Goal: Task Accomplishment & Management: Complete application form

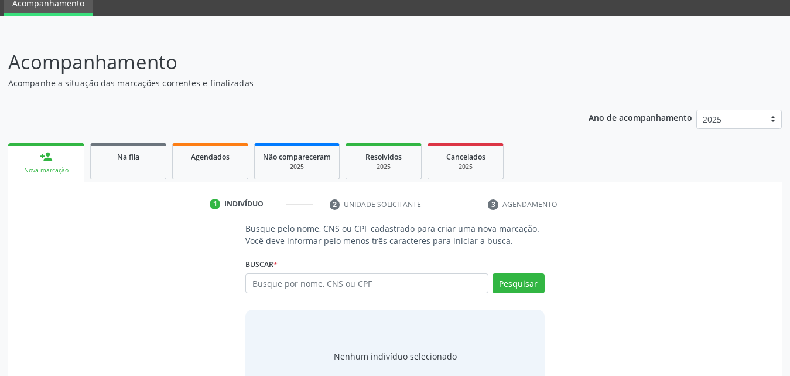
scroll to position [93, 0]
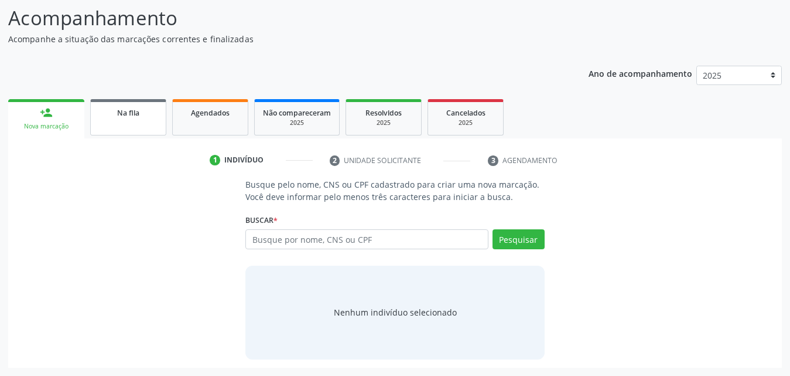
click at [151, 120] on link "Na fila" at bounding box center [128, 117] width 76 height 36
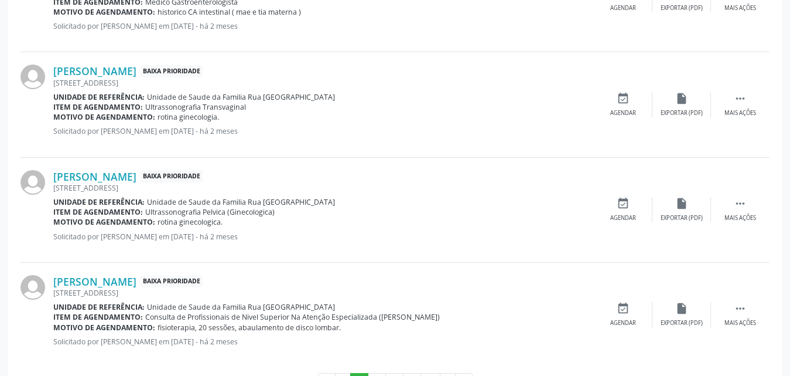
scroll to position [1660, 0]
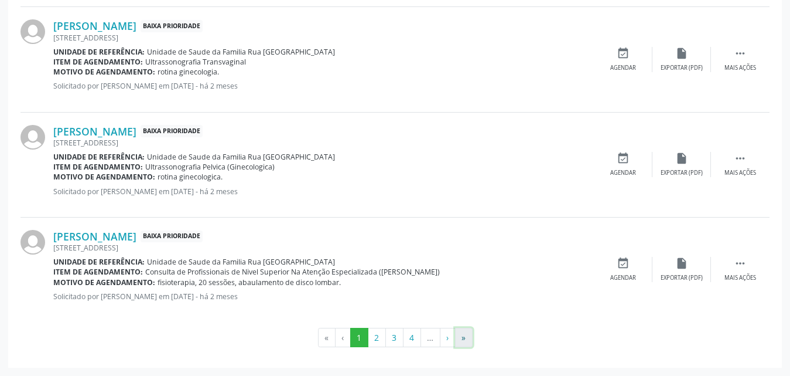
click at [465, 338] on button "»" at bounding box center [464, 338] width 18 height 20
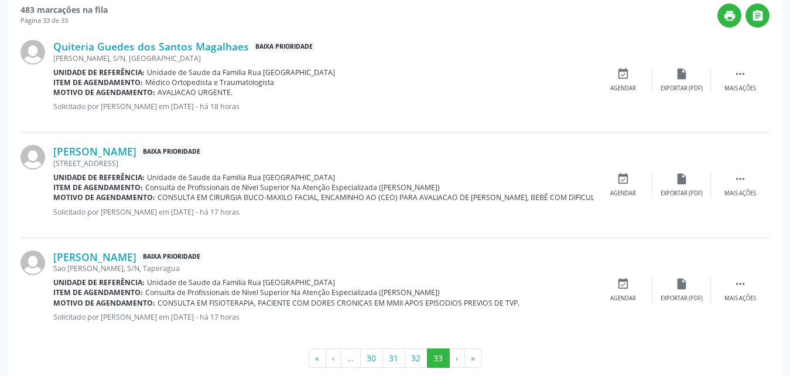
scroll to position [350, 0]
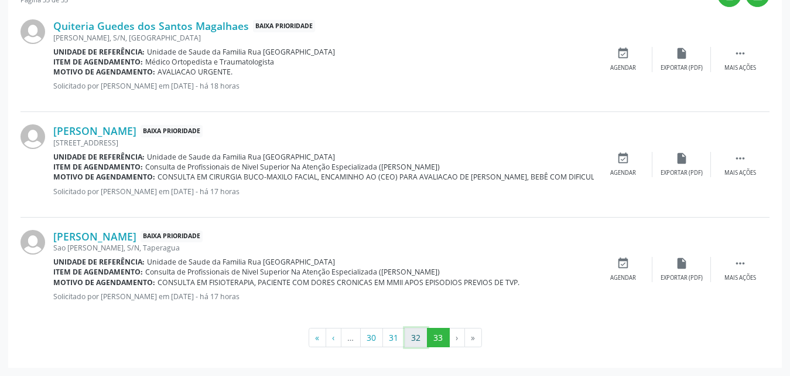
click at [417, 336] on button "32" at bounding box center [416, 338] width 23 height 20
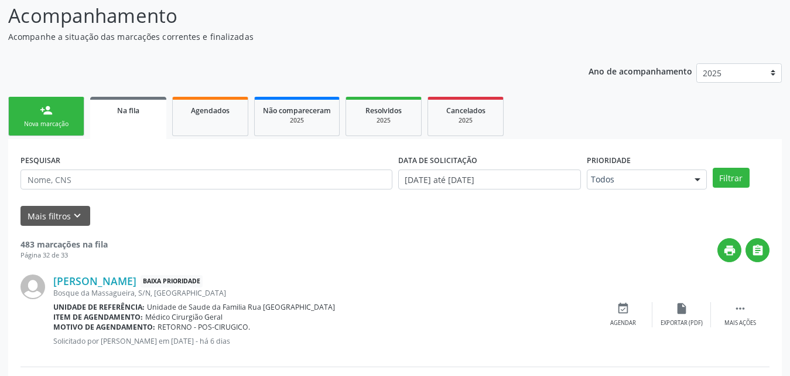
scroll to position [176, 0]
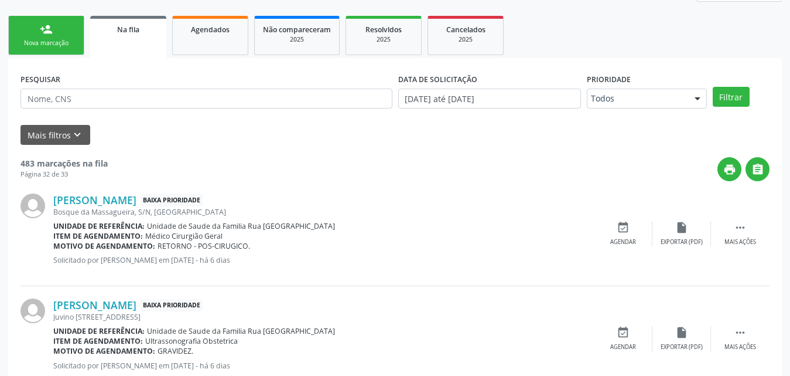
click at [73, 41] on div "Nova marcação" at bounding box center [46, 43] width 59 height 9
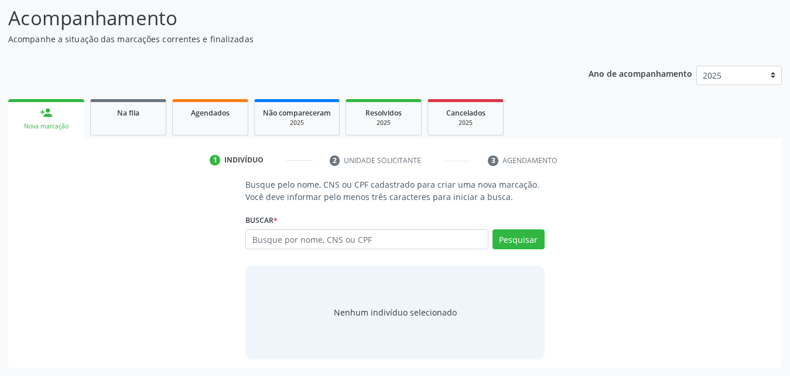
scroll to position [93, 0]
click at [214, 108] on span "Agendados" at bounding box center [210, 113] width 39 height 10
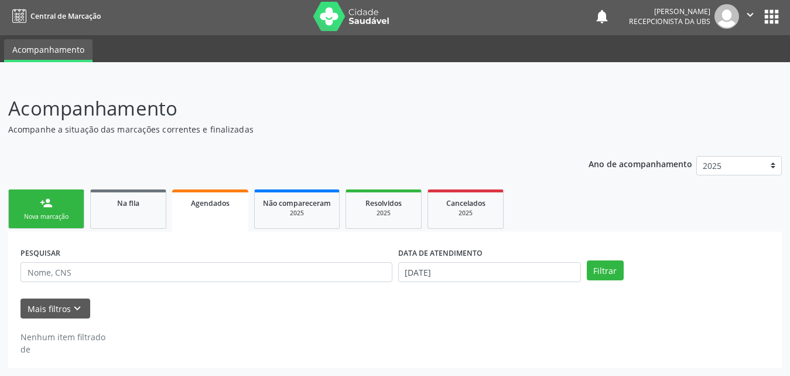
scroll to position [2, 0]
click at [53, 214] on div "Nova marcação" at bounding box center [46, 216] width 59 height 9
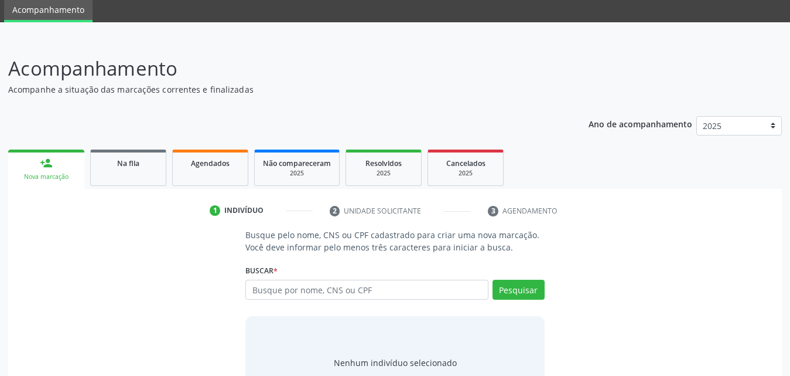
scroll to position [93, 0]
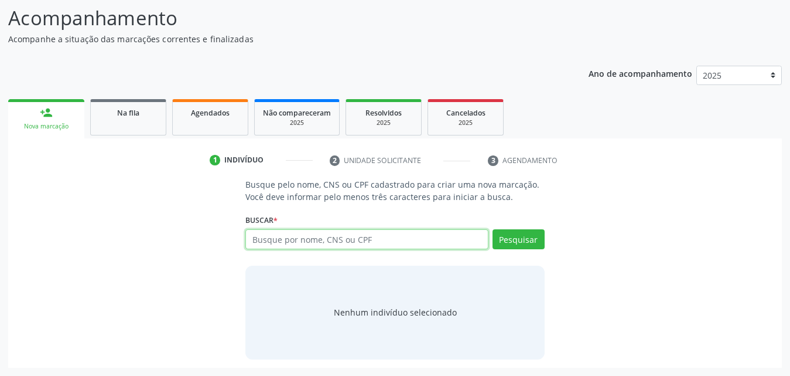
click at [372, 235] on input "text" at bounding box center [366, 239] width 243 height 20
type input "708405247458768"
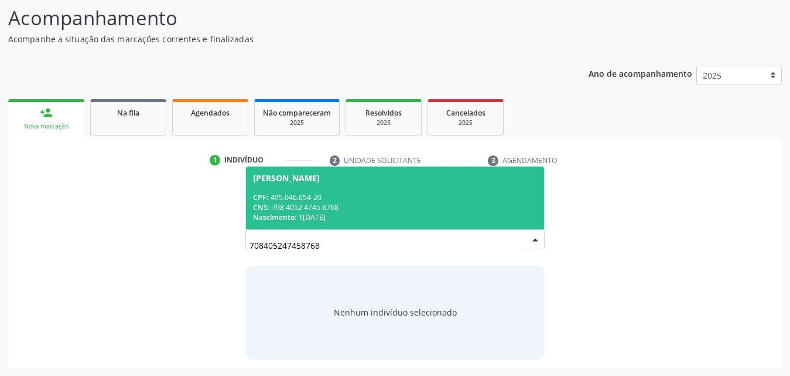
click at [356, 207] on div "CNS: 708 4052 4745 8768" at bounding box center [395, 207] width 284 height 10
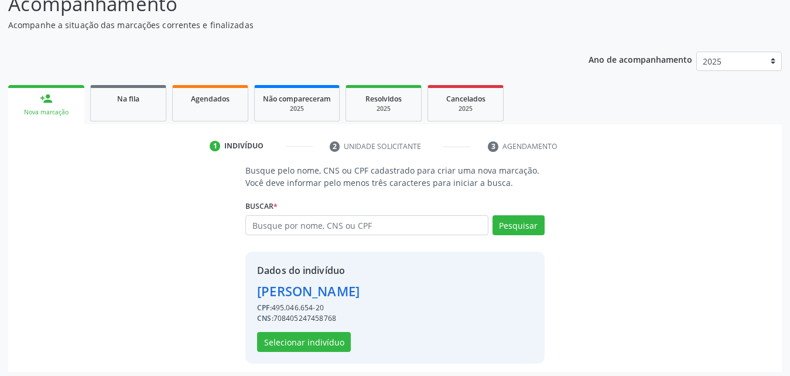
scroll to position [111, 0]
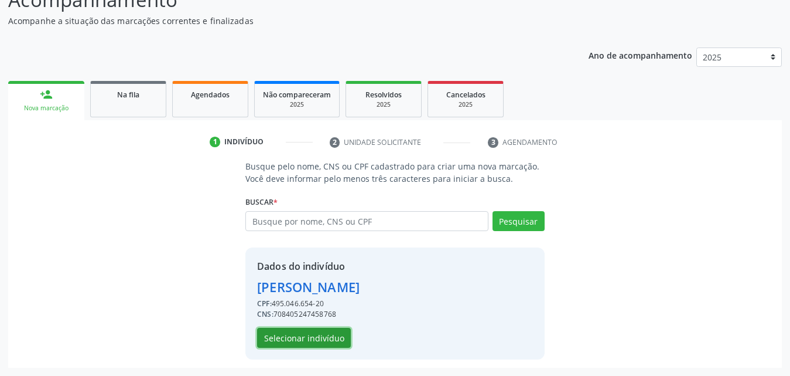
click at [306, 343] on button "Selecionar indivíduo" at bounding box center [304, 338] width 94 height 20
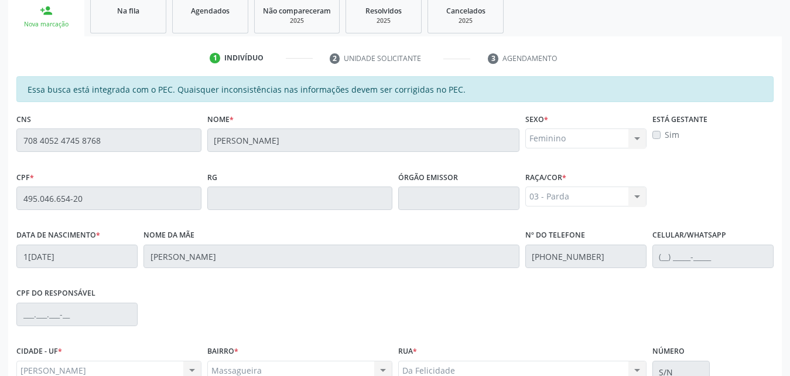
scroll to position [310, 0]
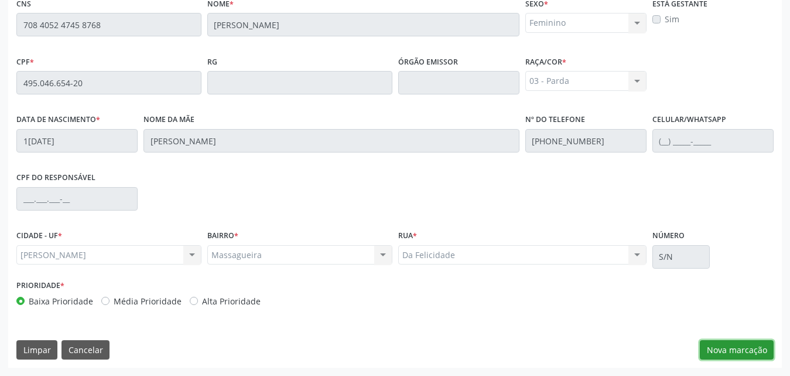
click at [734, 357] on button "Nova marcação" at bounding box center [737, 350] width 74 height 20
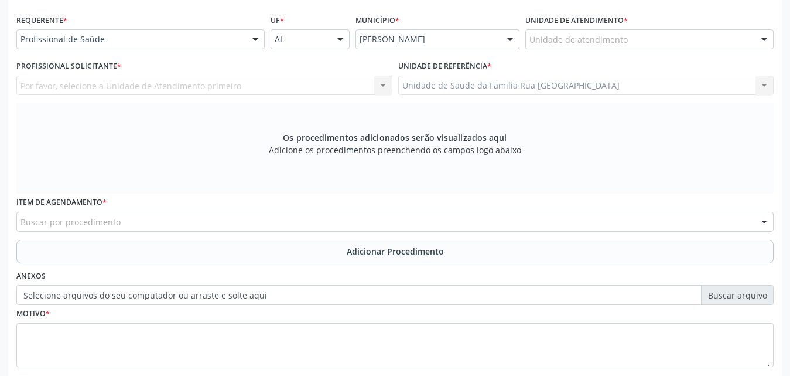
scroll to position [152, 0]
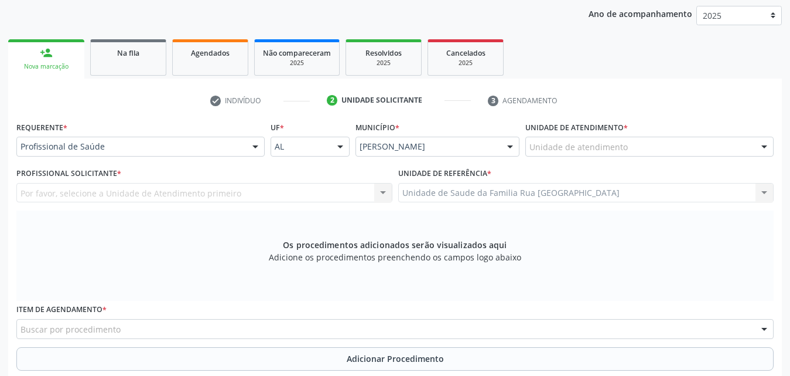
click at [260, 146] on div at bounding box center [256, 147] width 18 height 20
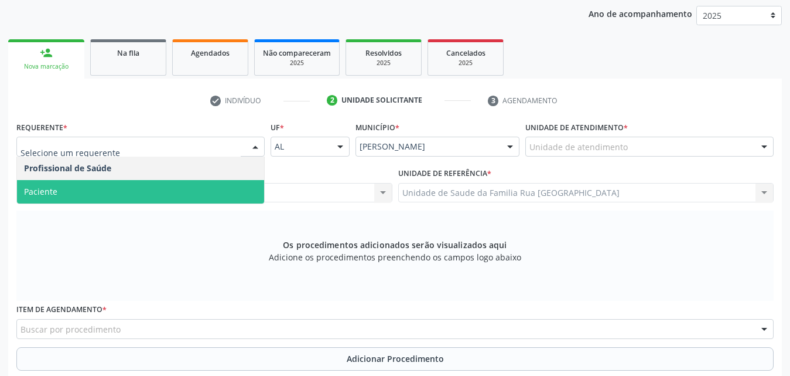
click at [105, 187] on span "Paciente" at bounding box center [140, 191] width 247 height 23
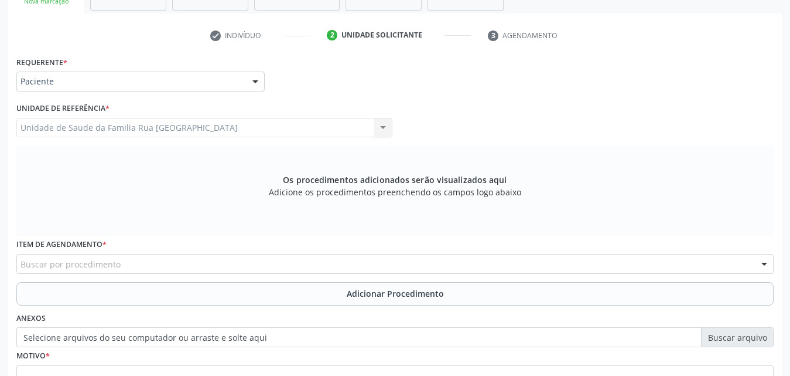
scroll to position [328, 0]
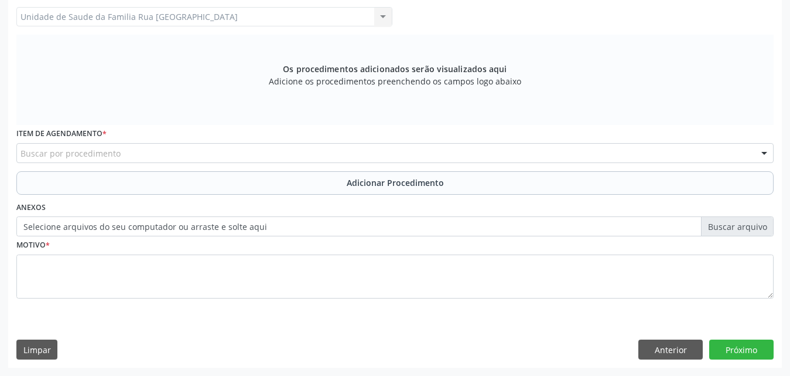
click at [158, 151] on div "Buscar por procedimento" at bounding box center [395, 153] width 758 height 20
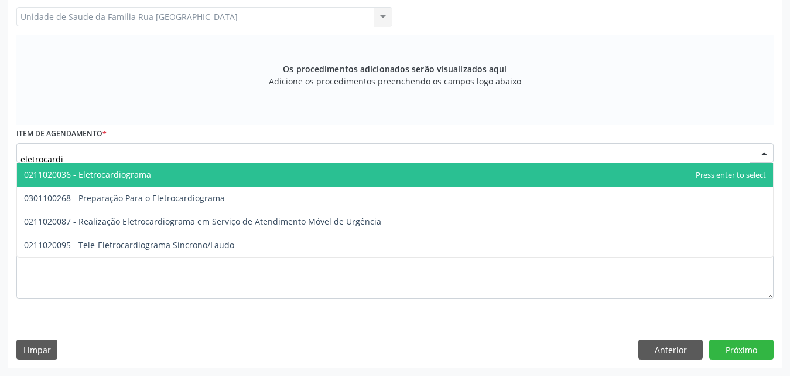
type input "eletrocardio"
click at [159, 173] on span "0211020036 - Eletrocardiograma" at bounding box center [395, 174] width 756 height 23
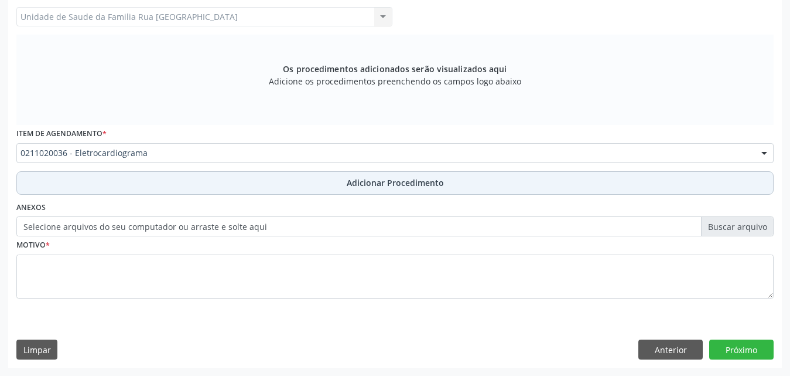
click at [406, 192] on button "Adicionar Procedimento" at bounding box center [395, 182] width 758 height 23
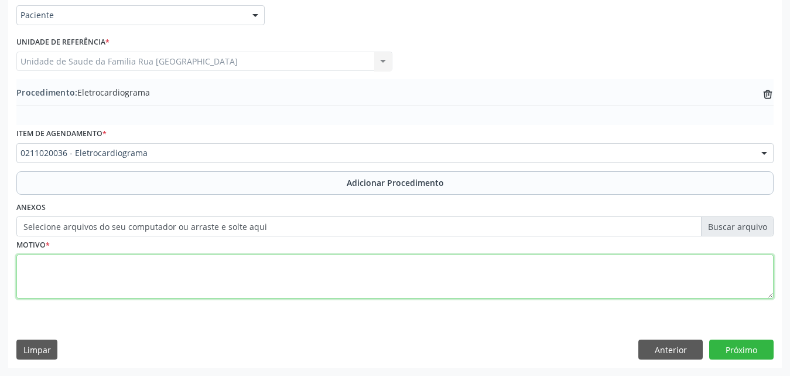
click at [132, 284] on textarea at bounding box center [395, 276] width 758 height 45
type textarea "pós-operatório."
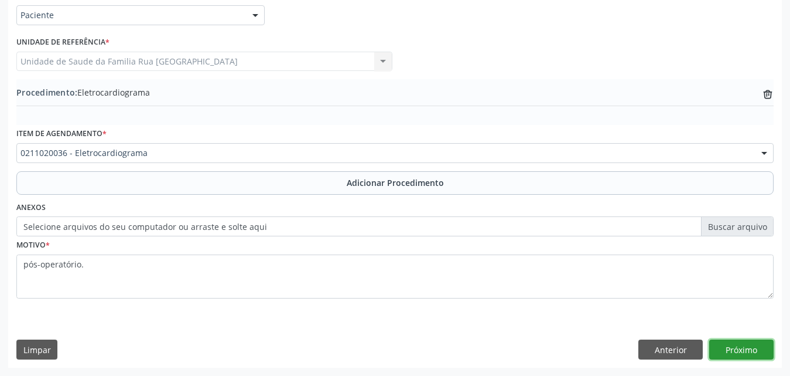
click at [752, 356] on button "Próximo" at bounding box center [742, 349] width 64 height 20
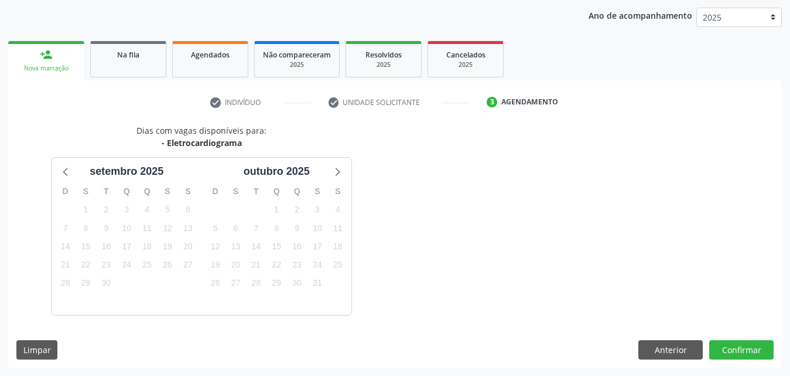
scroll to position [185, 0]
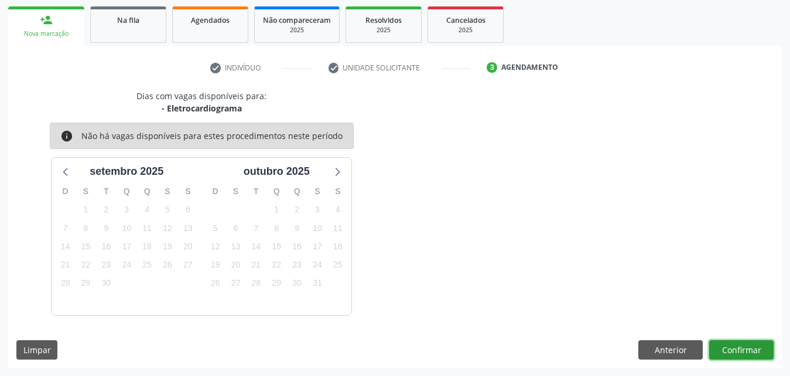
click at [752, 356] on button "Confirmar" at bounding box center [742, 350] width 64 height 20
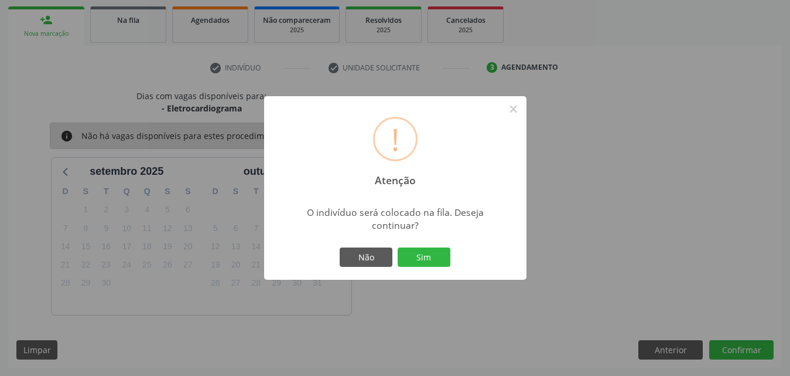
click at [395, 245] on div "Não Sim" at bounding box center [395, 257] width 116 height 25
click at [416, 256] on button "Sim" at bounding box center [424, 257] width 53 height 20
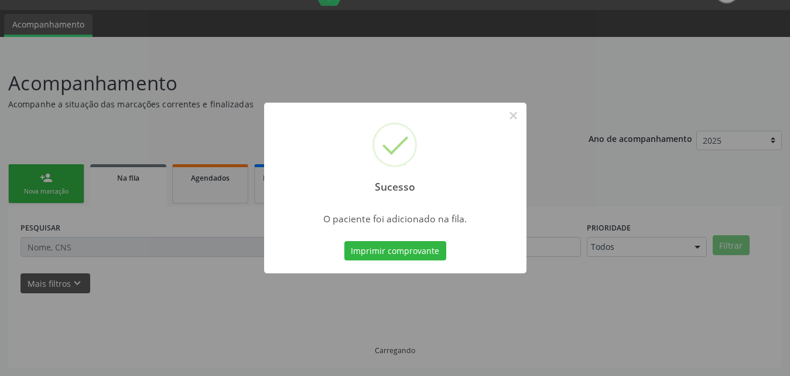
scroll to position [28, 0]
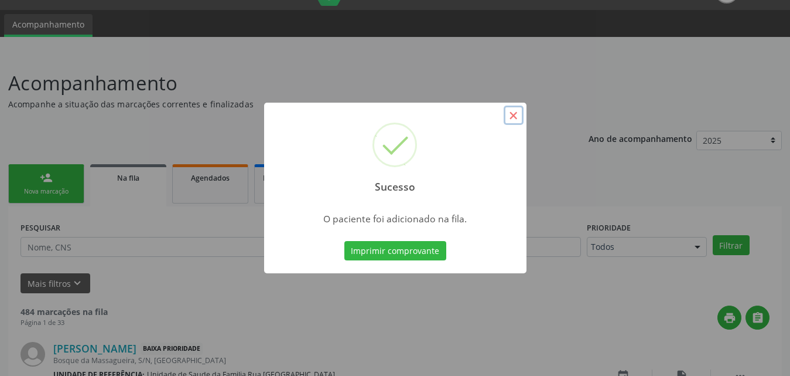
click at [510, 112] on button "×" at bounding box center [514, 115] width 20 height 20
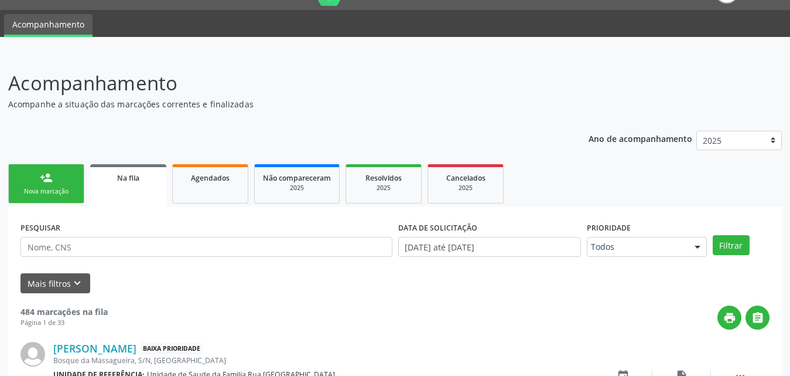
click at [77, 185] on link "person_add Nova marcação" at bounding box center [46, 183] width 76 height 39
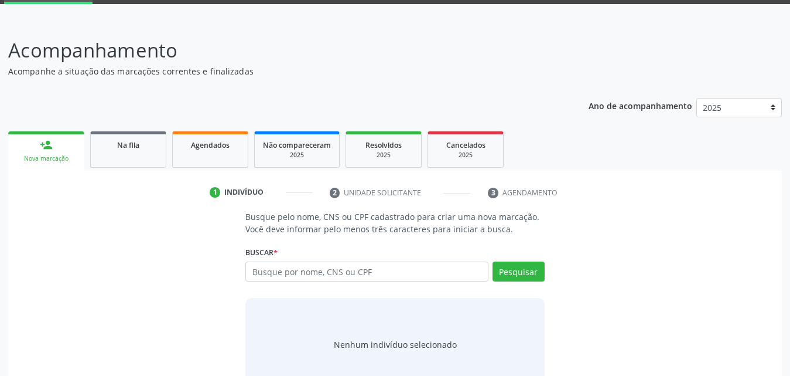
scroll to position [93, 0]
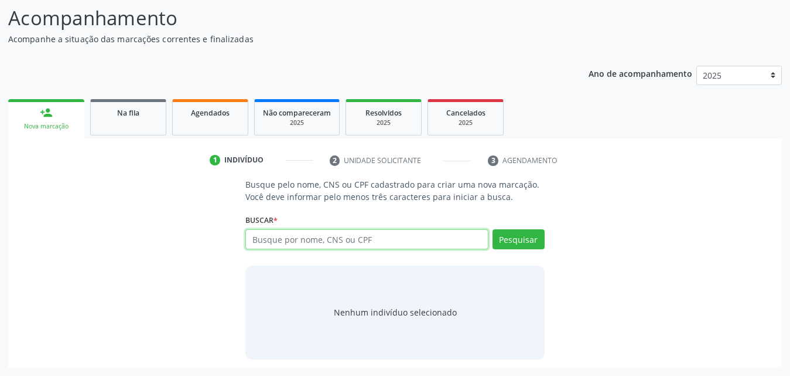
click at [344, 241] on input "text" at bounding box center [366, 239] width 243 height 20
type input "708405247458768"
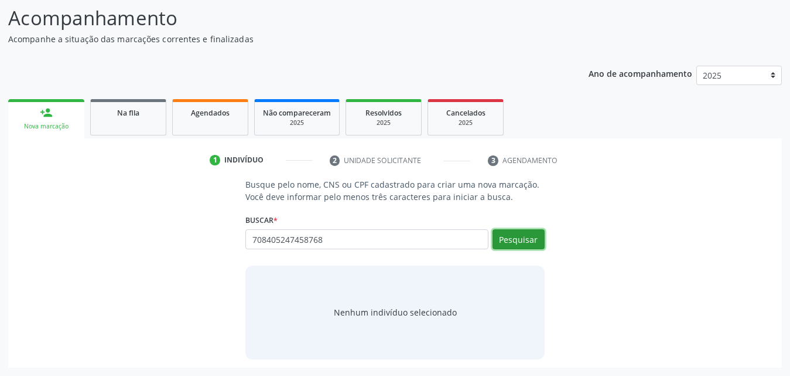
click at [511, 243] on button "Pesquisar" at bounding box center [519, 239] width 52 height 20
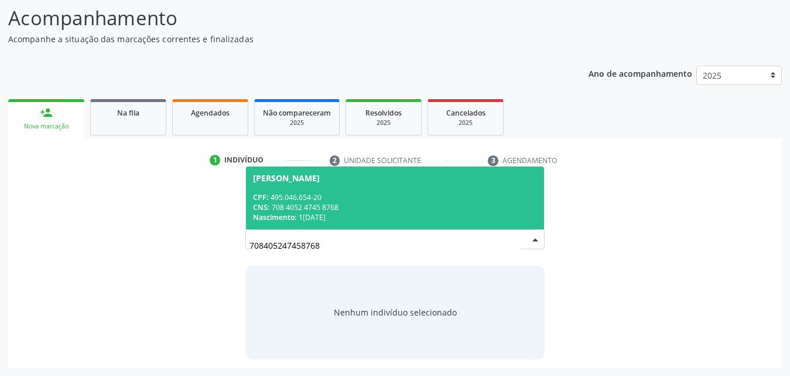
click at [340, 198] on div "CPF: 495.046.654-20" at bounding box center [395, 197] width 284 height 10
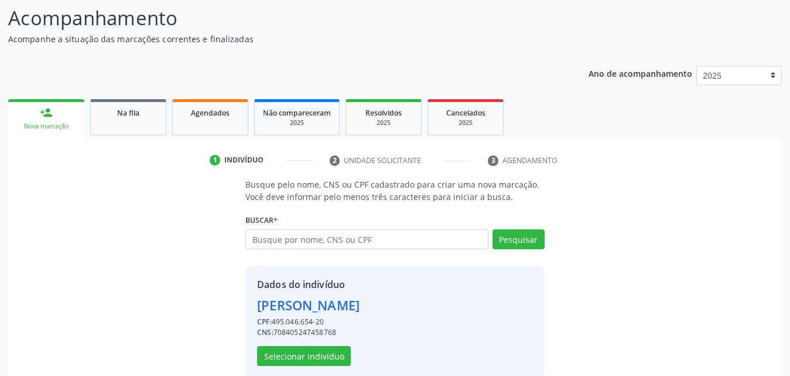
scroll to position [111, 0]
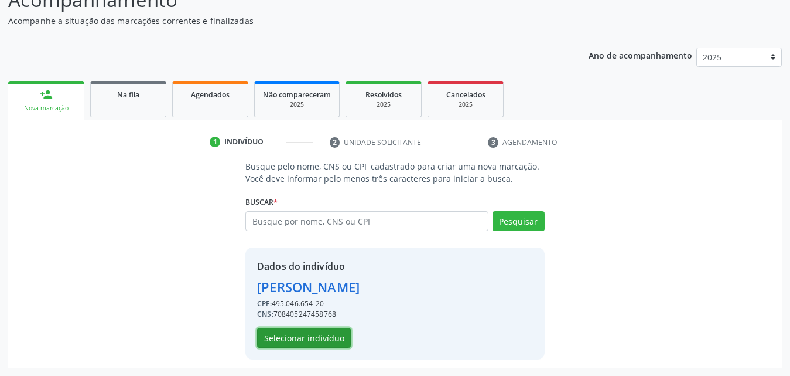
click at [277, 339] on button "Selecionar indivíduo" at bounding box center [304, 338] width 94 height 20
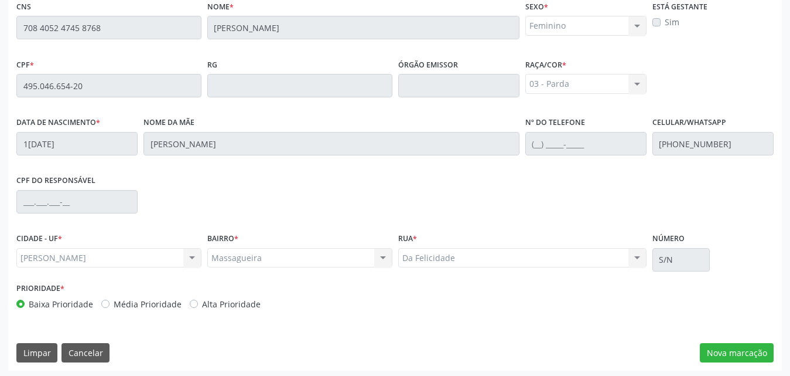
scroll to position [310, 0]
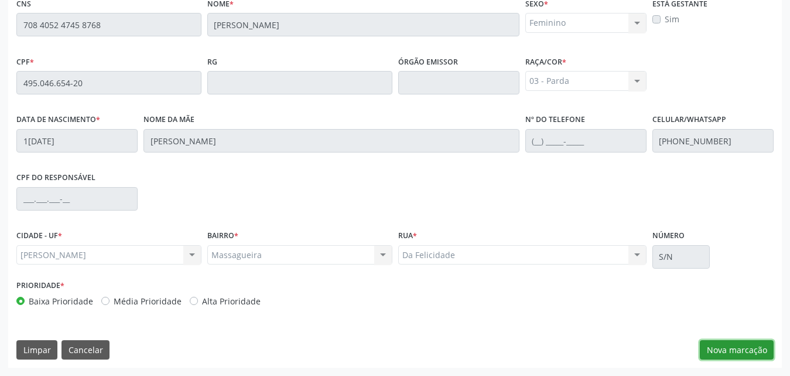
click at [738, 353] on button "Nova marcação" at bounding box center [737, 350] width 74 height 20
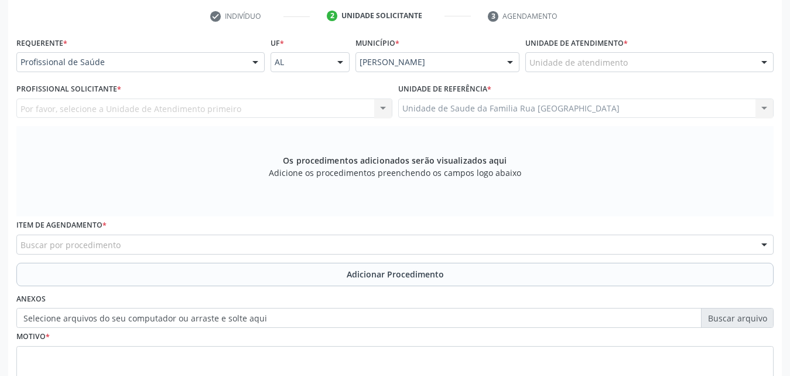
scroll to position [134, 0]
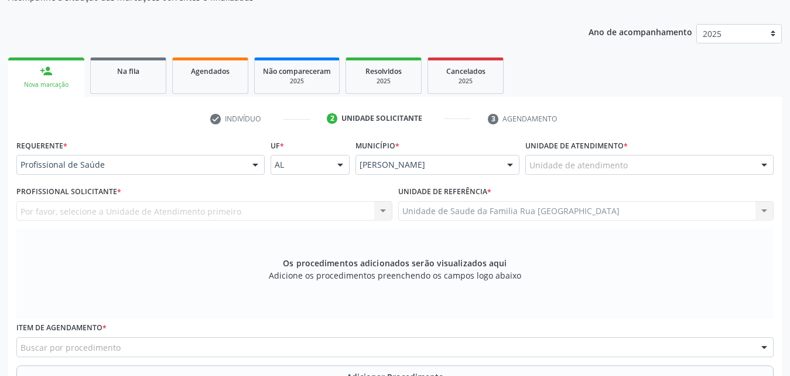
click at [259, 166] on div at bounding box center [256, 165] width 18 height 20
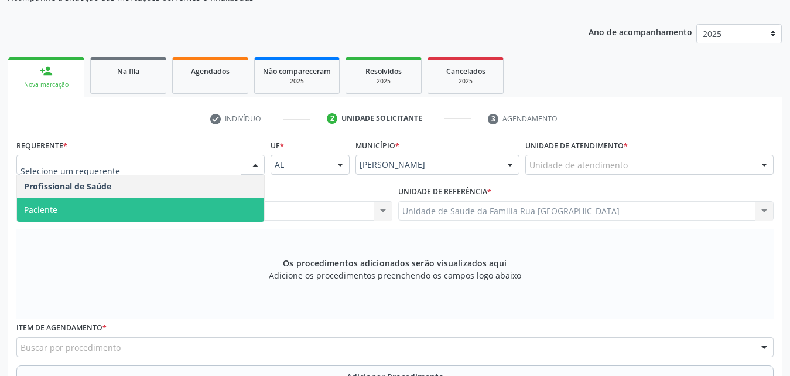
click at [91, 206] on span "Paciente" at bounding box center [140, 209] width 247 height 23
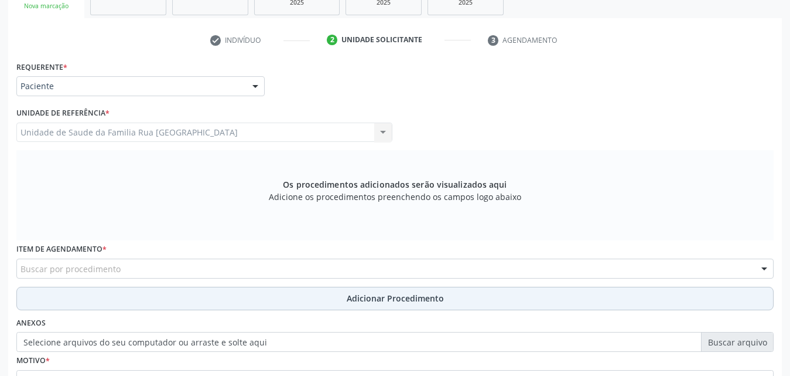
scroll to position [310, 0]
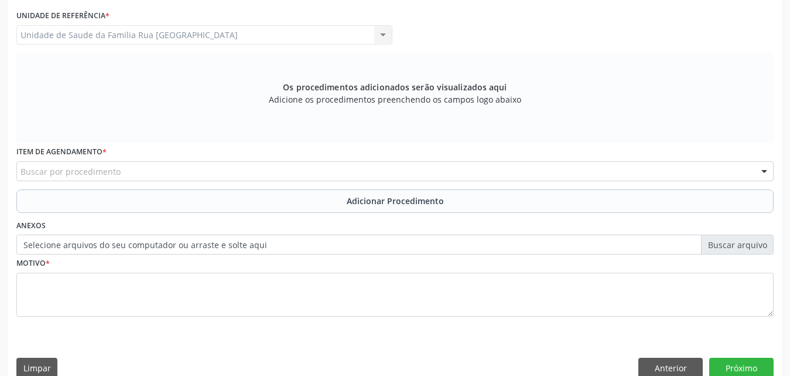
click at [200, 175] on div "Buscar por procedimento" at bounding box center [395, 171] width 758 height 20
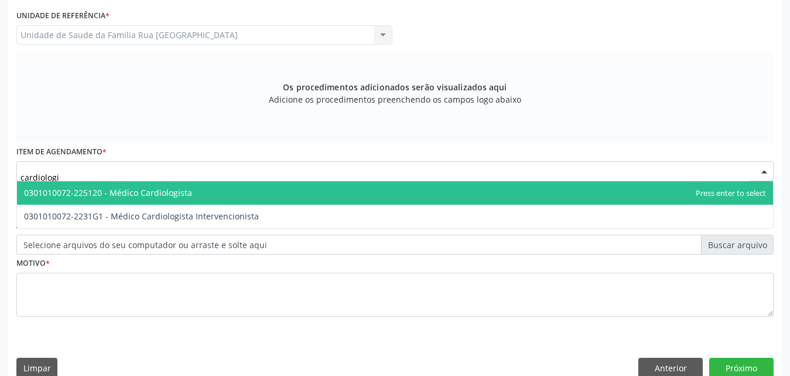
type input "cardiologis"
click at [186, 196] on span "0301010072-225120 - Médico Cardiologista" at bounding box center [108, 192] width 168 height 11
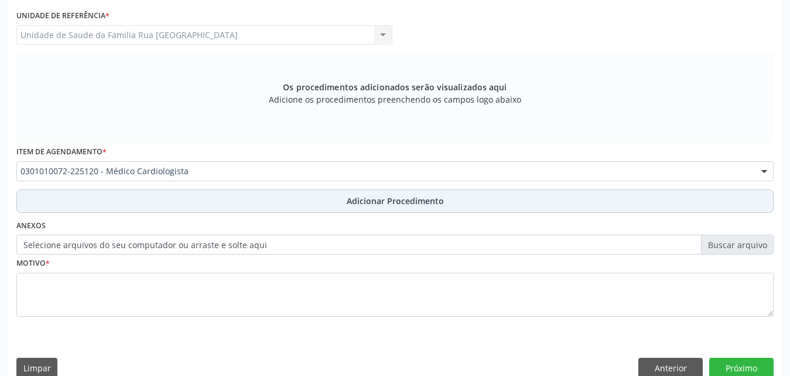
click at [357, 203] on span "Adicionar Procedimento" at bounding box center [395, 201] width 97 height 12
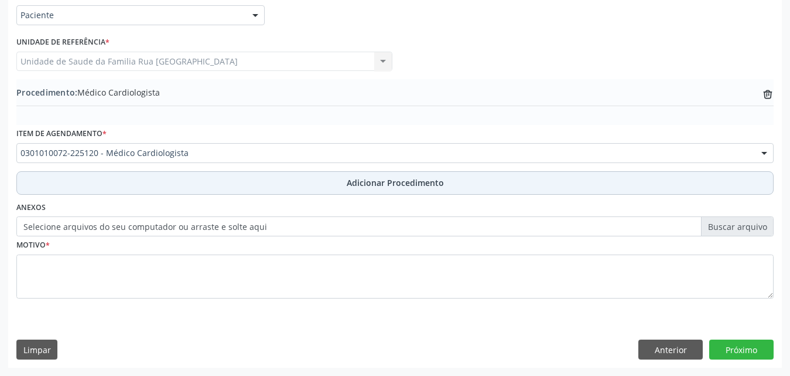
scroll to position [284, 0]
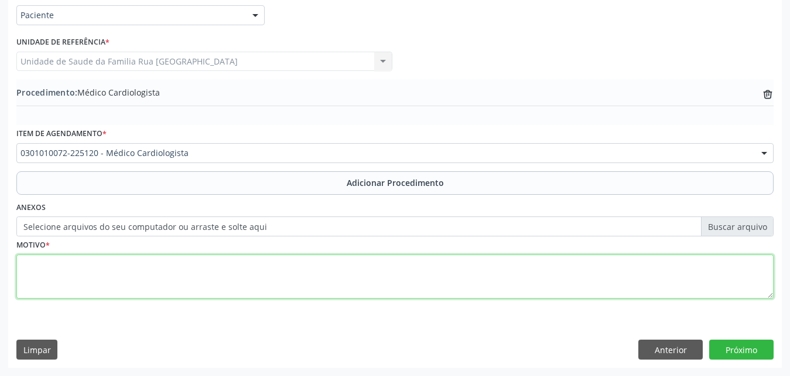
click at [140, 269] on textarea at bounding box center [395, 276] width 758 height 45
type textarea "controle, pré-operatório."
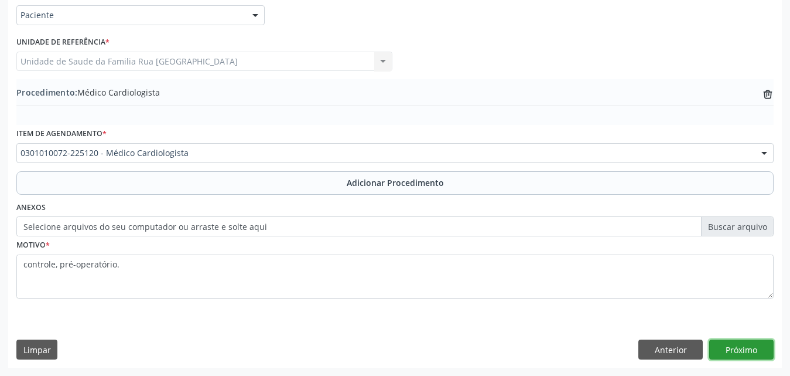
click at [736, 351] on button "Próximo" at bounding box center [742, 349] width 64 height 20
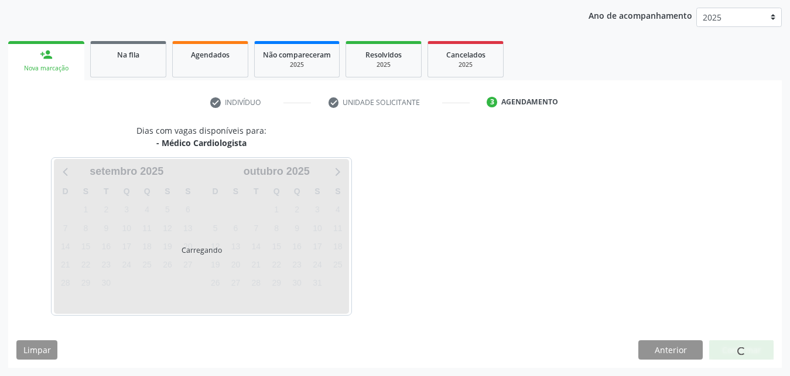
scroll to position [185, 0]
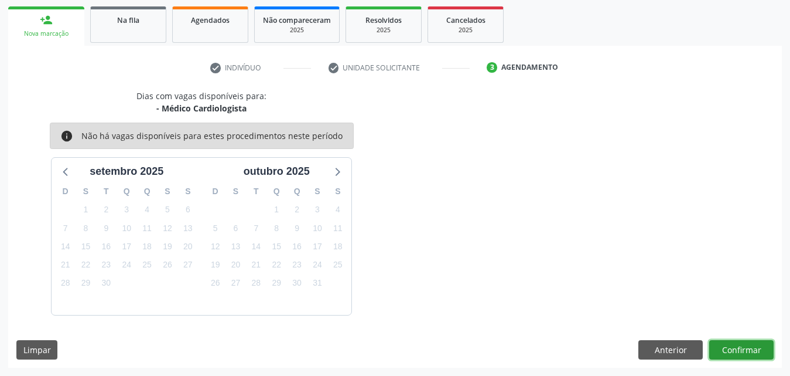
click at [748, 349] on button "Confirmar" at bounding box center [742, 350] width 64 height 20
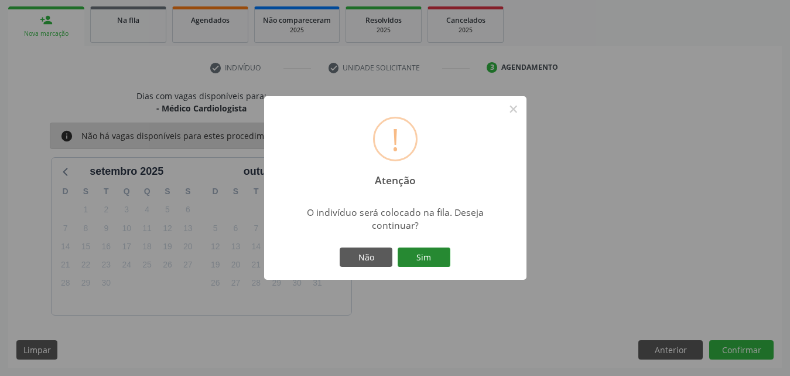
click at [438, 259] on button "Sim" at bounding box center [424, 257] width 53 height 20
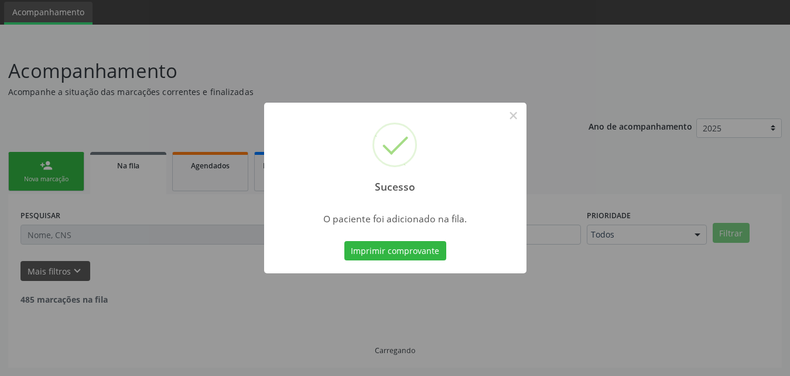
scroll to position [28, 0]
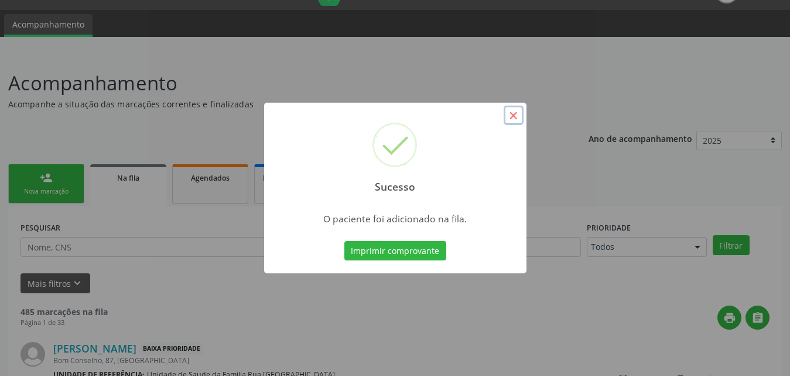
click at [514, 117] on button "×" at bounding box center [514, 115] width 20 height 20
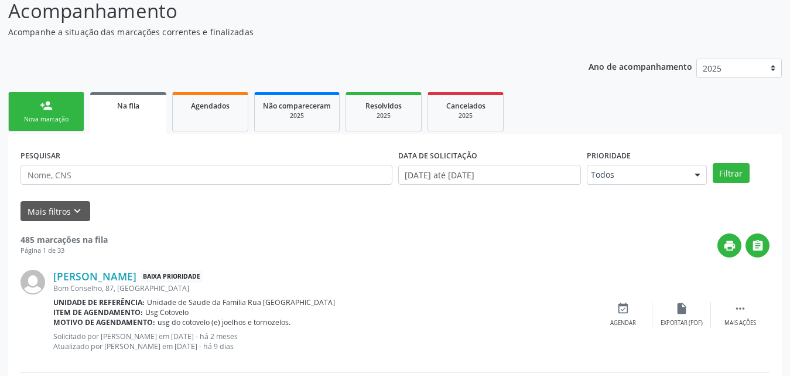
scroll to position [203, 0]
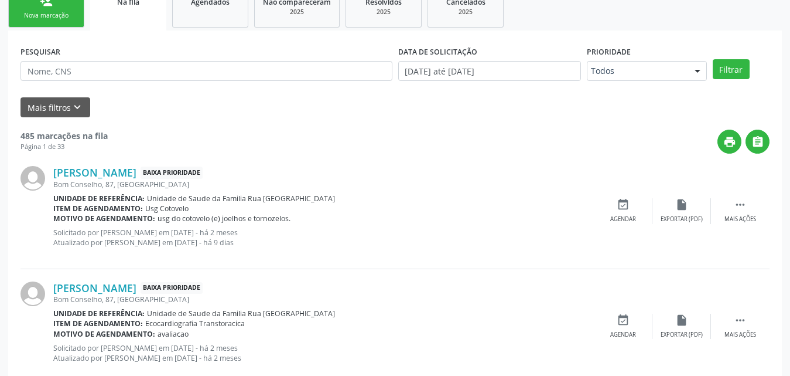
click at [49, 18] on div "Nova marcação" at bounding box center [46, 15] width 59 height 9
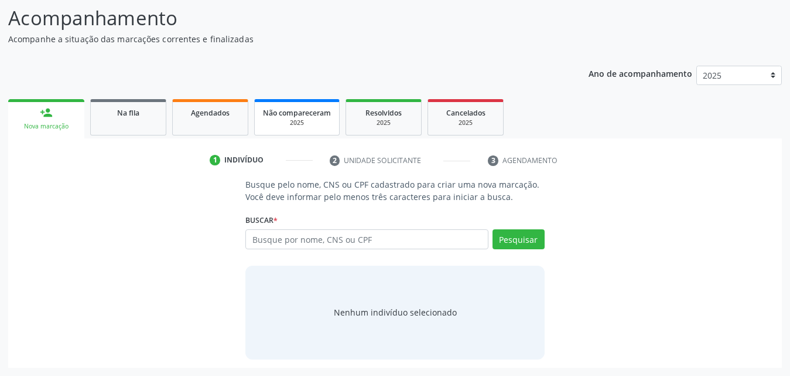
scroll to position [93, 0]
click at [332, 243] on input "text" at bounding box center [366, 239] width 243 height 20
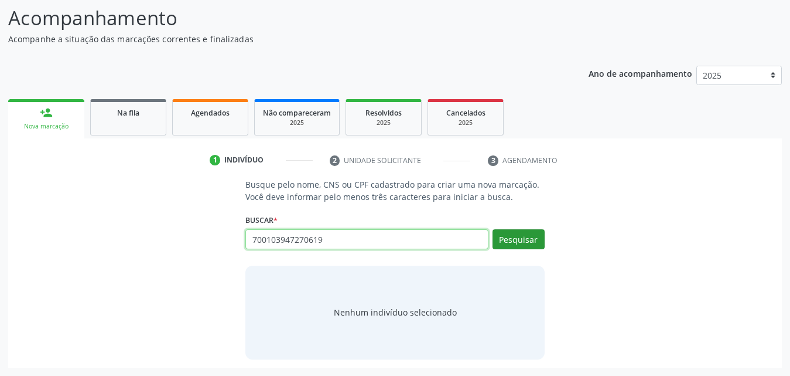
type input "700103947270619"
click at [511, 238] on button "Pesquisar" at bounding box center [519, 239] width 52 height 20
type input "700103947270619"
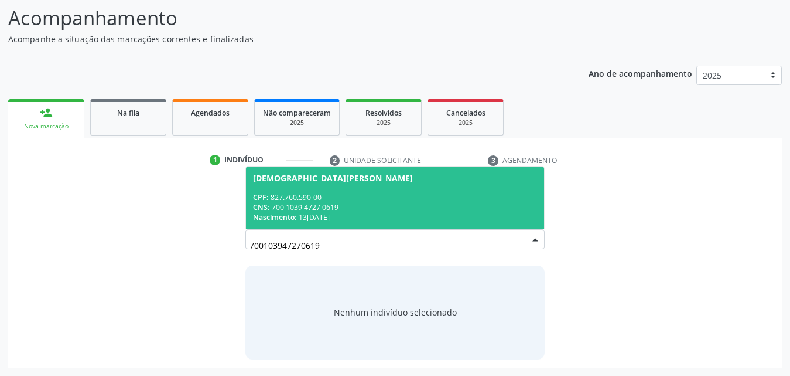
click at [359, 191] on span "Christiani Luchese Pereira CPF: 827.760.590-00 CNS: 700 1039 4727 0619 Nascimen…" at bounding box center [395, 197] width 298 height 63
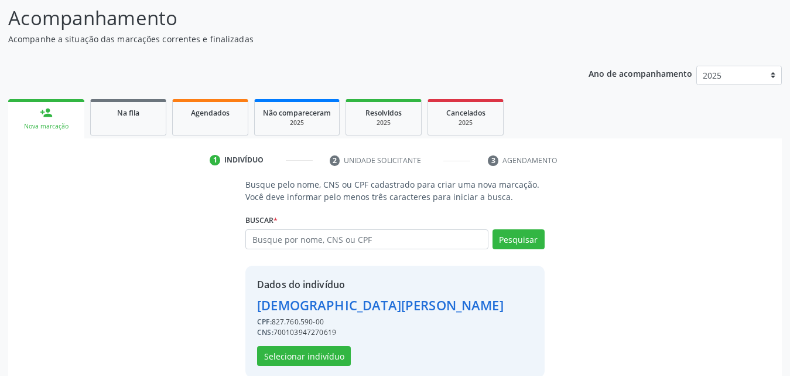
scroll to position [111, 0]
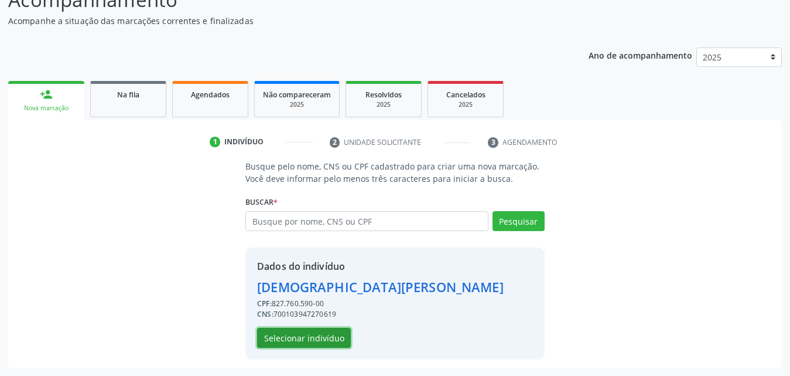
click at [315, 329] on button "Selecionar indivíduo" at bounding box center [304, 338] width 94 height 20
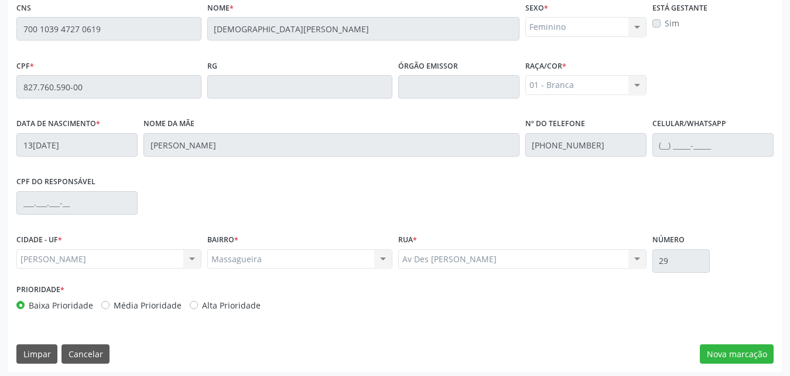
scroll to position [310, 0]
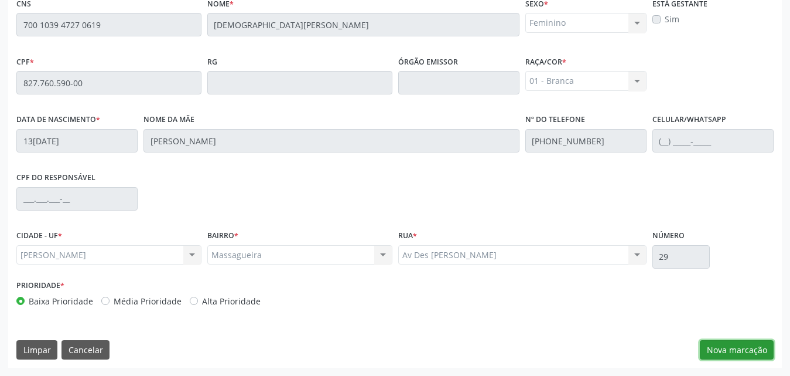
click at [749, 349] on button "Nova marcação" at bounding box center [737, 350] width 74 height 20
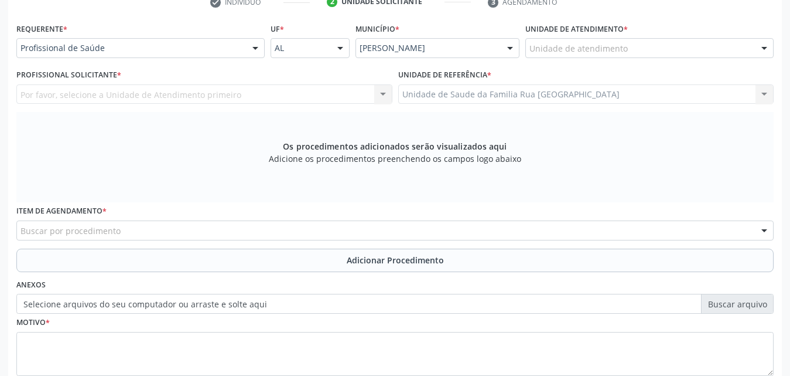
scroll to position [134, 0]
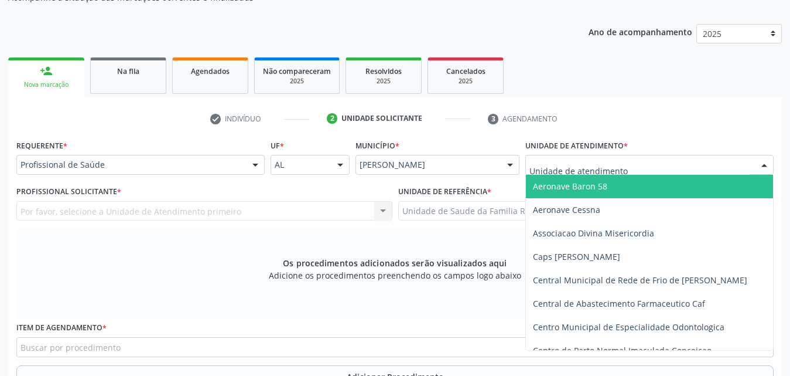
click at [627, 163] on div at bounding box center [650, 165] width 248 height 20
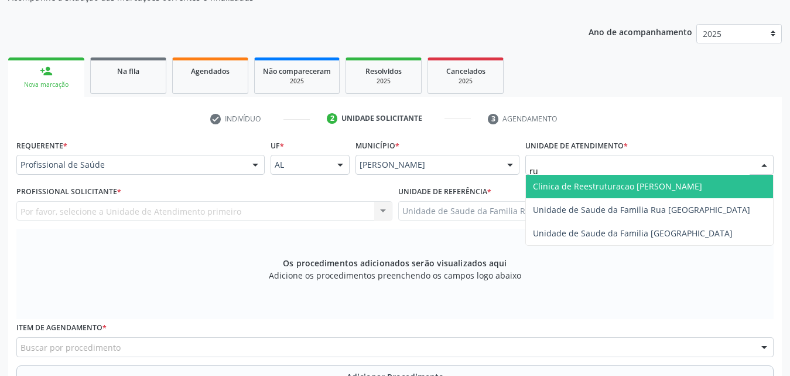
type input "rua"
click at [623, 188] on span "Unidade de Saude da Familia Rua [GEOGRAPHIC_DATA]" at bounding box center [641, 185] width 217 height 11
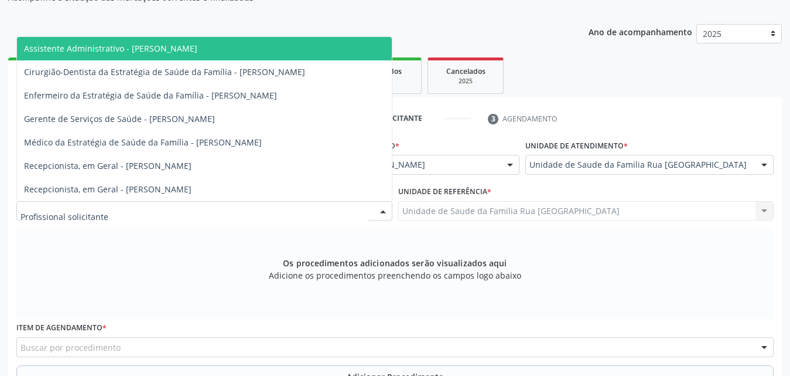
click at [203, 212] on div at bounding box center [204, 211] width 376 height 20
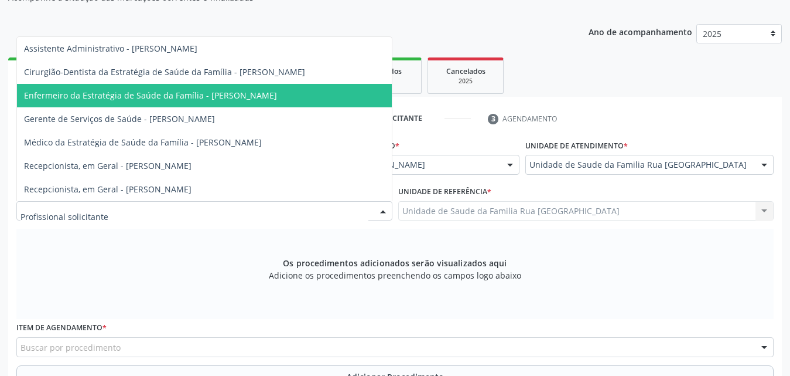
click at [227, 96] on span "Enfermeiro da Estratégia de Saúde da Família - [PERSON_NAME]" at bounding box center [150, 95] width 253 height 11
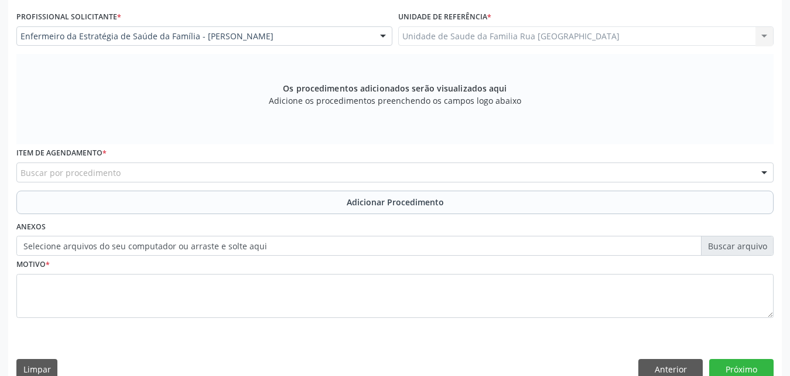
scroll to position [310, 0]
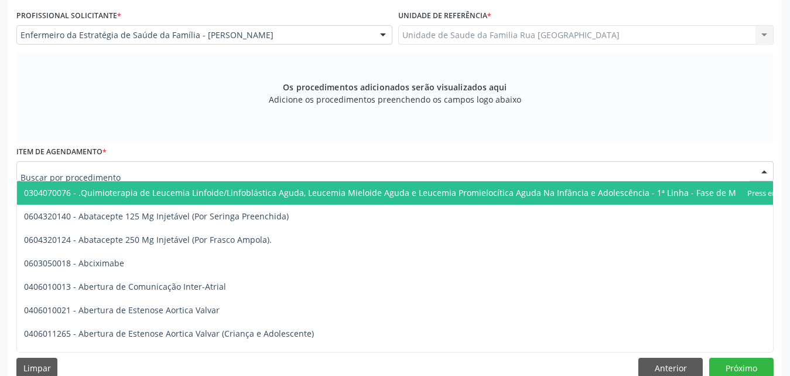
click at [265, 173] on div at bounding box center [395, 171] width 758 height 20
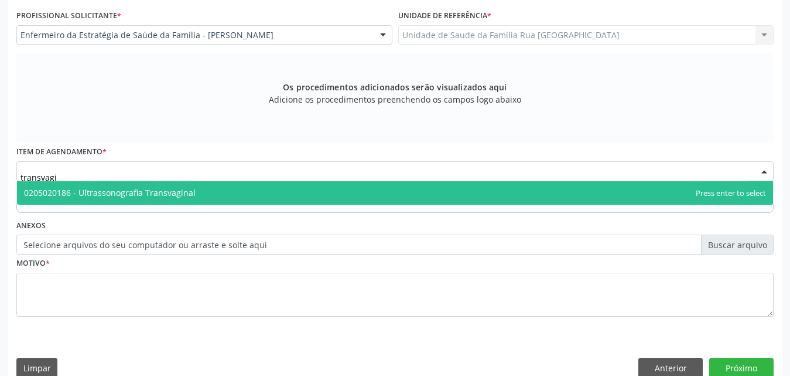
click at [257, 185] on span "0205020186 - Ultrassonografia Transvaginal" at bounding box center [395, 192] width 756 height 23
type input "transvagi"
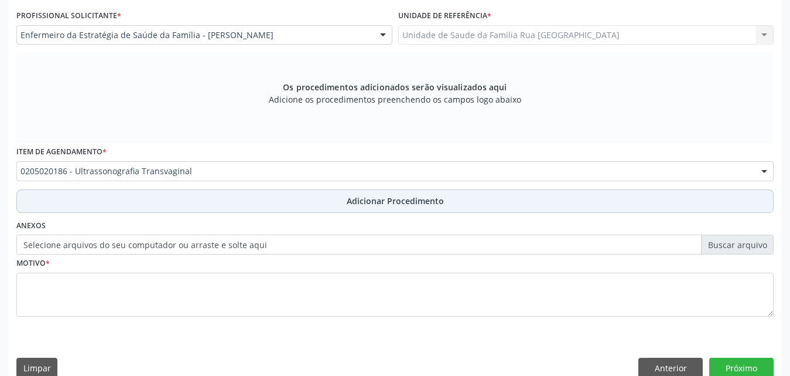
click at [429, 202] on span "Adicionar Procedimento" at bounding box center [395, 201] width 97 height 12
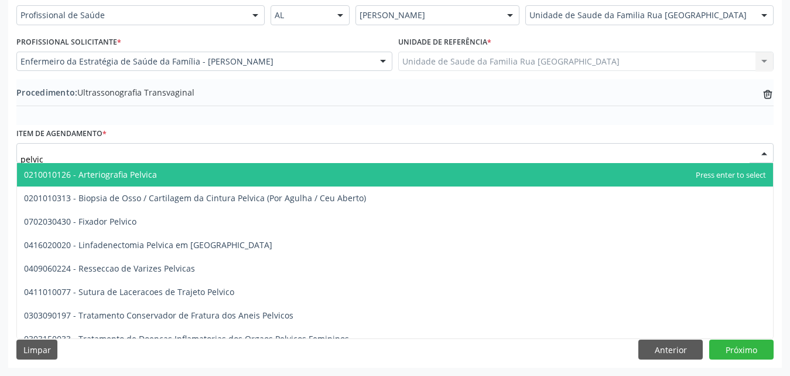
type input "pelvica"
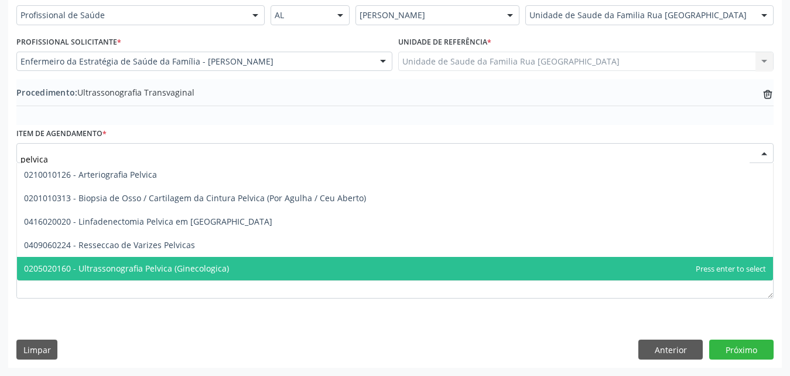
click at [189, 260] on span "0205020160 - Ultrassonografia Pelvica (Ginecologica)" at bounding box center [395, 268] width 756 height 23
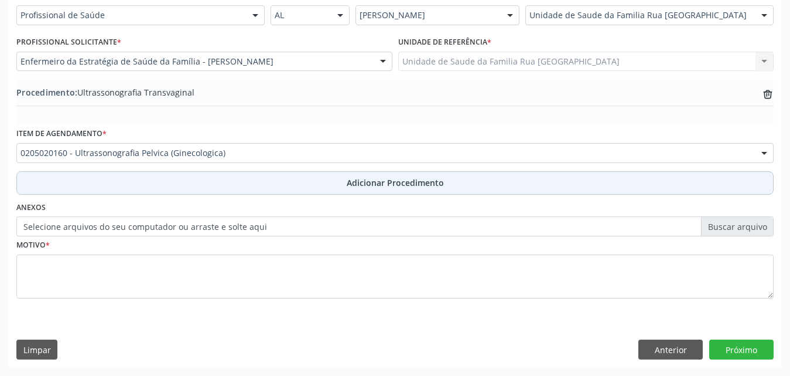
click at [391, 189] on button "Adicionar Procedimento" at bounding box center [395, 182] width 758 height 23
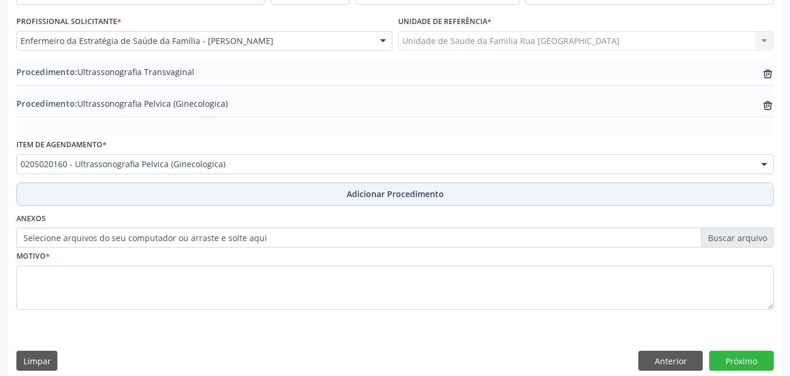
scroll to position [315, 0]
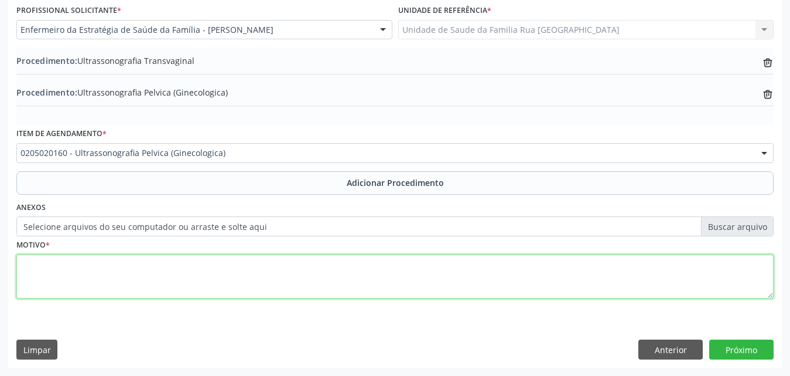
click at [121, 277] on textarea at bounding box center [395, 276] width 758 height 45
type textarea "rotina."
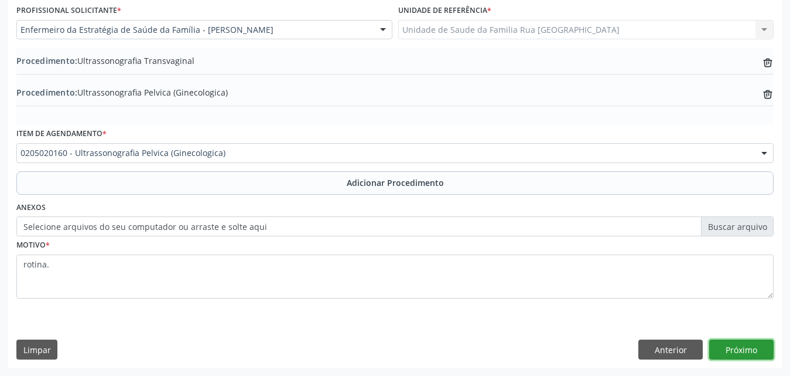
click at [742, 349] on button "Próximo" at bounding box center [742, 349] width 64 height 20
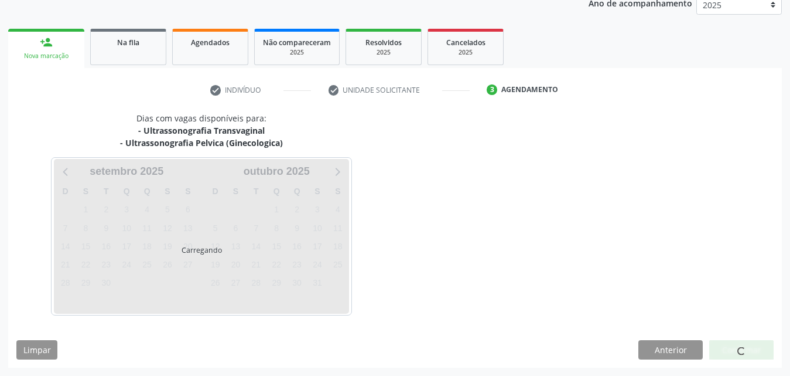
scroll to position [197, 0]
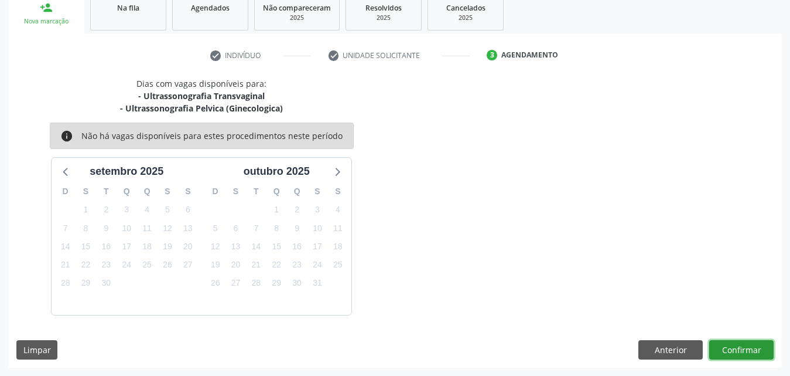
click at [742, 349] on button "Confirmar" at bounding box center [742, 350] width 64 height 20
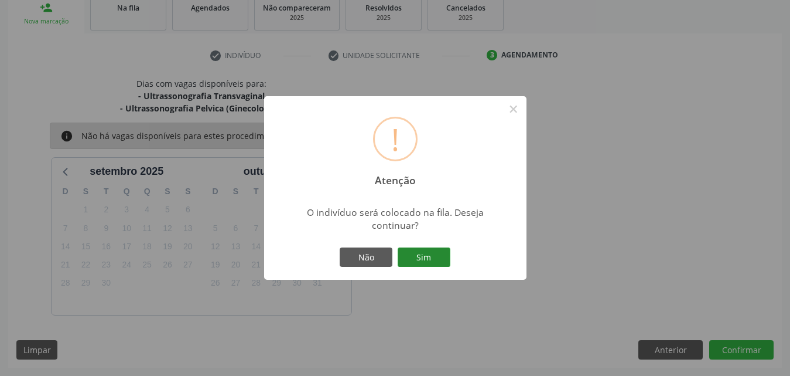
click at [445, 258] on button "Sim" at bounding box center [424, 257] width 53 height 20
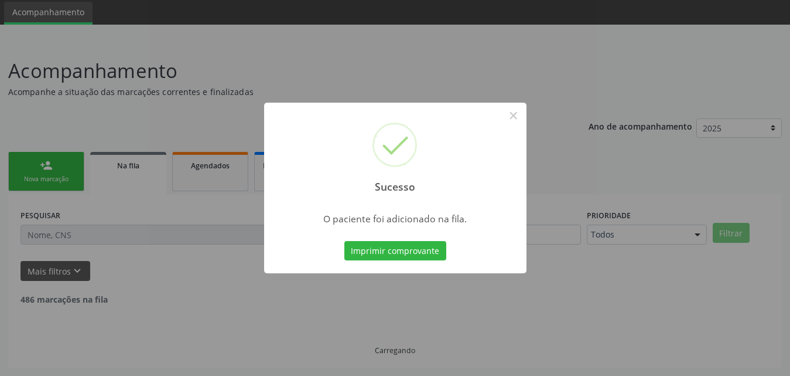
scroll to position [28, 0]
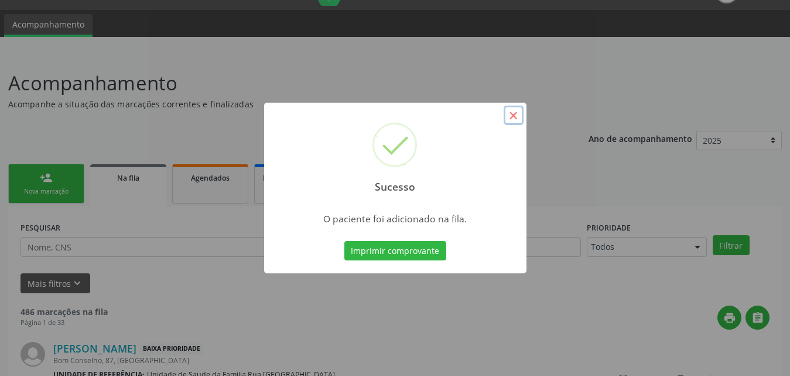
click at [513, 111] on button "×" at bounding box center [514, 115] width 20 height 20
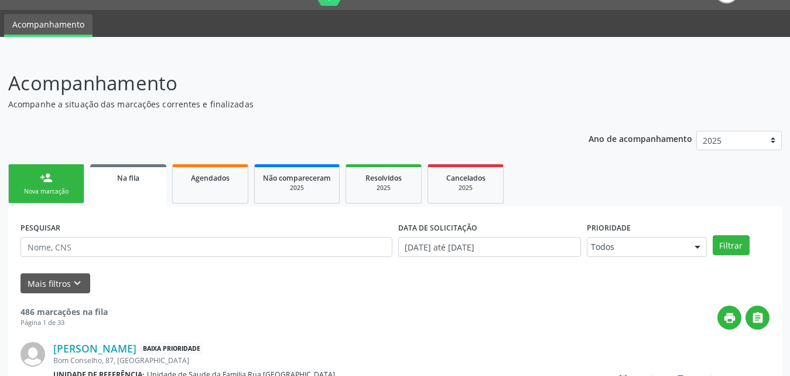
click at [59, 185] on link "person_add Nova marcação" at bounding box center [46, 183] width 76 height 39
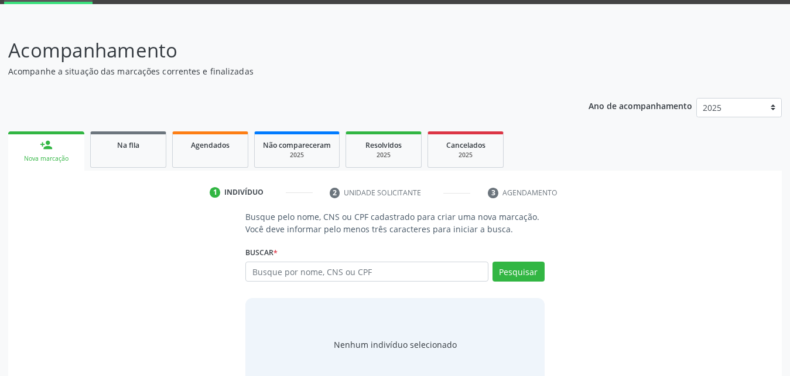
scroll to position [93, 0]
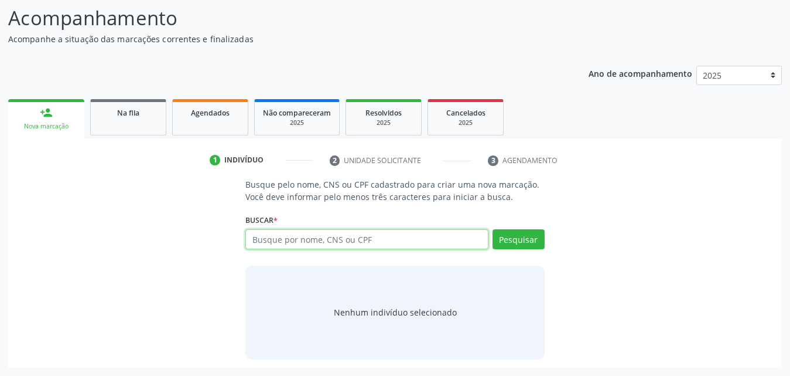
click at [386, 238] on input "text" at bounding box center [366, 239] width 243 height 20
type input "708905798688315"
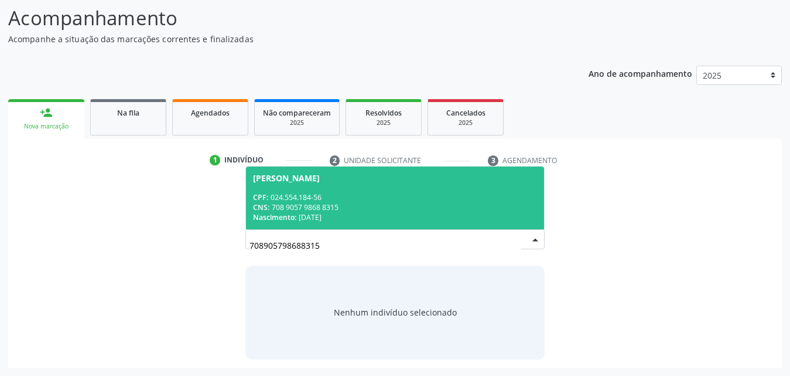
click at [339, 197] on div "CPF: 024.554.184-56" at bounding box center [395, 197] width 284 height 10
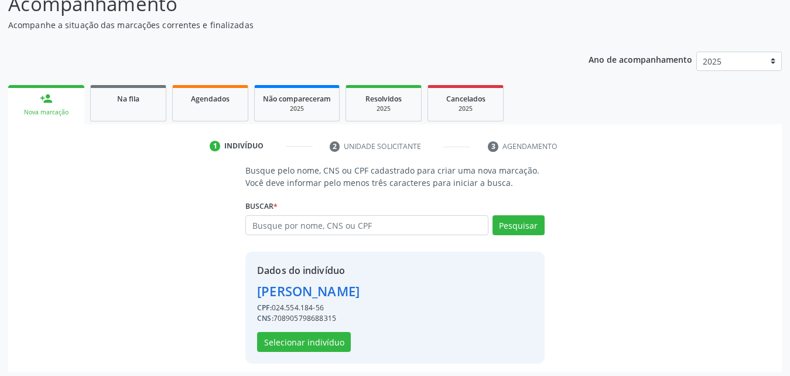
scroll to position [111, 0]
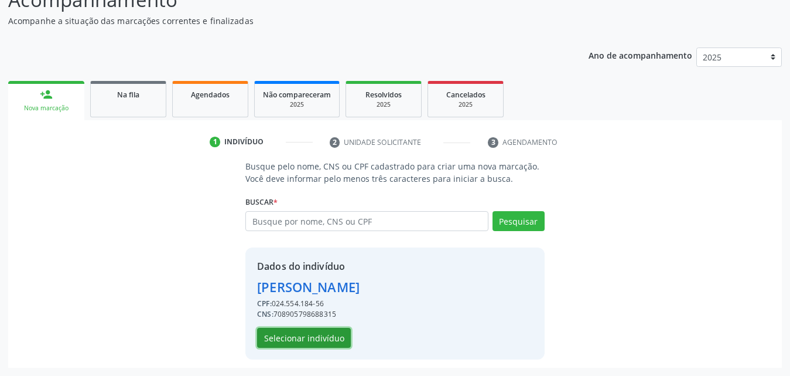
click at [304, 336] on button "Selecionar indivíduo" at bounding box center [304, 338] width 94 height 20
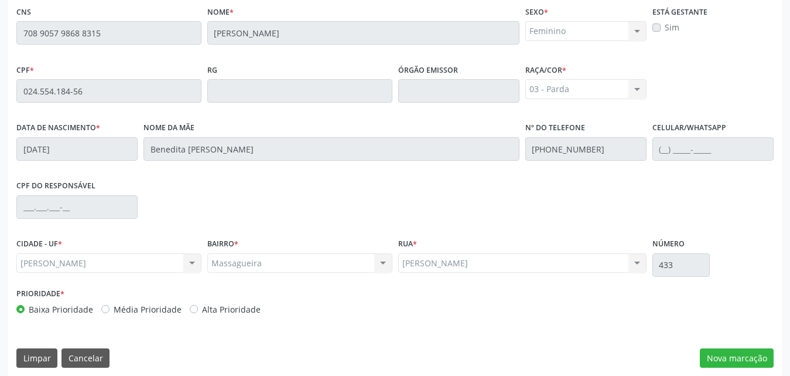
scroll to position [310, 0]
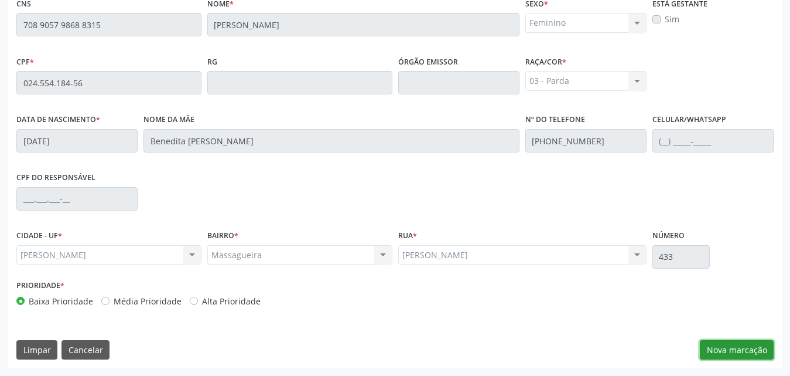
click at [745, 349] on button "Nova marcação" at bounding box center [737, 350] width 74 height 20
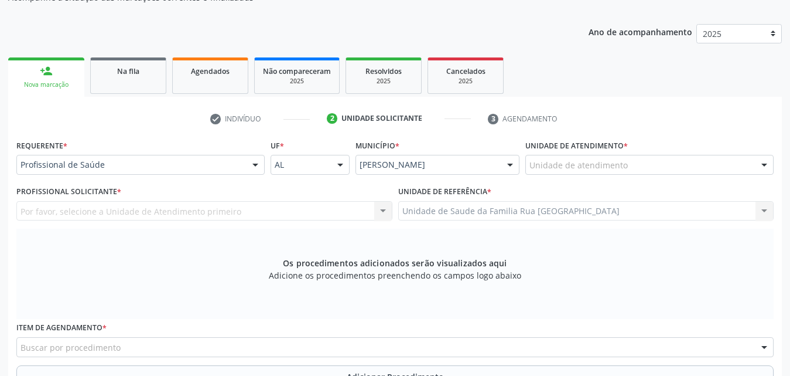
scroll to position [193, 0]
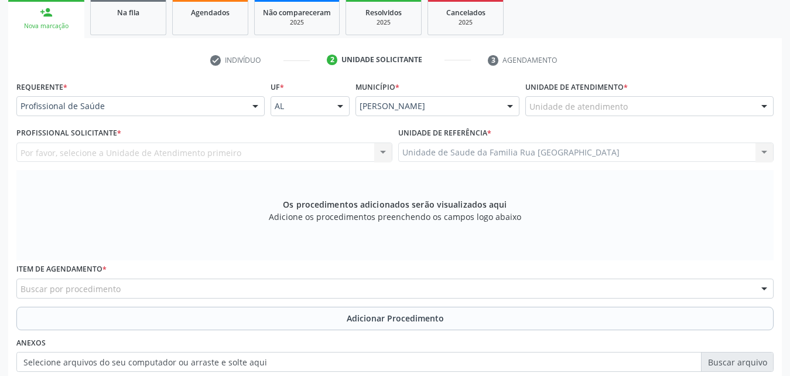
click at [637, 111] on div "Unidade de atendimento" at bounding box center [650, 106] width 248 height 20
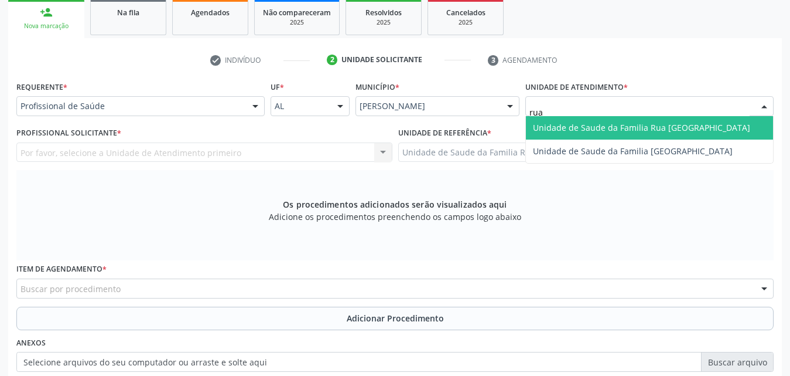
type input "rua n"
click at [661, 129] on span "Unidade de Saude da Familia Rua [GEOGRAPHIC_DATA]" at bounding box center [641, 127] width 217 height 11
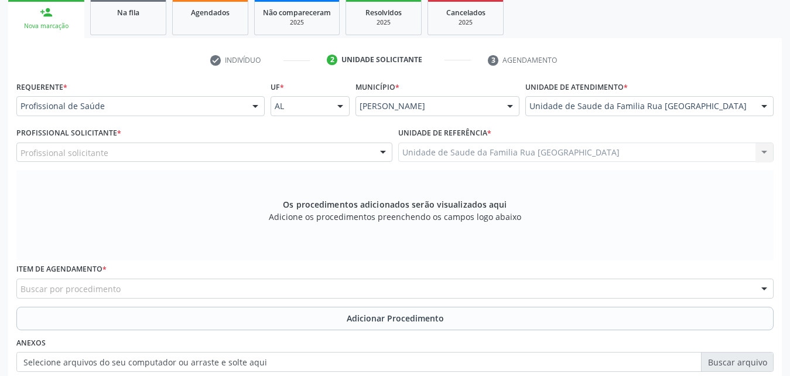
click at [187, 155] on div "Profissional solicitante" at bounding box center [204, 152] width 376 height 20
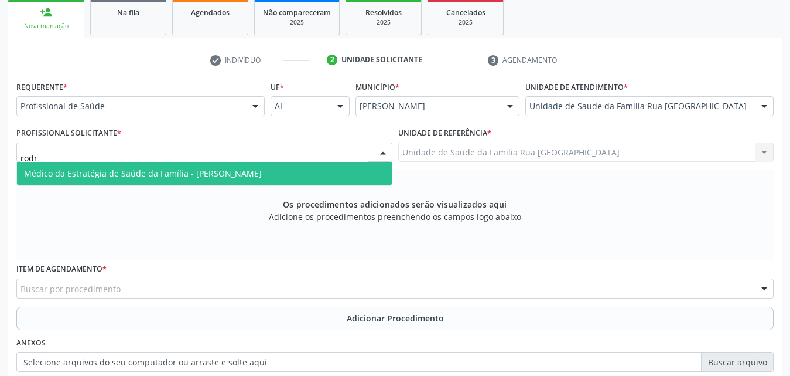
type input "rodri"
click at [193, 173] on span "Médico da Estratégia de Saúde da Família - [PERSON_NAME]" at bounding box center [143, 173] width 238 height 11
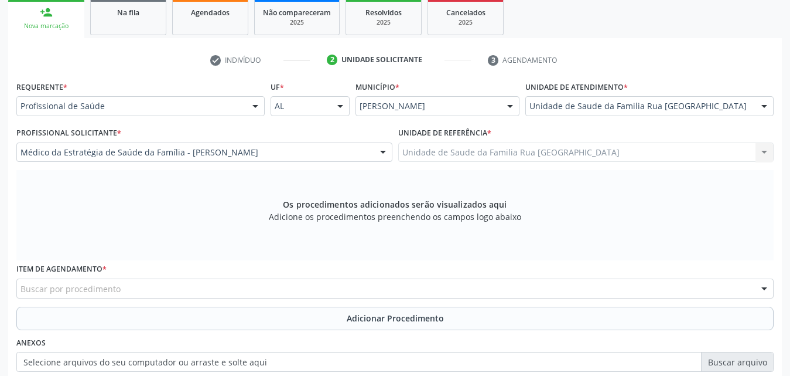
scroll to position [310, 0]
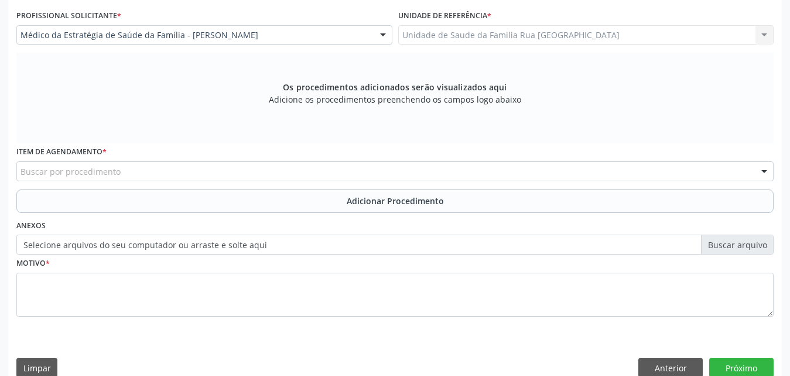
click at [240, 173] on div "Buscar por procedimento" at bounding box center [395, 171] width 758 height 20
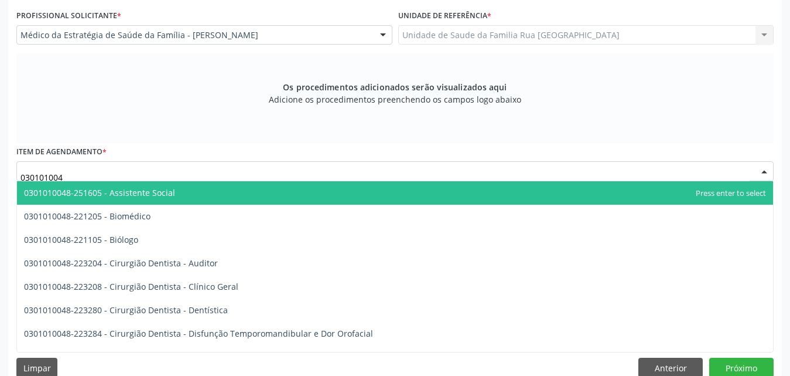
type input "0301010048"
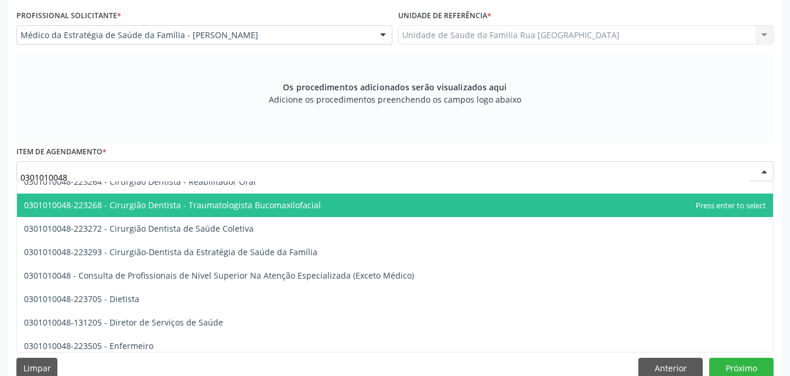
scroll to position [527, 0]
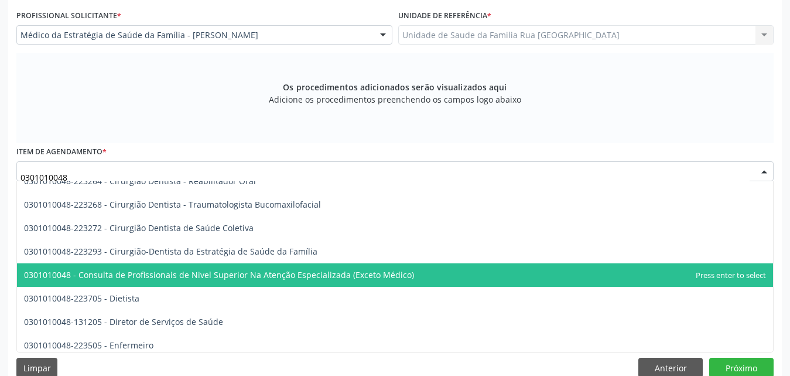
click at [302, 270] on span "0301010048 - Consulta de Profissionais de Nivel Superior Na Atenção Especializa…" at bounding box center [219, 274] width 390 height 11
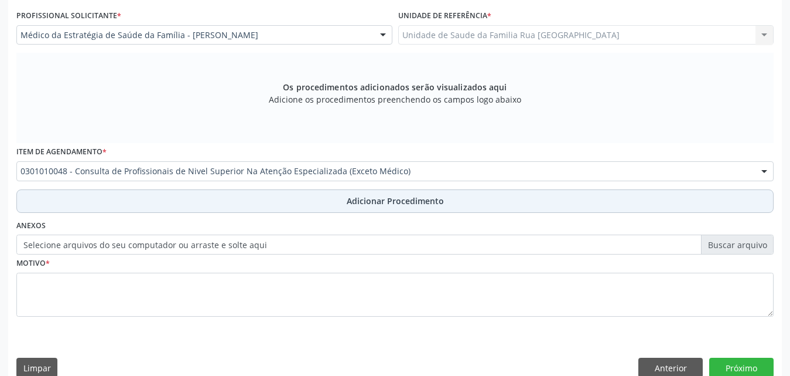
click at [394, 204] on span "Adicionar Procedimento" at bounding box center [395, 201] width 97 height 12
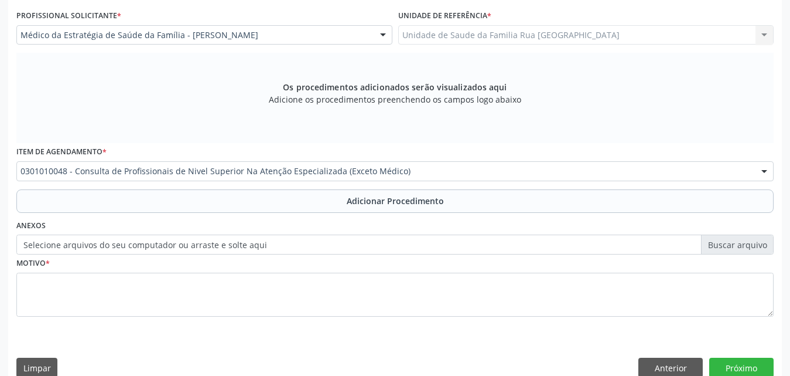
scroll to position [284, 0]
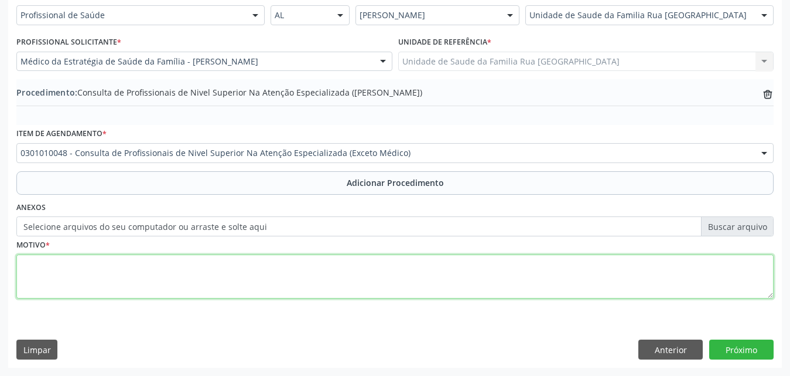
click at [154, 279] on textarea at bounding box center [395, 276] width 758 height 45
type textarea "c"
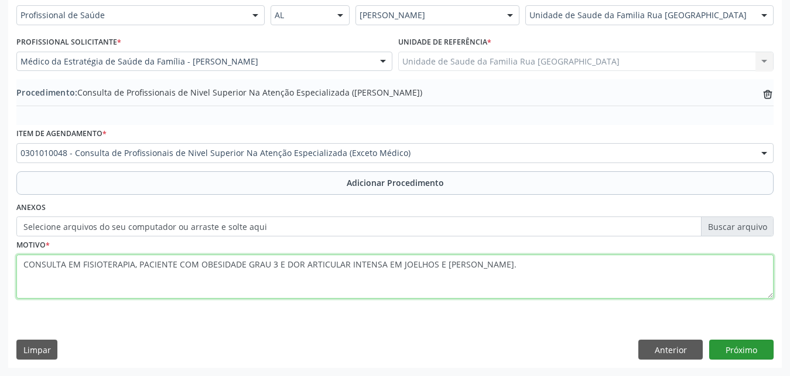
type textarea "CONSULTA EM FISIOTERAPIA, PACIENTE COM OBESIDADE GRAU 3 E DOR ARTICULAR INTENSA…"
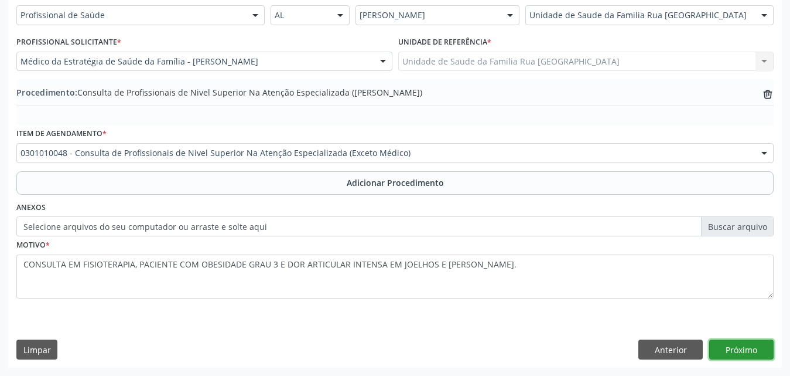
click at [745, 351] on button "Próximo" at bounding box center [742, 349] width 64 height 20
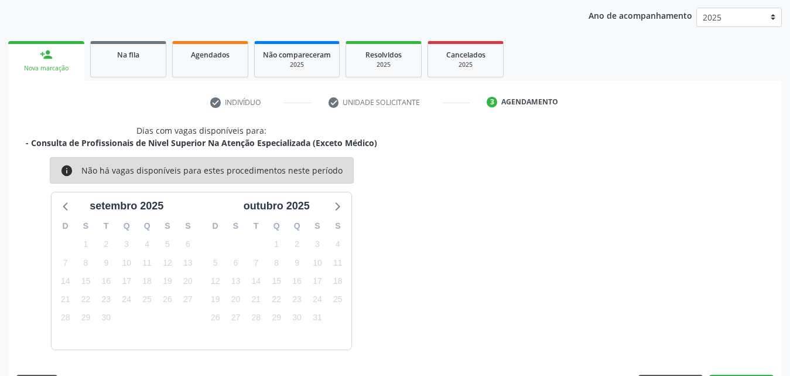
scroll to position [185, 0]
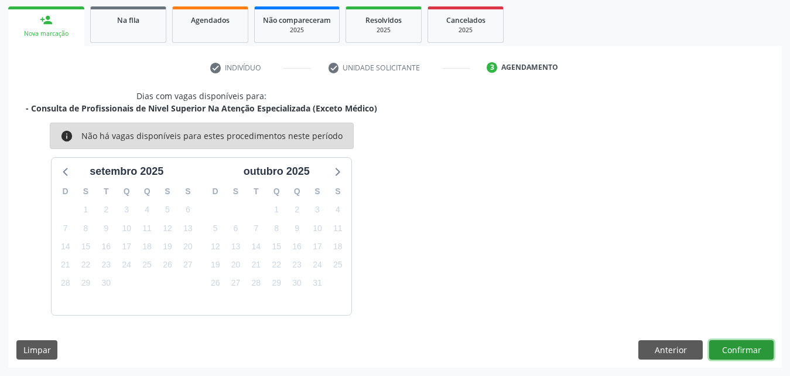
click at [745, 351] on button "Confirmar" at bounding box center [742, 350] width 64 height 20
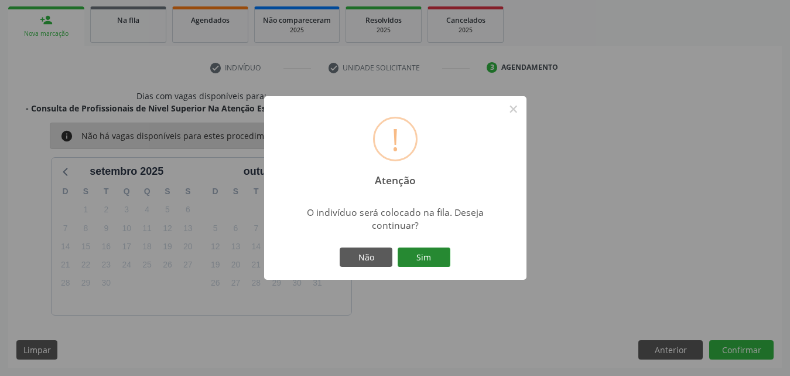
click at [434, 261] on button "Sim" at bounding box center [424, 257] width 53 height 20
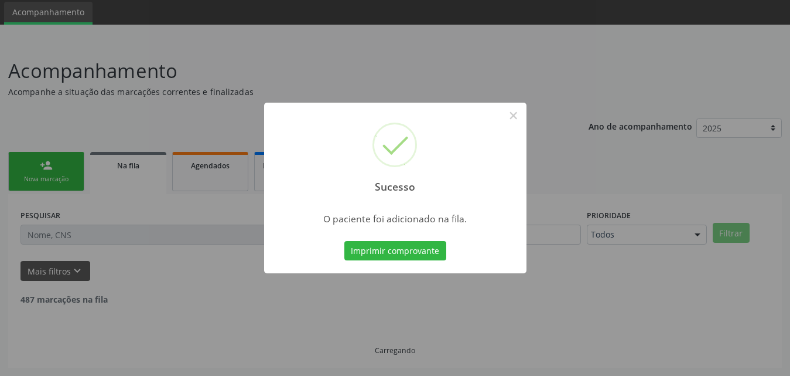
scroll to position [28, 0]
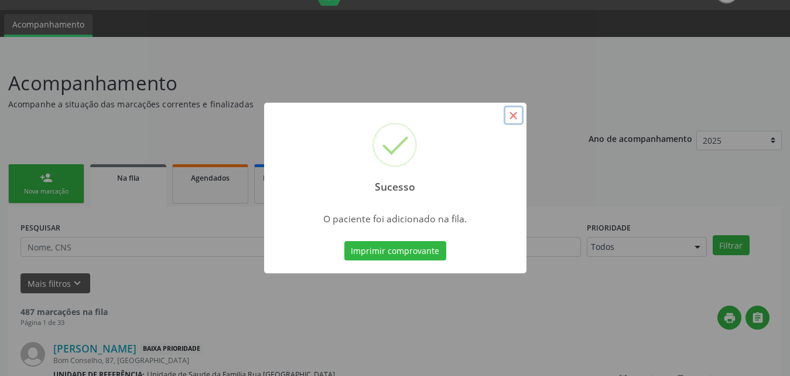
click at [515, 119] on button "×" at bounding box center [514, 115] width 20 height 20
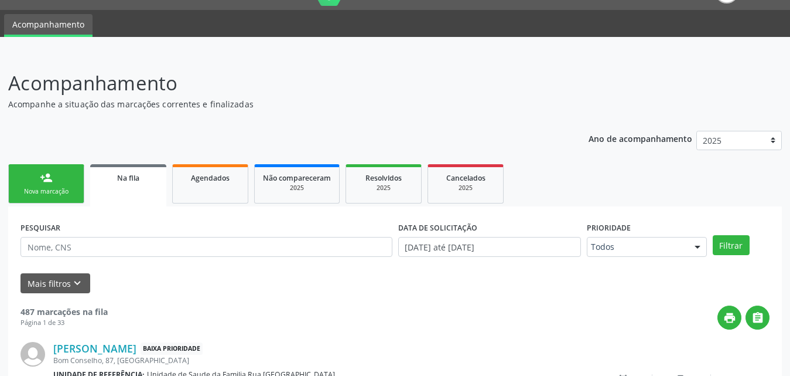
click at [50, 194] on div "Nova marcação" at bounding box center [46, 191] width 59 height 9
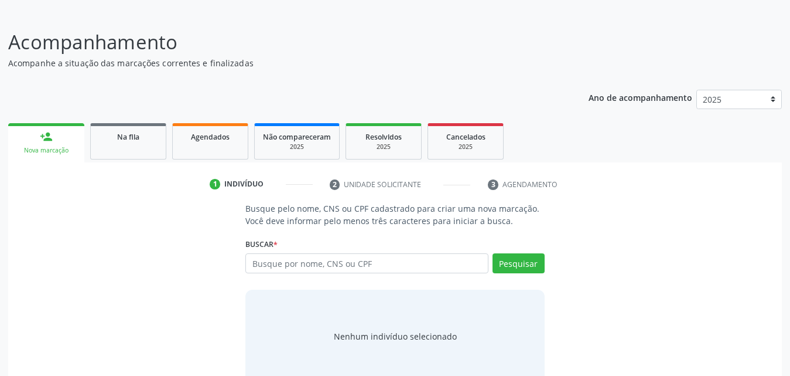
scroll to position [93, 0]
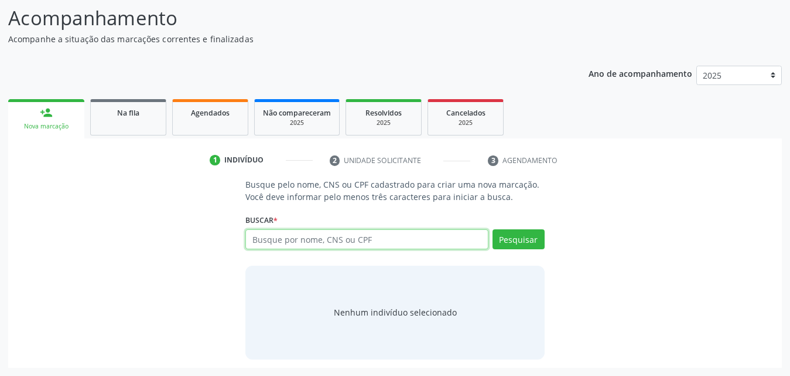
click at [419, 240] on input "text" at bounding box center [366, 239] width 243 height 20
type input "700501599627159"
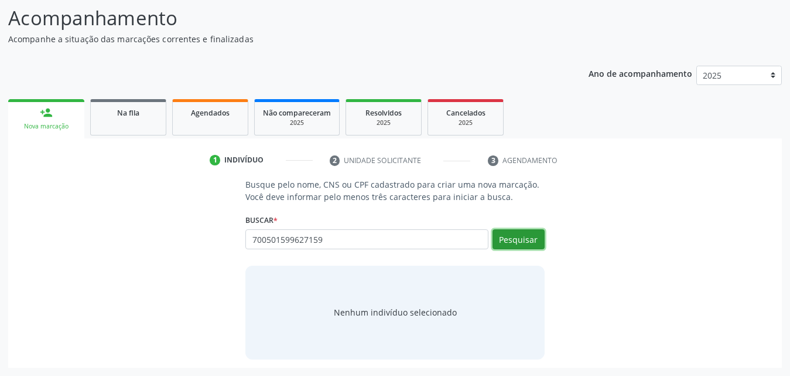
click at [512, 245] on button "Pesquisar" at bounding box center [519, 239] width 52 height 20
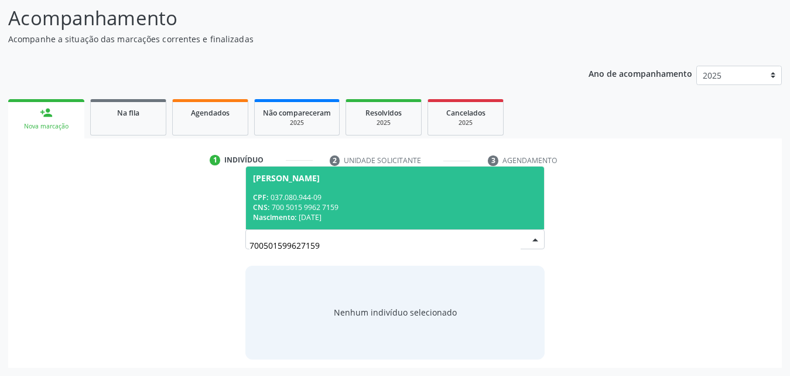
click at [318, 213] on div "Nascimento: 01/11/1979" at bounding box center [395, 217] width 284 height 10
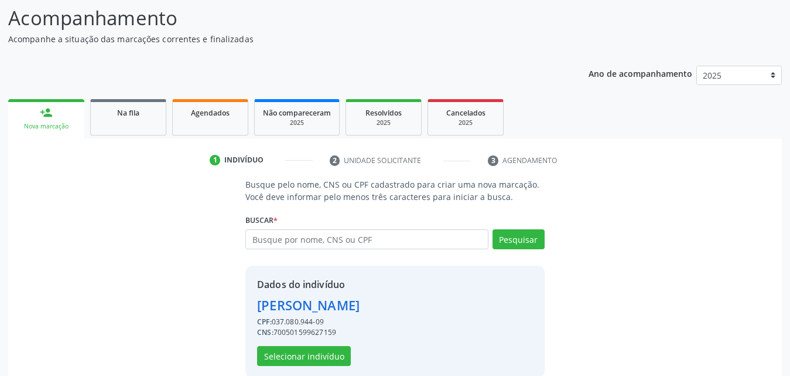
scroll to position [111, 0]
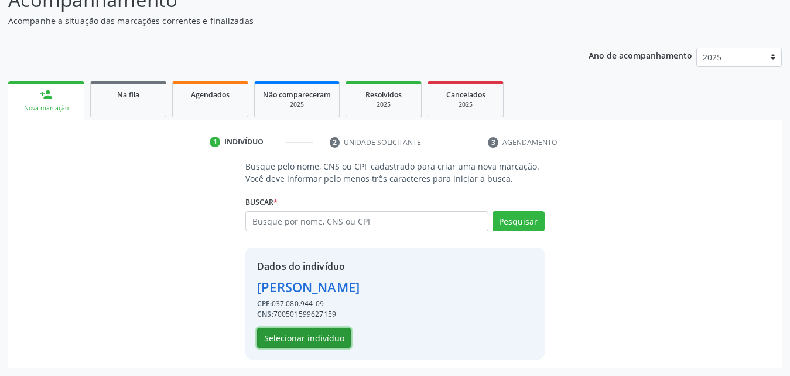
click at [320, 336] on button "Selecionar indivíduo" at bounding box center [304, 338] width 94 height 20
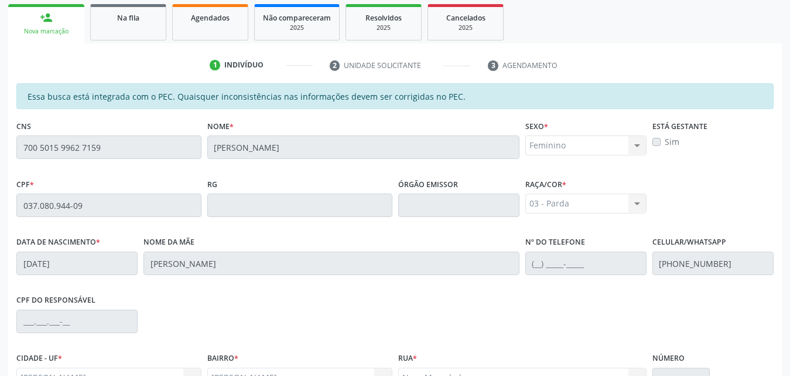
scroll to position [310, 0]
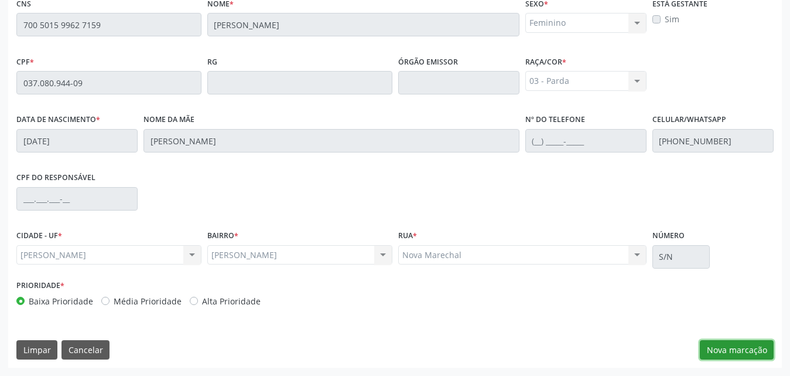
click at [739, 350] on button "Nova marcação" at bounding box center [737, 350] width 74 height 20
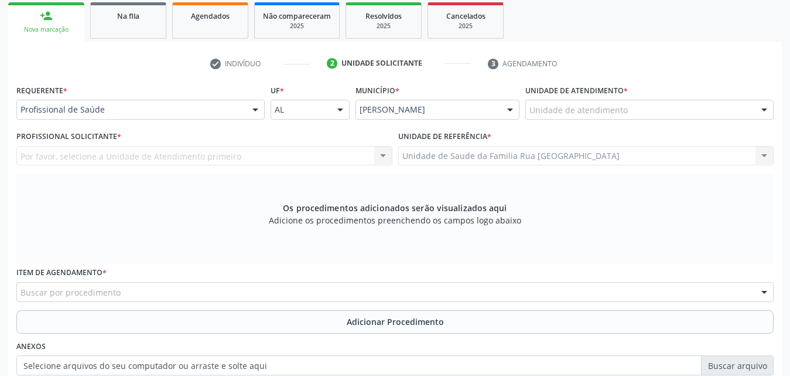
scroll to position [193, 0]
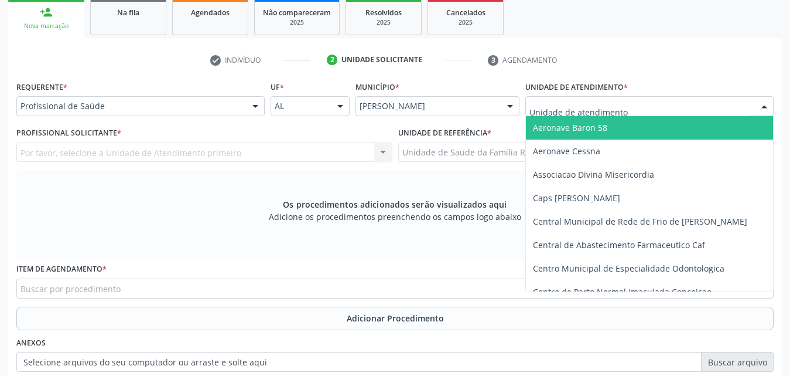
click at [670, 106] on div at bounding box center [650, 106] width 248 height 20
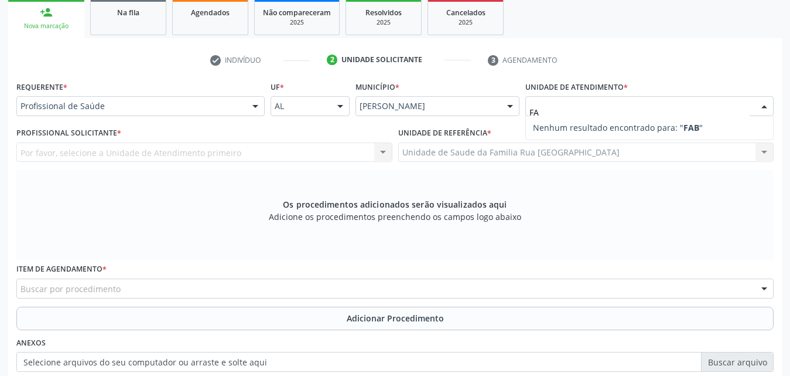
type input "F"
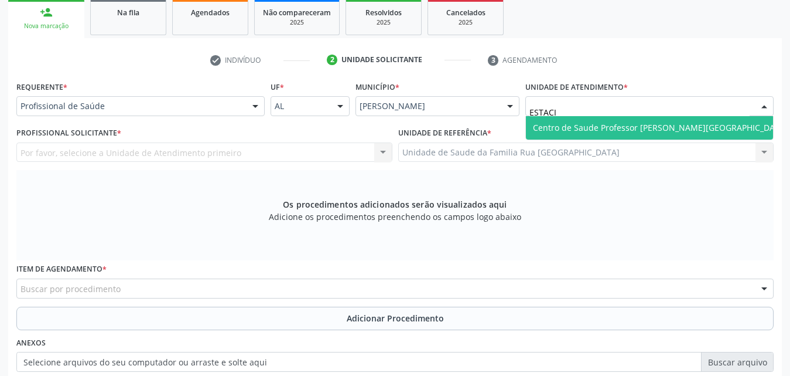
type input "ESTACIO"
click at [691, 125] on span "Centro de Saude Professor [PERSON_NAME][GEOGRAPHIC_DATA]" at bounding box center [660, 127] width 255 height 11
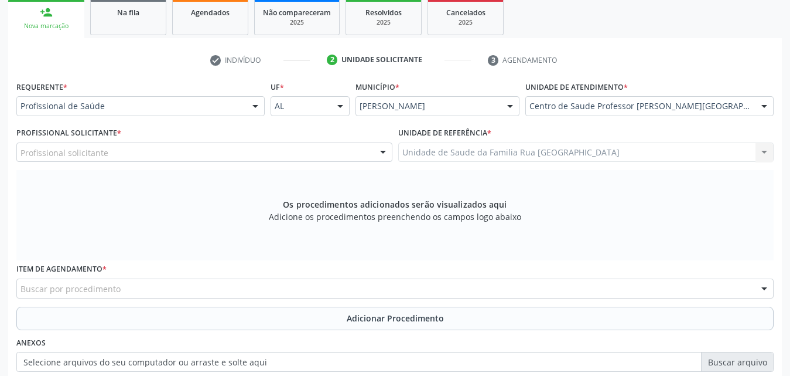
click at [156, 152] on div "Profissional solicitante" at bounding box center [204, 152] width 376 height 20
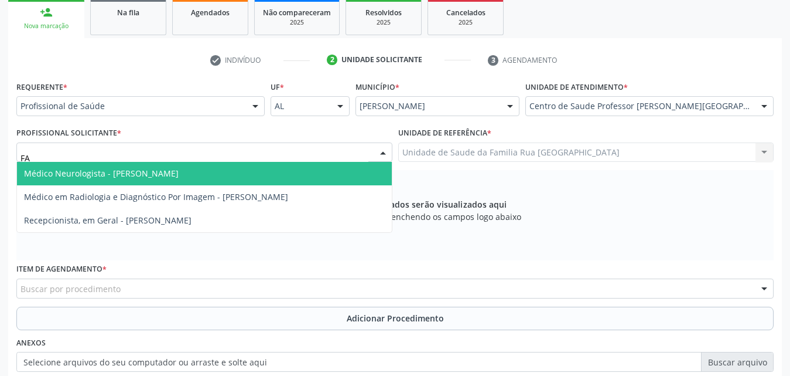
type input "F"
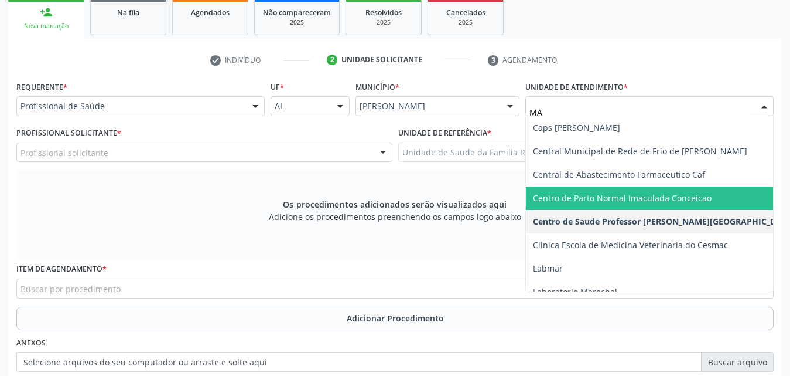
type input "M"
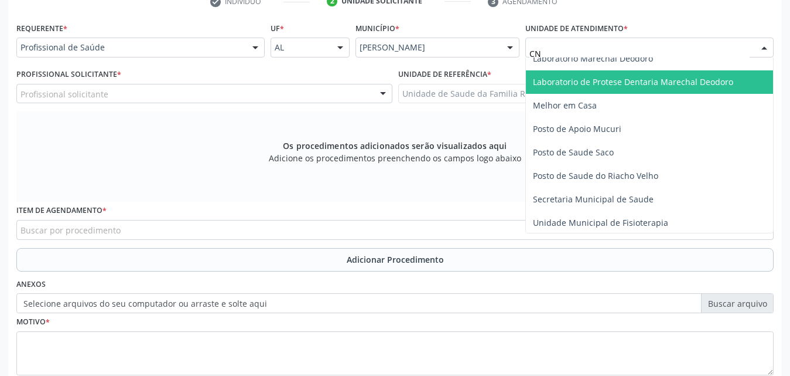
scroll to position [0, 0]
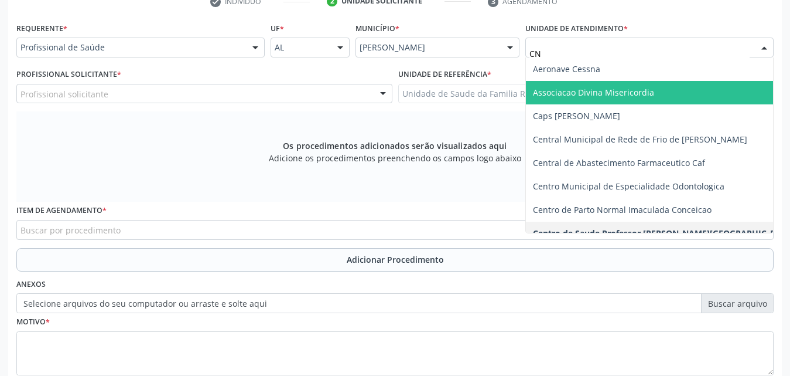
type input "C"
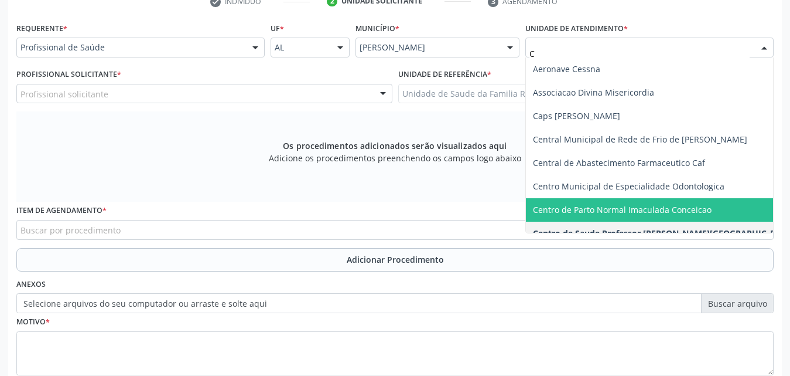
click at [644, 212] on span "Centro de Parto Normal Imaculada Conceicao" at bounding box center [622, 209] width 179 height 11
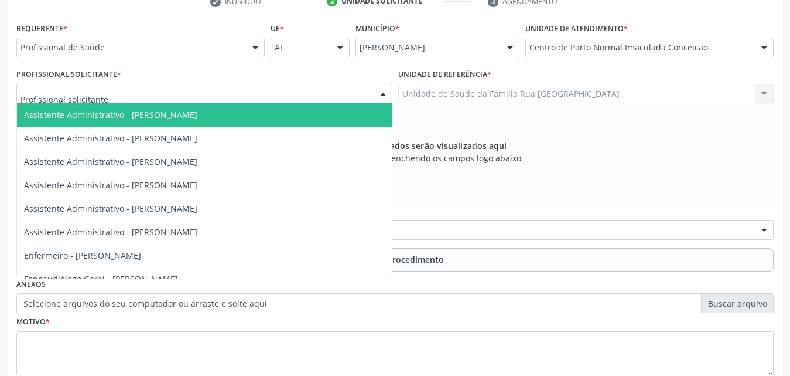
click at [136, 94] on div at bounding box center [204, 94] width 376 height 20
type input "G"
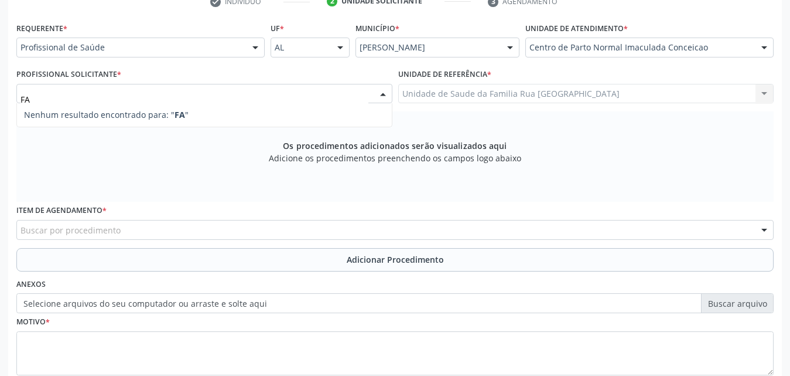
type input "F"
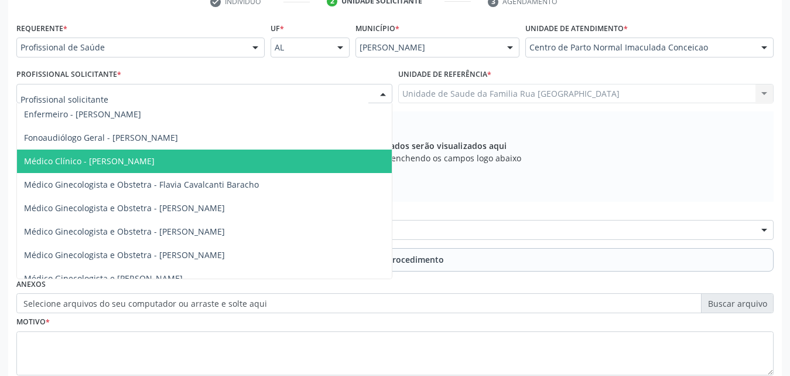
scroll to position [200, 0]
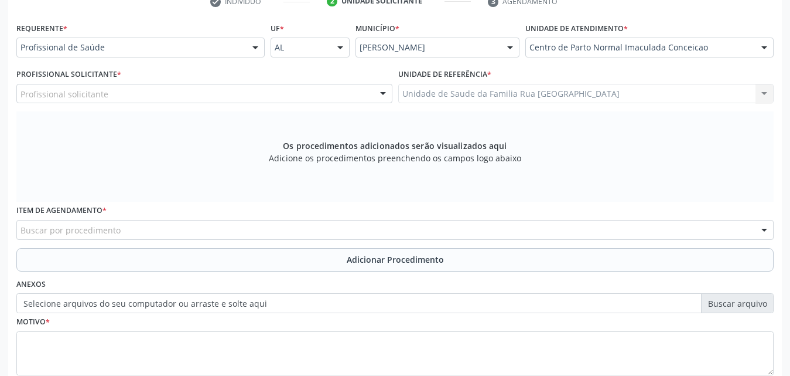
click at [643, 161] on div "Os procedimentos adicionados serão visualizados aqui Adicione os procedimentos …" at bounding box center [395, 156] width 758 height 90
click at [765, 93] on div "Unidade de Saude da Familia Rua Nova Massagueira II Unidade de Saude da Familia…" at bounding box center [586, 94] width 376 height 20
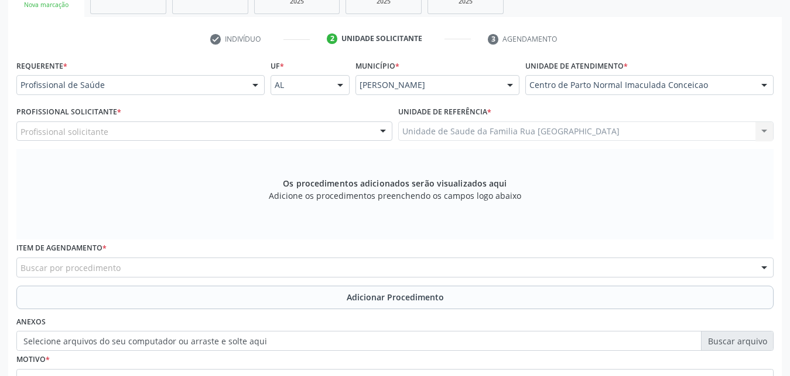
scroll to position [193, 0]
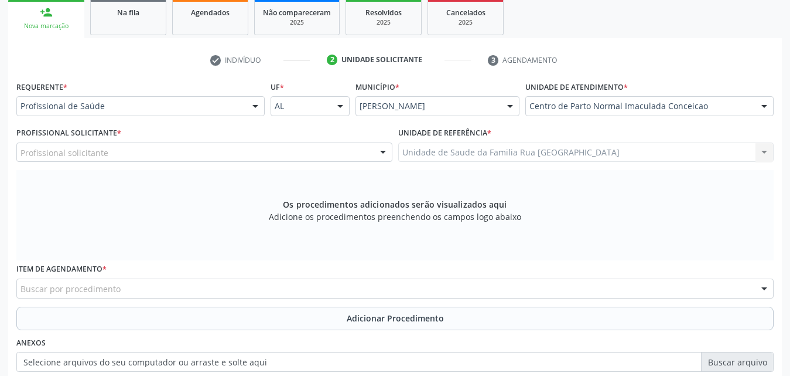
click at [766, 107] on div at bounding box center [765, 107] width 18 height 20
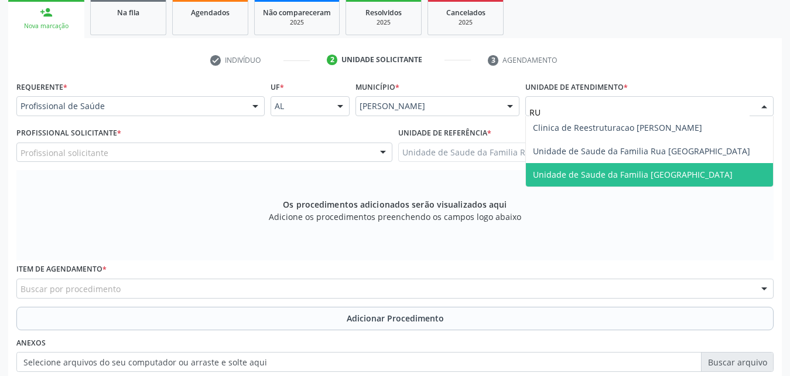
type input "RUA"
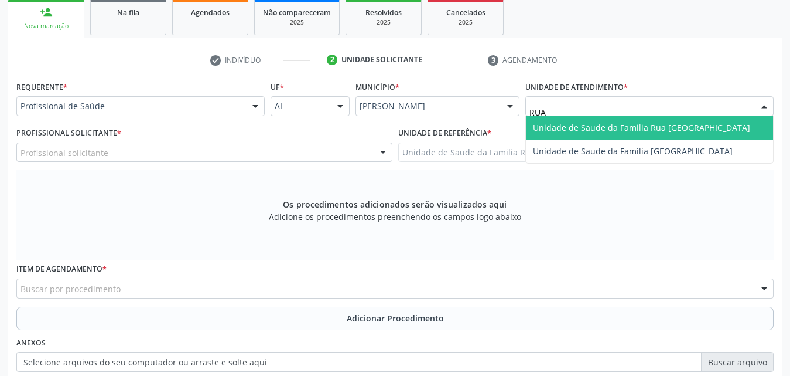
click at [693, 126] on span "Unidade de Saude da Familia Rua [GEOGRAPHIC_DATA]" at bounding box center [641, 127] width 217 height 11
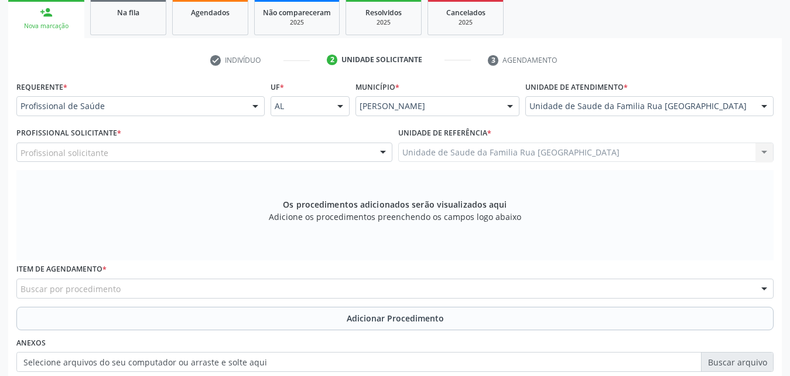
scroll to position [0, 0]
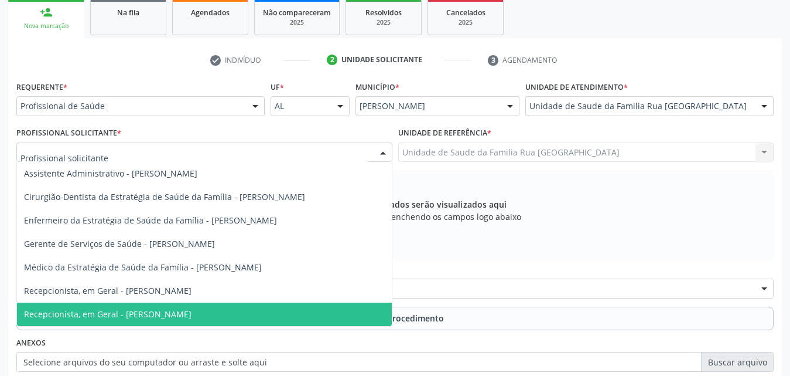
click at [113, 148] on div at bounding box center [204, 152] width 376 height 20
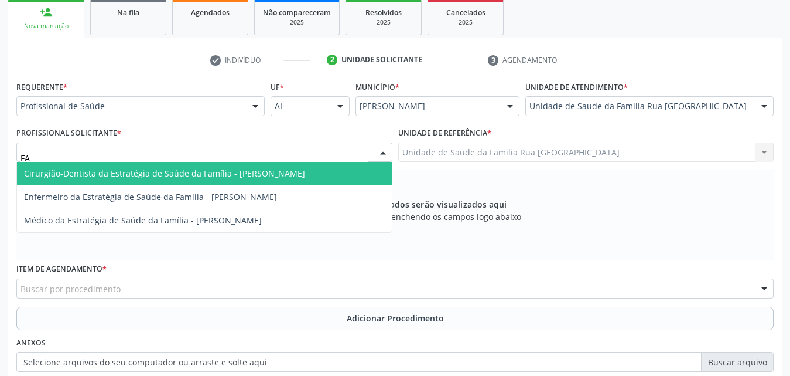
type input "F"
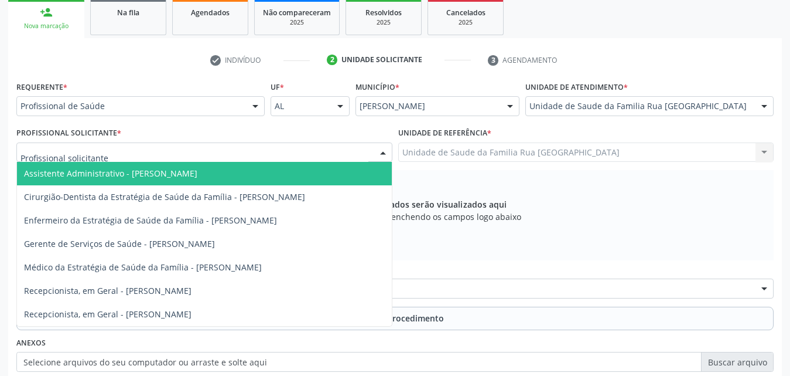
click at [285, 129] on div "Profissional Solicitante * Assistente Administrativo - Sergio Ronaldo Vieira Ci…" at bounding box center [204, 142] width 376 height 37
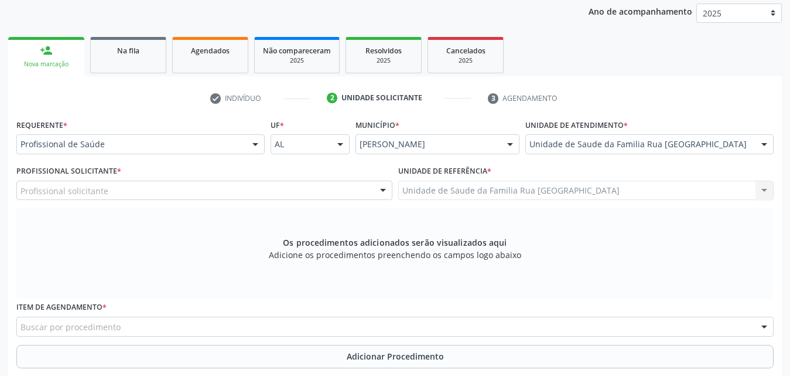
scroll to position [134, 0]
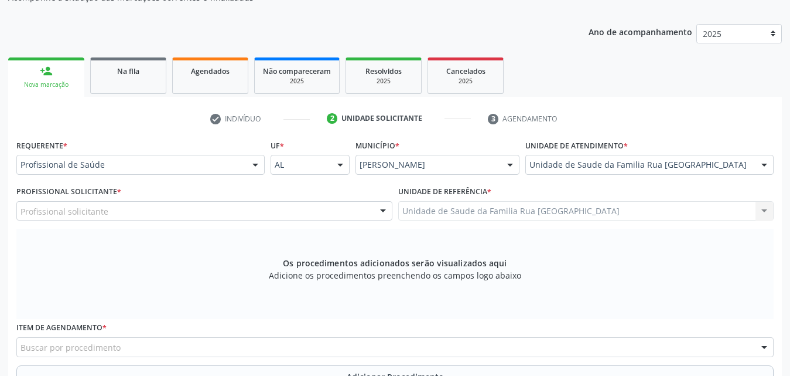
click at [761, 165] on div at bounding box center [765, 165] width 18 height 20
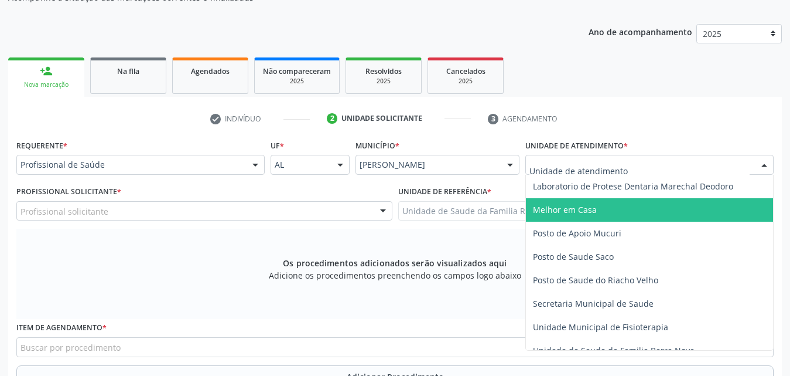
scroll to position [527, 0]
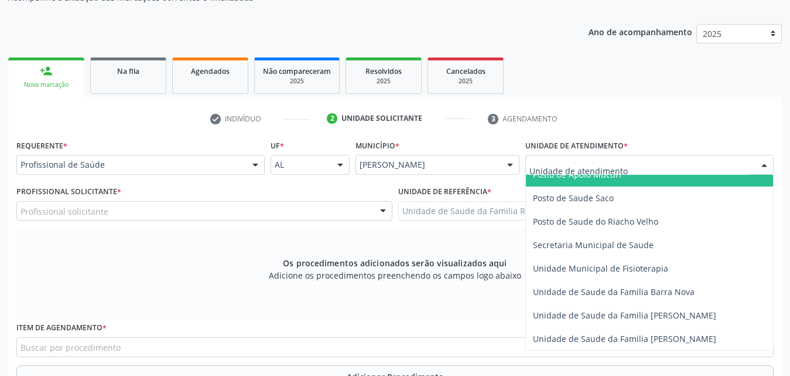
click at [689, 168] on input "text" at bounding box center [640, 170] width 220 height 23
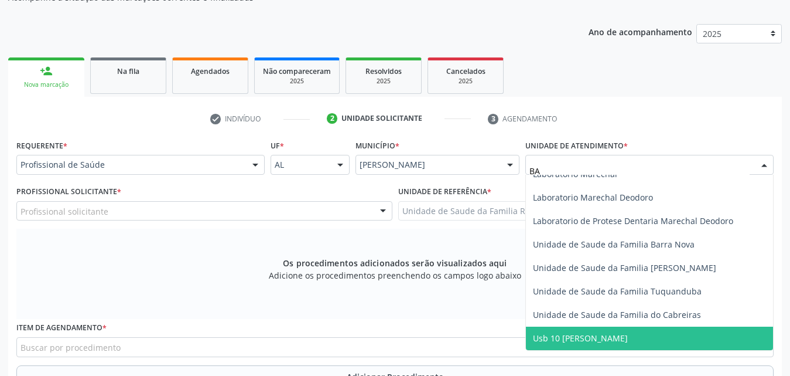
scroll to position [0, 0]
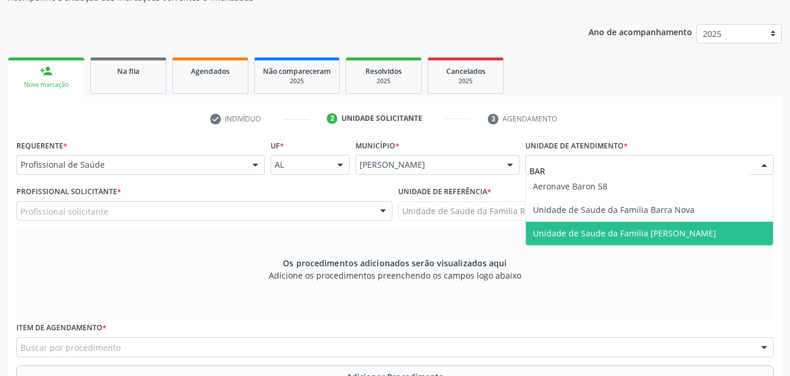
type input "BARR"
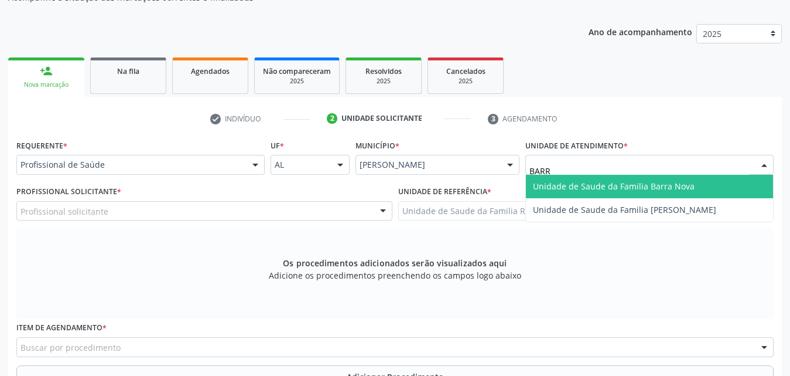
click at [656, 182] on span "Unidade de Saude da Familia Barra Nova" at bounding box center [614, 185] width 162 height 11
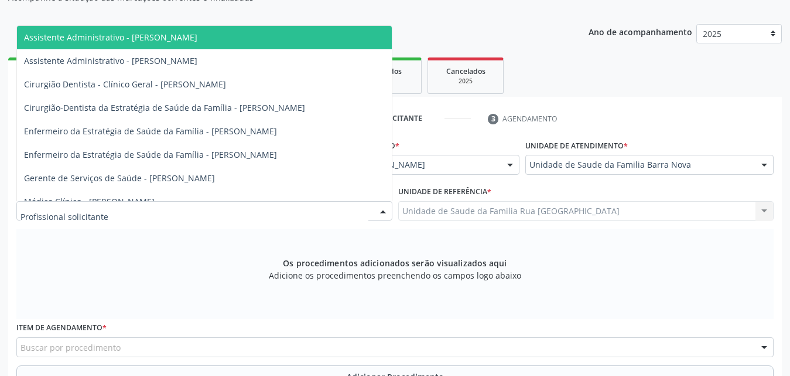
click at [131, 212] on div at bounding box center [204, 211] width 376 height 20
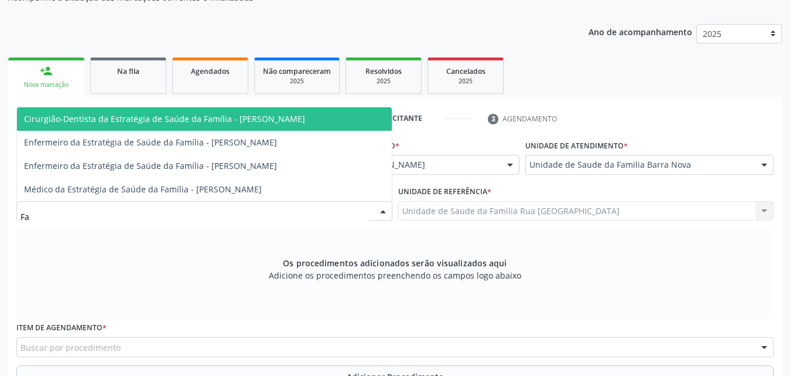
type input "F"
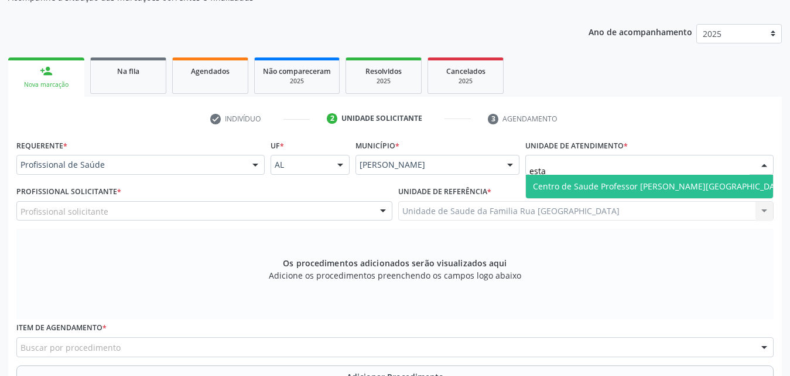
type input "estac"
click at [694, 193] on span "Centro de Saude Professor [PERSON_NAME][GEOGRAPHIC_DATA]" at bounding box center [660, 186] width 269 height 23
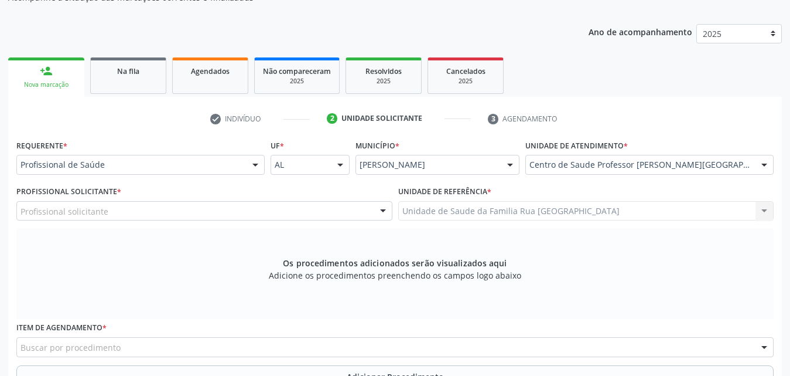
click at [135, 210] on div "Profissional solicitante" at bounding box center [204, 211] width 376 height 20
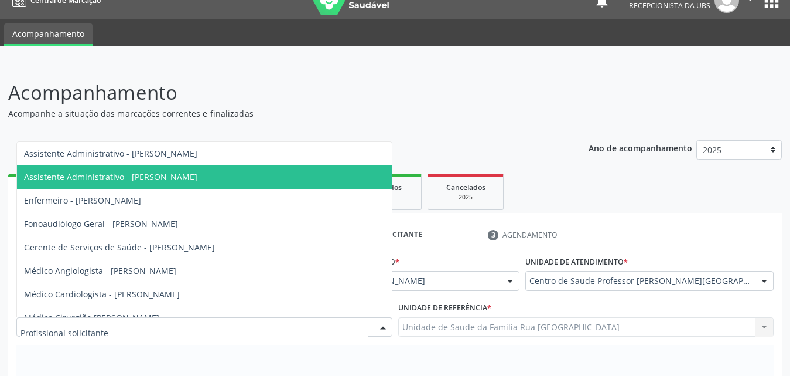
scroll to position [17, 0]
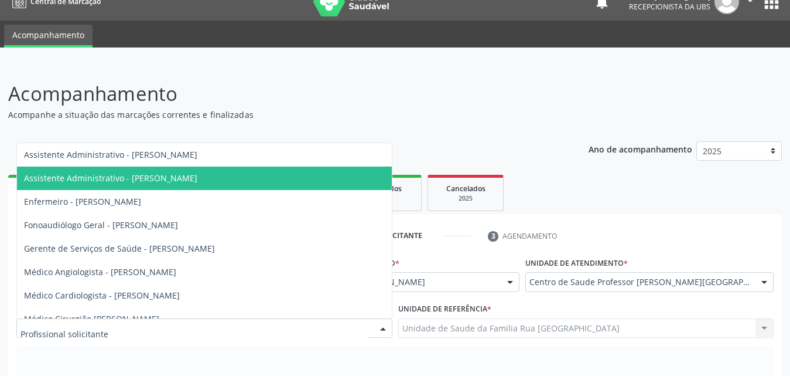
click at [550, 84] on p "Acompanhamento" at bounding box center [279, 93] width 542 height 29
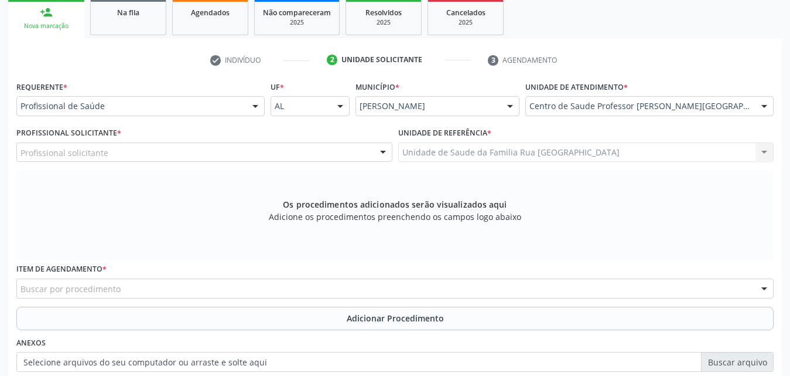
scroll to position [76, 0]
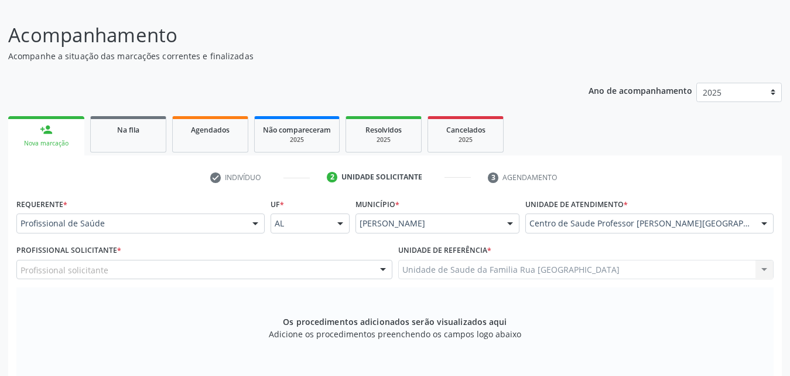
click at [56, 147] on div "Nova marcação" at bounding box center [46, 143] width 60 height 9
click at [58, 140] on div "Nova marcação" at bounding box center [46, 143] width 60 height 9
click at [35, 135] on link "person_add Nova marcação" at bounding box center [46, 135] width 76 height 39
click at [55, 136] on link "person_add Nova marcação" at bounding box center [46, 135] width 76 height 39
click at [54, 136] on link "person_add Nova marcação" at bounding box center [46, 135] width 76 height 39
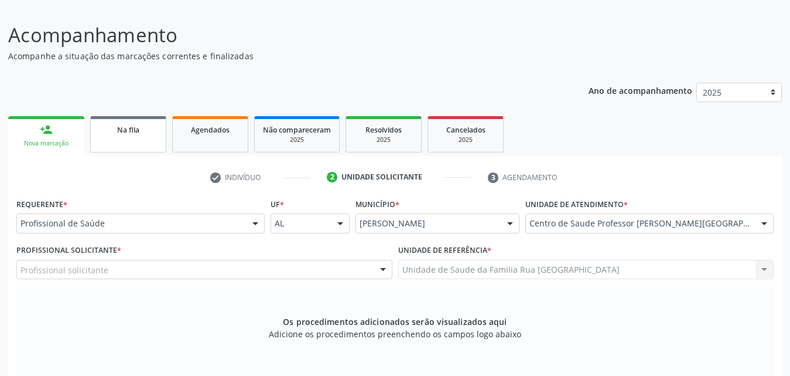
click at [125, 126] on span "Na fila" at bounding box center [128, 130] width 22 height 10
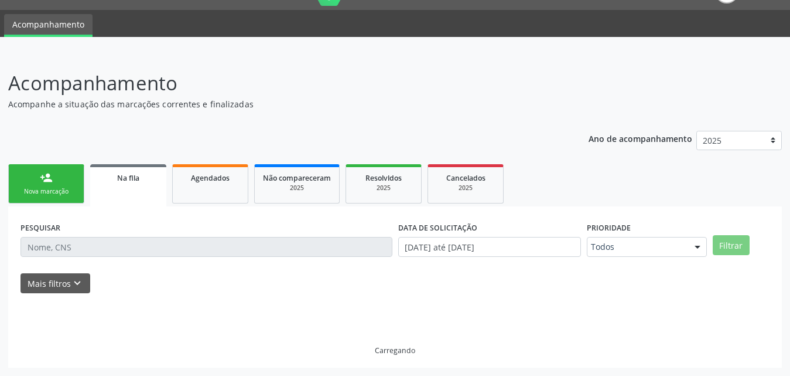
scroll to position [40, 0]
click at [47, 206] on div "PESQUISAR DATA DE SOLICITAÇÃO 01/01/2025 até 18/09/2025 Prioridade Todos Todos …" at bounding box center [395, 286] width 774 height 161
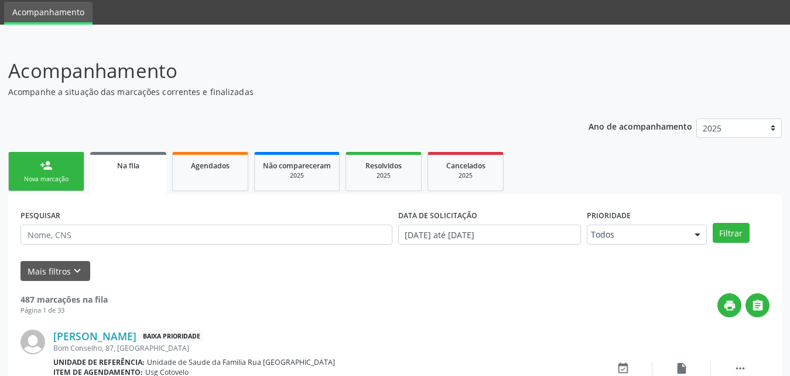
click at [50, 173] on link "person_add Nova marcação" at bounding box center [46, 171] width 76 height 39
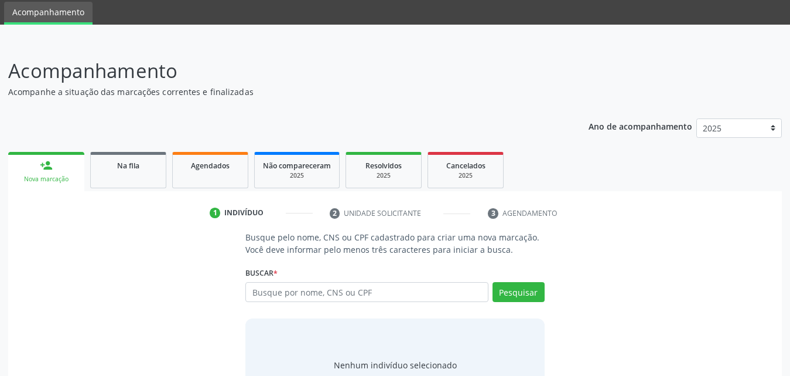
scroll to position [93, 0]
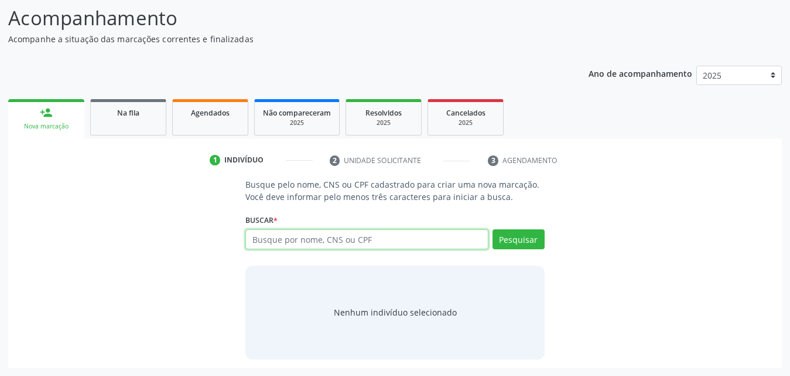
click at [393, 238] on input "text" at bounding box center [366, 239] width 243 height 20
type input "702001899175580"
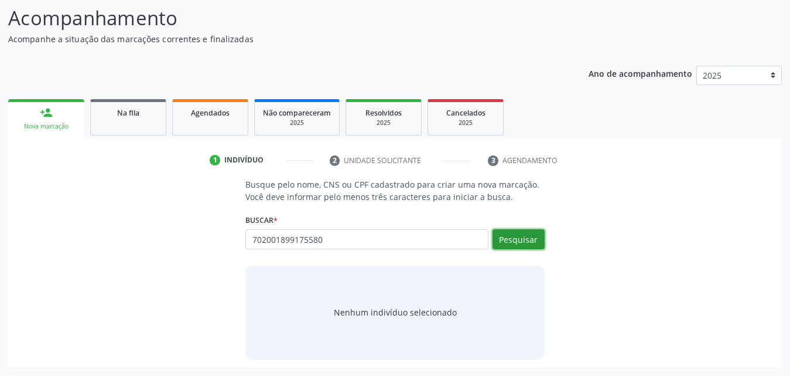
click at [527, 233] on button "Pesquisar" at bounding box center [519, 239] width 52 height 20
type input "702001899175580"
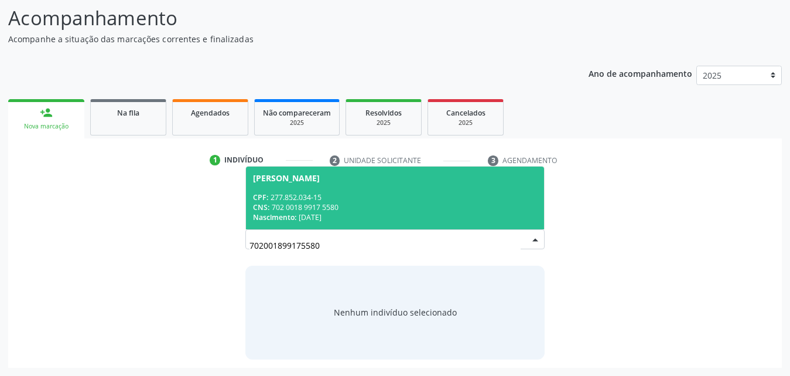
click at [354, 200] on div "CPF: 277.852.034-15" at bounding box center [395, 197] width 284 height 10
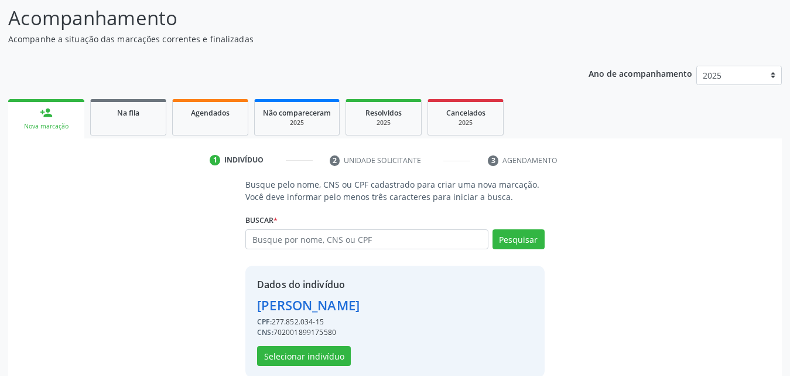
scroll to position [111, 0]
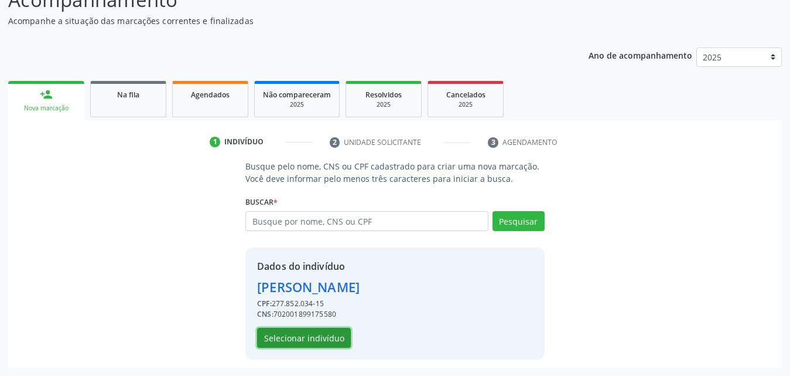
click at [298, 337] on button "Selecionar indivíduo" at bounding box center [304, 338] width 94 height 20
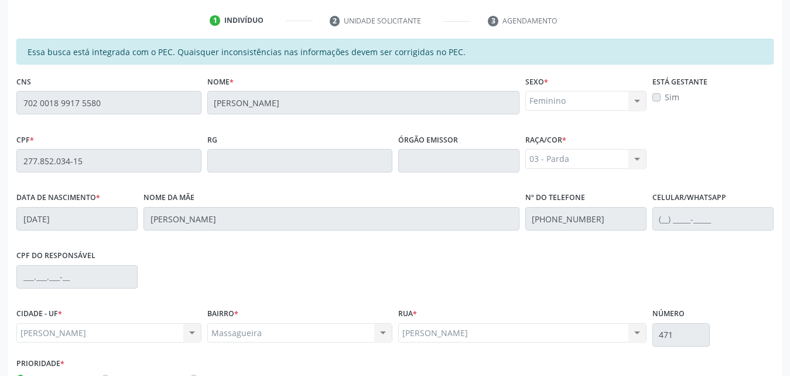
scroll to position [310, 0]
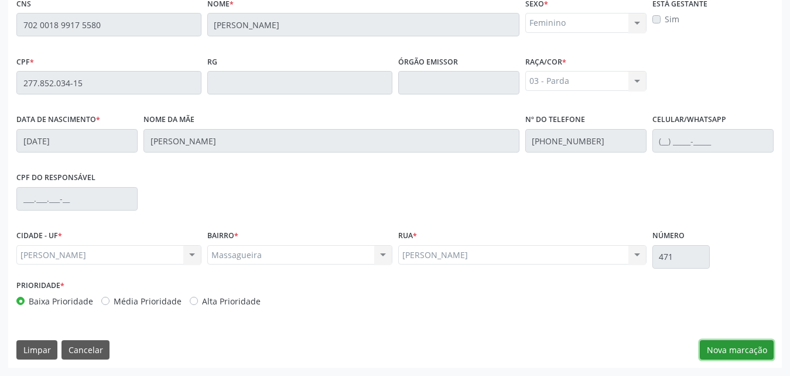
click at [729, 350] on button "Nova marcação" at bounding box center [737, 350] width 74 height 20
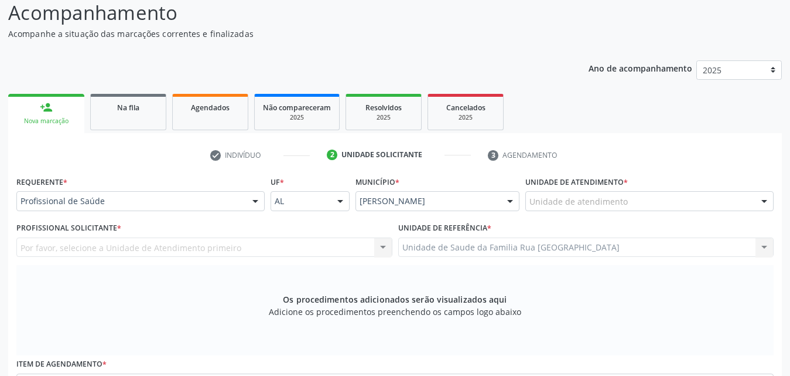
scroll to position [76, 0]
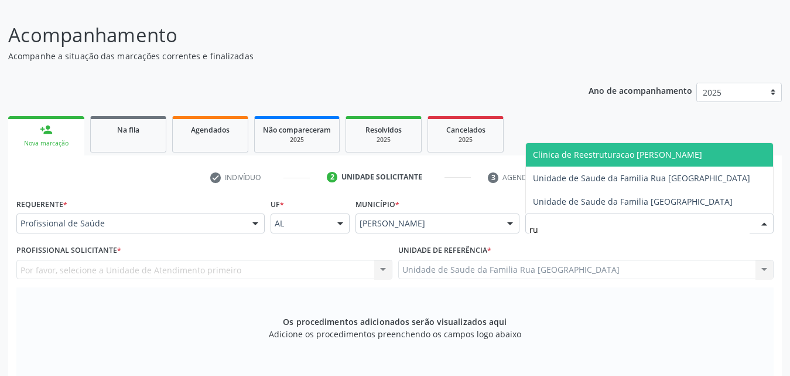
type input "rua"
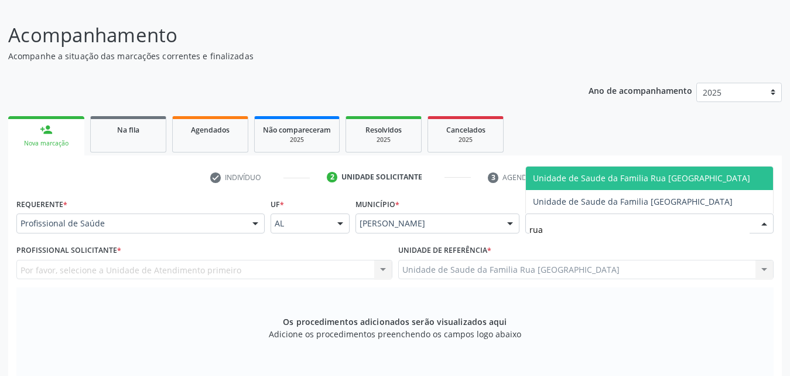
click at [605, 179] on span "Unidade de Saude da Familia Rua [GEOGRAPHIC_DATA]" at bounding box center [641, 177] width 217 height 11
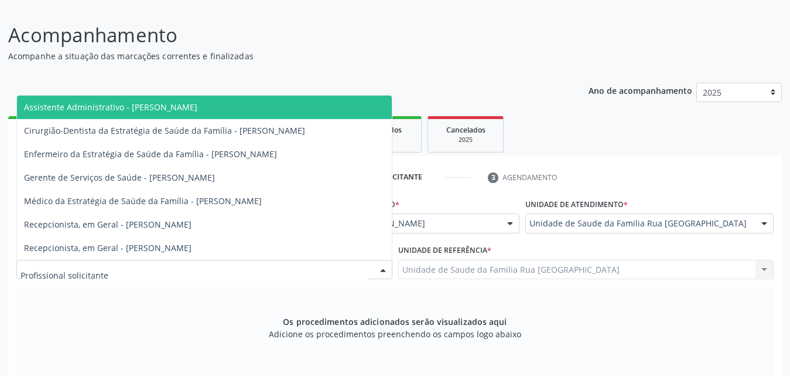
click at [278, 265] on div at bounding box center [204, 270] width 376 height 20
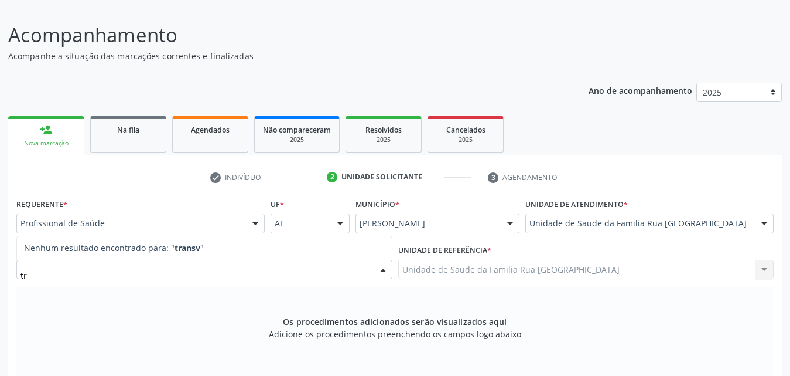
type input "t"
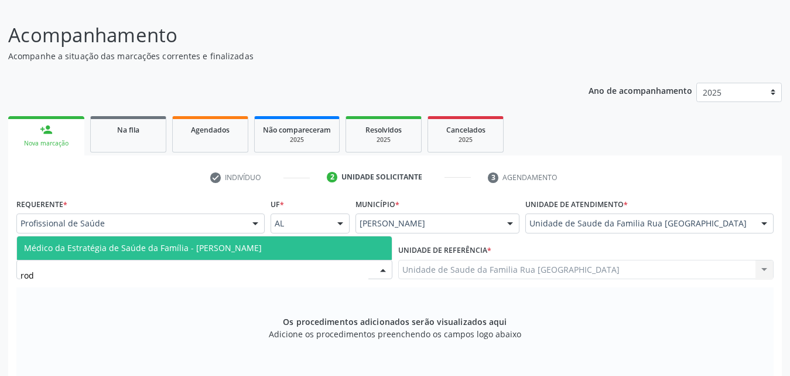
type input "rod"
click at [242, 260] on div at bounding box center [204, 270] width 376 height 20
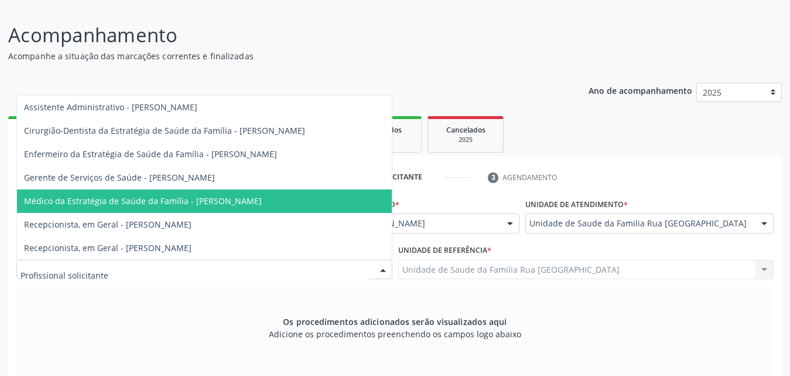
click at [259, 194] on span "Médico da Estratégia de Saúde da Família - [PERSON_NAME]" at bounding box center [204, 200] width 375 height 23
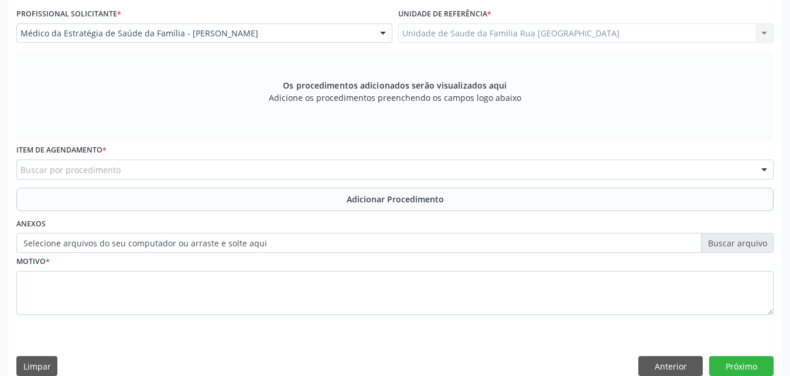
scroll to position [328, 0]
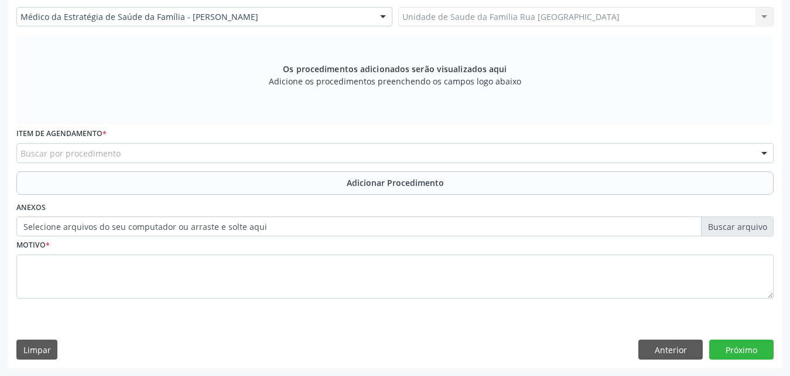
click at [228, 156] on div "Buscar por procedimento" at bounding box center [395, 153] width 758 height 20
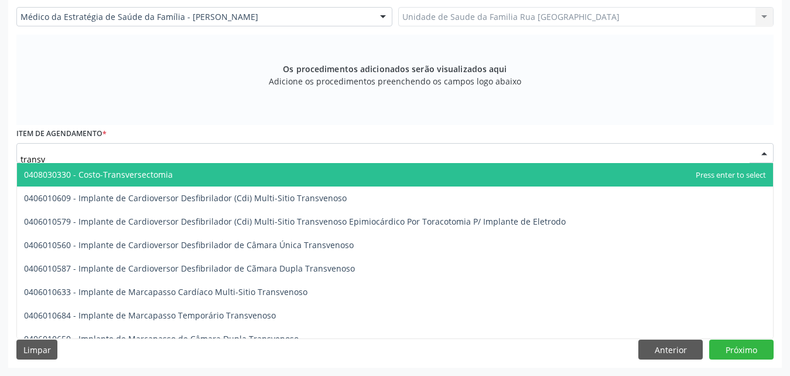
type input "transva"
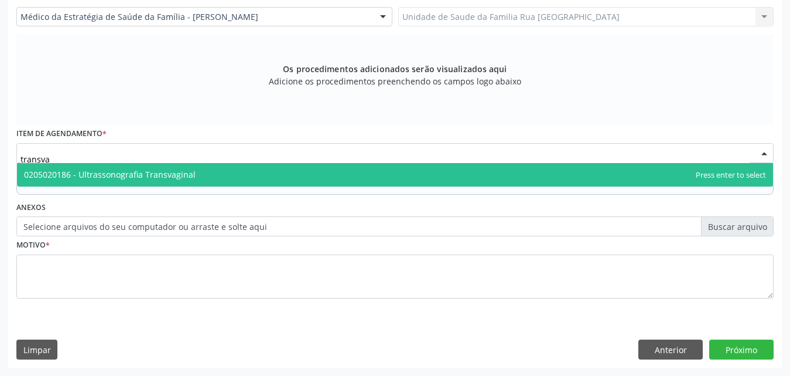
click at [236, 177] on span "0205020186 - Ultrassonografia Transvaginal" at bounding box center [395, 174] width 756 height 23
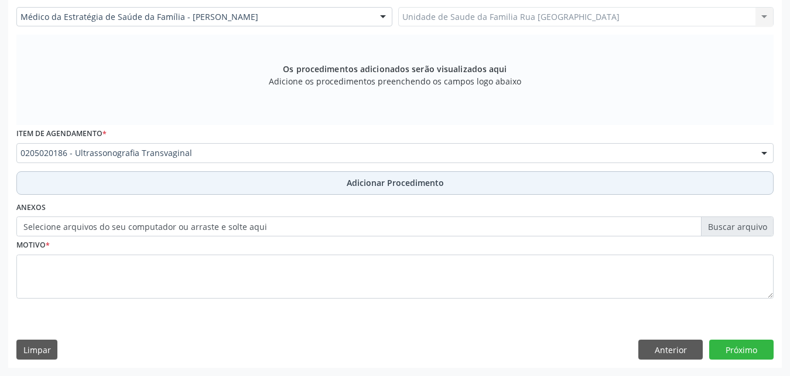
click at [391, 186] on span "Adicionar Procedimento" at bounding box center [395, 182] width 97 height 12
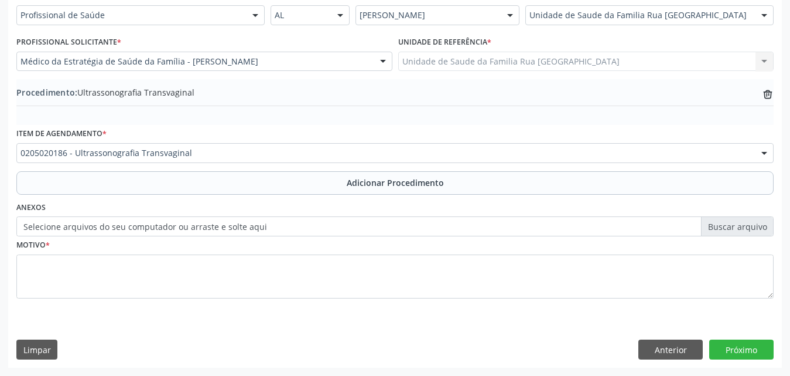
scroll to position [284, 0]
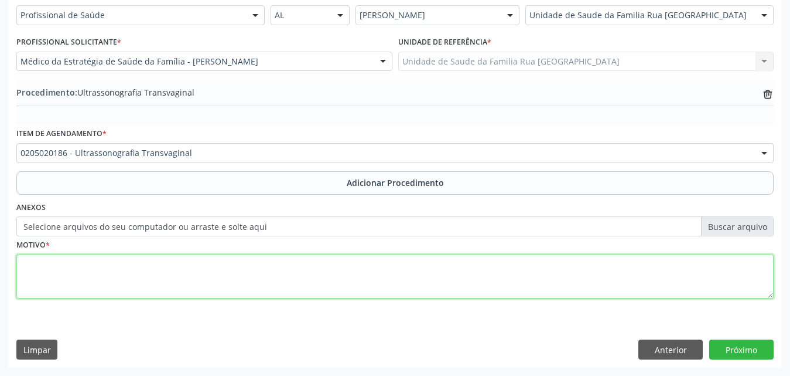
click at [139, 271] on textarea at bounding box center [395, 276] width 758 height 45
type textarea "avaliação ginecológica."
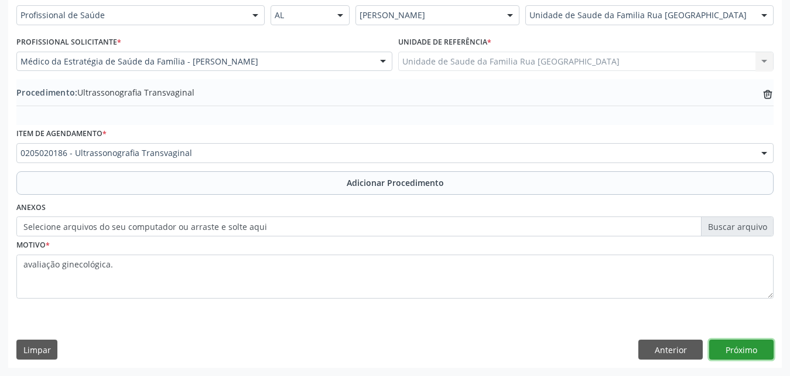
click at [735, 343] on button "Próximo" at bounding box center [742, 349] width 64 height 20
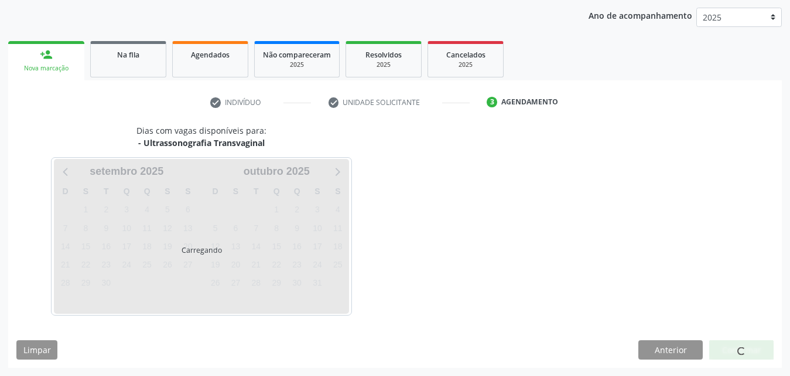
scroll to position [185, 0]
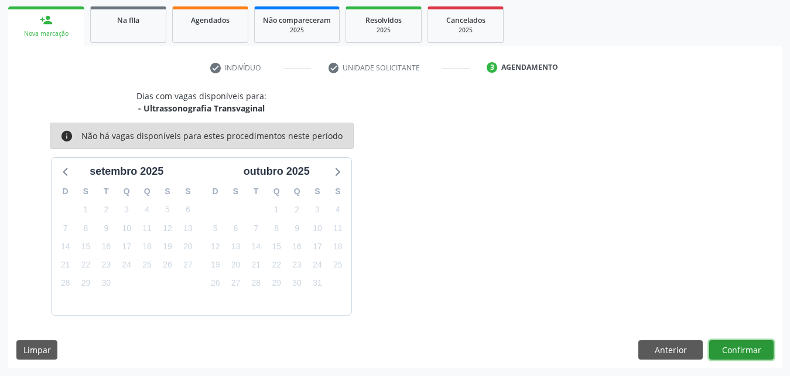
click at [730, 352] on button "Confirmar" at bounding box center [742, 350] width 64 height 20
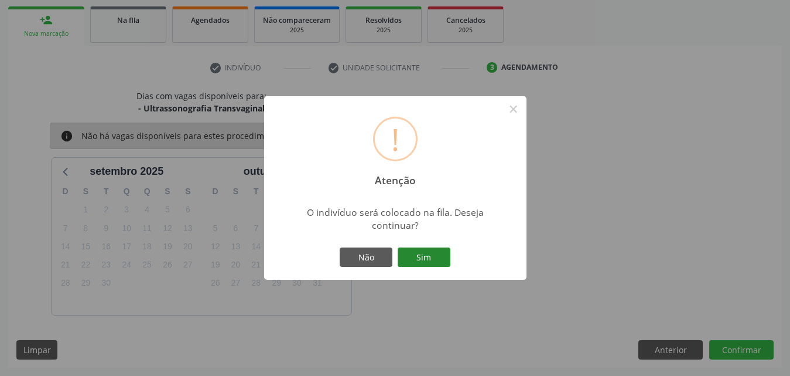
click at [432, 255] on button "Sim" at bounding box center [424, 257] width 53 height 20
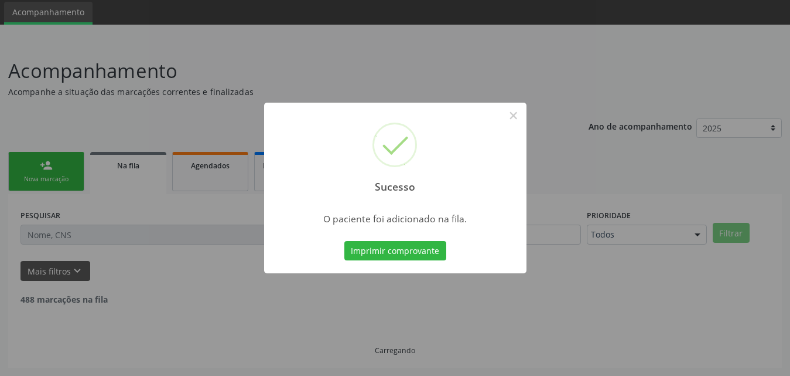
scroll to position [28, 0]
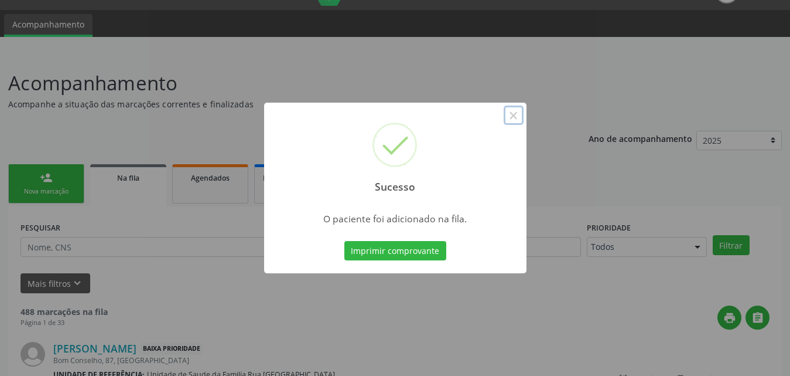
drag, startPoint x: 513, startPoint y: 114, endPoint x: 497, endPoint y: 124, distance: 18.4
click at [513, 115] on button "×" at bounding box center [514, 115] width 20 height 20
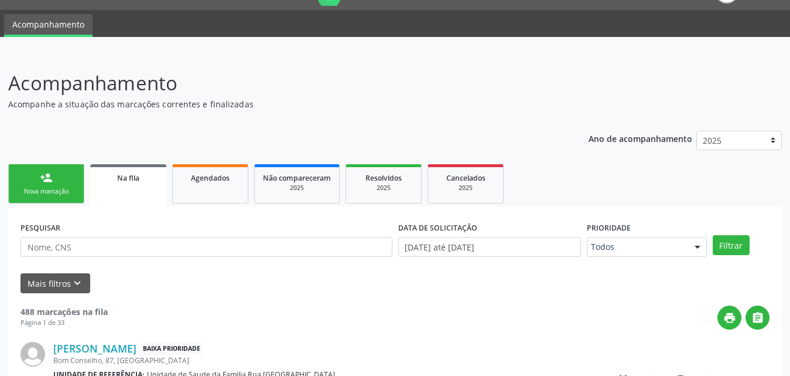
click at [53, 189] on div "Nova marcação" at bounding box center [46, 191] width 59 height 9
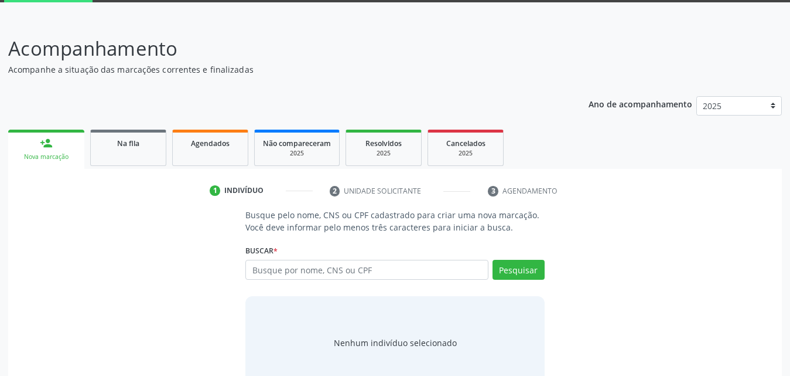
scroll to position [93, 0]
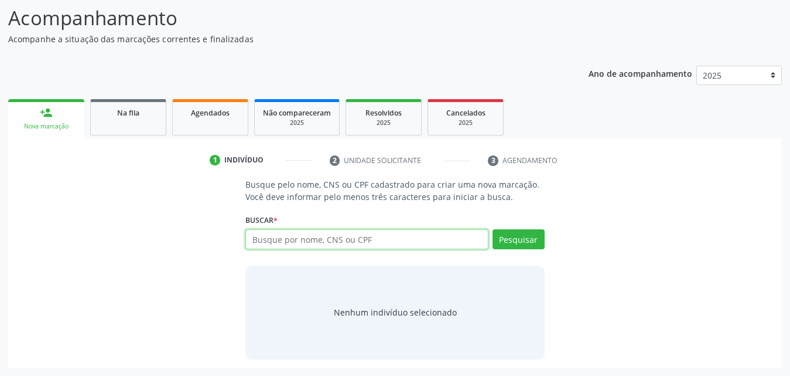
click at [349, 241] on input "text" at bounding box center [366, 239] width 243 height 20
type input "702001899175580"
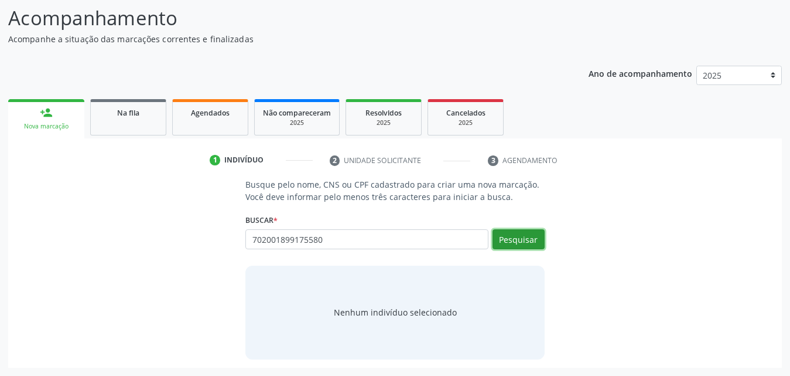
click at [539, 238] on button "Pesquisar" at bounding box center [519, 239] width 52 height 20
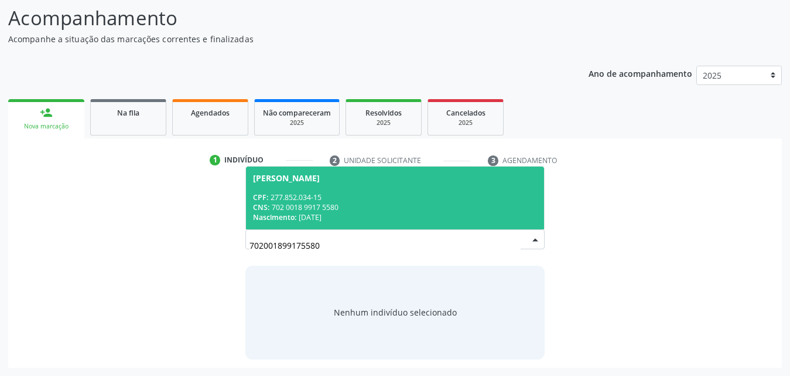
click at [256, 197] on span "CPF:" at bounding box center [260, 197] width 15 height 10
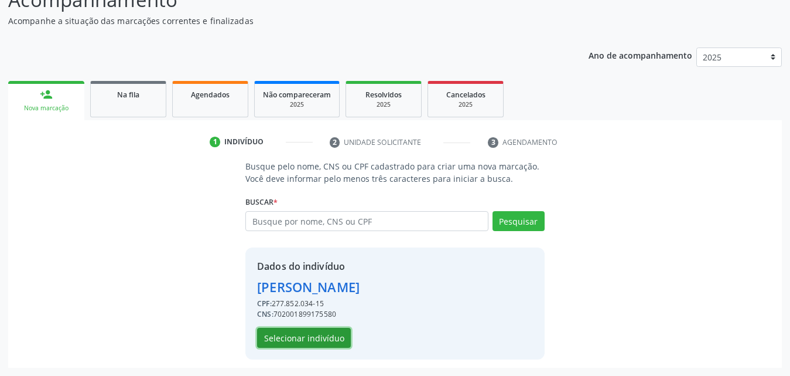
click at [326, 335] on button "Selecionar indivíduo" at bounding box center [304, 338] width 94 height 20
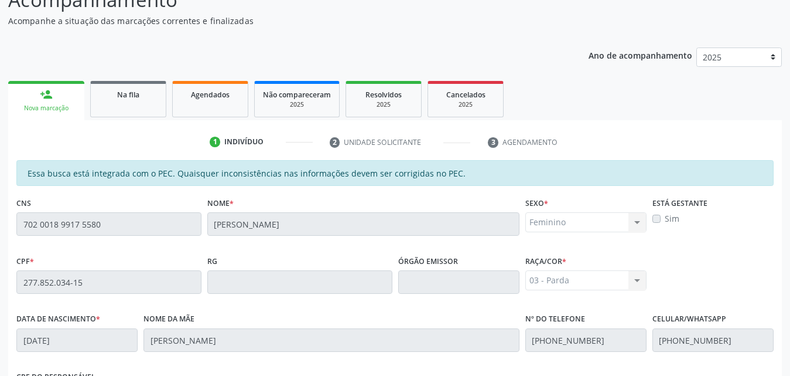
scroll to position [310, 0]
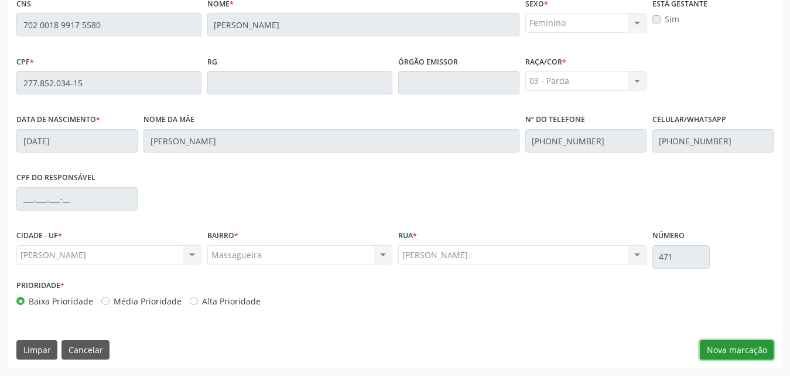
click at [759, 358] on button "Nova marcação" at bounding box center [737, 350] width 74 height 20
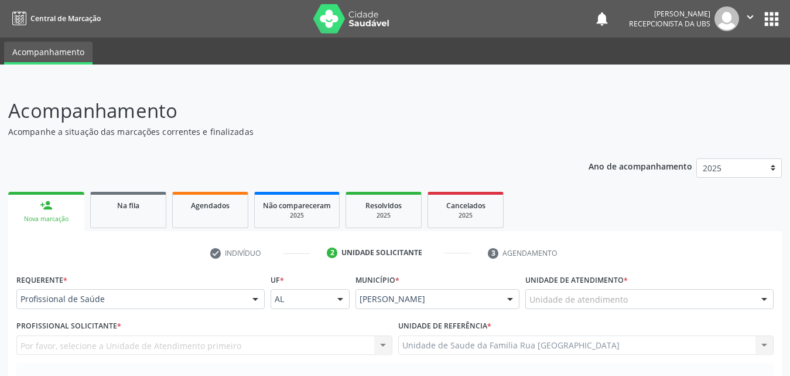
scroll to position [117, 0]
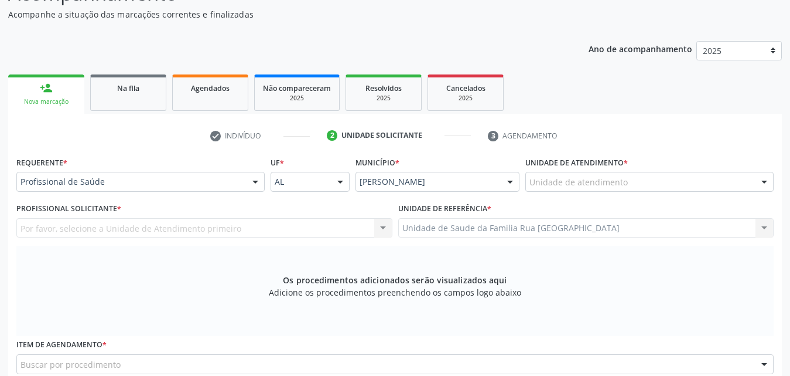
click at [635, 186] on div "Unidade de atendimento" at bounding box center [650, 182] width 248 height 20
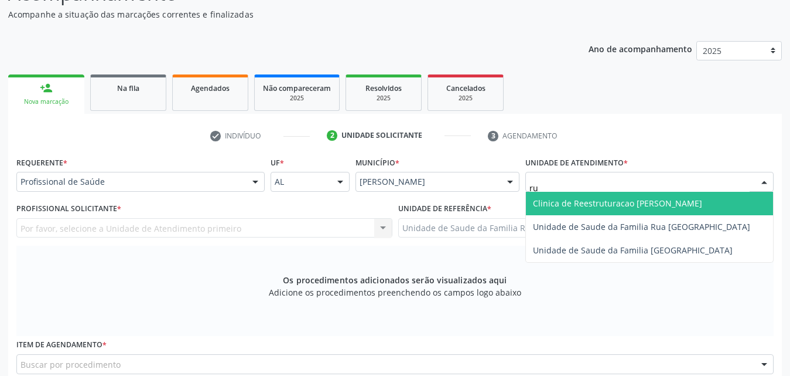
type input "rua"
click at [637, 206] on span "Unidade de Saude da Familia Rua [GEOGRAPHIC_DATA]" at bounding box center [641, 202] width 217 height 11
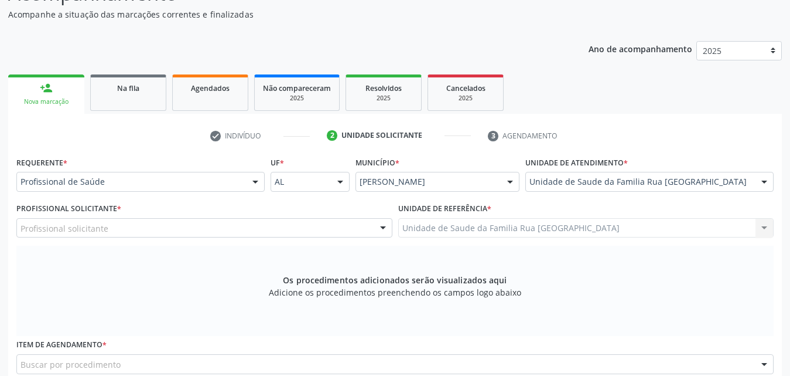
click at [187, 230] on div "Profissional solicitante" at bounding box center [204, 228] width 376 height 20
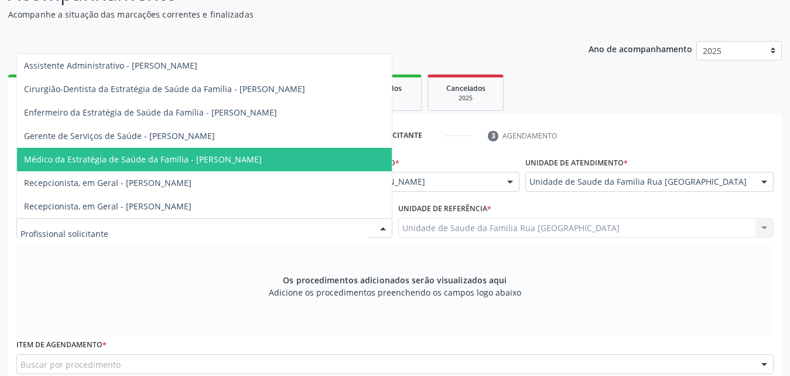
click at [212, 155] on span "Médico da Estratégia de Saúde da Família - [PERSON_NAME]" at bounding box center [143, 159] width 238 height 11
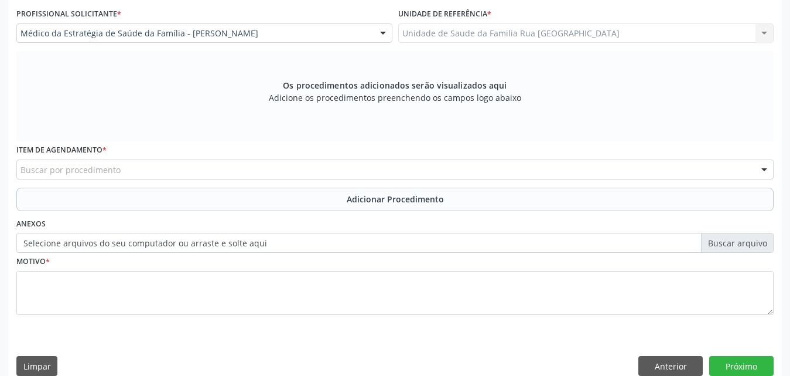
scroll to position [328, 0]
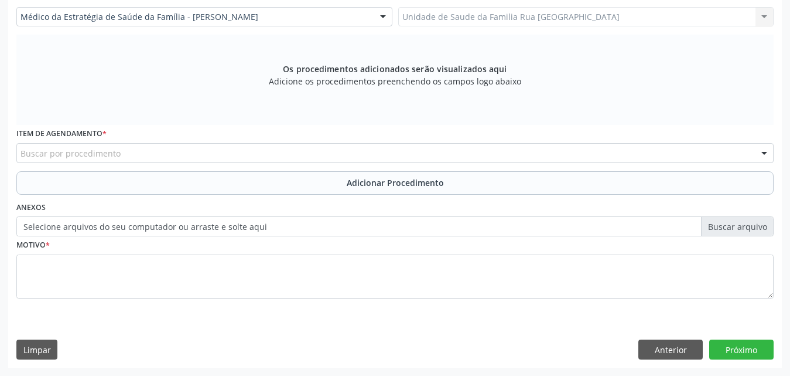
click at [210, 152] on div "Buscar por procedimento" at bounding box center [395, 153] width 758 height 20
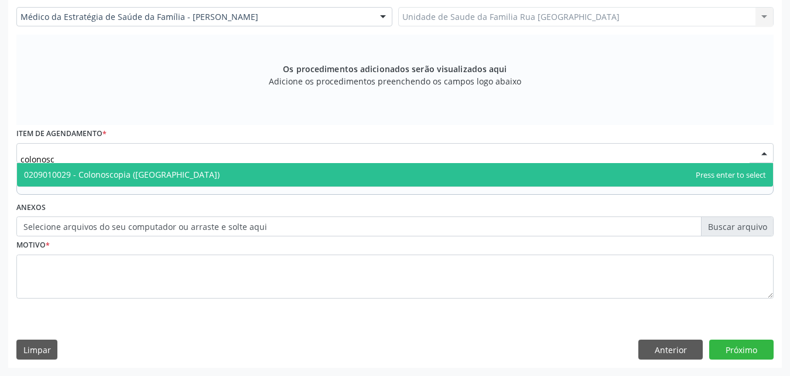
type input "colonosco"
click at [161, 180] on span "0209010029 - Colonoscopia ([GEOGRAPHIC_DATA])" at bounding box center [395, 174] width 756 height 23
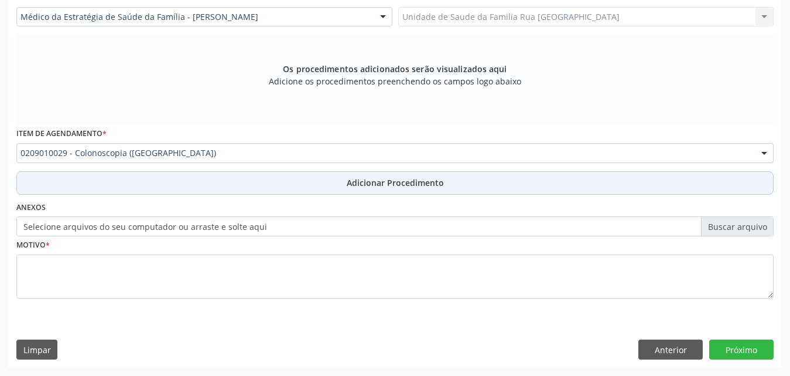
click at [391, 177] on span "Adicionar Procedimento" at bounding box center [395, 182] width 97 height 12
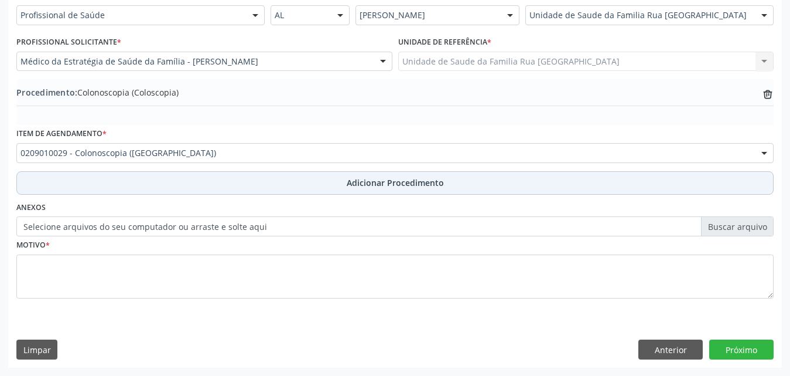
scroll to position [284, 0]
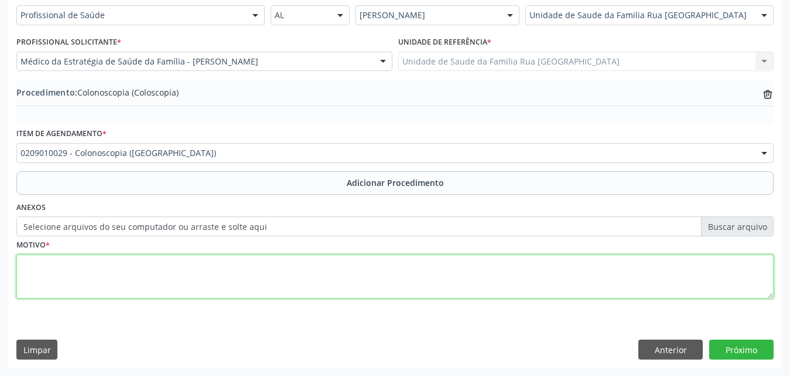
click at [157, 270] on textarea at bounding box center [395, 276] width 758 height 45
type textarea "d"
type textarea "DOR ABDOMINAL E ALTERACAO DE HABITOS INTESTINAIS."
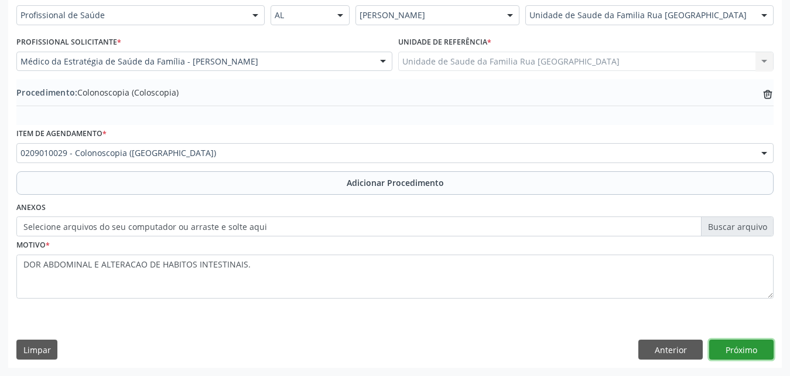
click at [725, 351] on button "Próximo" at bounding box center [742, 349] width 64 height 20
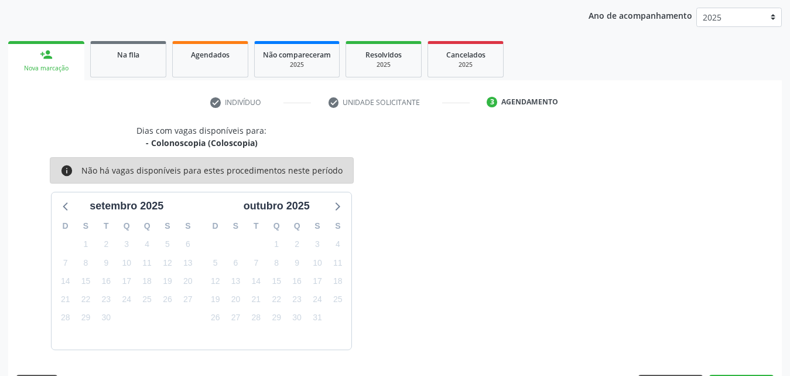
scroll to position [185, 0]
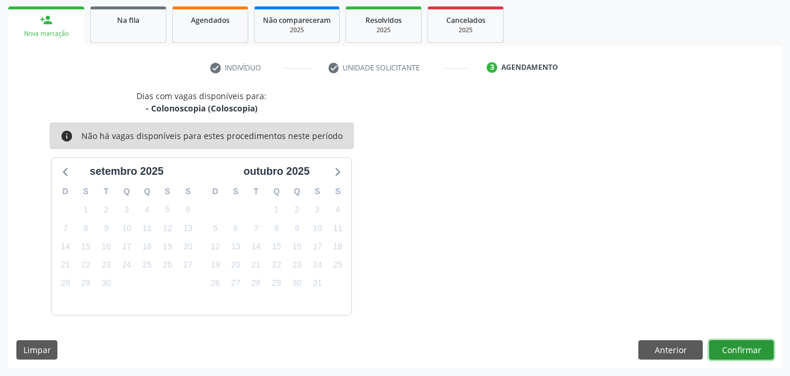
click at [725, 349] on button "Confirmar" at bounding box center [742, 350] width 64 height 20
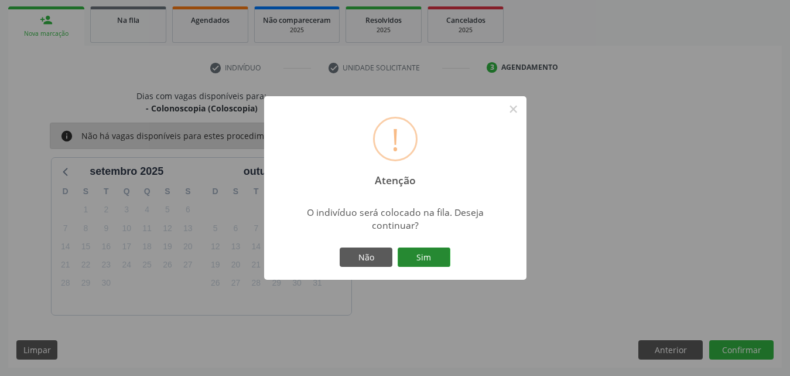
click at [437, 257] on button "Sim" at bounding box center [424, 257] width 53 height 20
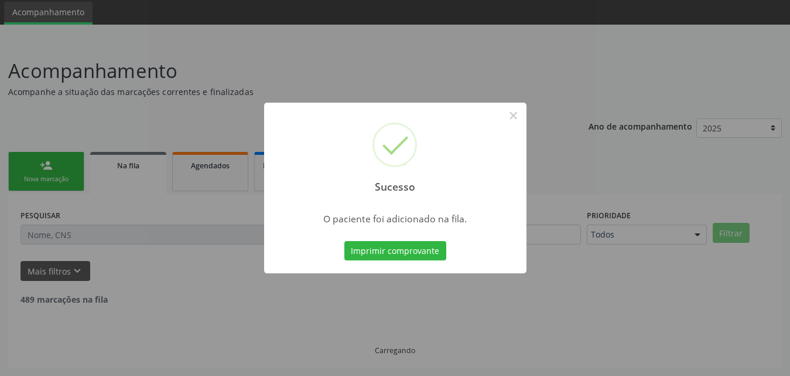
scroll to position [28, 0]
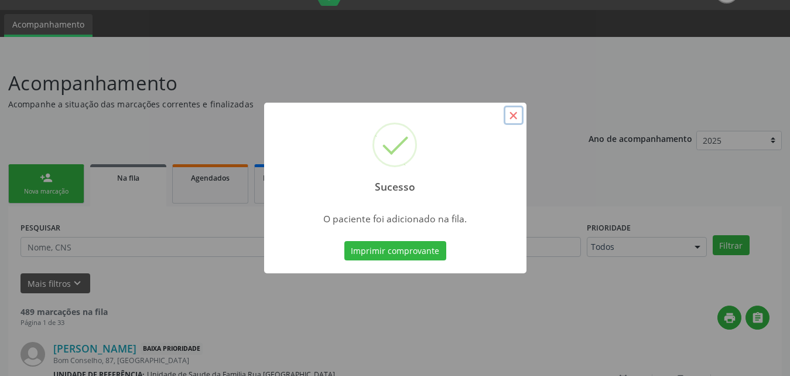
click at [516, 116] on button "×" at bounding box center [514, 115] width 20 height 20
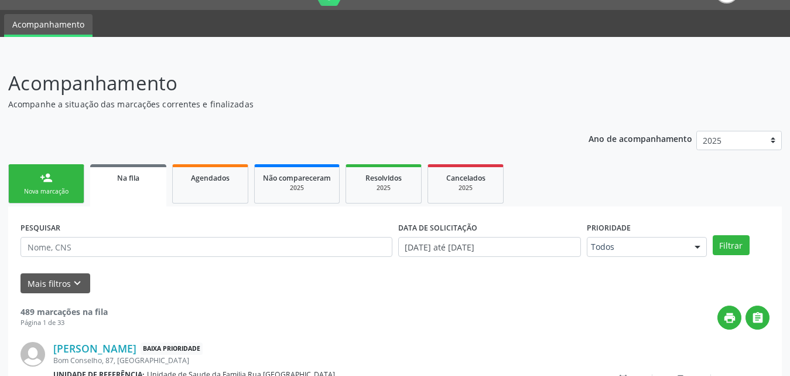
click at [43, 197] on link "person_add Nova marcação" at bounding box center [46, 183] width 76 height 39
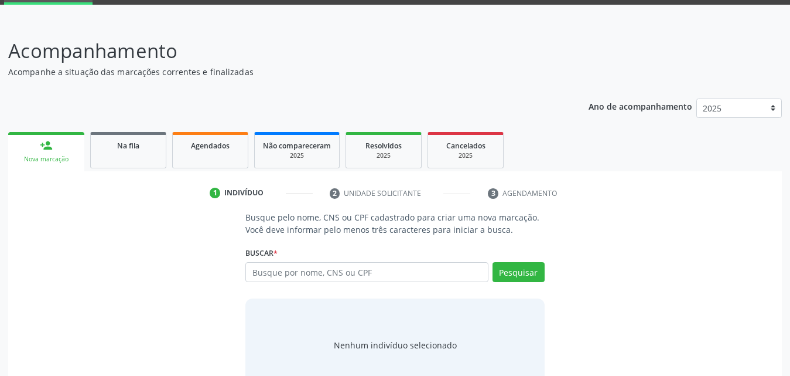
scroll to position [93, 0]
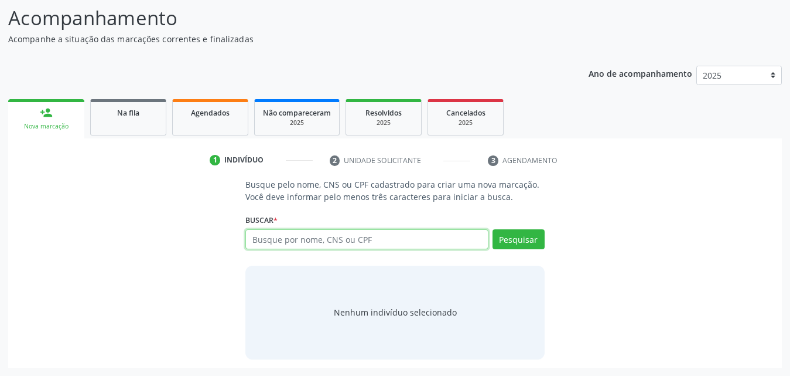
click at [387, 240] on input "text" at bounding box center [366, 239] width 243 height 20
type input "708008887116423"
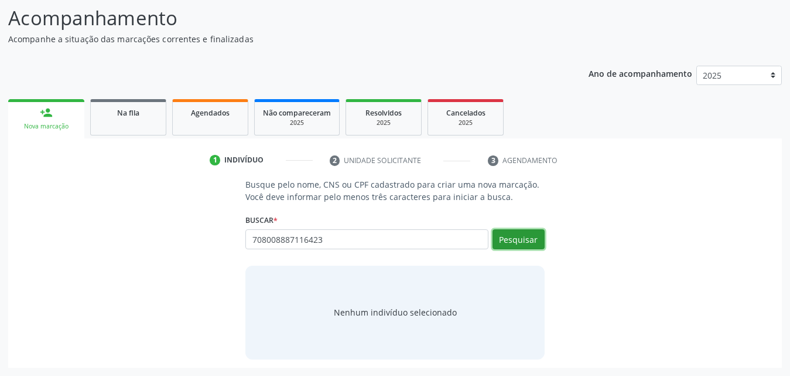
click at [525, 243] on button "Pesquisar" at bounding box center [519, 239] width 52 height 20
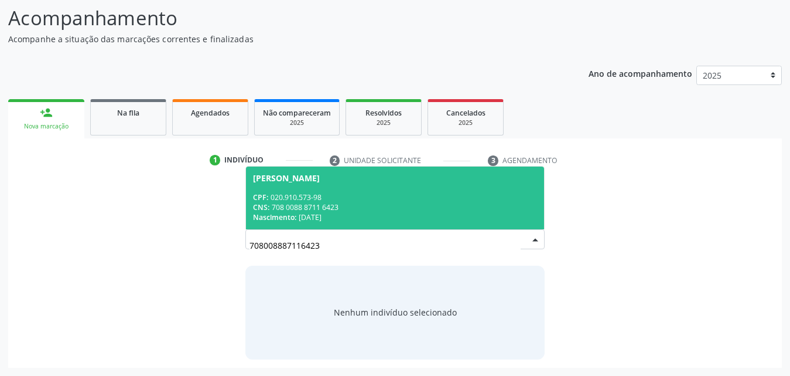
click at [325, 207] on div "CNS: 708 0088 8711 6423" at bounding box center [395, 207] width 284 height 10
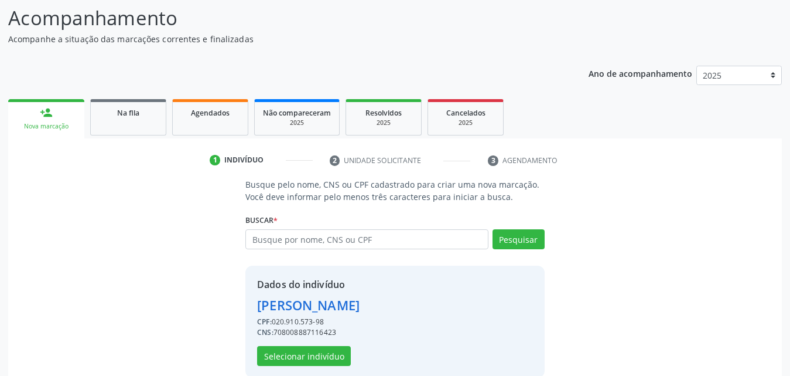
scroll to position [111, 0]
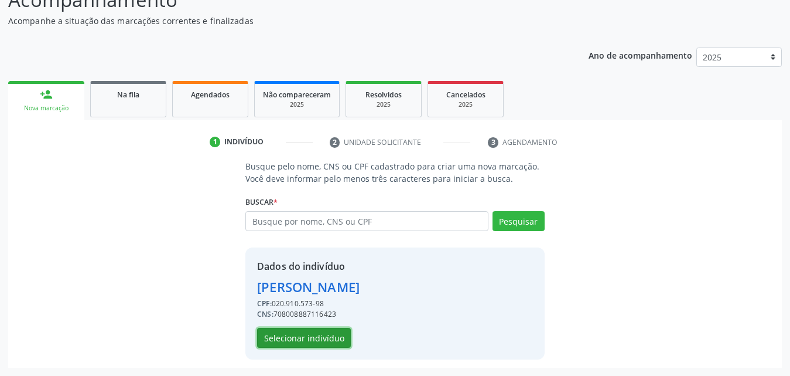
click at [296, 343] on button "Selecionar indivíduo" at bounding box center [304, 338] width 94 height 20
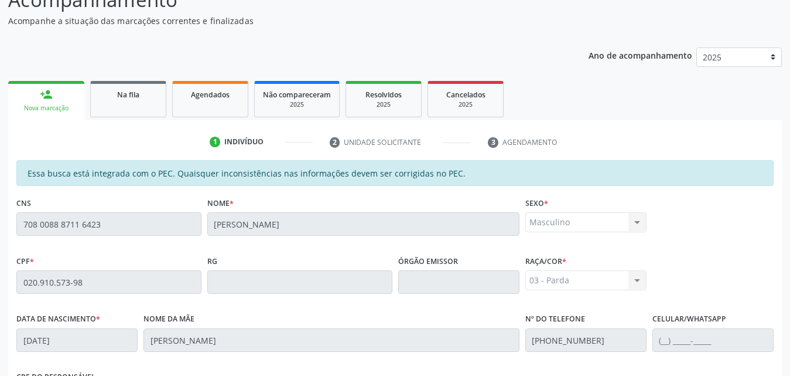
scroll to position [310, 0]
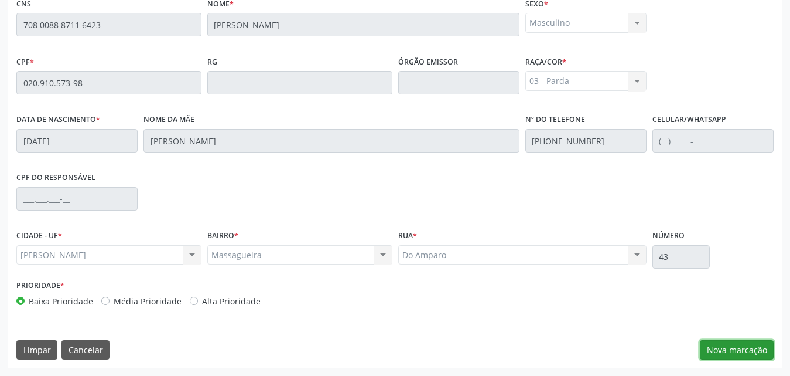
click at [724, 347] on button "Nova marcação" at bounding box center [737, 350] width 74 height 20
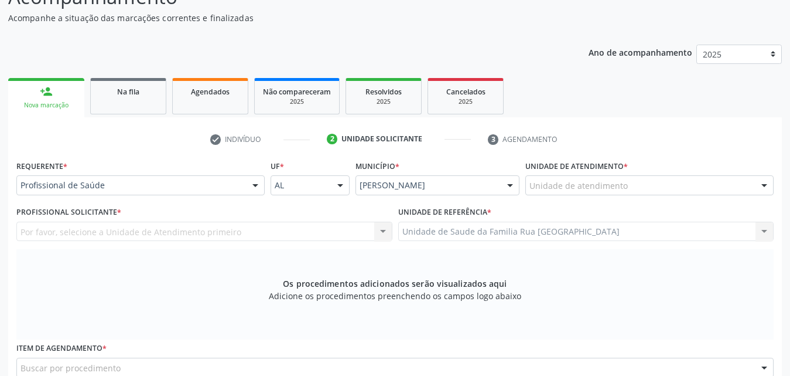
scroll to position [134, 0]
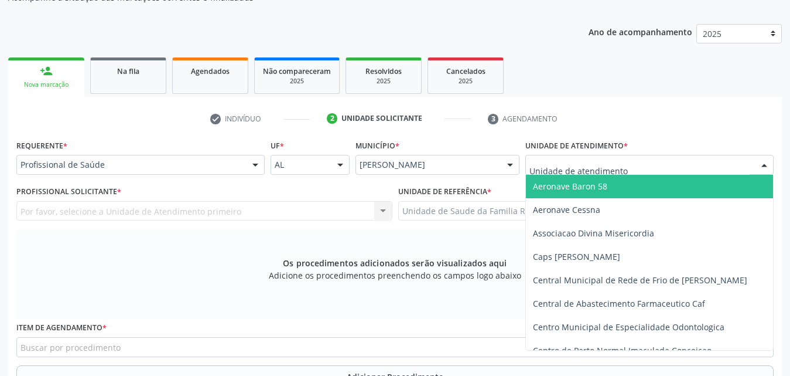
click at [653, 170] on div at bounding box center [650, 165] width 248 height 20
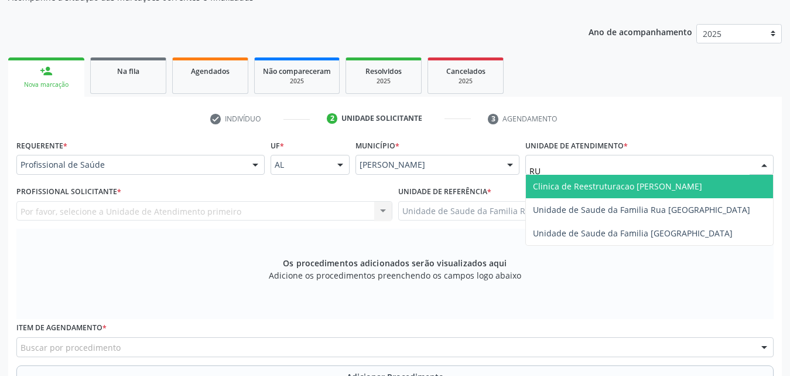
type input "RUA"
click at [645, 182] on span "Unidade de Saude da Familia Rua [GEOGRAPHIC_DATA]" at bounding box center [641, 185] width 217 height 11
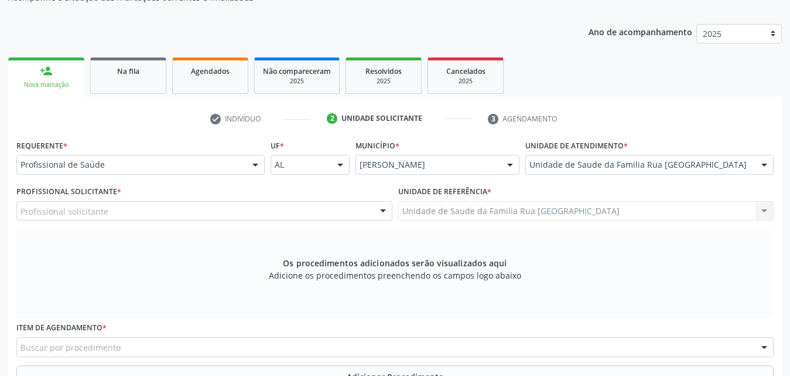
click at [228, 212] on div "Profissional solicitante" at bounding box center [204, 211] width 376 height 20
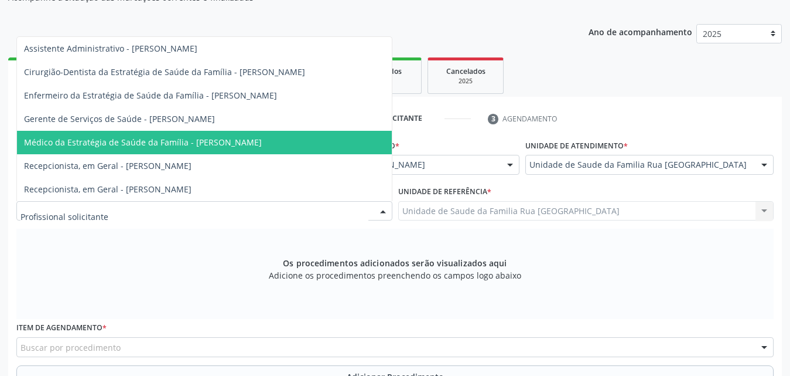
click at [226, 140] on span "Médico da Estratégia de Saúde da Família - [PERSON_NAME]" at bounding box center [143, 142] width 238 height 11
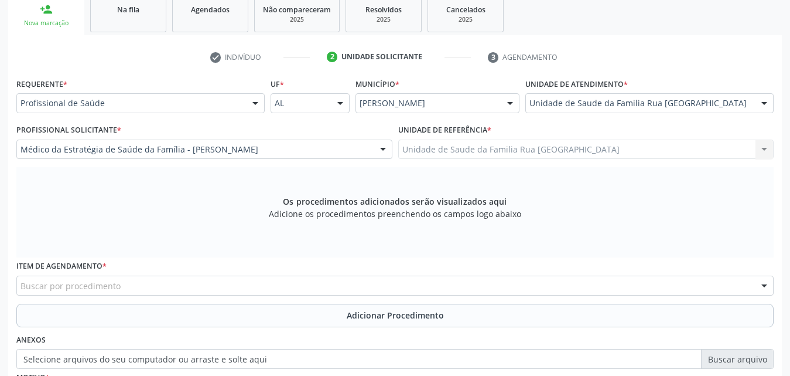
scroll to position [328, 0]
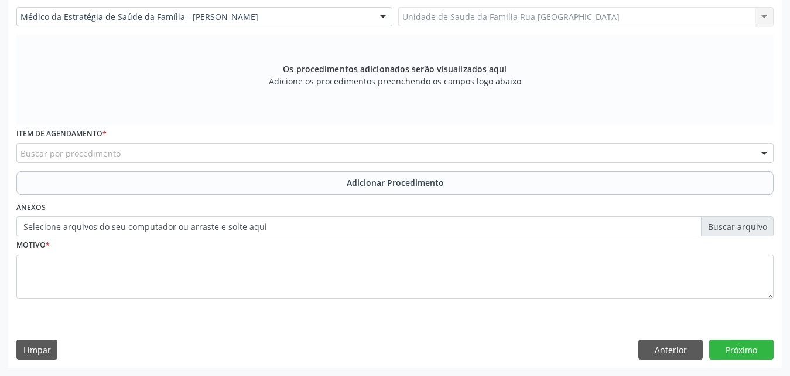
click at [206, 154] on div "Buscar por procedimento" at bounding box center [395, 153] width 758 height 20
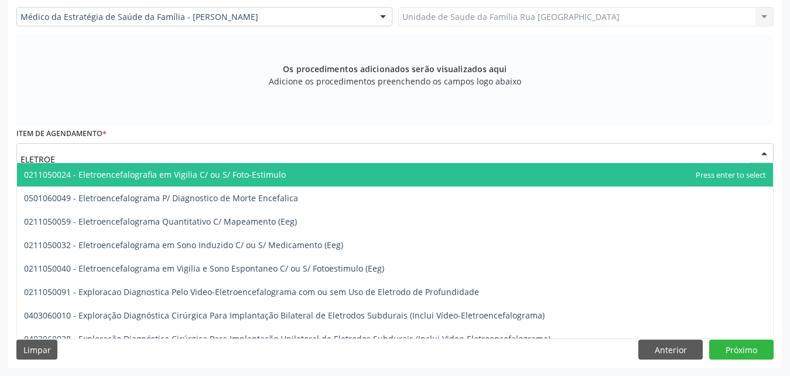
type input "ELETROEN"
click at [209, 176] on span "0211050024 - Eletroencefalografia em Vigilia C/ ou S/ Foto-Estimulo" at bounding box center [155, 174] width 262 height 11
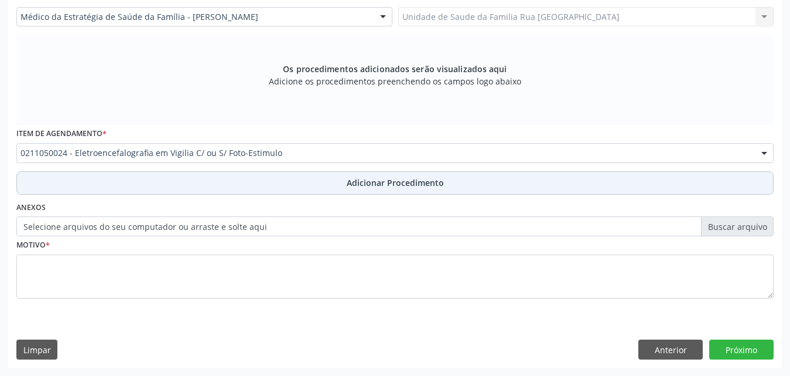
click at [398, 187] on span "Adicionar Procedimento" at bounding box center [395, 182] width 97 height 12
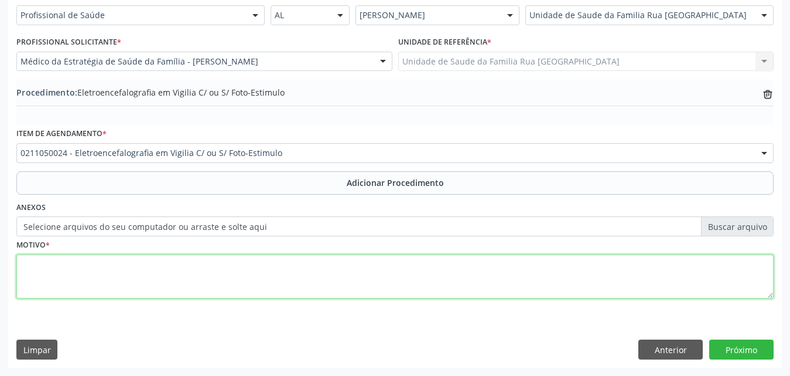
click at [122, 260] on textarea at bounding box center [395, 276] width 758 height 45
type textarea "CRISE CONVULSIVA."
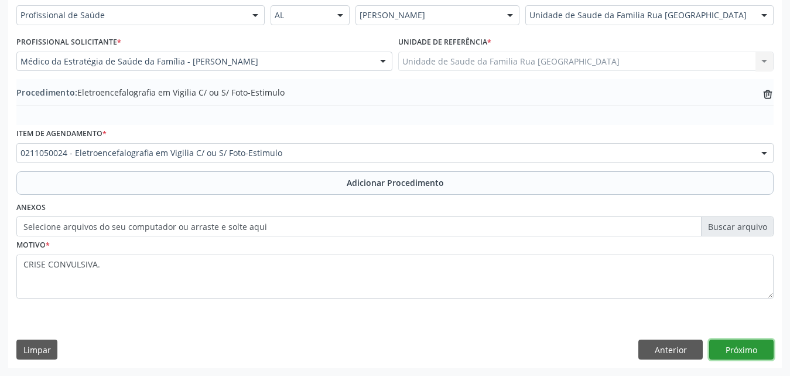
click at [747, 355] on button "Próximo" at bounding box center [742, 349] width 64 height 20
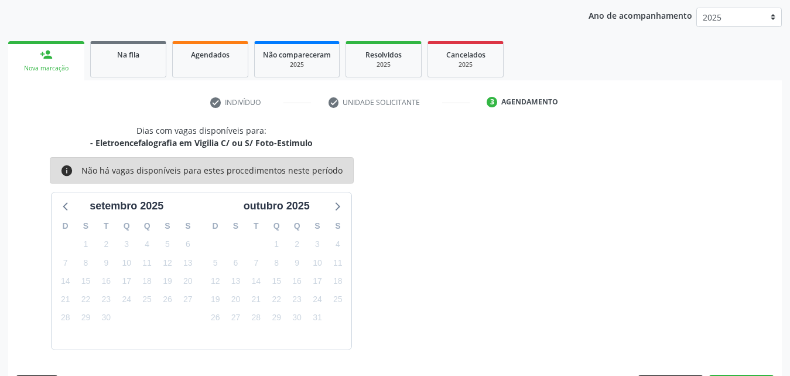
scroll to position [185, 0]
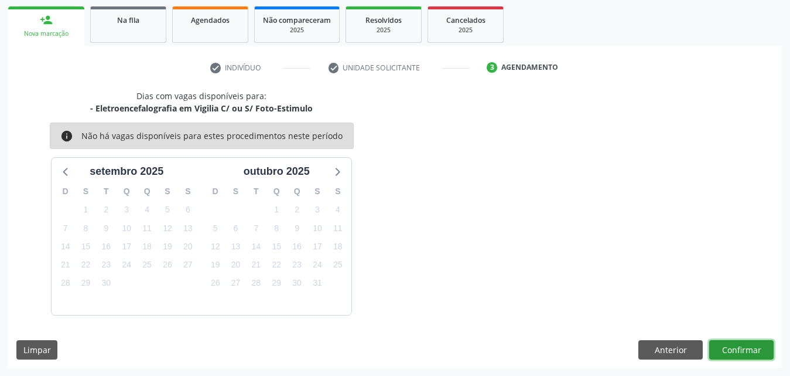
click at [747, 355] on button "Confirmar" at bounding box center [742, 350] width 64 height 20
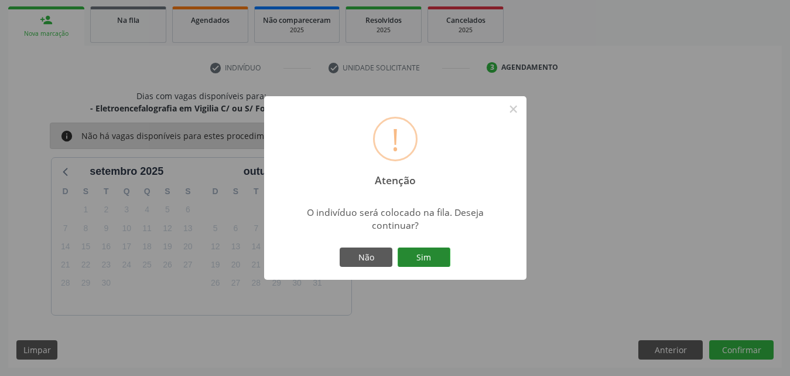
click at [435, 257] on button "Sim" at bounding box center [424, 257] width 53 height 20
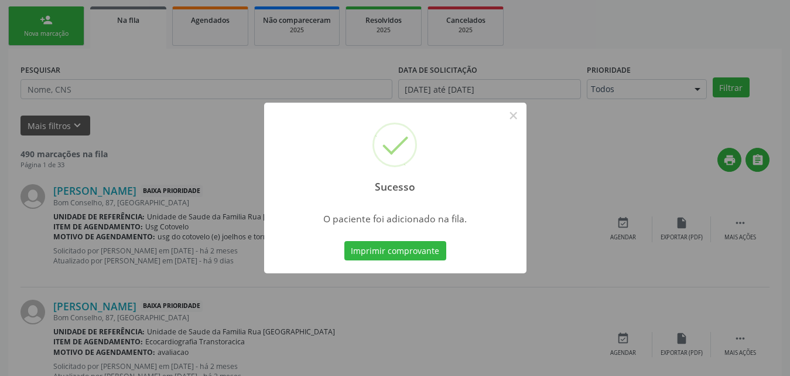
scroll to position [28, 0]
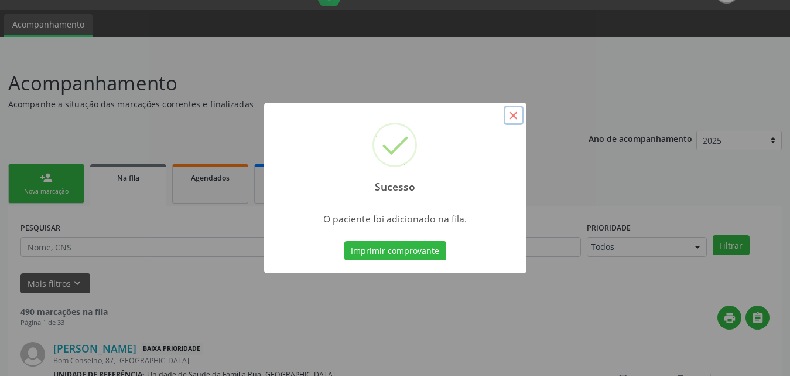
click at [511, 120] on button "×" at bounding box center [514, 115] width 20 height 20
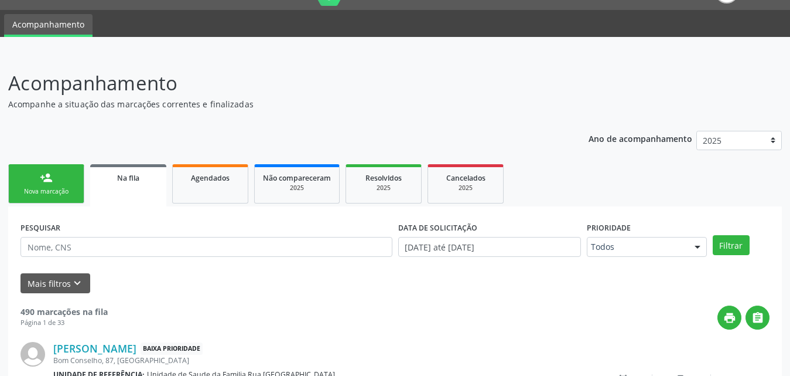
click at [41, 188] on div "Nova marcação" at bounding box center [46, 191] width 59 height 9
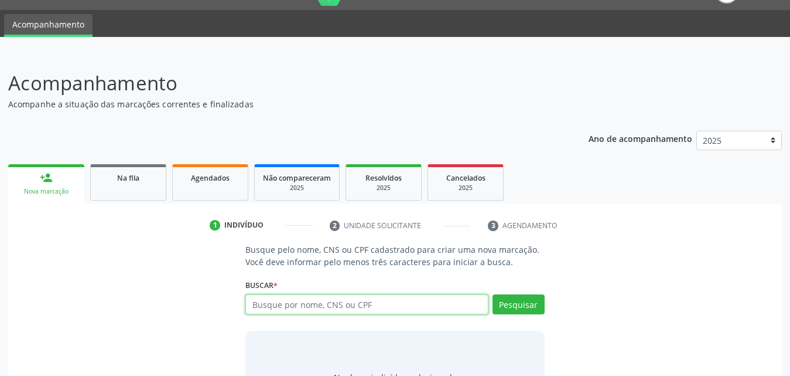
click at [395, 303] on input "text" at bounding box center [366, 304] width 243 height 20
type input "706400677289480"
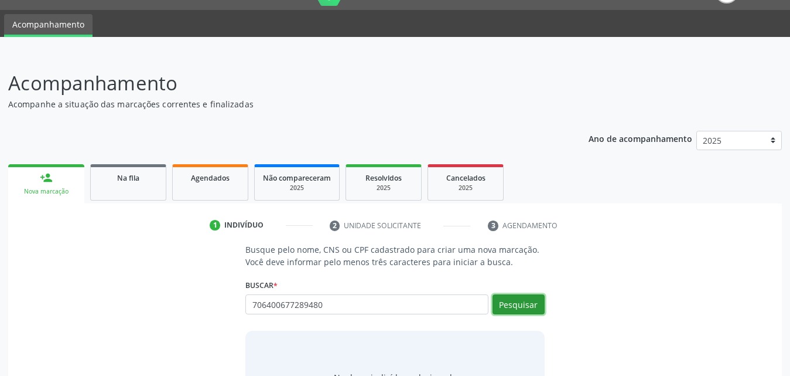
click at [535, 309] on button "Pesquisar" at bounding box center [519, 304] width 52 height 20
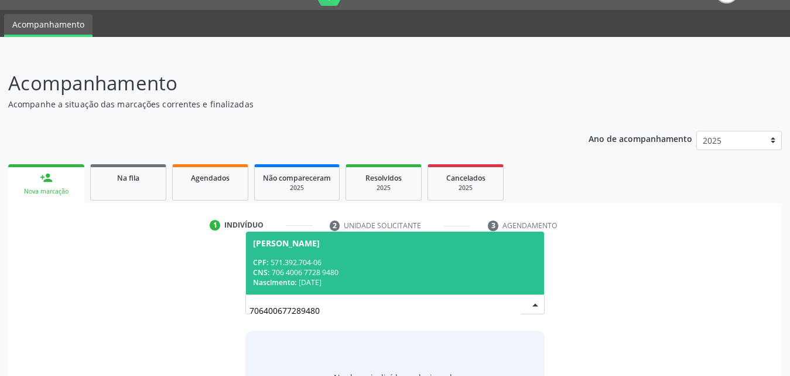
click at [360, 274] on div "CNS: 706 4006 7728 9480" at bounding box center [395, 272] width 284 height 10
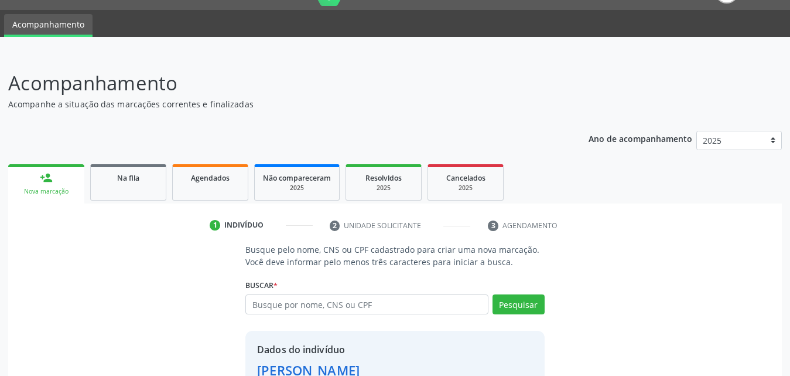
scroll to position [111, 0]
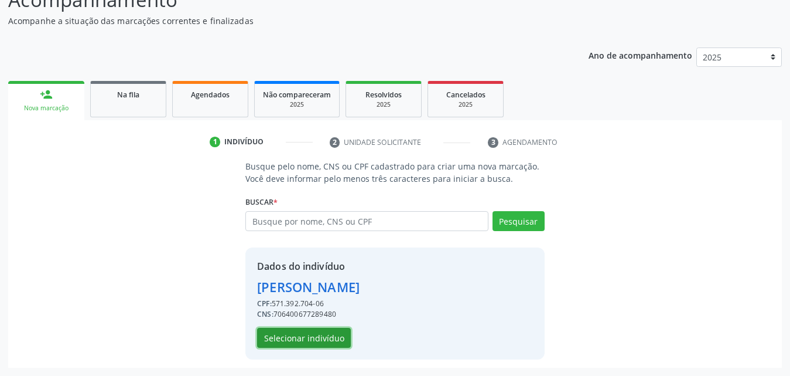
click at [324, 342] on button "Selecionar indivíduo" at bounding box center [304, 338] width 94 height 20
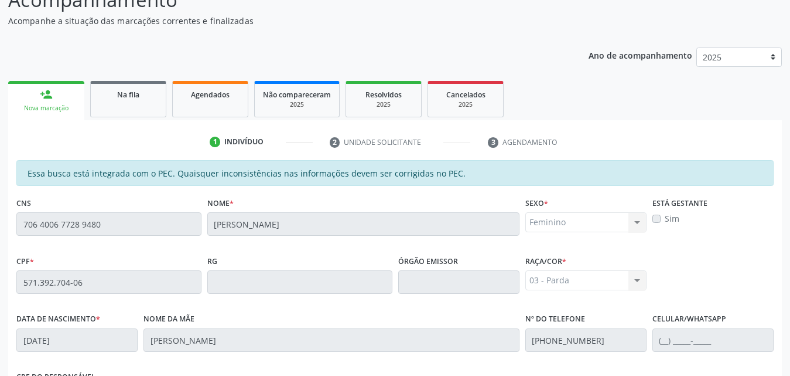
scroll to position [310, 0]
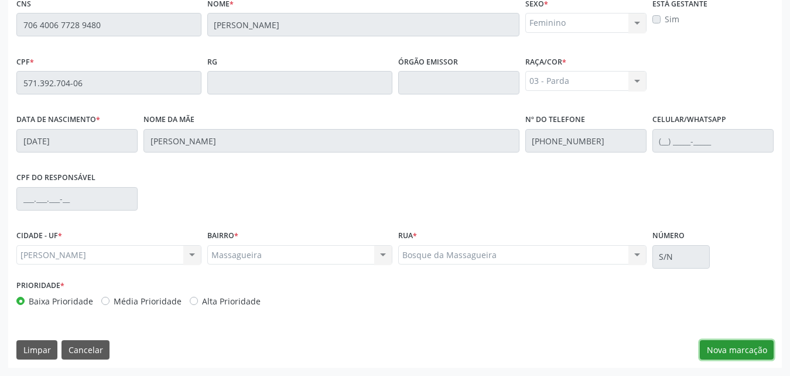
click at [729, 350] on button "Nova marcação" at bounding box center [737, 350] width 74 height 20
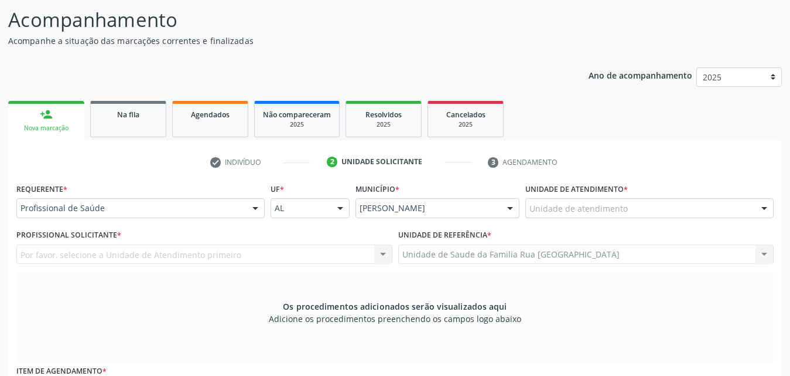
scroll to position [76, 0]
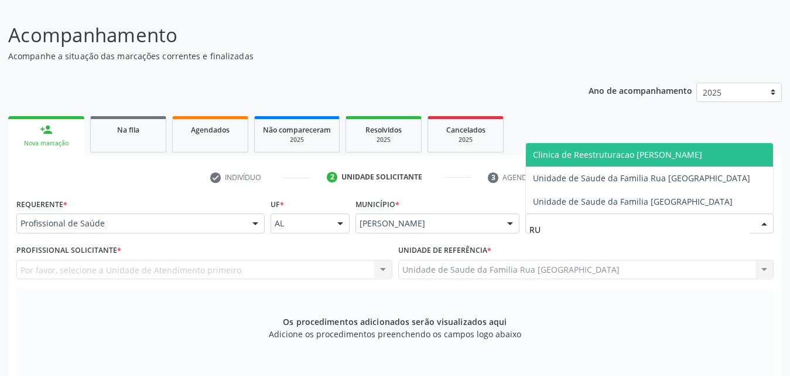
type input "RUA"
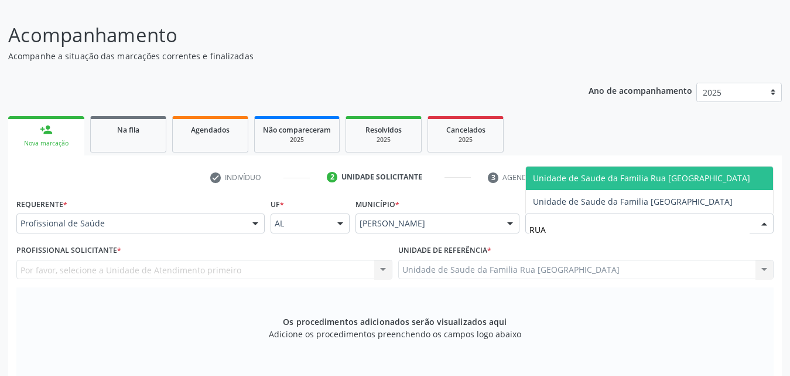
click at [608, 177] on span "Unidade de Saude da Familia Rua [GEOGRAPHIC_DATA]" at bounding box center [641, 177] width 217 height 11
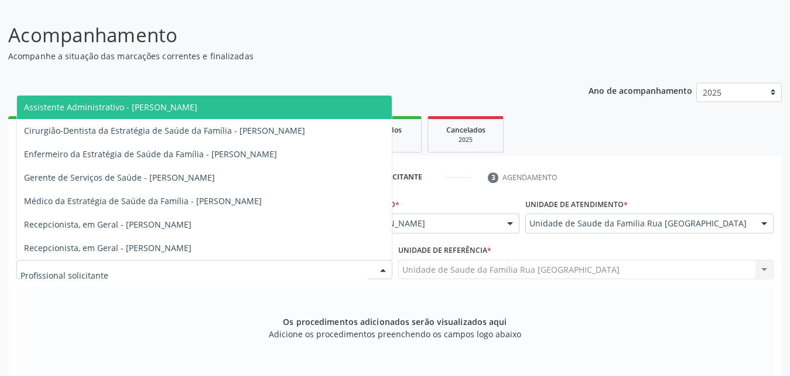
click at [190, 267] on div at bounding box center [204, 270] width 376 height 20
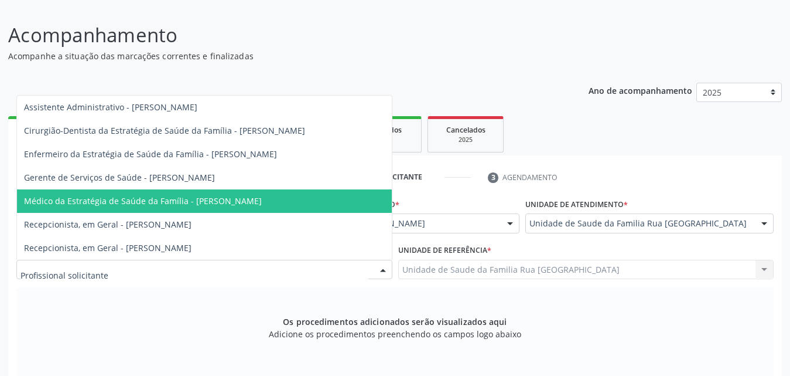
click at [209, 202] on span "Médico da Estratégia de Saúde da Família - [PERSON_NAME]" at bounding box center [143, 200] width 238 height 11
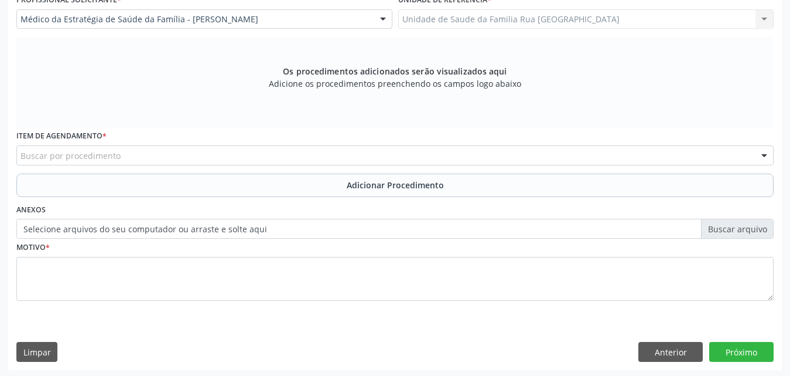
scroll to position [328, 0]
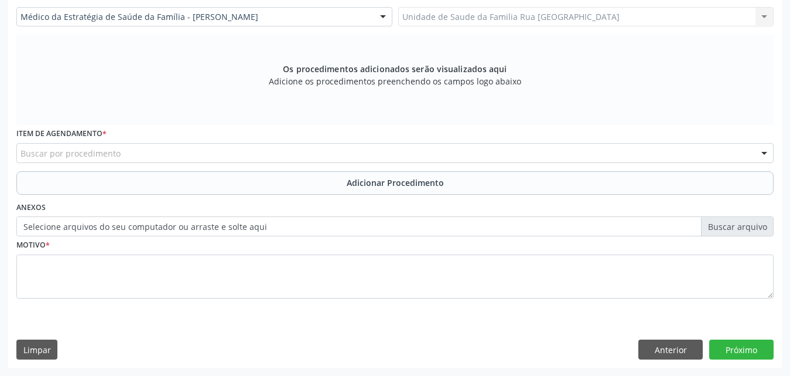
click at [269, 156] on div "Buscar por procedimento" at bounding box center [395, 153] width 758 height 20
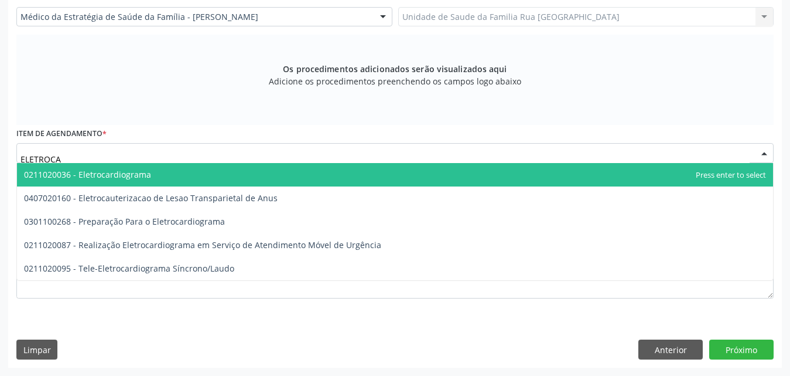
type input "ELETROCAR"
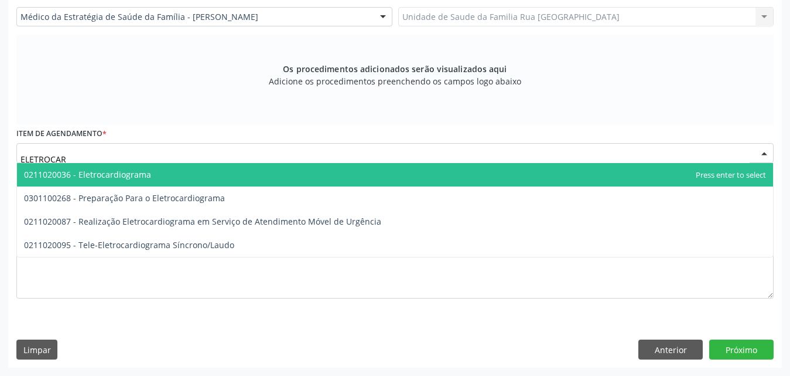
click at [130, 171] on span "0211020036 - Eletrocardiograma" at bounding box center [87, 174] width 127 height 11
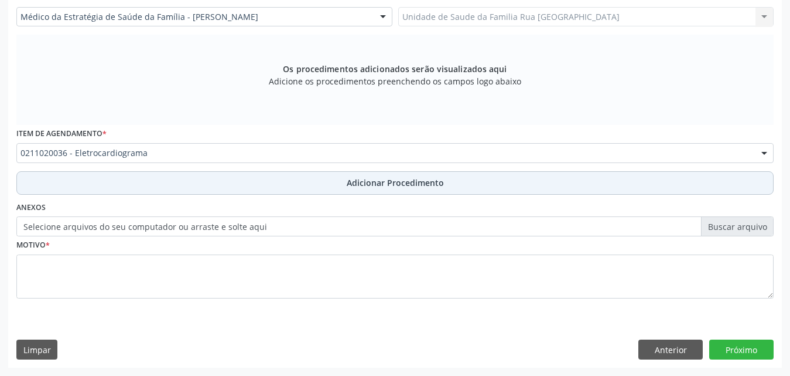
click at [380, 178] on span "Adicionar Procedimento" at bounding box center [395, 182] width 97 height 12
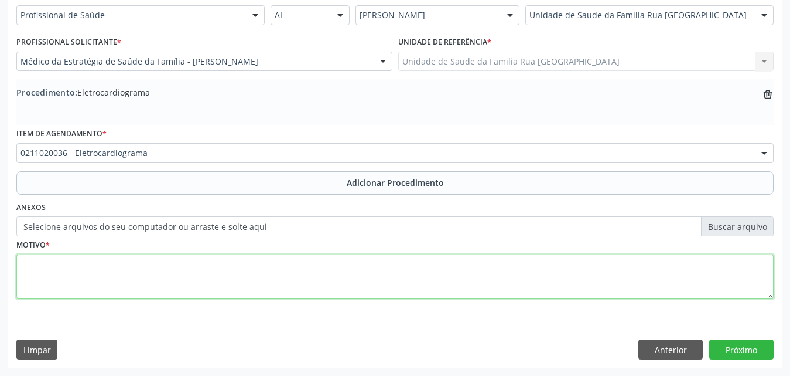
click at [67, 274] on textarea at bounding box center [395, 276] width 758 height 45
type textarea "AVALIACAO CARDIOLOGICA."
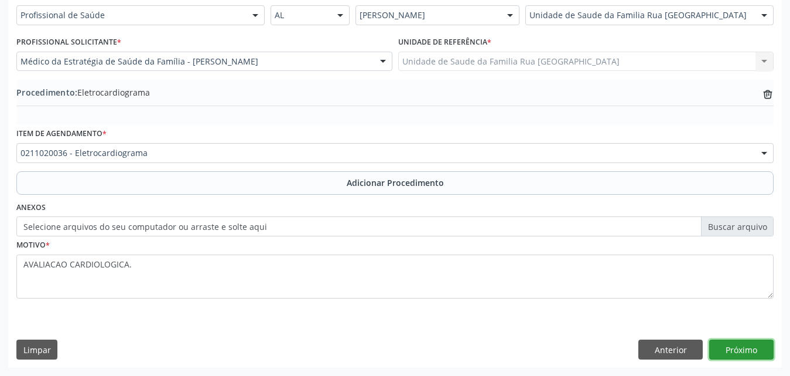
click at [729, 349] on button "Próximo" at bounding box center [742, 349] width 64 height 20
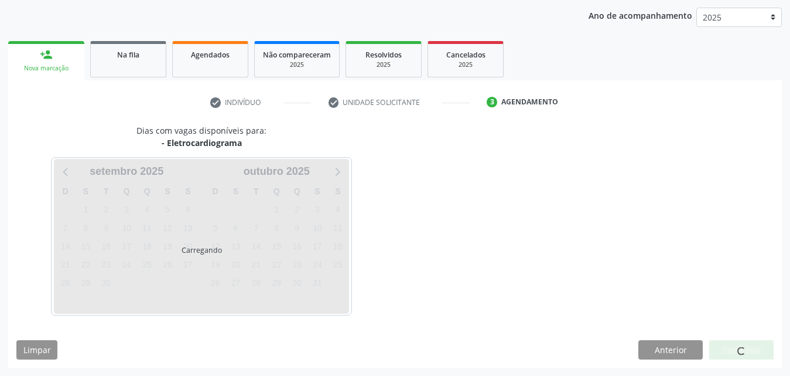
scroll to position [185, 0]
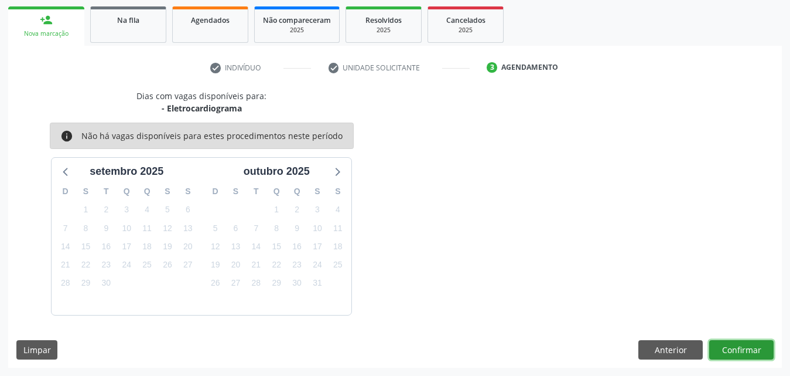
click at [729, 349] on button "Confirmar" at bounding box center [742, 350] width 64 height 20
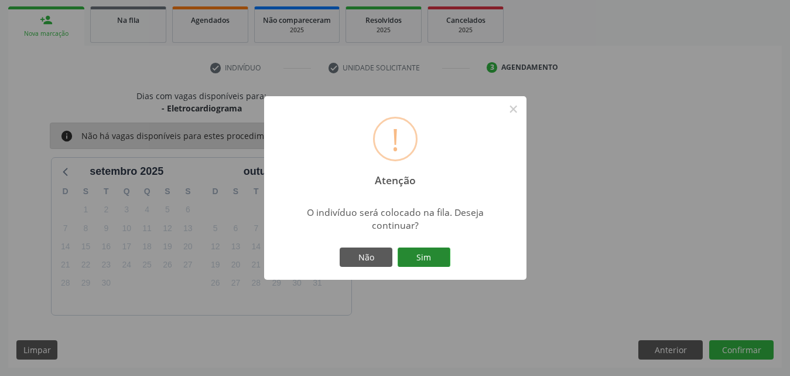
click at [425, 251] on button "Sim" at bounding box center [424, 257] width 53 height 20
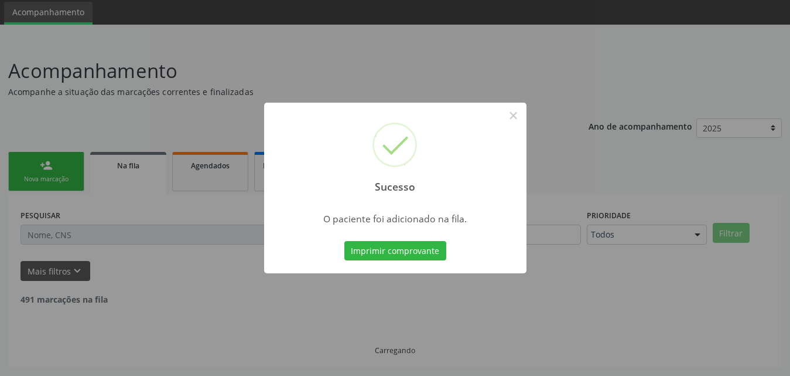
scroll to position [28, 0]
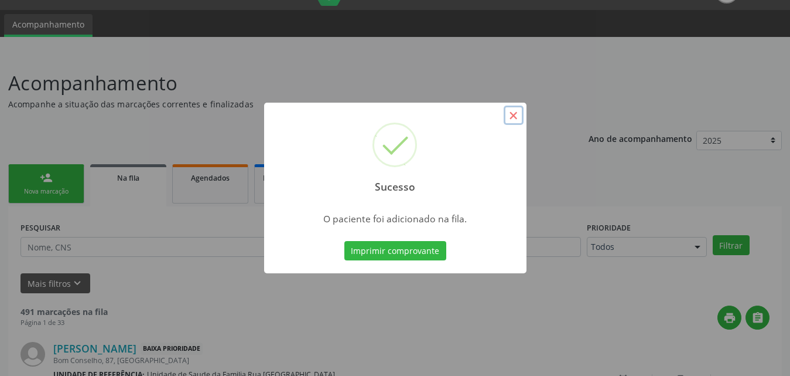
click at [514, 120] on button "×" at bounding box center [514, 115] width 20 height 20
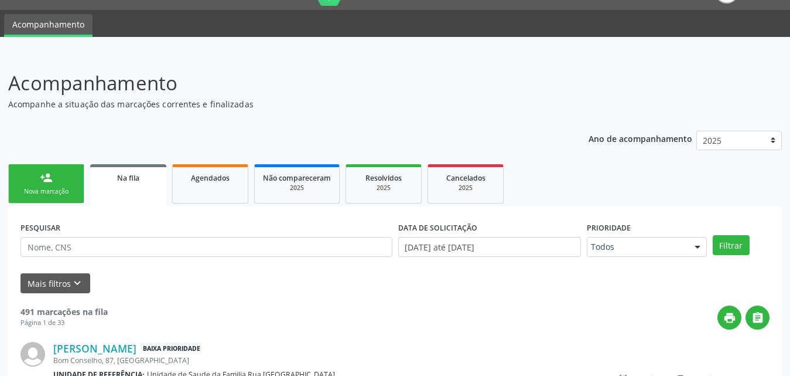
click at [64, 192] on div "Nova marcação" at bounding box center [46, 191] width 59 height 9
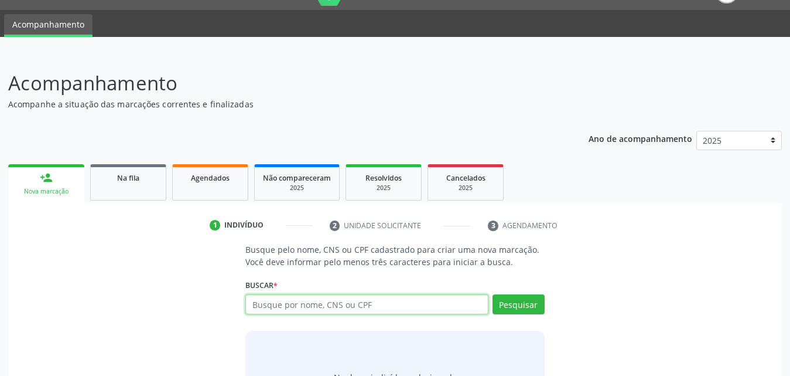
click at [380, 307] on input "text" at bounding box center [366, 304] width 243 height 20
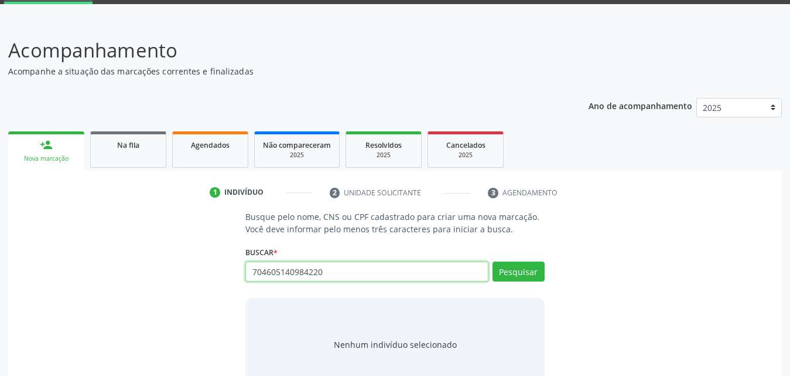
scroll to position [93, 0]
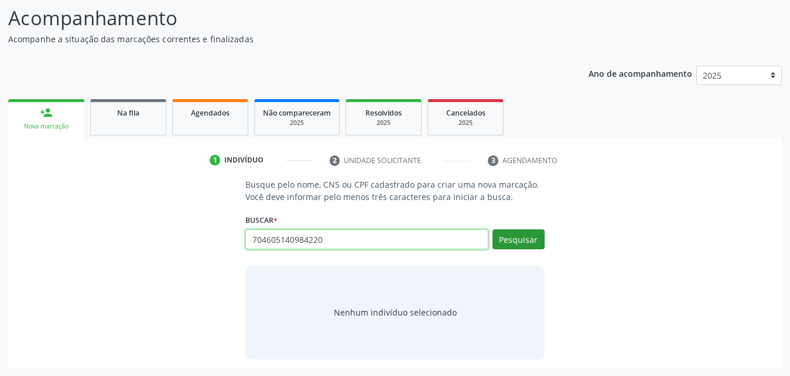
type input "704605140984220"
click at [514, 247] on button "Pesquisar" at bounding box center [519, 239] width 52 height 20
type input "704605140984220"
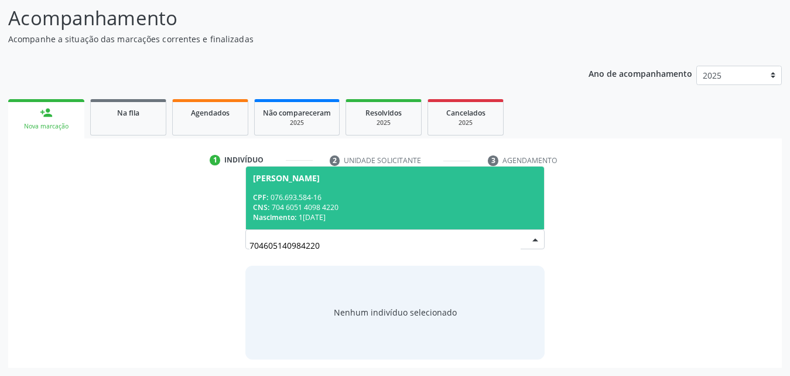
click at [290, 188] on span "Allan da Silva Salvino CPF: 076.693.584-16 CNS: 704 6051 4098 4220 Nascimento: …" at bounding box center [395, 197] width 298 height 63
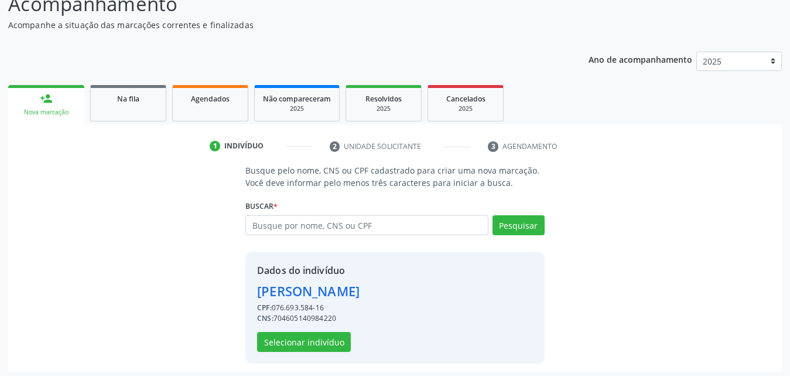
scroll to position [111, 0]
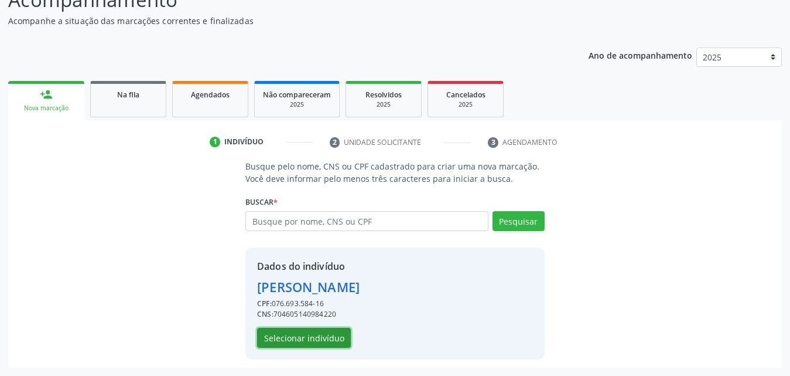
click at [301, 336] on button "Selecionar indivíduo" at bounding box center [304, 338] width 94 height 20
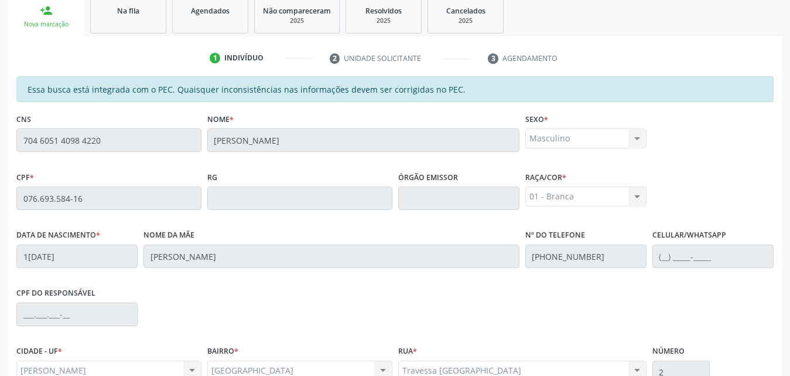
scroll to position [310, 0]
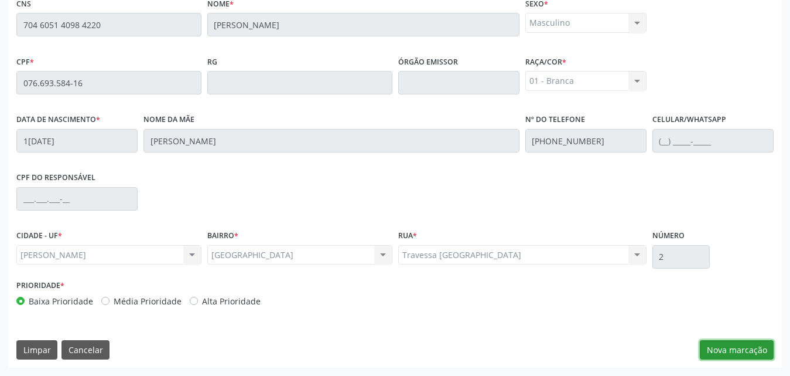
click at [719, 350] on button "Nova marcação" at bounding box center [737, 350] width 74 height 20
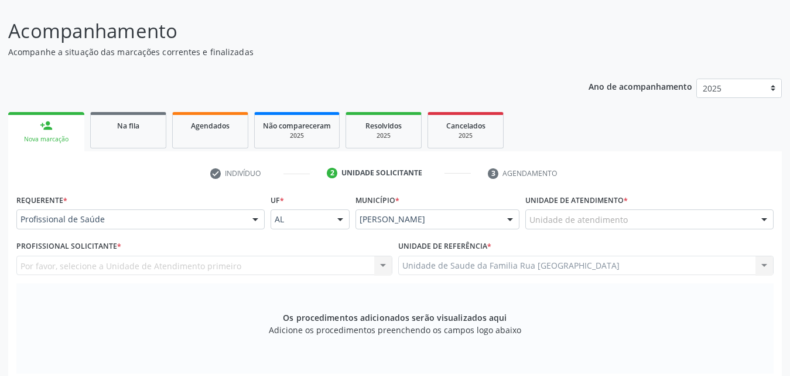
scroll to position [76, 0]
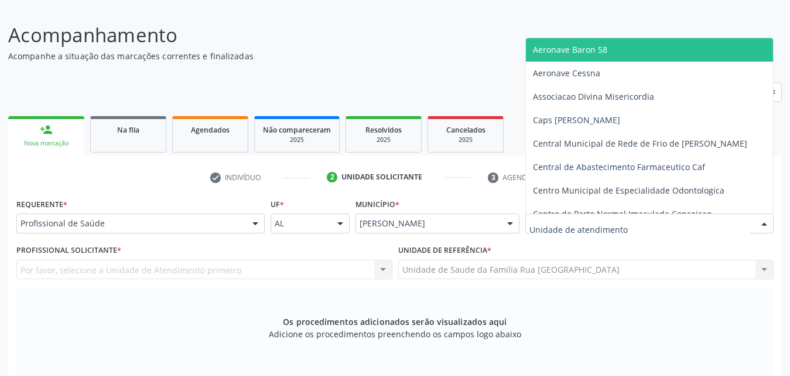
click at [637, 227] on div at bounding box center [650, 223] width 248 height 20
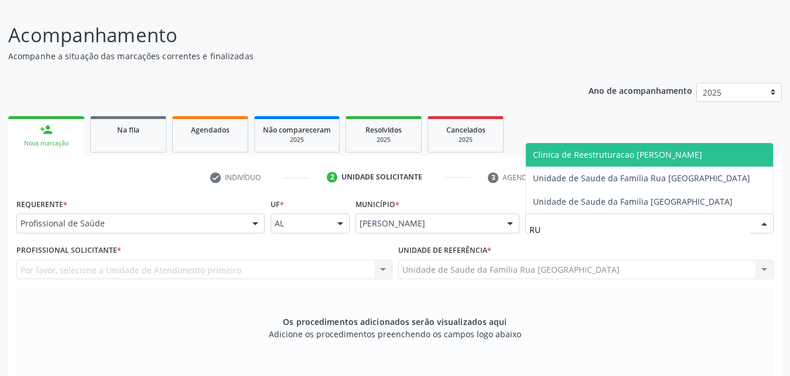
type input "RUA"
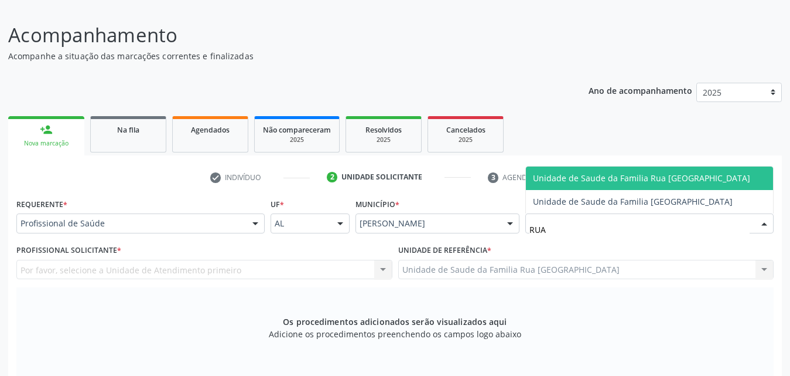
click at [639, 179] on span "Unidade de Saude da Familia Rua [GEOGRAPHIC_DATA]" at bounding box center [641, 177] width 217 height 11
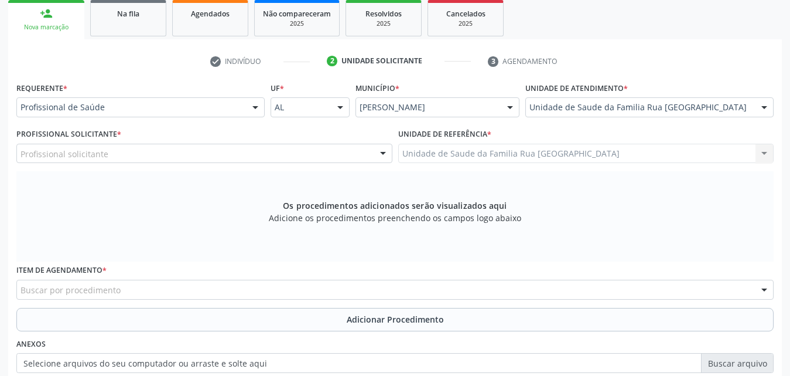
scroll to position [193, 0]
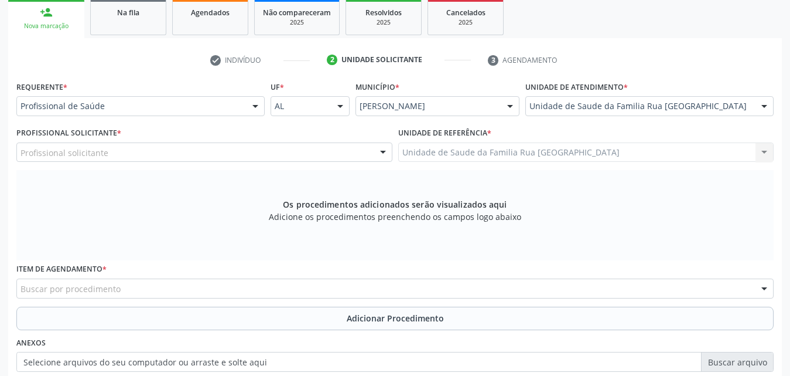
click at [187, 159] on div "Profissional solicitante" at bounding box center [204, 152] width 376 height 20
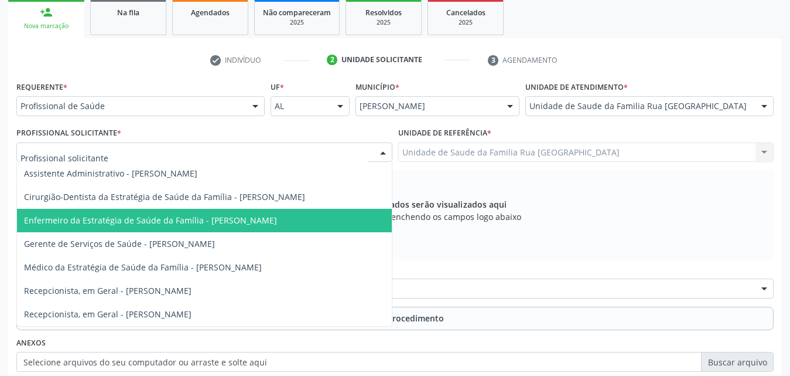
click at [192, 216] on span "Enfermeiro da Estratégia de Saúde da Família - [PERSON_NAME]" at bounding box center [150, 219] width 253 height 11
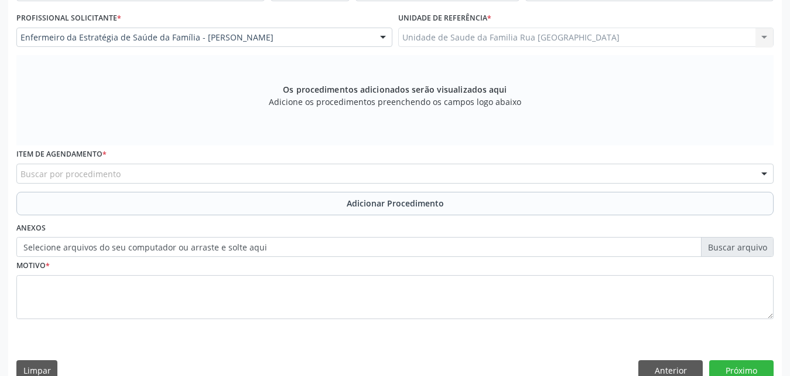
scroll to position [328, 0]
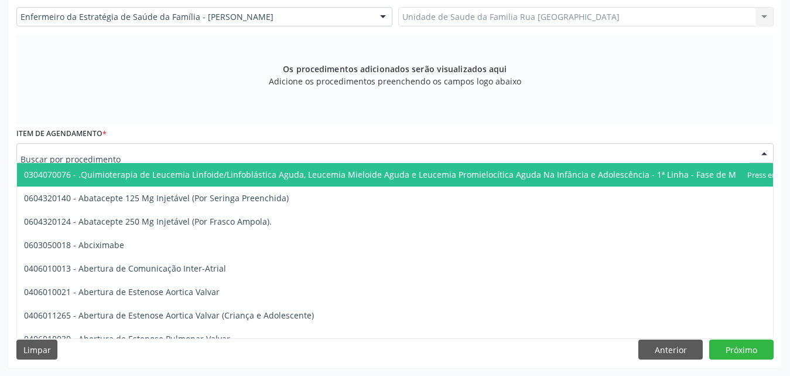
click at [227, 157] on div at bounding box center [395, 153] width 758 height 20
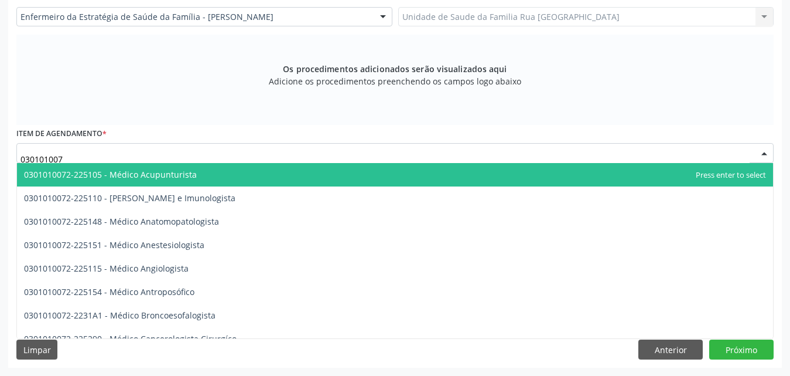
type input "0301010072"
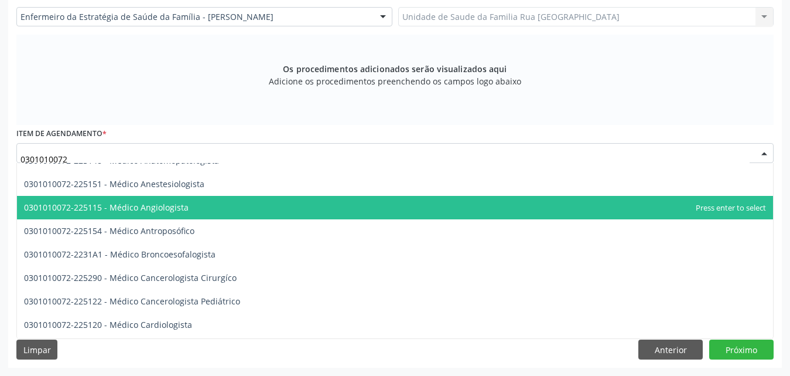
scroll to position [176, 0]
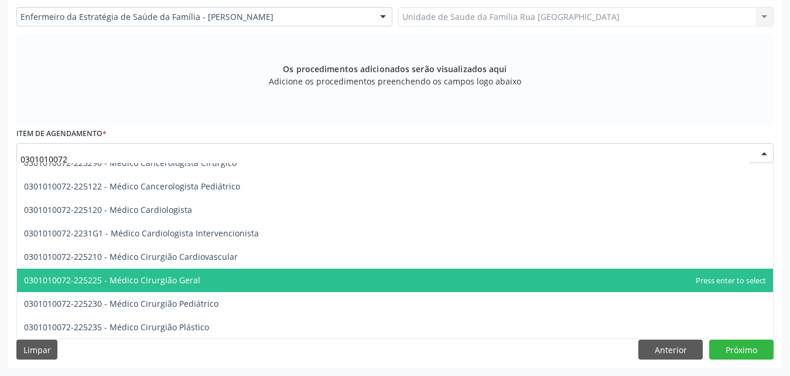
click at [221, 286] on span "0301010072-225225 - Médico Cirurgião Geral" at bounding box center [395, 279] width 756 height 23
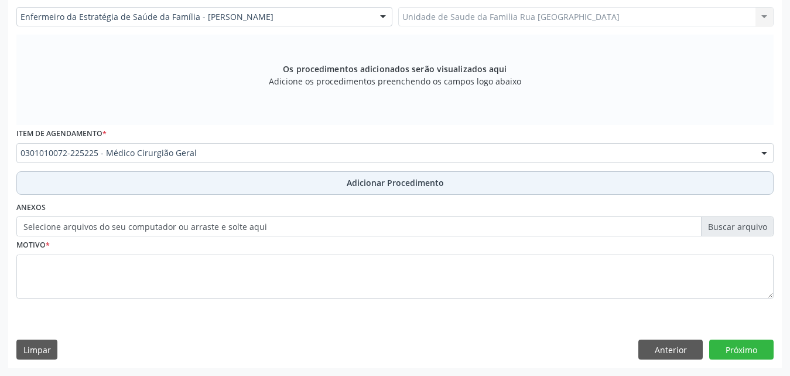
click at [419, 187] on span "Adicionar Procedimento" at bounding box center [395, 182] width 97 height 12
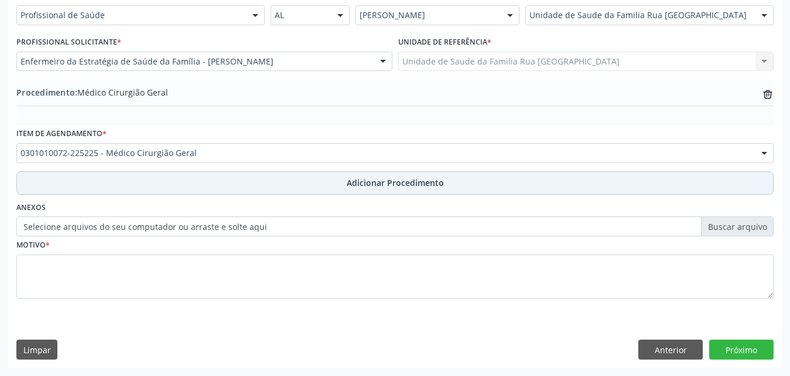
scroll to position [284, 0]
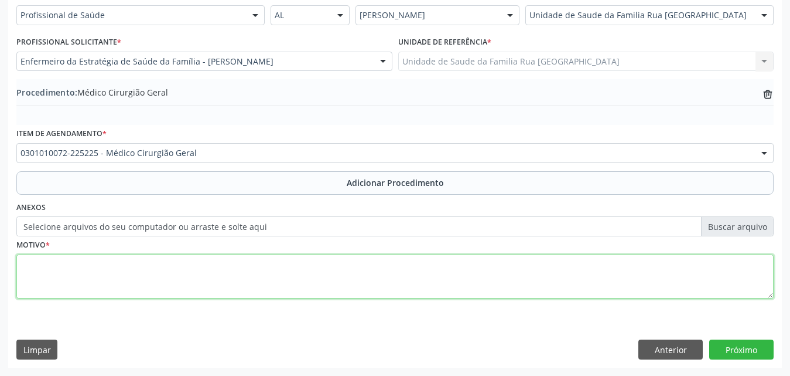
click at [240, 275] on textarea at bounding box center [395, 276] width 758 height 45
type textarea "CISTO TRAQUILEMAL, PACIENTE JA EM ACOMPANHAMENTO COM DR [PERSON_NAME], RETORNO."
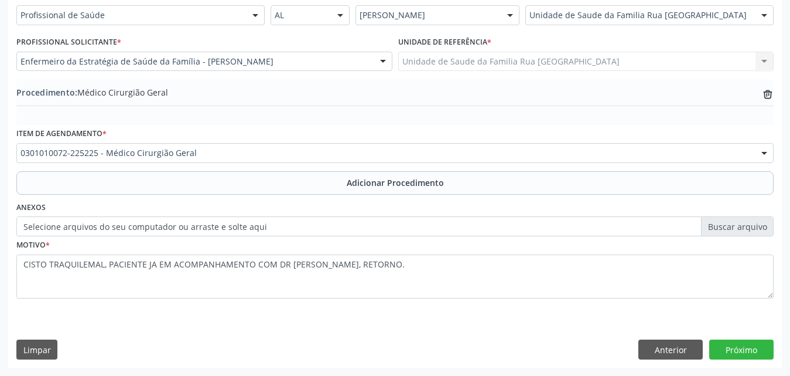
click at [746, 365] on div "Requerente * Profissional de Saúde Profissional de Saúde Paciente Nenhum result…" at bounding box center [395, 177] width 774 height 380
click at [739, 350] on button "Próximo" at bounding box center [742, 349] width 64 height 20
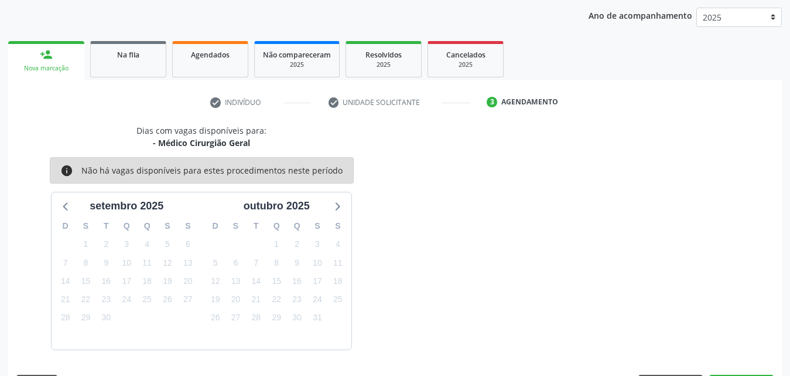
scroll to position [185, 0]
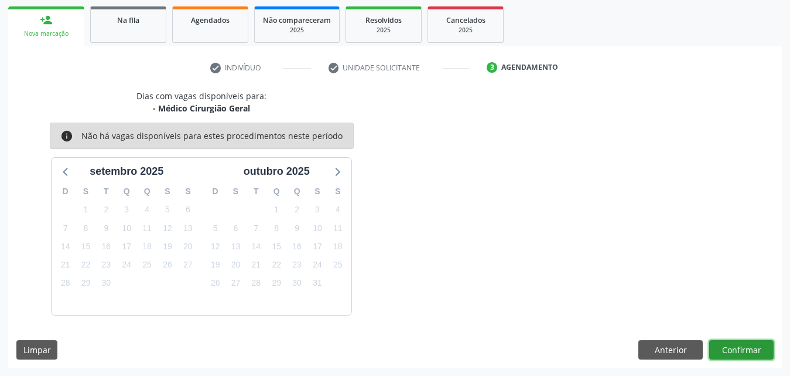
click at [739, 350] on button "Confirmar" at bounding box center [742, 350] width 64 height 20
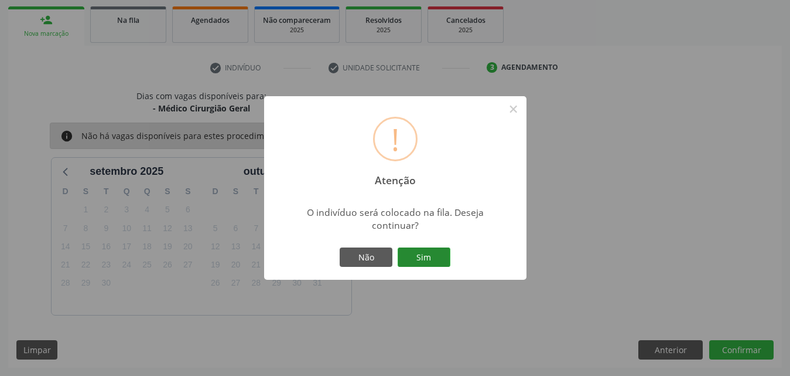
click at [427, 255] on button "Sim" at bounding box center [424, 257] width 53 height 20
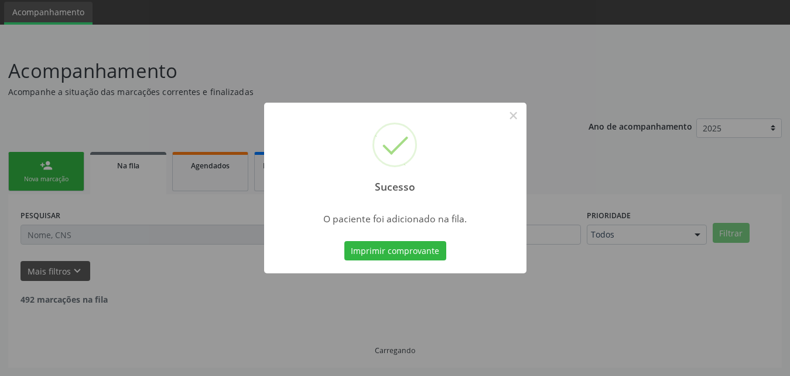
scroll to position [28, 0]
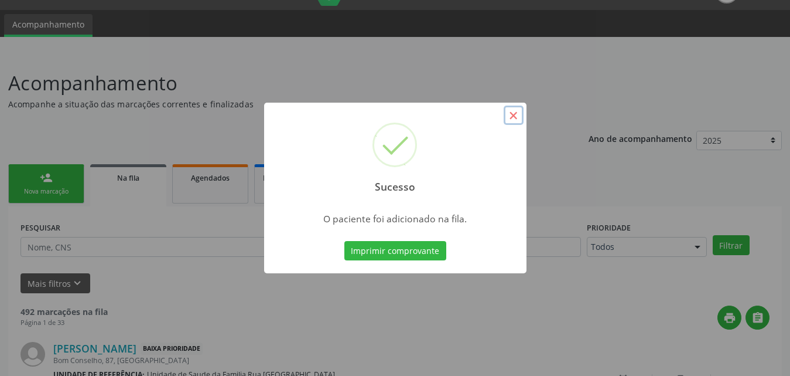
click at [509, 114] on button "×" at bounding box center [514, 115] width 20 height 20
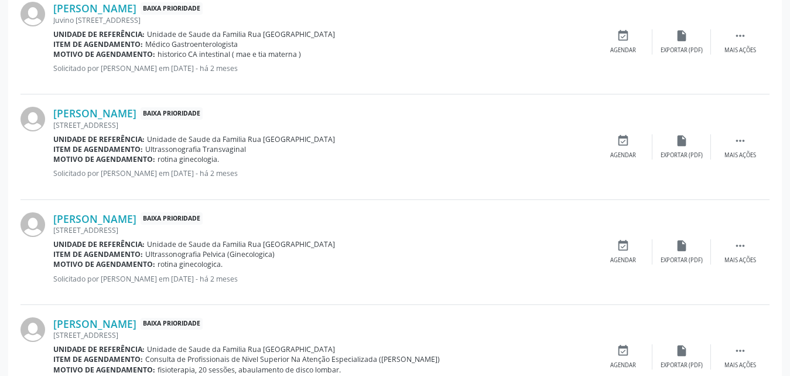
scroll to position [1660, 0]
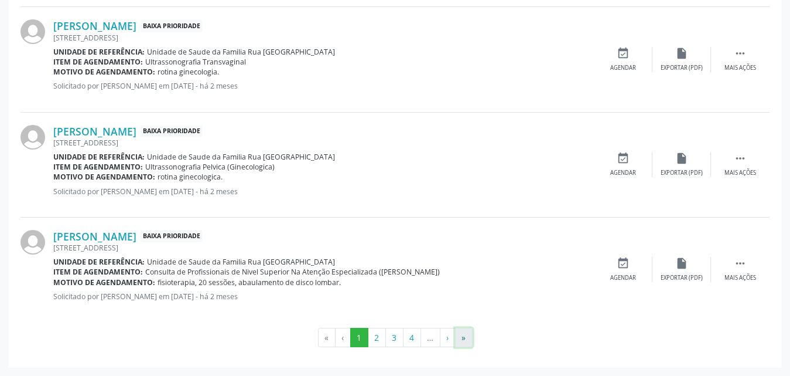
click at [465, 341] on button "»" at bounding box center [464, 338] width 18 height 20
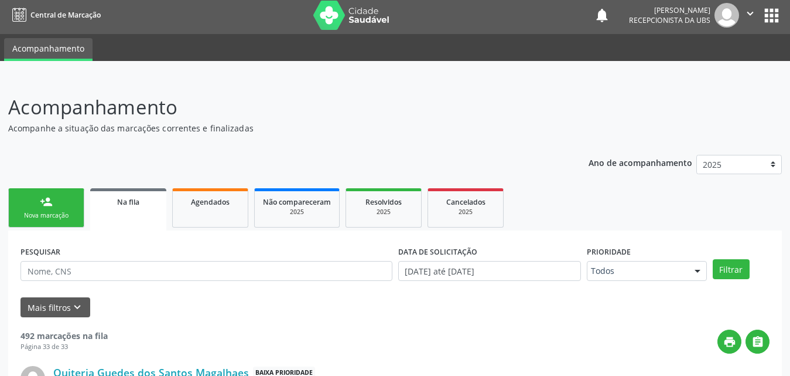
scroll to position [0, 0]
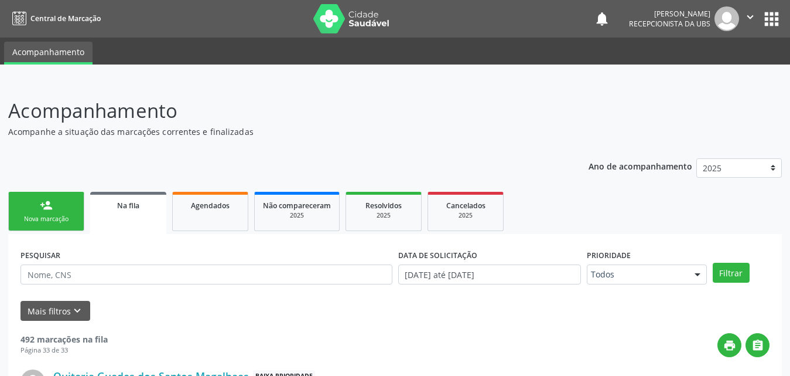
click at [57, 211] on link "person_add Nova marcação" at bounding box center [46, 211] width 76 height 39
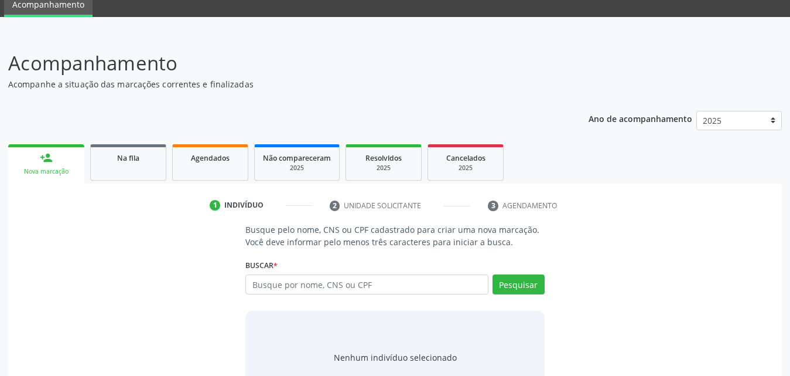
scroll to position [93, 0]
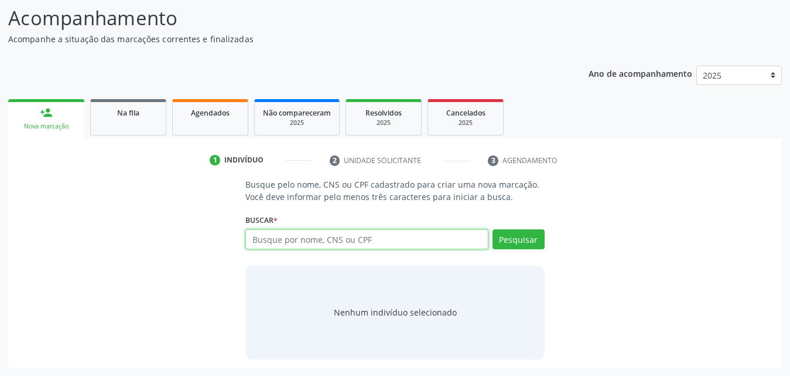
click at [374, 243] on input "text" at bounding box center [366, 239] width 243 height 20
type input "700501599627159"
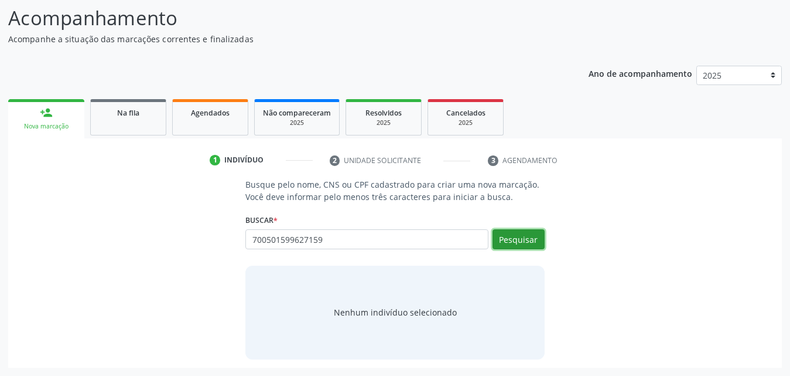
click at [502, 238] on button "Pesquisar" at bounding box center [519, 239] width 52 height 20
type input "700501599627159"
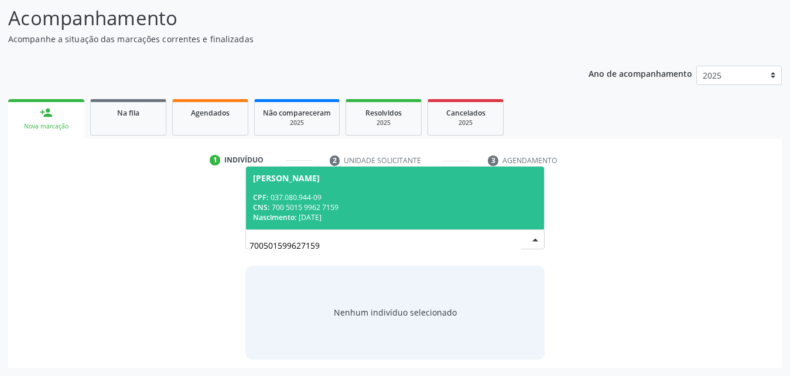
click at [323, 204] on div "CNS: 700 5015 9962 7159" at bounding box center [395, 207] width 284 height 10
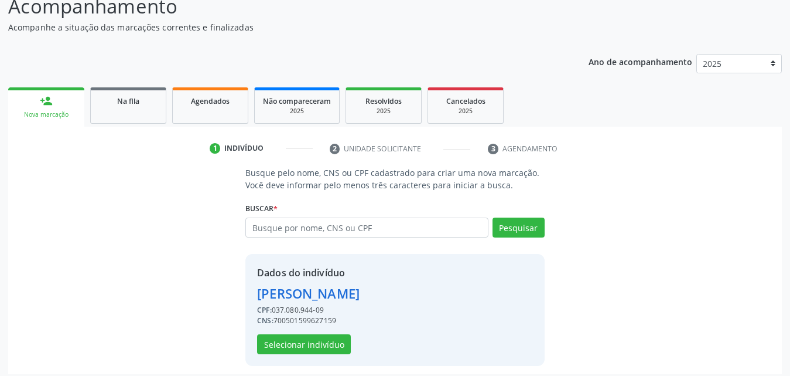
scroll to position [111, 0]
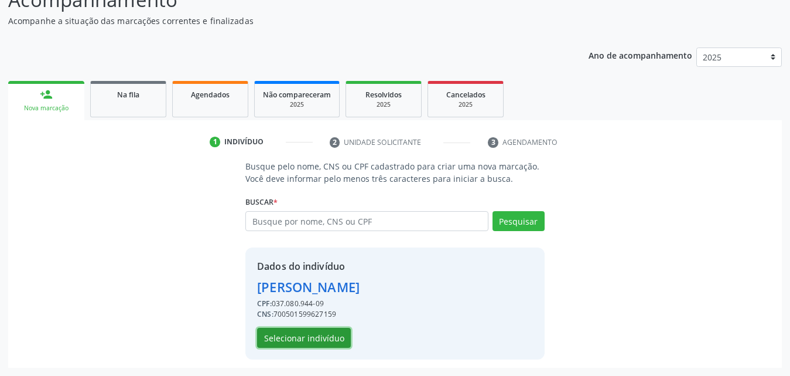
click at [298, 343] on button "Selecionar indivíduo" at bounding box center [304, 338] width 94 height 20
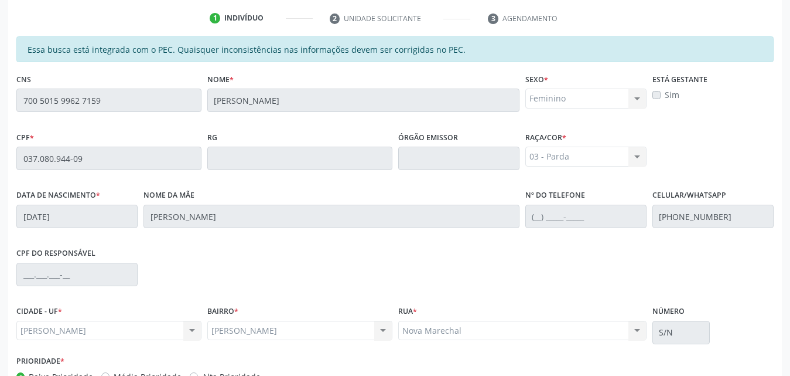
scroll to position [310, 0]
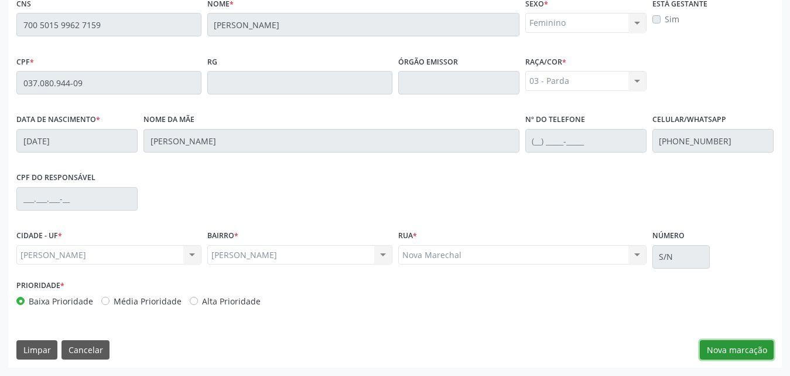
click at [733, 351] on button "Nova marcação" at bounding box center [737, 350] width 74 height 20
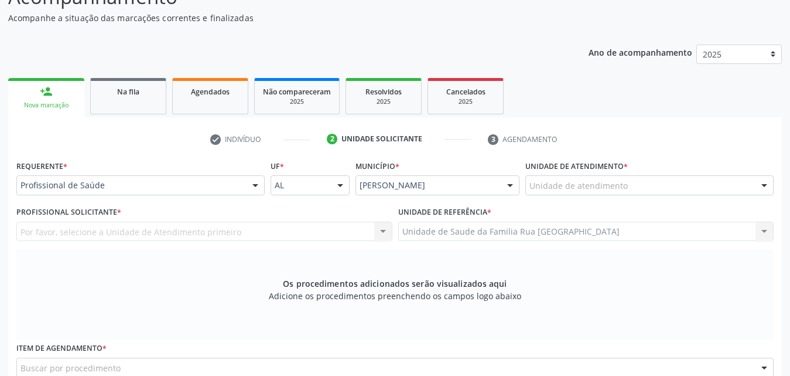
scroll to position [134, 0]
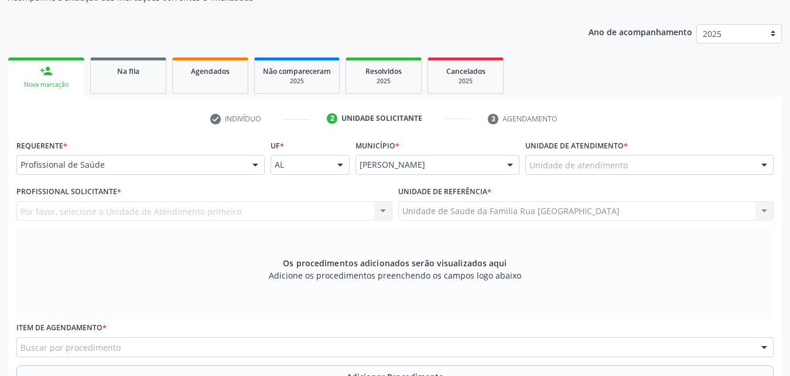
click at [688, 166] on div "Unidade de atendimento" at bounding box center [650, 165] width 248 height 20
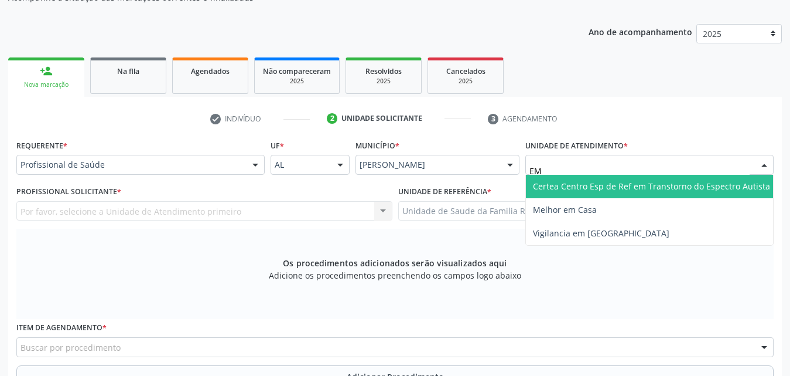
type input "E"
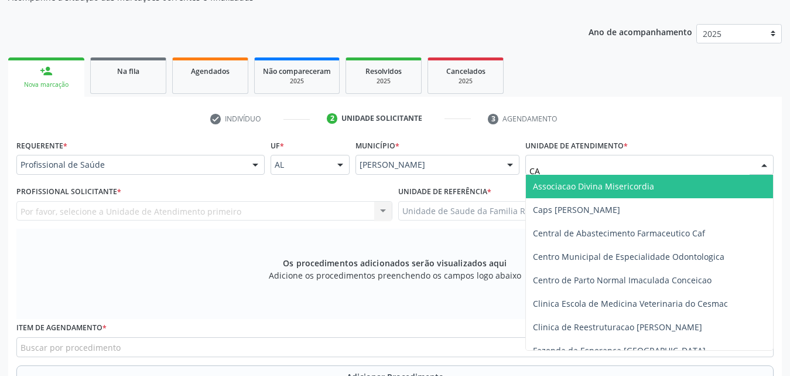
type input "C"
type input "c"
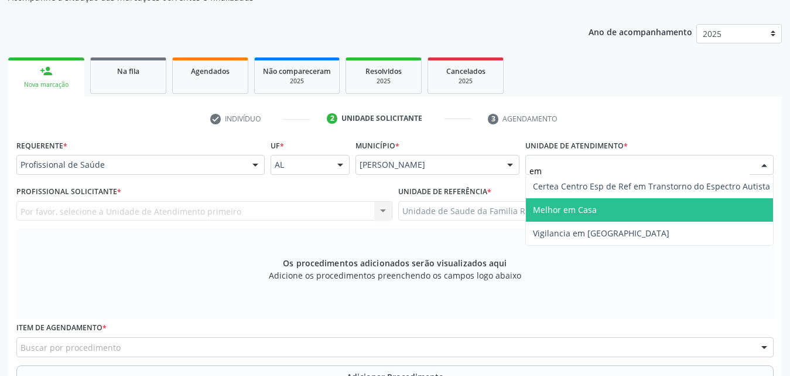
type input "e"
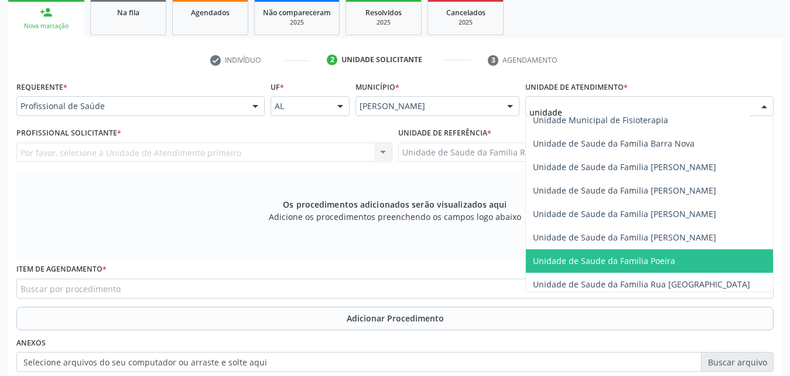
scroll to position [0, 0]
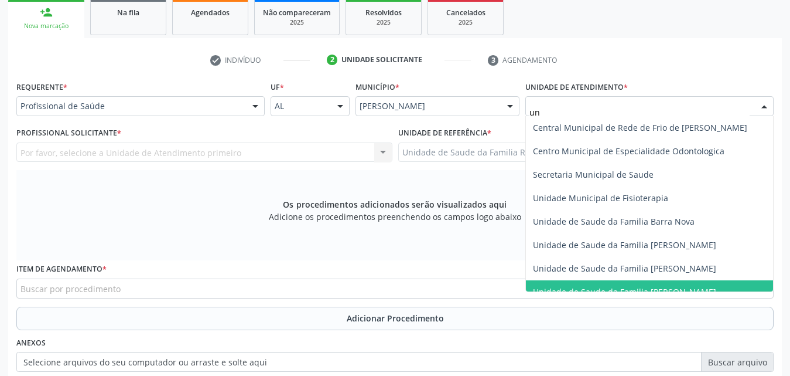
type input "u"
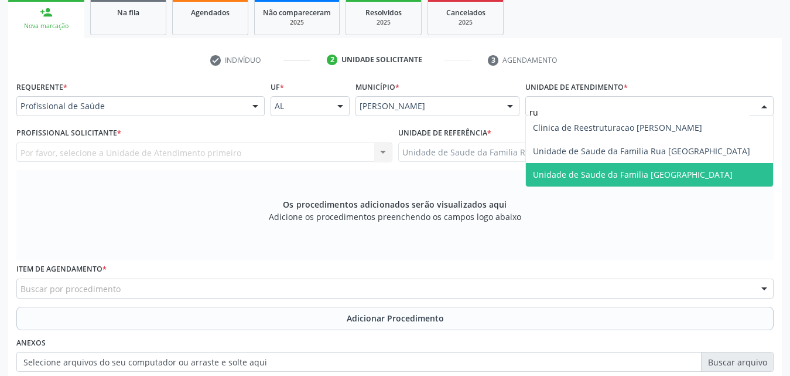
type input "rua"
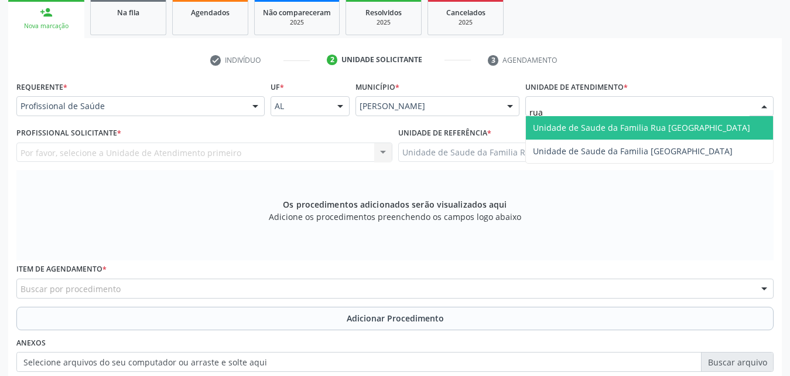
click at [667, 129] on span "Unidade de Saude da Familia Rua [GEOGRAPHIC_DATA]" at bounding box center [641, 127] width 217 height 11
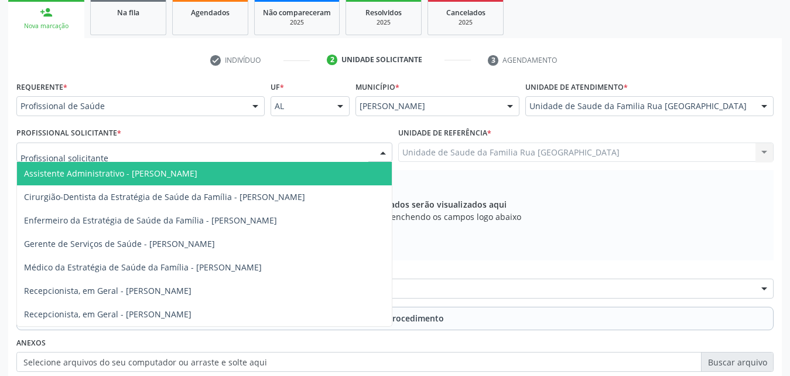
click at [167, 157] on div at bounding box center [204, 152] width 376 height 20
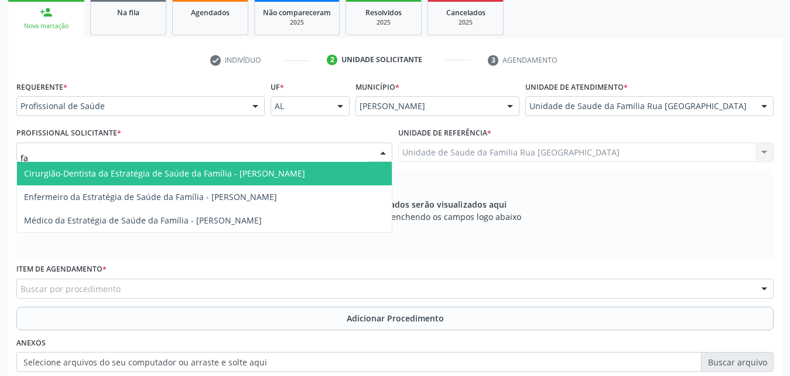
type input "f"
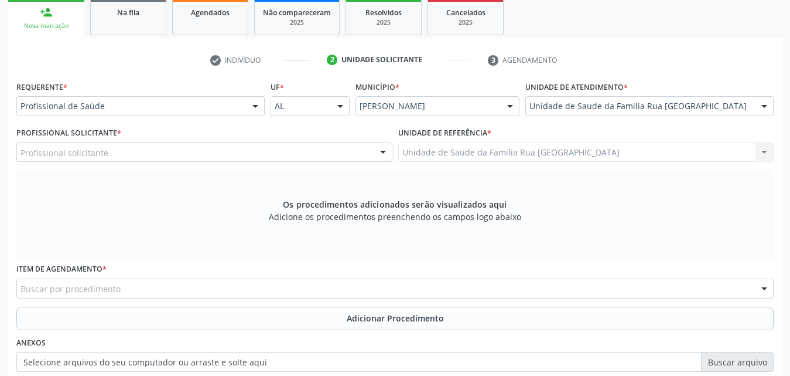
click at [629, 231] on div "Os procedimentos adicionados serão visualizados aqui Adicione os procedimentos …" at bounding box center [395, 215] width 758 height 90
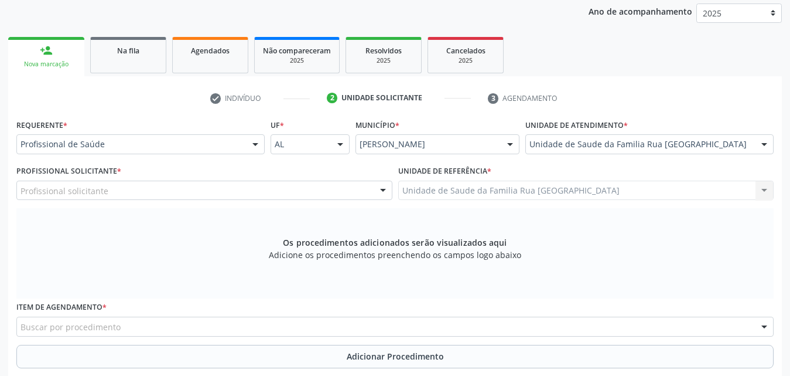
scroll to position [134, 0]
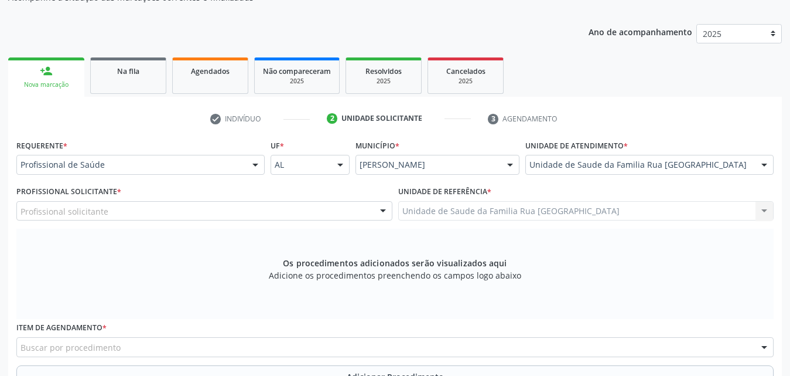
click at [254, 166] on div at bounding box center [256, 165] width 18 height 20
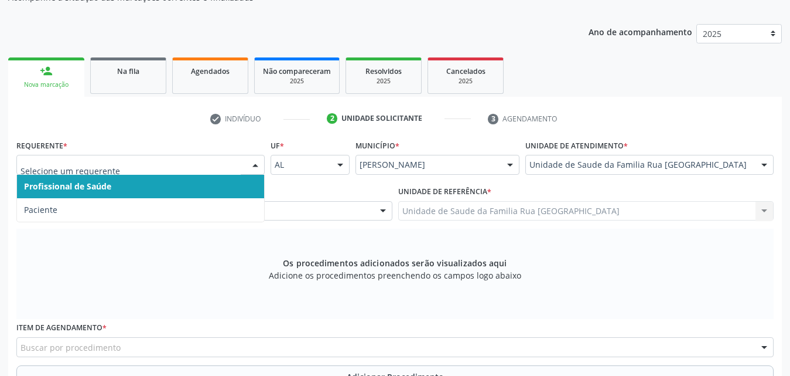
click at [238, 184] on span "Profissional de Saúde" at bounding box center [140, 186] width 247 height 23
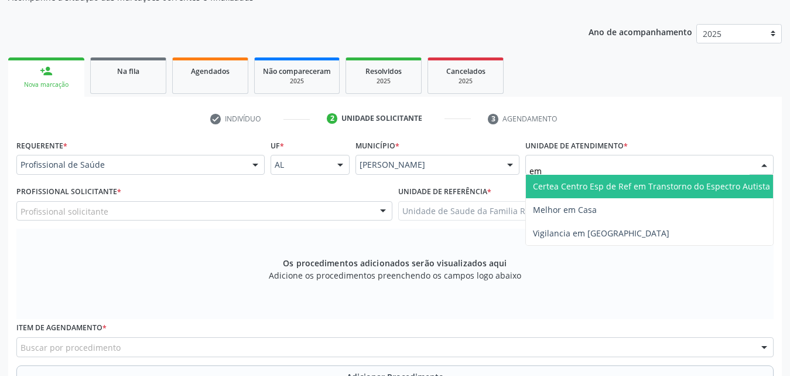
type input "e"
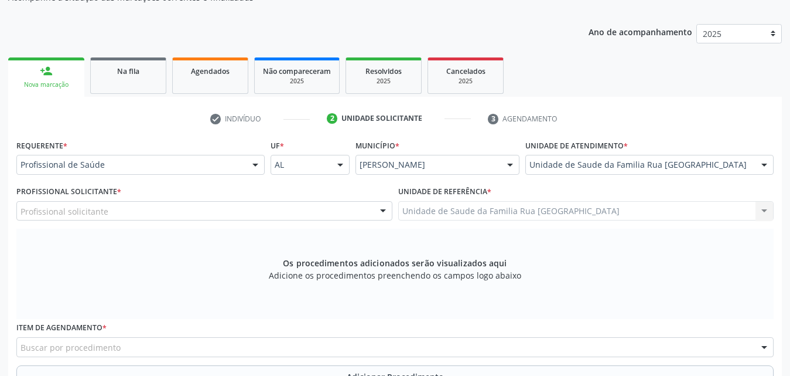
click at [610, 108] on div "check Indivíduo 2 Unidade solicitante 3 Agendamento Essa busca está integrada c…" at bounding box center [395, 329] width 774 height 465
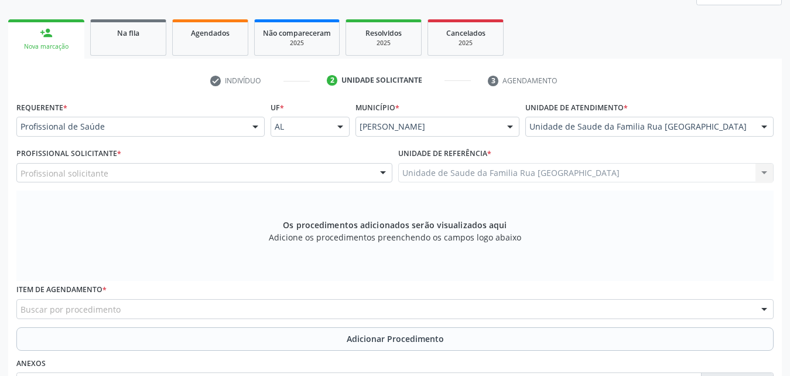
scroll to position [193, 0]
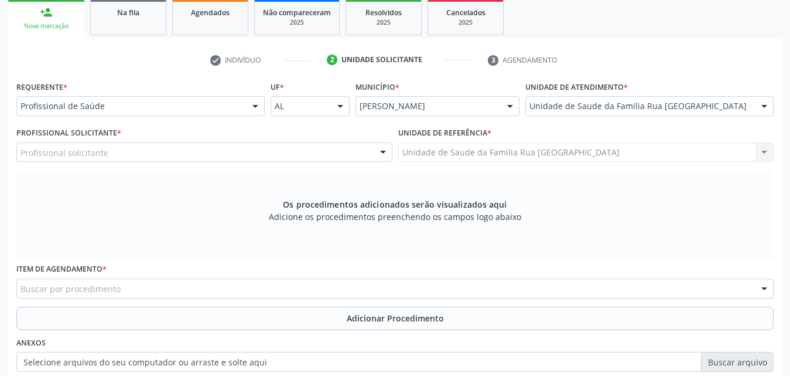
click at [257, 108] on div at bounding box center [256, 107] width 18 height 20
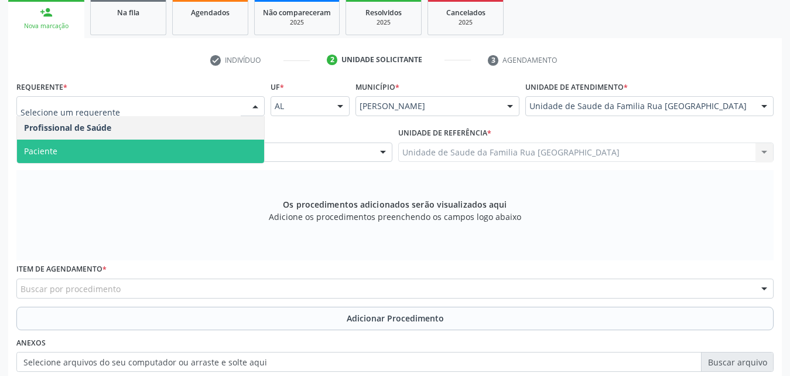
click at [138, 156] on span "Paciente" at bounding box center [140, 150] width 247 height 23
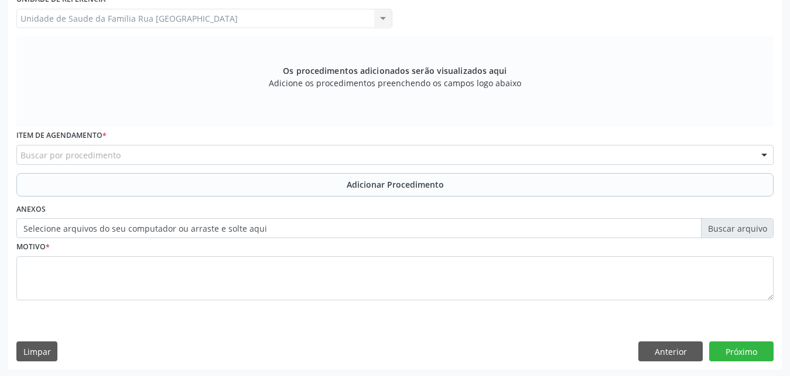
scroll to position [328, 0]
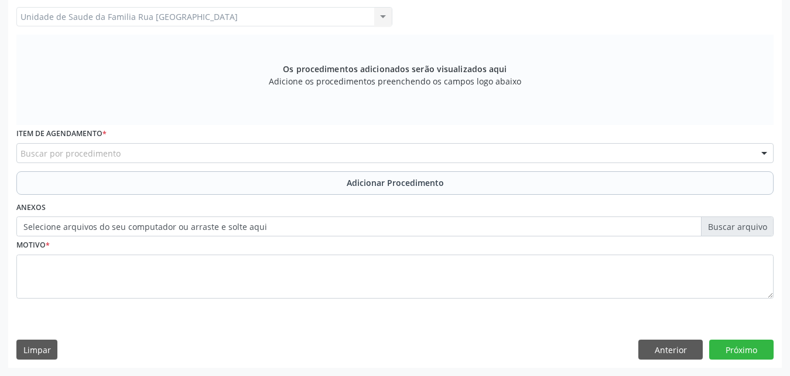
click at [135, 151] on div "Buscar por procedimento" at bounding box center [395, 153] width 758 height 20
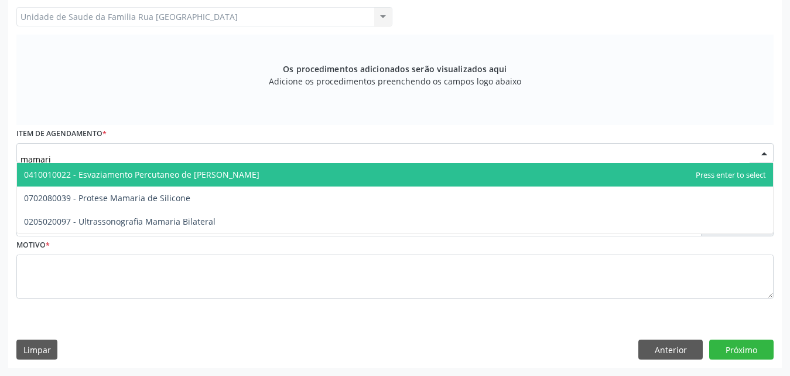
type input "mamaria"
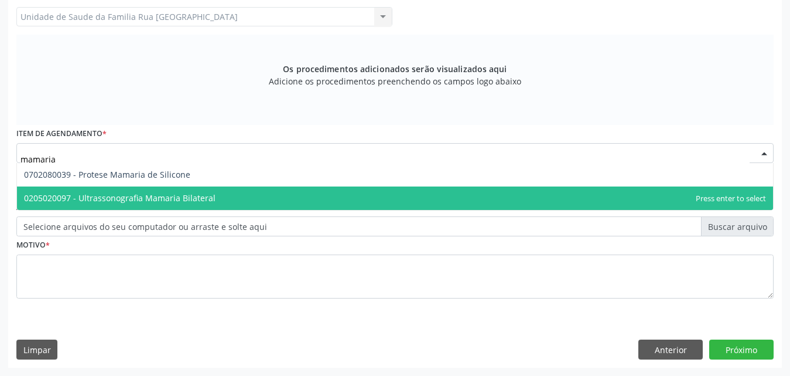
click at [144, 195] on span "0205020097 - Ultrassonografia Mamaria Bilateral" at bounding box center [120, 197] width 192 height 11
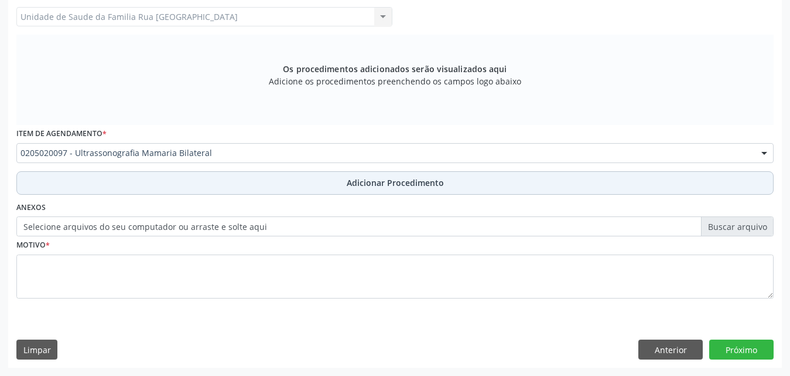
click at [348, 190] on button "Adicionar Procedimento" at bounding box center [395, 182] width 758 height 23
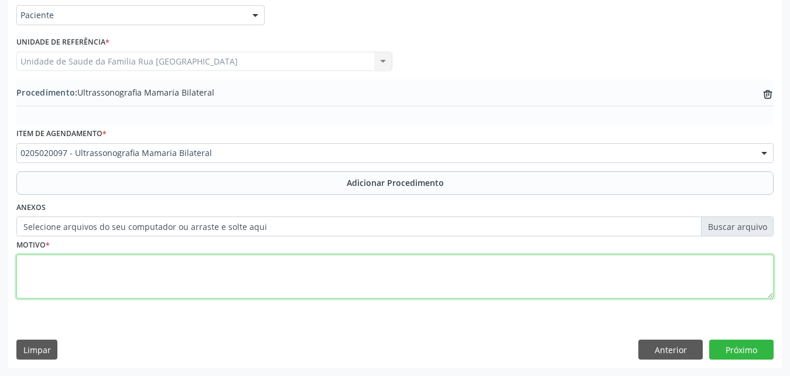
click at [129, 272] on textarea at bounding box center [395, 276] width 758 height 45
type textarea "m"
type textarea "[MEDICAL_DATA]."
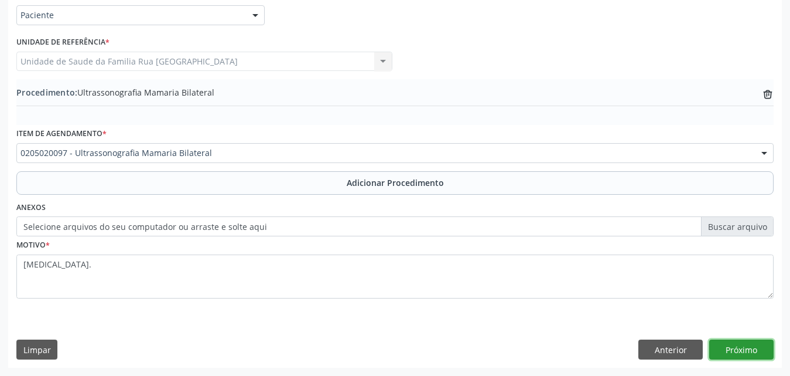
click at [742, 352] on button "Próximo" at bounding box center [742, 349] width 64 height 20
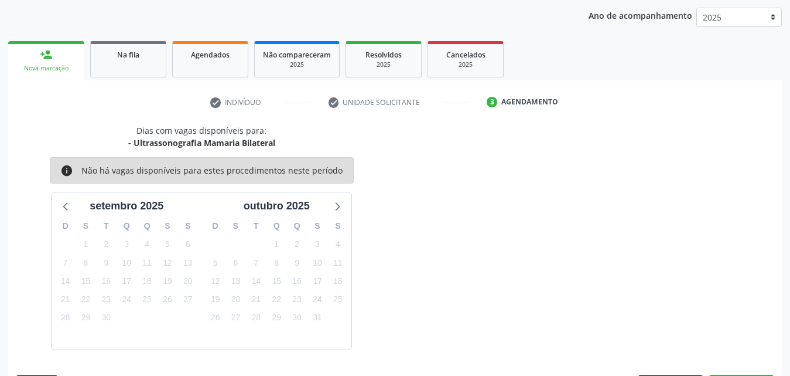
scroll to position [185, 0]
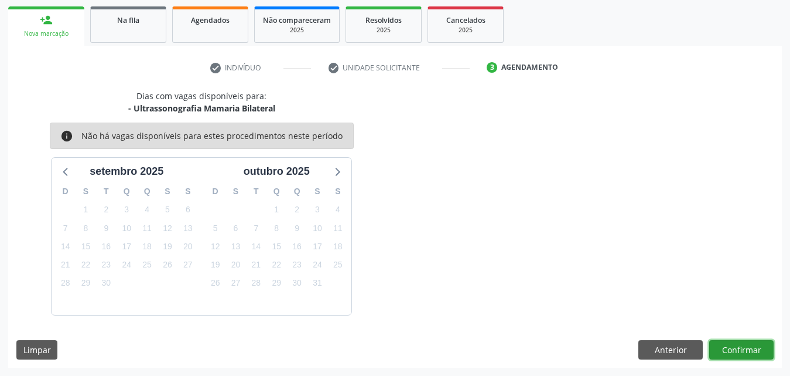
click at [742, 352] on button "Confirmar" at bounding box center [742, 350] width 64 height 20
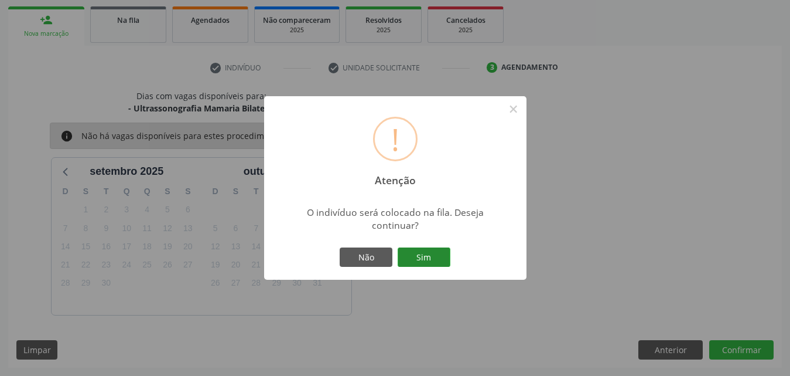
click at [414, 247] on button "Sim" at bounding box center [424, 257] width 53 height 20
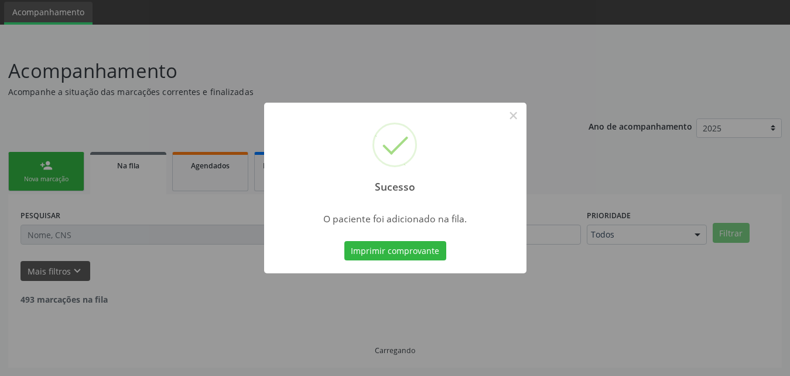
scroll to position [28, 0]
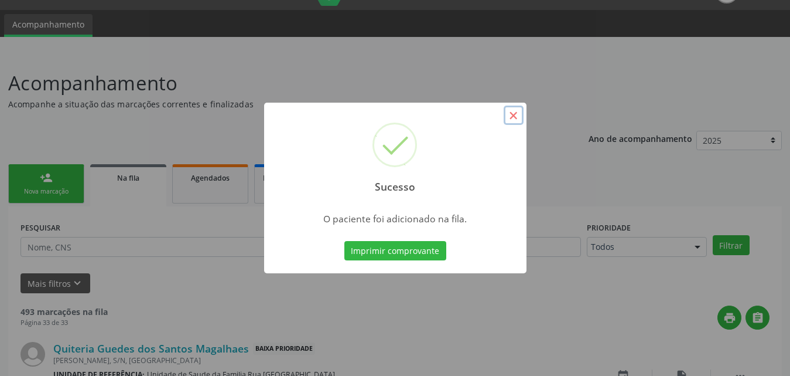
click at [517, 114] on button "×" at bounding box center [514, 115] width 20 height 20
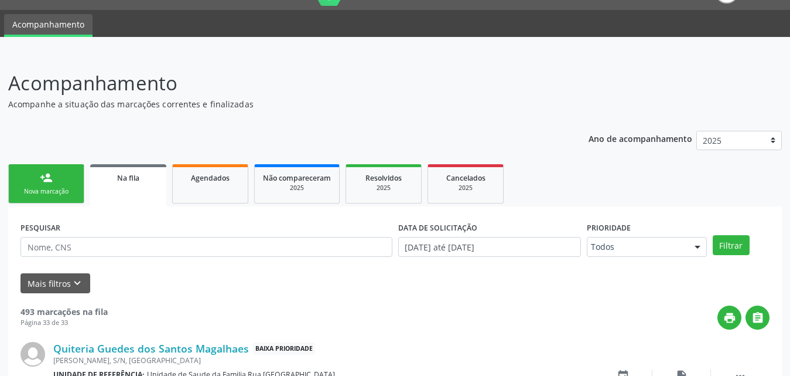
click at [47, 185] on link "person_add Nova marcação" at bounding box center [46, 183] width 76 height 39
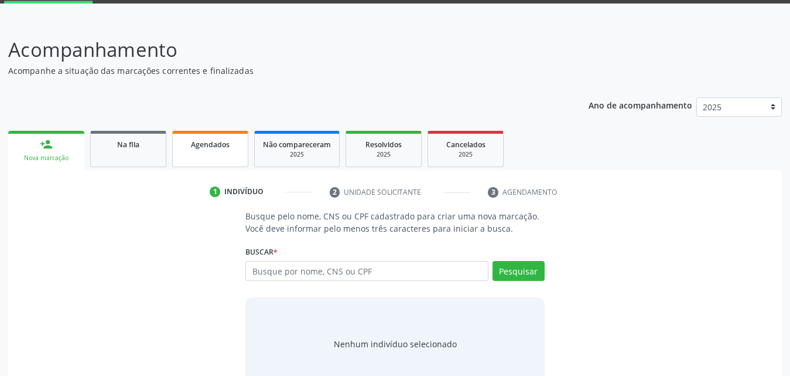
scroll to position [93, 0]
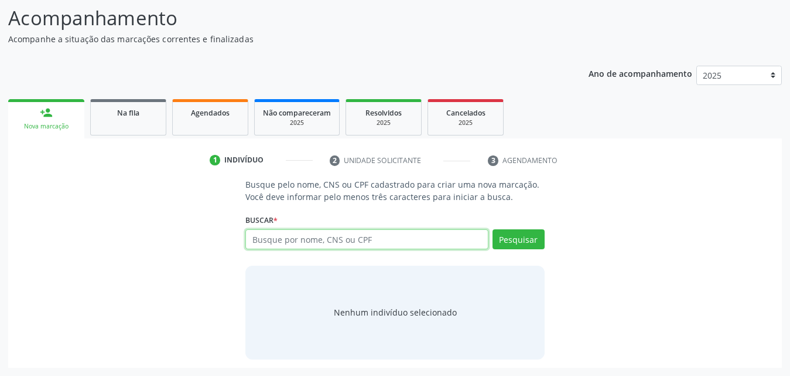
click at [386, 241] on input "text" at bounding box center [366, 239] width 243 height 20
type input "700501599627159"
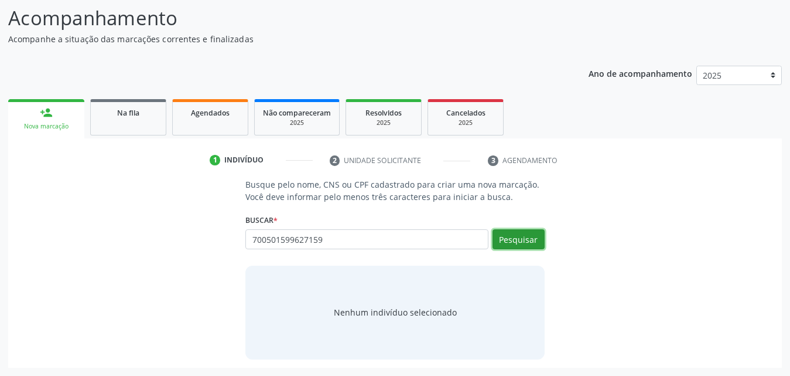
click at [536, 239] on button "Pesquisar" at bounding box center [519, 239] width 52 height 20
type input "700501599627159"
click at [526, 238] on button "Pesquisar" at bounding box center [519, 239] width 52 height 20
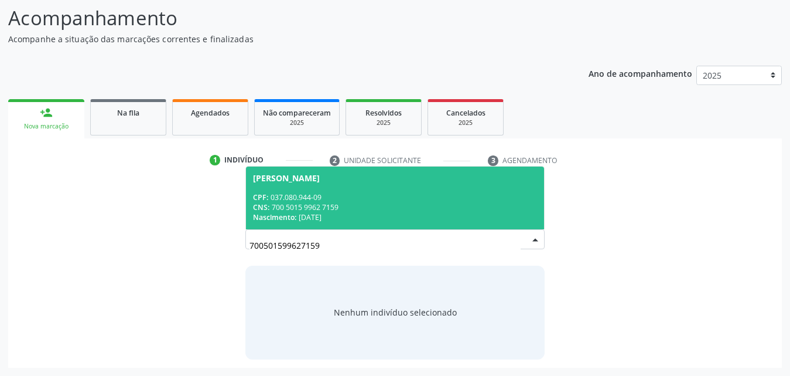
click at [301, 204] on div "CNS: 700 5015 9962 7159" at bounding box center [395, 207] width 284 height 10
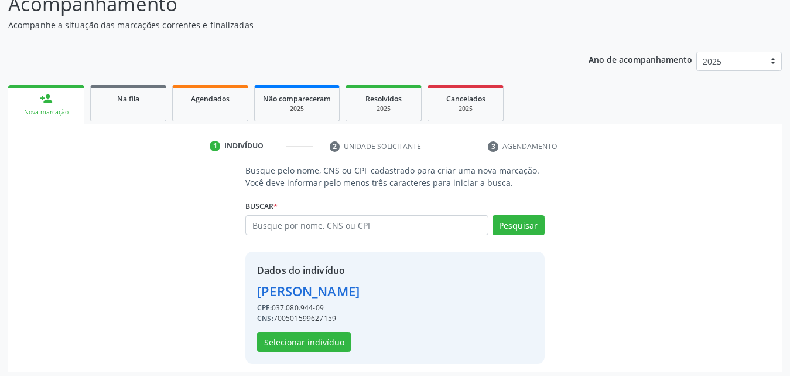
scroll to position [111, 0]
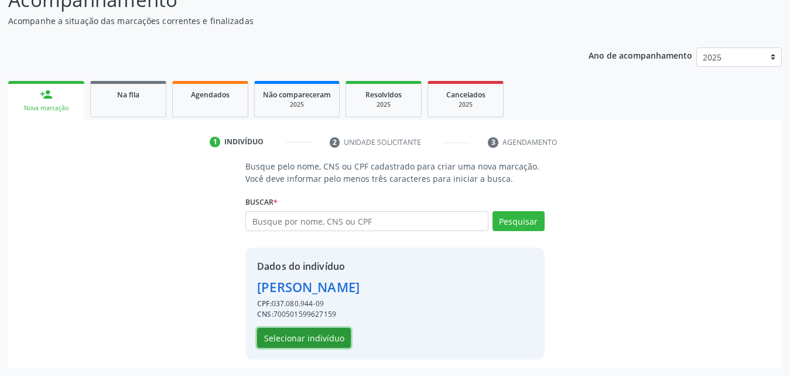
click at [308, 342] on button "Selecionar indivíduo" at bounding box center [304, 338] width 94 height 20
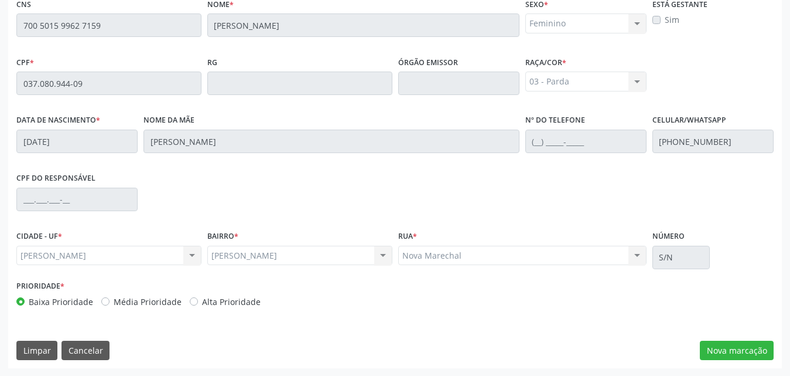
scroll to position [310, 0]
click at [733, 347] on button "Nova marcação" at bounding box center [737, 350] width 74 height 20
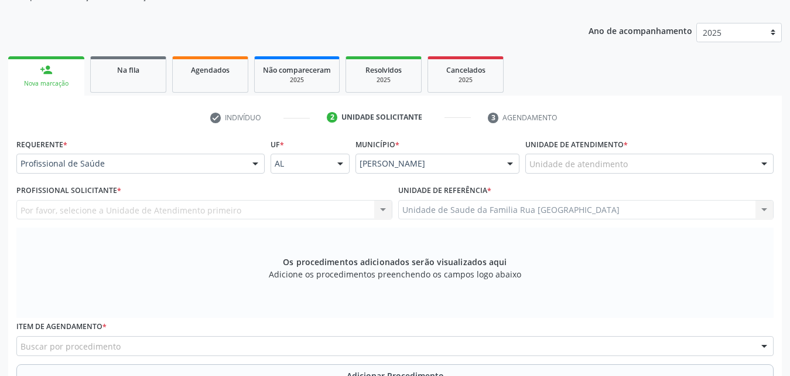
scroll to position [134, 0]
click at [254, 165] on div at bounding box center [256, 165] width 18 height 20
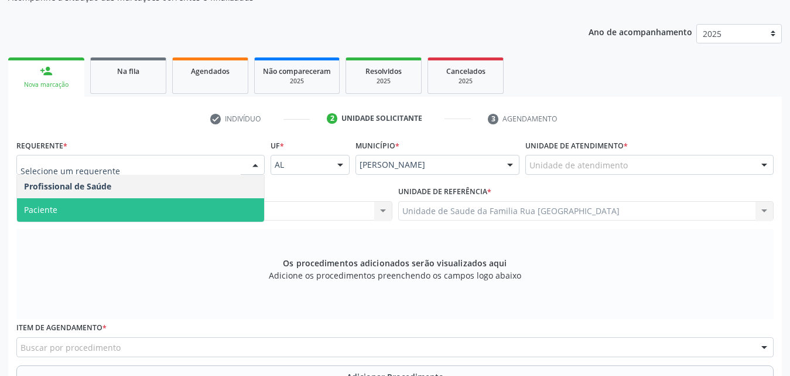
click at [76, 205] on span "Paciente" at bounding box center [140, 209] width 247 height 23
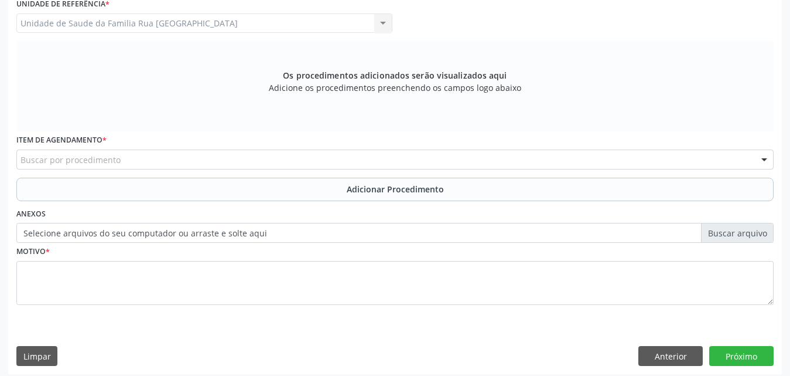
scroll to position [328, 0]
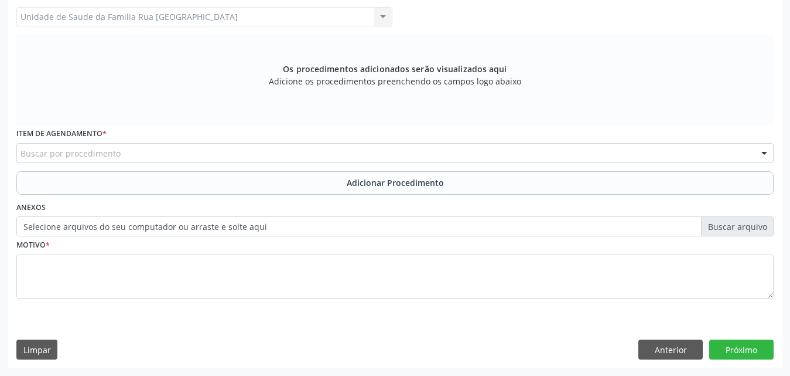
click at [221, 153] on div "Buscar por procedimento" at bounding box center [395, 153] width 758 height 20
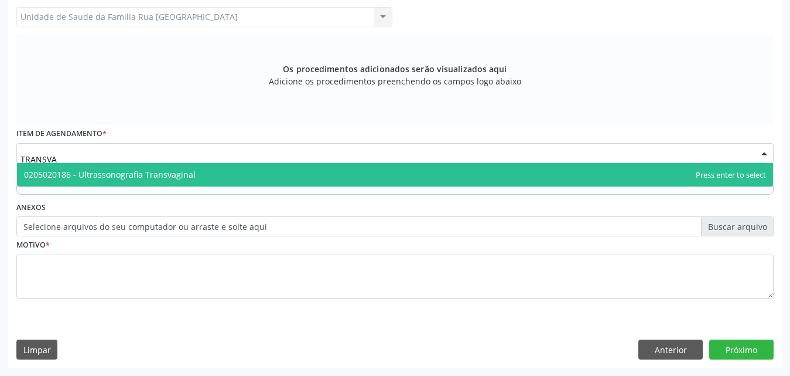
click at [210, 177] on span "0205020186 - Ultrassonografia Transvaginal" at bounding box center [395, 174] width 756 height 23
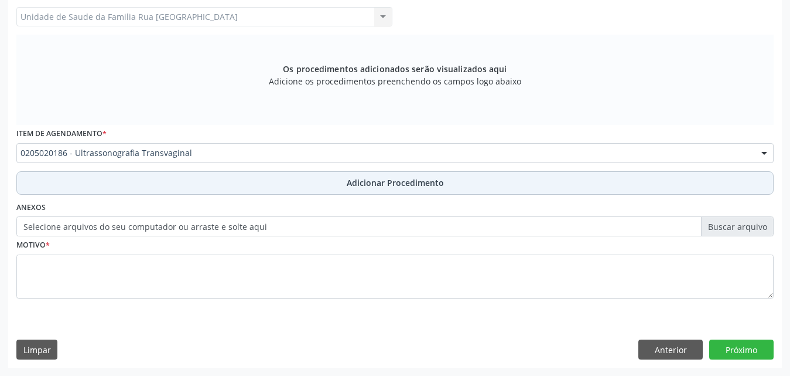
click at [372, 177] on span "Adicionar Procedimento" at bounding box center [395, 182] width 97 height 12
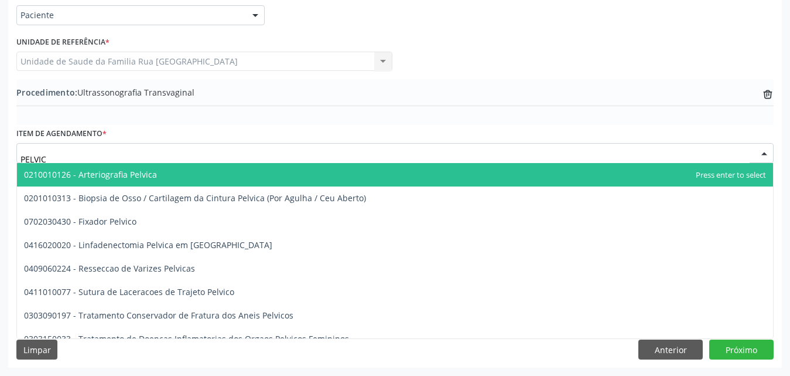
type input "PELVICA"
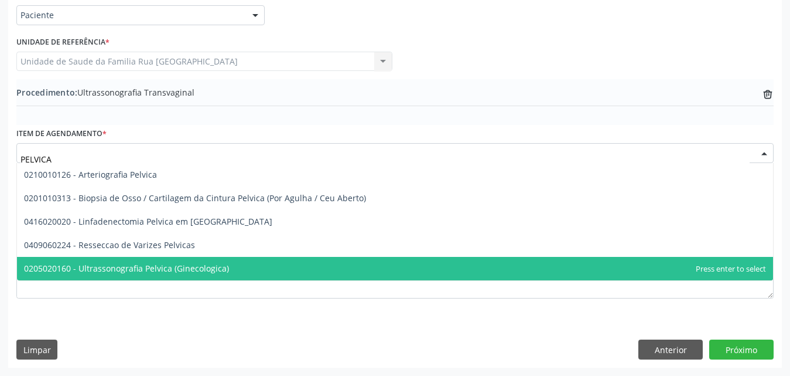
click at [187, 267] on span "0205020160 - Ultrassonografia Pelvica (Ginecologica)" at bounding box center [126, 267] width 205 height 11
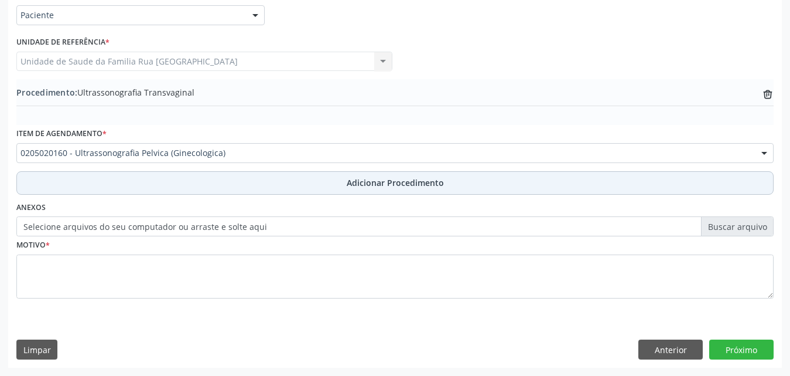
click at [424, 187] on span "Adicionar Procedimento" at bounding box center [395, 182] width 97 height 12
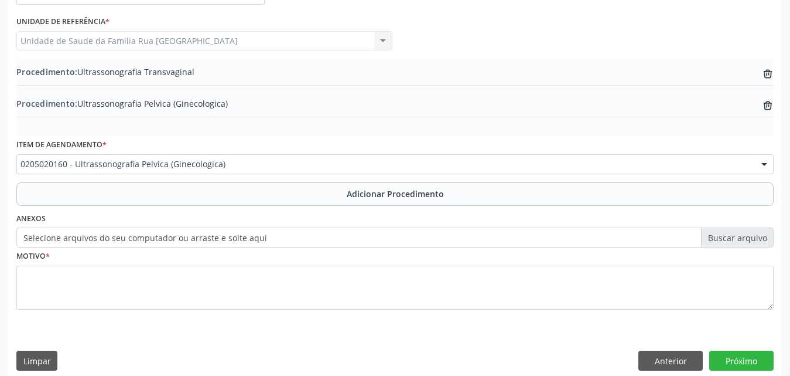
scroll to position [315, 0]
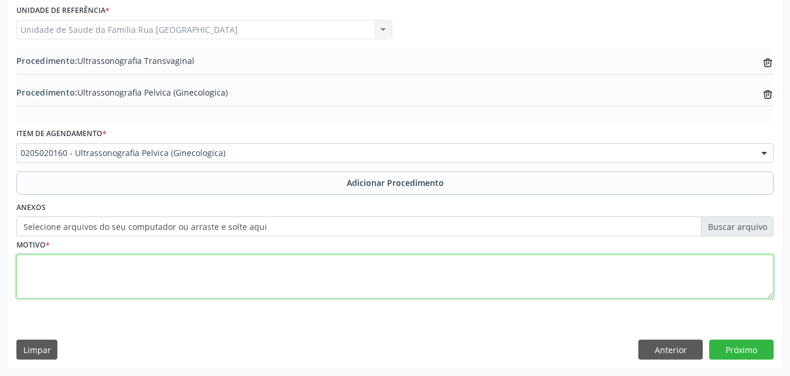
click at [138, 274] on textarea at bounding box center [395, 276] width 758 height 45
type textarea "DOR PELVICA."
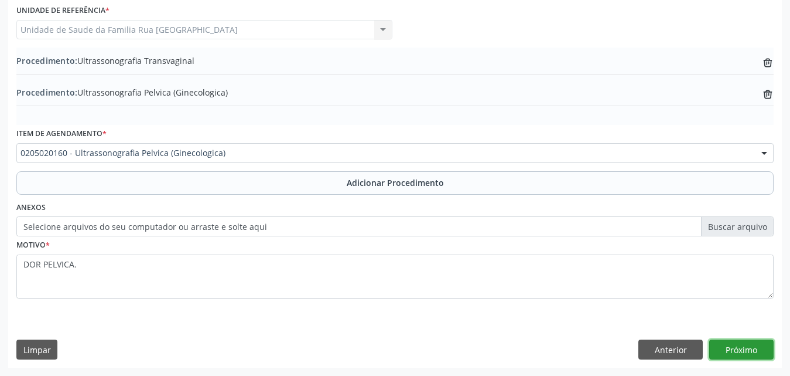
click at [739, 349] on button "Próximo" at bounding box center [742, 349] width 64 height 20
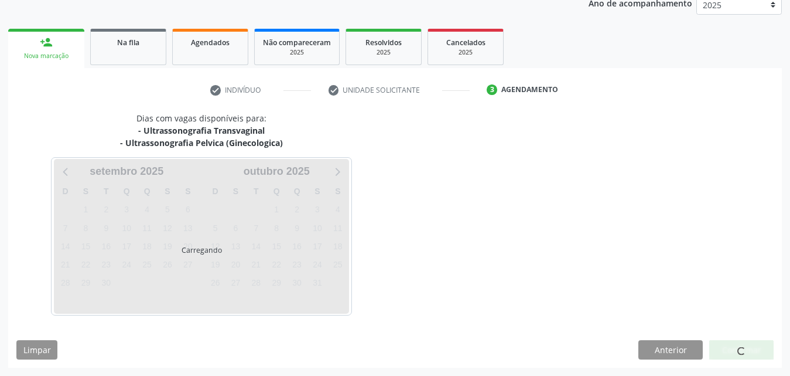
scroll to position [197, 0]
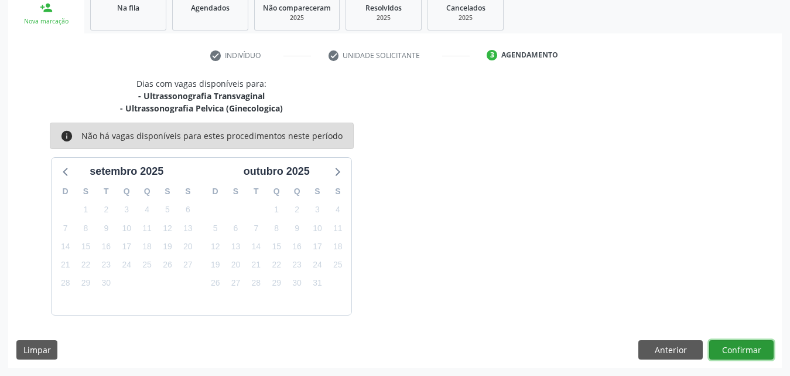
click at [739, 349] on button "Confirmar" at bounding box center [742, 350] width 64 height 20
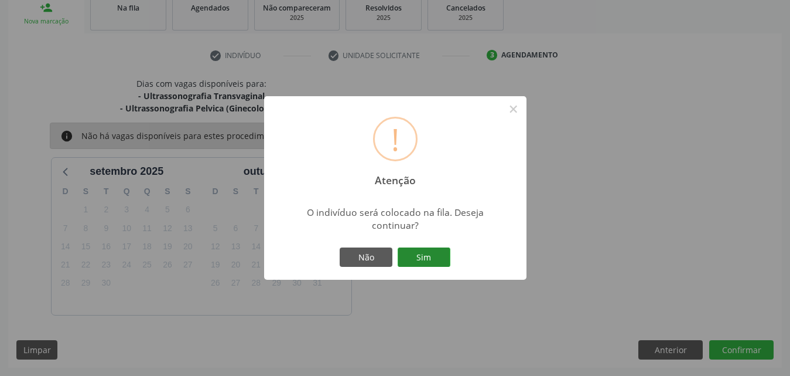
click at [438, 262] on button "Sim" at bounding box center [424, 257] width 53 height 20
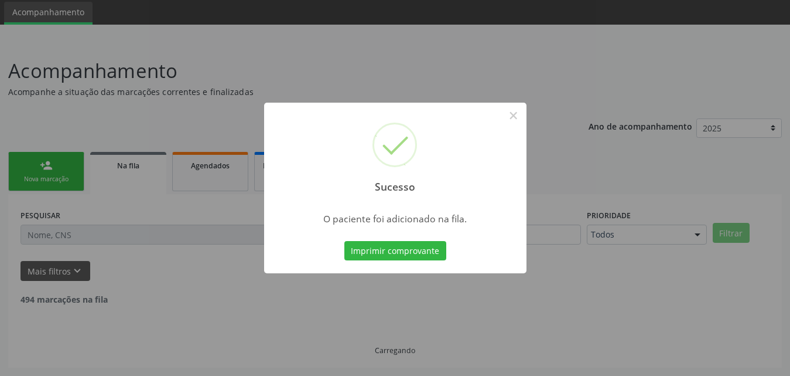
scroll to position [28, 0]
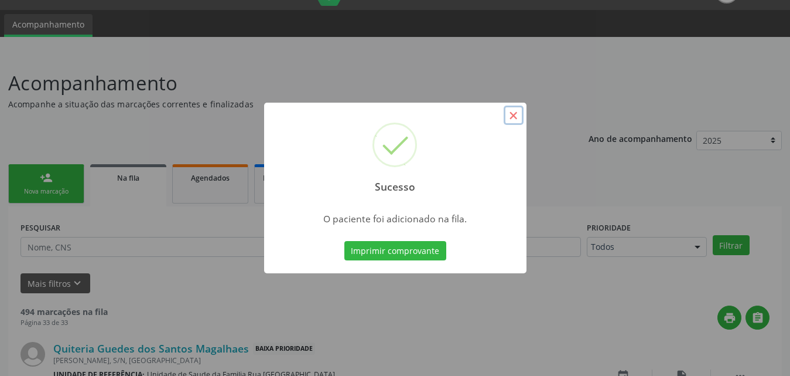
click at [520, 112] on button "×" at bounding box center [514, 115] width 20 height 20
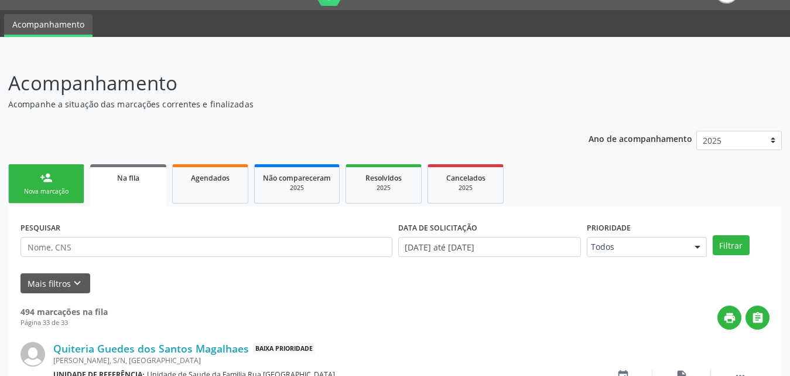
click at [63, 195] on div "Nova marcação" at bounding box center [46, 191] width 59 height 9
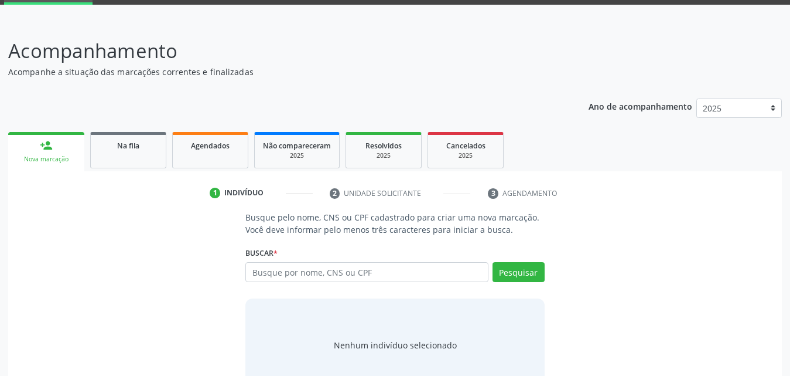
scroll to position [93, 0]
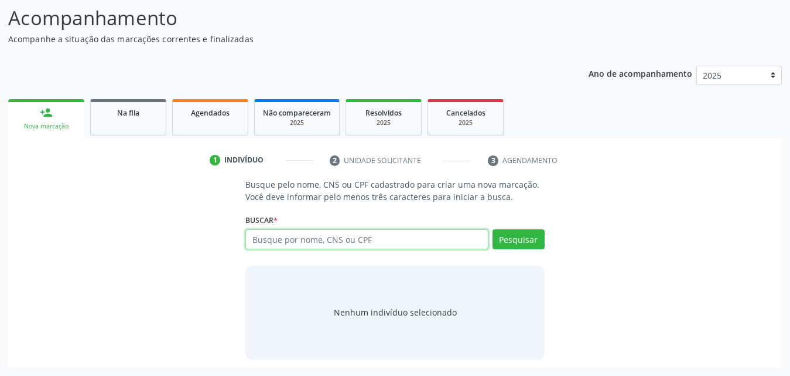
click at [410, 234] on input "text" at bounding box center [366, 239] width 243 height 20
type input "708502064058880"
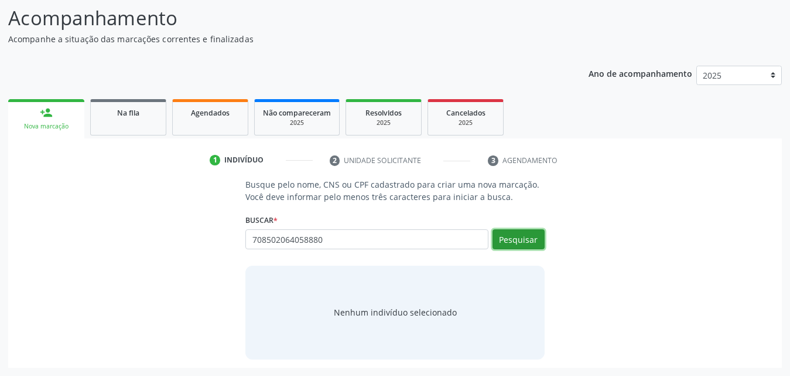
click at [517, 243] on button "Pesquisar" at bounding box center [519, 239] width 52 height 20
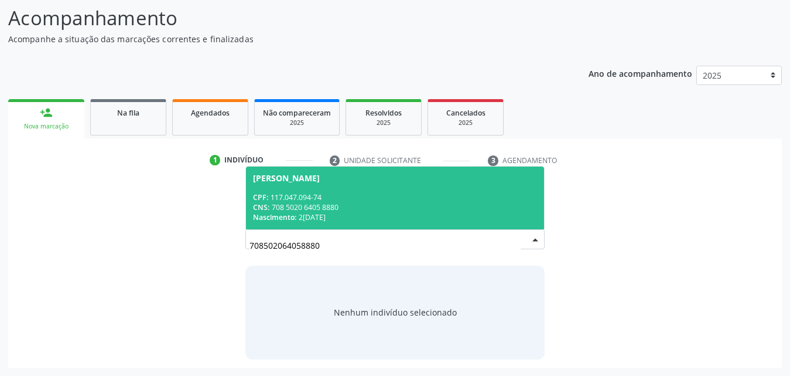
click at [275, 201] on div "CPF: 117.047.094-74" at bounding box center [395, 197] width 284 height 10
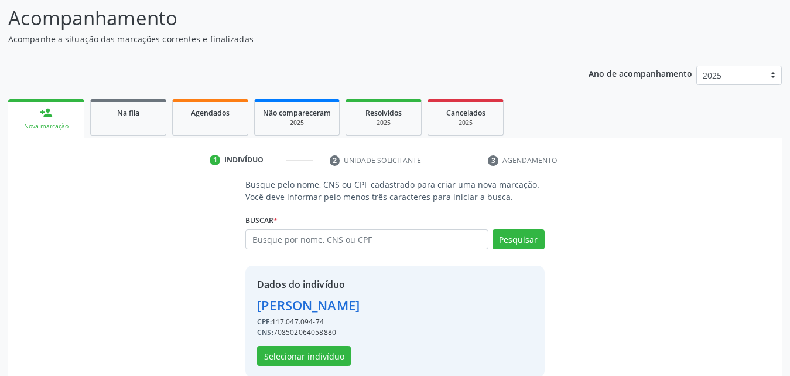
scroll to position [111, 0]
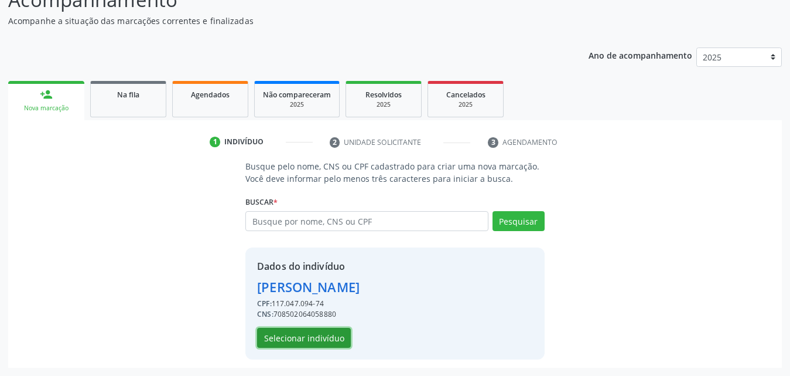
click at [320, 333] on button "Selecionar indivíduo" at bounding box center [304, 338] width 94 height 20
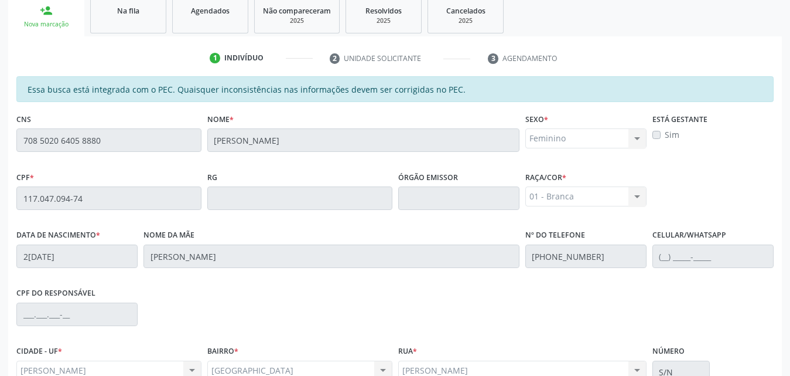
scroll to position [310, 0]
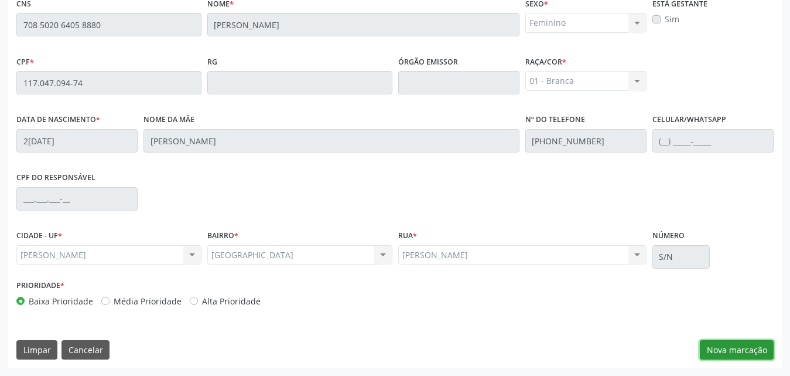
click at [736, 347] on button "Nova marcação" at bounding box center [737, 350] width 74 height 20
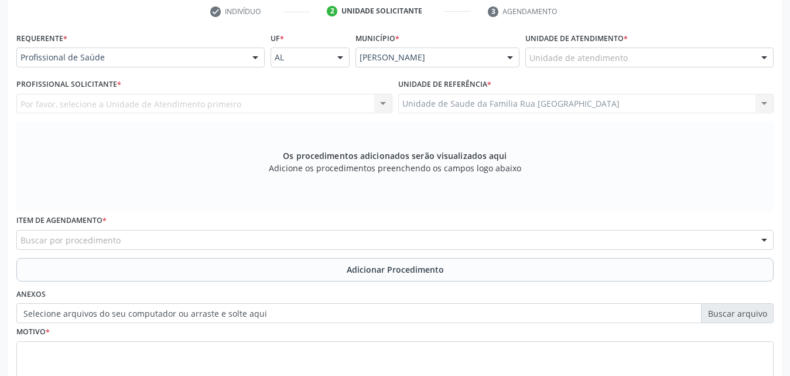
scroll to position [134, 0]
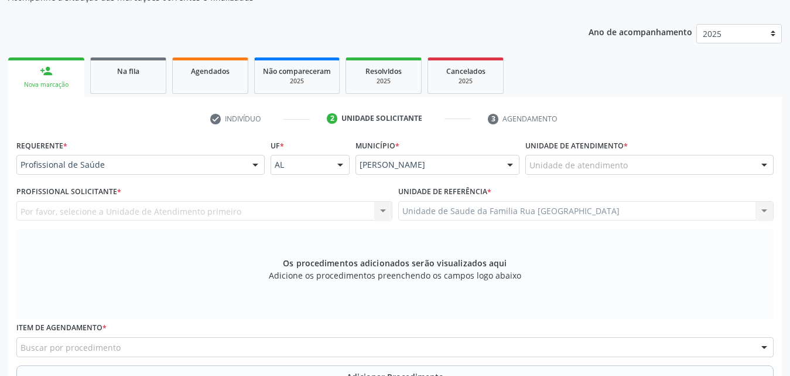
click at [255, 164] on div at bounding box center [256, 165] width 18 height 20
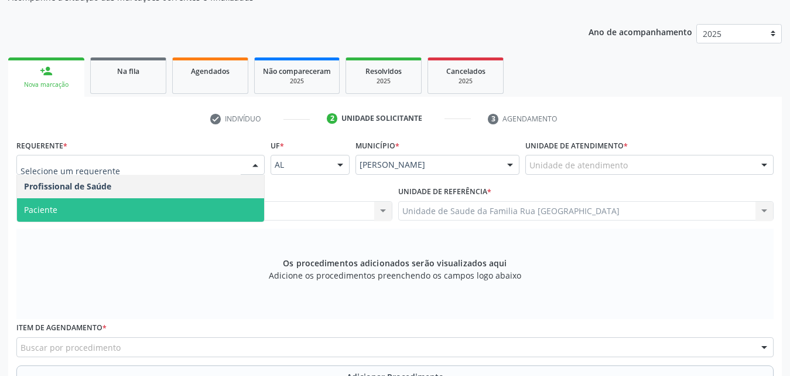
click at [77, 209] on span "Paciente" at bounding box center [140, 209] width 247 height 23
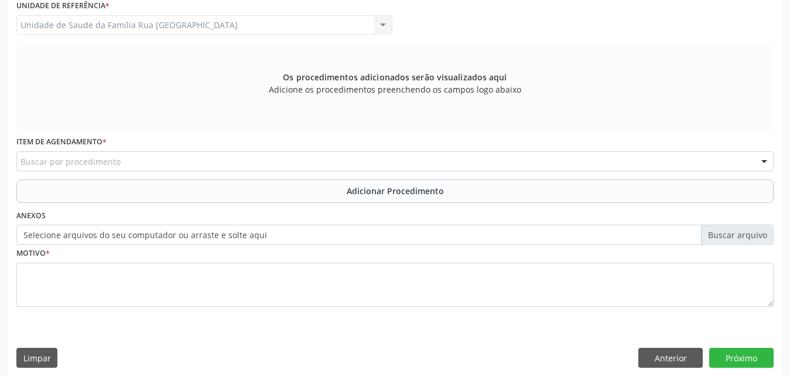
scroll to position [328, 0]
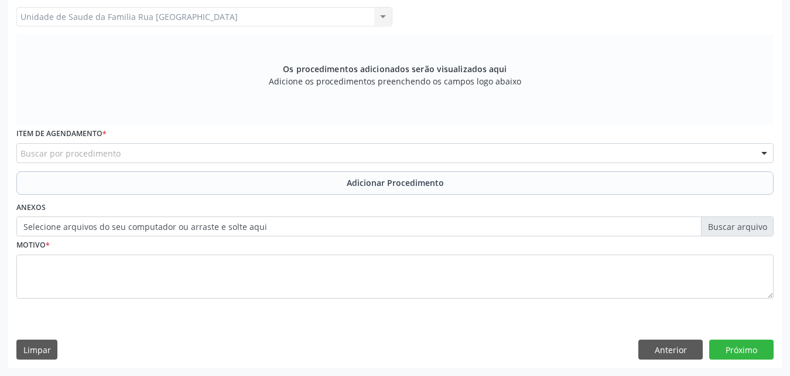
click at [266, 156] on div "Buscar por procedimento" at bounding box center [395, 153] width 758 height 20
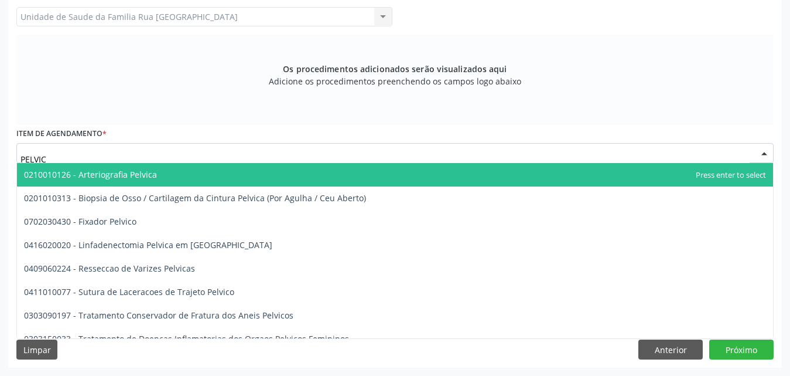
type input "PELVICA"
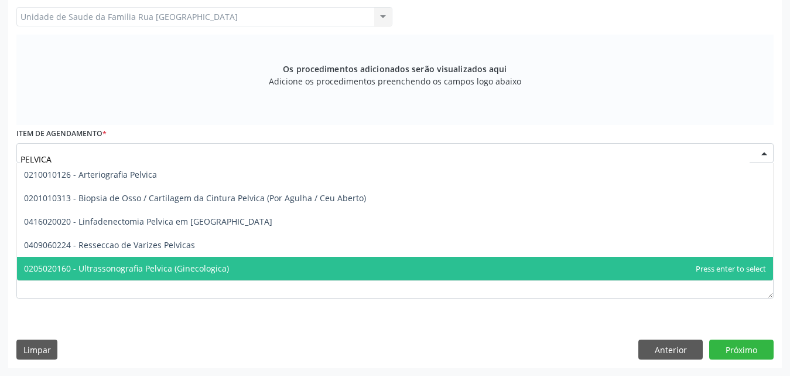
click at [162, 274] on span "0205020160 - Ultrassonografia Pelvica (Ginecologica)" at bounding box center [395, 268] width 756 height 23
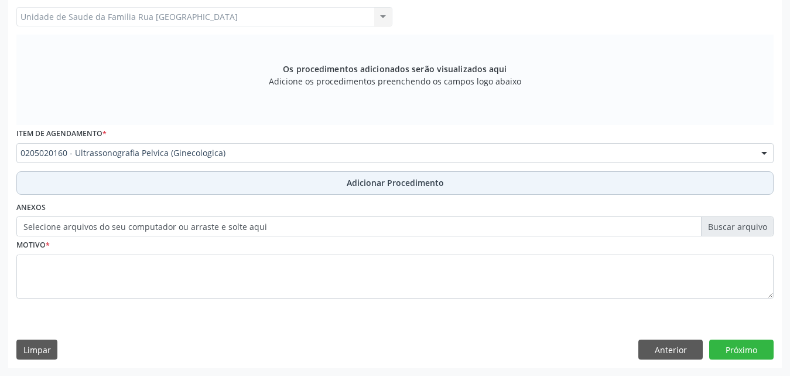
click at [384, 185] on span "Adicionar Procedimento" at bounding box center [395, 182] width 97 height 12
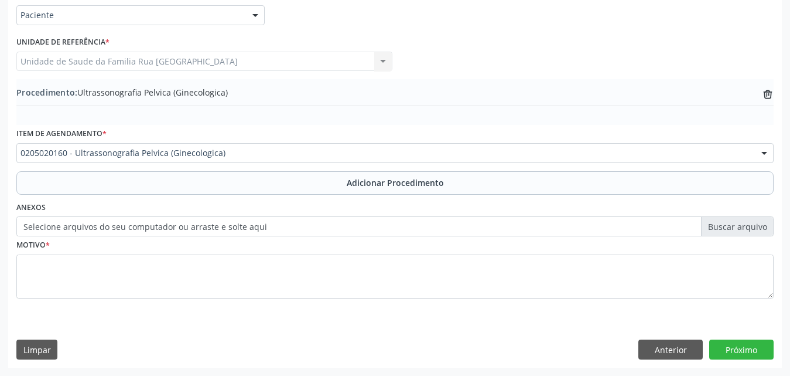
scroll to position [284, 0]
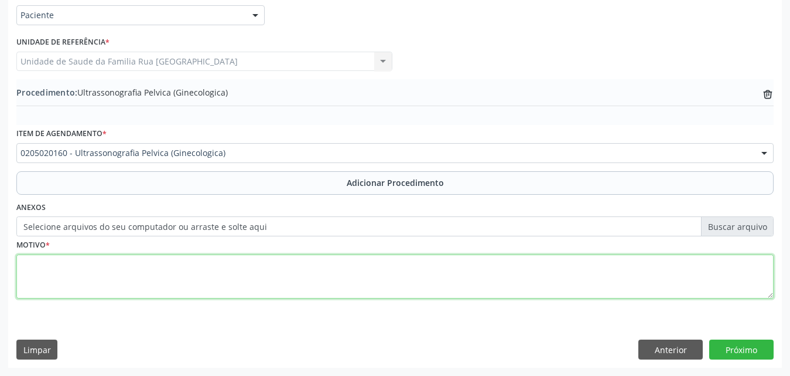
click at [172, 274] on textarea at bounding box center [395, 276] width 758 height 45
type textarea "DOR PELVICA."
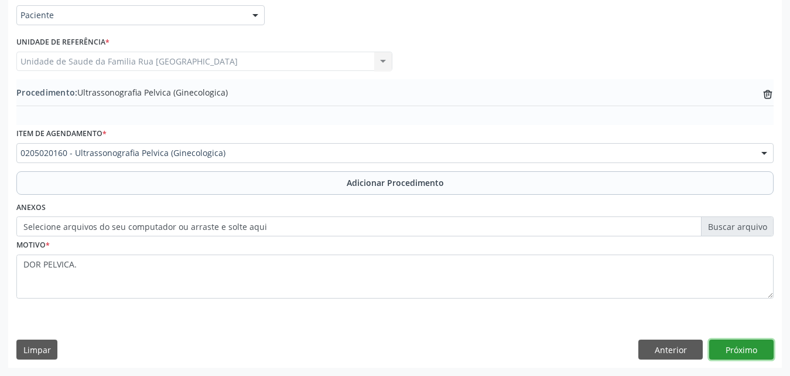
click at [738, 346] on button "Próximo" at bounding box center [742, 349] width 64 height 20
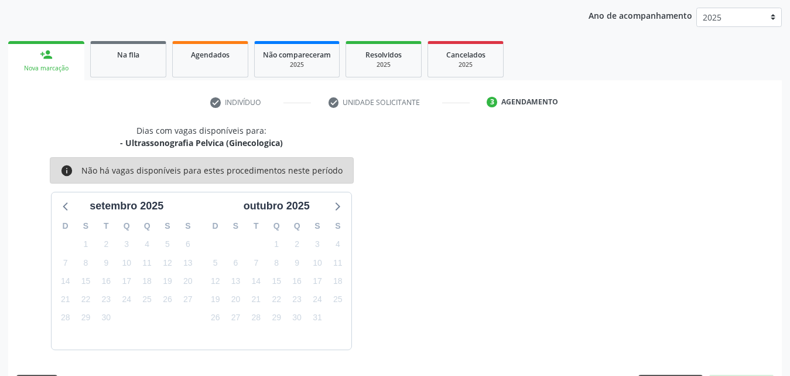
scroll to position [185, 0]
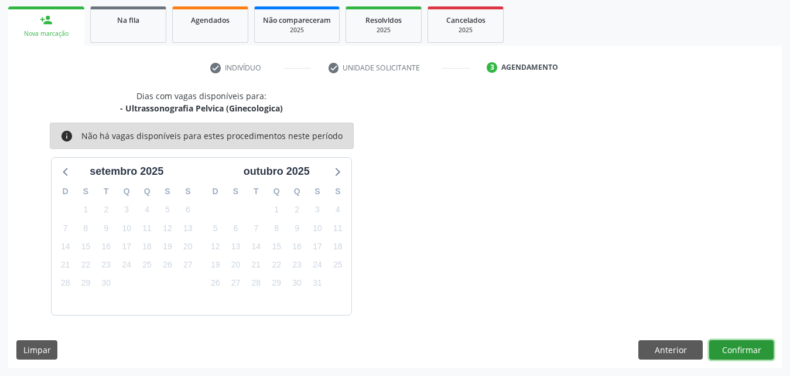
click at [735, 347] on button "Confirmar" at bounding box center [742, 350] width 64 height 20
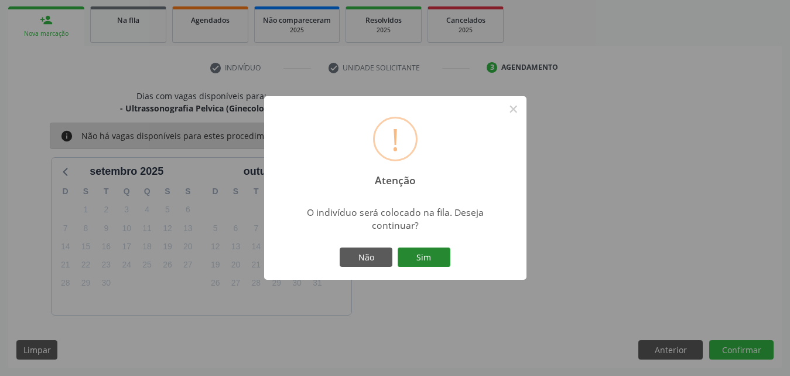
click at [438, 255] on button "Sim" at bounding box center [424, 257] width 53 height 20
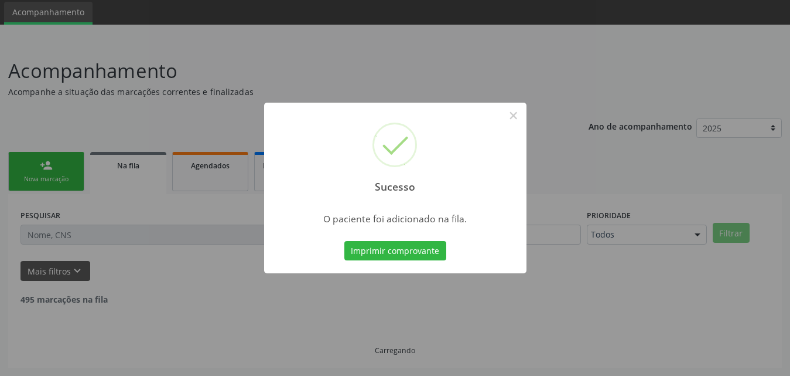
scroll to position [28, 0]
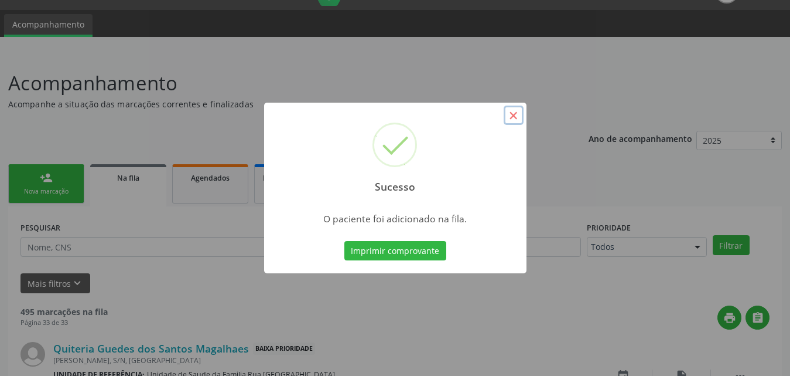
click at [518, 117] on button "×" at bounding box center [514, 115] width 20 height 20
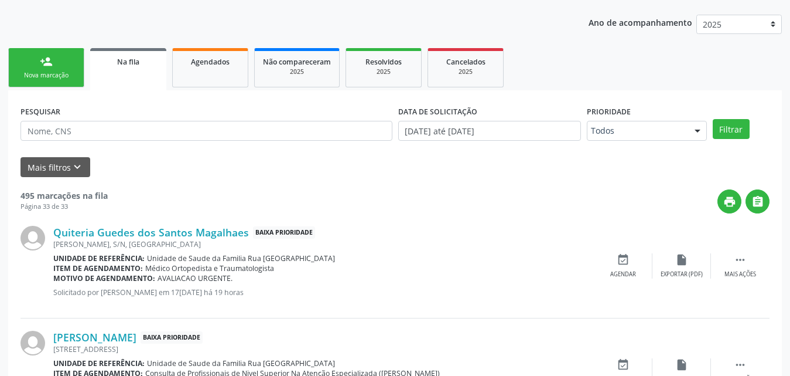
scroll to position [145, 0]
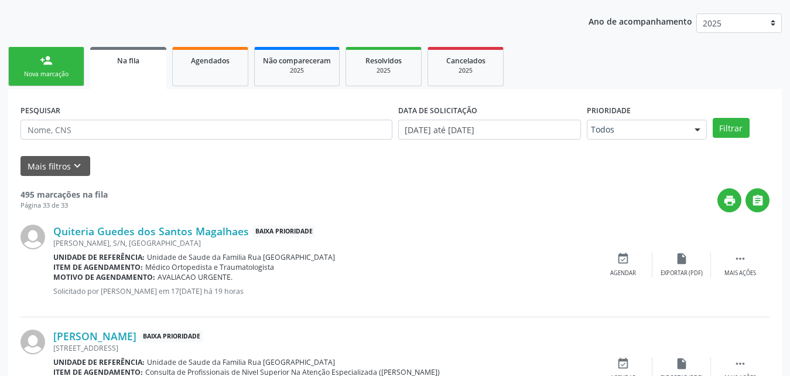
click at [60, 79] on link "person_add Nova marcação" at bounding box center [46, 66] width 76 height 39
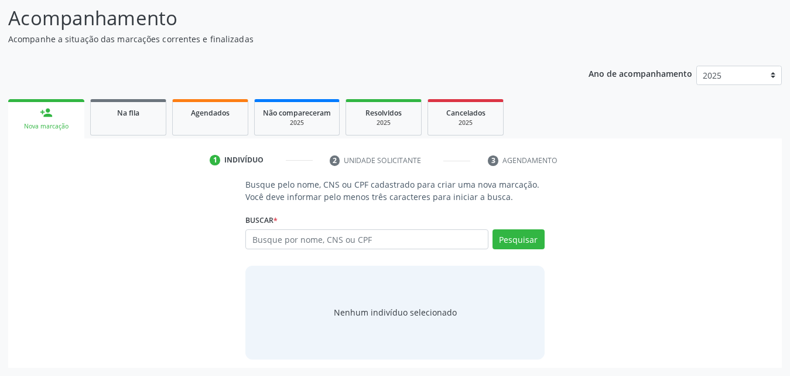
scroll to position [93, 0]
click at [381, 236] on input "text" at bounding box center [366, 239] width 243 height 20
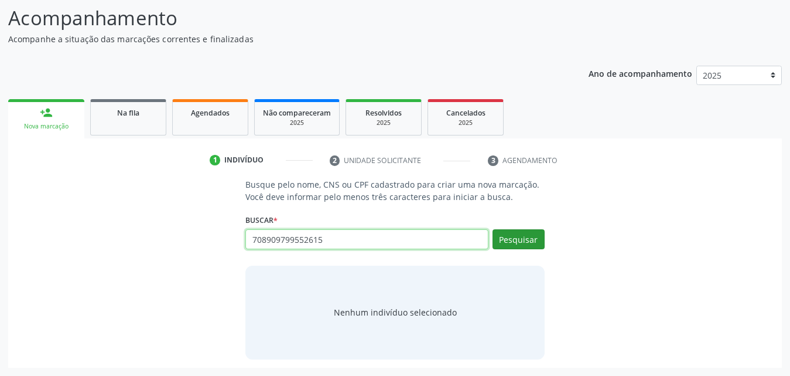
type input "708909799552615"
click at [532, 235] on button "Pesquisar" at bounding box center [519, 239] width 52 height 20
type input "708909799552615"
click at [524, 236] on button "Pesquisar" at bounding box center [519, 239] width 52 height 20
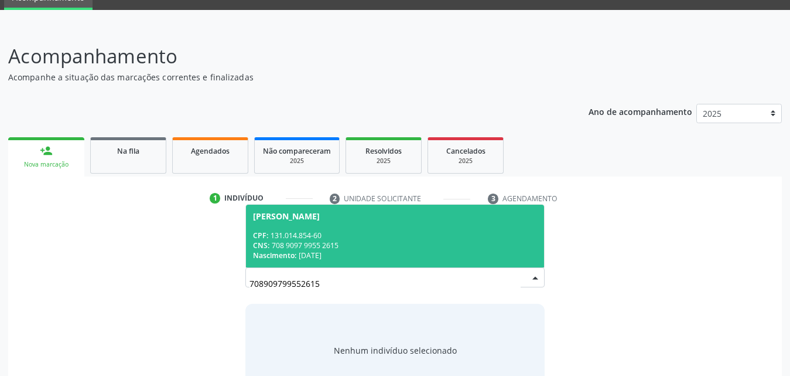
scroll to position [34, 0]
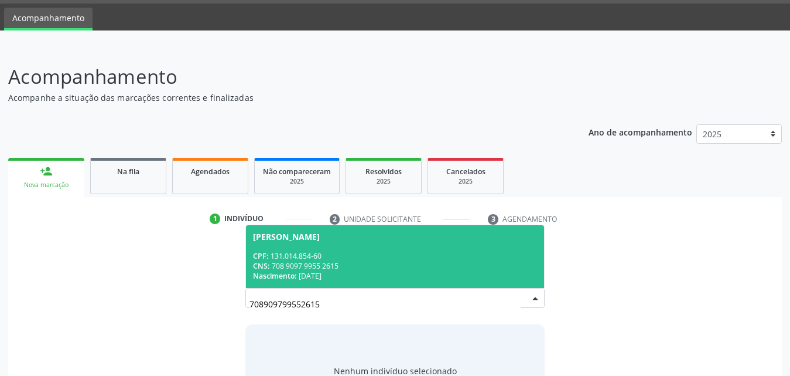
click at [429, 258] on div "CPF: 131.014.854-60" at bounding box center [395, 256] width 284 height 10
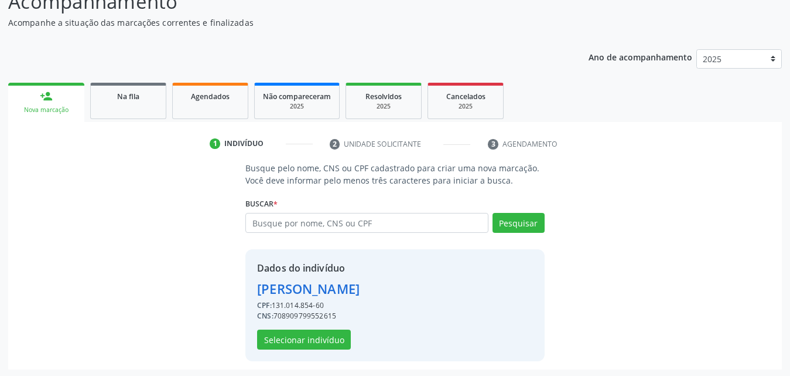
scroll to position [111, 0]
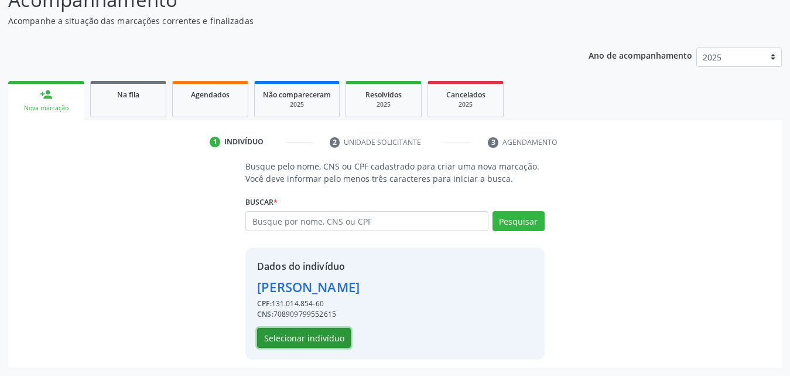
click at [296, 341] on button "Selecionar indivíduo" at bounding box center [304, 338] width 94 height 20
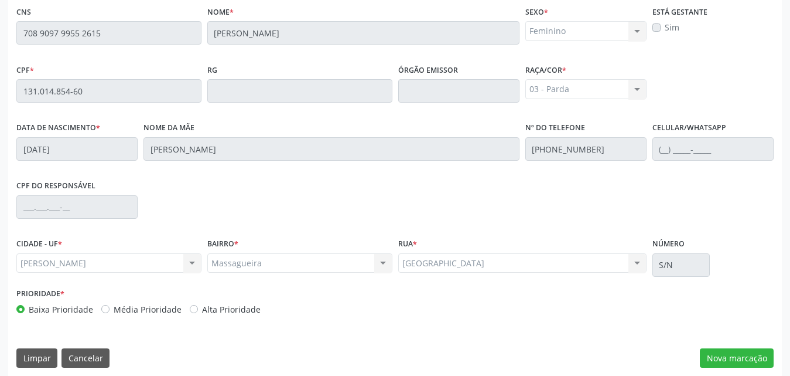
scroll to position [310, 0]
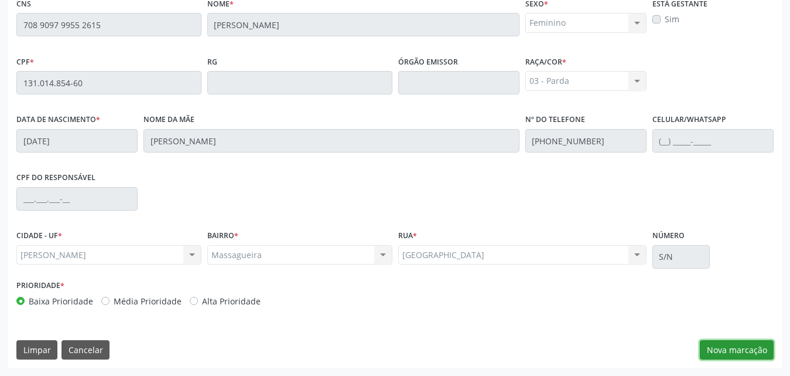
click at [726, 347] on button "Nova marcação" at bounding box center [737, 350] width 74 height 20
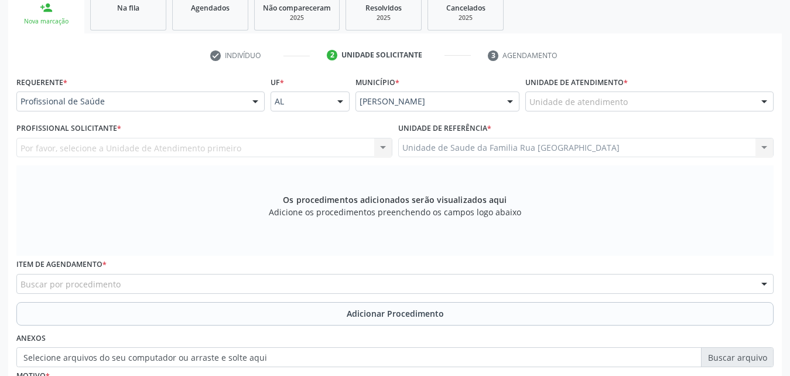
scroll to position [193, 0]
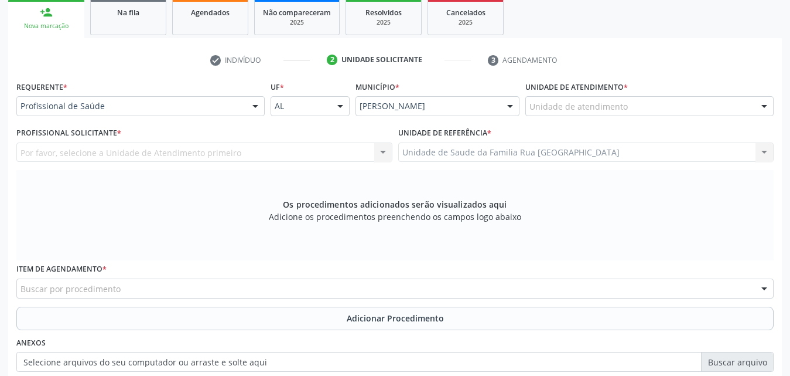
click at [257, 107] on div at bounding box center [256, 107] width 18 height 20
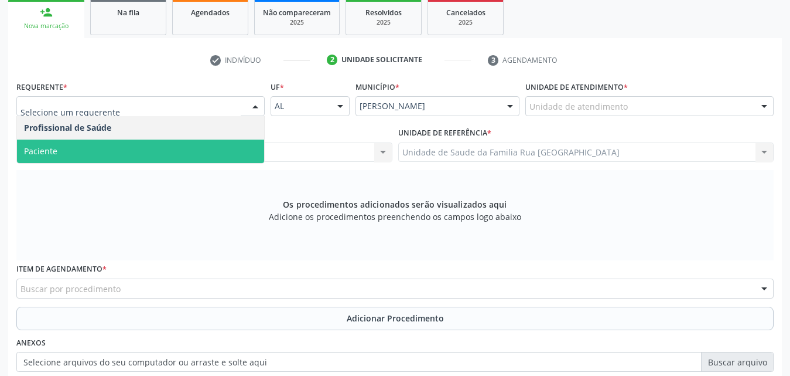
click at [168, 149] on span "Paciente" at bounding box center [140, 150] width 247 height 23
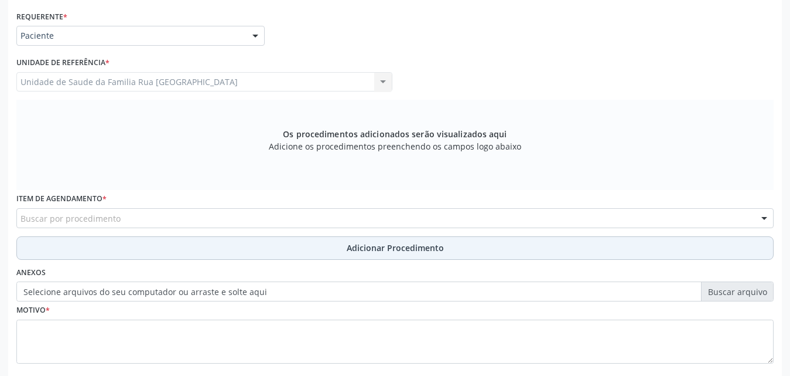
scroll to position [328, 0]
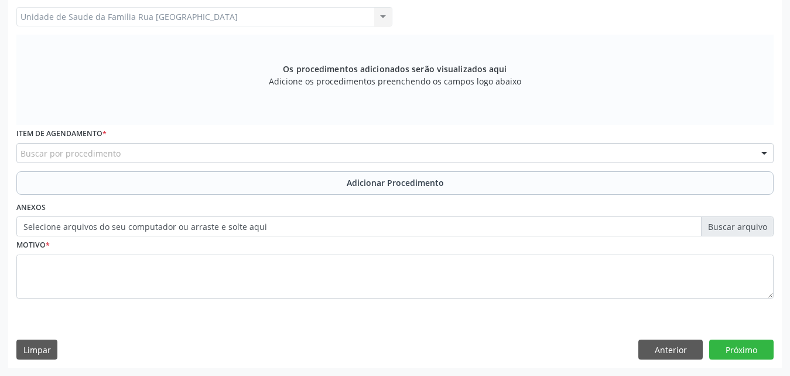
click at [316, 155] on div "Buscar por procedimento" at bounding box center [395, 153] width 758 height 20
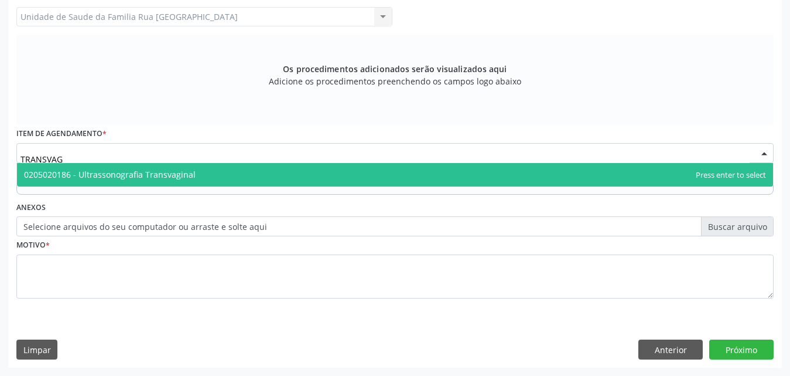
click at [184, 179] on span "0205020186 - Ultrassonografia Transvaginal" at bounding box center [110, 174] width 172 height 11
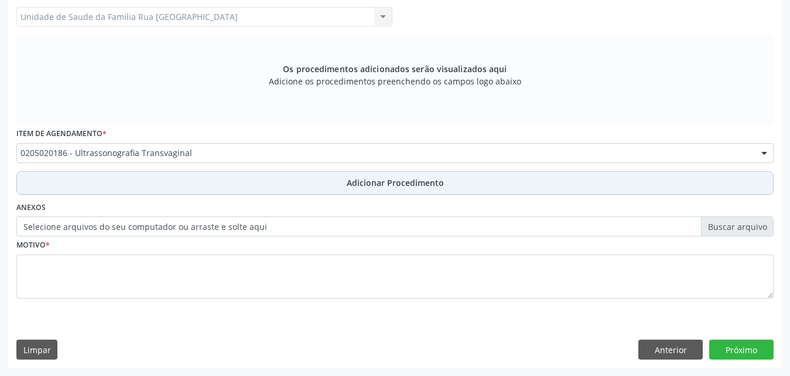
click at [394, 186] on span "Adicionar Procedimento" at bounding box center [395, 182] width 97 height 12
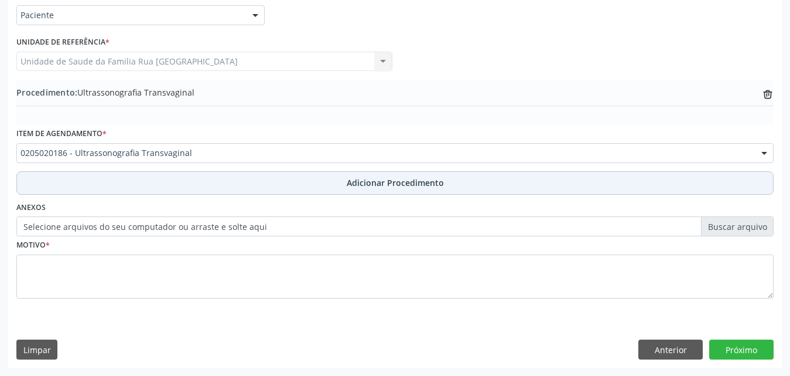
scroll to position [284, 0]
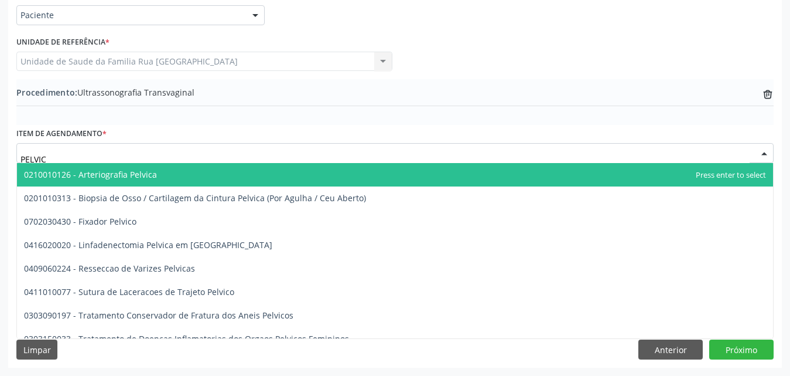
type input "PELVICA"
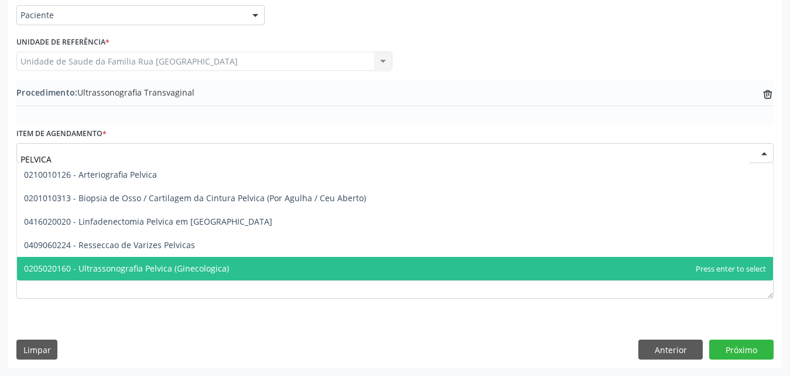
click at [190, 277] on span "0205020160 - Ultrassonografia Pelvica (Ginecologica)" at bounding box center [395, 268] width 756 height 23
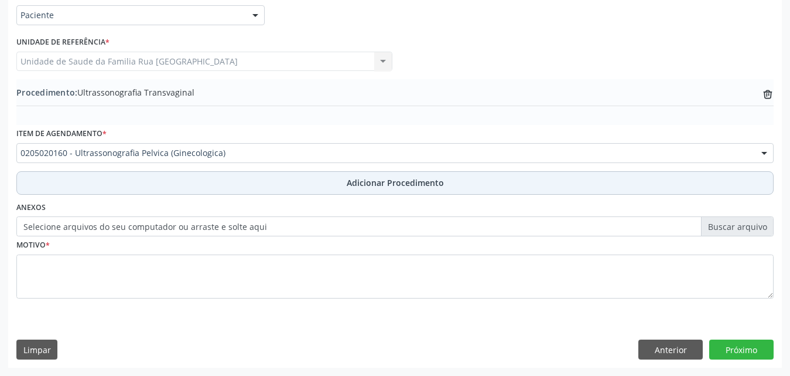
click at [402, 186] on span "Adicionar Procedimento" at bounding box center [395, 182] width 97 height 12
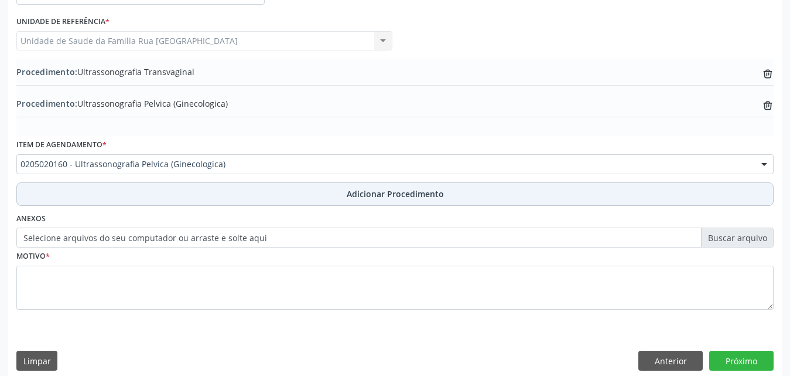
scroll to position [315, 0]
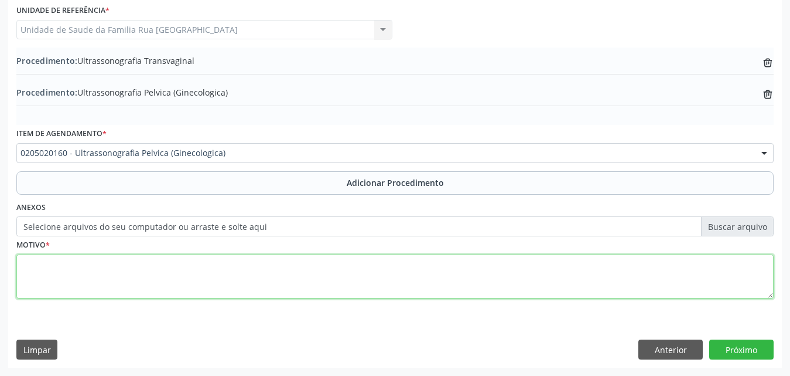
click at [182, 278] on textarea at bounding box center [395, 276] width 758 height 45
type textarea "d"
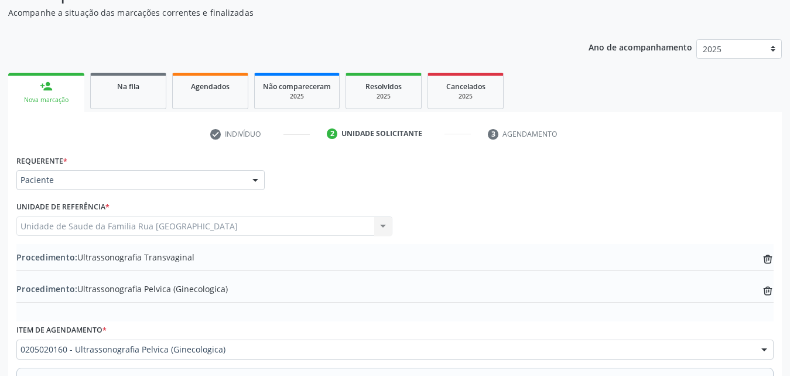
scroll to position [139, 0]
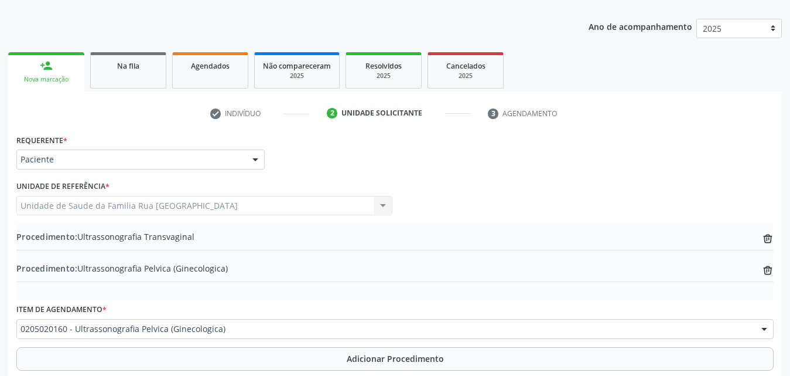
type textarea "DOR"
click at [255, 161] on div at bounding box center [256, 160] width 18 height 20
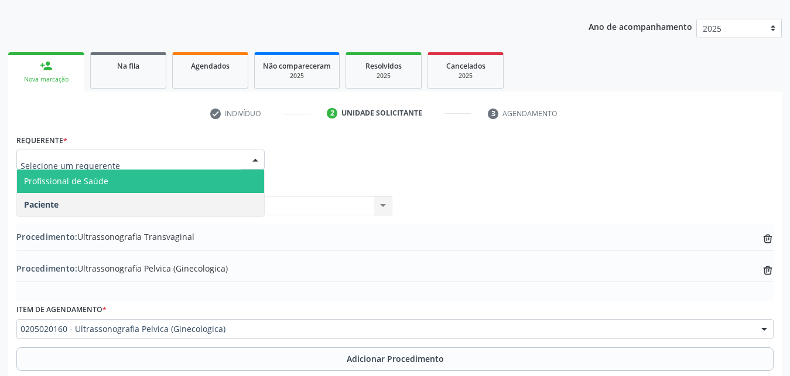
click at [116, 181] on span "Profissional de Saúde" at bounding box center [140, 180] width 247 height 23
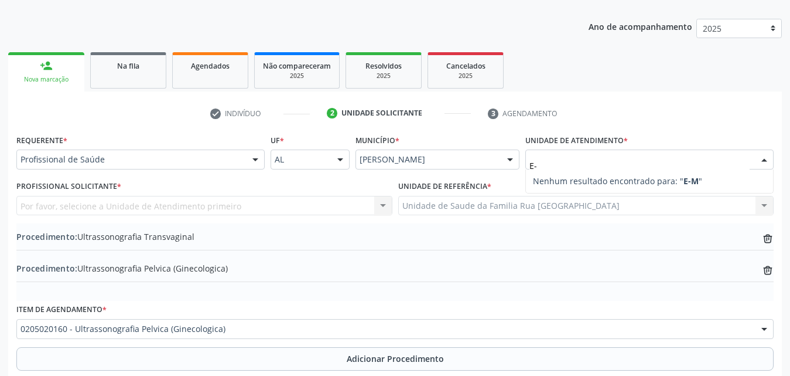
type input "E"
type input "e"
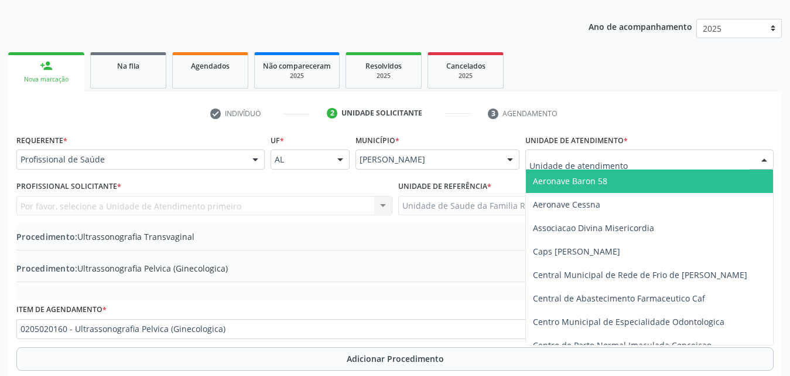
click at [653, 167] on input "text" at bounding box center [640, 165] width 220 height 23
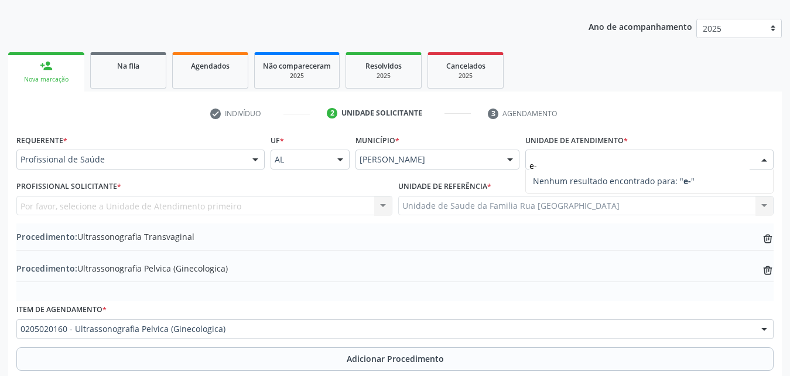
type input "e"
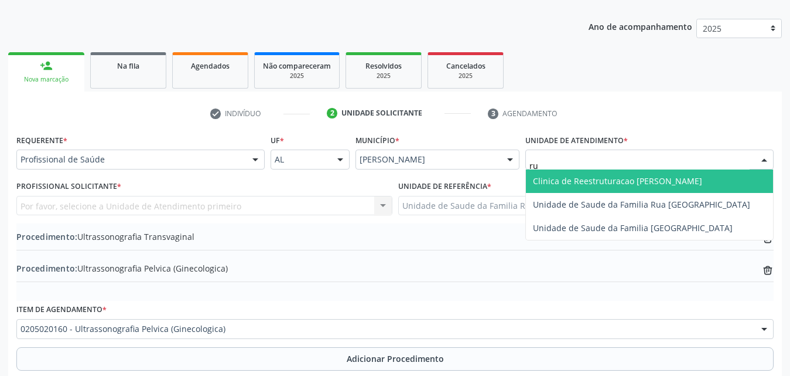
type input "rua"
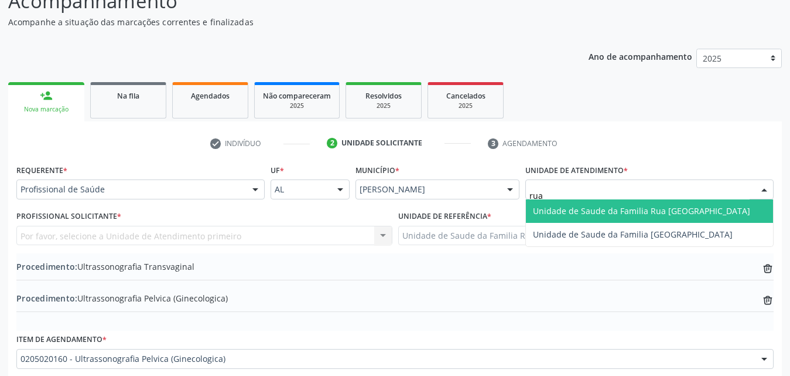
scroll to position [81, 0]
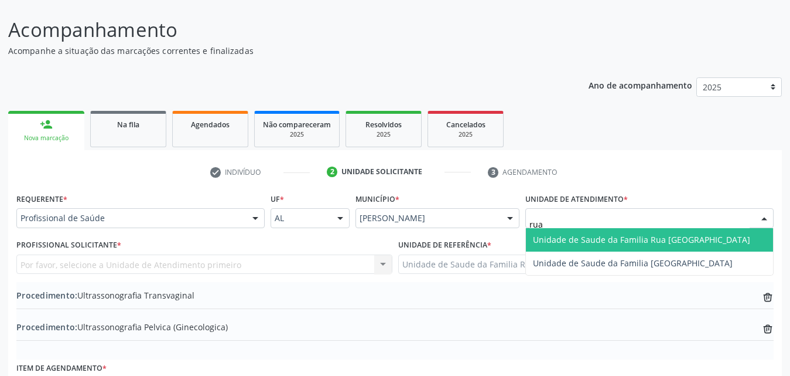
click at [664, 239] on span "Unidade de Saude da Familia Rua [GEOGRAPHIC_DATA]" at bounding box center [641, 239] width 217 height 11
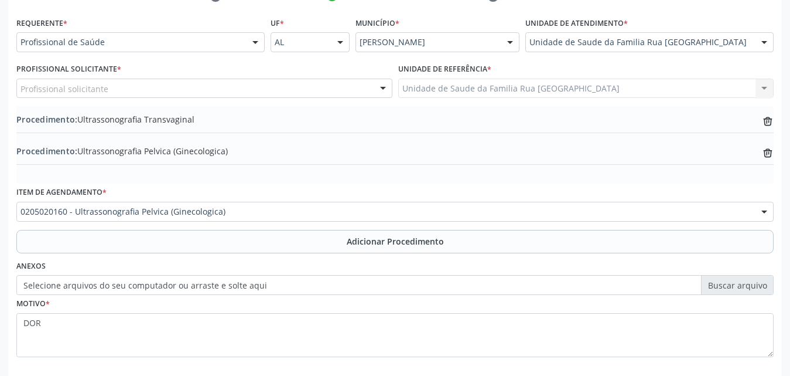
scroll to position [315, 0]
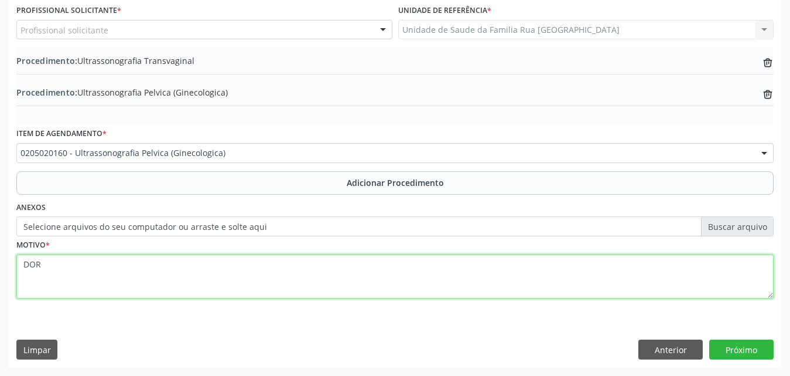
click at [139, 272] on textarea "DOR" at bounding box center [395, 276] width 758 height 45
type textarea "DOR PELVICA."
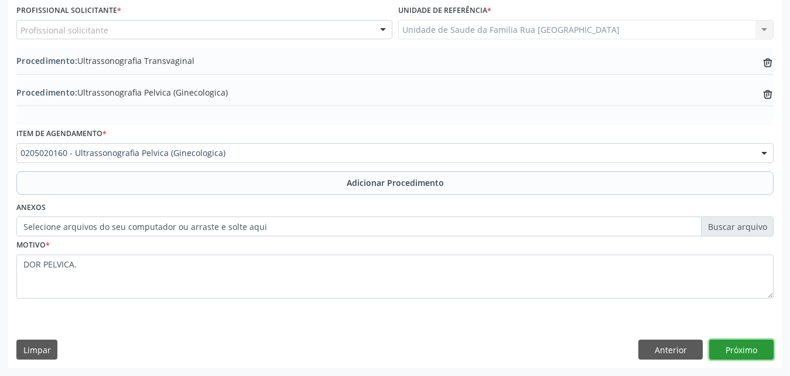
click at [747, 352] on button "Próximo" at bounding box center [742, 349] width 64 height 20
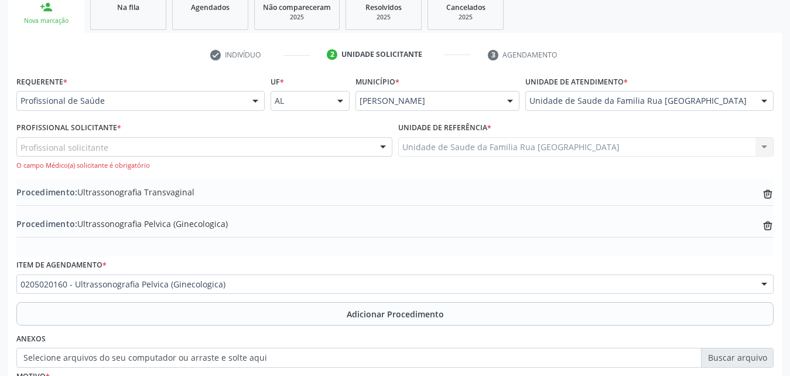
scroll to position [257, 0]
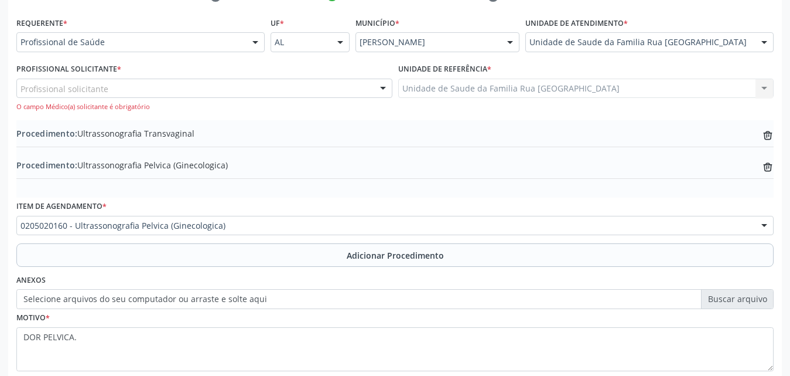
click at [206, 88] on div "Profissional solicitante" at bounding box center [204, 89] width 376 height 20
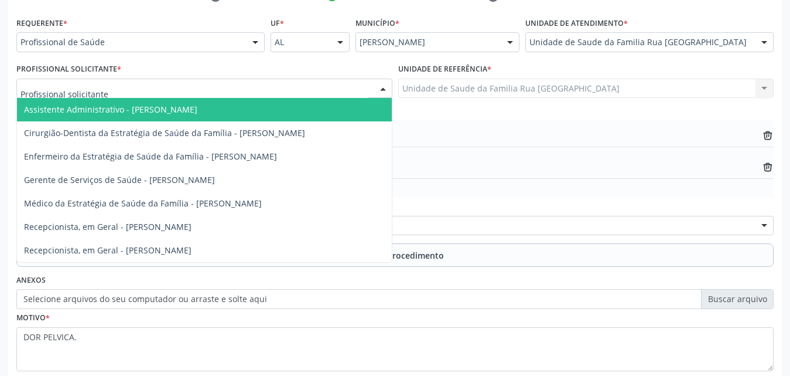
click at [257, 45] on div at bounding box center [256, 43] width 18 height 20
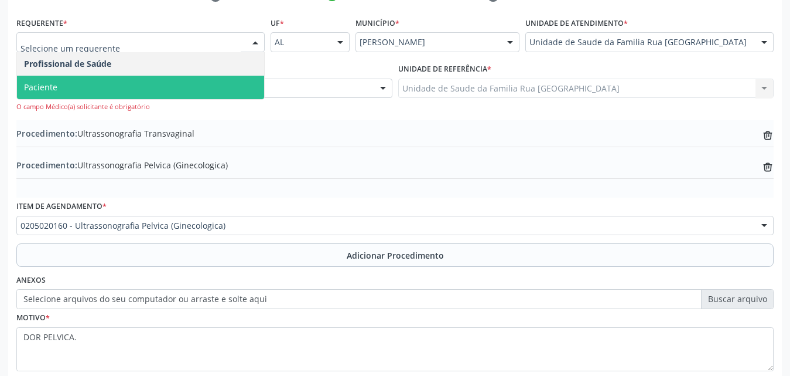
click at [121, 82] on span "Paciente" at bounding box center [140, 87] width 247 height 23
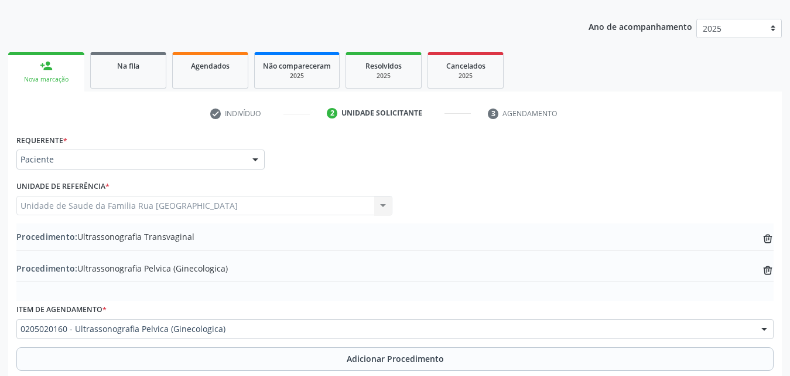
scroll to position [315, 0]
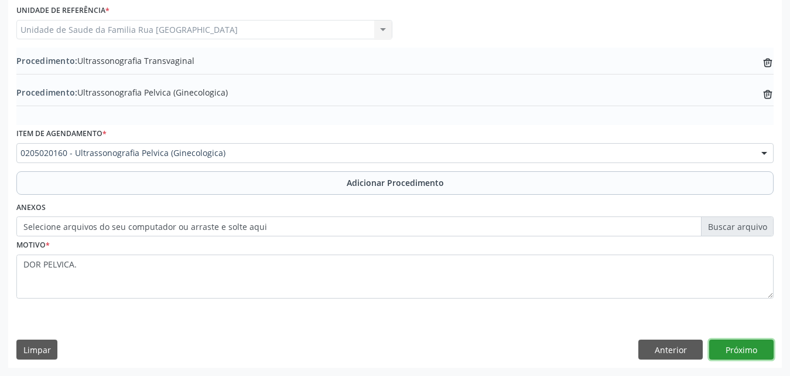
click at [760, 345] on button "Próximo" at bounding box center [742, 349] width 64 height 20
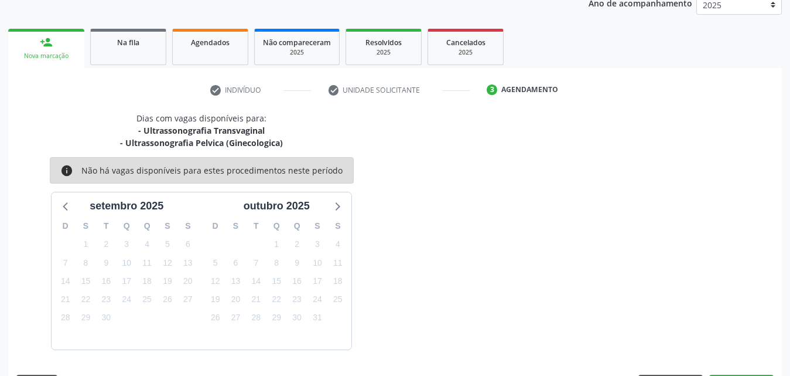
scroll to position [197, 0]
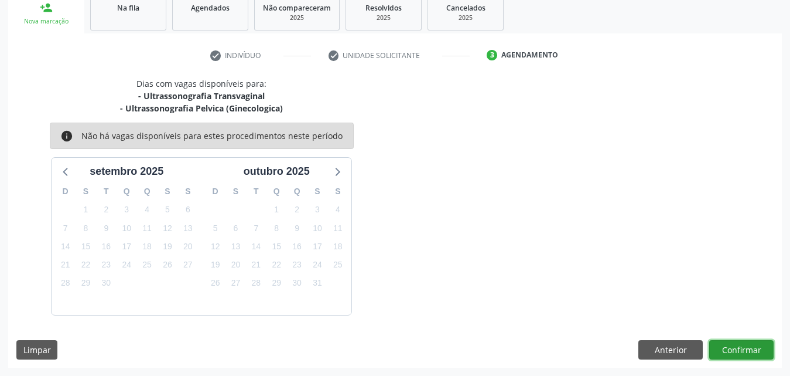
click at [726, 353] on button "Confirmar" at bounding box center [742, 350] width 64 height 20
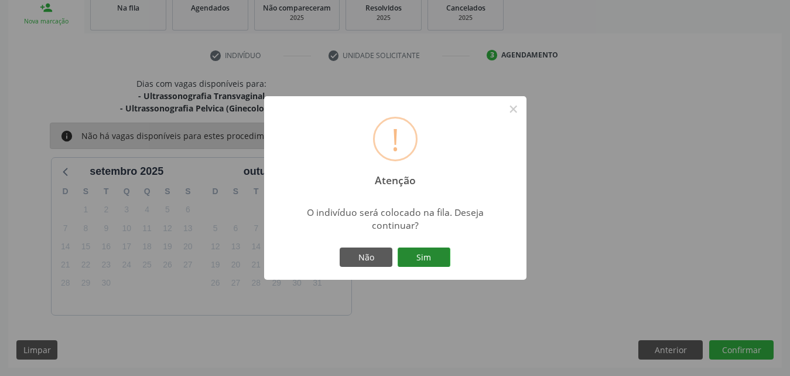
click at [424, 254] on button "Sim" at bounding box center [424, 257] width 53 height 20
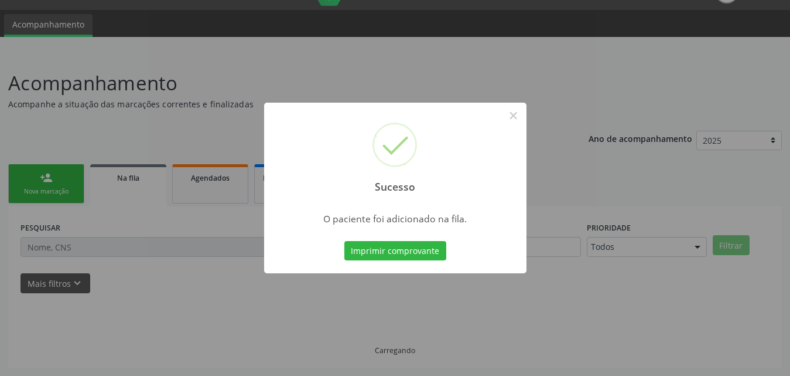
scroll to position [28, 0]
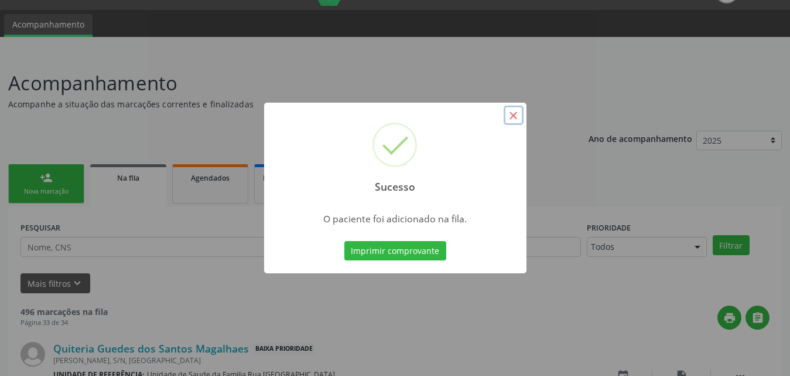
click at [515, 112] on button "×" at bounding box center [514, 115] width 20 height 20
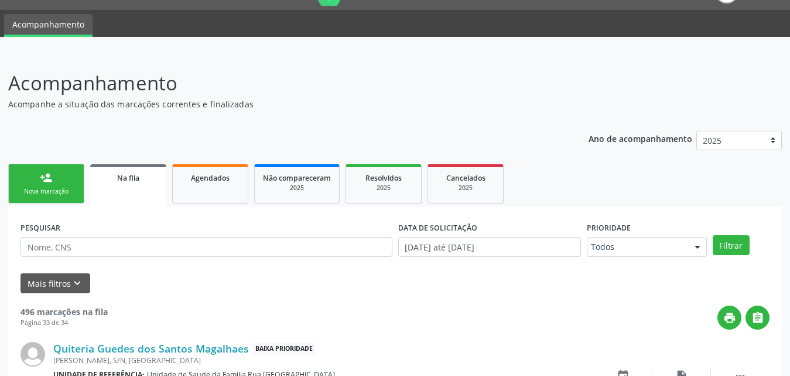
click at [149, 192] on link "Na fila" at bounding box center [128, 185] width 76 height 42
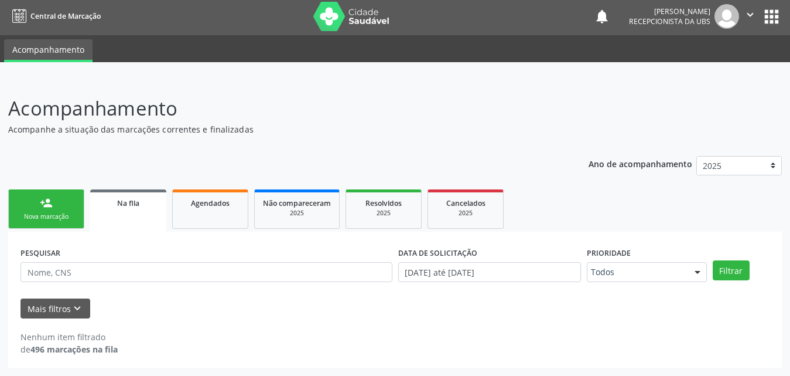
scroll to position [2, 0]
click at [136, 216] on link "Na fila" at bounding box center [128, 210] width 76 height 42
click at [137, 212] on link "Na fila" at bounding box center [128, 210] width 76 height 42
click at [210, 213] on link "Agendados" at bounding box center [210, 208] width 76 height 39
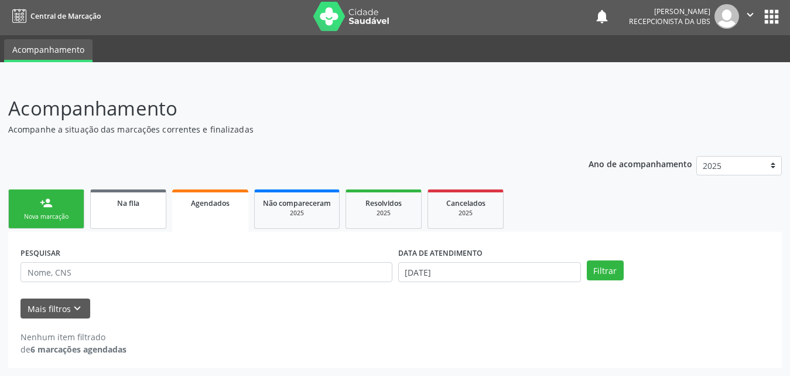
click at [124, 209] on link "Na fila" at bounding box center [128, 208] width 76 height 39
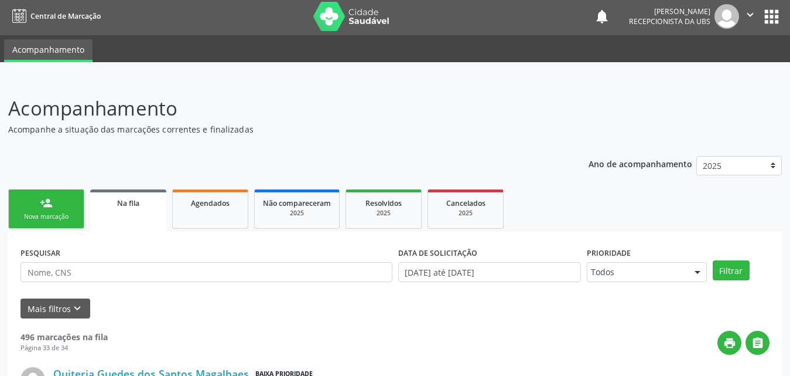
click at [129, 209] on link "Na fila" at bounding box center [128, 210] width 76 height 42
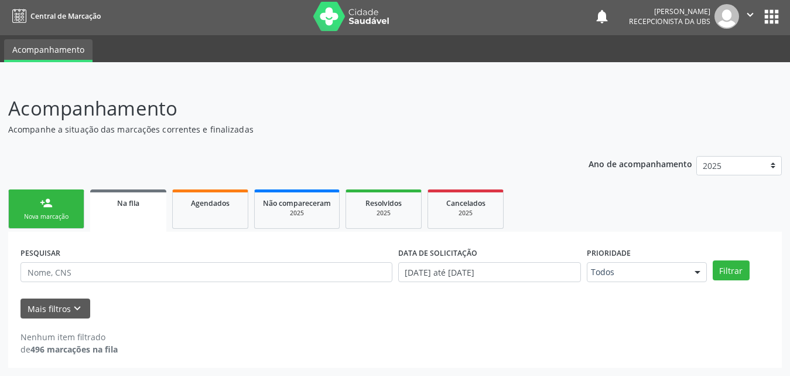
click at [61, 209] on link "person_add Nova marcação" at bounding box center [46, 208] width 76 height 39
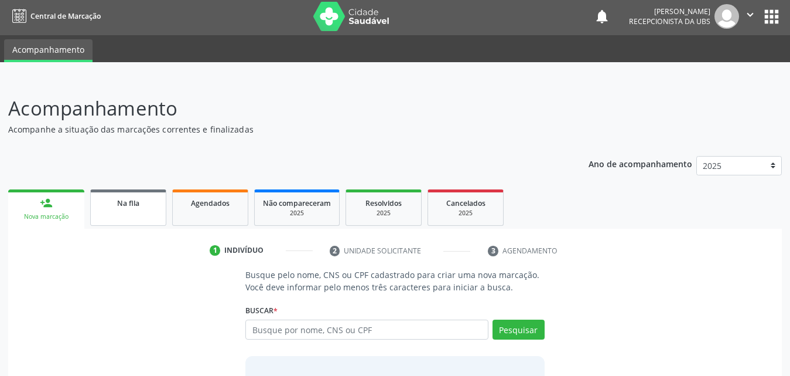
click at [137, 201] on span "Na fila" at bounding box center [128, 203] width 22 height 10
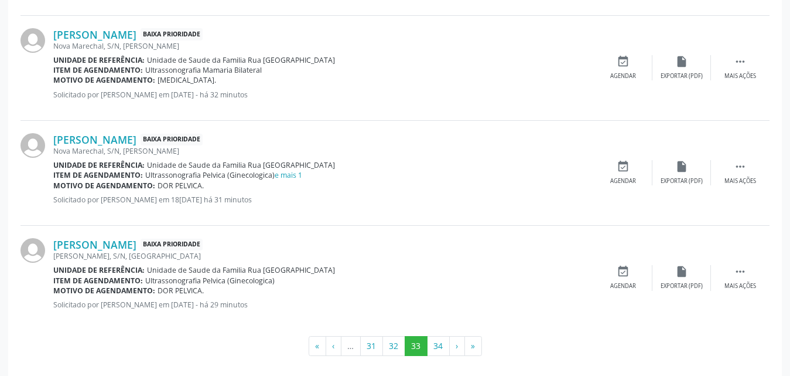
scroll to position [1610, 0]
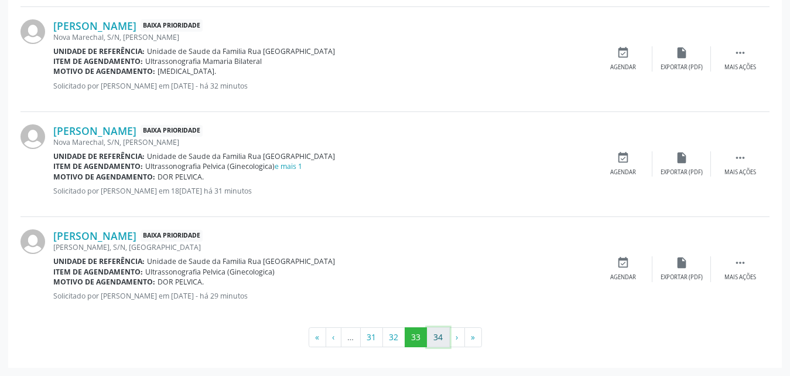
click at [444, 339] on button "34" at bounding box center [438, 337] width 23 height 20
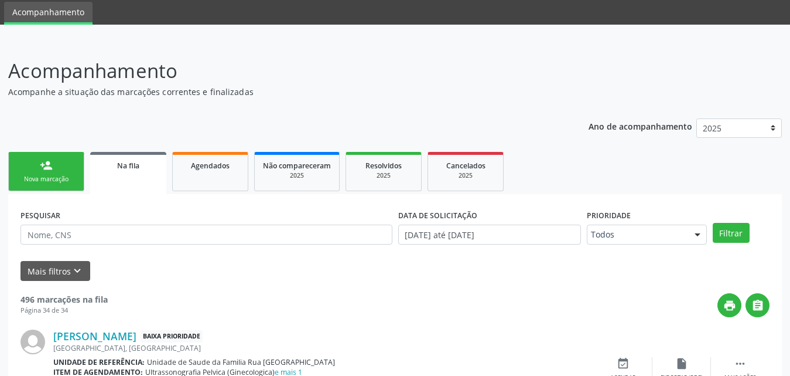
scroll to position [140, 0]
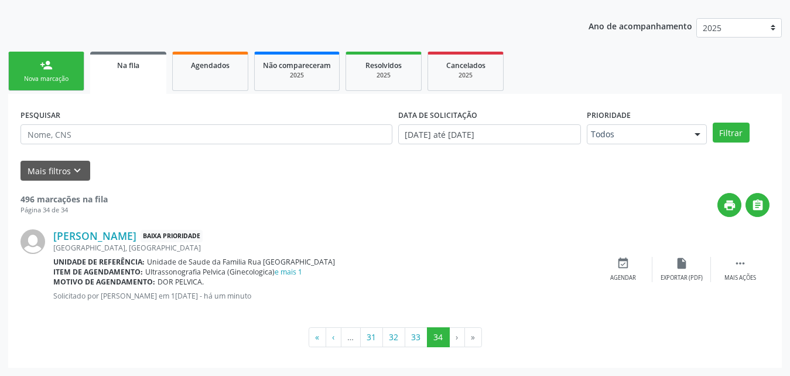
click at [44, 76] on div "Nova marcação" at bounding box center [46, 78] width 59 height 9
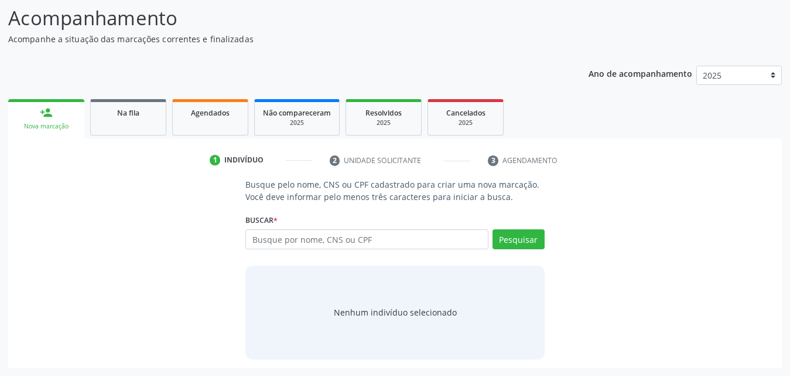
scroll to position [93, 0]
click at [419, 235] on input "text" at bounding box center [366, 239] width 243 height 20
click at [434, 231] on input "text" at bounding box center [366, 239] width 243 height 20
type input "705603424543918"
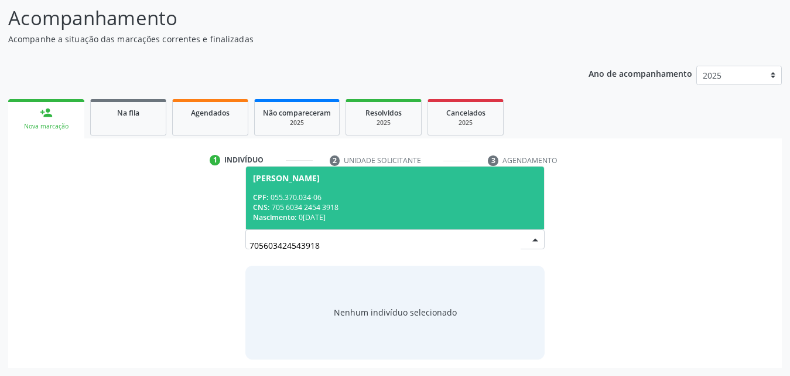
click at [298, 210] on div "CNS: 705 6034 2454 3918" at bounding box center [395, 207] width 284 height 10
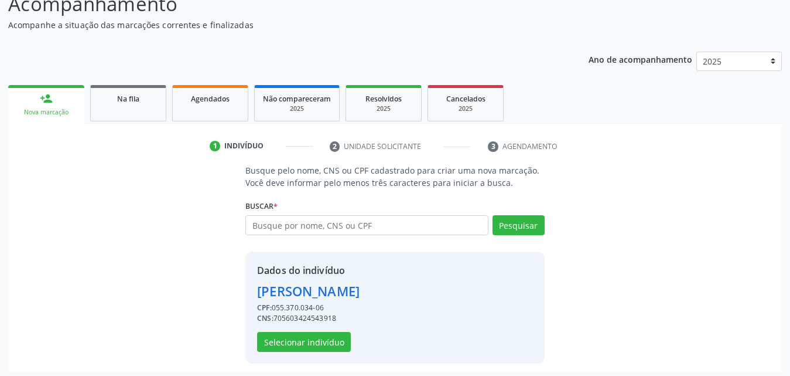
scroll to position [111, 0]
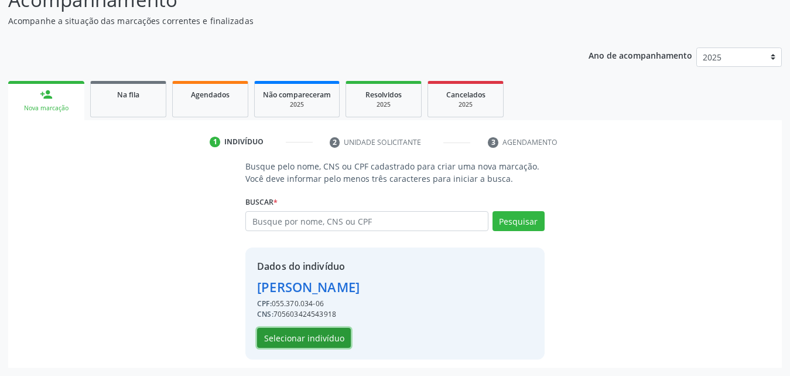
click at [292, 337] on button "Selecionar indivíduo" at bounding box center [304, 338] width 94 height 20
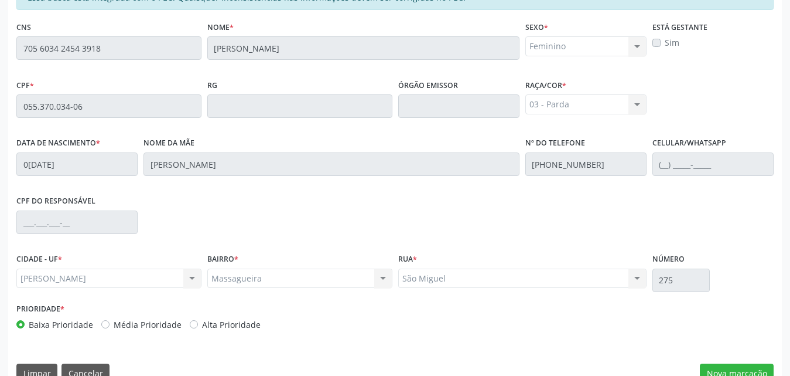
scroll to position [310, 0]
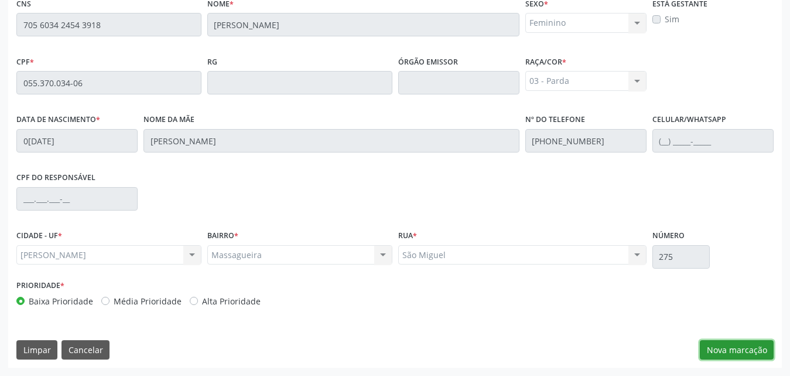
click at [718, 346] on button "Nova marcação" at bounding box center [737, 350] width 74 height 20
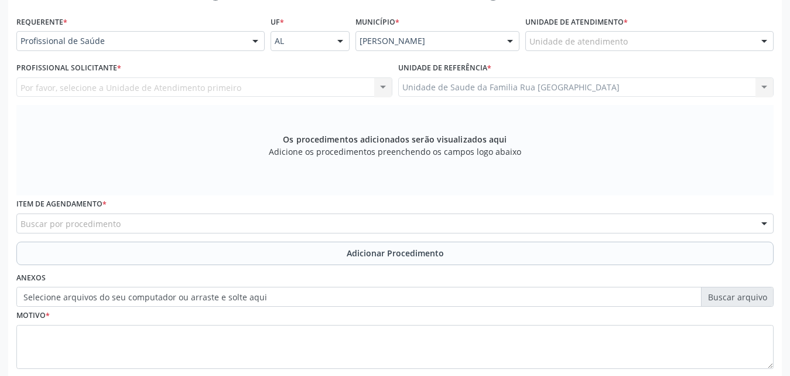
scroll to position [193, 0]
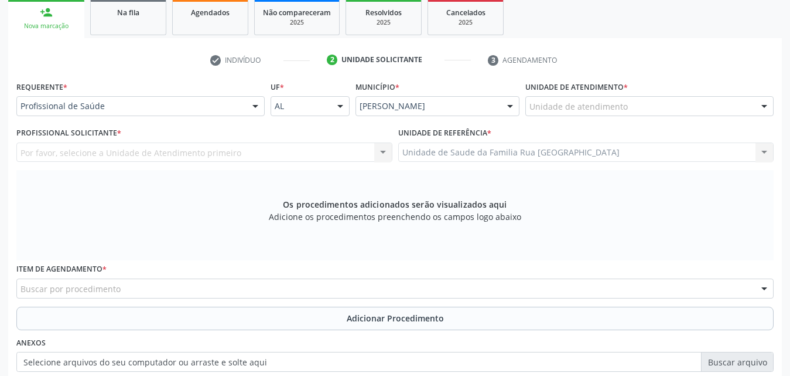
click at [257, 106] on div at bounding box center [256, 107] width 18 height 20
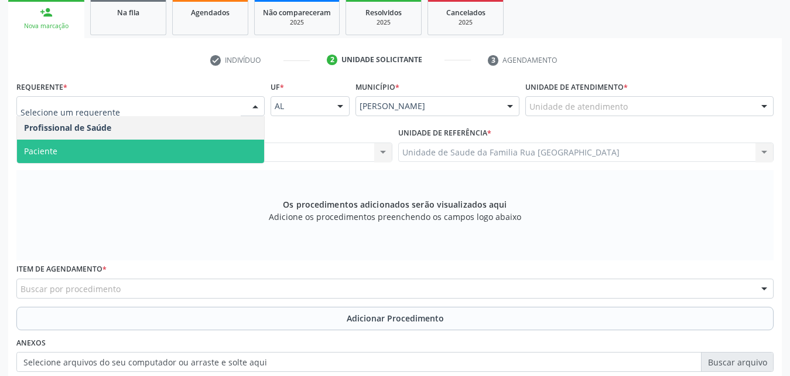
click at [108, 146] on span "Paciente" at bounding box center [140, 150] width 247 height 23
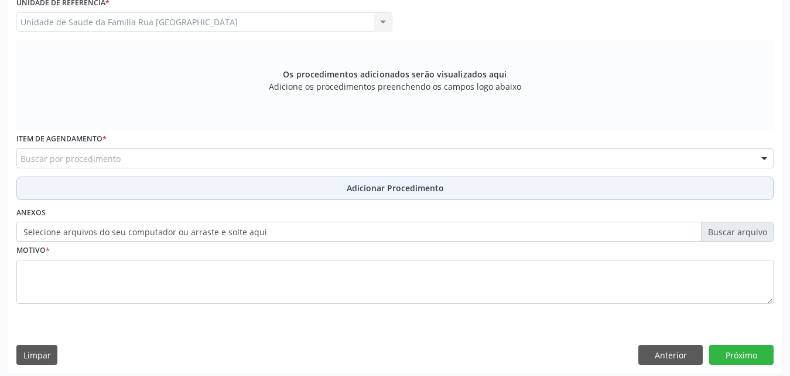
scroll to position [328, 0]
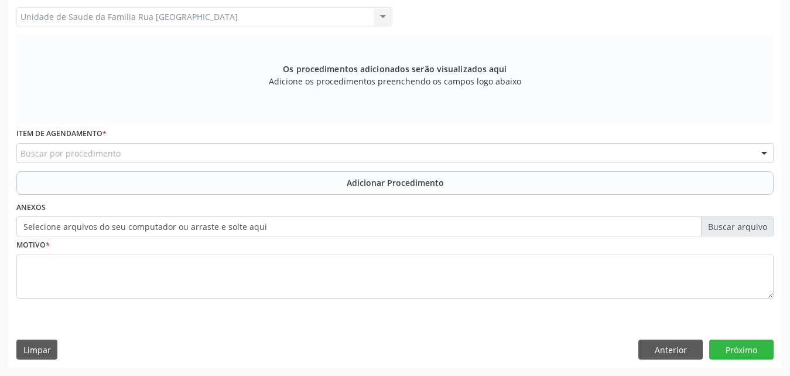
click at [253, 154] on div "Buscar por procedimento" at bounding box center [395, 153] width 758 height 20
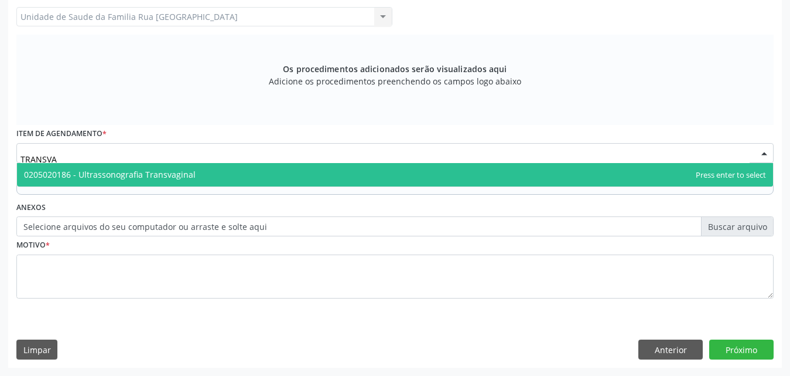
click at [234, 172] on span "0205020186 - Ultrassonografia Transvaginal" at bounding box center [395, 174] width 756 height 23
type input "TRANSVA"
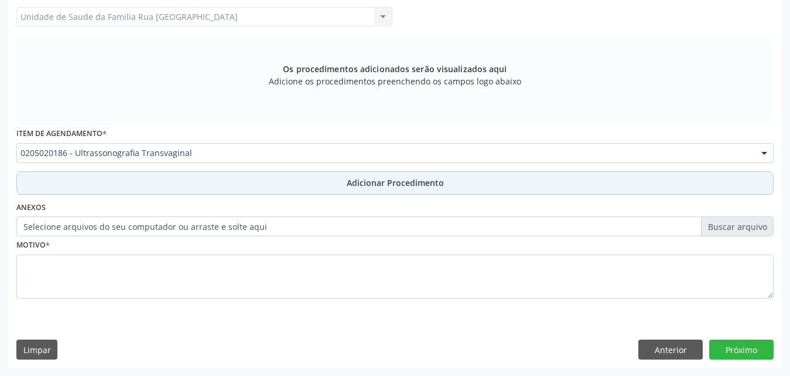
click at [406, 176] on span "Adicionar Procedimento" at bounding box center [395, 182] width 97 height 12
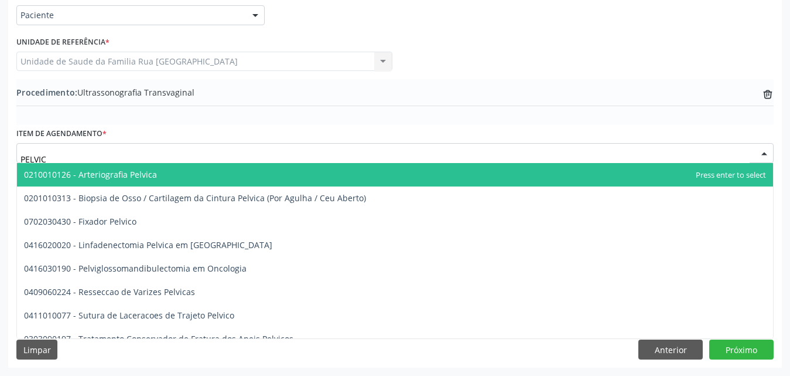
type input "PELVICA"
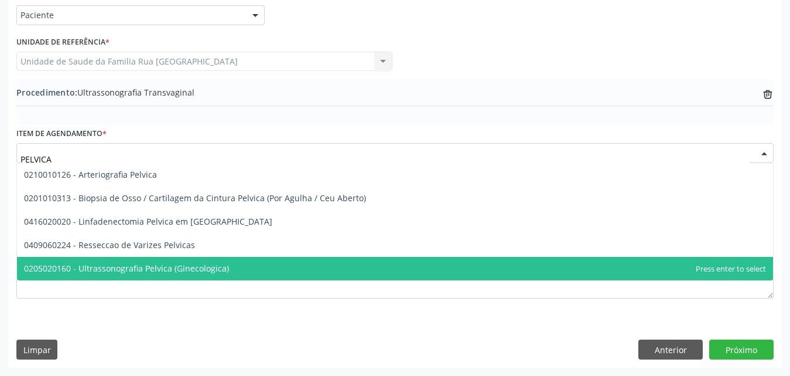
click at [149, 267] on span "0205020160 - Ultrassonografia Pelvica (Ginecologica)" at bounding box center [126, 267] width 205 height 11
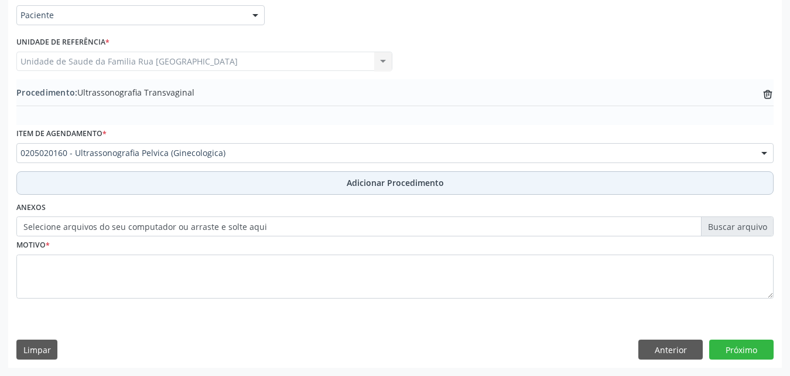
click at [405, 180] on span "Adicionar Procedimento" at bounding box center [395, 182] width 97 height 12
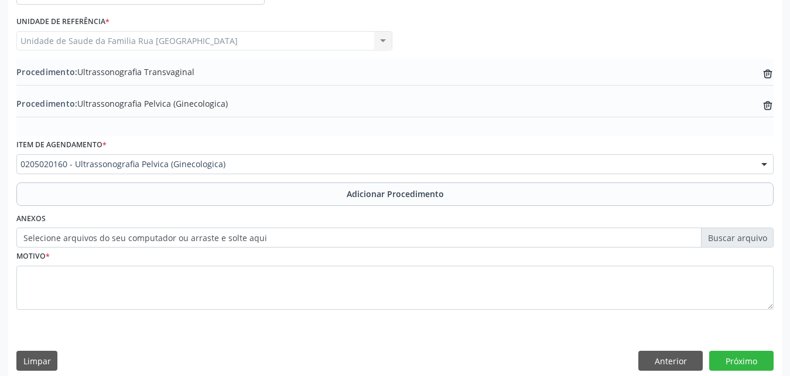
scroll to position [315, 0]
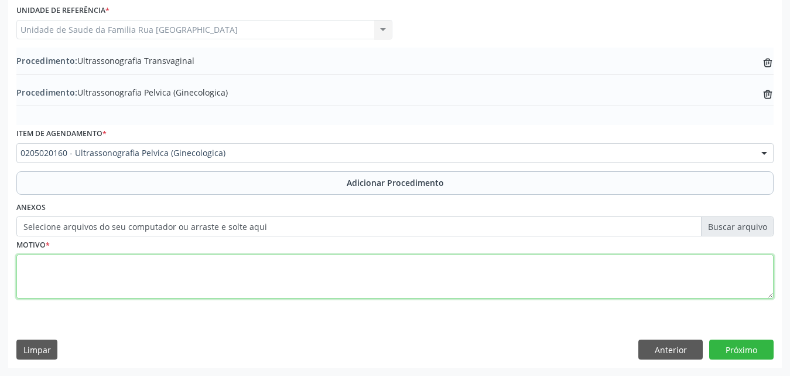
click at [117, 269] on textarea at bounding box center [395, 276] width 758 height 45
type textarea "DOR PELVICA."
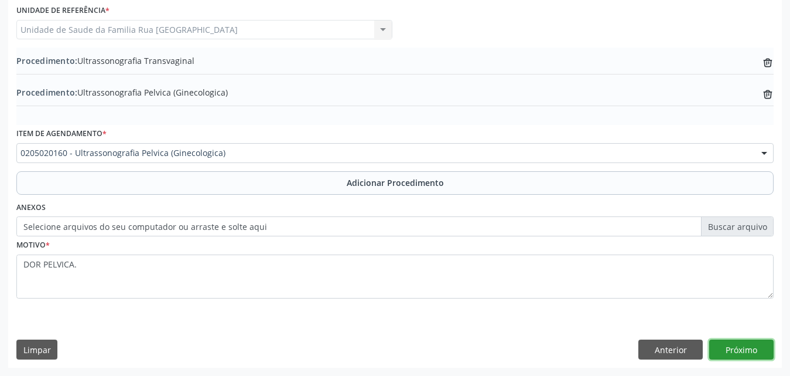
click at [736, 345] on button "Próximo" at bounding box center [742, 349] width 64 height 20
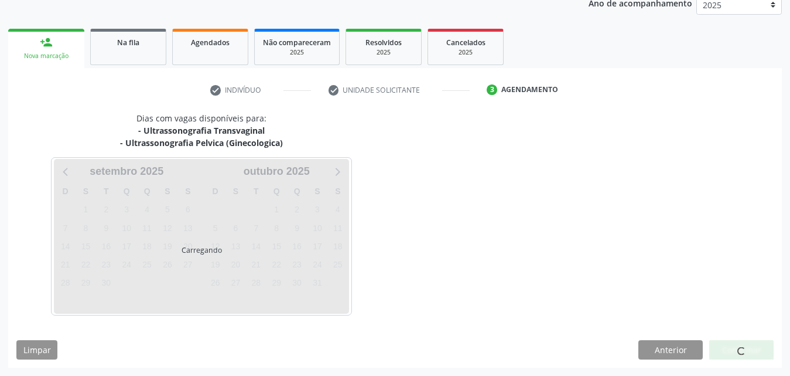
scroll to position [197, 0]
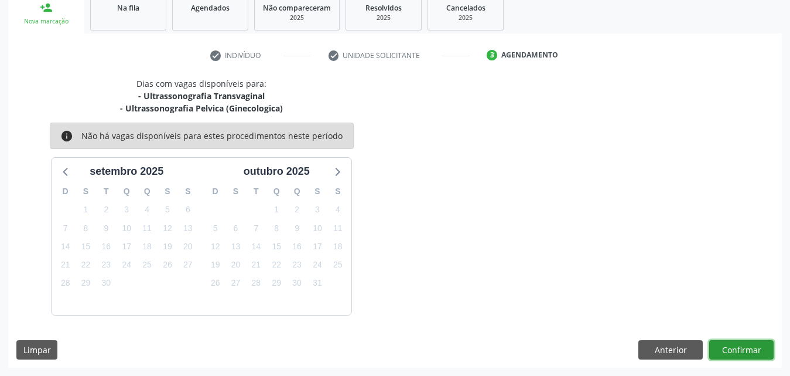
click at [736, 345] on button "Confirmar" at bounding box center [742, 350] width 64 height 20
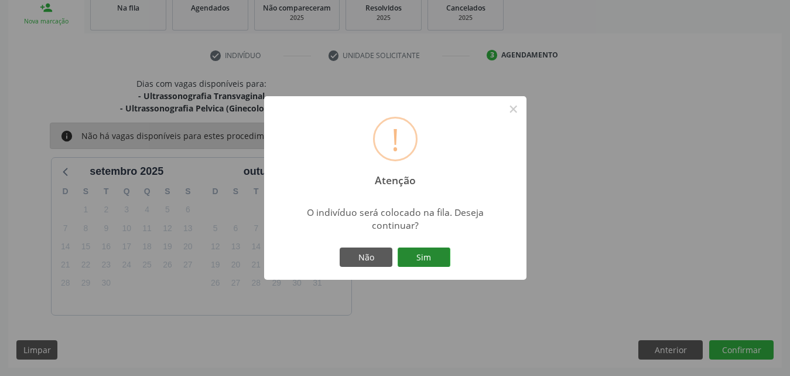
click at [414, 253] on button "Sim" at bounding box center [424, 257] width 53 height 20
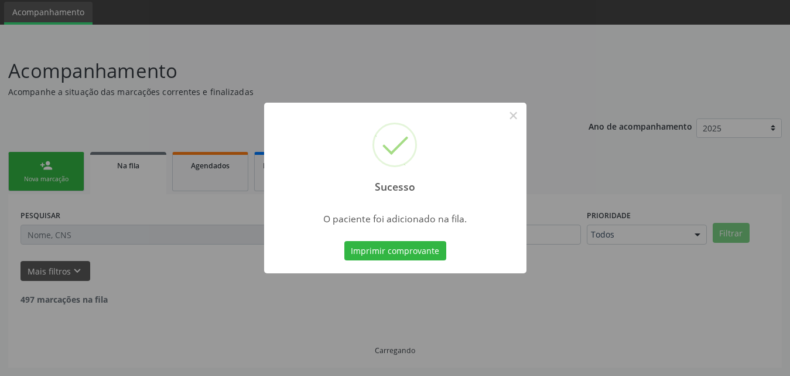
scroll to position [28, 0]
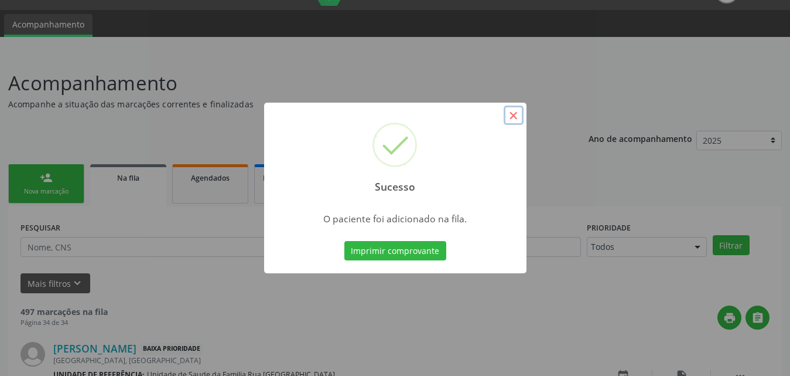
click at [515, 116] on button "×" at bounding box center [514, 115] width 20 height 20
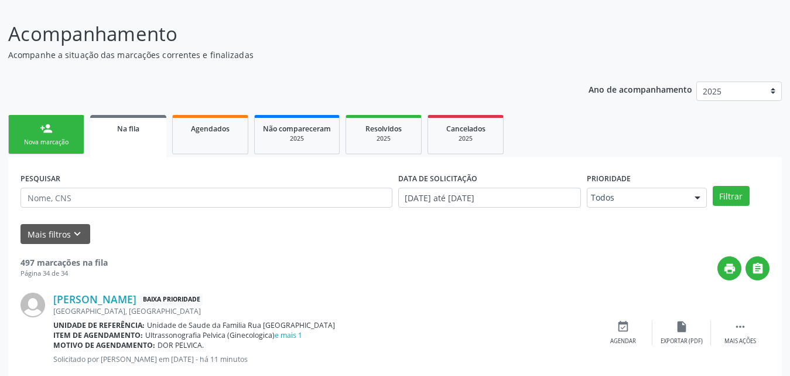
scroll to position [145, 0]
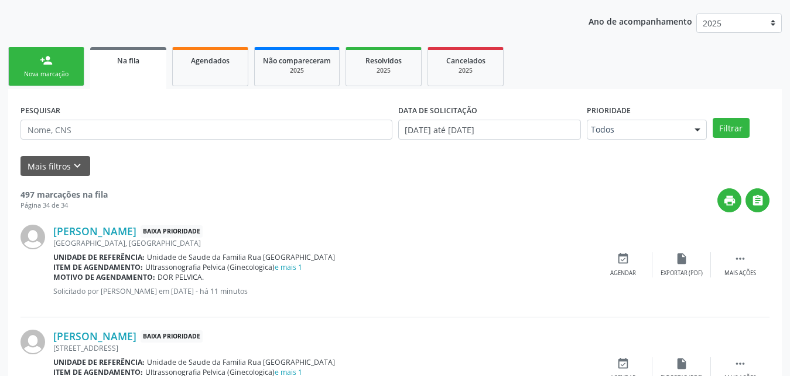
click at [42, 64] on div "person_add" at bounding box center [46, 60] width 13 height 13
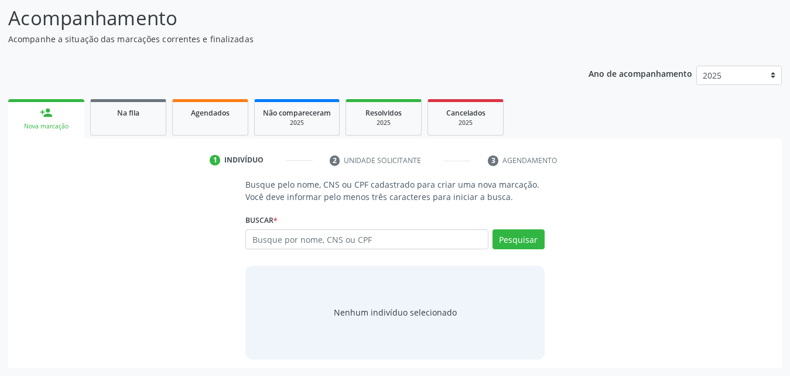
scroll to position [93, 0]
click at [366, 234] on input "text" at bounding box center [366, 239] width 243 height 20
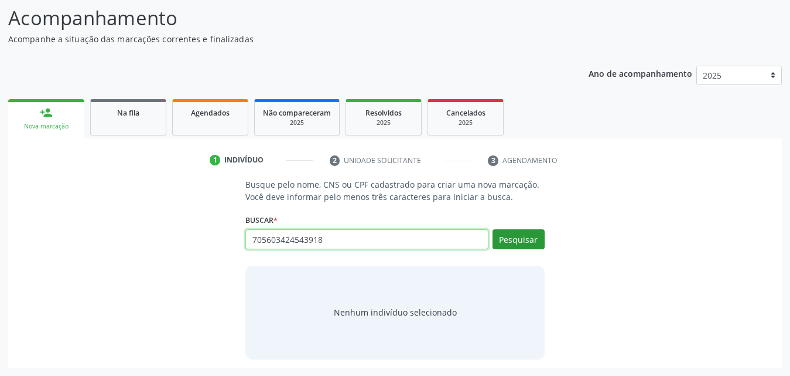
type input "705603424543918"
click at [522, 241] on button "Pesquisar" at bounding box center [519, 239] width 52 height 20
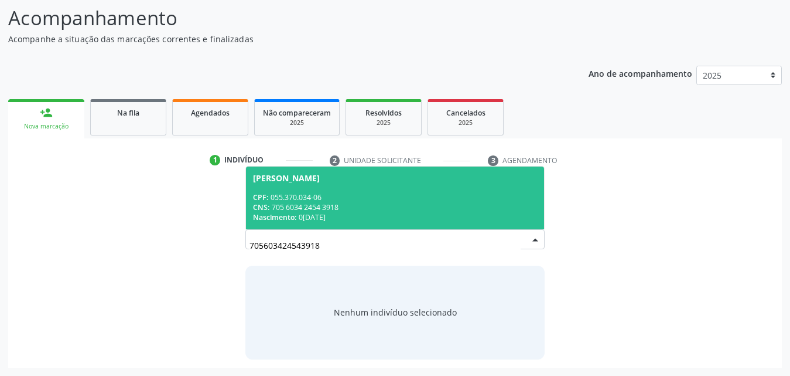
click at [270, 186] on span "Ivaneide Cunha Santos CPF: 055.370.034-06 CNS: 705 6034 2454 3918 Nascimento: 0…" at bounding box center [395, 197] width 298 height 63
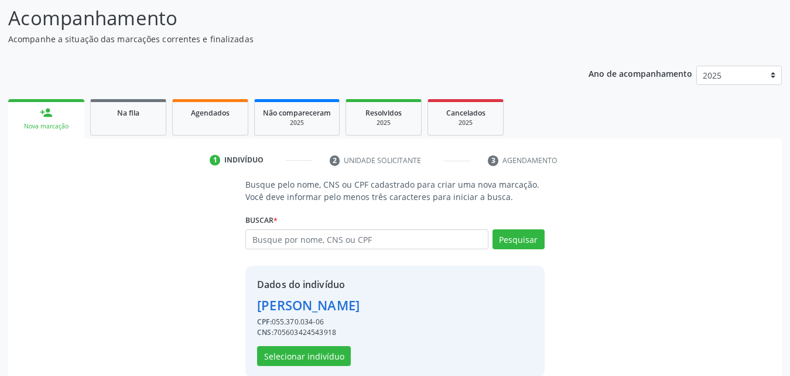
scroll to position [111, 0]
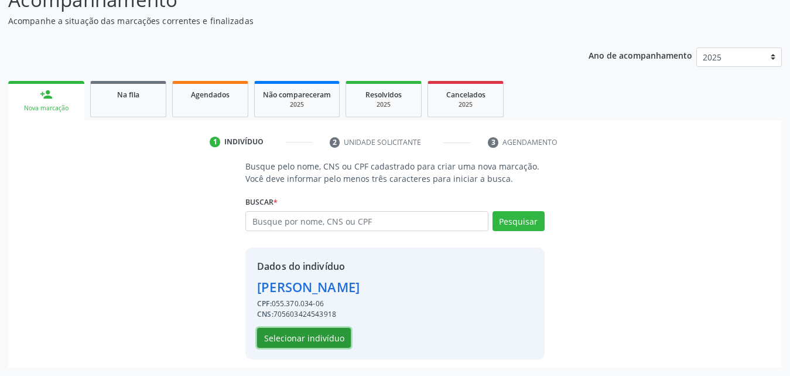
click at [300, 337] on button "Selecionar indivíduo" at bounding box center [304, 338] width 94 height 20
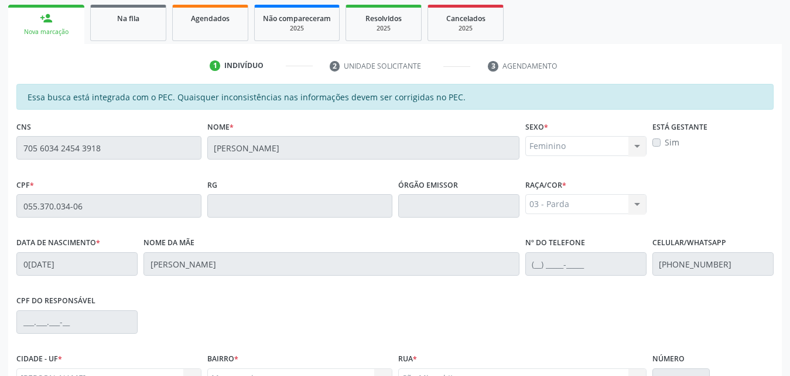
scroll to position [310, 0]
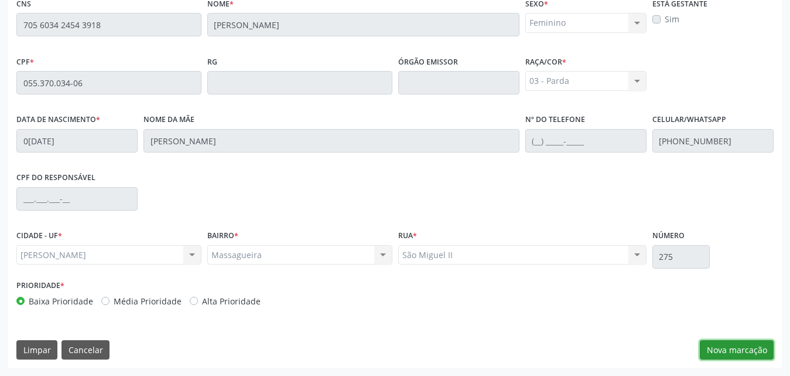
click at [739, 354] on button "Nova marcação" at bounding box center [737, 350] width 74 height 20
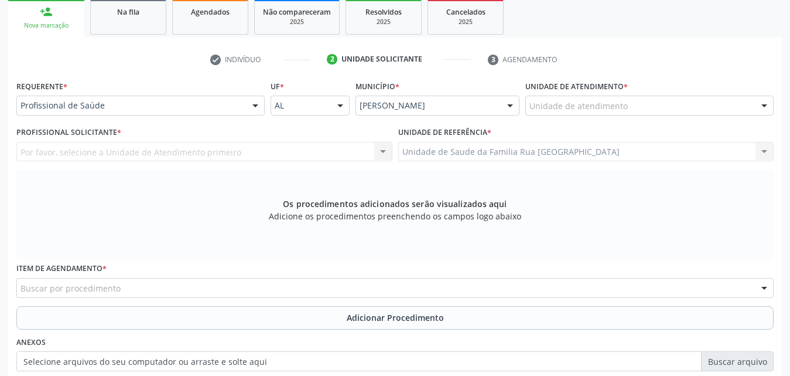
scroll to position [193, 0]
click at [255, 108] on div at bounding box center [256, 107] width 18 height 20
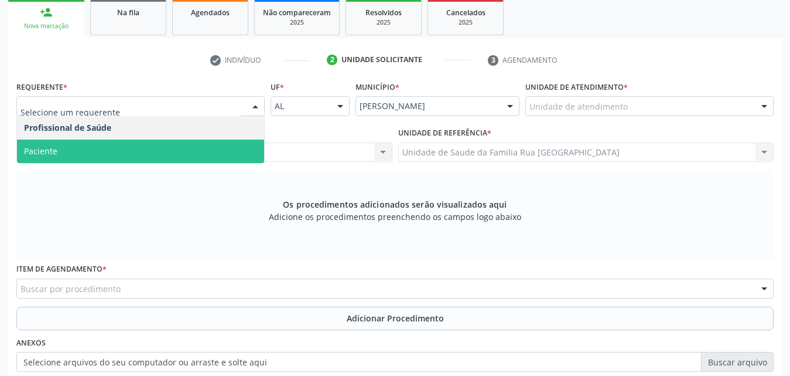
click at [100, 148] on span "Paciente" at bounding box center [140, 150] width 247 height 23
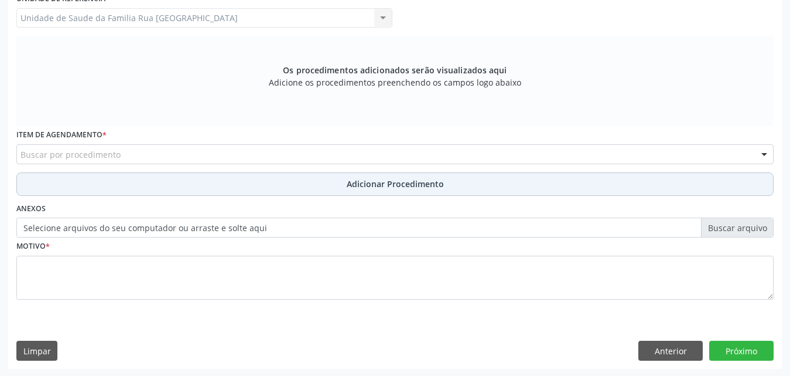
scroll to position [328, 0]
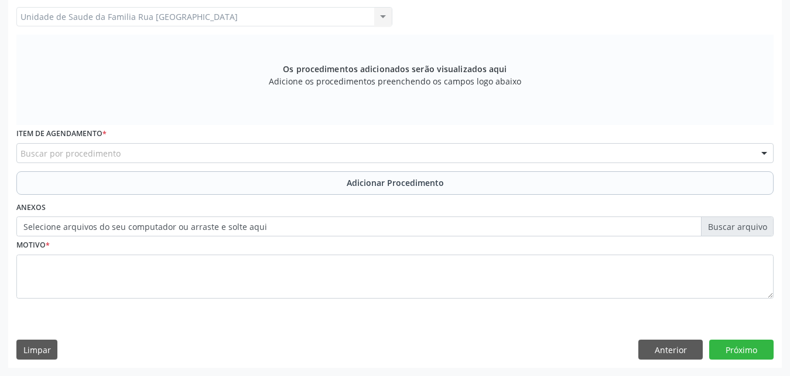
click at [194, 158] on div "Buscar por procedimento" at bounding box center [395, 153] width 758 height 20
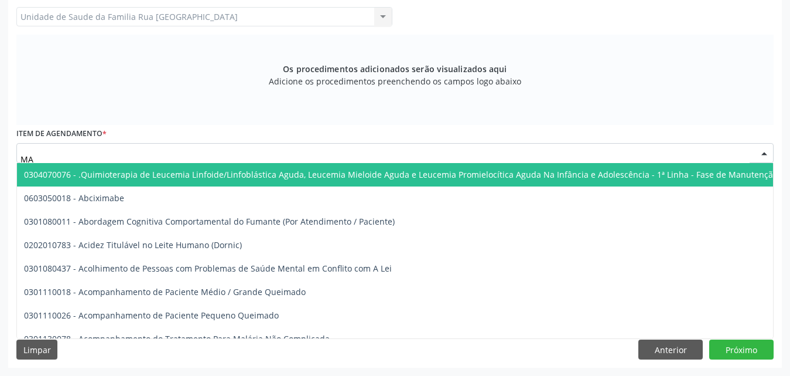
type input "M"
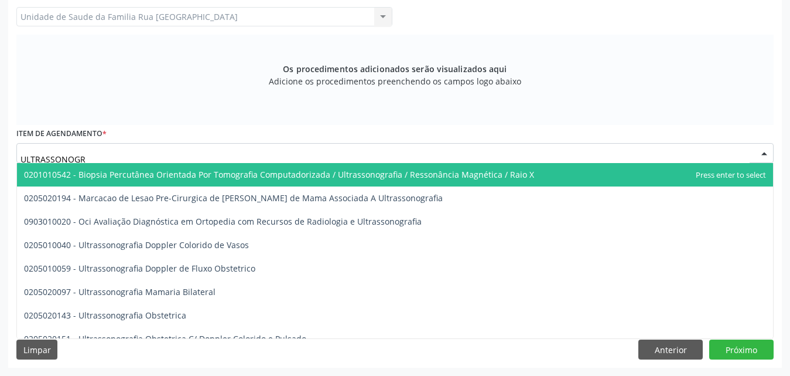
type input "ULTRASSONOGRA"
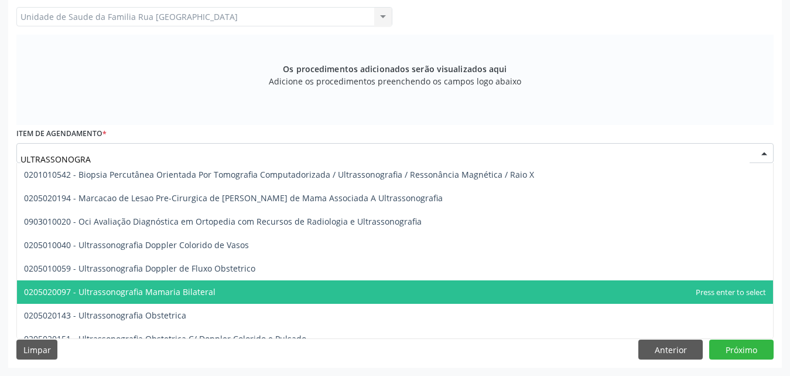
click at [175, 292] on span "0205020097 - Ultrassonografia Mamaria Bilateral" at bounding box center [120, 291] width 192 height 11
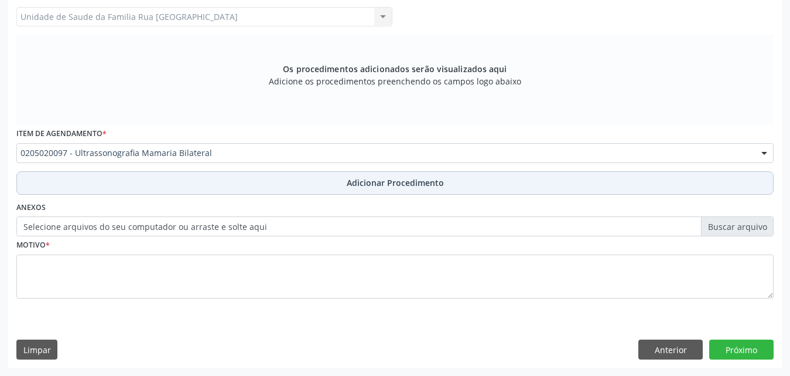
click at [409, 189] on button "Adicionar Procedimento" at bounding box center [395, 182] width 758 height 23
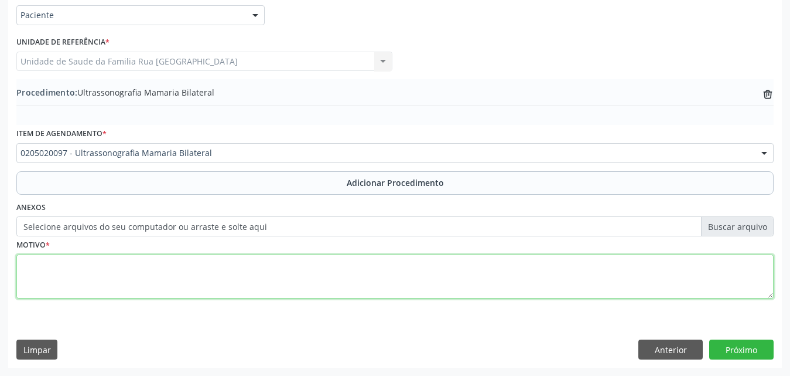
click at [154, 272] on textarea at bounding box center [395, 276] width 758 height 45
type textarea "[MEDICAL_DATA]."
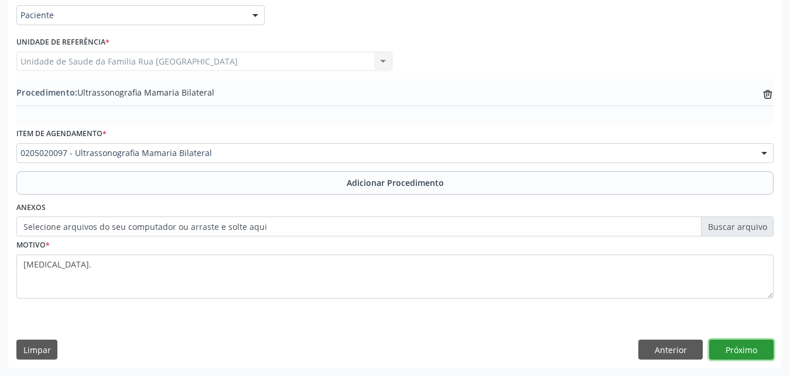
click at [735, 351] on button "Próximo" at bounding box center [742, 349] width 64 height 20
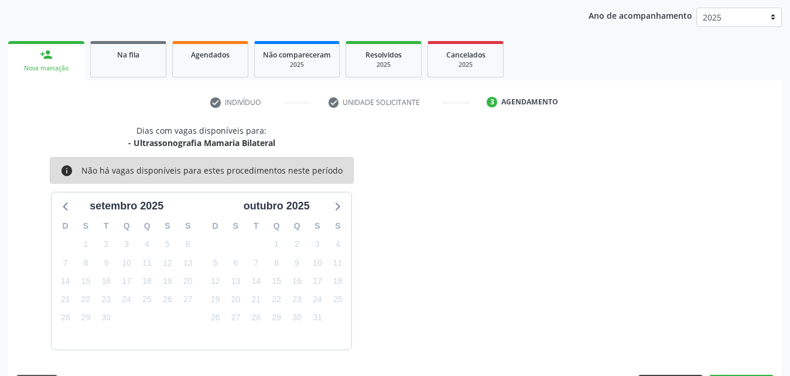
scroll to position [185, 0]
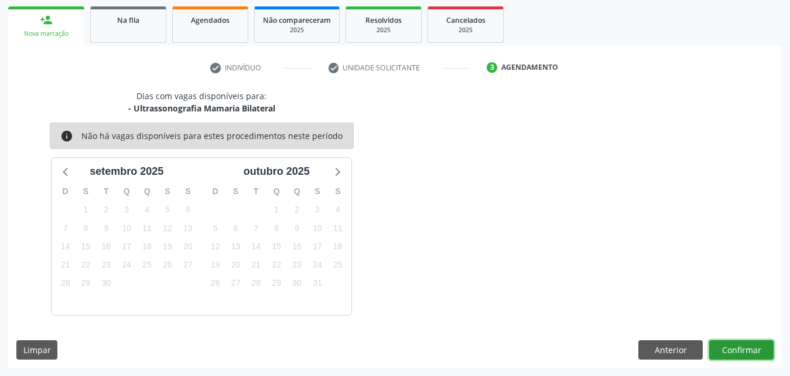
click at [760, 349] on button "Confirmar" at bounding box center [742, 350] width 64 height 20
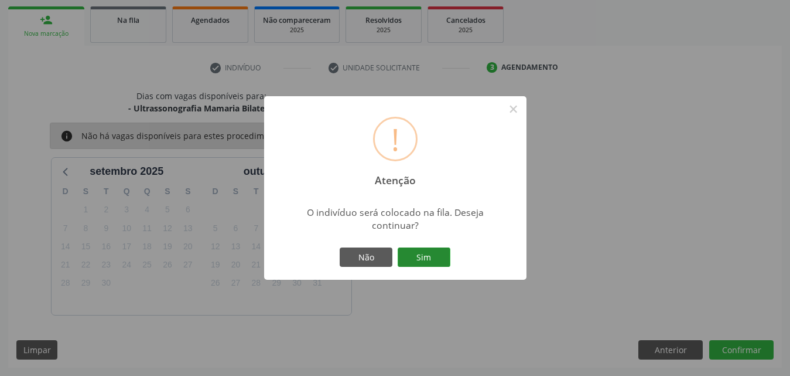
click at [444, 257] on button "Sim" at bounding box center [424, 257] width 53 height 20
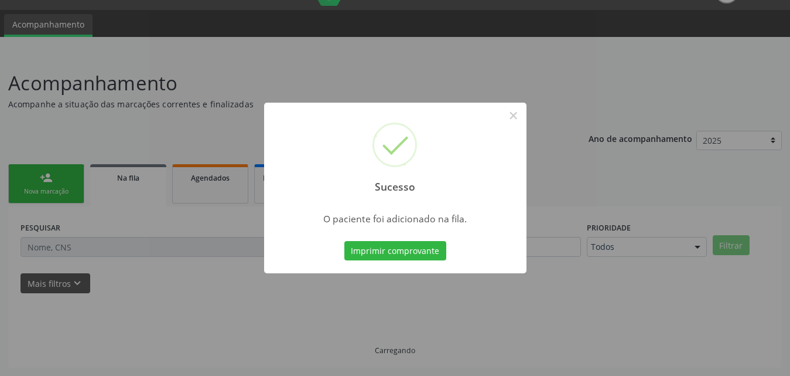
scroll to position [28, 0]
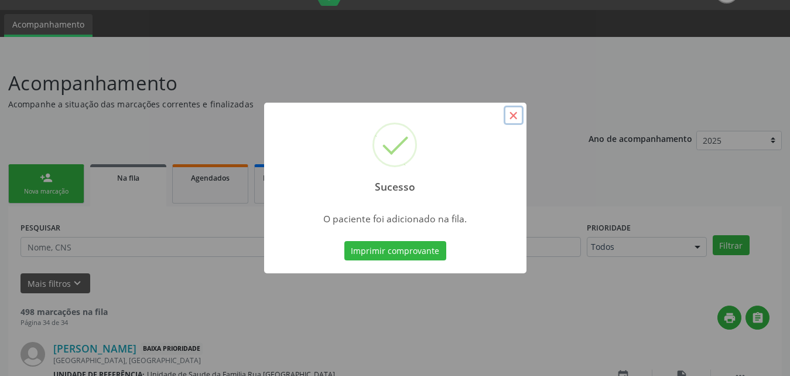
click at [513, 115] on button "×" at bounding box center [514, 115] width 20 height 20
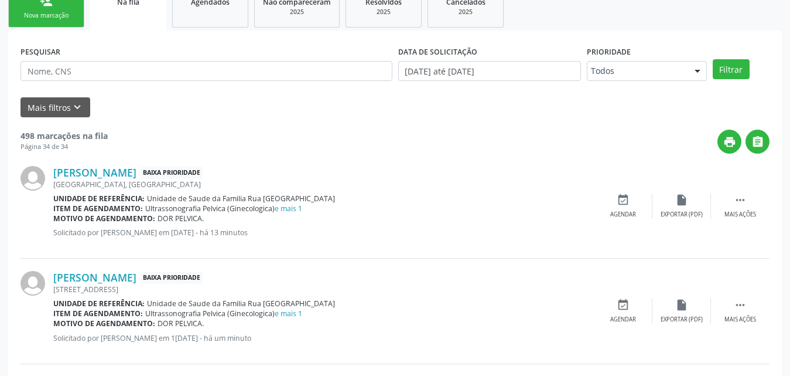
scroll to position [145, 0]
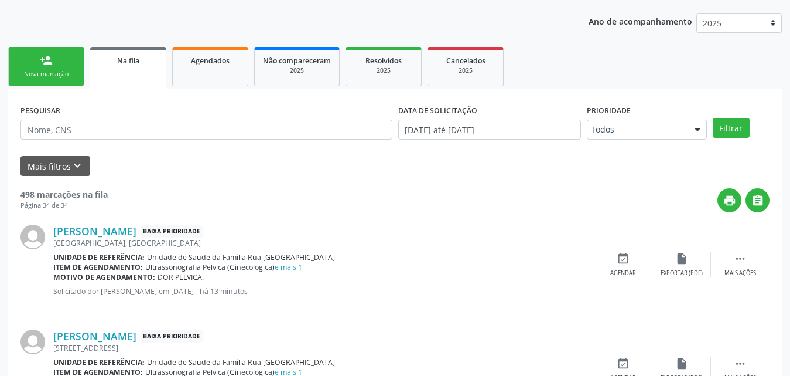
click at [50, 74] on div "Nova marcação" at bounding box center [46, 74] width 59 height 9
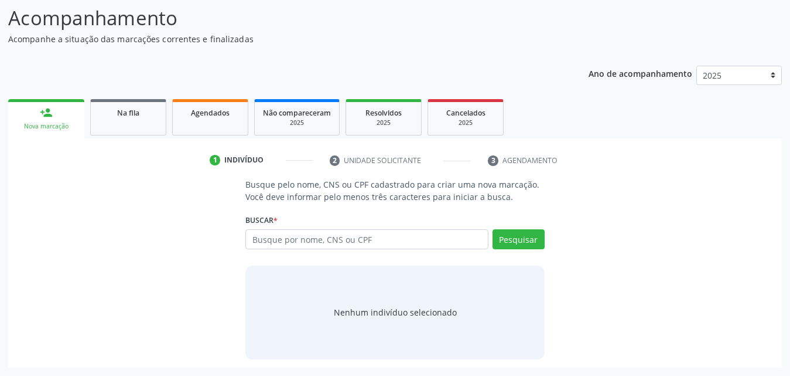
scroll to position [93, 0]
click at [423, 242] on input "text" at bounding box center [366, 239] width 243 height 20
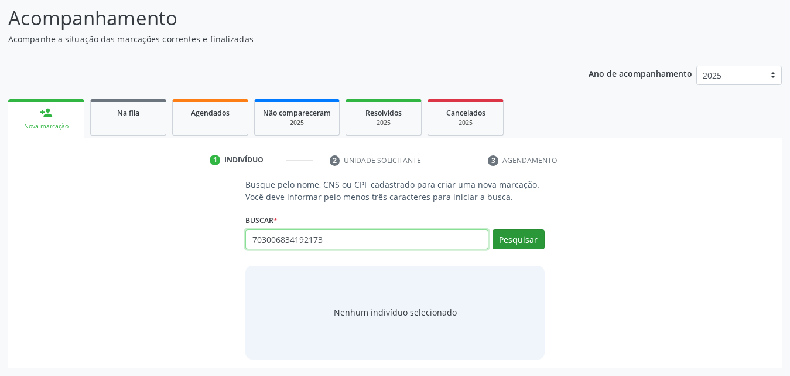
type input "703006834192173"
click at [518, 237] on button "Pesquisar" at bounding box center [519, 239] width 52 height 20
type input "703006834192173"
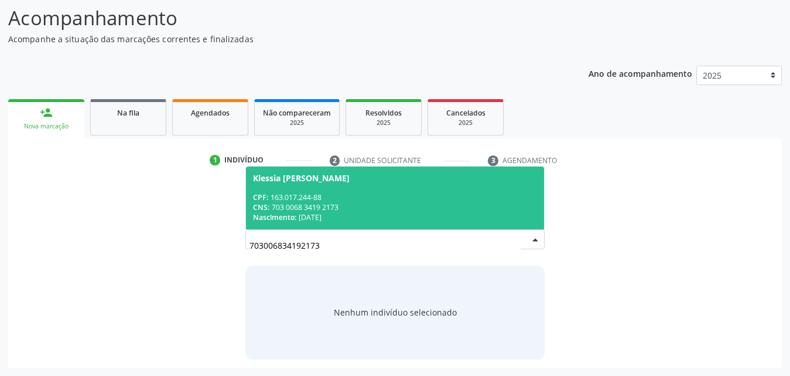
click at [320, 226] on span "Klessia Nayara da Silva Santos CPF: 163.017.244-88 CNS: 703 0068 3419 2173 Nasc…" at bounding box center [395, 197] width 298 height 63
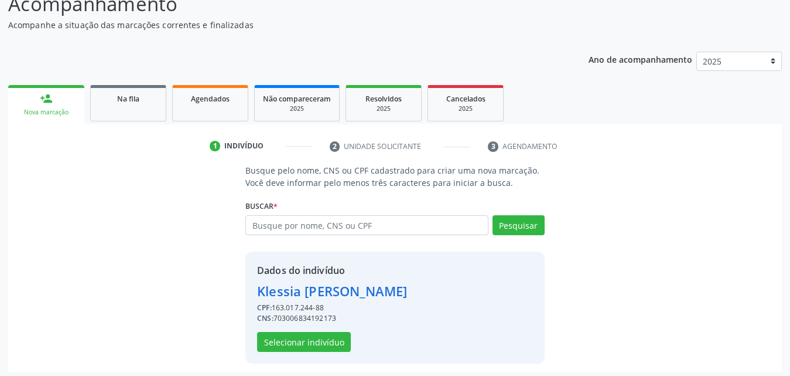
scroll to position [111, 0]
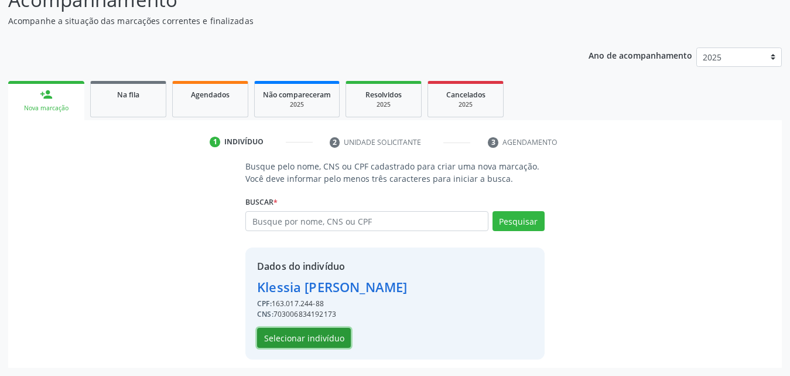
click at [321, 343] on button "Selecionar indivíduo" at bounding box center [304, 338] width 94 height 20
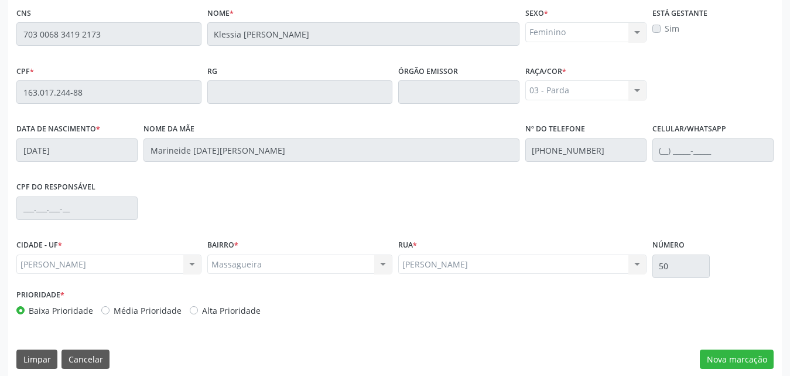
scroll to position [310, 0]
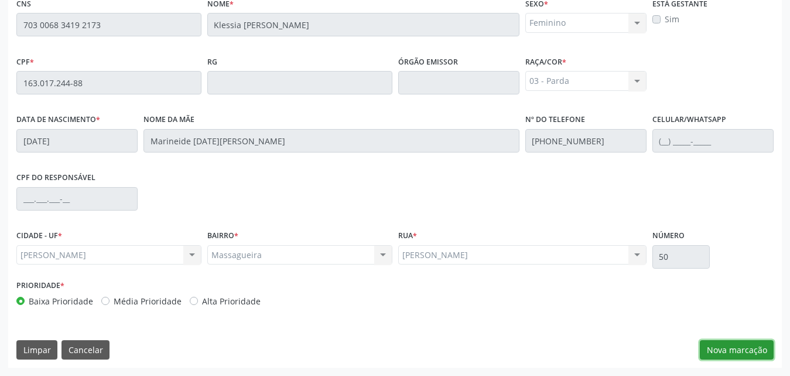
click at [749, 349] on button "Nova marcação" at bounding box center [737, 350] width 74 height 20
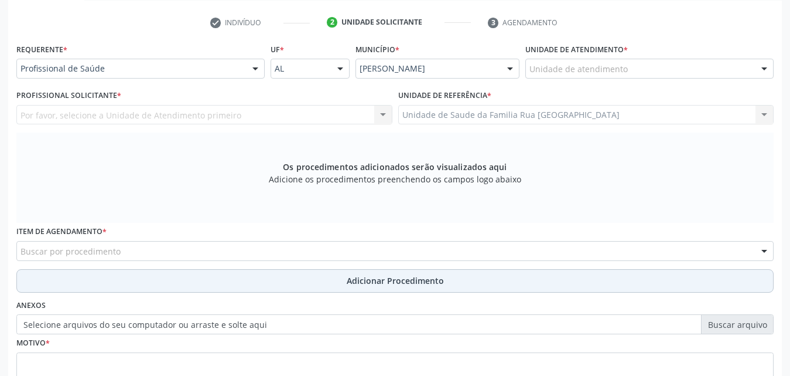
scroll to position [251, 0]
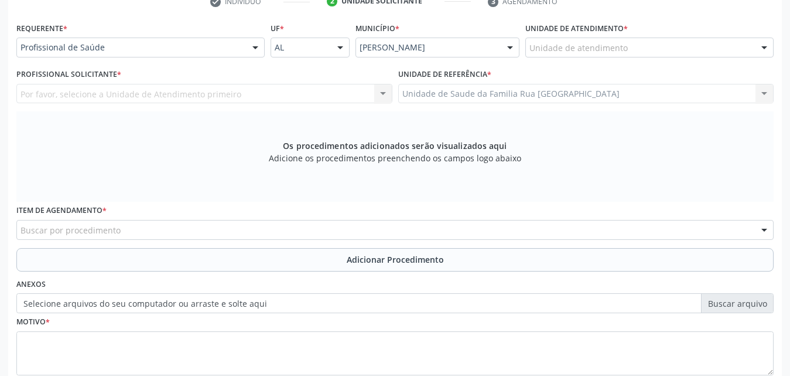
click at [252, 46] on div at bounding box center [256, 48] width 18 height 20
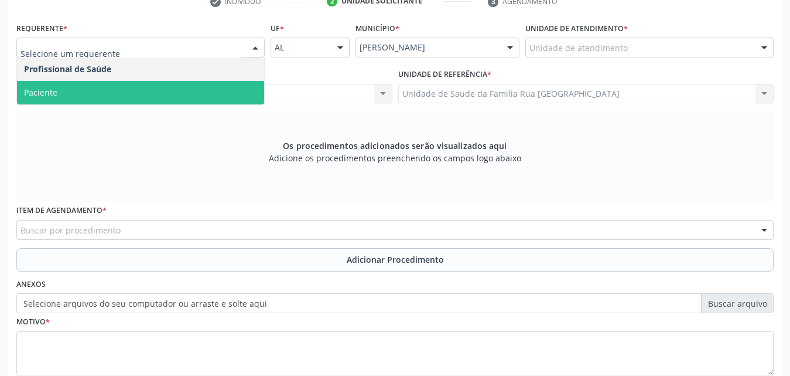
click at [184, 95] on span "Paciente" at bounding box center [140, 92] width 247 height 23
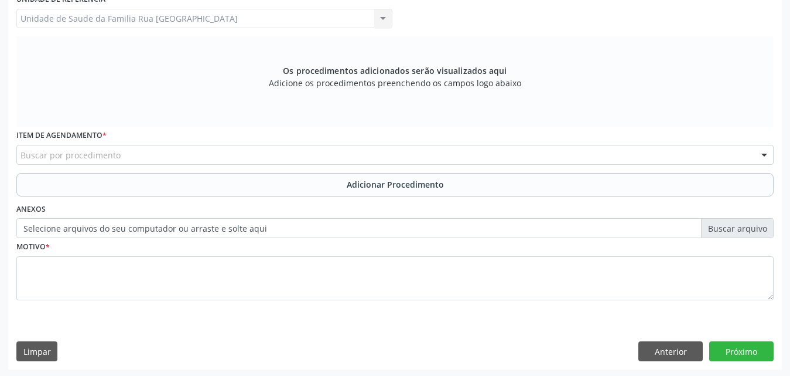
scroll to position [328, 0]
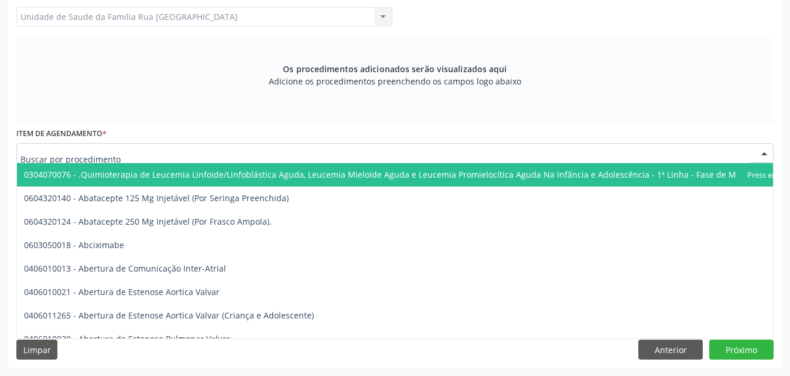
click at [254, 153] on div at bounding box center [395, 153] width 758 height 20
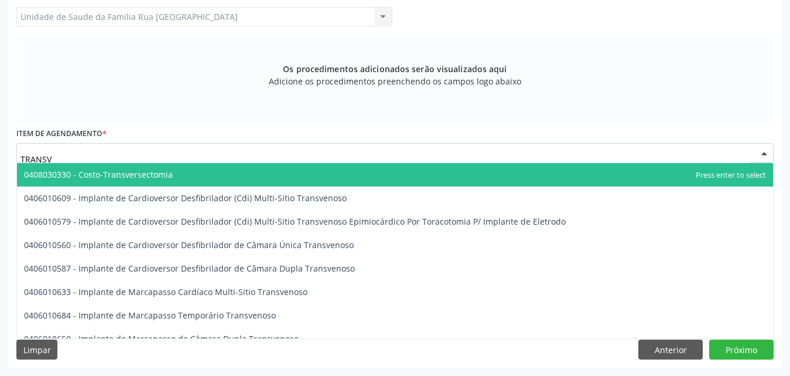
type input "TRANSVA"
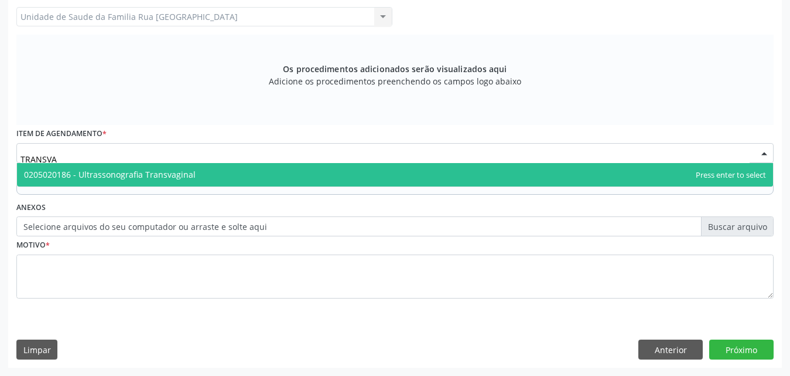
click at [218, 178] on span "0205020186 - Ultrassonografia Transvaginal" at bounding box center [395, 174] width 756 height 23
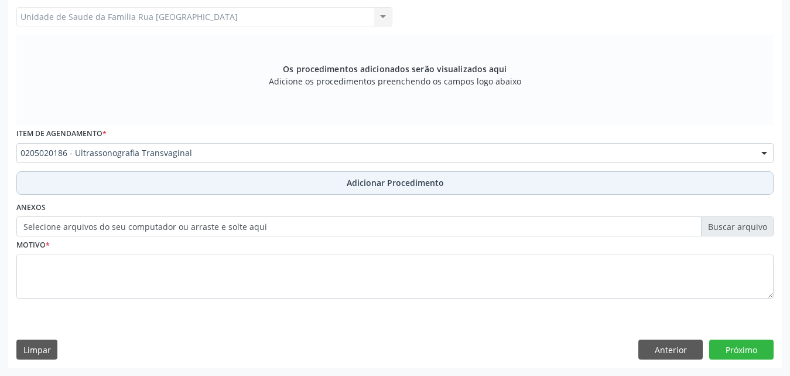
click at [364, 179] on span "Adicionar Procedimento" at bounding box center [395, 182] width 97 height 12
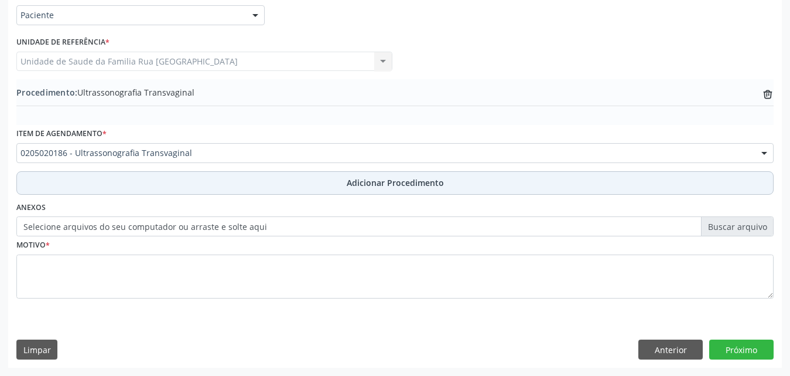
scroll to position [284, 0]
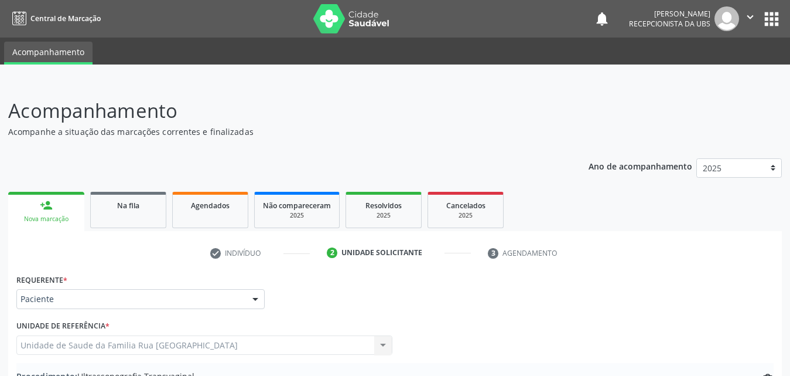
scroll to position [284, 0]
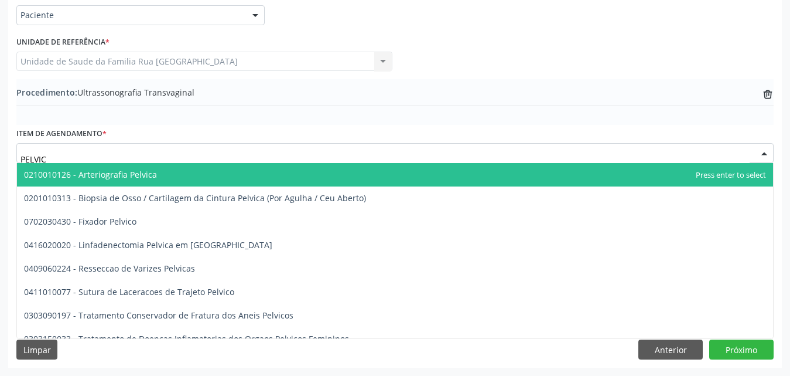
type input "PELVICA"
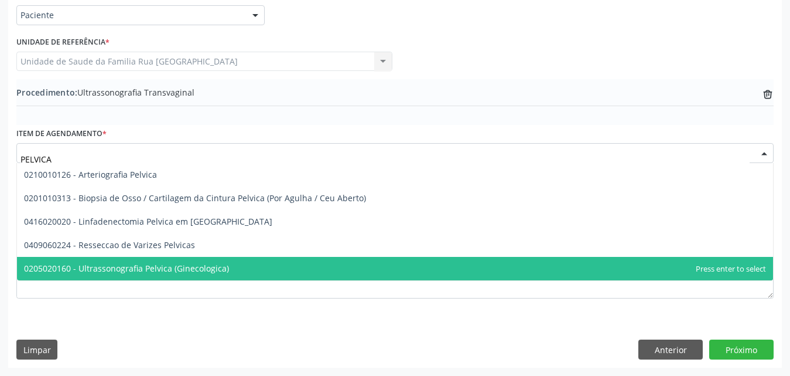
click at [190, 265] on span "0205020160 - Ultrassonografia Pelvica (Ginecologica)" at bounding box center [126, 267] width 205 height 11
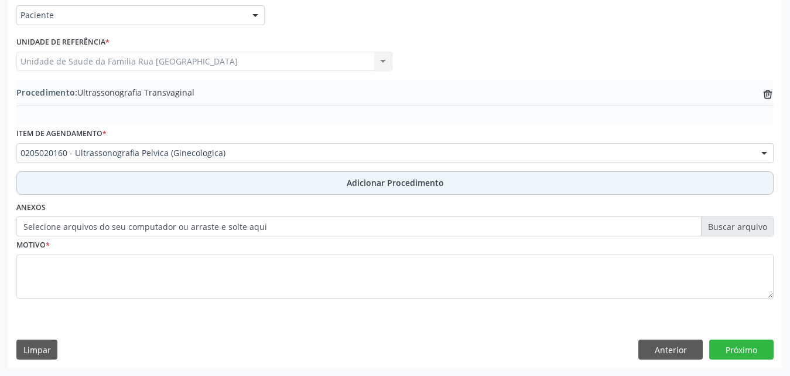
click at [419, 181] on span "Adicionar Procedimento" at bounding box center [395, 182] width 97 height 12
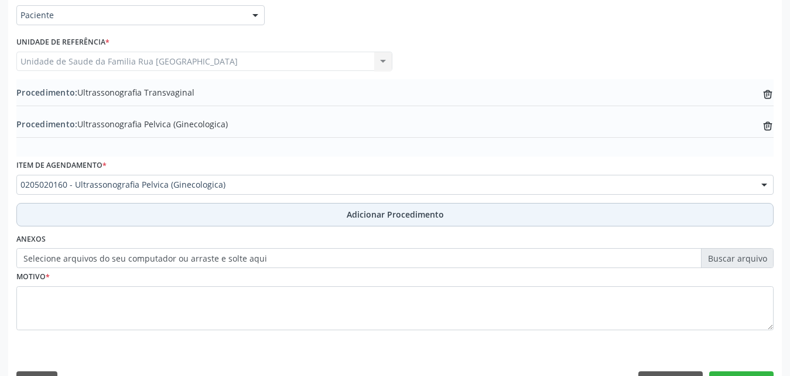
scroll to position [315, 0]
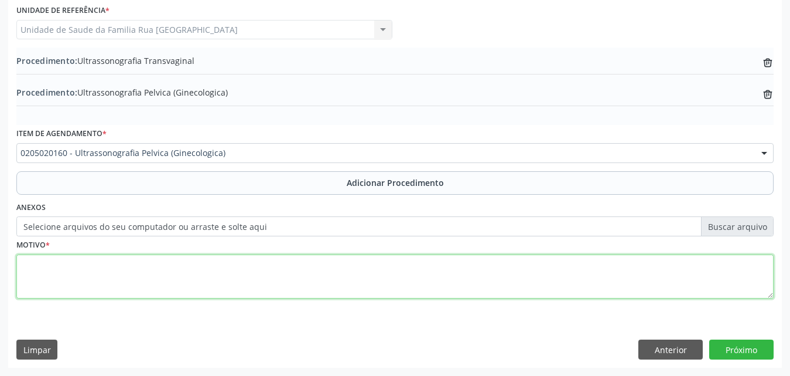
click at [172, 264] on textarea at bounding box center [395, 276] width 758 height 45
type textarea "DOR PELVICA"
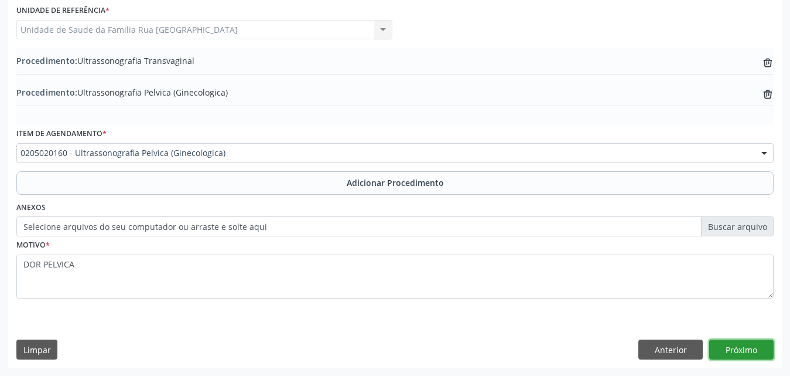
click at [735, 347] on button "Próximo" at bounding box center [742, 349] width 64 height 20
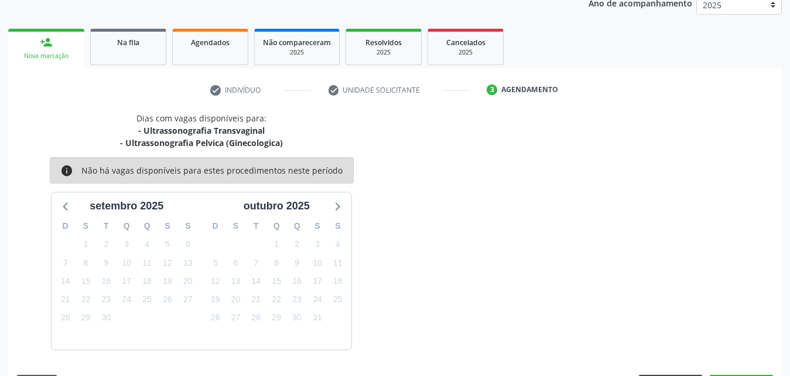
scroll to position [197, 0]
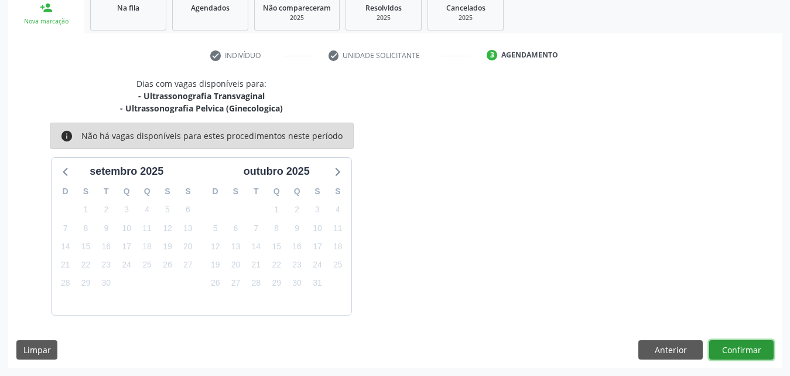
click at [753, 354] on button "Confirmar" at bounding box center [742, 350] width 64 height 20
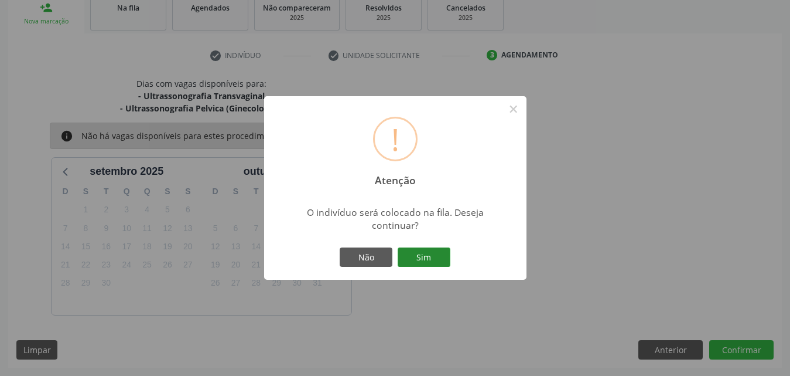
click at [436, 255] on button "Sim" at bounding box center [424, 257] width 53 height 20
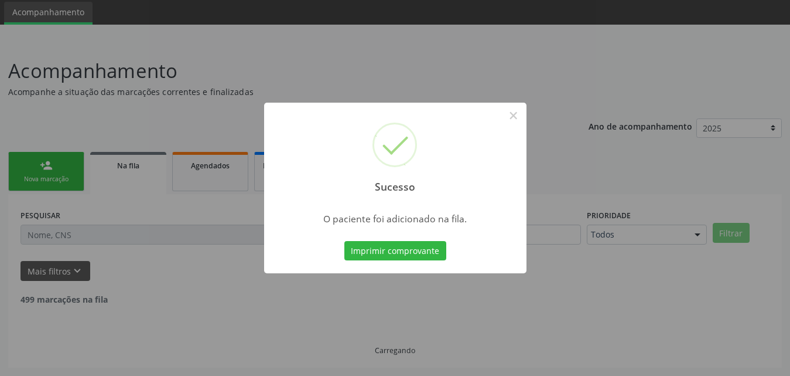
scroll to position [28, 0]
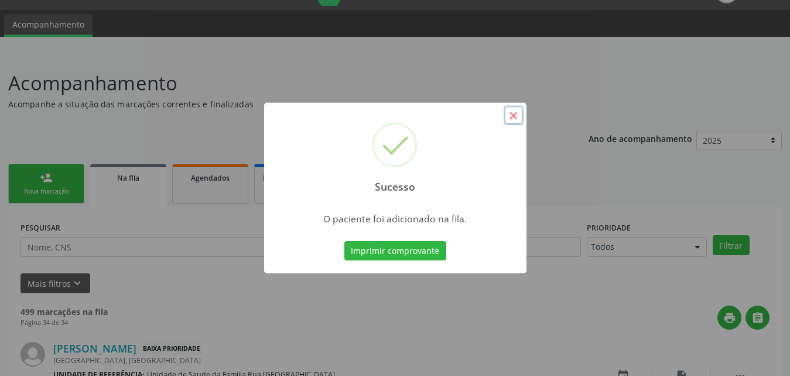
click at [519, 114] on button "×" at bounding box center [514, 115] width 20 height 20
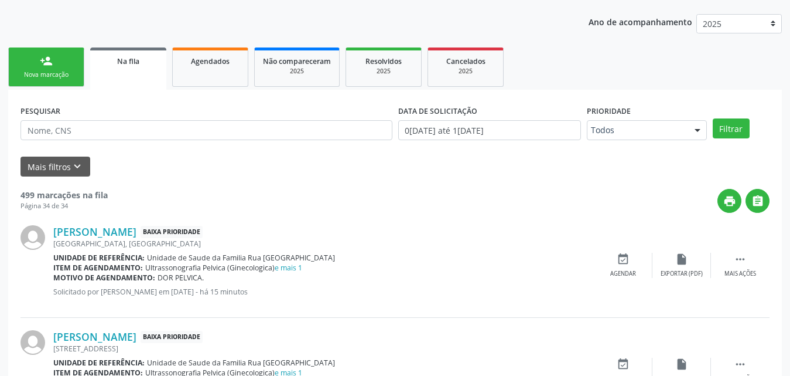
scroll to position [145, 0]
click at [64, 75] on div "Nova marcação" at bounding box center [46, 74] width 59 height 9
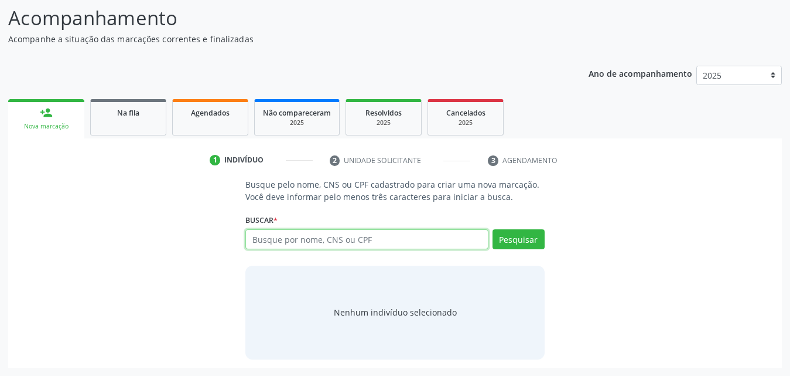
click at [387, 244] on input "text" at bounding box center [366, 239] width 243 height 20
type input "700007422212203"
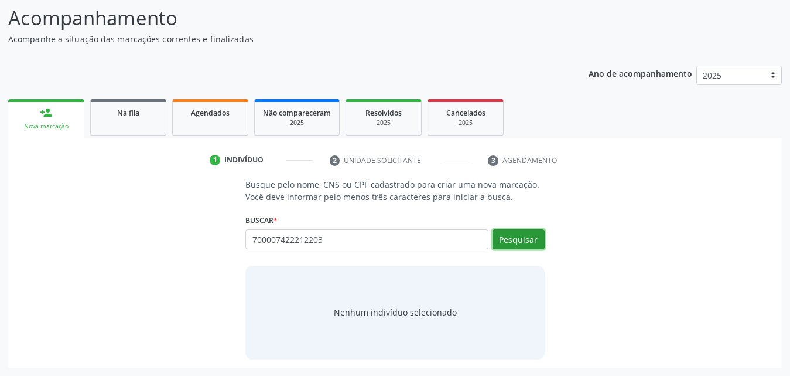
click at [510, 231] on button "Pesquisar" at bounding box center [519, 239] width 52 height 20
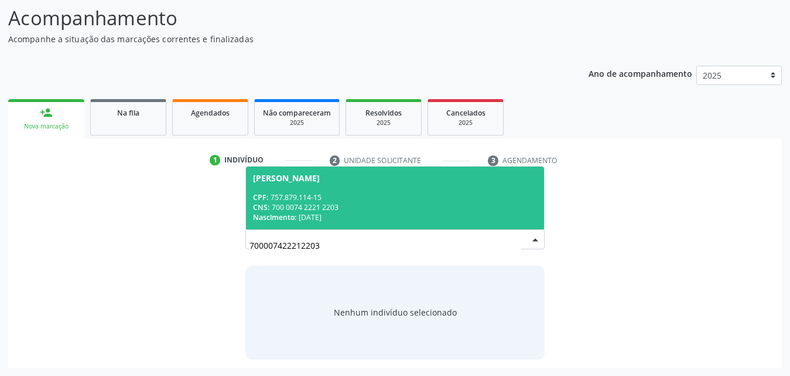
click at [330, 206] on div "CNS: 700 0074 2221 2203" at bounding box center [395, 207] width 284 height 10
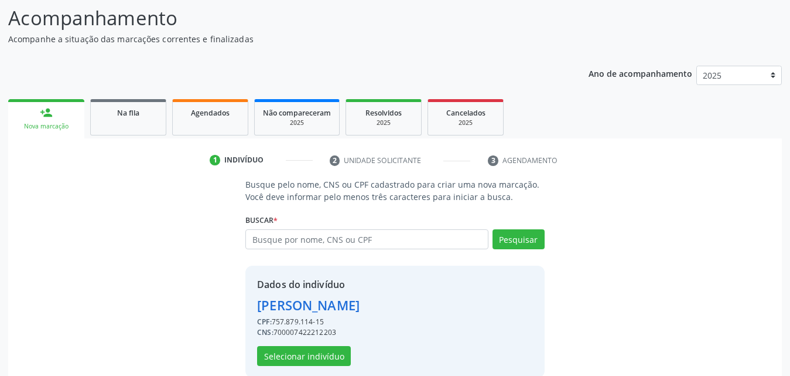
scroll to position [111, 0]
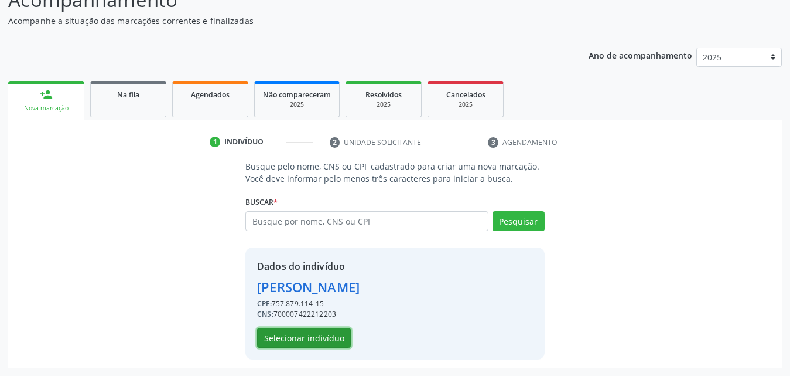
click at [295, 341] on button "Selecionar indivíduo" at bounding box center [304, 338] width 94 height 20
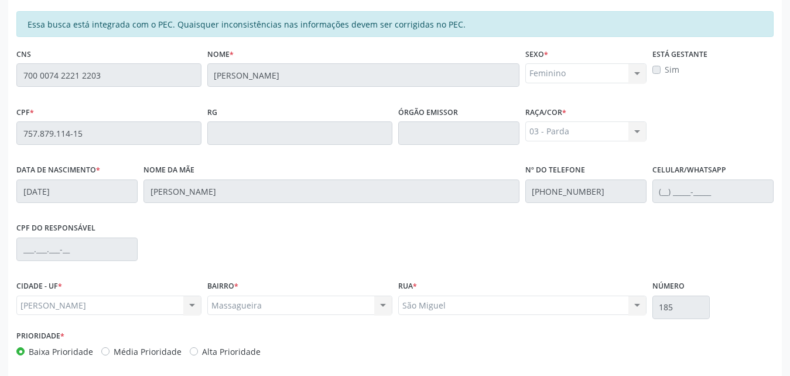
scroll to position [310, 0]
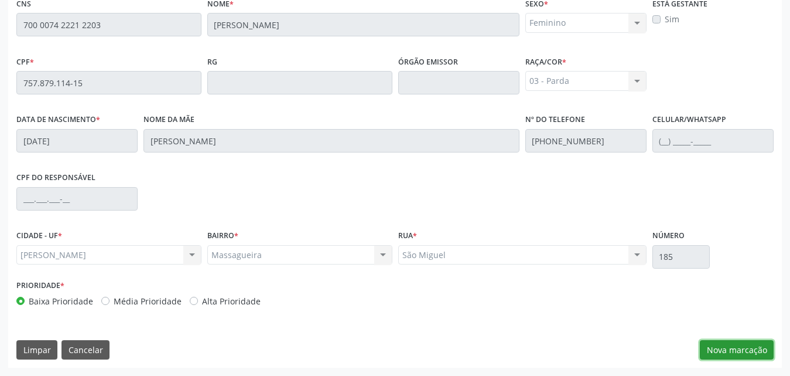
click at [729, 349] on button "Nova marcação" at bounding box center [737, 350] width 74 height 20
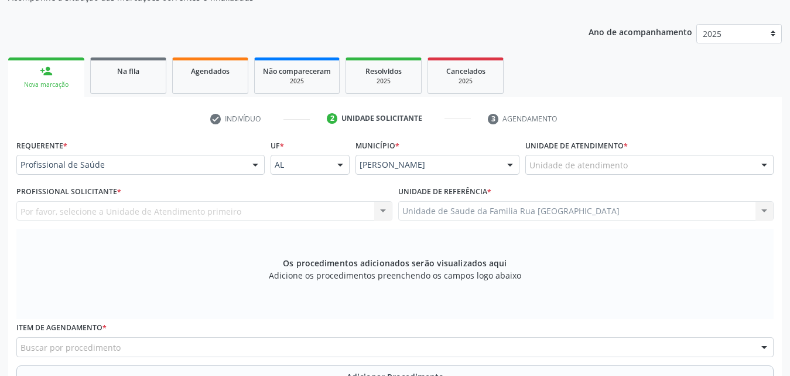
scroll to position [193, 0]
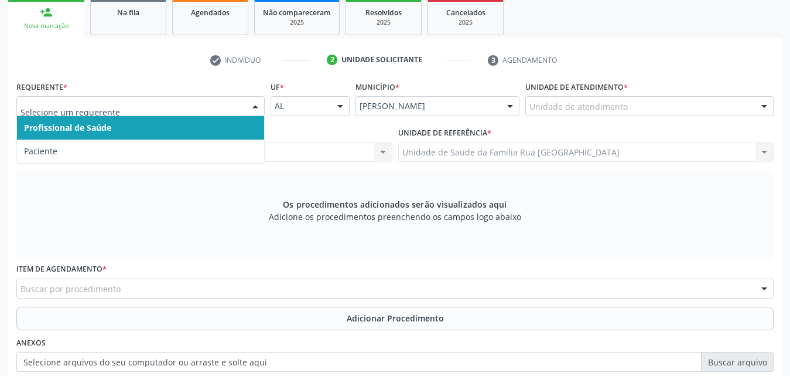
click at [255, 104] on div at bounding box center [256, 107] width 18 height 20
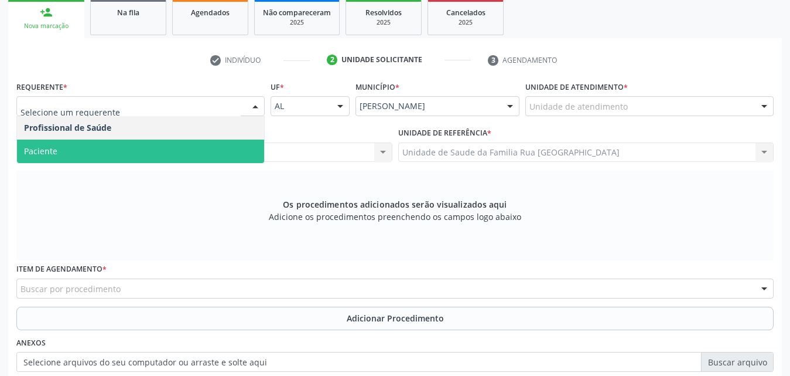
click at [143, 147] on span "Paciente" at bounding box center [140, 150] width 247 height 23
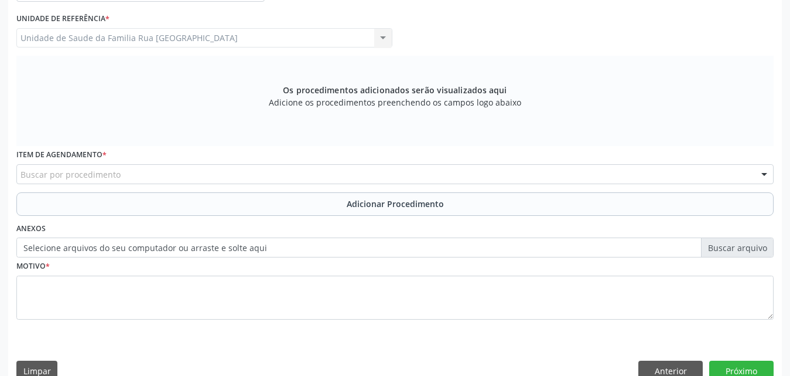
scroll to position [310, 0]
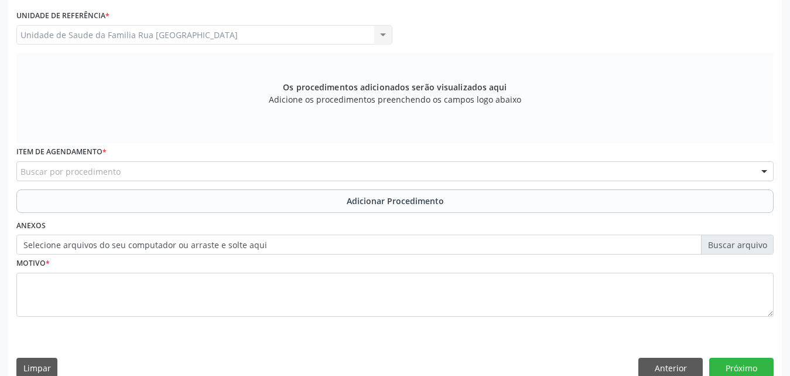
click at [241, 176] on div "Buscar por procedimento" at bounding box center [395, 171] width 758 height 20
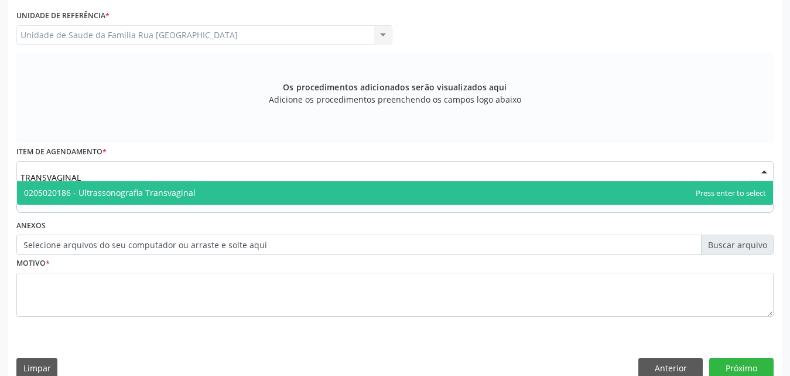
click at [210, 195] on span "0205020186 - Ultrassonografia Transvaginal" at bounding box center [395, 192] width 756 height 23
type input "TRANSVAGINAL"
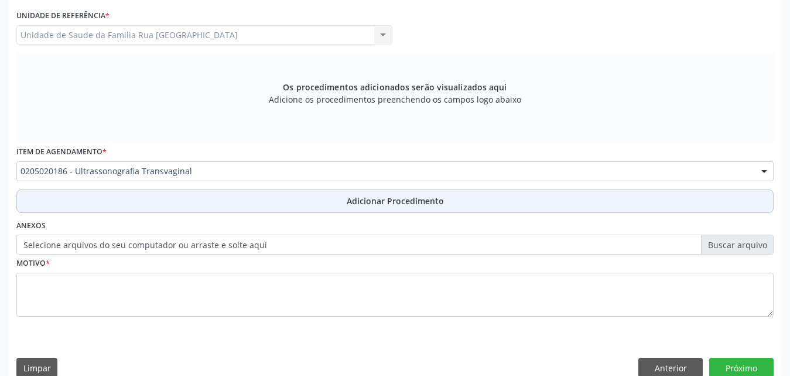
click at [371, 206] on span "Adicionar Procedimento" at bounding box center [395, 201] width 97 height 12
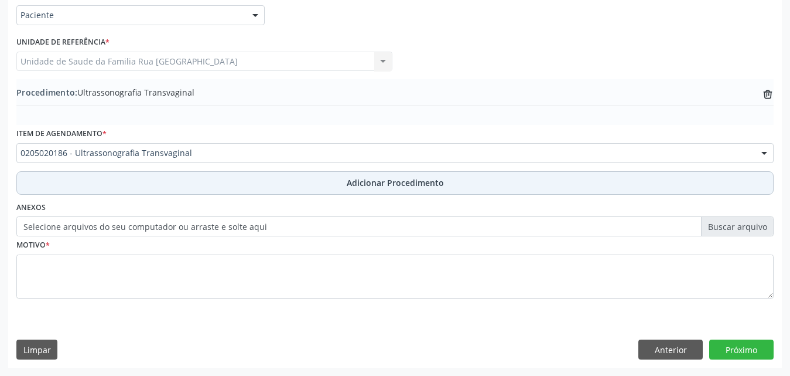
scroll to position [284, 0]
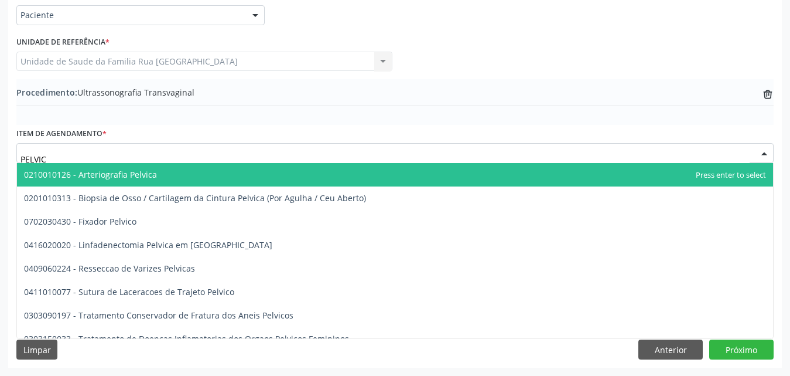
type input "PELVICA"
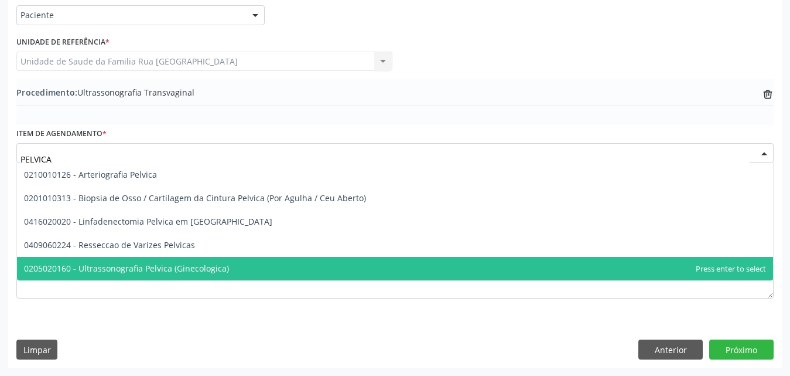
click at [172, 272] on span "0205020160 - Ultrassonografia Pelvica (Ginecologica)" at bounding box center [126, 267] width 205 height 11
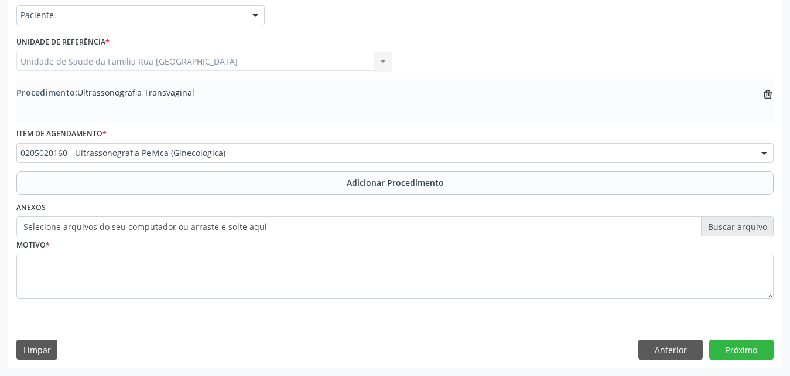
click at [432, 183] on span "Adicionar Procedimento" at bounding box center [395, 182] width 97 height 12
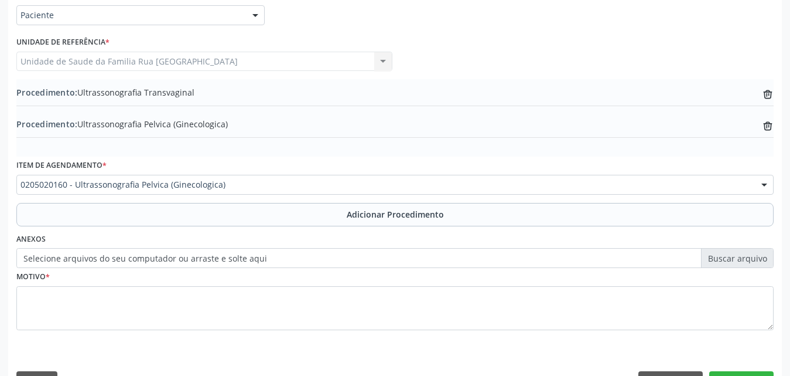
scroll to position [315, 0]
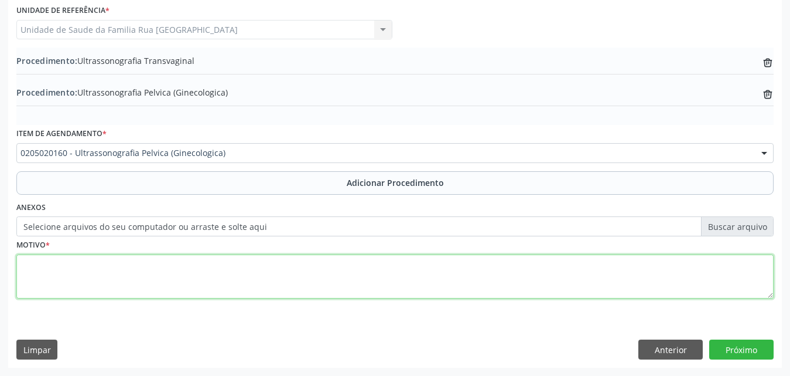
click at [108, 281] on textarea at bounding box center [395, 276] width 758 height 45
type textarea "DOR PELVICA."
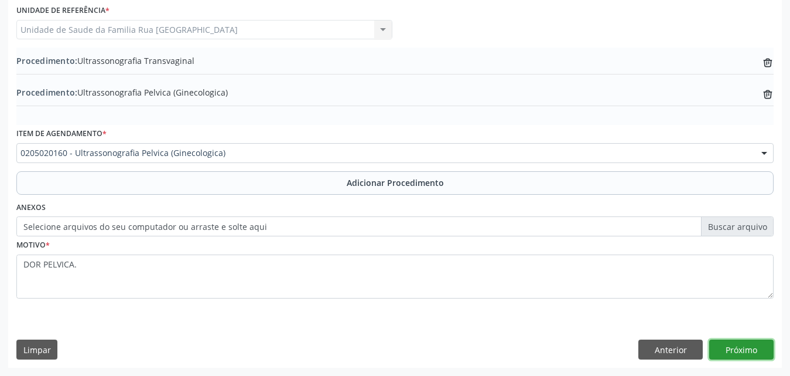
click at [753, 347] on button "Próximo" at bounding box center [742, 349] width 64 height 20
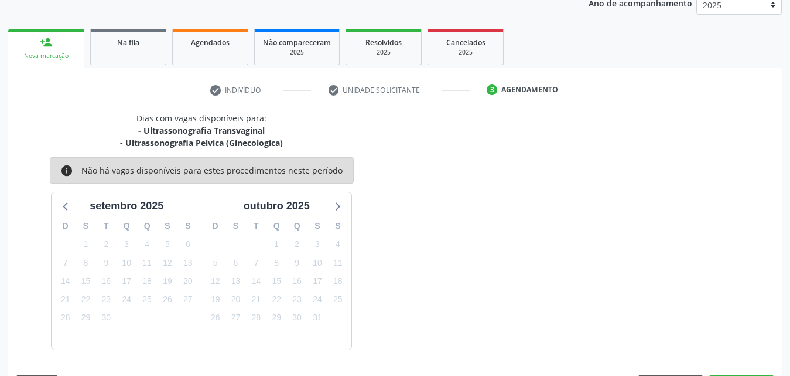
scroll to position [197, 0]
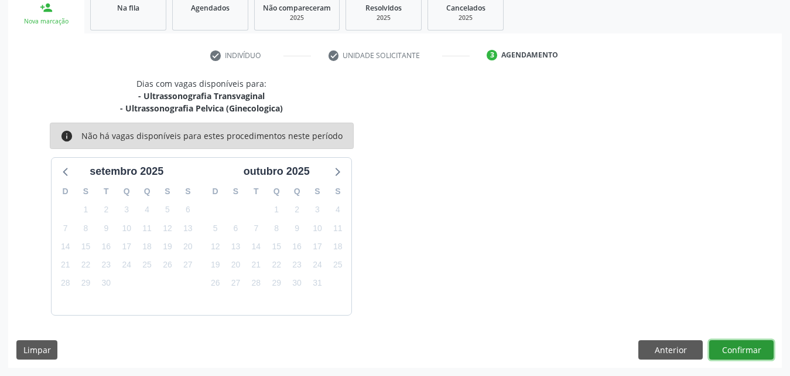
click at [729, 347] on button "Confirmar" at bounding box center [742, 350] width 64 height 20
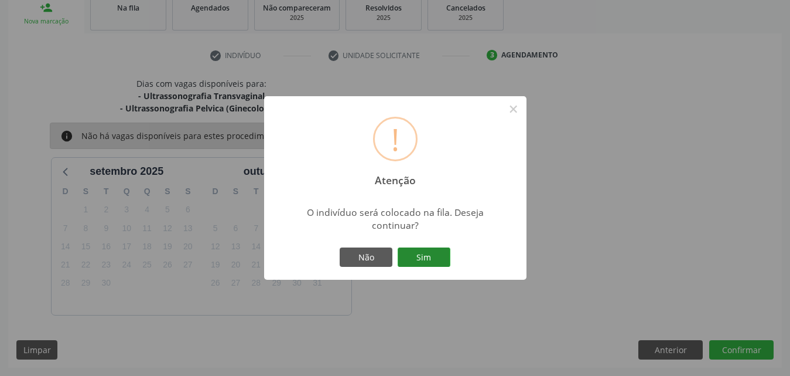
click at [422, 253] on button "Sim" at bounding box center [424, 257] width 53 height 20
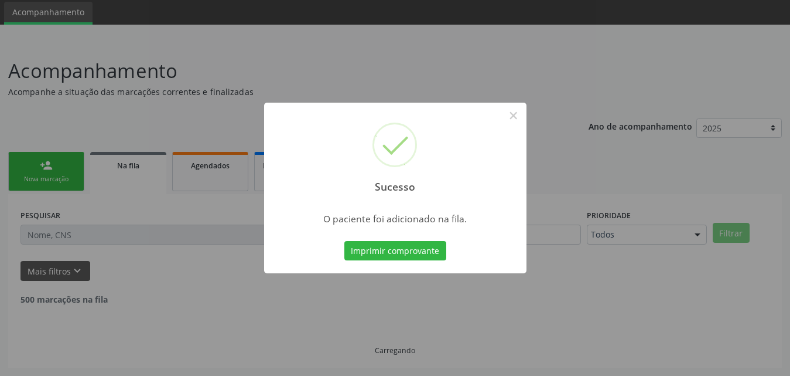
scroll to position [28, 0]
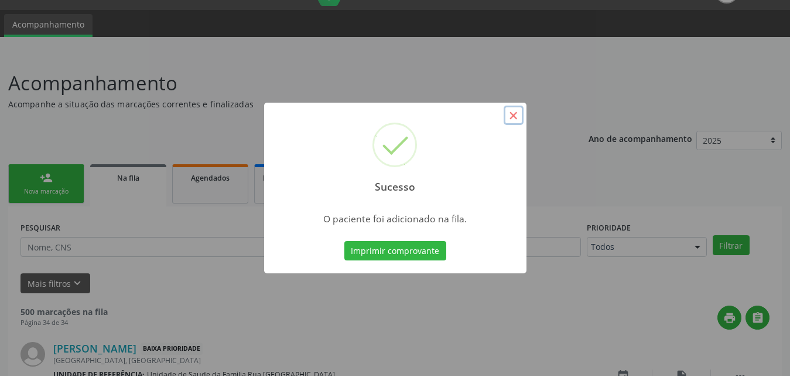
click at [518, 116] on button "×" at bounding box center [514, 115] width 20 height 20
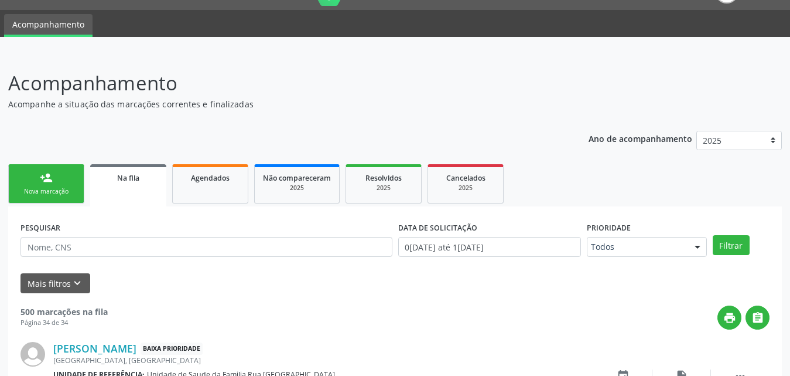
scroll to position [86, 0]
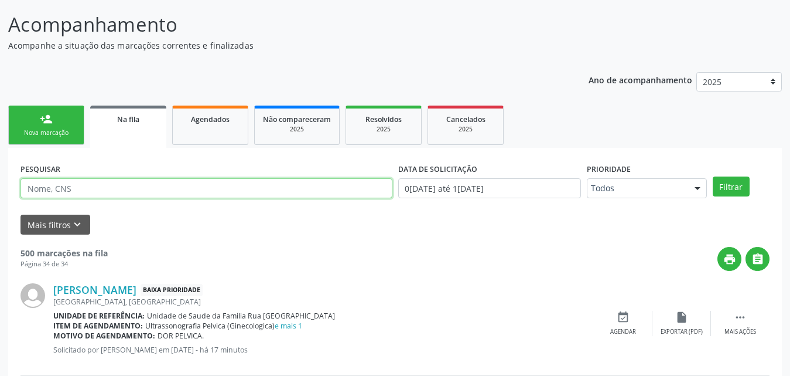
click at [187, 191] on input "text" at bounding box center [207, 188] width 372 height 20
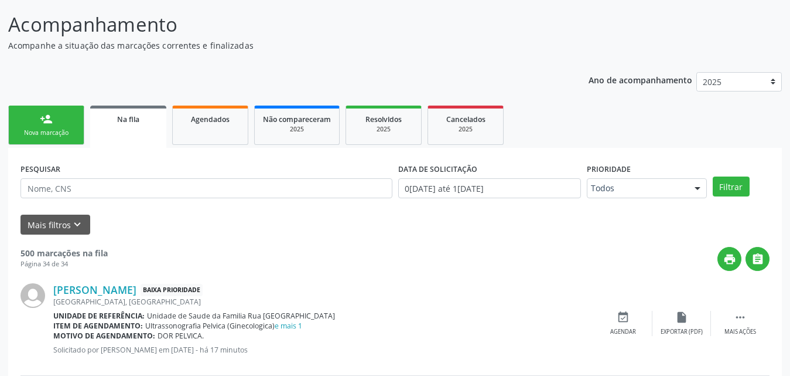
click at [66, 137] on div "Nova marcação" at bounding box center [46, 132] width 59 height 9
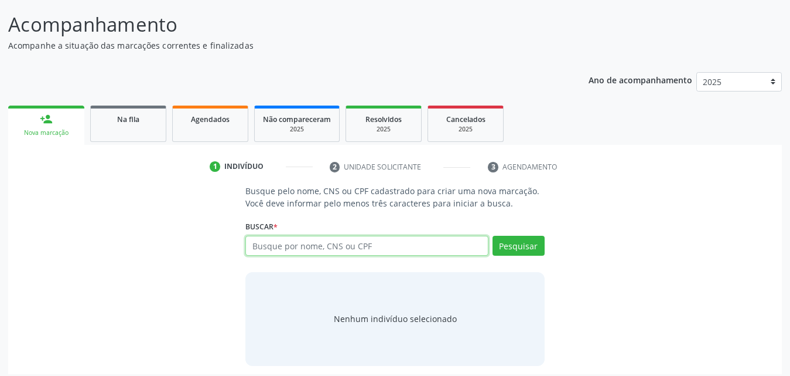
click at [354, 244] on input "text" at bounding box center [366, 246] width 243 height 20
type input "700007422212203"
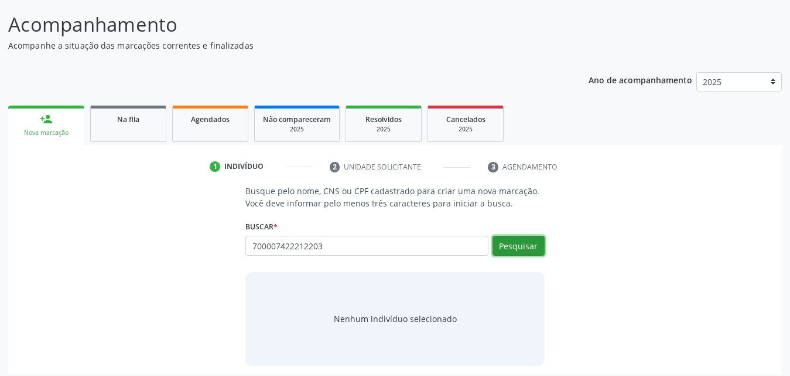
click at [509, 239] on button "Pesquisar" at bounding box center [519, 246] width 52 height 20
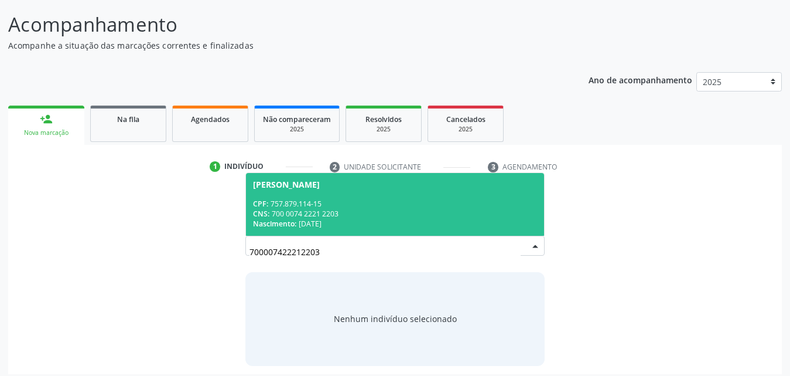
click at [373, 210] on div "CNS: 700 0074 2221 2203" at bounding box center [395, 214] width 284 height 10
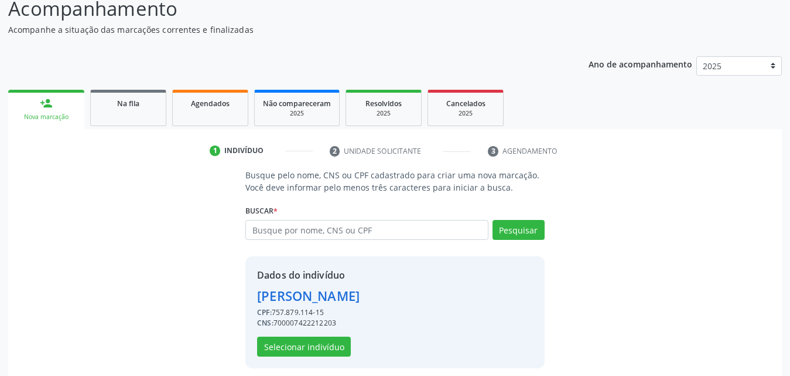
scroll to position [111, 0]
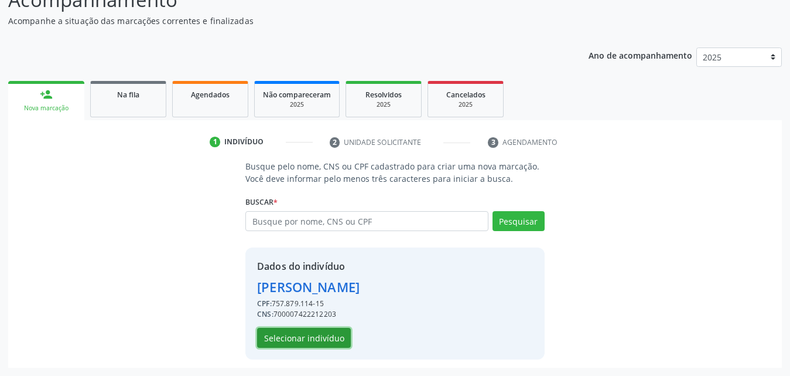
click at [300, 339] on button "Selecionar indivíduo" at bounding box center [304, 338] width 94 height 20
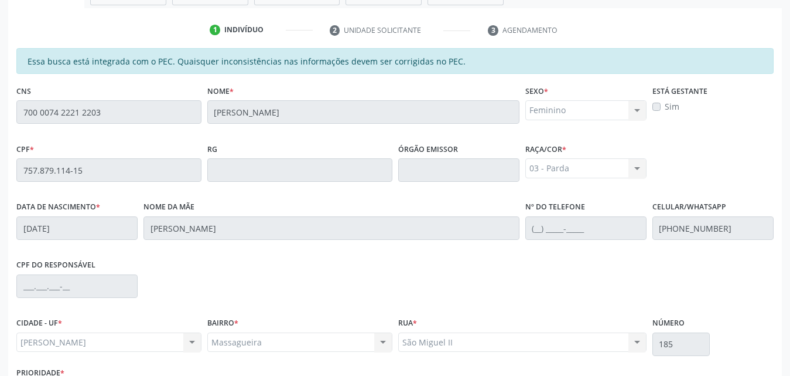
scroll to position [310, 0]
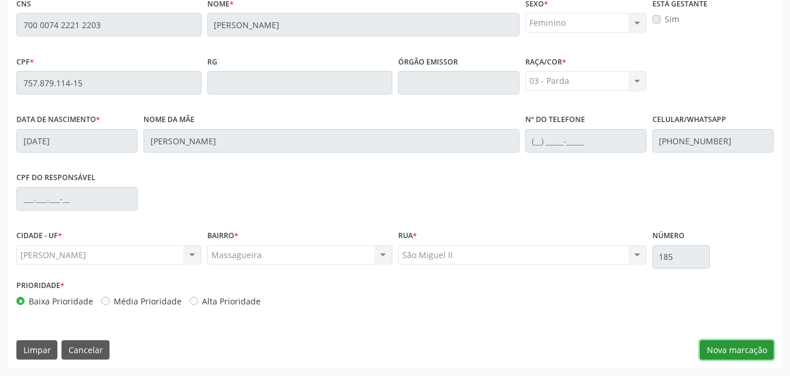
click at [742, 349] on button "Nova marcação" at bounding box center [737, 350] width 74 height 20
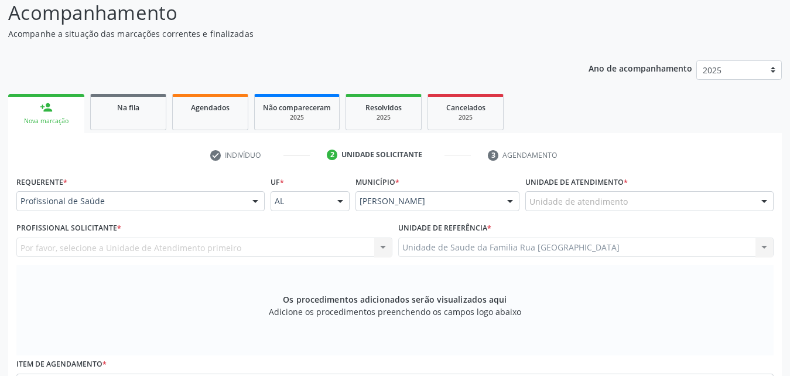
scroll to position [76, 0]
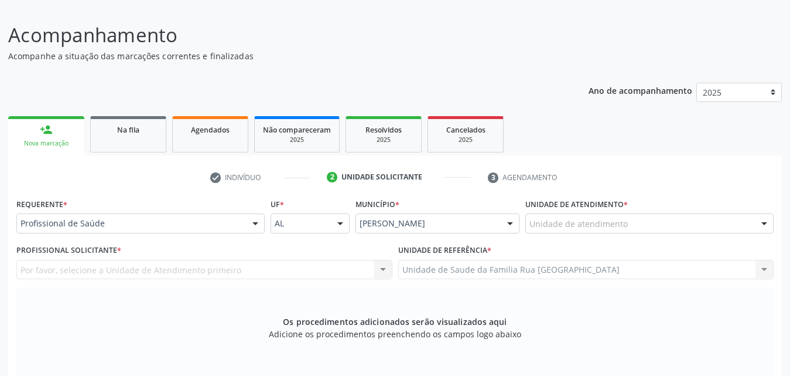
click at [255, 227] on div at bounding box center [256, 224] width 18 height 20
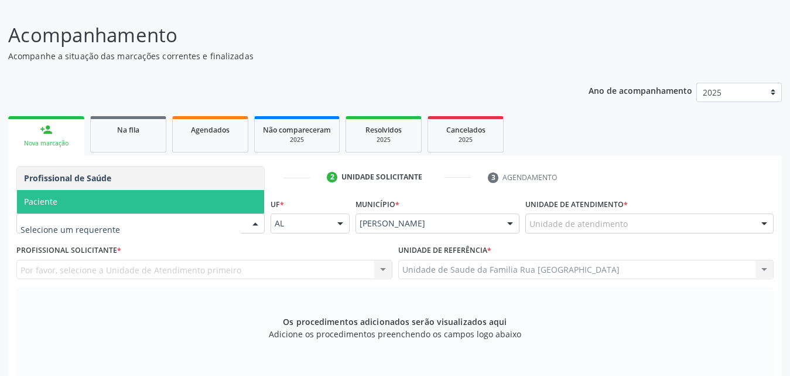
click at [99, 206] on span "Paciente" at bounding box center [140, 201] width 247 height 23
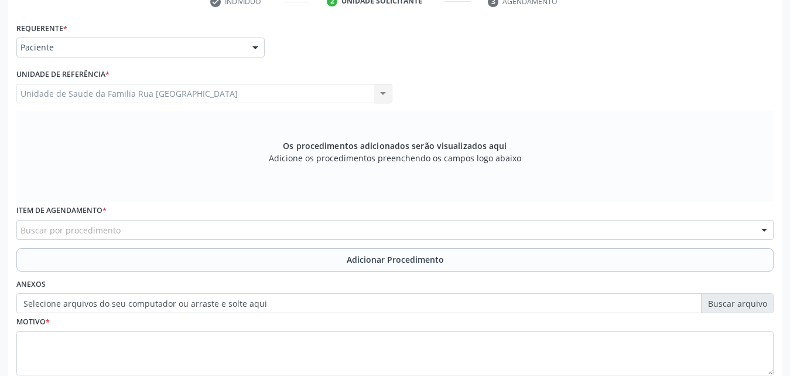
scroll to position [310, 0]
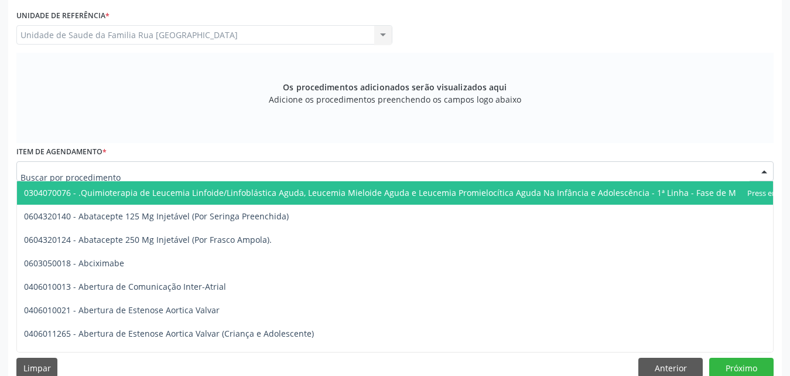
click at [236, 175] on div at bounding box center [395, 171] width 758 height 20
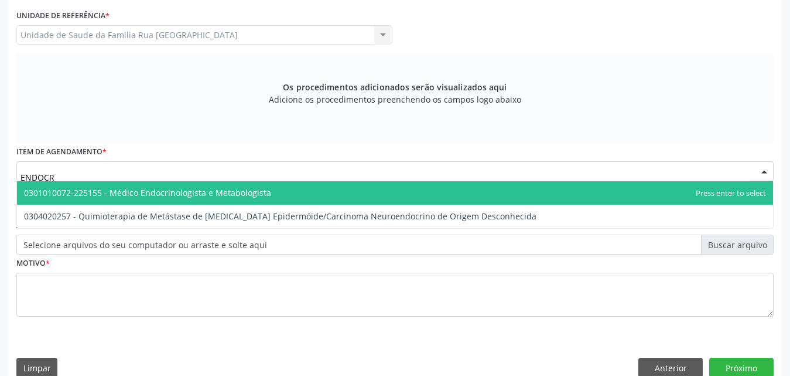
type input "ENDOCRI"
click at [223, 195] on span "0301010072-225155 - Médico Endocrinologista e Metabologista" at bounding box center [147, 192] width 247 height 11
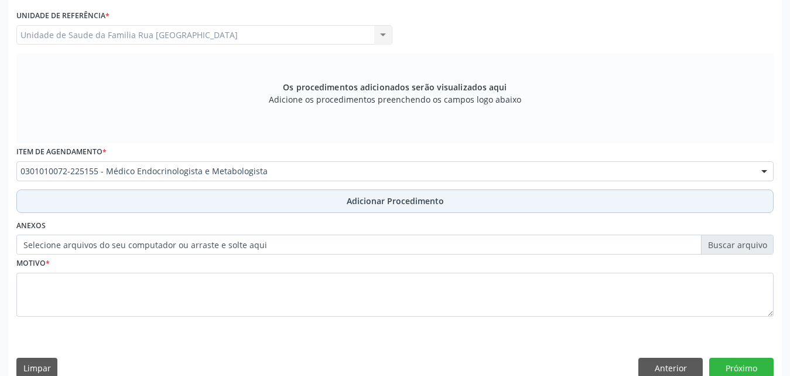
click at [424, 203] on span "Adicionar Procedimento" at bounding box center [395, 201] width 97 height 12
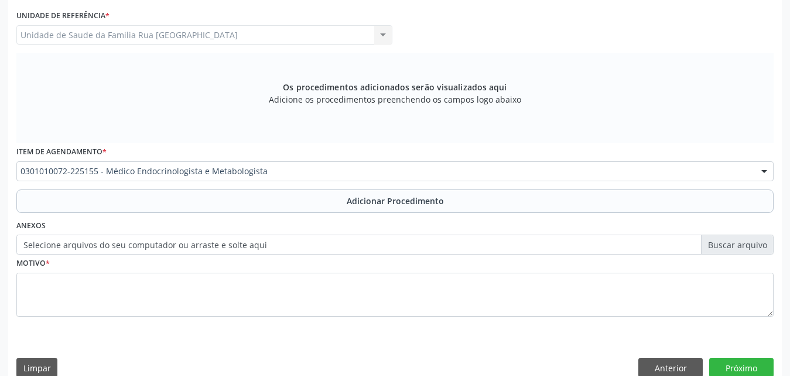
scroll to position [284, 0]
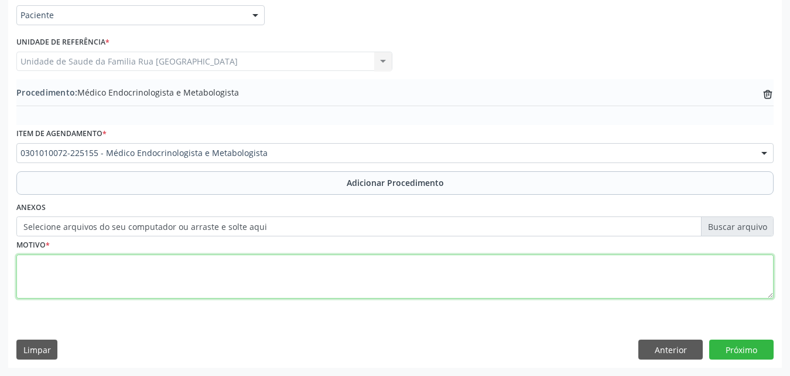
click at [196, 277] on textarea at bounding box center [395, 276] width 758 height 45
type textarea "TIREOIDE AUMENTADA COM PARENQUIMQ HETEROGENEO DIFUSO, ( URGENTE )"
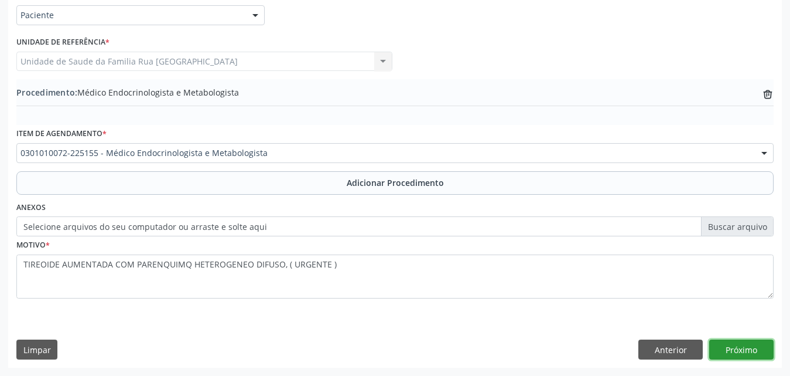
click at [751, 346] on button "Próximo" at bounding box center [742, 349] width 64 height 20
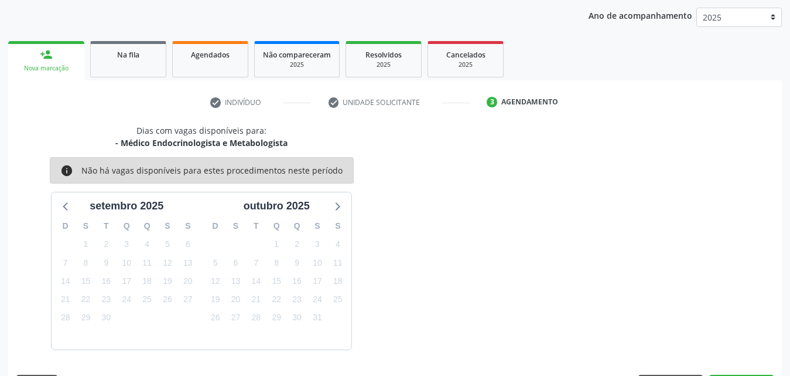
scroll to position [185, 0]
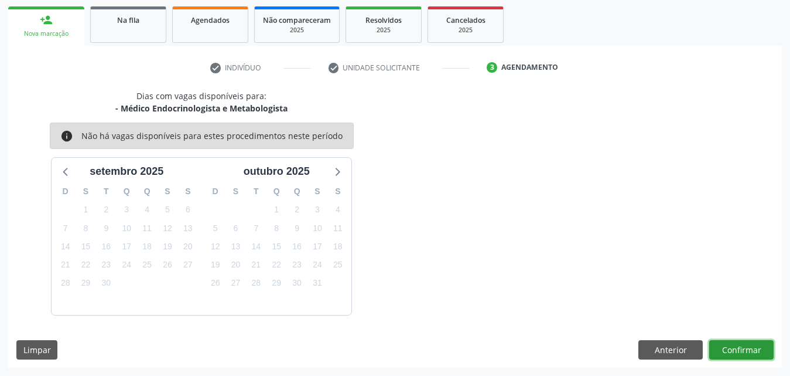
click at [737, 342] on button "Confirmar" at bounding box center [742, 350] width 64 height 20
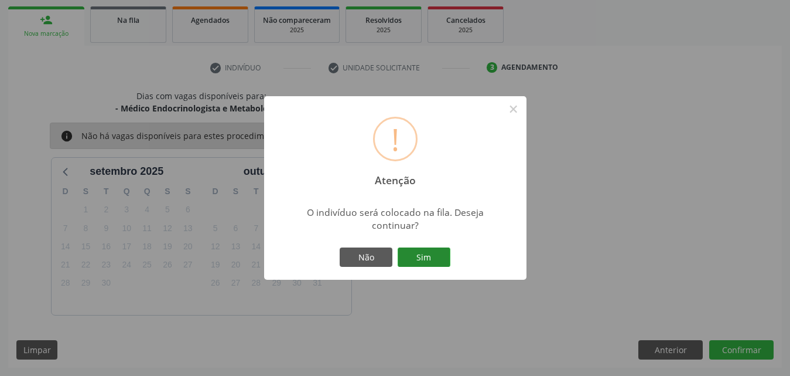
click at [426, 256] on button "Sim" at bounding box center [424, 257] width 53 height 20
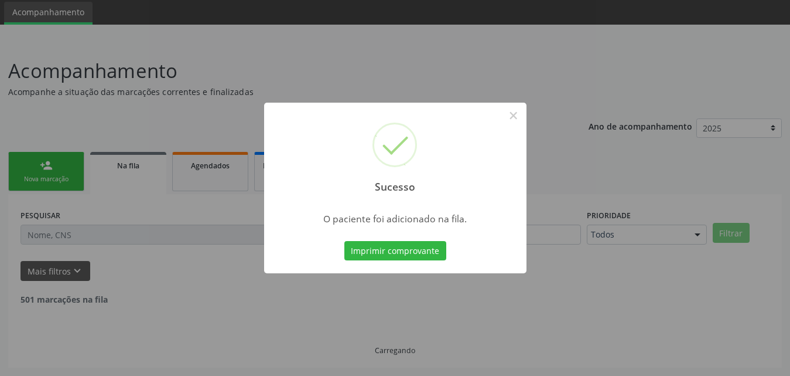
scroll to position [28, 0]
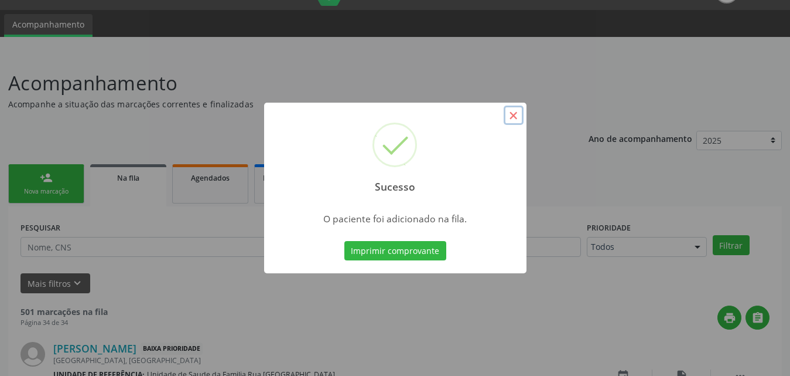
click at [517, 117] on button "×" at bounding box center [514, 115] width 20 height 20
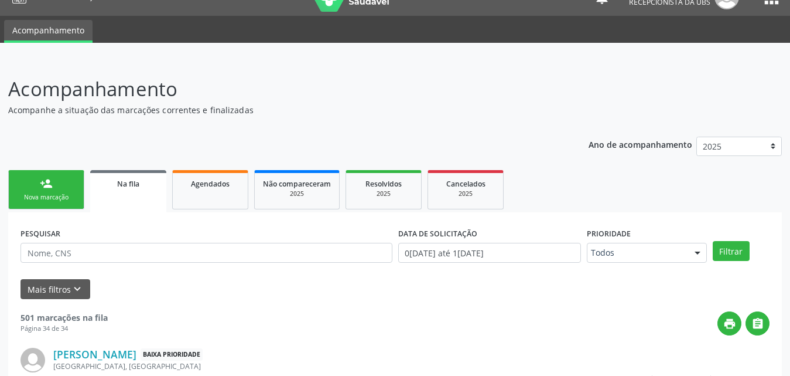
scroll to position [21, 0]
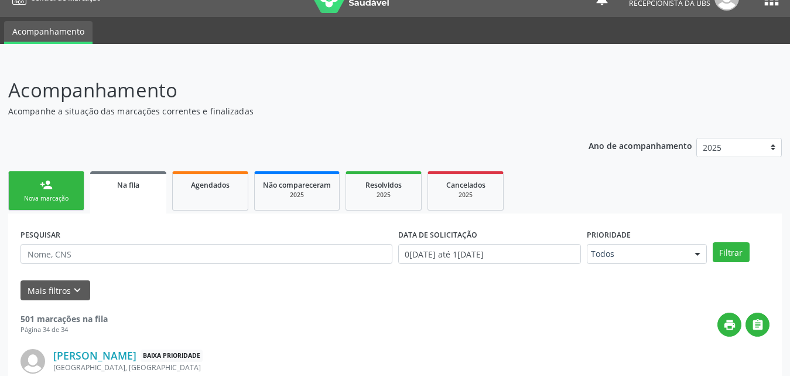
click at [49, 211] on ul "person_add Nova marcação Na fila Agendados Não compareceram 2025 Resolvidos 202…" at bounding box center [395, 190] width 774 height 45
click at [49, 202] on div "Nova marcação" at bounding box center [46, 198] width 59 height 9
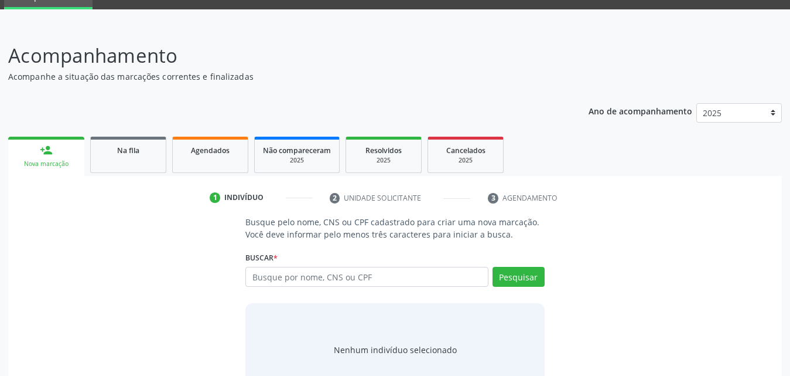
scroll to position [93, 0]
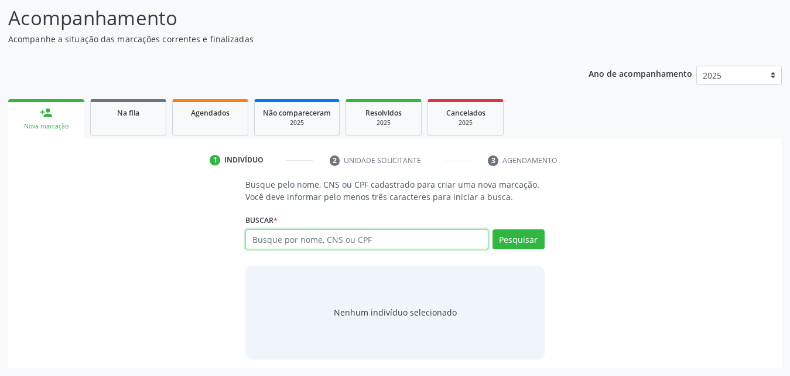
click at [423, 237] on input "text" at bounding box center [366, 239] width 243 height 20
type input "7"
click at [136, 124] on link "Na fila" at bounding box center [128, 117] width 76 height 36
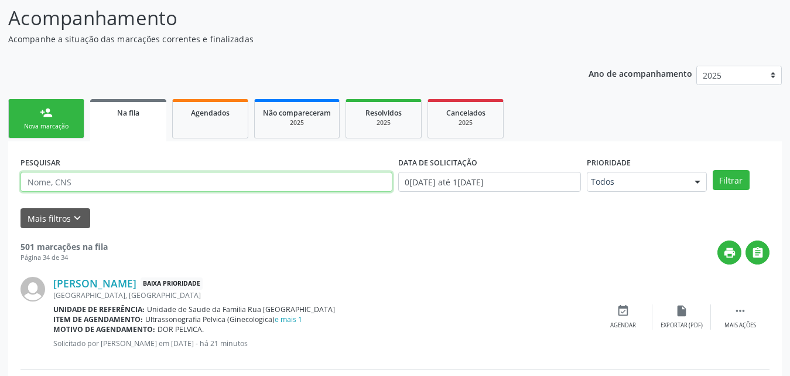
click at [130, 181] on input "text" at bounding box center [207, 182] width 372 height 20
type input "706702598124313"
click at [713, 170] on button "Filtrar" at bounding box center [731, 180] width 37 height 20
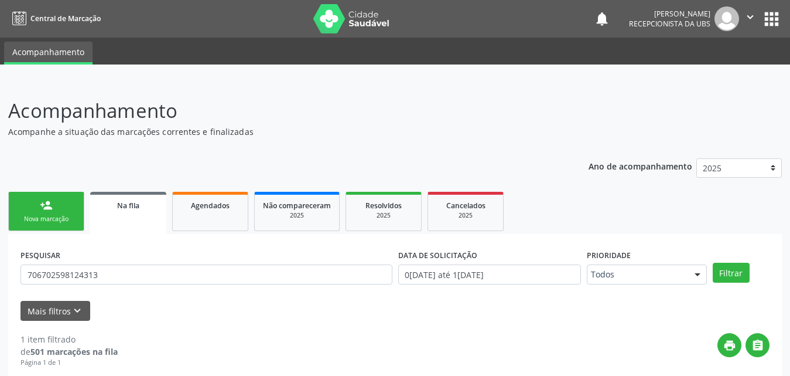
scroll to position [117, 0]
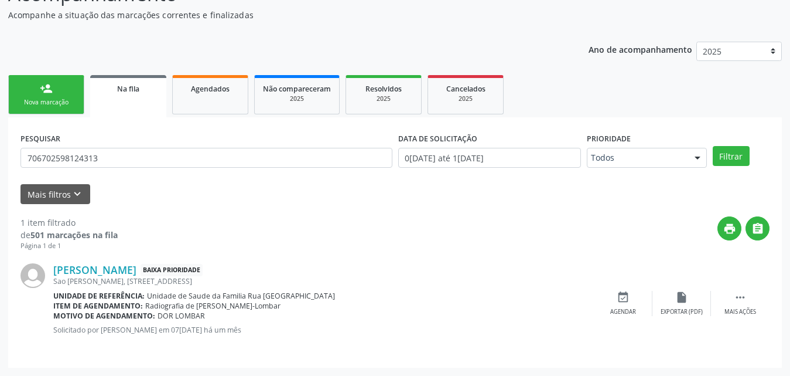
click at [47, 95] on link "person_add Nova marcação" at bounding box center [46, 94] width 76 height 39
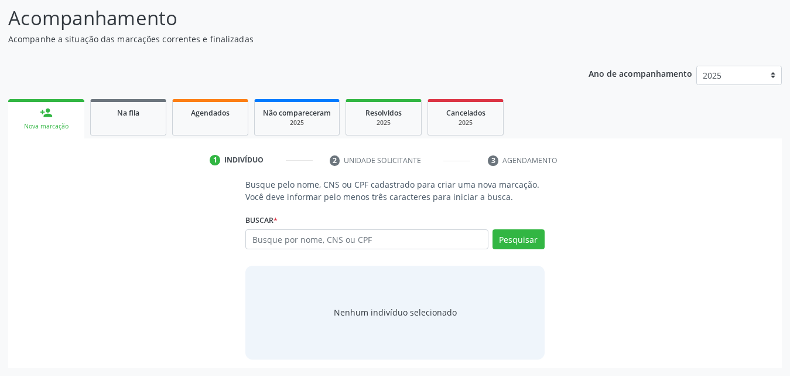
scroll to position [93, 0]
click at [433, 243] on input "text" at bounding box center [366, 239] width 243 height 20
type input "7"
type input "706702598124313"
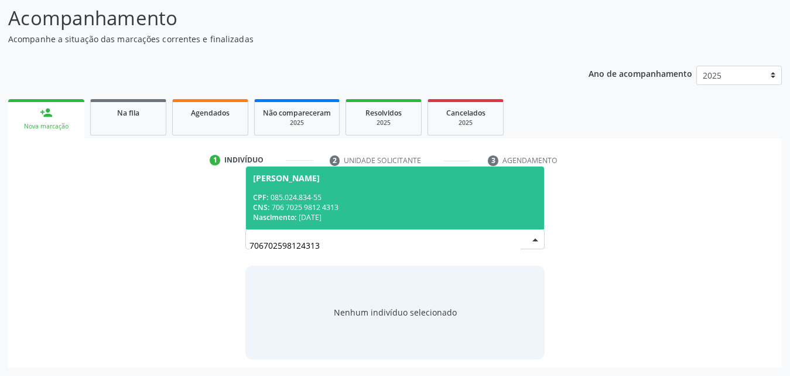
click at [271, 194] on div "CPF: 085.024.834-55" at bounding box center [395, 197] width 284 height 10
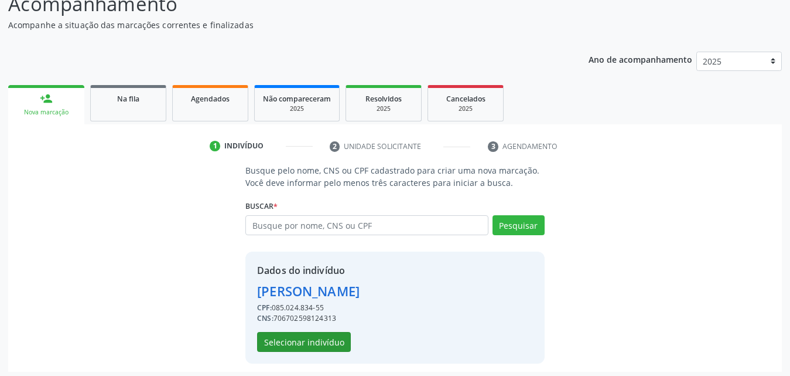
scroll to position [111, 0]
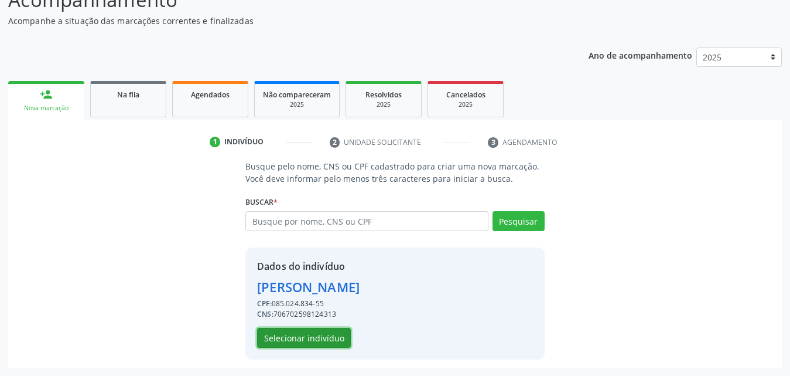
click at [296, 339] on button "Selecionar indivíduo" at bounding box center [304, 338] width 94 height 20
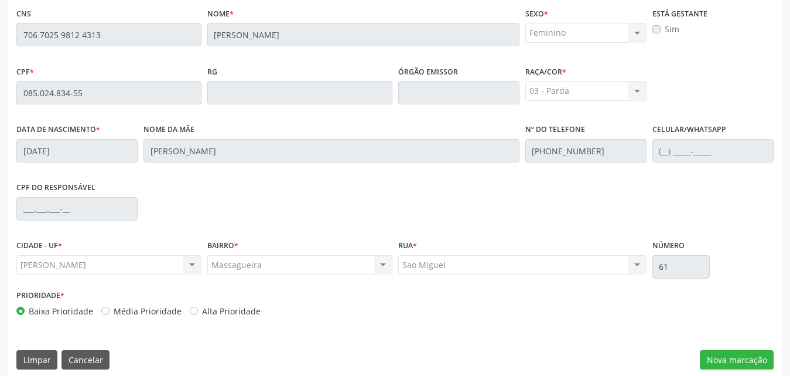
scroll to position [310, 0]
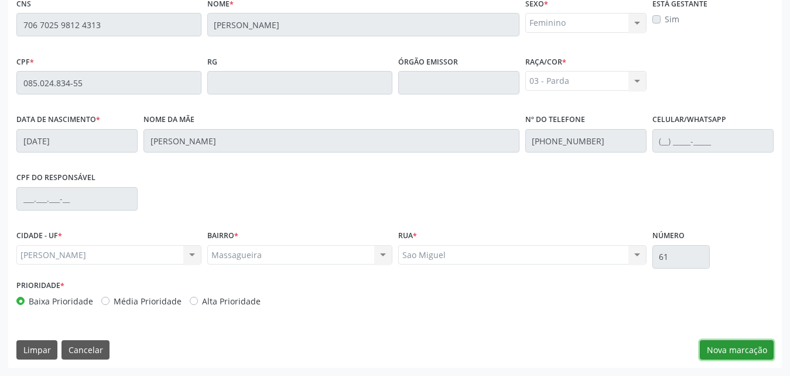
click at [753, 353] on button "Nova marcação" at bounding box center [737, 350] width 74 height 20
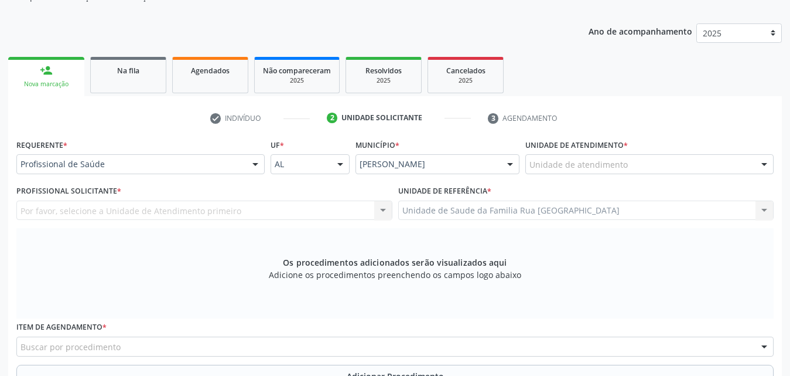
scroll to position [134, 0]
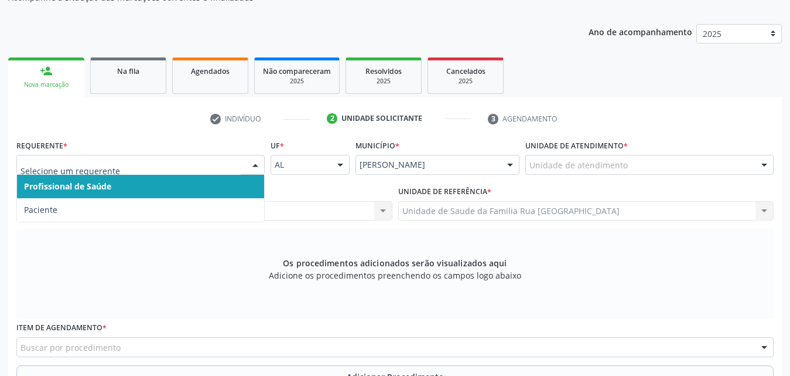
click at [257, 167] on div at bounding box center [256, 165] width 18 height 20
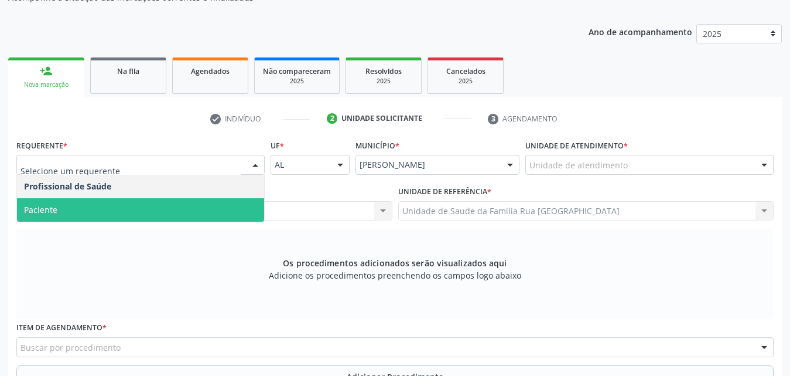
click at [125, 207] on span "Paciente" at bounding box center [140, 209] width 247 height 23
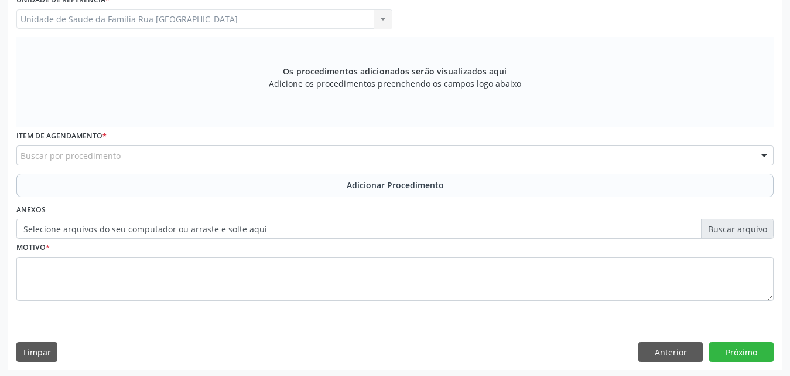
scroll to position [328, 0]
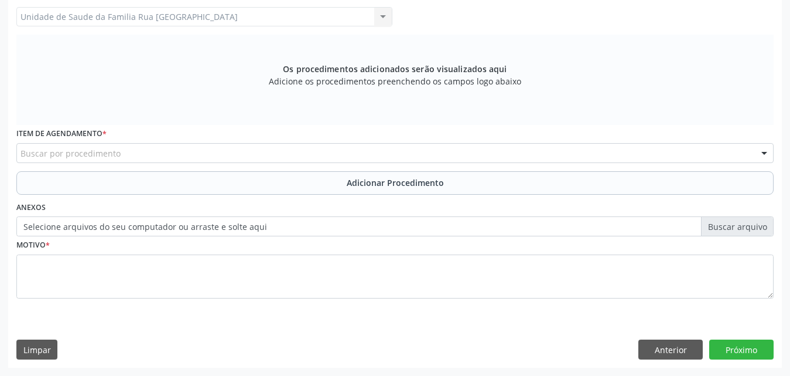
click at [252, 154] on div "Buscar por procedimento" at bounding box center [395, 153] width 758 height 20
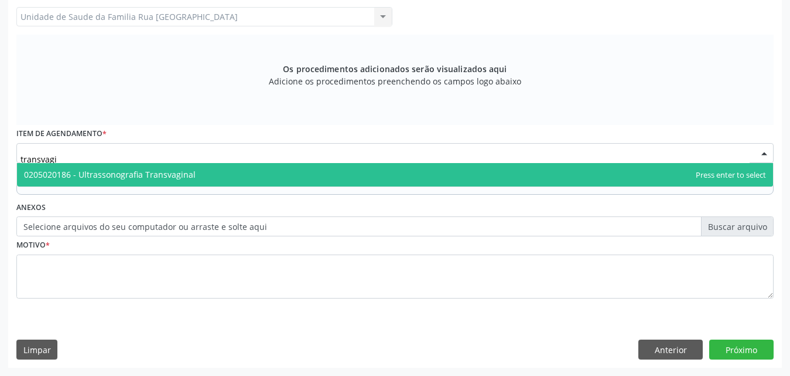
click at [204, 180] on span "0205020186 - Ultrassonografia Transvaginal" at bounding box center [395, 174] width 756 height 23
type input "transvagi"
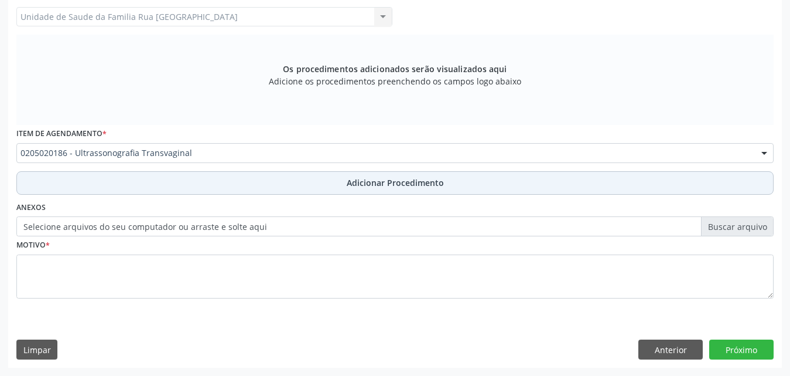
click at [368, 191] on button "Adicionar Procedimento" at bounding box center [395, 182] width 758 height 23
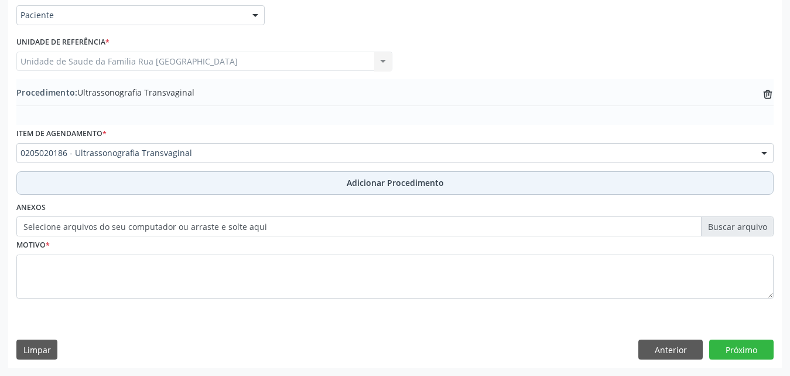
scroll to position [284, 0]
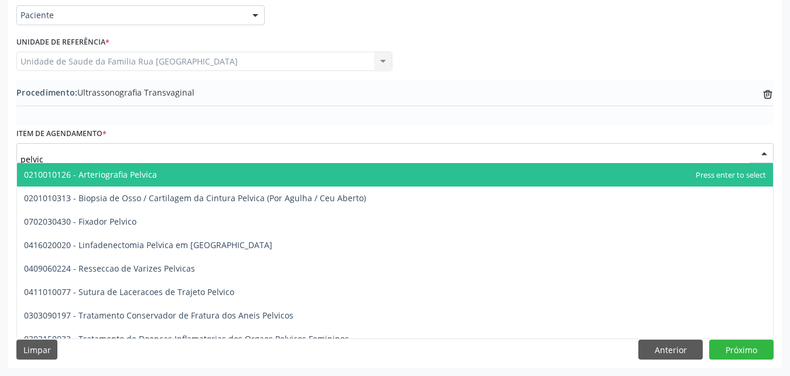
type input "pelvica"
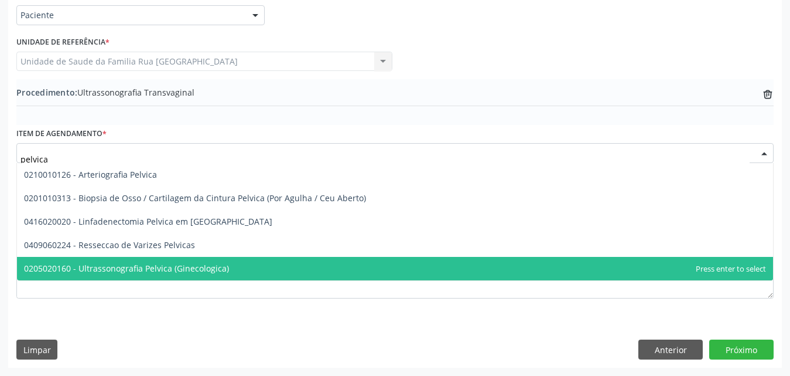
click at [186, 269] on span "0205020160 - Ultrassonografia Pelvica (Ginecologica)" at bounding box center [126, 267] width 205 height 11
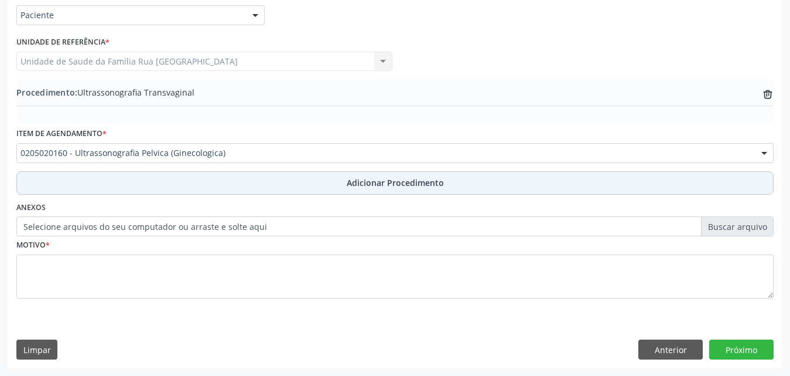
click at [425, 189] on button "Adicionar Procedimento" at bounding box center [395, 182] width 758 height 23
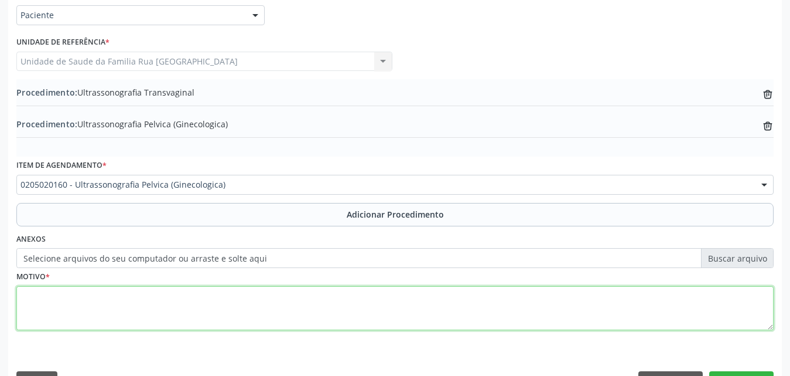
click at [196, 304] on textarea at bounding box center [395, 308] width 758 height 45
type textarea "d"
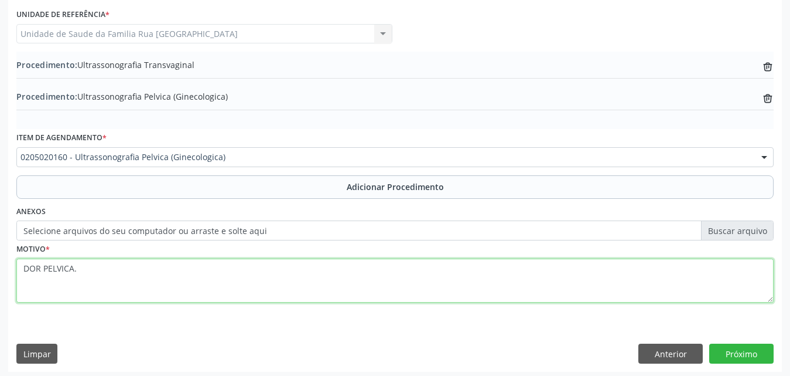
scroll to position [315, 0]
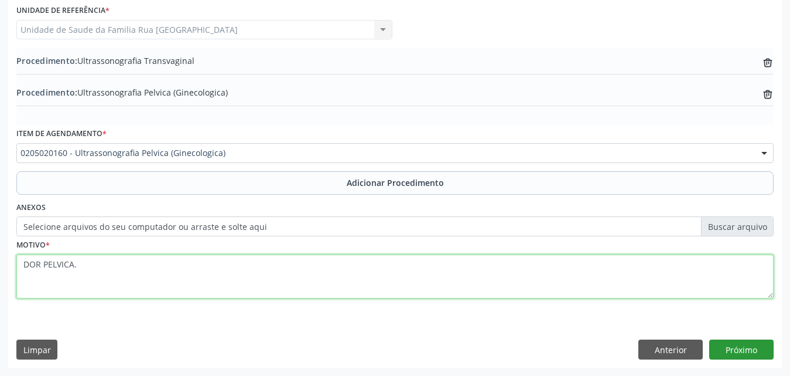
type textarea "DOR PELVICA."
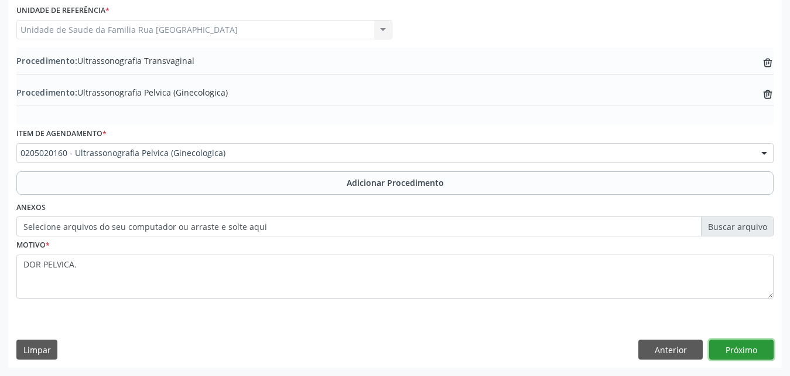
click at [743, 351] on button "Próximo" at bounding box center [742, 349] width 64 height 20
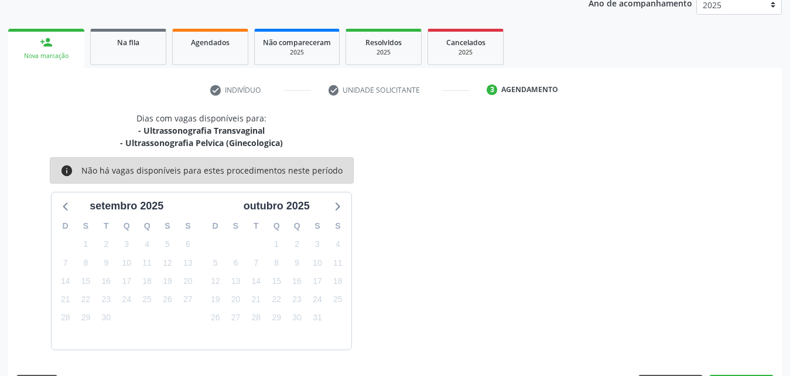
scroll to position [197, 0]
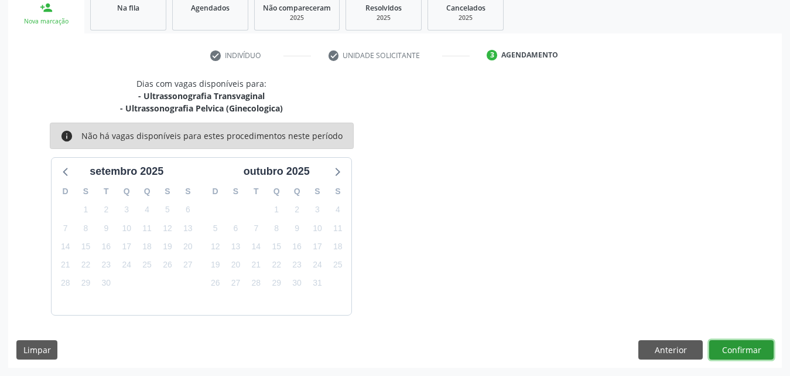
click at [743, 351] on button "Confirmar" at bounding box center [742, 350] width 64 height 20
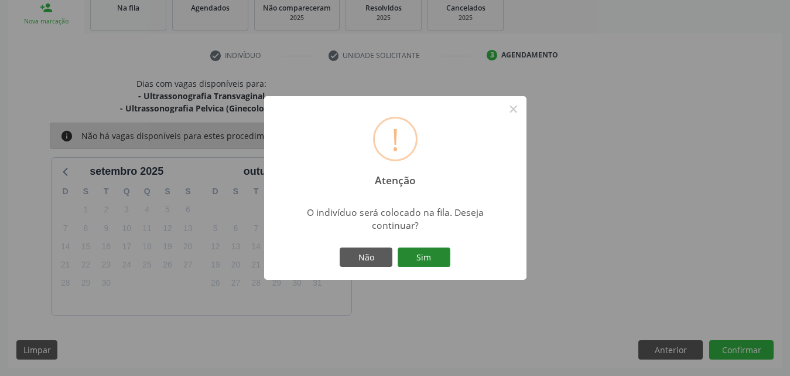
click at [424, 259] on button "Sim" at bounding box center [424, 257] width 53 height 20
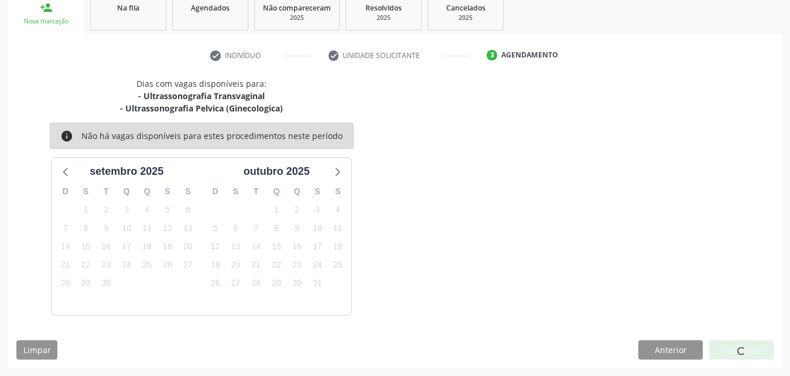
scroll to position [28, 0]
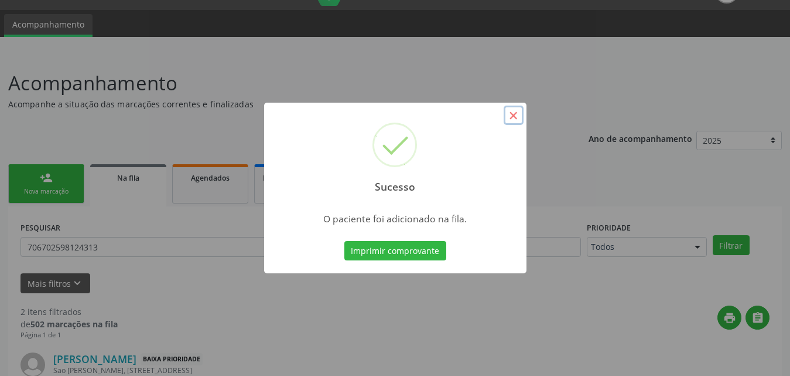
click at [519, 114] on button "×" at bounding box center [514, 115] width 20 height 20
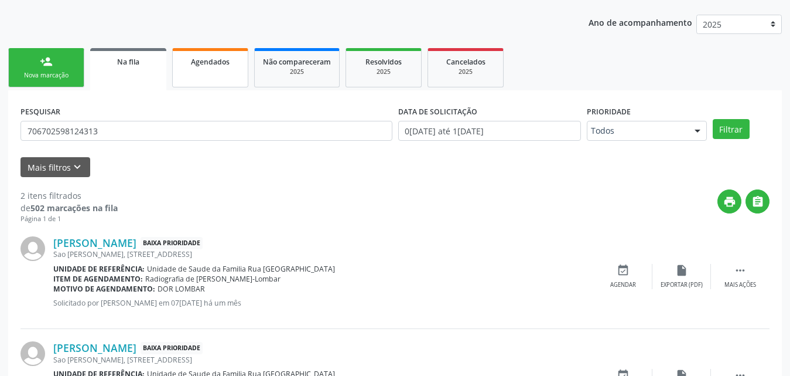
scroll to position [86, 0]
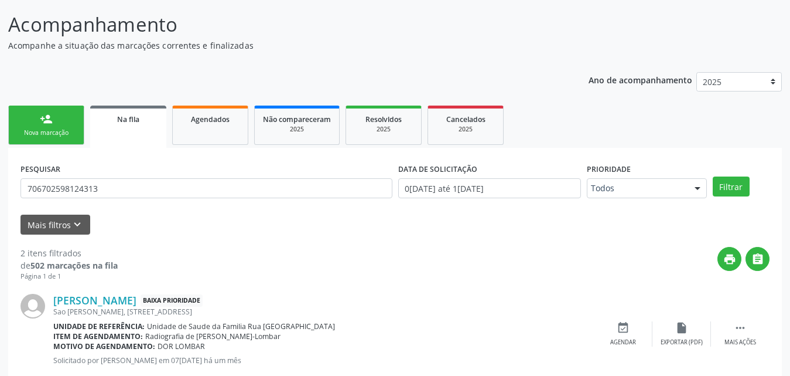
click at [46, 132] on div "Nova marcação" at bounding box center [46, 132] width 59 height 9
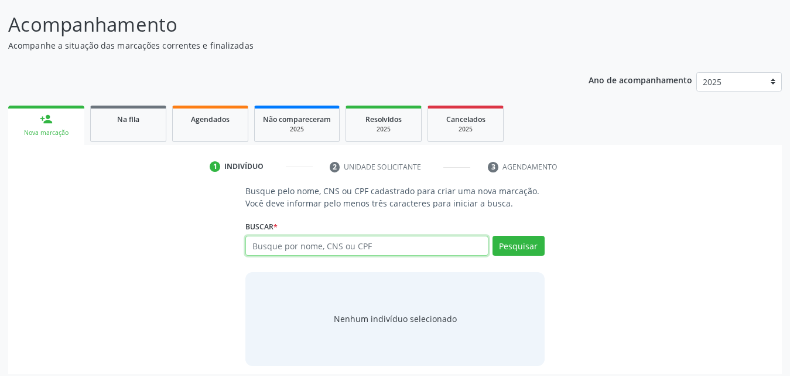
click at [403, 249] on input "text" at bounding box center [366, 246] width 243 height 20
type input "706702598124313"
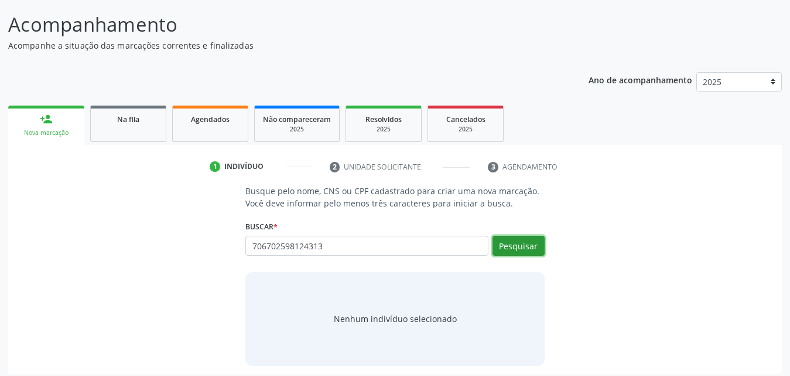
click at [531, 238] on button "Pesquisar" at bounding box center [519, 246] width 52 height 20
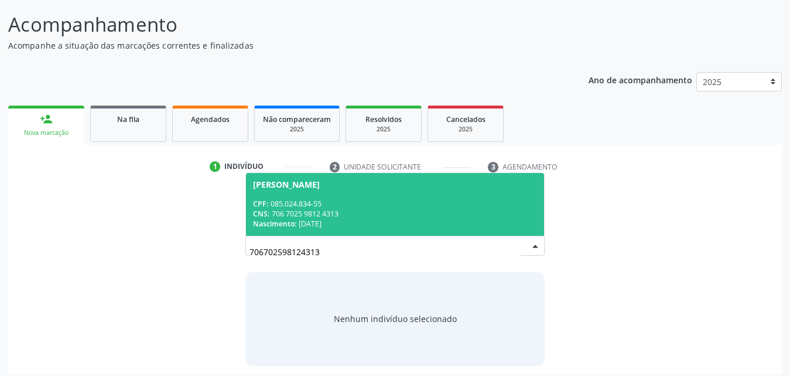
click at [318, 210] on div "CNS: 706 7025 9812 4313" at bounding box center [395, 214] width 284 height 10
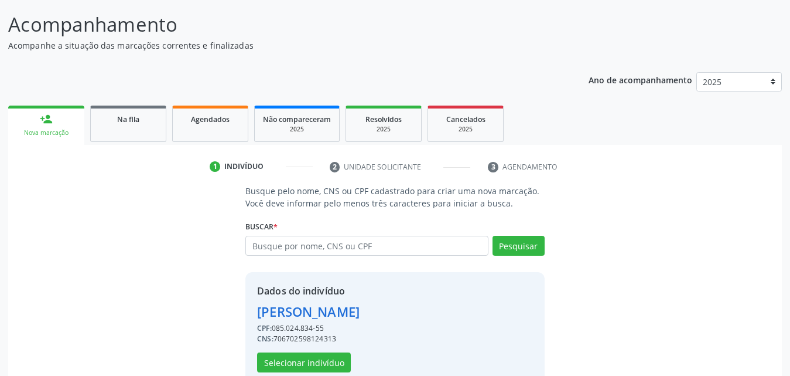
scroll to position [111, 0]
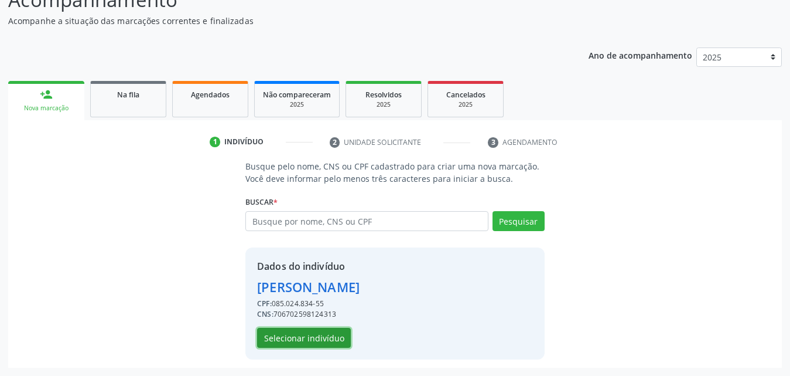
click at [301, 341] on button "Selecionar indivíduo" at bounding box center [304, 338] width 94 height 20
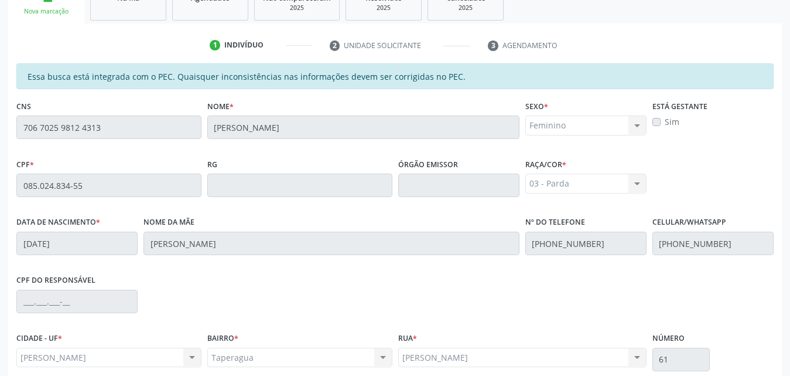
scroll to position [310, 0]
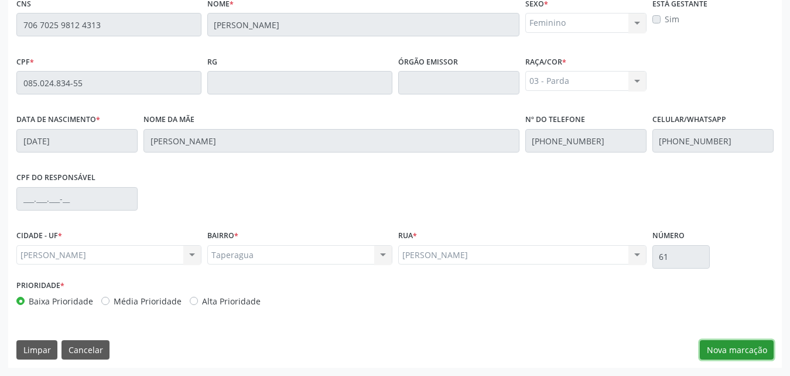
click at [739, 342] on button "Nova marcação" at bounding box center [737, 350] width 74 height 20
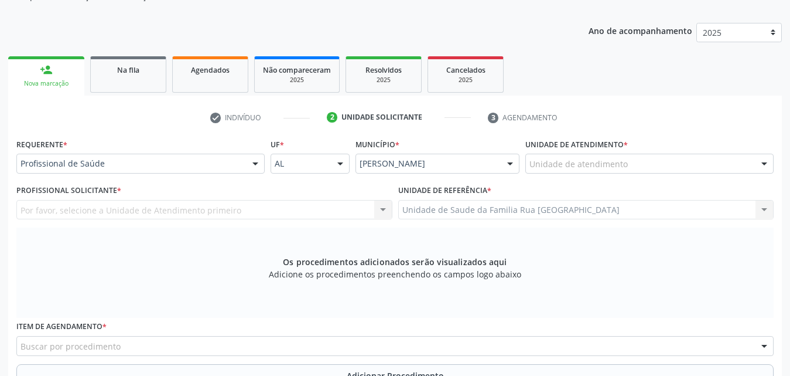
scroll to position [134, 0]
click at [255, 169] on div at bounding box center [256, 165] width 18 height 20
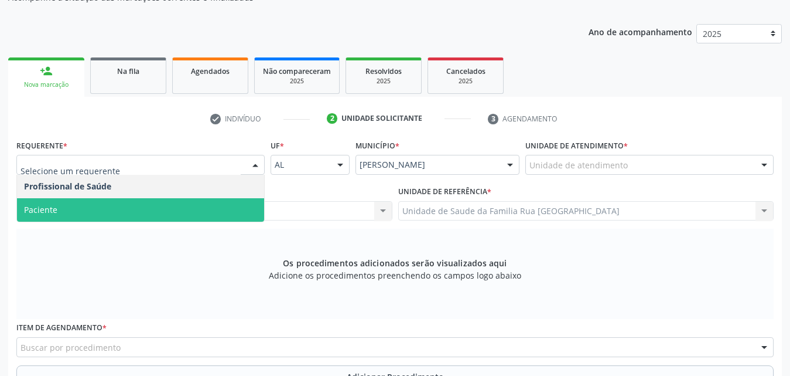
click at [114, 212] on span "Paciente" at bounding box center [140, 209] width 247 height 23
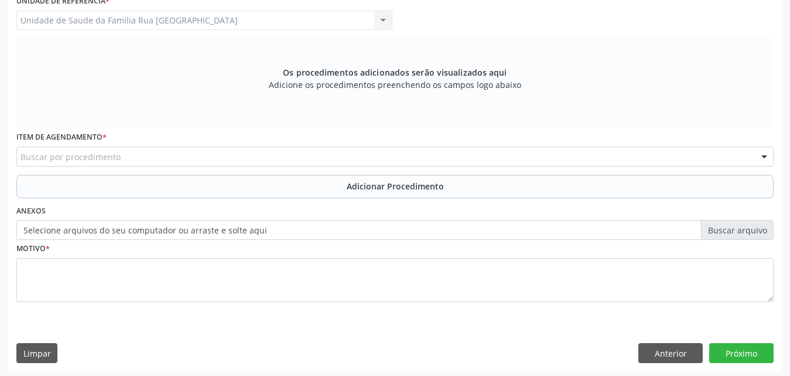
scroll to position [328, 0]
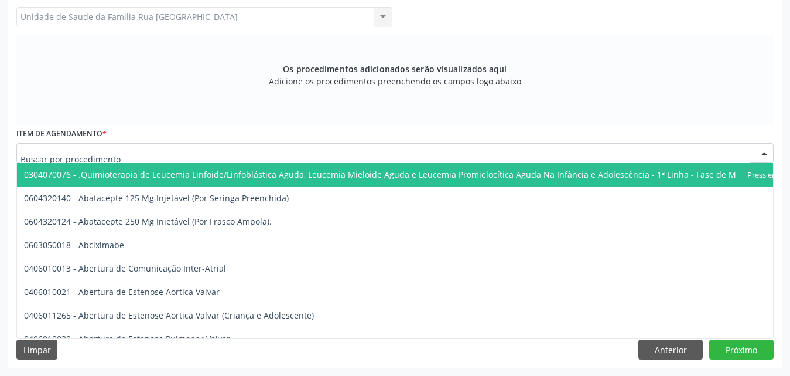
click at [264, 156] on div at bounding box center [395, 153] width 758 height 20
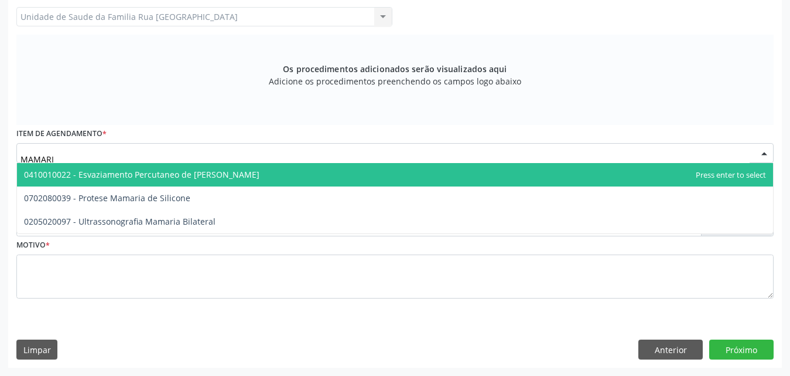
type input "MAMARIA"
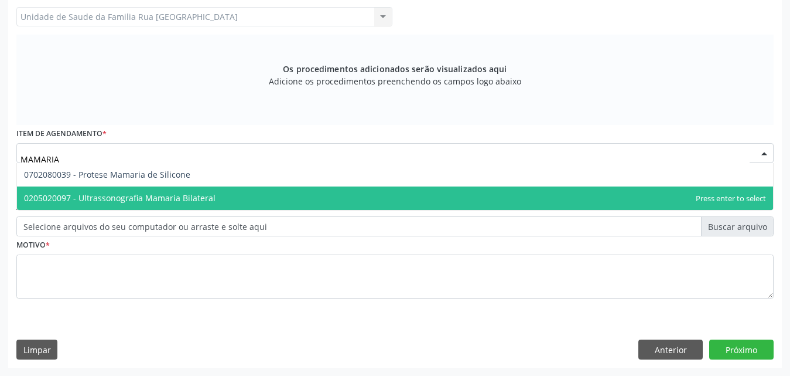
click at [114, 195] on span "0205020097 - Ultrassonografia Mamaria Bilateral" at bounding box center [120, 197] width 192 height 11
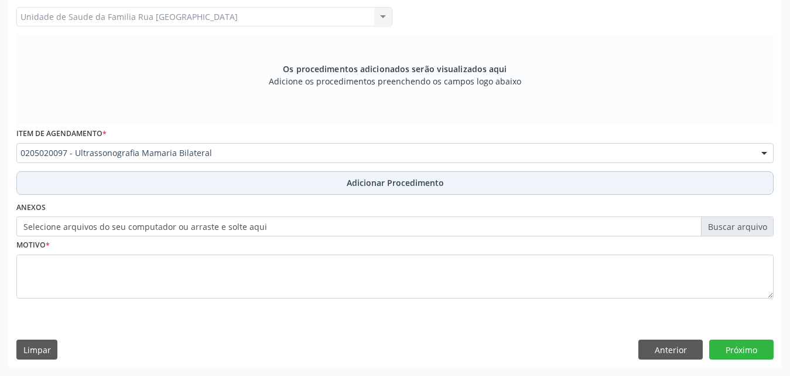
click at [422, 183] on span "Adicionar Procedimento" at bounding box center [395, 182] width 97 height 12
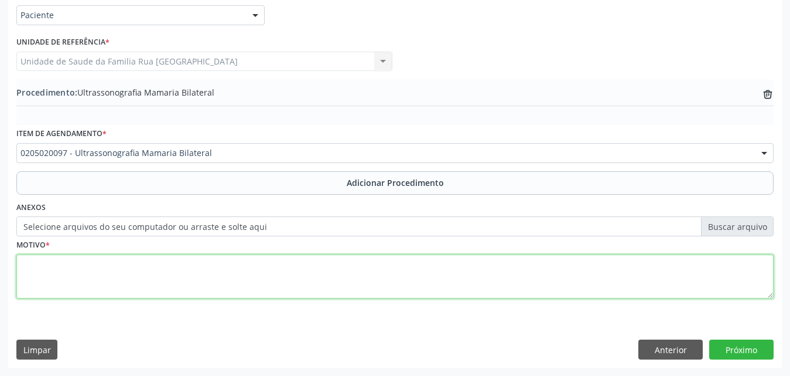
click at [134, 262] on textarea at bounding box center [395, 276] width 758 height 45
type textarea "[MEDICAL_DATA]."
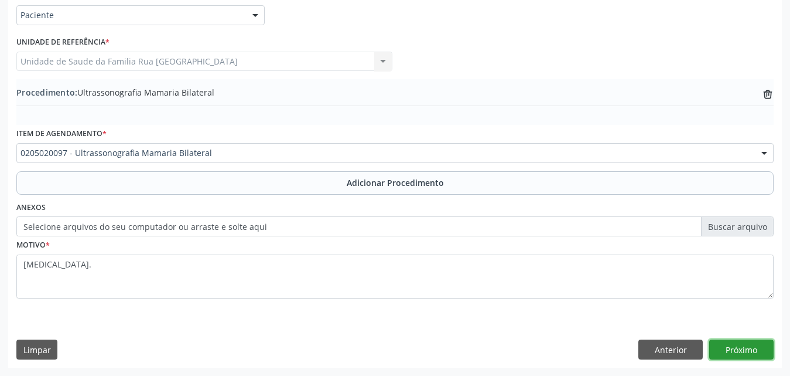
click at [739, 349] on button "Próximo" at bounding box center [742, 349] width 64 height 20
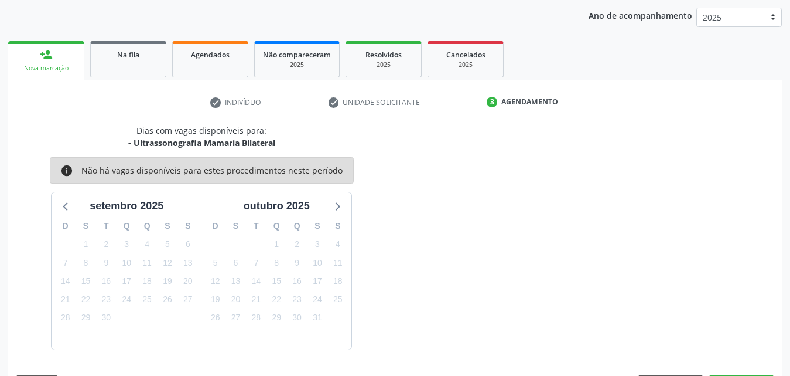
scroll to position [185, 0]
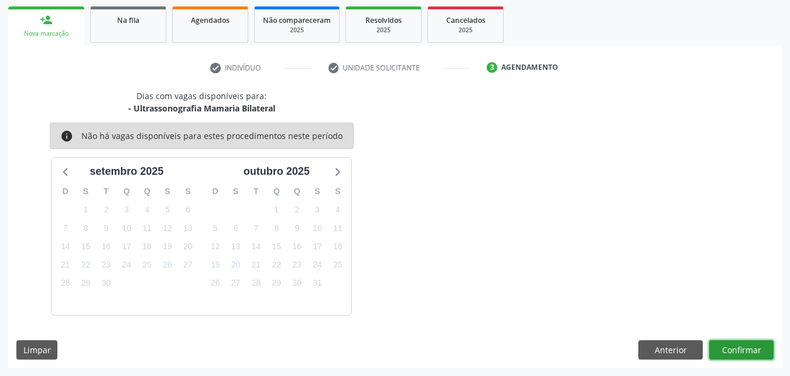
click at [752, 354] on button "Confirmar" at bounding box center [742, 350] width 64 height 20
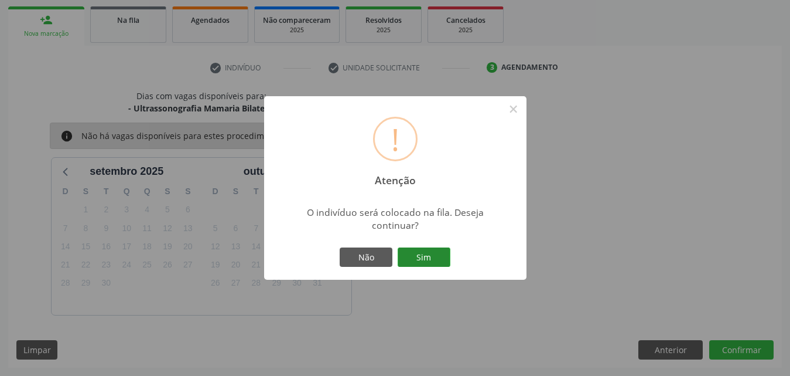
click at [424, 251] on button "Sim" at bounding box center [424, 257] width 53 height 20
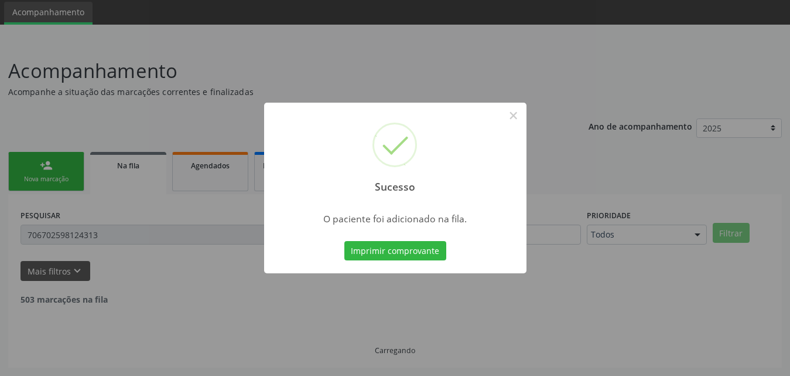
scroll to position [28, 0]
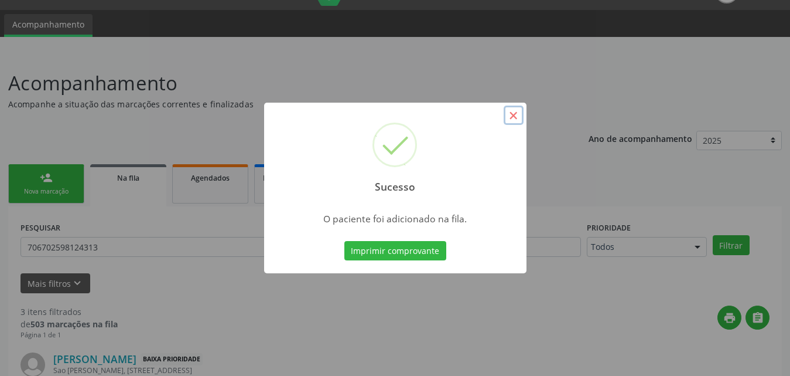
click at [513, 115] on button "×" at bounding box center [514, 115] width 20 height 20
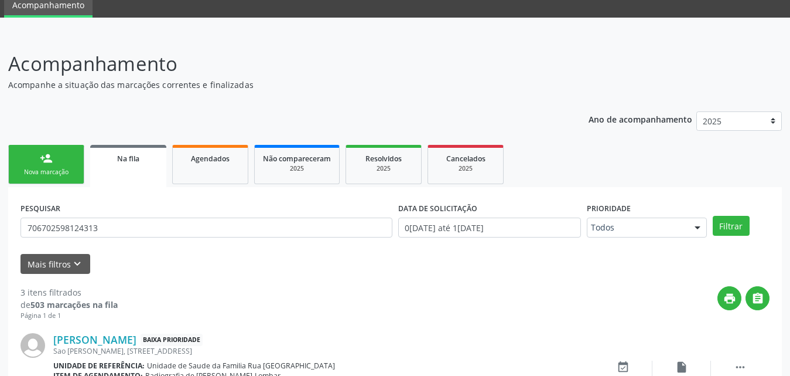
scroll to position [34, 0]
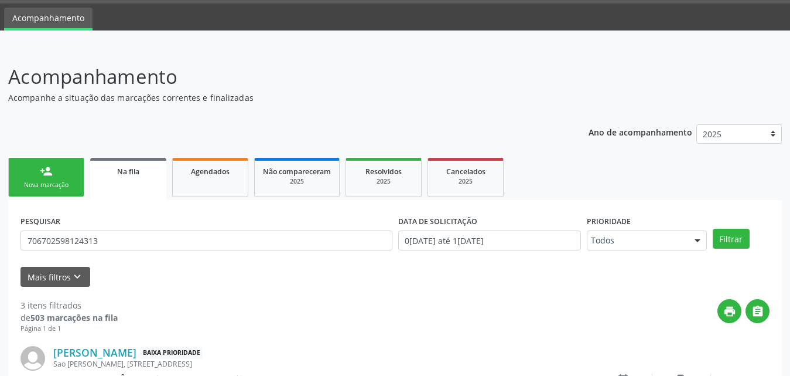
click at [59, 183] on div "Nova marcação" at bounding box center [46, 184] width 59 height 9
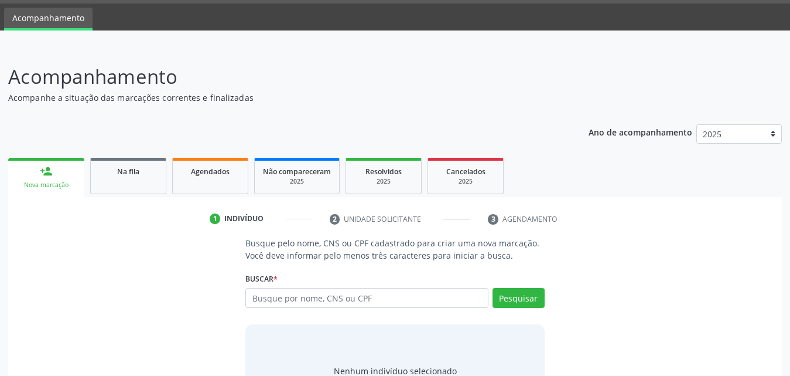
scroll to position [93, 0]
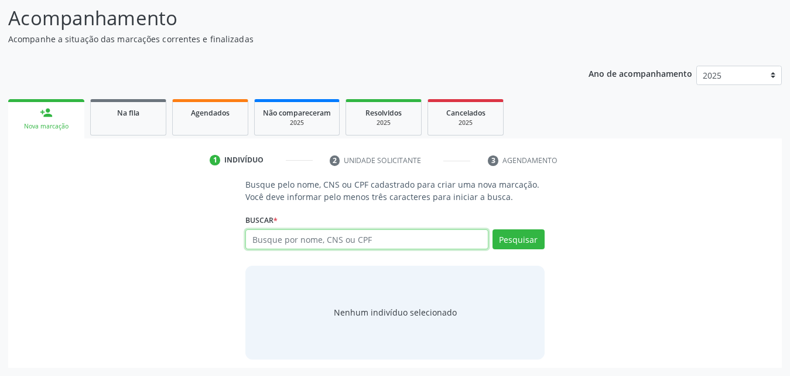
click at [387, 240] on input "text" at bounding box center [366, 239] width 243 height 20
type input "70810786259910"
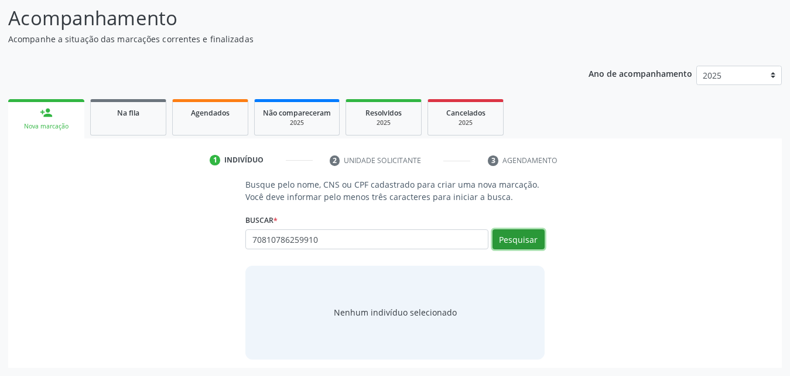
click at [523, 238] on button "Pesquisar" at bounding box center [519, 239] width 52 height 20
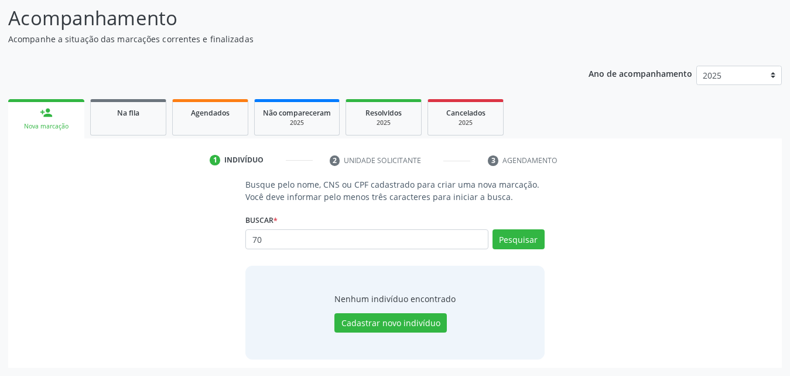
type input "7"
type input "708107862459910"
click at [523, 240] on button "Pesquisar" at bounding box center [519, 239] width 52 height 20
type input "708107862459910"
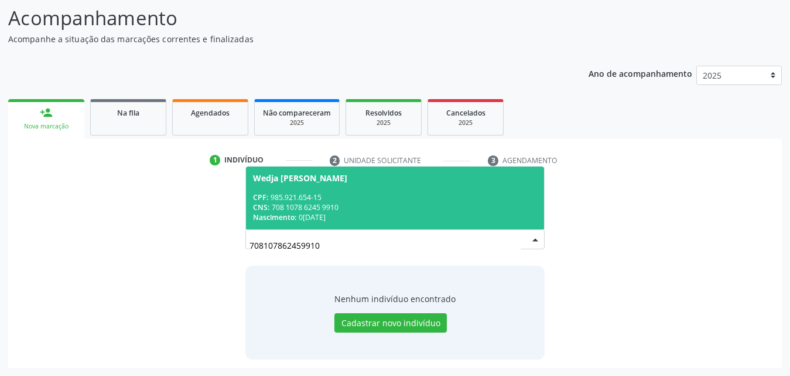
click at [284, 205] on div "CNS: 708 1078 6245 9910" at bounding box center [395, 207] width 284 height 10
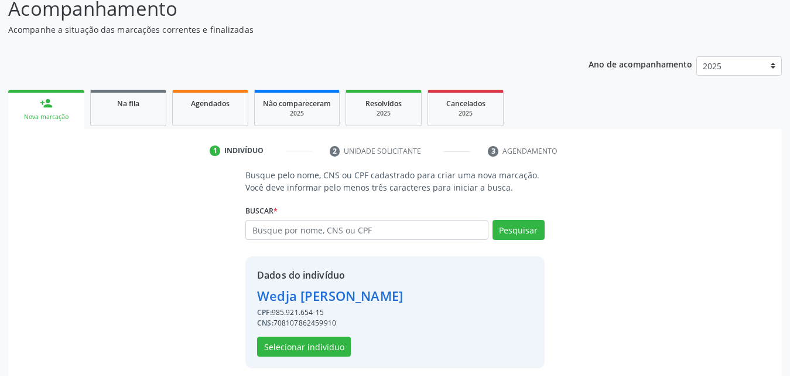
scroll to position [111, 0]
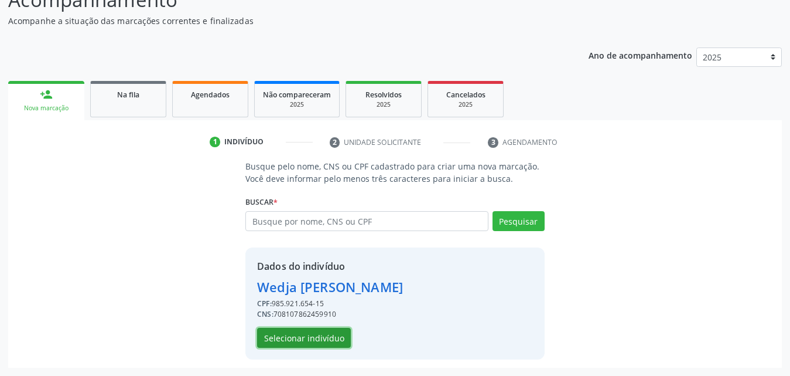
click at [302, 337] on button "Selecionar indivíduo" at bounding box center [304, 338] width 94 height 20
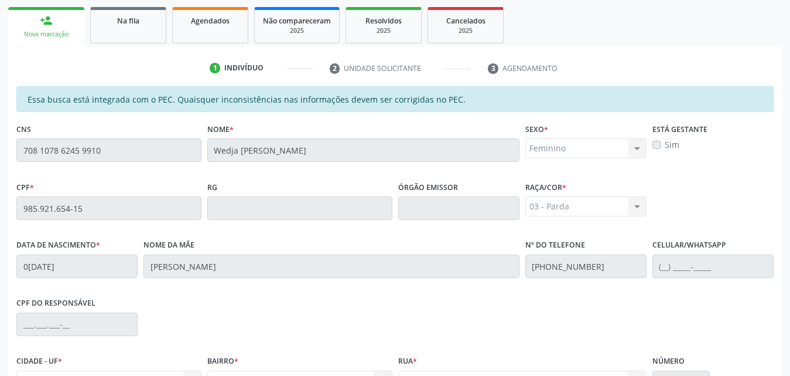
scroll to position [310, 0]
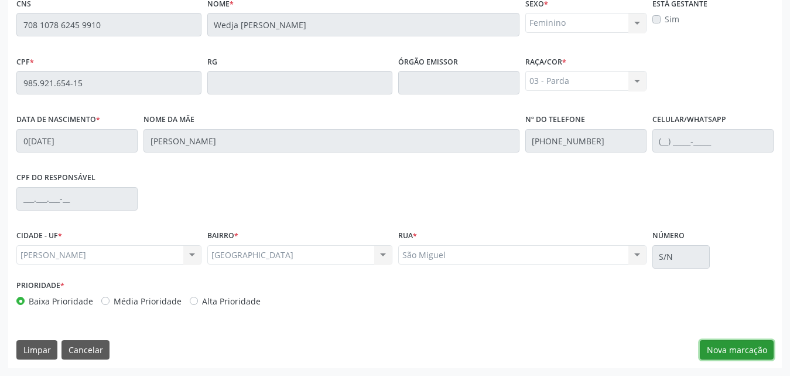
click at [732, 348] on button "Nova marcação" at bounding box center [737, 350] width 74 height 20
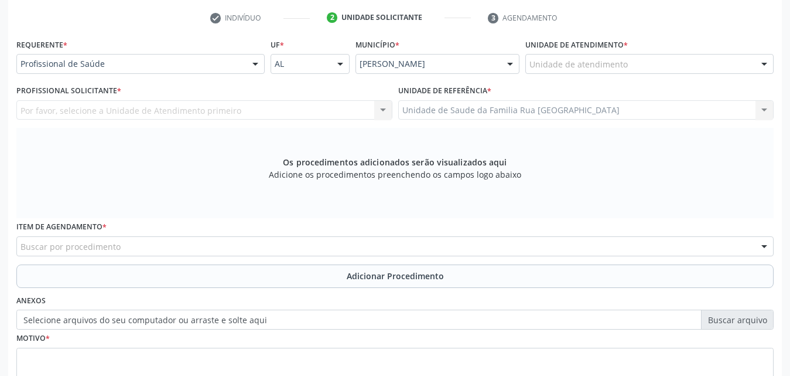
scroll to position [134, 0]
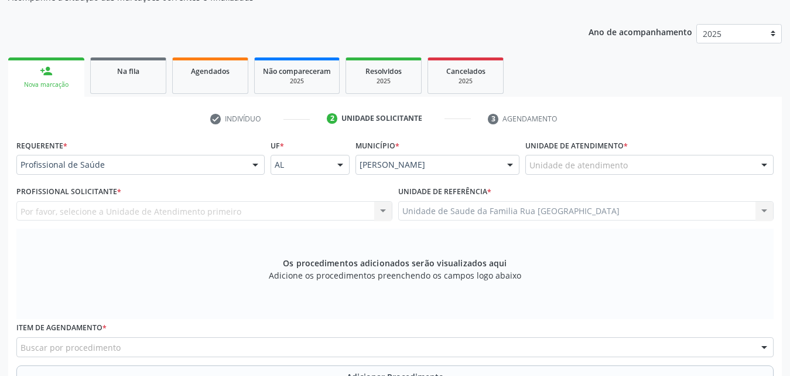
click at [253, 170] on div at bounding box center [256, 165] width 18 height 20
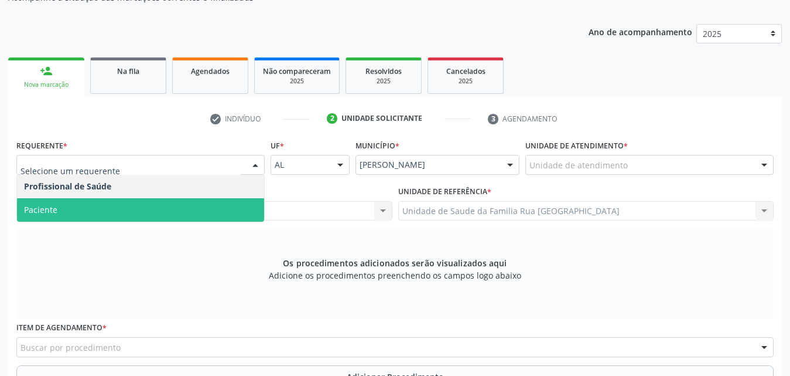
click at [129, 208] on span "Paciente" at bounding box center [140, 209] width 247 height 23
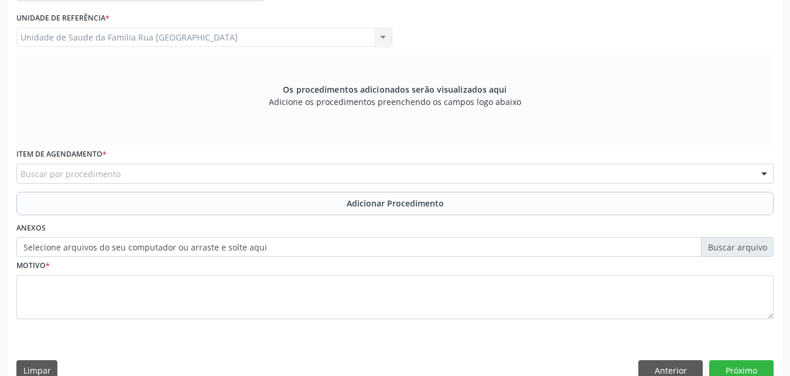
scroll to position [310, 0]
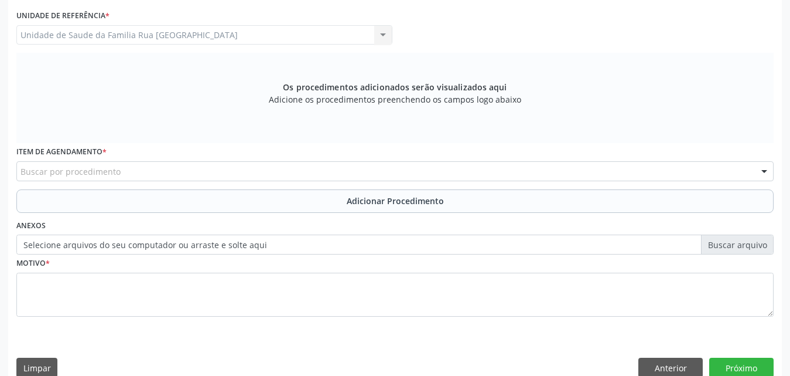
click at [272, 172] on div "Buscar por procedimento" at bounding box center [395, 171] width 758 height 20
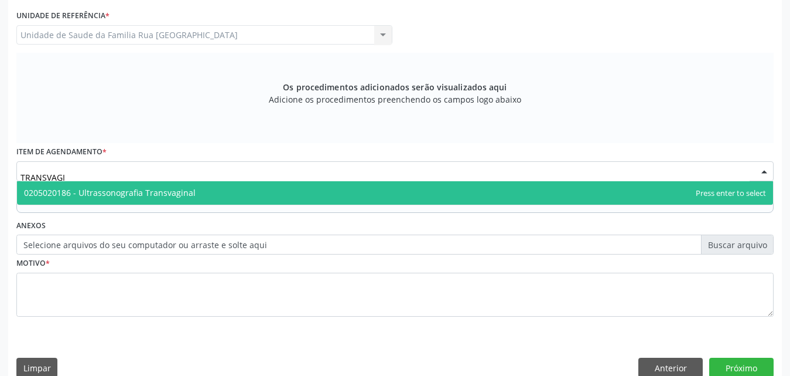
click at [185, 197] on span "0205020186 - Ultrassonografia Transvaginal" at bounding box center [110, 192] width 172 height 11
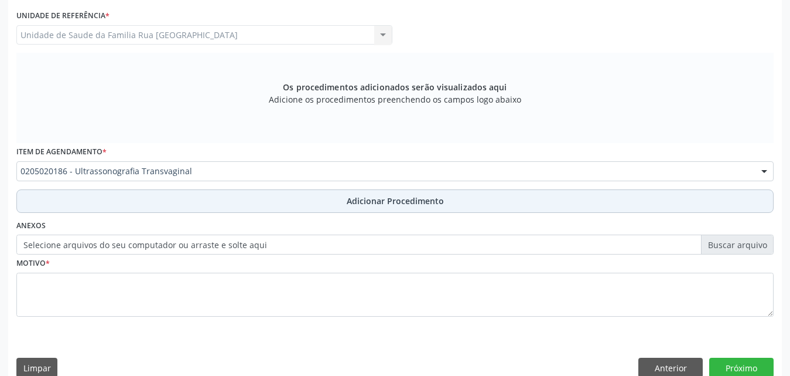
click at [394, 194] on button "Adicionar Procedimento" at bounding box center [395, 200] width 758 height 23
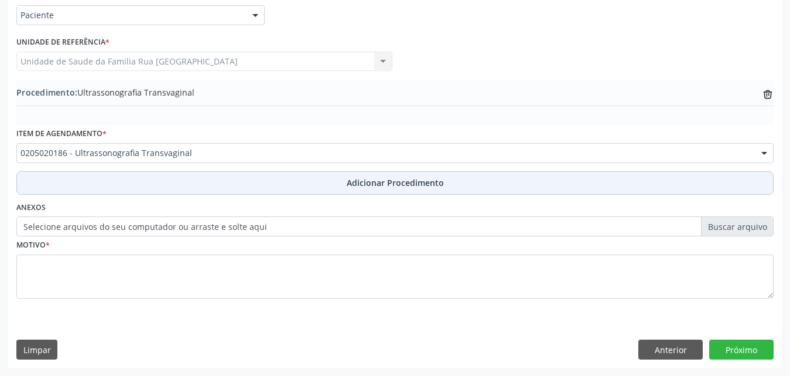
scroll to position [284, 0]
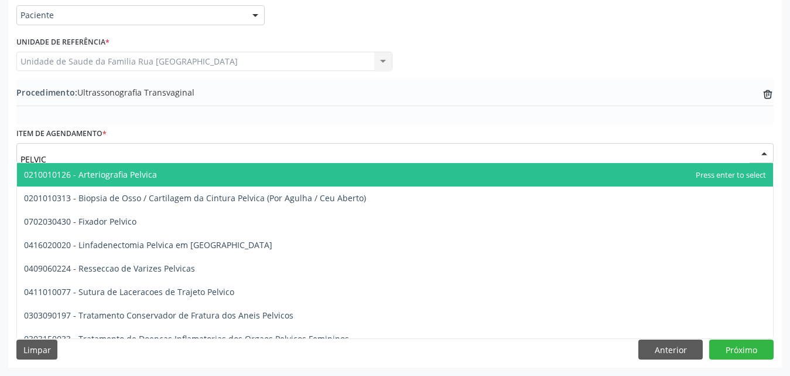
type input "PELVICA"
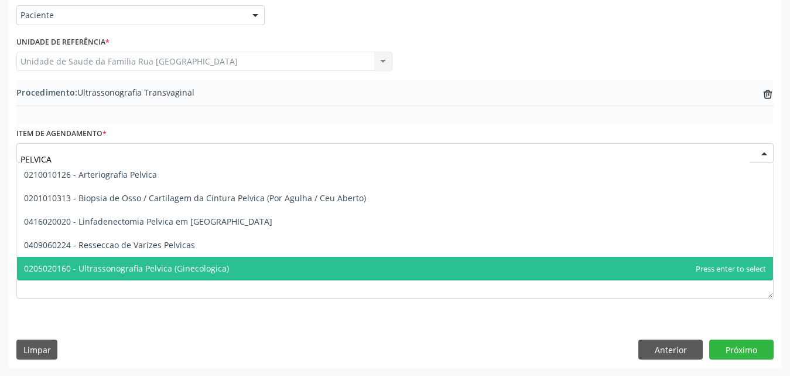
click at [187, 266] on span "0205020160 - Ultrassonografia Pelvica (Ginecologica)" at bounding box center [126, 267] width 205 height 11
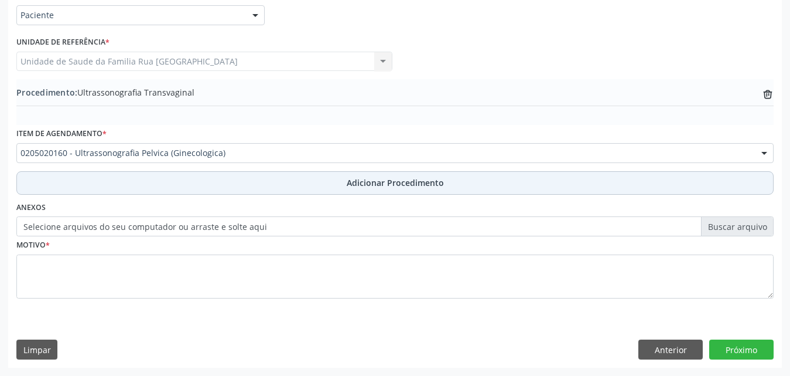
click at [369, 178] on span "Adicionar Procedimento" at bounding box center [395, 182] width 97 height 12
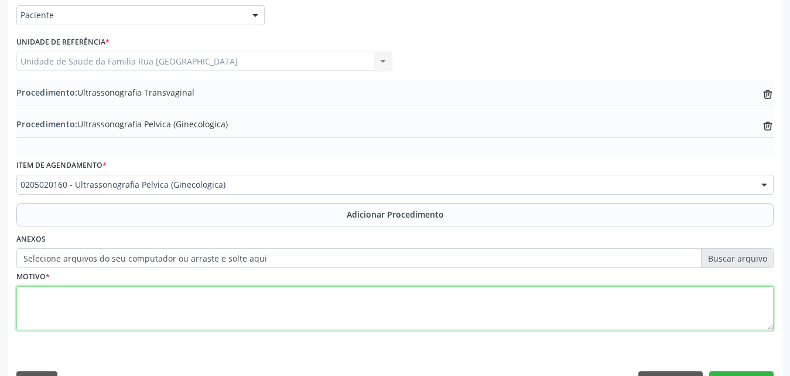
click at [138, 301] on textarea at bounding box center [395, 308] width 758 height 45
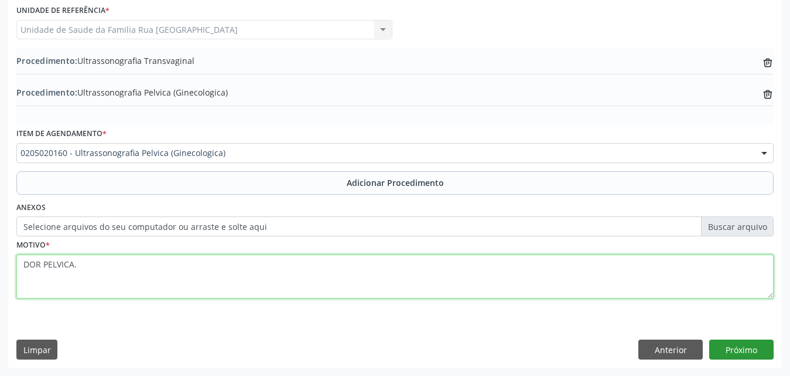
type textarea "DOR PELVICA."
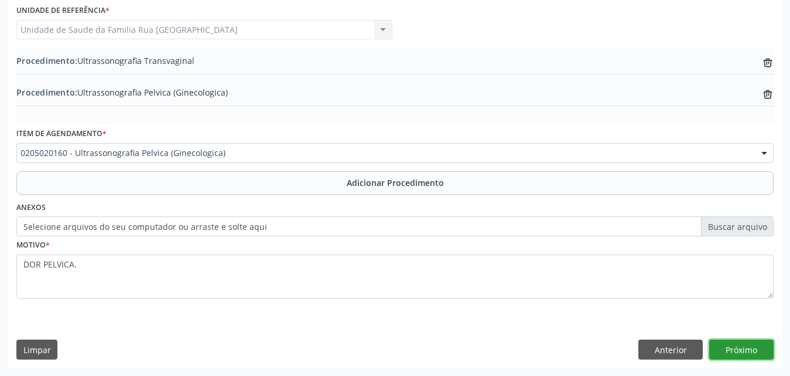
click at [756, 343] on button "Próximo" at bounding box center [742, 349] width 64 height 20
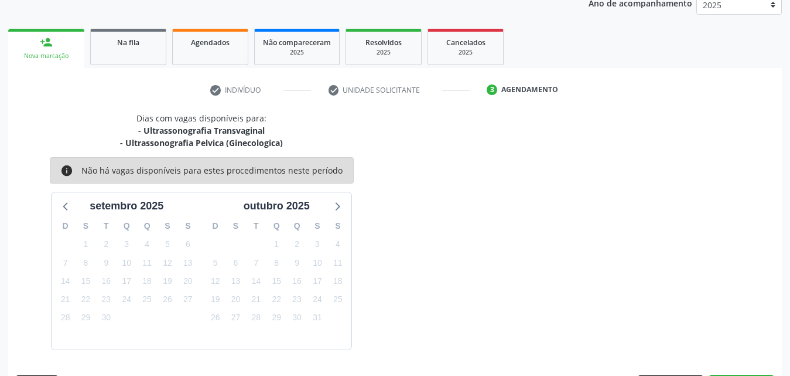
scroll to position [197, 0]
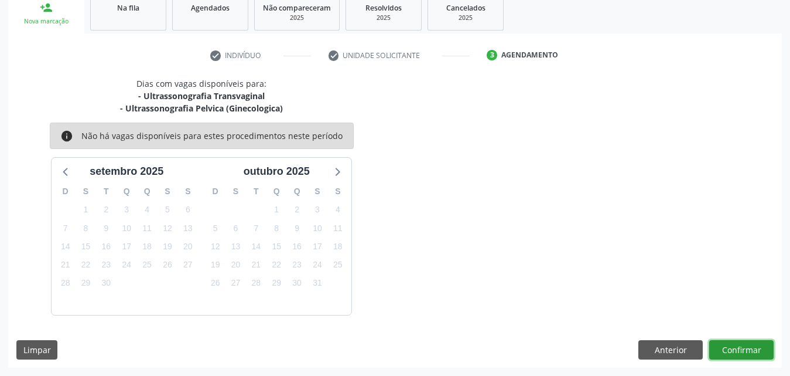
click at [751, 347] on button "Confirmar" at bounding box center [742, 350] width 64 height 20
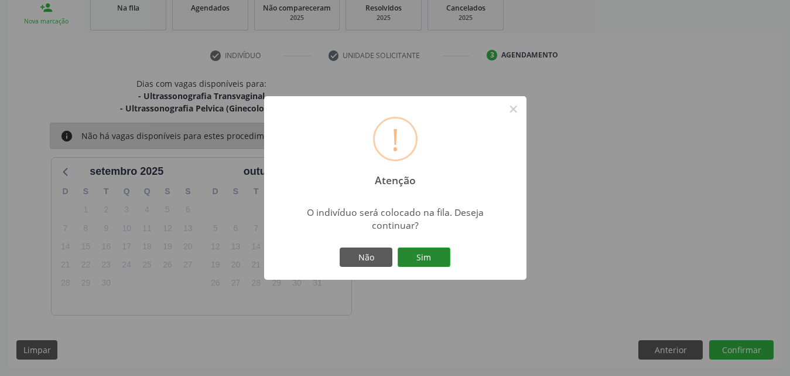
click at [433, 257] on button "Sim" at bounding box center [424, 257] width 53 height 20
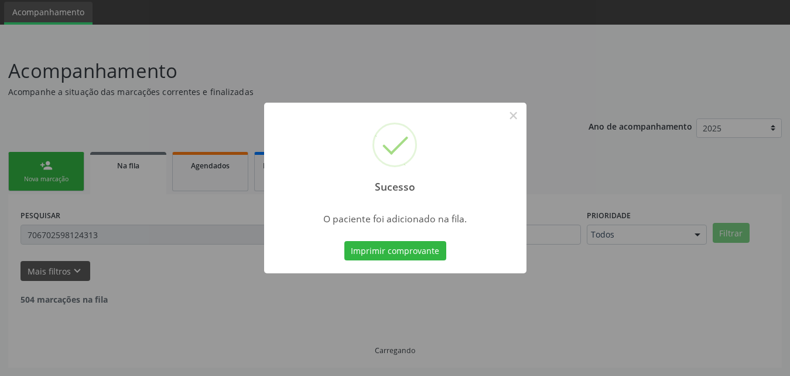
scroll to position [28, 0]
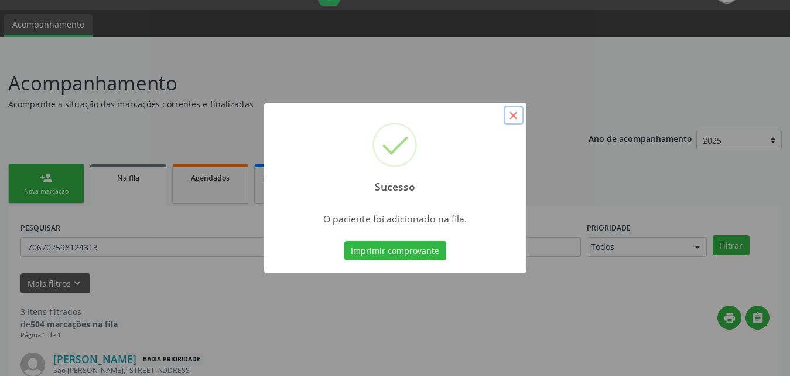
click at [515, 112] on button "×" at bounding box center [514, 115] width 20 height 20
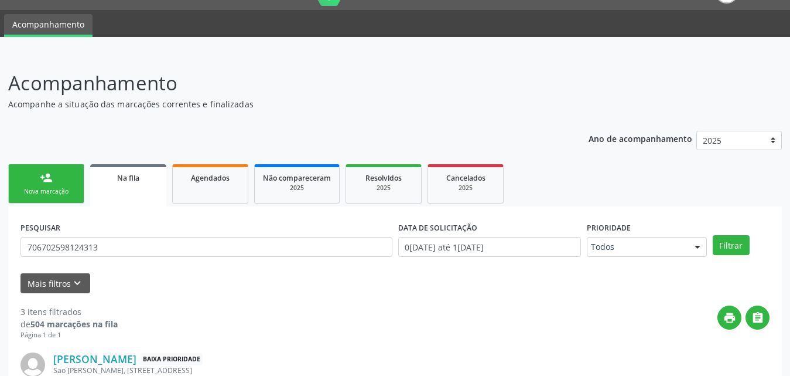
scroll to position [0, 0]
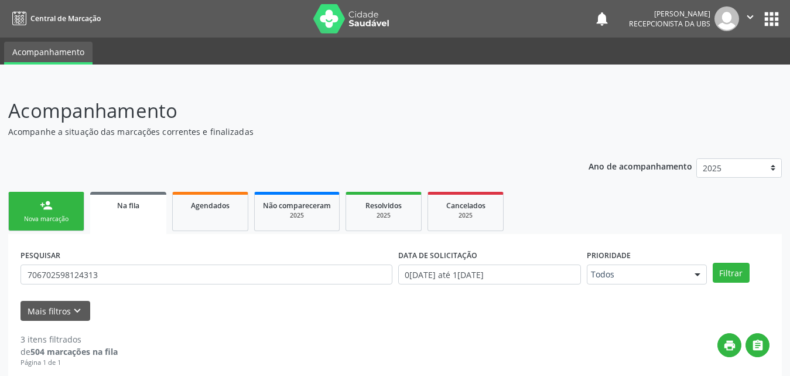
click at [49, 222] on div "Nova marcação" at bounding box center [46, 218] width 59 height 9
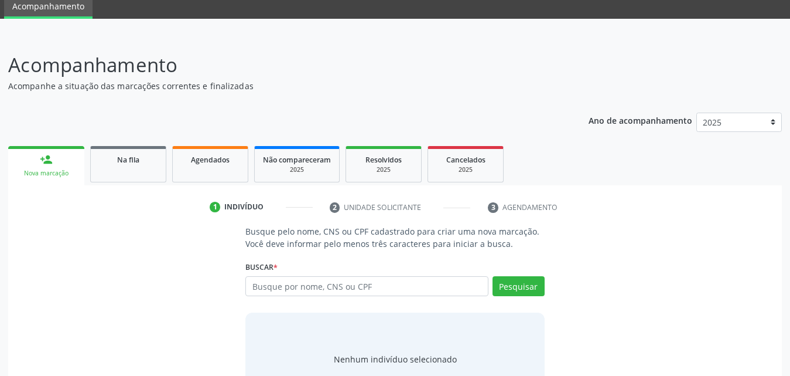
scroll to position [93, 0]
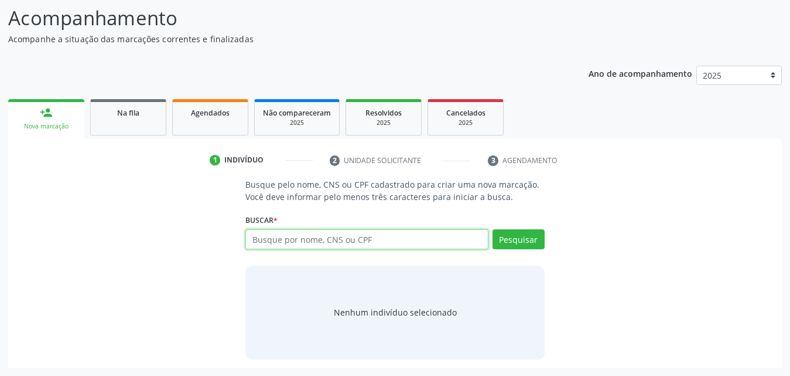
click at [441, 239] on input "text" at bounding box center [366, 239] width 243 height 20
type input "702104749312096"
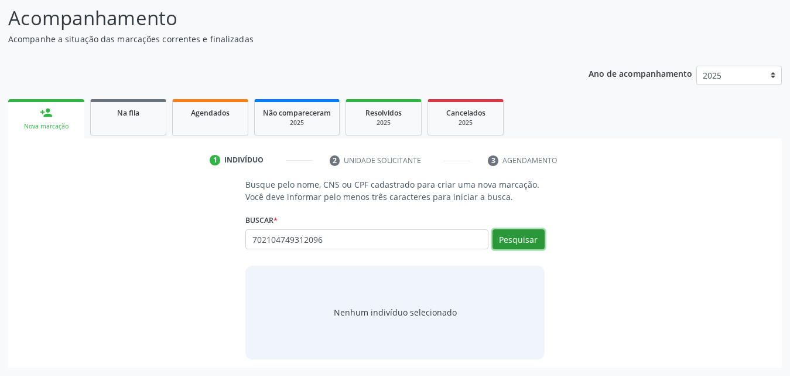
click at [519, 241] on button "Pesquisar" at bounding box center [519, 239] width 52 height 20
type input "702104749312096"
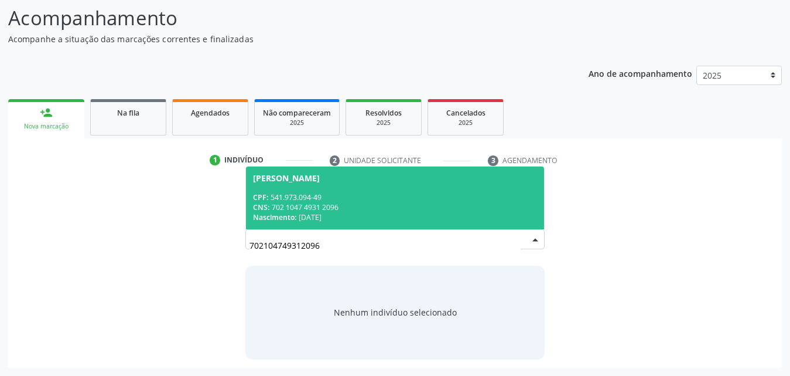
click at [357, 188] on span "[PERSON_NAME] CPF: 541.973.094-49 CNS: 702 1047 4931 2096 Nascimento: 0[DATE]" at bounding box center [395, 197] width 298 height 63
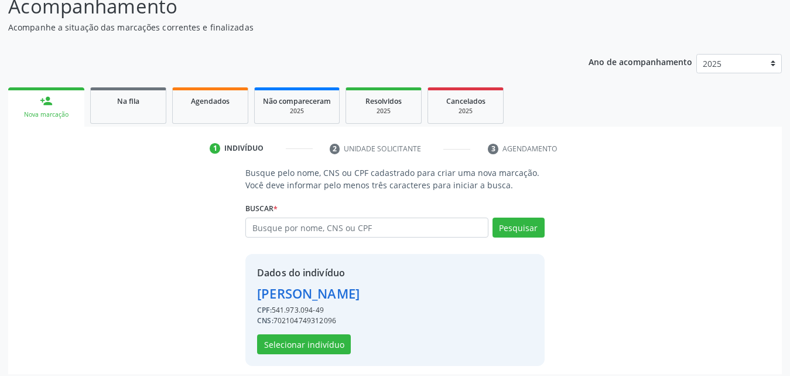
scroll to position [111, 0]
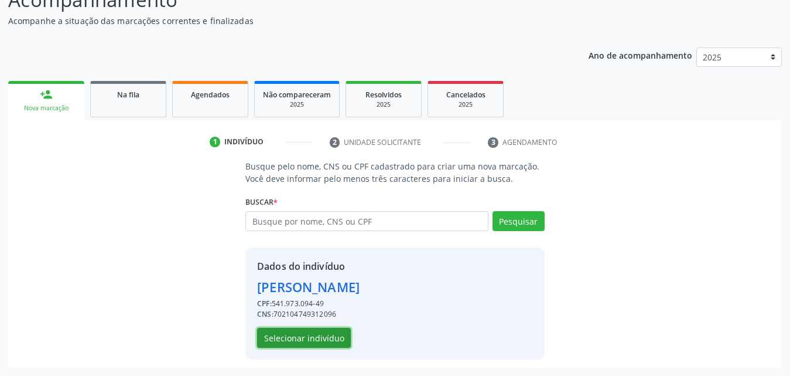
click at [298, 331] on button "Selecionar indivíduo" at bounding box center [304, 338] width 94 height 20
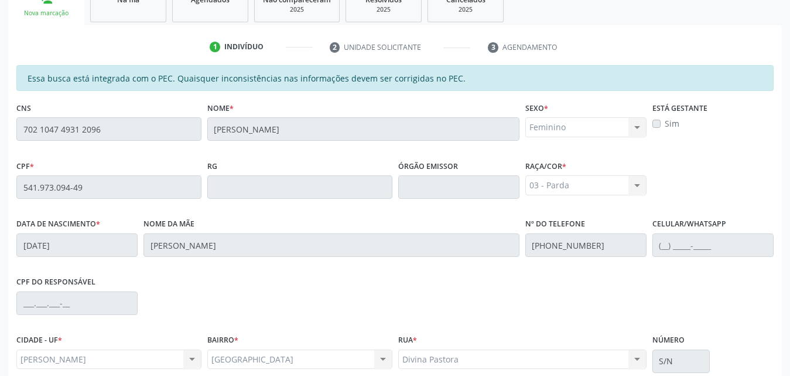
scroll to position [310, 0]
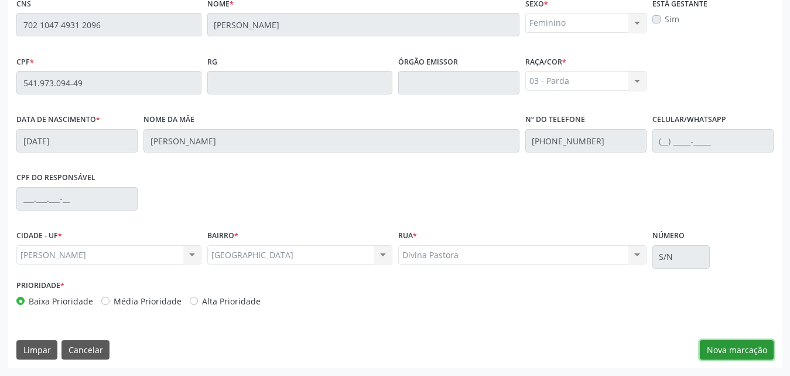
click at [717, 345] on button "Nova marcação" at bounding box center [737, 350] width 74 height 20
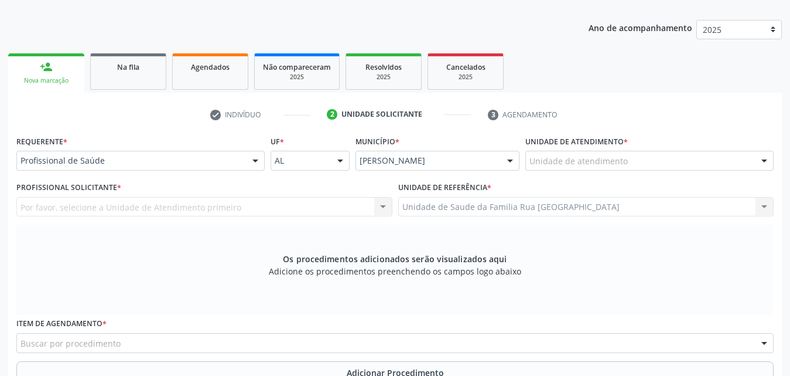
scroll to position [134, 0]
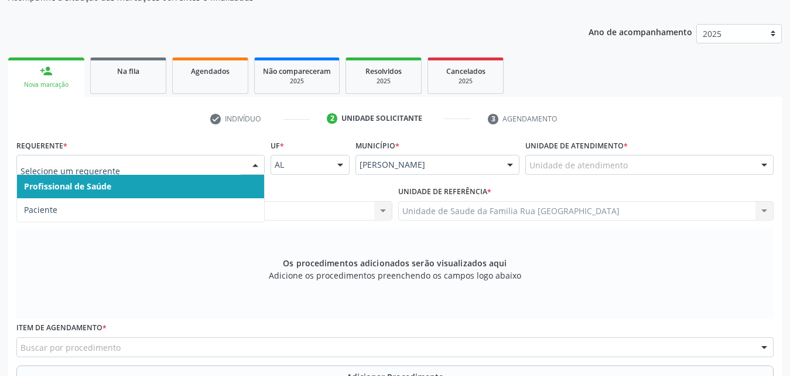
click at [259, 169] on div at bounding box center [256, 165] width 18 height 20
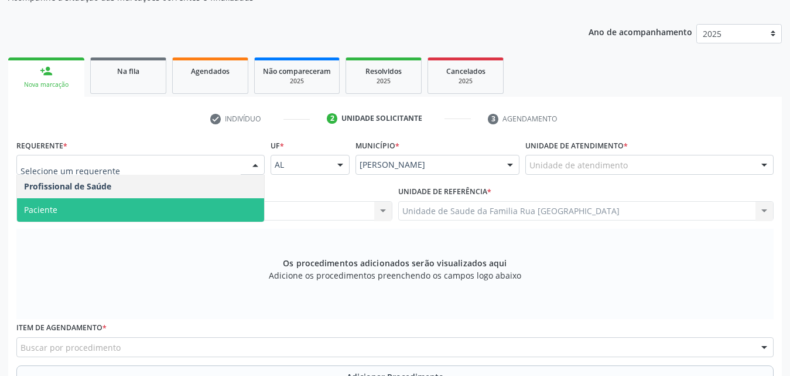
click at [119, 220] on span "Paciente" at bounding box center [140, 209] width 247 height 23
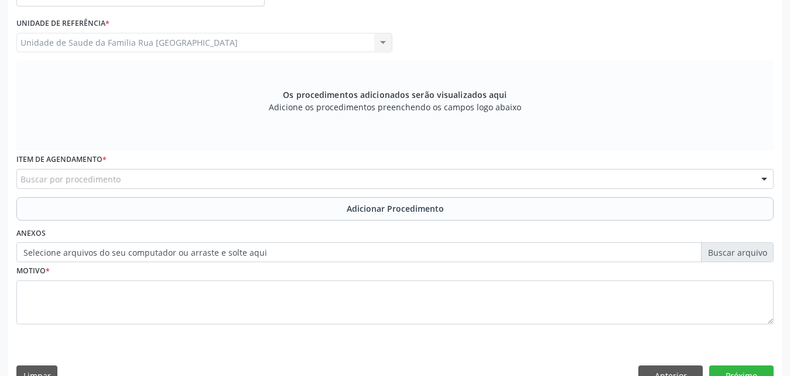
scroll to position [328, 0]
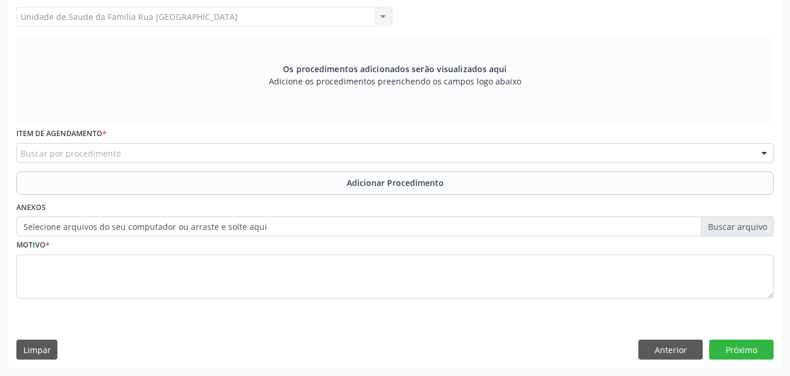
click at [248, 154] on div "Buscar por procedimento" at bounding box center [395, 153] width 758 height 20
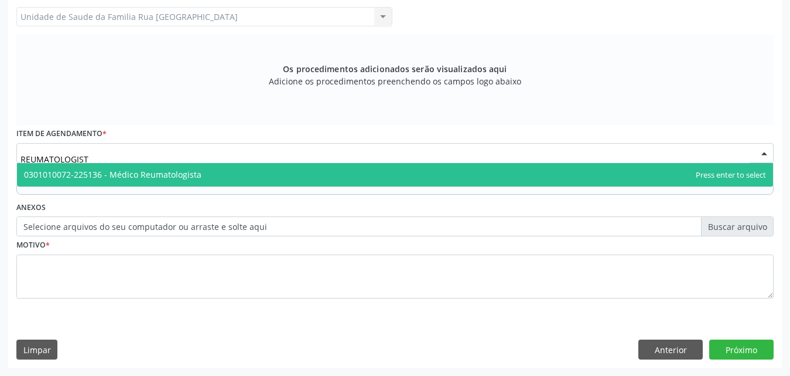
type input "REUMATOLOGISTA"
click at [161, 179] on span "0301010072-225136 - Médico Reumatologista" at bounding box center [113, 174] width 178 height 11
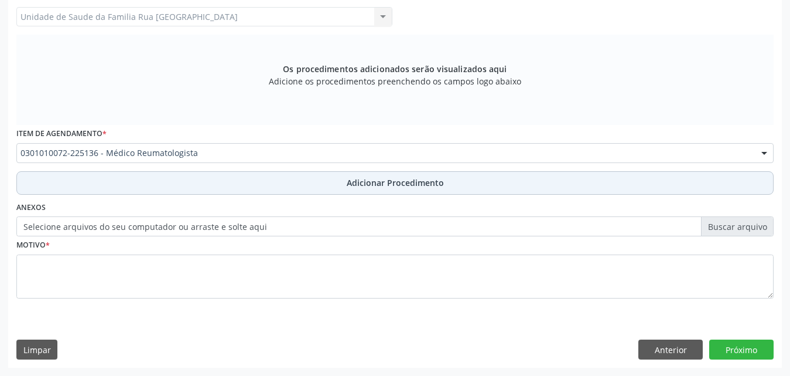
click at [404, 183] on span "Adicionar Procedimento" at bounding box center [395, 182] width 97 height 12
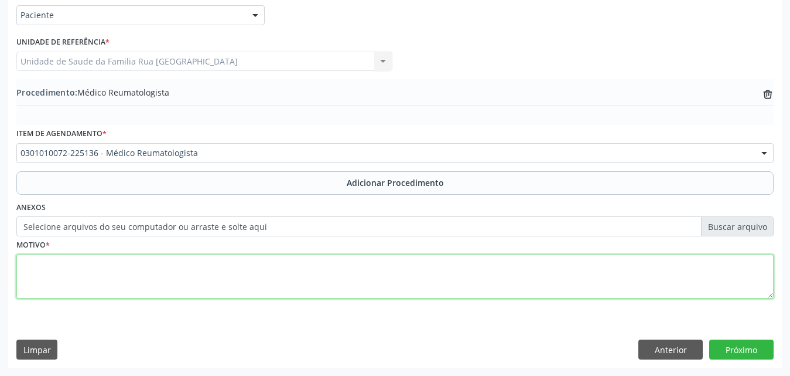
click at [168, 277] on textarea at bounding box center [395, 276] width 758 height 45
type textarea "DOR ARTICULAR, ( RETORNO )"
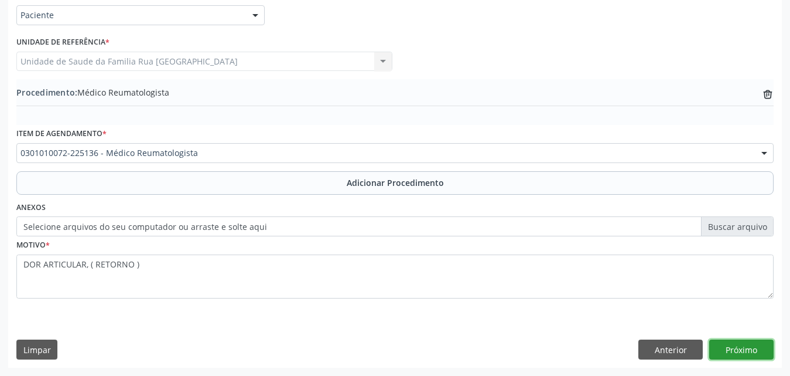
click at [760, 346] on button "Próximo" at bounding box center [742, 349] width 64 height 20
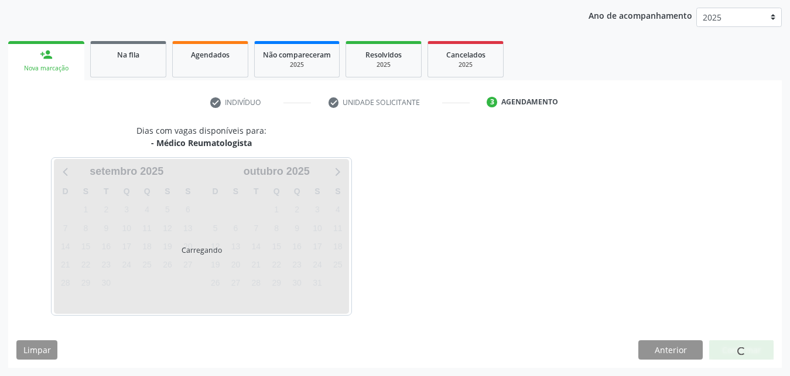
scroll to position [185, 0]
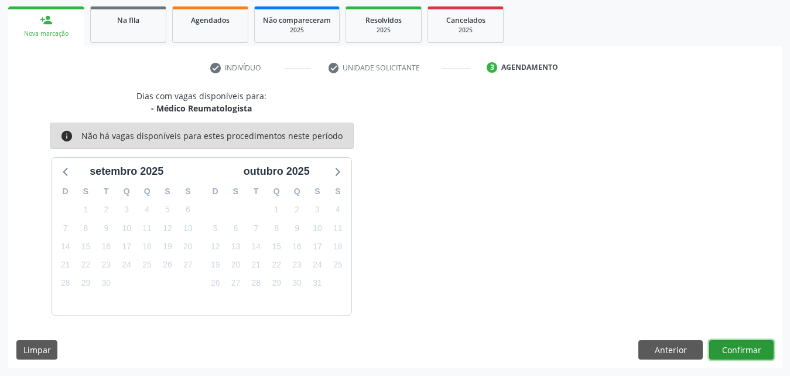
click at [754, 349] on button "Confirmar" at bounding box center [742, 350] width 64 height 20
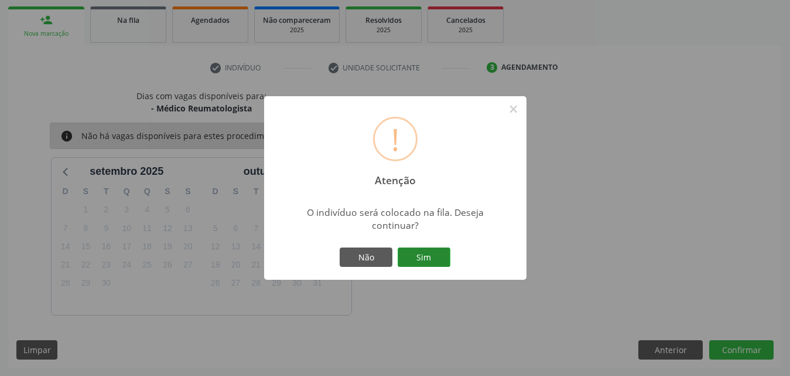
click at [418, 260] on button "Sim" at bounding box center [424, 257] width 53 height 20
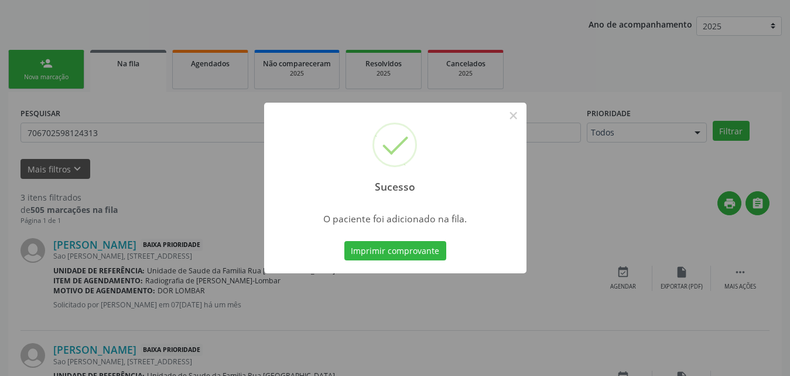
scroll to position [145, 0]
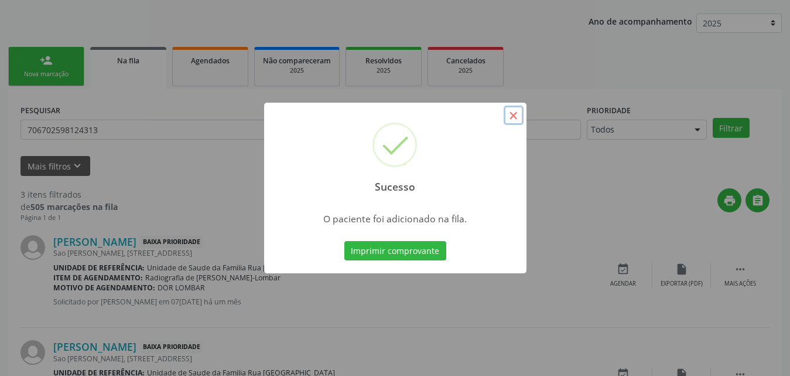
click at [510, 114] on button "×" at bounding box center [514, 115] width 20 height 20
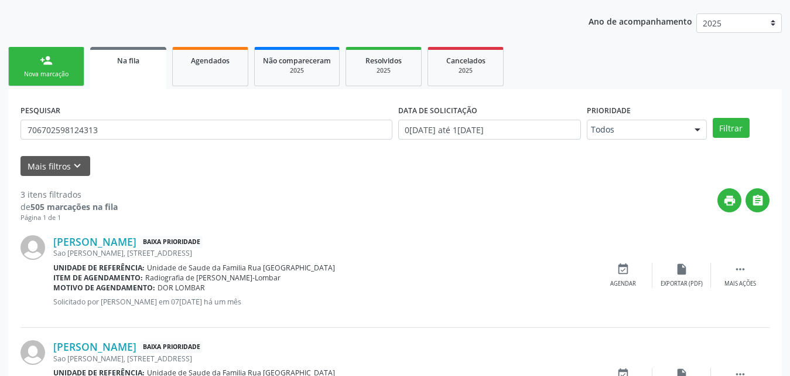
click at [44, 64] on div "person_add" at bounding box center [46, 60] width 13 height 13
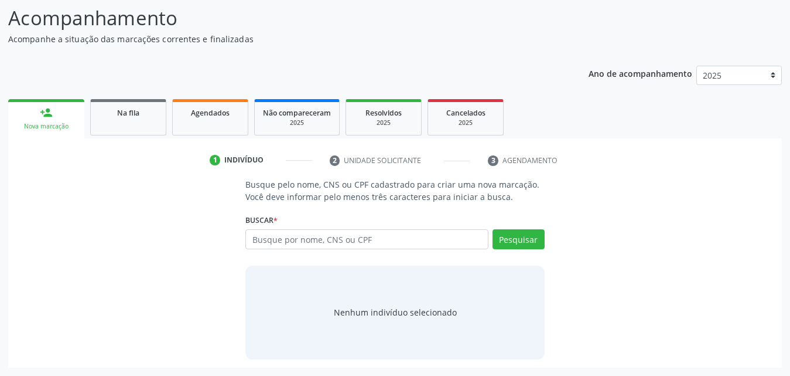
scroll to position [93, 0]
click at [405, 241] on input "text" at bounding box center [366, 239] width 243 height 20
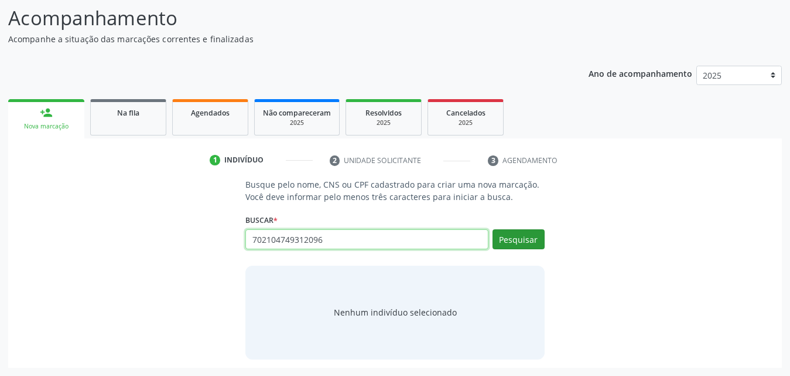
type input "702104749312096"
click at [531, 245] on button "Pesquisar" at bounding box center [519, 239] width 52 height 20
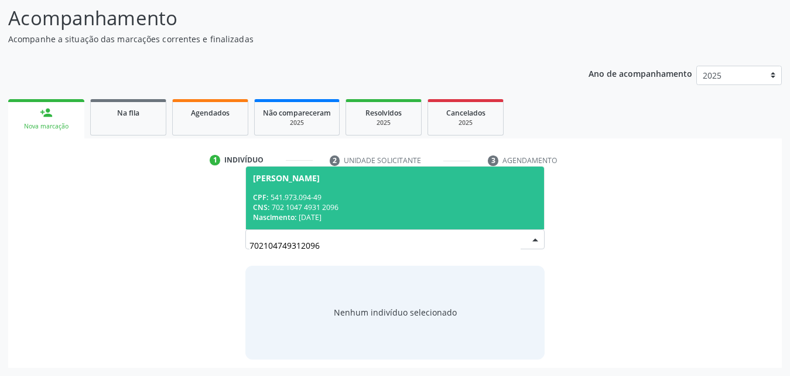
click at [355, 203] on div "CNS: 702 1047 4931 2096" at bounding box center [395, 207] width 284 height 10
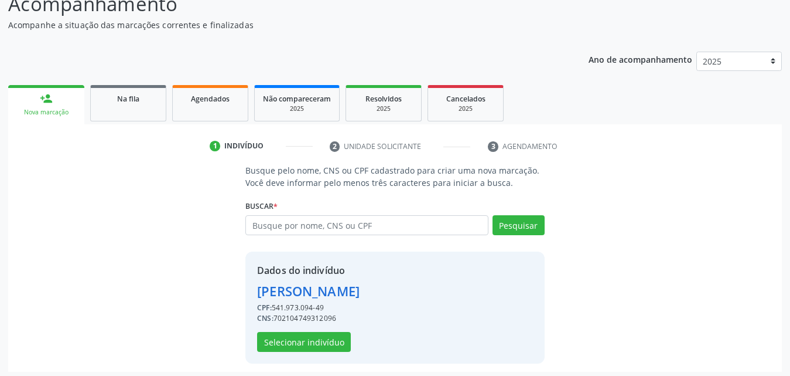
scroll to position [111, 0]
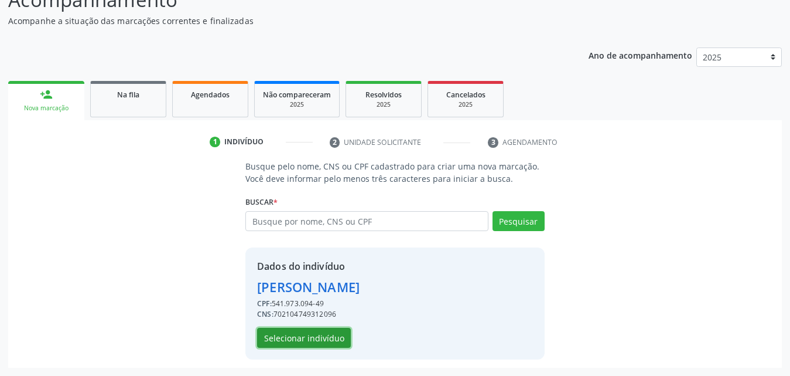
click at [279, 338] on button "Selecionar indivíduo" at bounding box center [304, 338] width 94 height 20
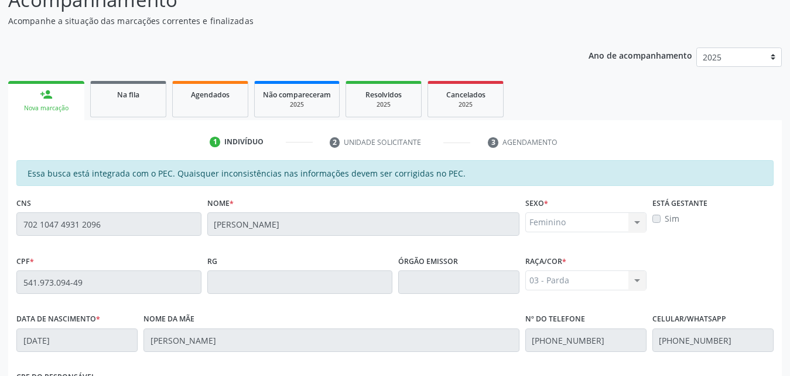
scroll to position [310, 0]
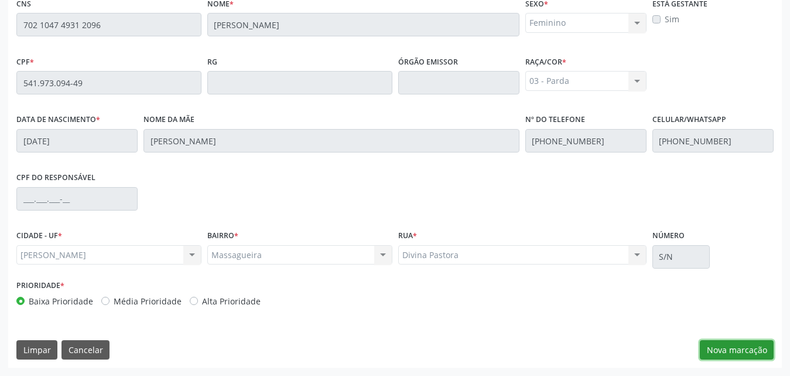
click at [723, 348] on button "Nova marcação" at bounding box center [737, 350] width 74 height 20
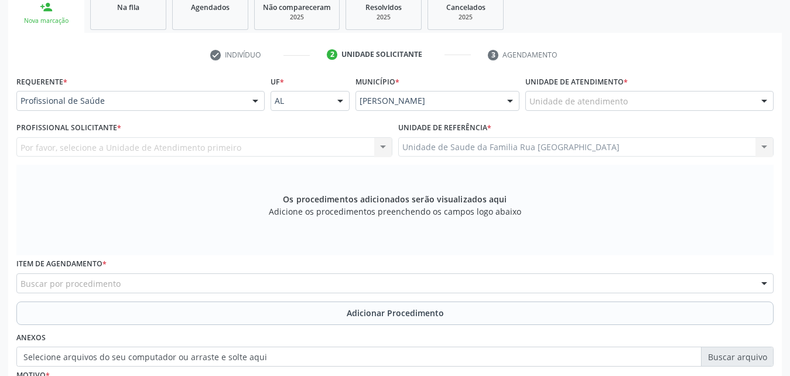
scroll to position [193, 0]
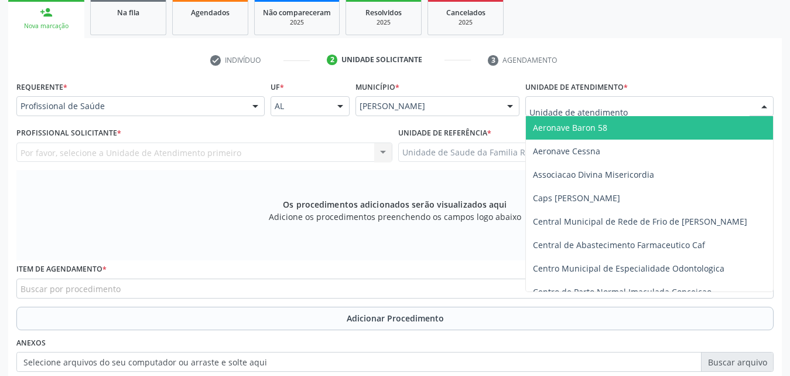
click at [673, 107] on div at bounding box center [650, 106] width 248 height 20
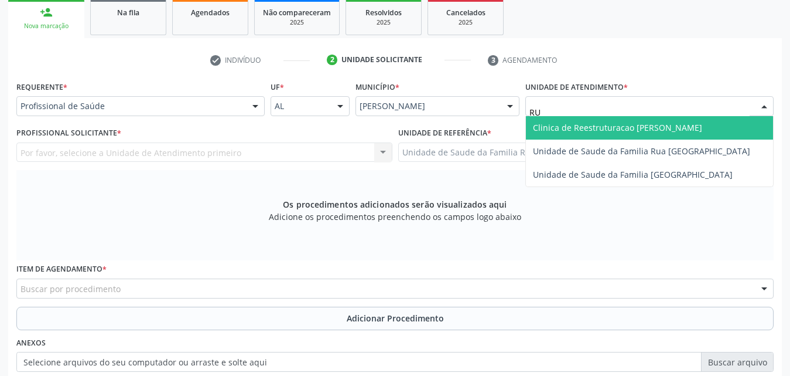
type input "RUA"
click at [666, 125] on span "Unidade de Saude da Familia Rua [GEOGRAPHIC_DATA]" at bounding box center [641, 127] width 217 height 11
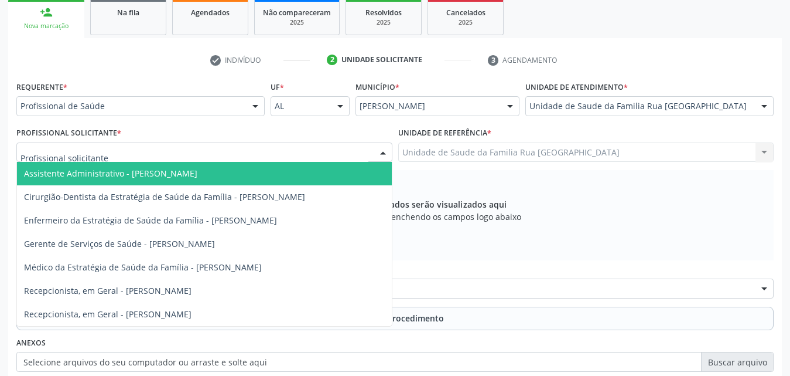
click at [355, 152] on div at bounding box center [204, 152] width 376 height 20
type input "RO"
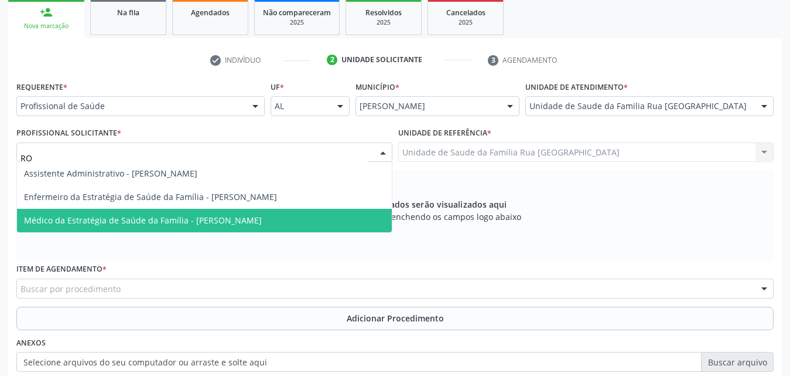
click at [248, 219] on span "Médico da Estratégia de Saúde da Família - [PERSON_NAME]" at bounding box center [143, 219] width 238 height 11
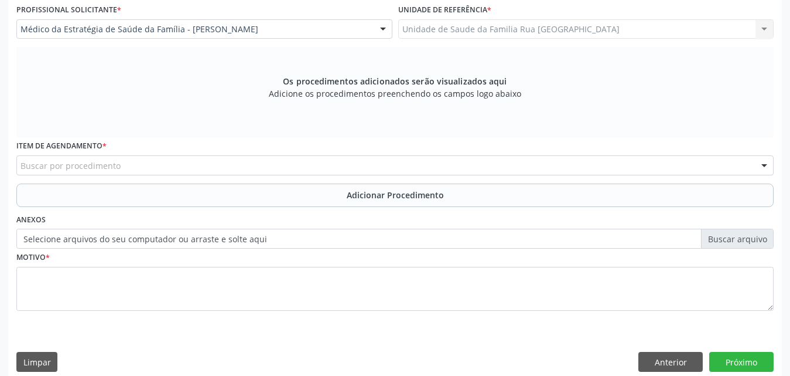
scroll to position [328, 0]
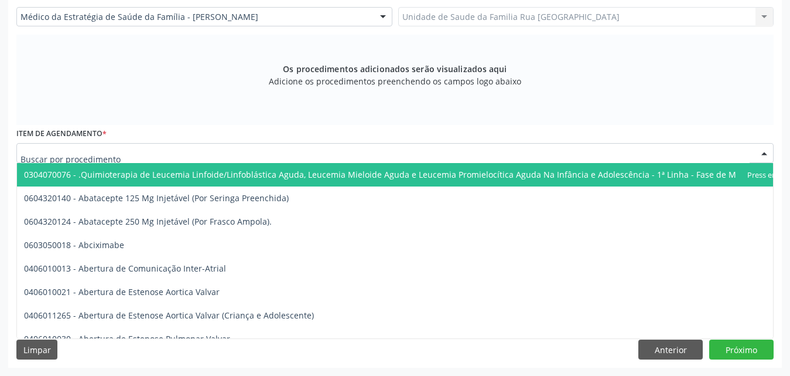
click at [299, 155] on div at bounding box center [395, 153] width 758 height 20
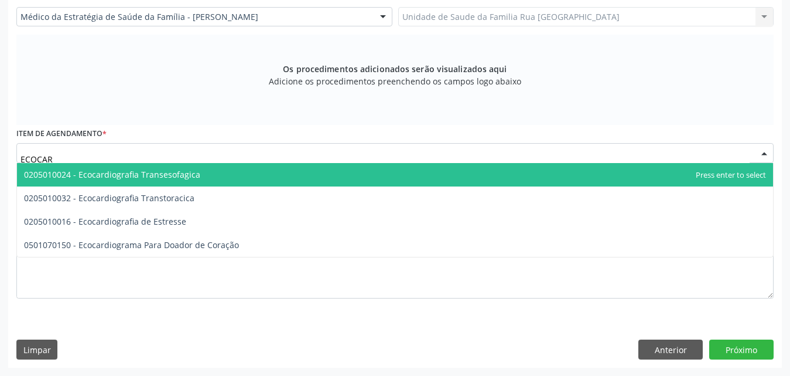
type input "ECOCARD"
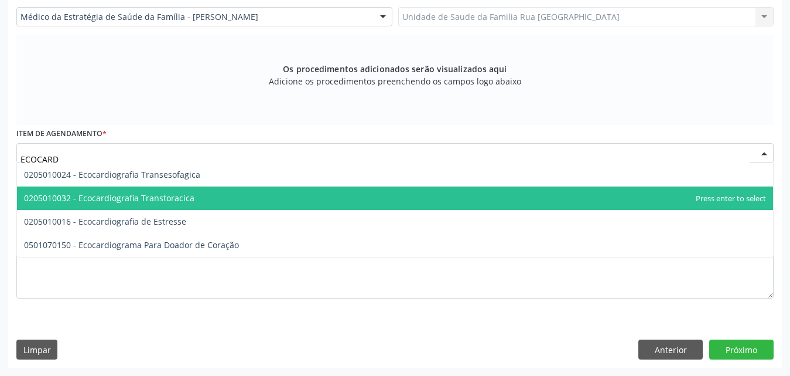
click at [139, 203] on span "0205010032 - Ecocardiografia Transtoracica" at bounding box center [395, 197] width 756 height 23
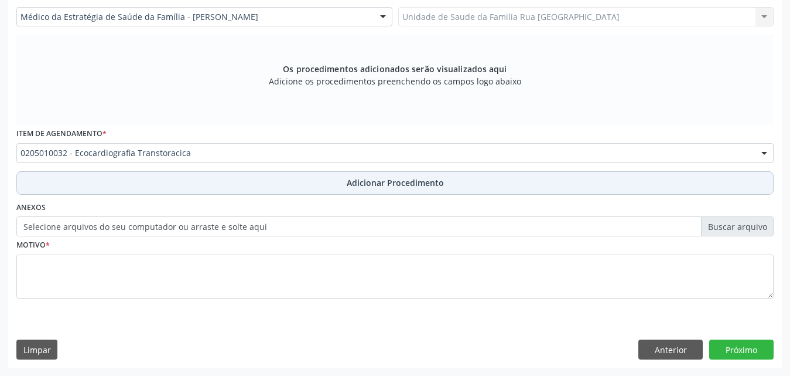
click at [390, 182] on span "Adicionar Procedimento" at bounding box center [395, 182] width 97 height 12
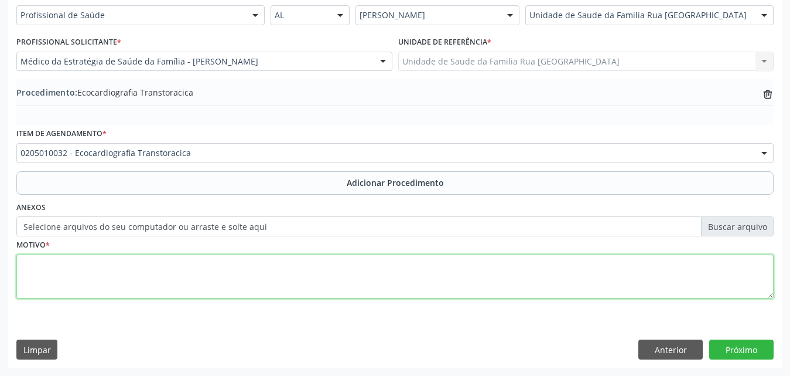
click at [195, 264] on textarea at bounding box center [395, 276] width 758 height 45
type textarea "AVALIACAO DE FEVE"
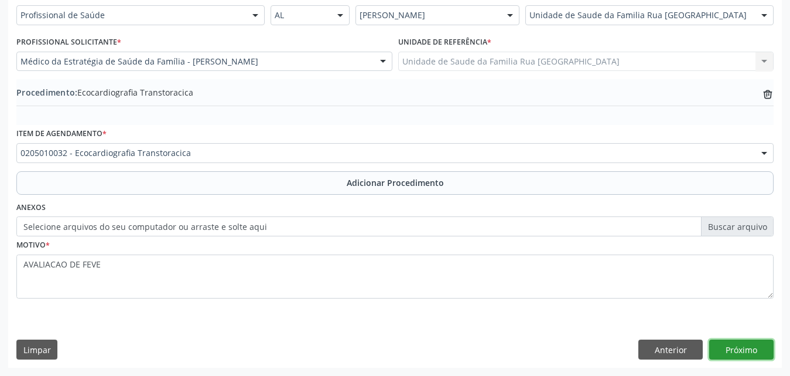
click at [735, 349] on button "Próximo" at bounding box center [742, 349] width 64 height 20
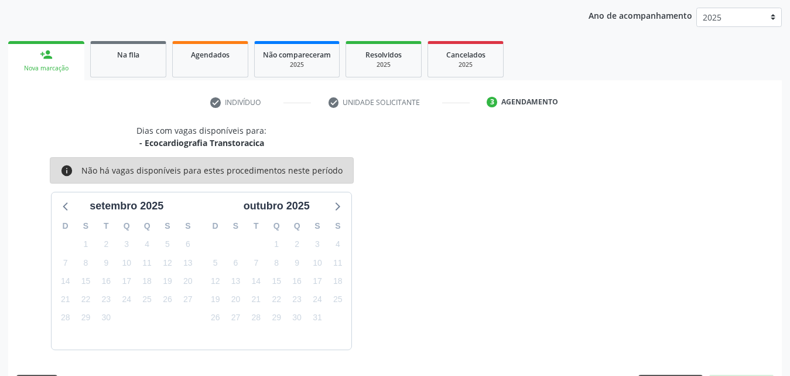
scroll to position [185, 0]
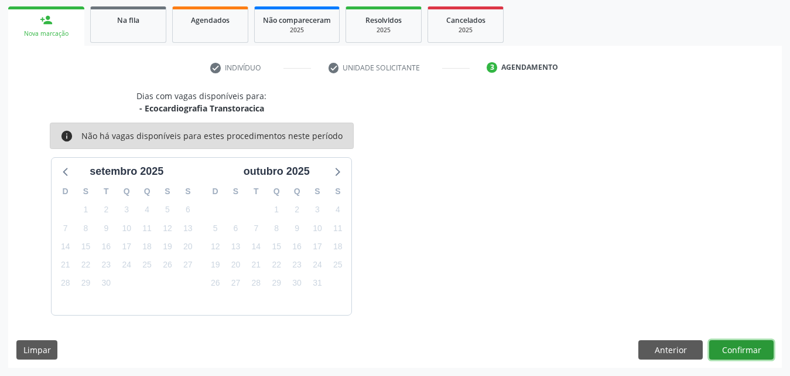
click at [735, 347] on button "Confirmar" at bounding box center [742, 350] width 64 height 20
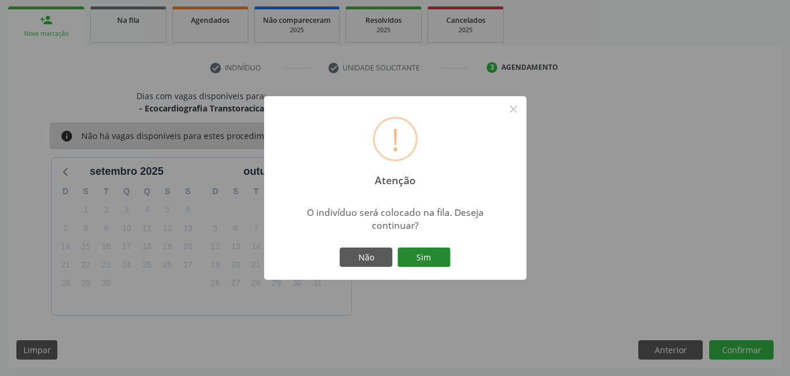
click at [441, 261] on button "Sim" at bounding box center [424, 257] width 53 height 20
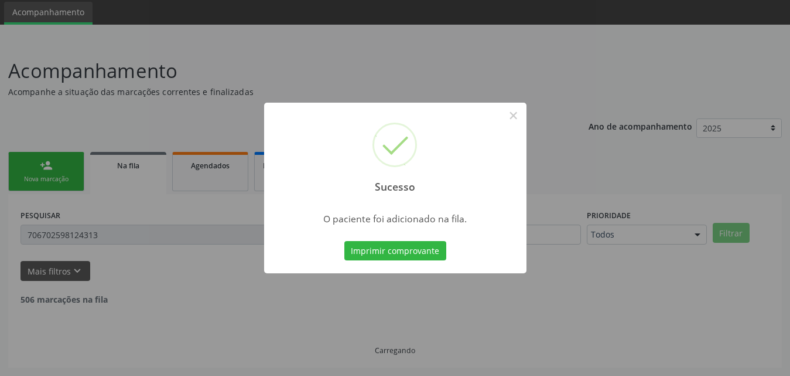
scroll to position [28, 0]
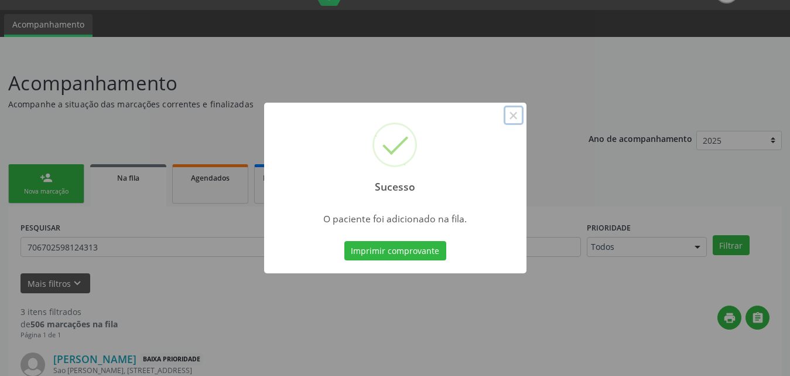
drag, startPoint x: 513, startPoint y: 115, endPoint x: 499, endPoint y: 120, distance: 14.8
click at [512, 115] on button "×" at bounding box center [514, 115] width 20 height 20
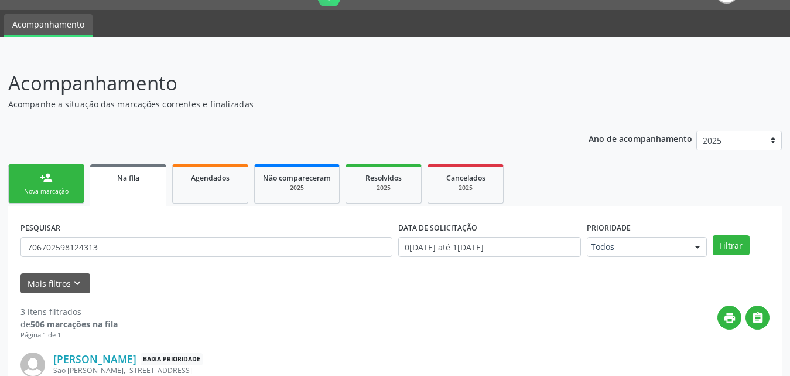
click at [59, 188] on div "Nova marcação" at bounding box center [46, 191] width 59 height 9
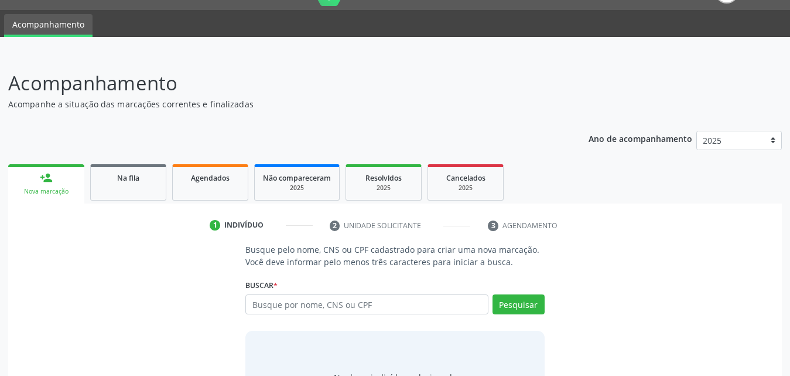
click at [62, 189] on div "Nova marcação" at bounding box center [46, 191] width 60 height 9
click at [422, 306] on input "text" at bounding box center [366, 304] width 243 height 20
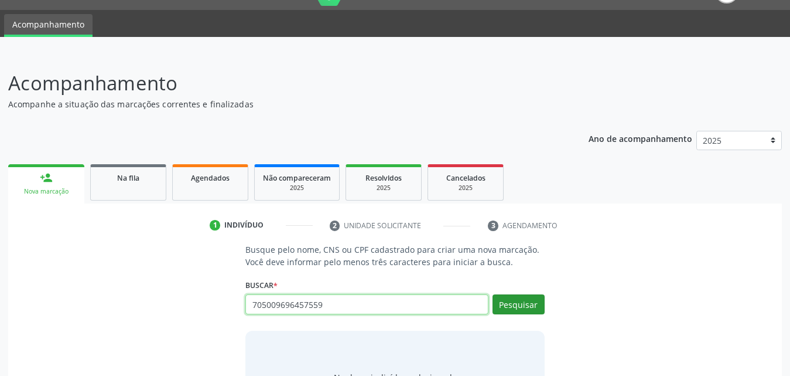
type input "705009696457559"
click at [525, 303] on button "Pesquisar" at bounding box center [519, 304] width 52 height 20
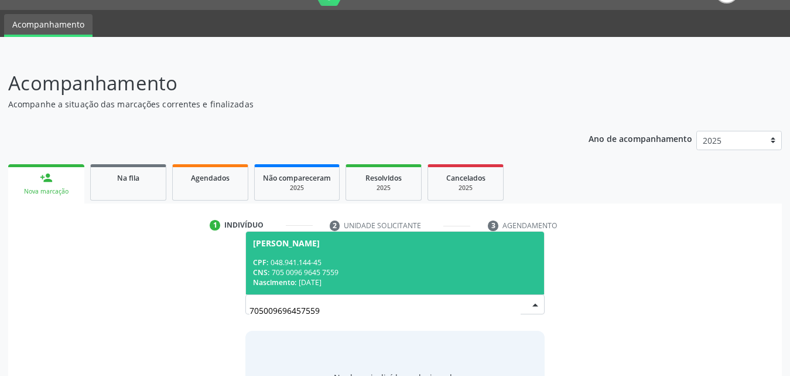
click at [347, 279] on div "Nascimento: 2[DATE]" at bounding box center [395, 282] width 284 height 10
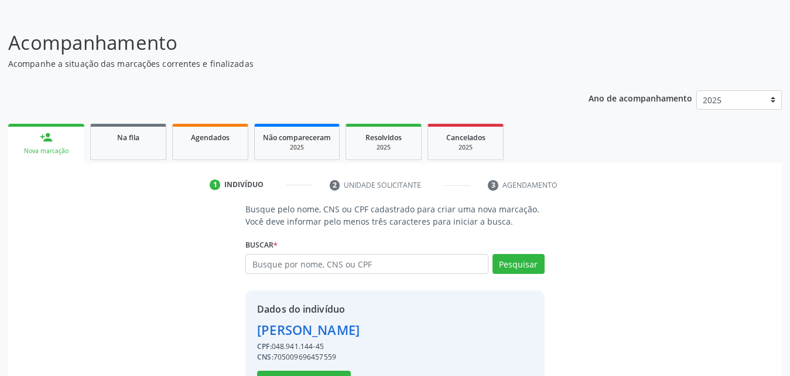
scroll to position [111, 0]
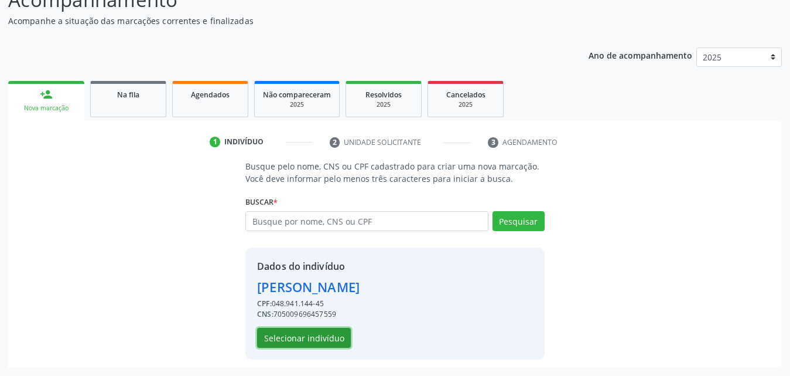
click at [295, 332] on button "Selecionar indivíduo" at bounding box center [304, 338] width 94 height 20
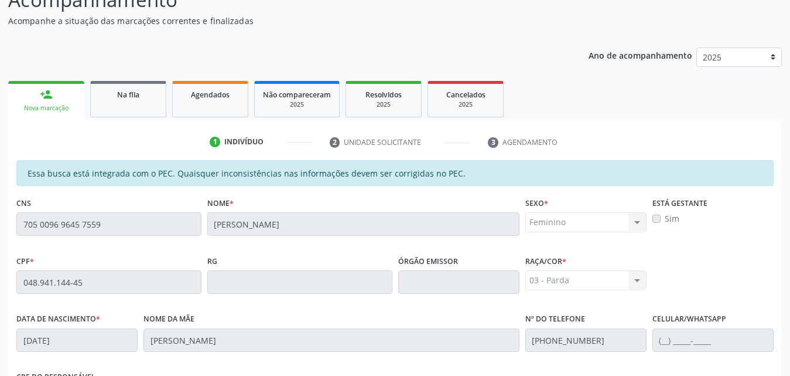
scroll to position [310, 0]
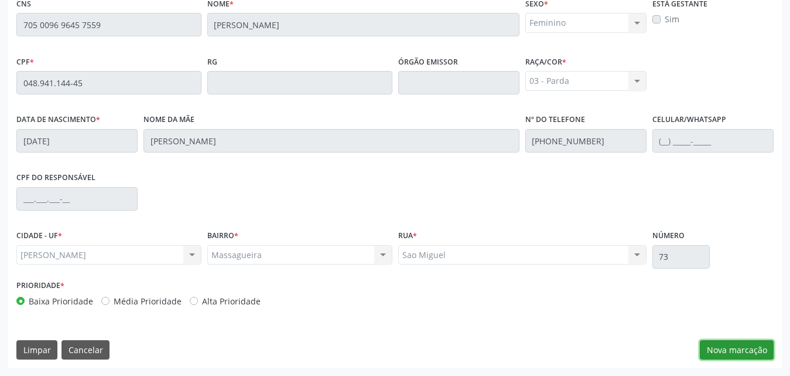
click at [717, 344] on button "Nova marcação" at bounding box center [737, 350] width 74 height 20
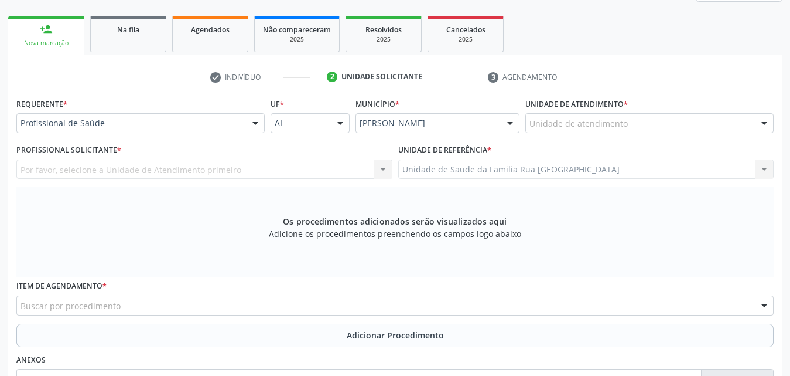
scroll to position [134, 0]
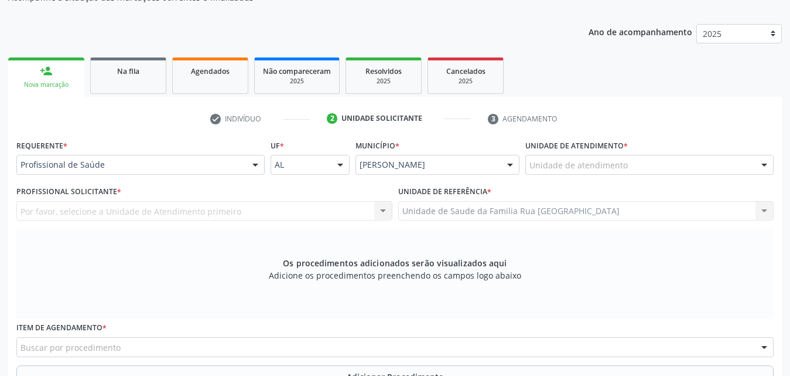
click at [701, 162] on div "Unidade de atendimento" at bounding box center [650, 165] width 248 height 20
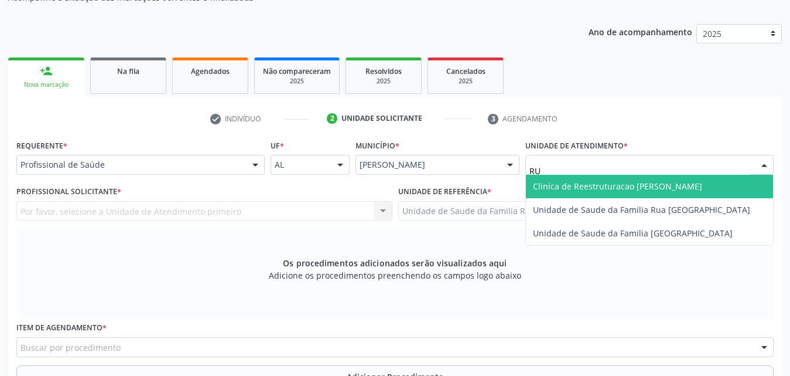
type input "RUA"
click at [671, 185] on span "Unidade de Saude da Familia Rua [GEOGRAPHIC_DATA]" at bounding box center [641, 185] width 217 height 11
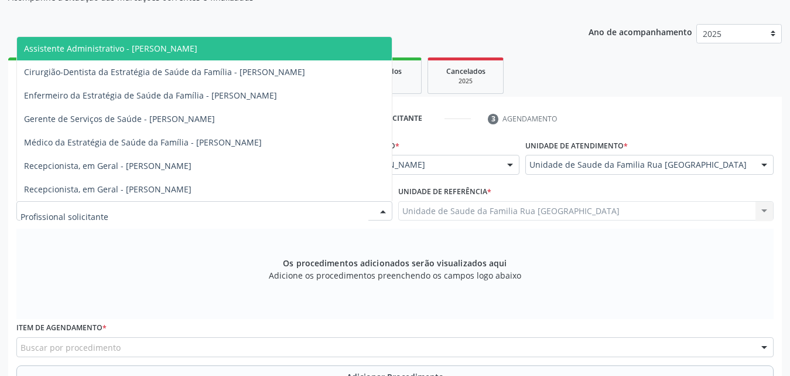
click at [152, 211] on div at bounding box center [204, 211] width 376 height 20
type input "RO"
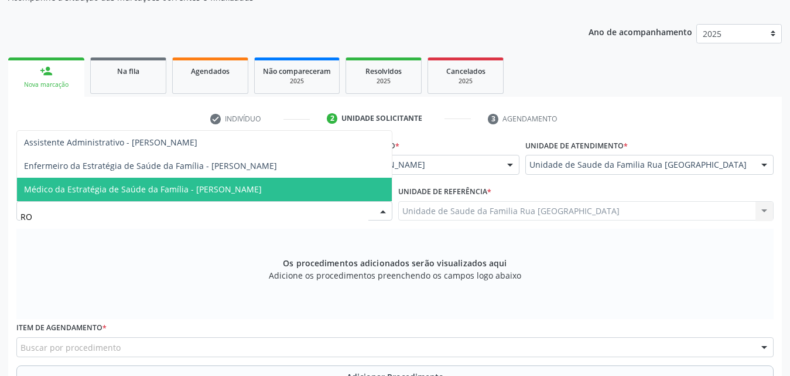
click at [169, 193] on span "Médico da Estratégia de Saúde da Família - [PERSON_NAME]" at bounding box center [143, 188] width 238 height 11
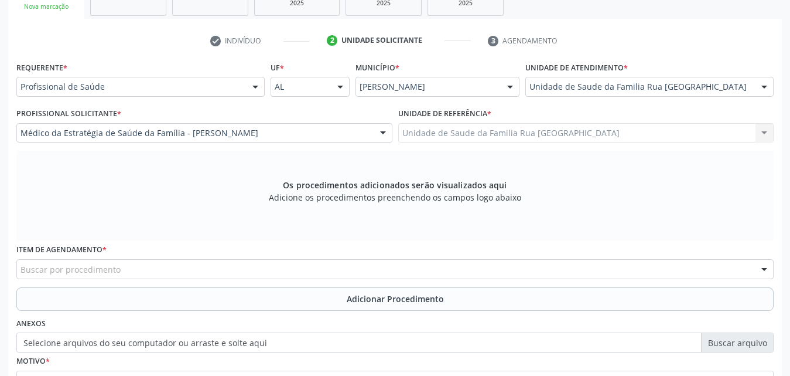
scroll to position [328, 0]
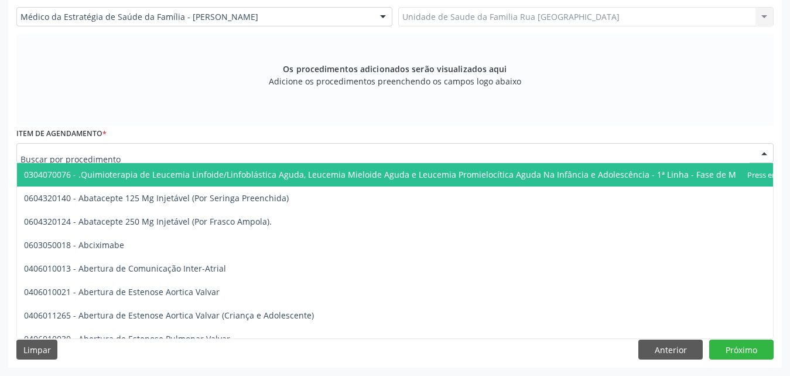
click at [316, 152] on div at bounding box center [395, 153] width 758 height 20
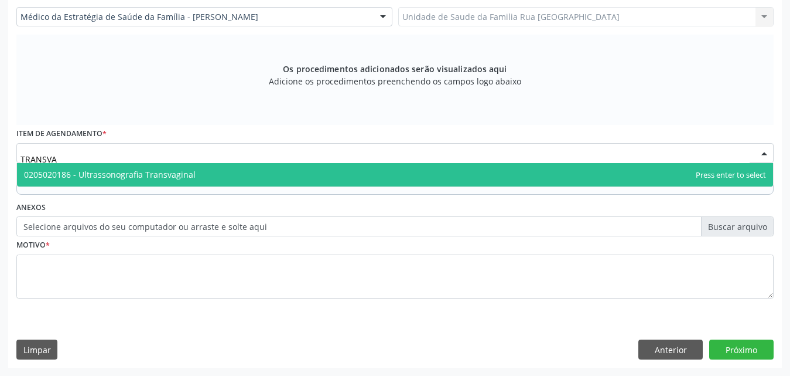
type input "TRANSVAG"
click at [202, 177] on span "0205020186 - Ultrassonografia Transvaginal" at bounding box center [395, 174] width 756 height 23
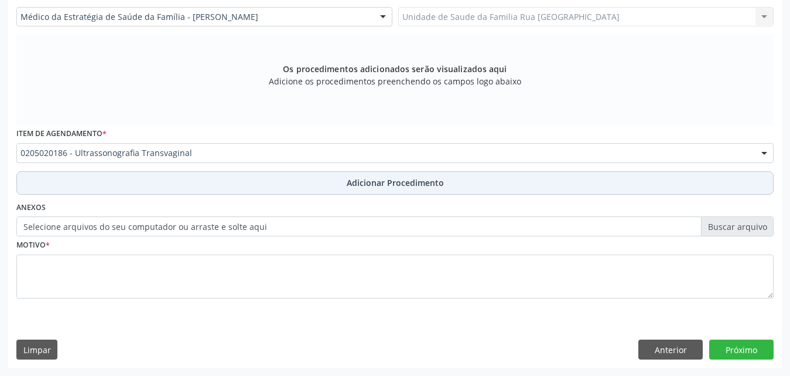
click at [395, 183] on span "Adicionar Procedimento" at bounding box center [395, 182] width 97 height 12
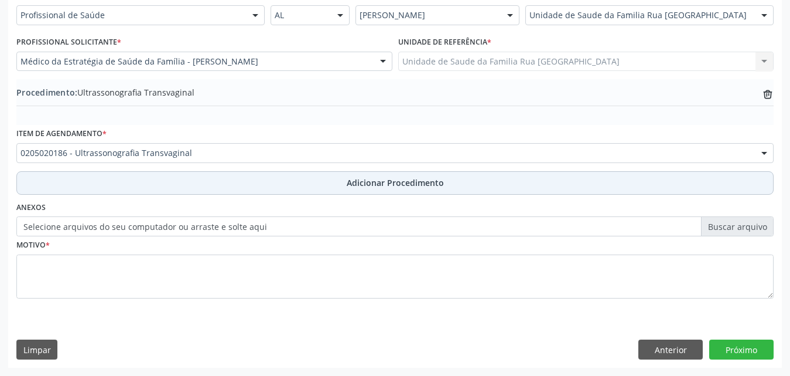
scroll to position [284, 0]
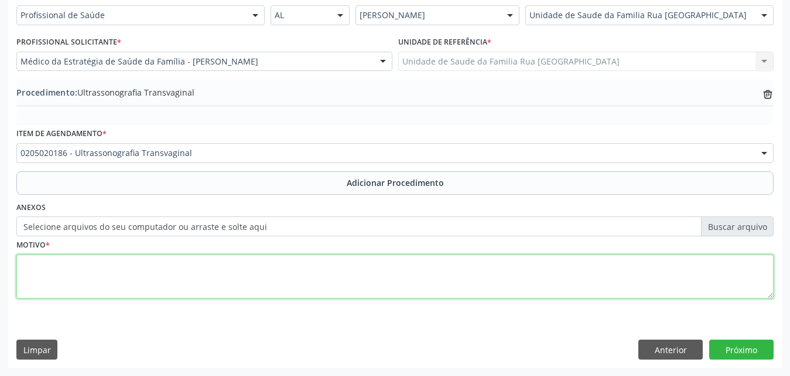
click at [132, 277] on textarea at bounding box center [395, 276] width 758 height 45
type textarea "AVALIACAO GINECOLOGICA"
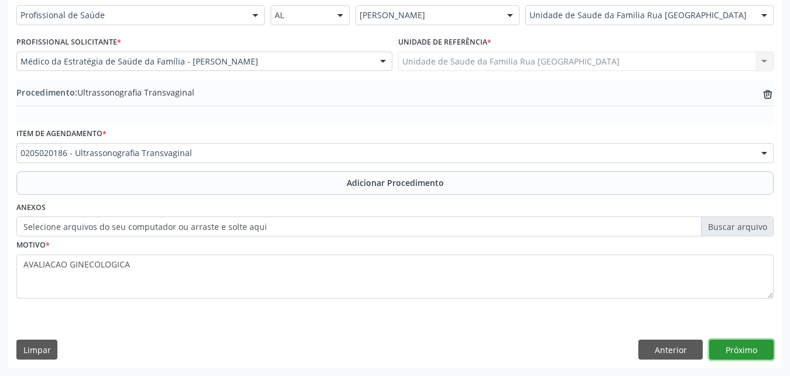
click at [734, 349] on button "Próximo" at bounding box center [742, 349] width 64 height 20
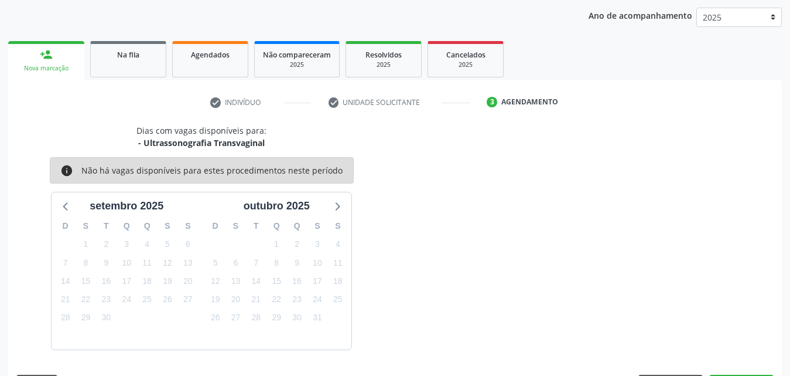
scroll to position [185, 0]
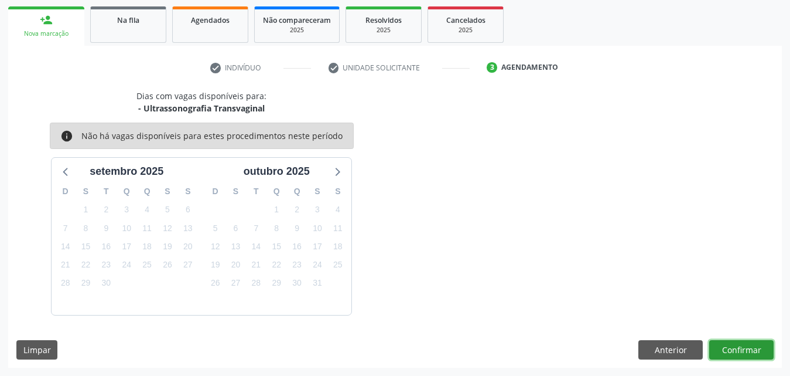
click at [734, 349] on button "Confirmar" at bounding box center [742, 350] width 64 height 20
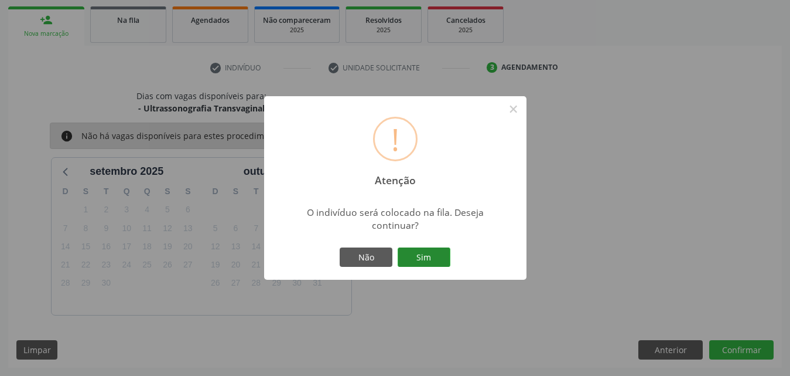
click at [429, 260] on button "Sim" at bounding box center [424, 257] width 53 height 20
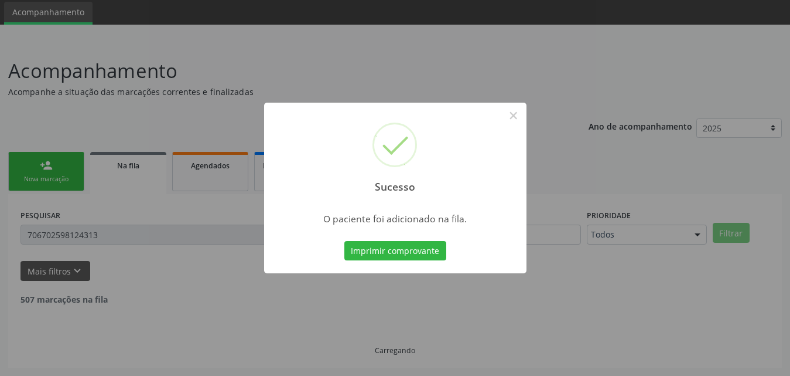
scroll to position [28, 0]
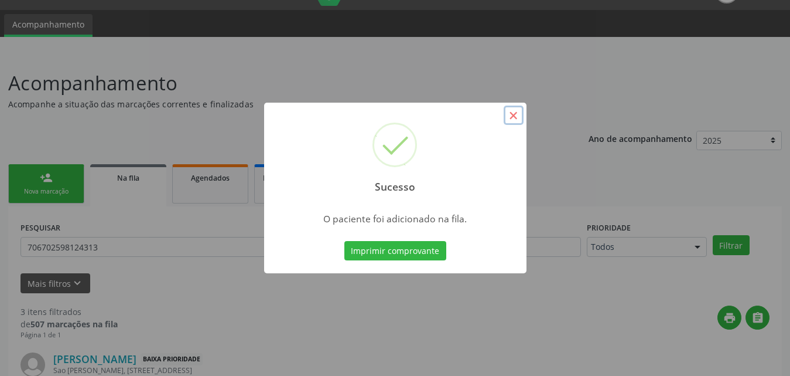
click at [517, 114] on button "×" at bounding box center [514, 115] width 20 height 20
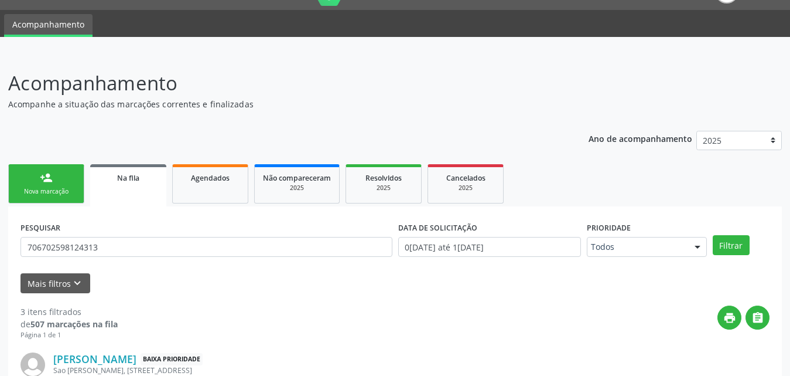
click at [63, 192] on div "Nova marcação" at bounding box center [46, 191] width 59 height 9
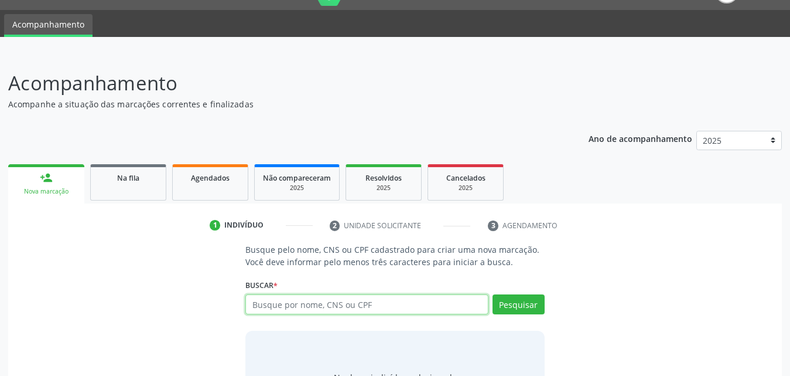
click at [350, 306] on input "text" at bounding box center [366, 304] width 243 height 20
type input "705009696457559"
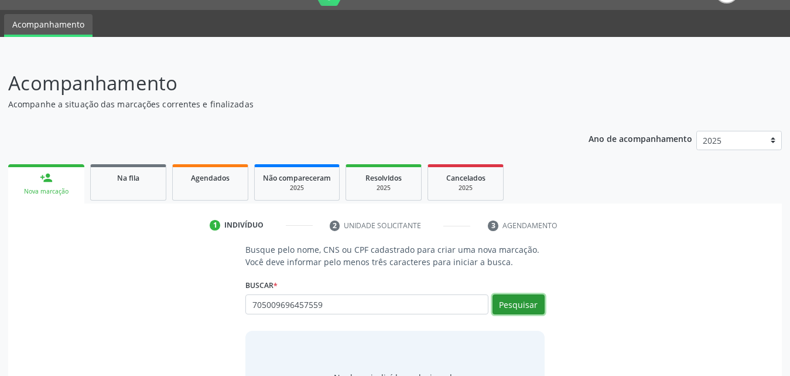
click at [502, 295] on button "Pesquisar" at bounding box center [519, 304] width 52 height 20
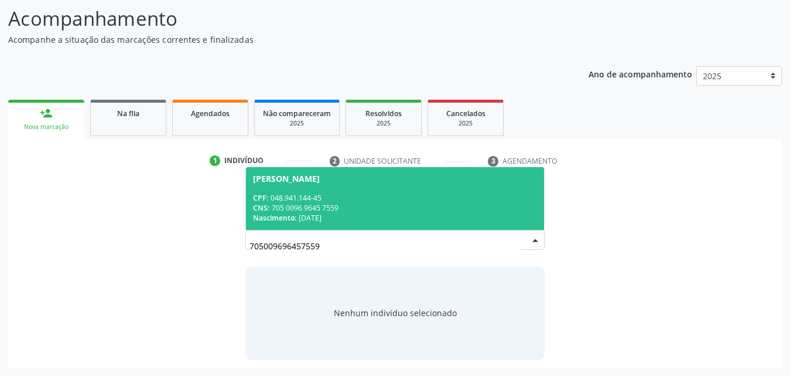
scroll to position [93, 0]
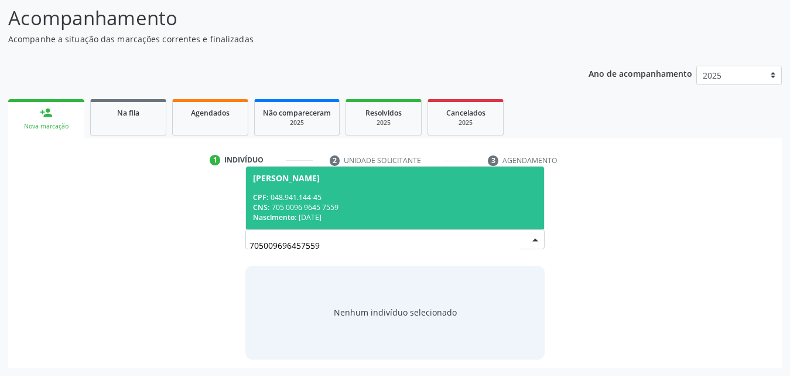
click at [295, 210] on div "CNS: 705 0096 9645 7559" at bounding box center [395, 207] width 284 height 10
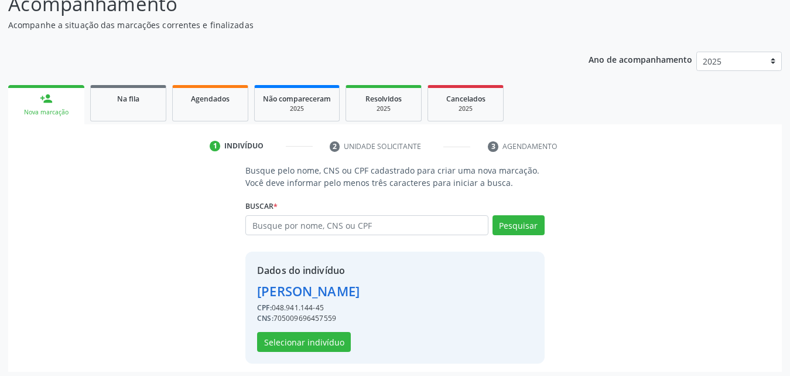
scroll to position [111, 0]
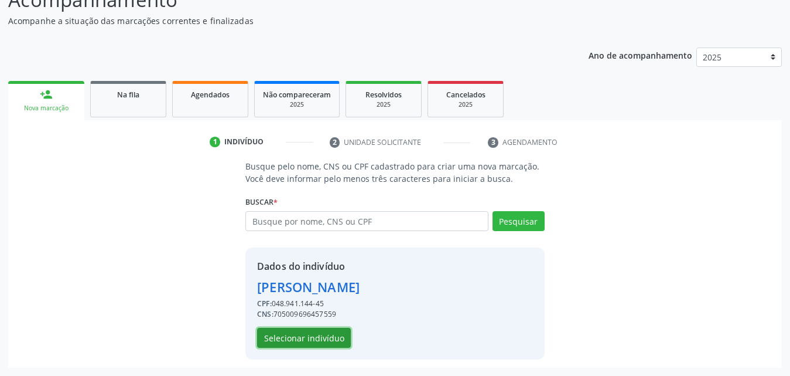
click at [306, 339] on button "Selecionar indivíduo" at bounding box center [304, 338] width 94 height 20
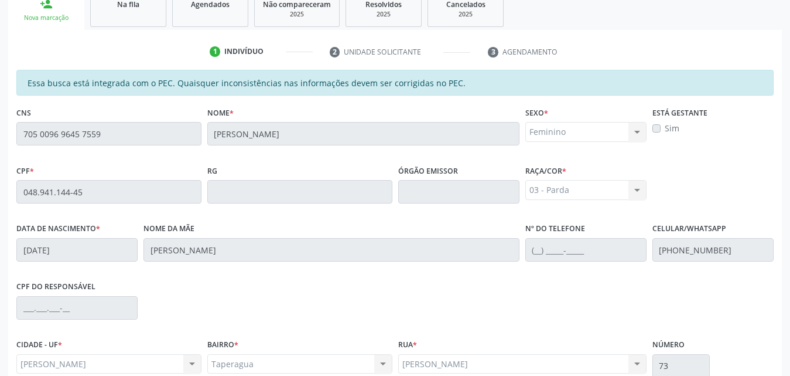
scroll to position [310, 0]
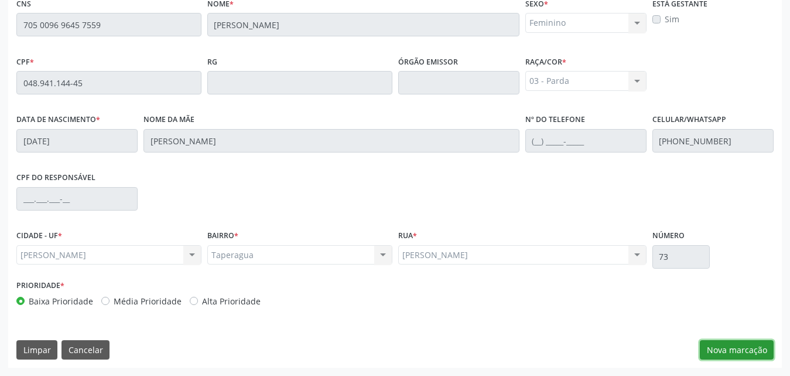
click at [732, 354] on button "Nova marcação" at bounding box center [737, 350] width 74 height 20
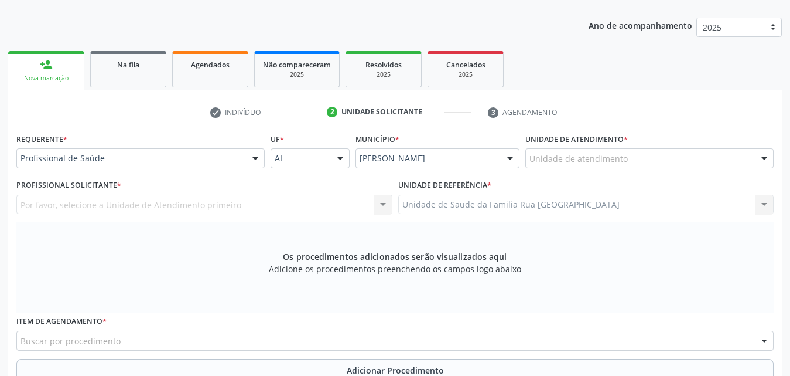
scroll to position [134, 0]
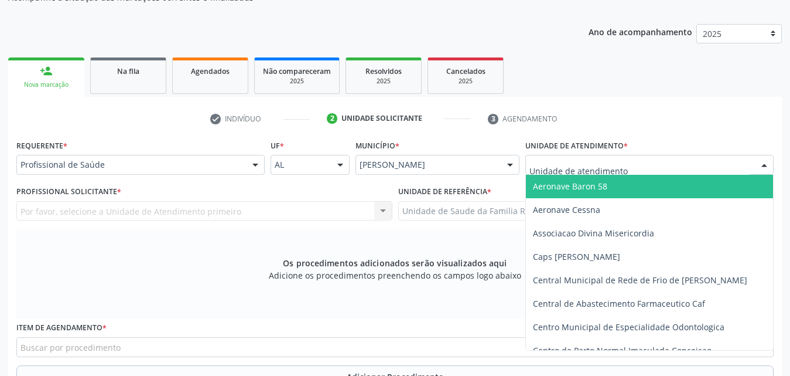
click at [626, 161] on div at bounding box center [650, 165] width 248 height 20
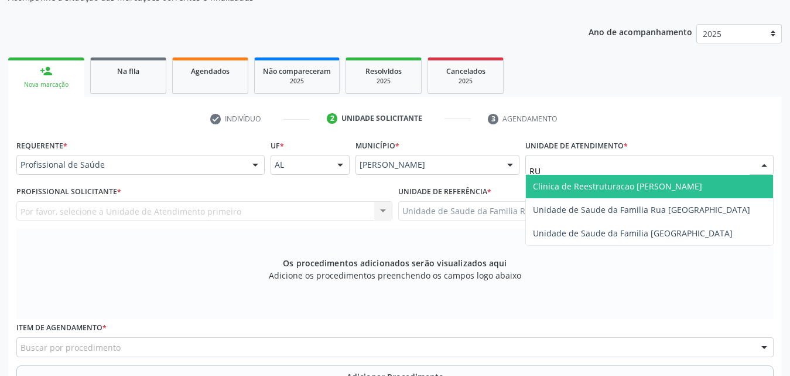
type input "RUA"
click at [612, 185] on span "Unidade de Saude da Familia Rua [GEOGRAPHIC_DATA]" at bounding box center [641, 185] width 217 height 11
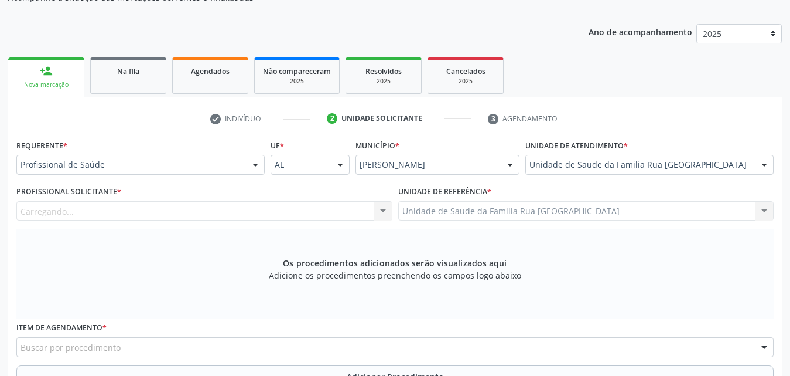
click at [215, 212] on div "Carregando... Nenhum resultado encontrado para: " " Não há nenhuma opção para s…" at bounding box center [204, 211] width 376 height 20
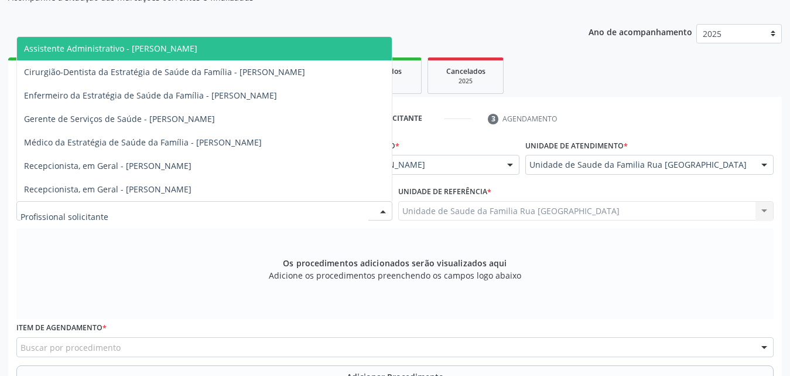
click at [215, 212] on div at bounding box center [204, 211] width 376 height 20
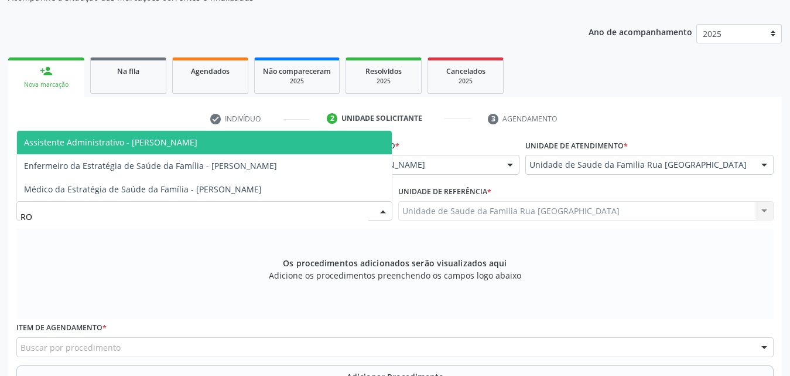
type input "ROD"
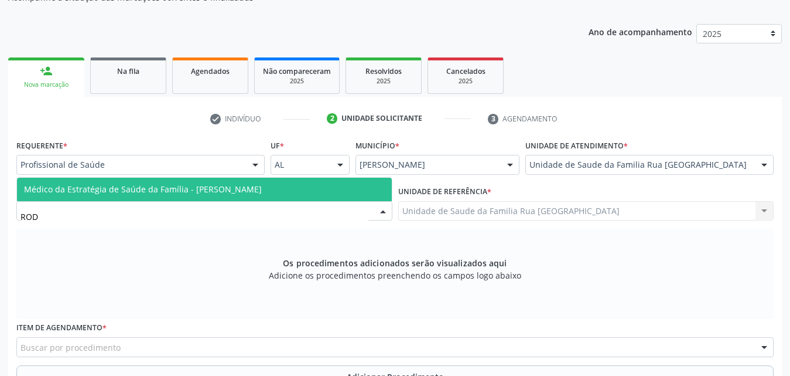
click at [178, 196] on span "Médico da Estratégia de Saúde da Família - [PERSON_NAME]" at bounding box center [204, 189] width 375 height 23
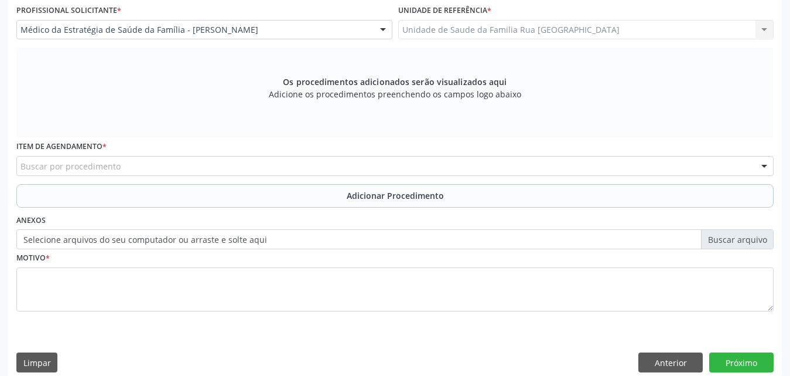
scroll to position [328, 0]
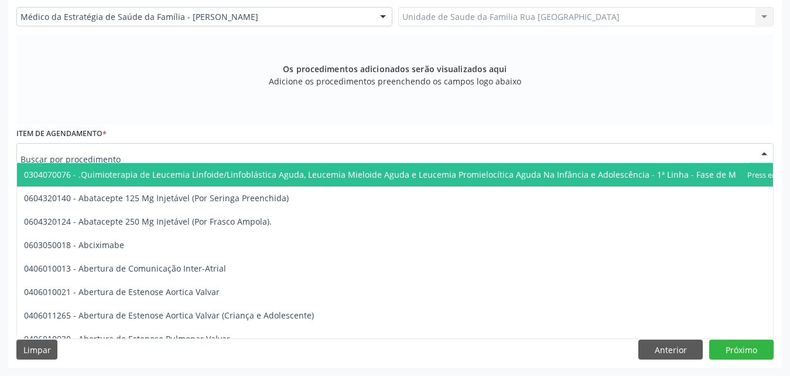
click at [259, 157] on div at bounding box center [395, 153] width 758 height 20
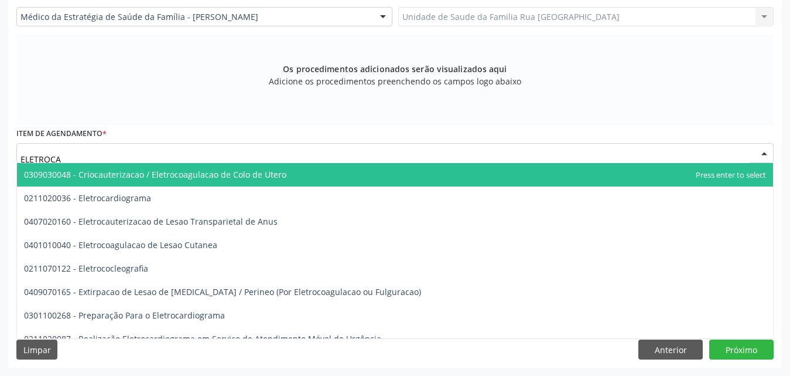
type input "ELETROCAR"
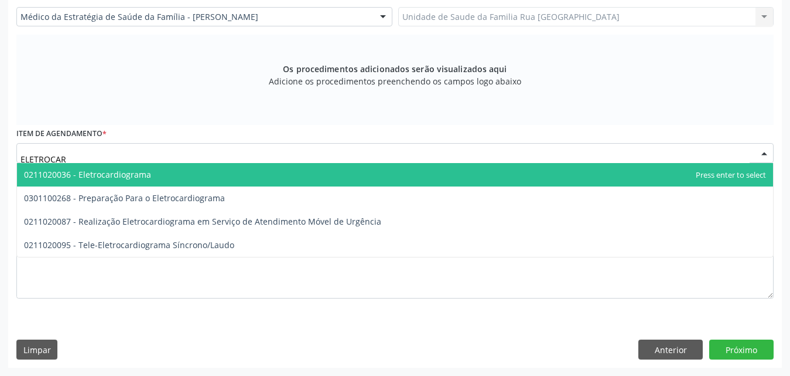
click at [196, 178] on span "0211020036 - Eletrocardiograma" at bounding box center [395, 174] width 756 height 23
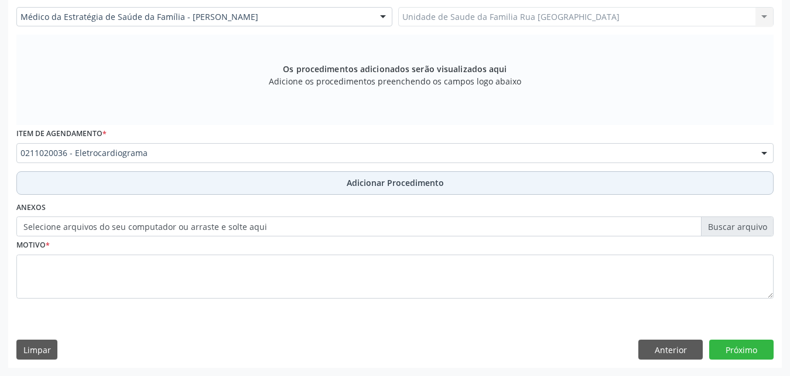
click at [421, 182] on span "Adicionar Procedimento" at bounding box center [395, 182] width 97 height 12
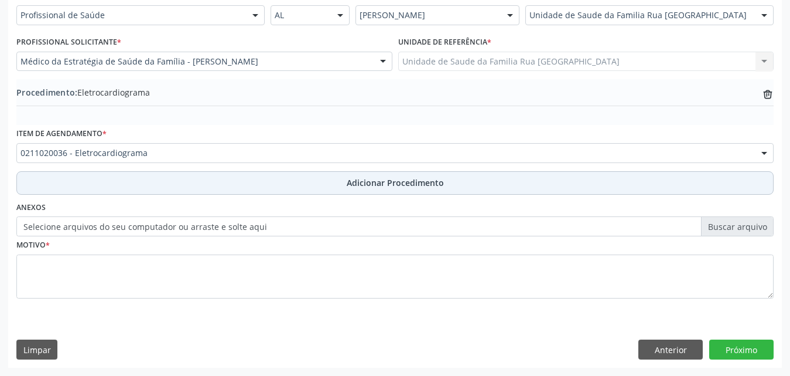
scroll to position [284, 0]
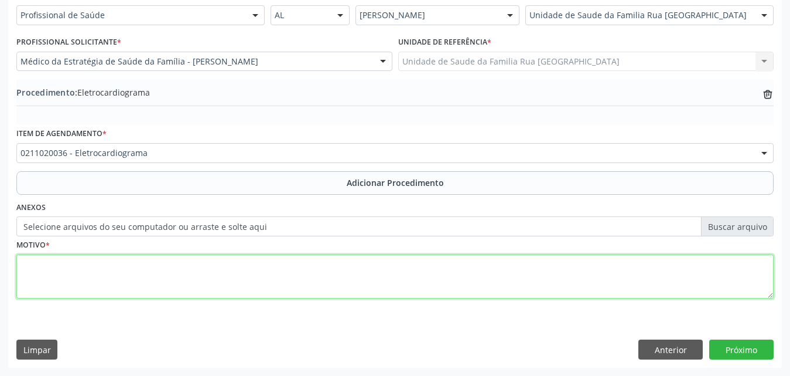
click at [207, 285] on textarea at bounding box center [395, 276] width 758 height 45
type textarea "AVALIACAO GINECOLOGICA."
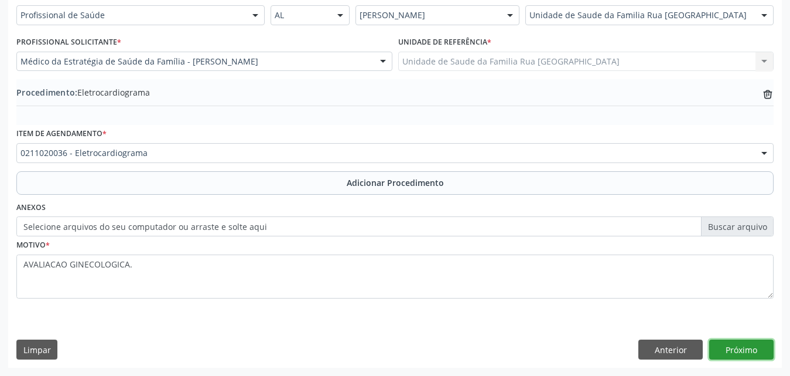
click at [749, 350] on button "Próximo" at bounding box center [742, 349] width 64 height 20
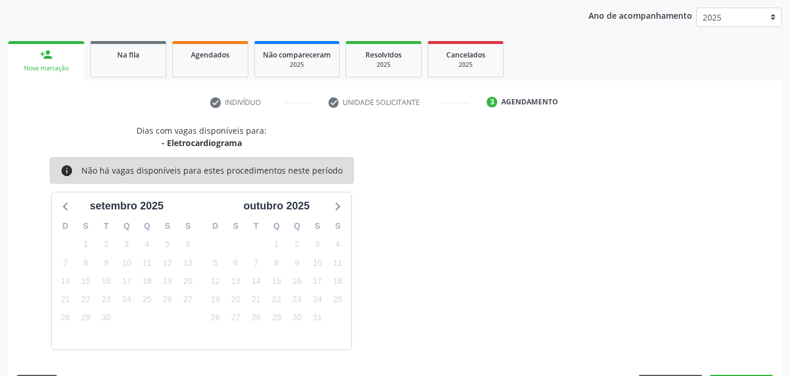
scroll to position [185, 0]
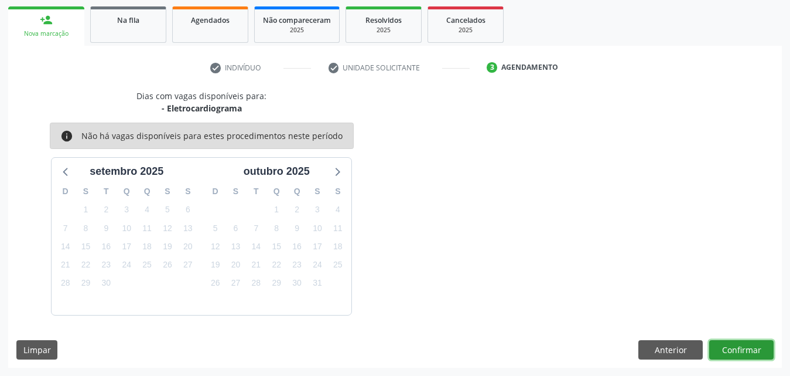
click at [749, 350] on button "Confirmar" at bounding box center [742, 350] width 64 height 20
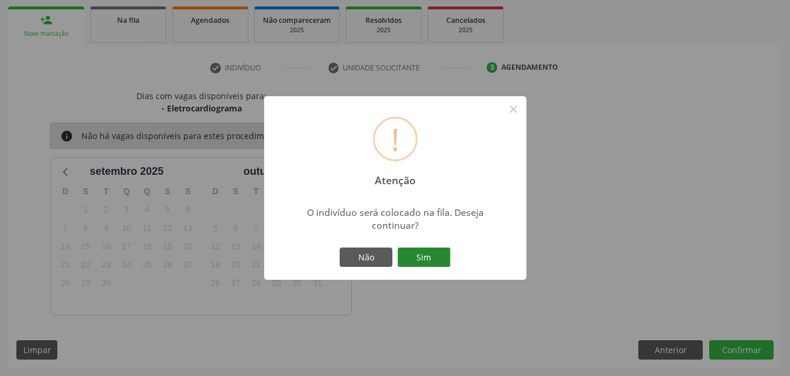
click at [441, 261] on button "Sim" at bounding box center [424, 257] width 53 height 20
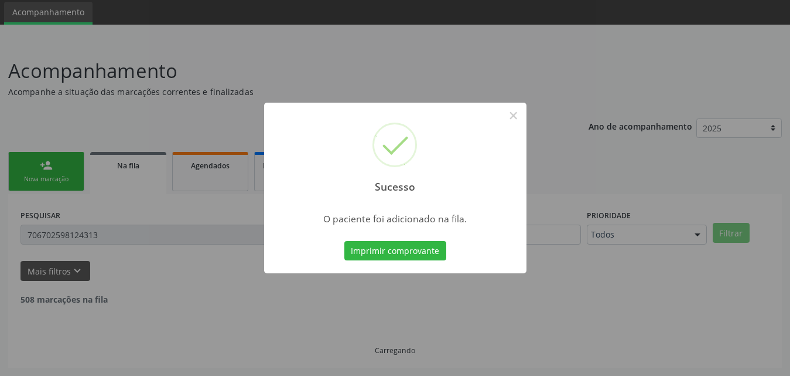
scroll to position [28, 0]
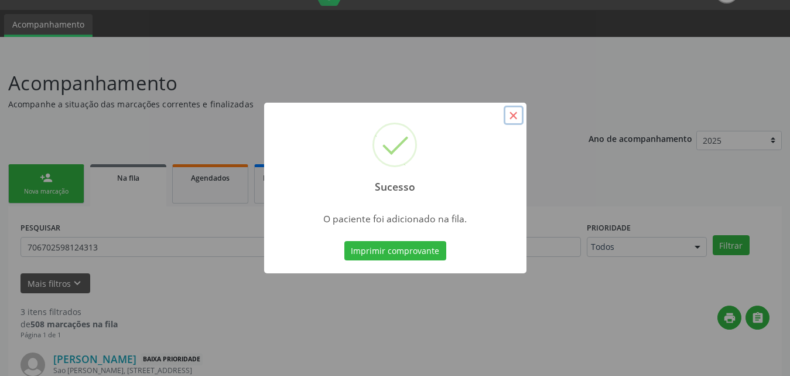
click at [516, 112] on button "×" at bounding box center [514, 115] width 20 height 20
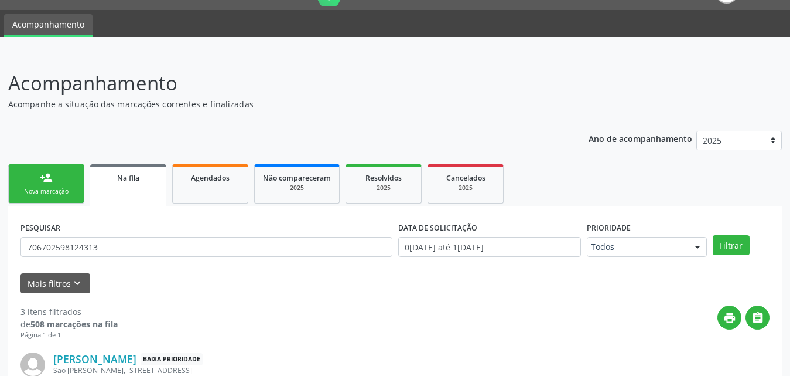
click at [62, 183] on link "person_add Nova marcação" at bounding box center [46, 183] width 76 height 39
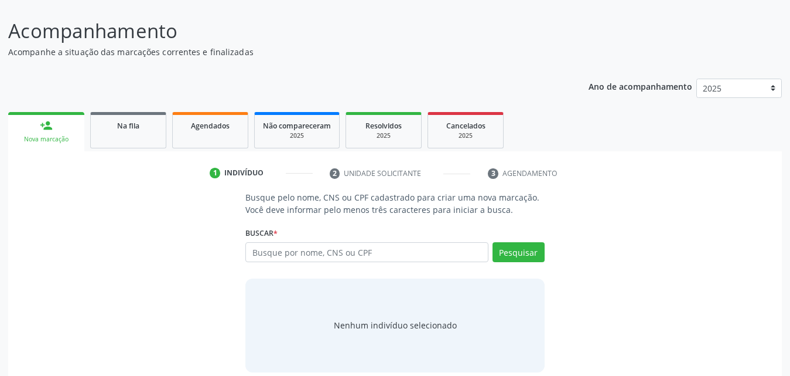
scroll to position [93, 0]
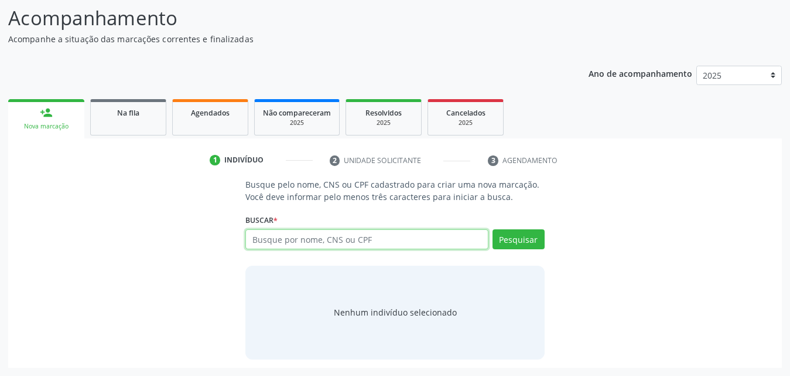
click at [411, 244] on input "text" at bounding box center [366, 239] width 243 height 20
type input "704809543001146"
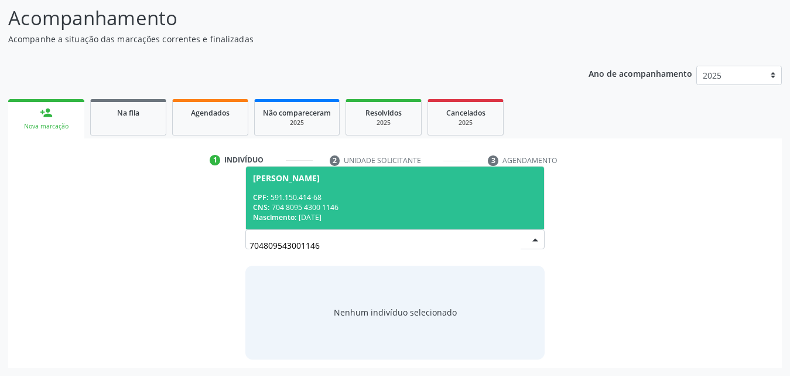
click at [330, 190] on span "[PERSON_NAME] CPF: 591.150.414-68 CNS: 704 8095 4300 1146 Nascimento: 2[DATE]" at bounding box center [395, 197] width 298 height 63
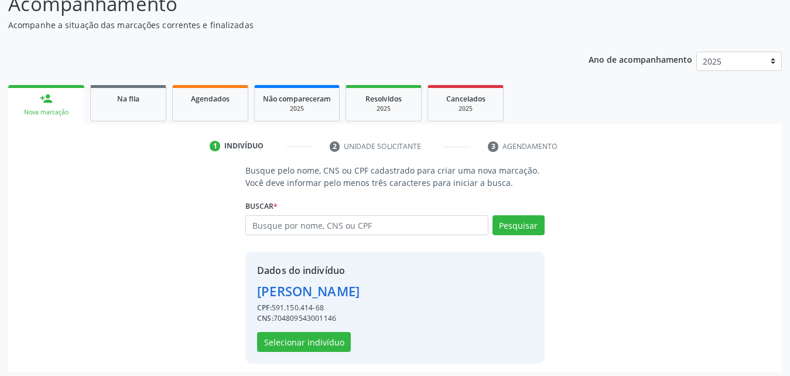
scroll to position [111, 0]
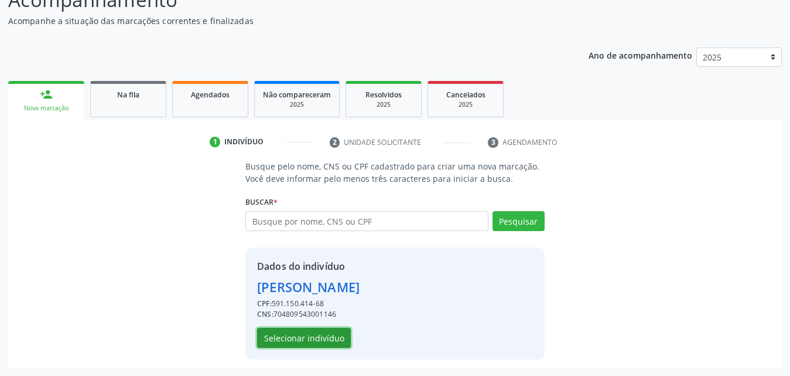
click at [318, 333] on button "Selecionar indivíduo" at bounding box center [304, 338] width 94 height 20
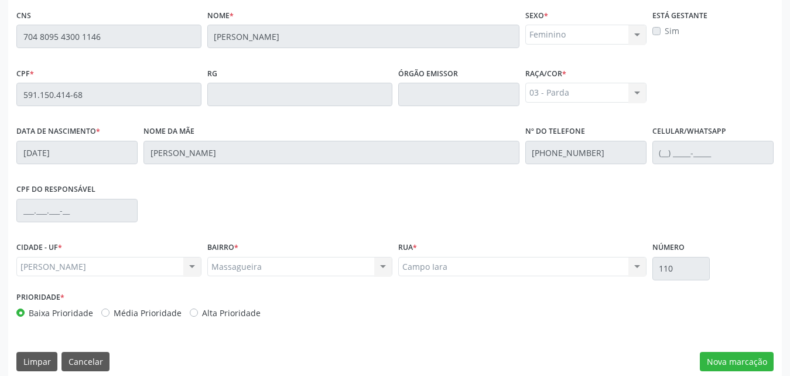
scroll to position [310, 0]
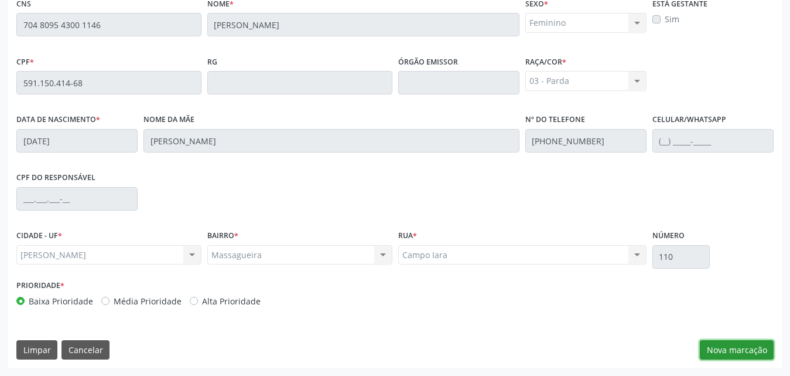
click at [729, 353] on button "Nova marcação" at bounding box center [737, 350] width 74 height 20
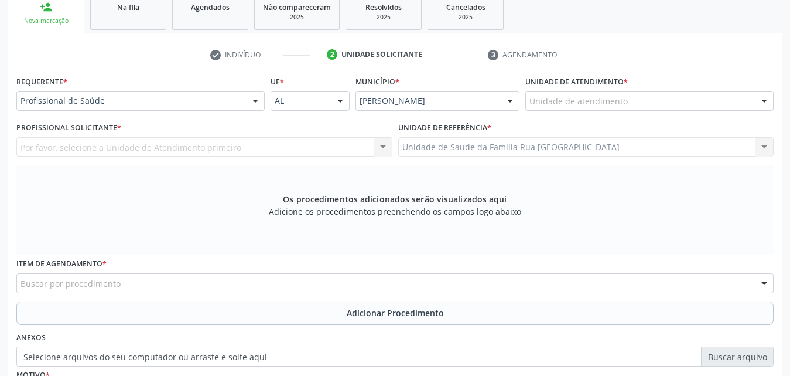
scroll to position [134, 0]
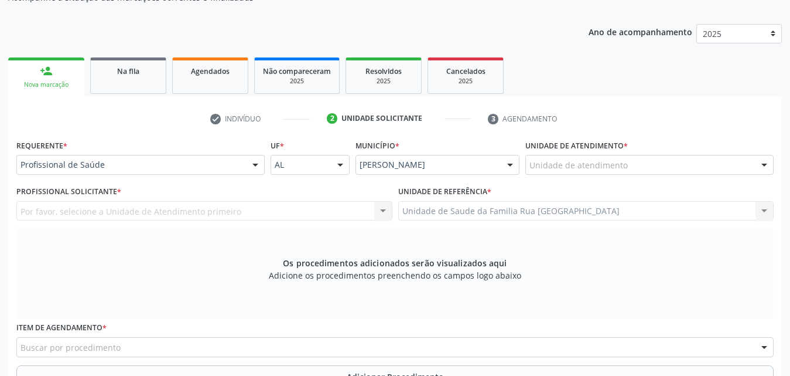
click at [668, 168] on div "Unidade de atendimento" at bounding box center [650, 165] width 248 height 20
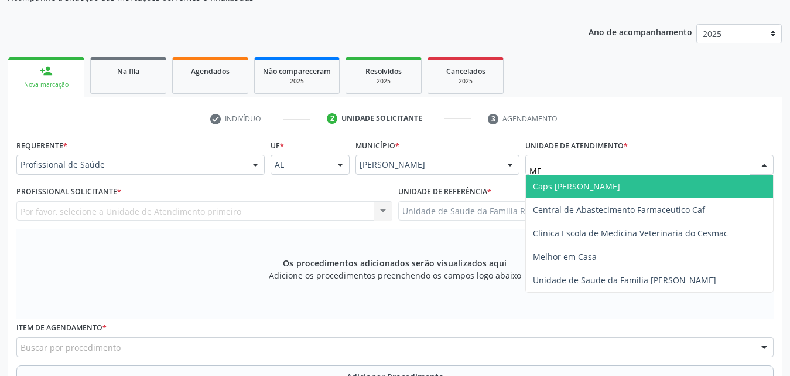
type input "MEL"
click at [644, 189] on span "Melhor em Casa" at bounding box center [649, 186] width 247 height 23
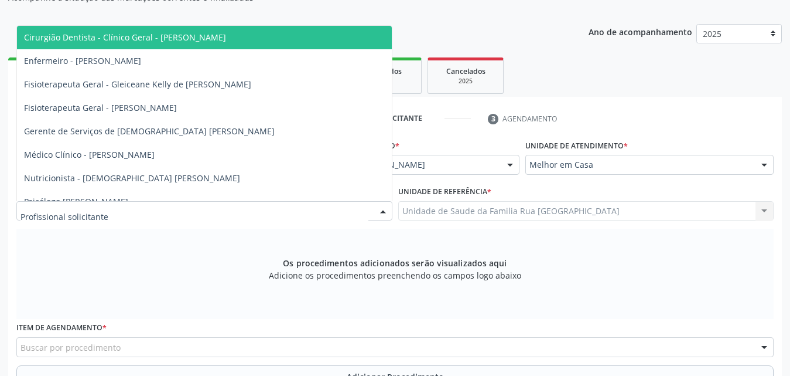
click at [225, 210] on div at bounding box center [204, 211] width 376 height 20
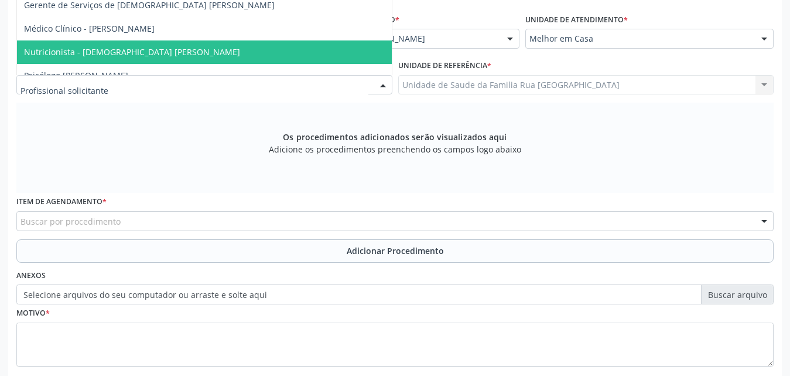
scroll to position [193, 0]
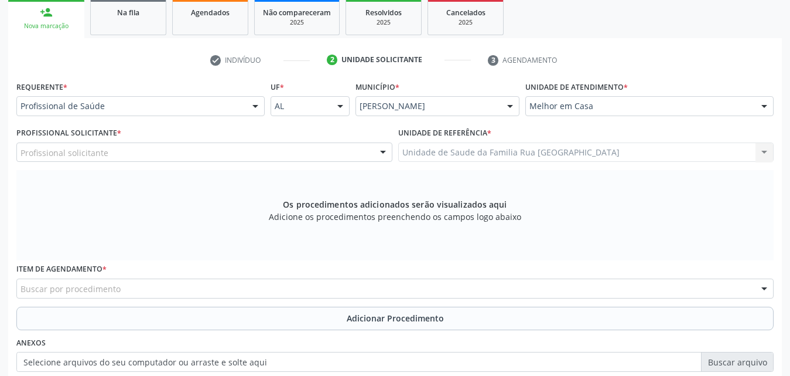
click at [174, 237] on div "Os procedimentos adicionados serão visualizados aqui Adicione os procedimentos …" at bounding box center [395, 215] width 758 height 90
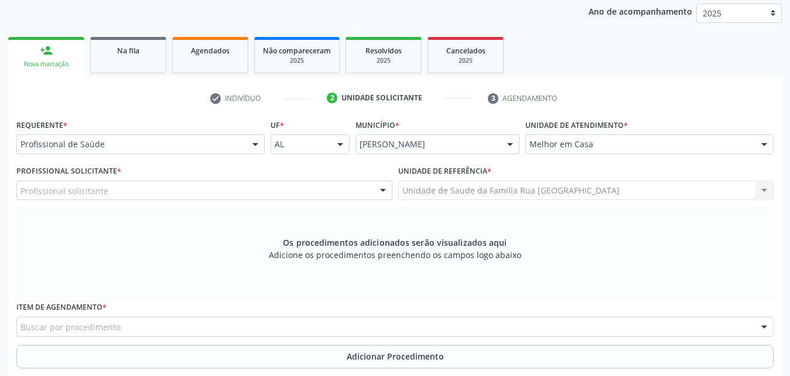
scroll to position [134, 0]
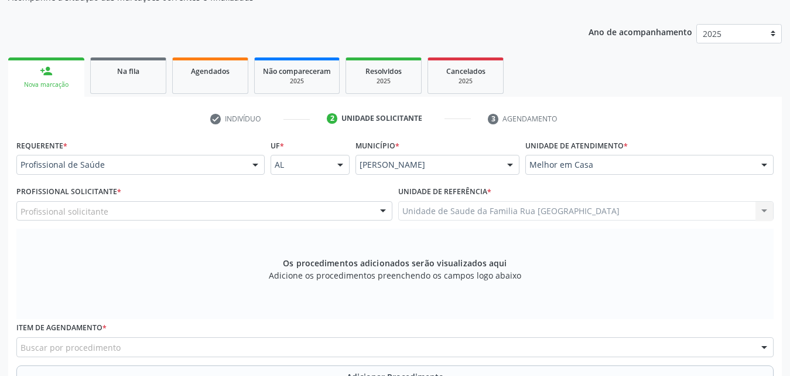
click at [178, 212] on div "Profissional solicitante" at bounding box center [204, 211] width 376 height 20
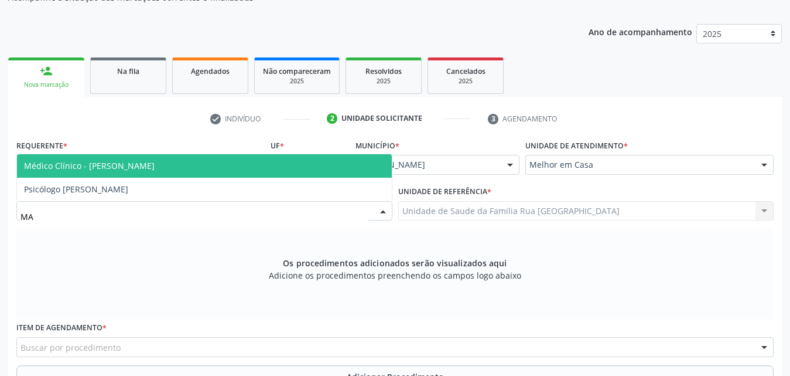
type input "M"
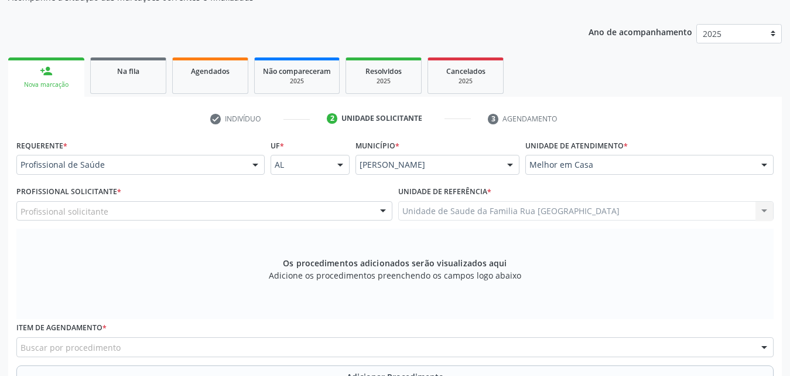
click at [187, 240] on div "Os procedimentos adicionados serão visualizados aqui Adicione os procedimentos …" at bounding box center [395, 273] width 758 height 90
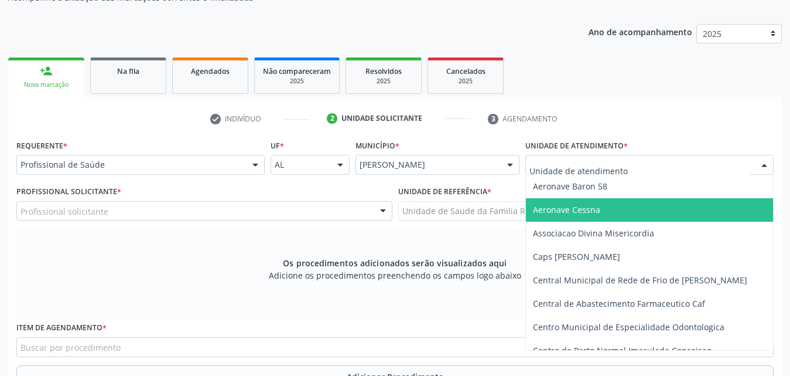
click at [212, 303] on div "Os procedimentos adicionados serão visualizados aqui Adicione os procedimentos …" at bounding box center [395, 273] width 758 height 90
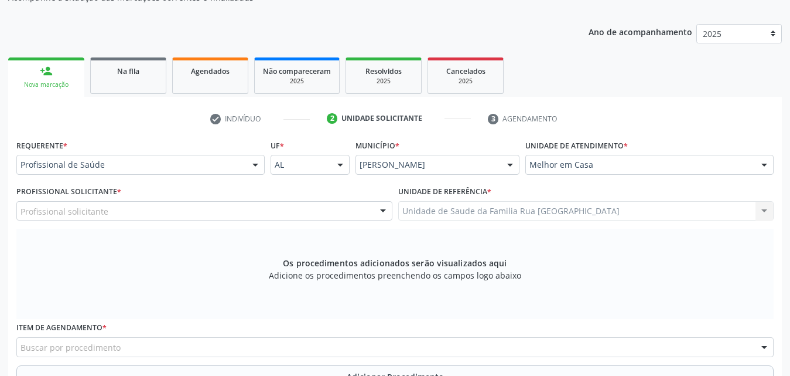
click at [258, 159] on div at bounding box center [256, 165] width 18 height 20
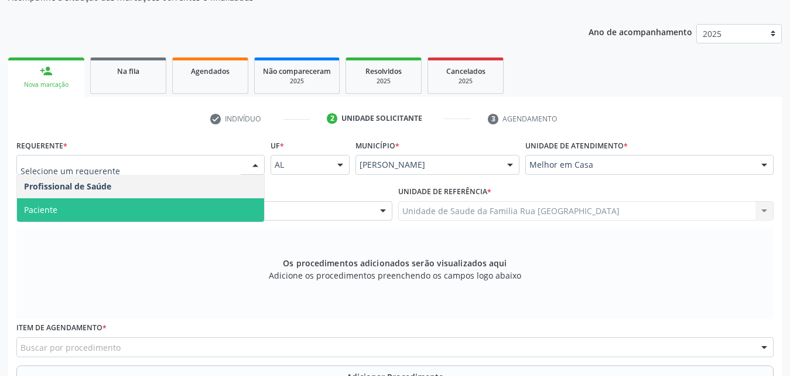
click at [73, 217] on span "Paciente" at bounding box center [140, 209] width 247 height 23
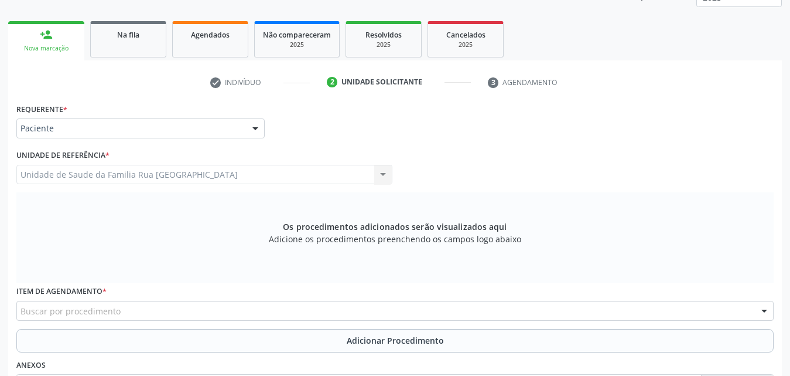
scroll to position [328, 0]
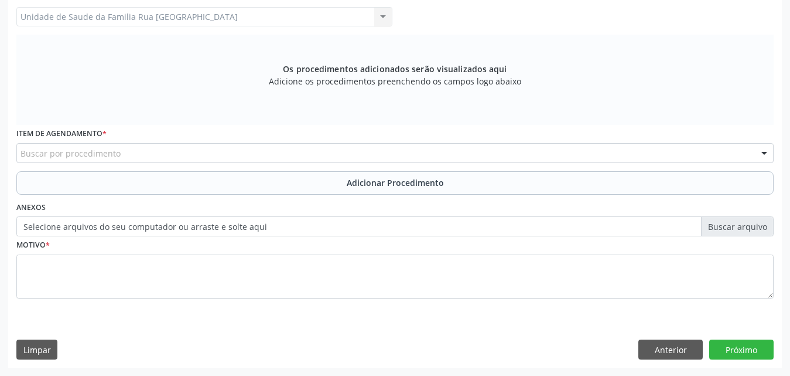
click at [230, 148] on div "Buscar por procedimento" at bounding box center [395, 153] width 758 height 20
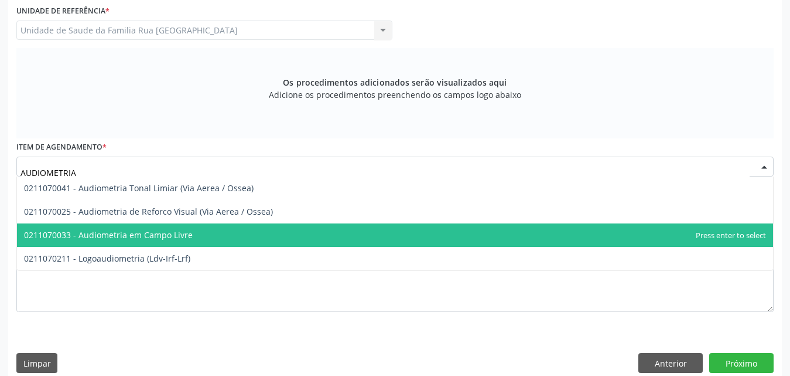
scroll to position [270, 0]
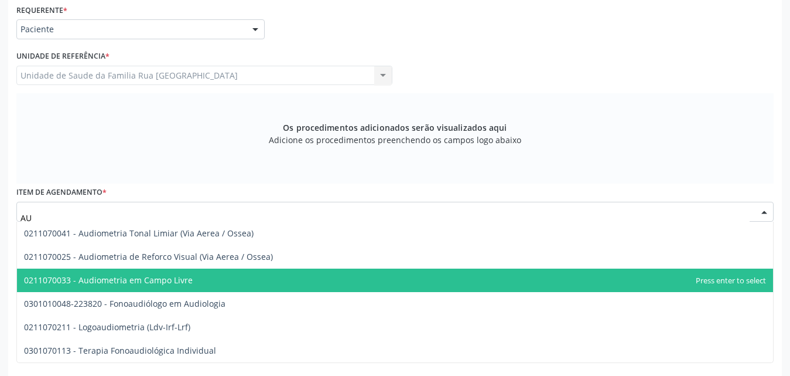
type input "A"
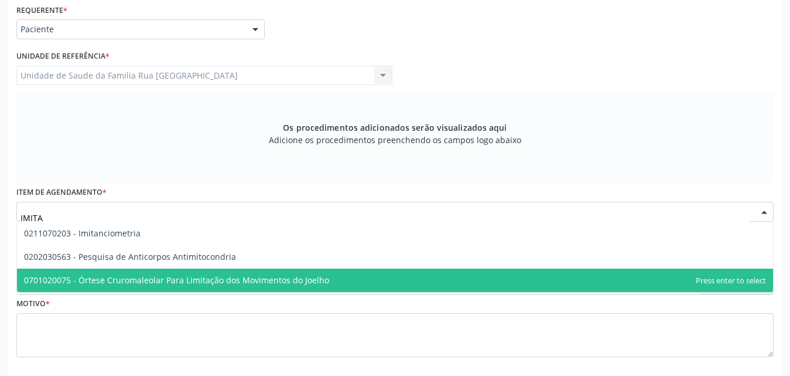
type input "IMITAN"
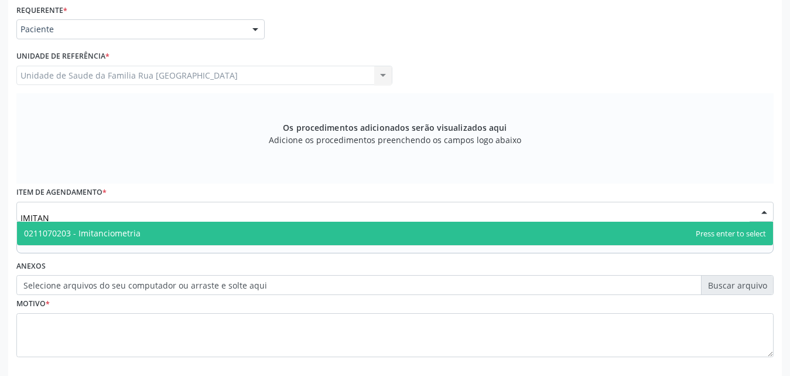
click at [195, 241] on span "0211070203 - Imitanciometria" at bounding box center [395, 232] width 756 height 23
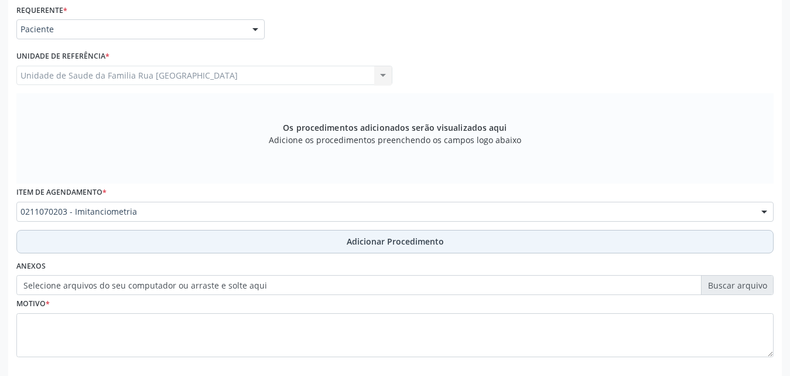
click at [418, 243] on span "Adicionar Procedimento" at bounding box center [395, 241] width 97 height 12
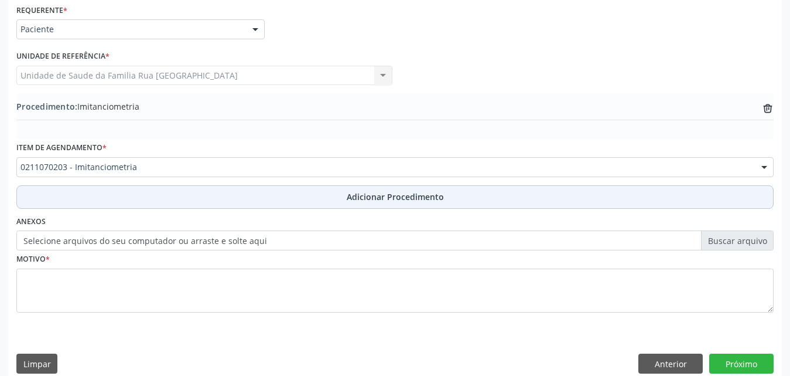
scroll to position [284, 0]
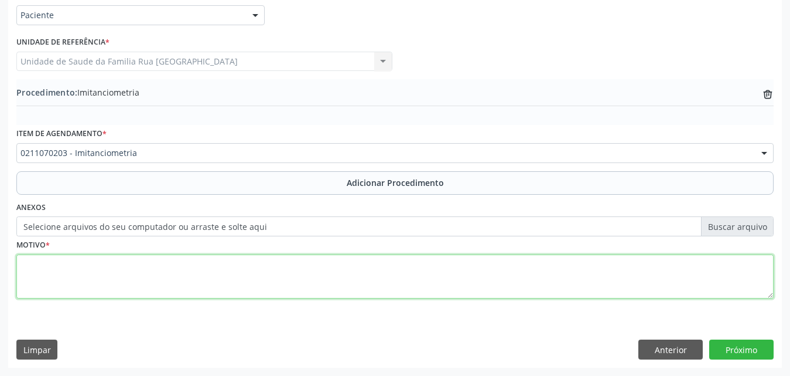
click at [132, 276] on textarea at bounding box center [395, 276] width 758 height 45
type textarea "HIPOACUSIA BILATERAL."
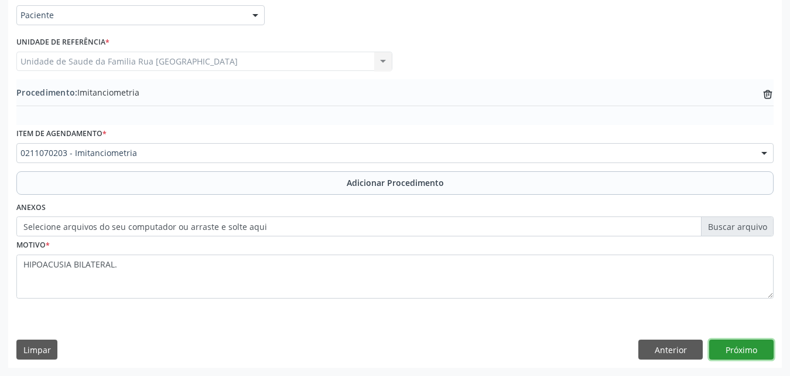
click at [720, 347] on button "Próximo" at bounding box center [742, 349] width 64 height 20
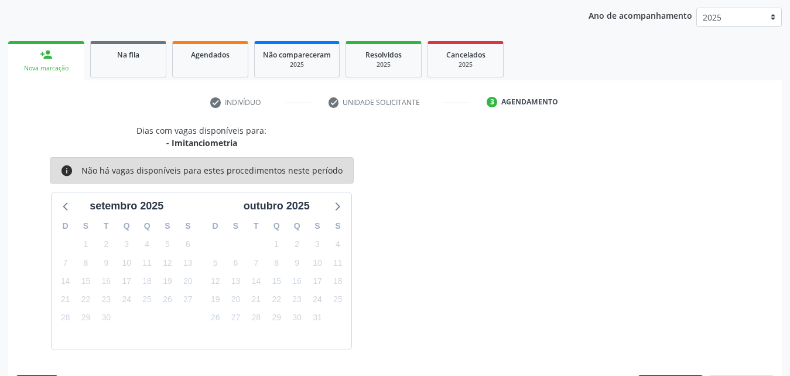
scroll to position [185, 0]
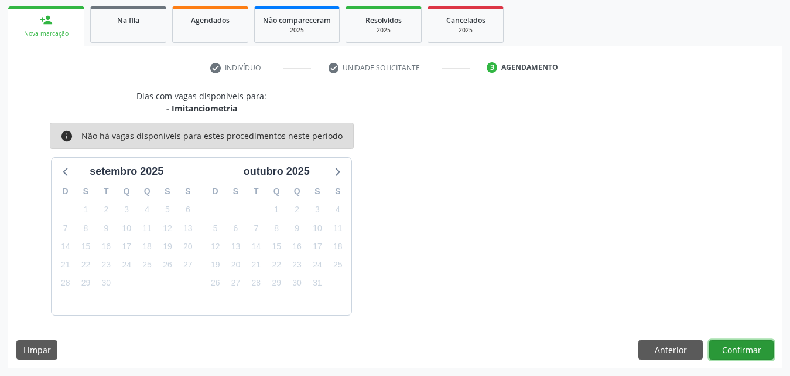
click at [735, 353] on button "Confirmar" at bounding box center [742, 350] width 64 height 20
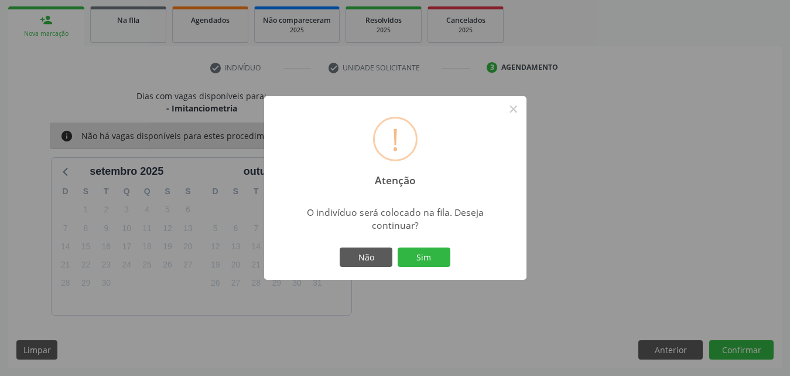
click at [439, 257] on button "Sim" at bounding box center [424, 257] width 53 height 20
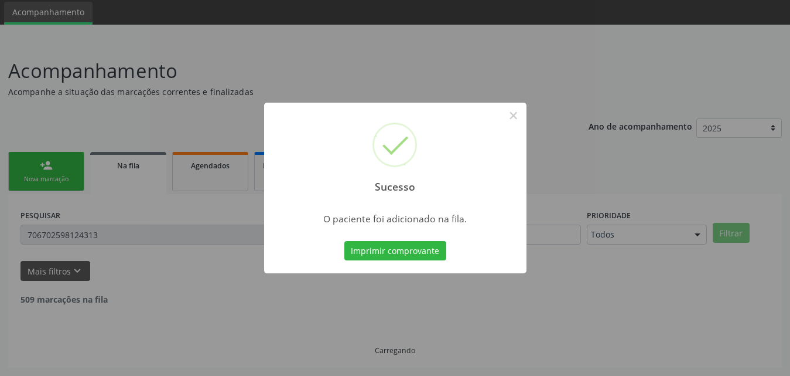
scroll to position [28, 0]
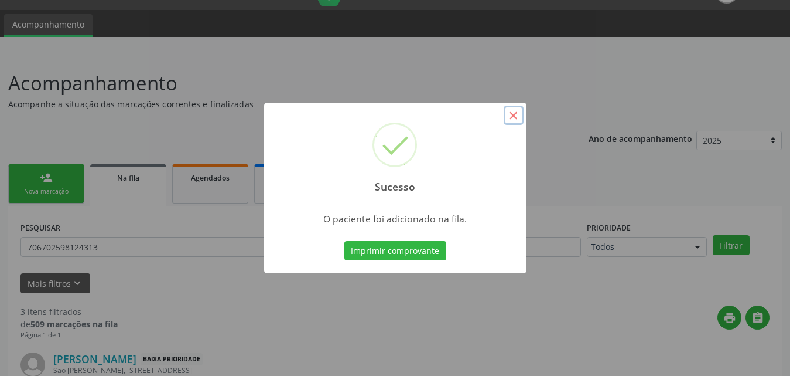
click at [509, 115] on button "×" at bounding box center [514, 115] width 20 height 20
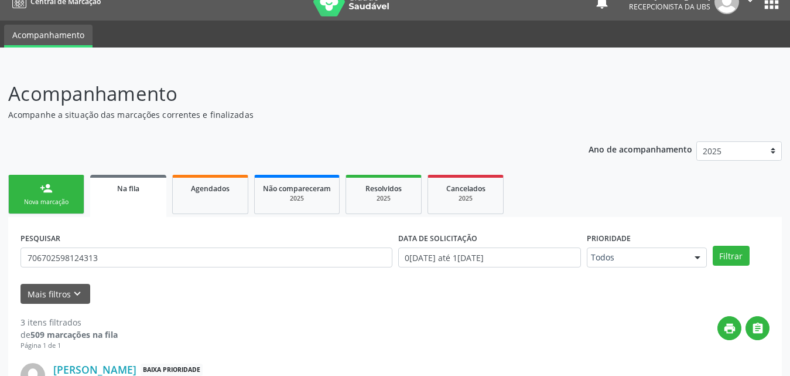
scroll to position [0, 0]
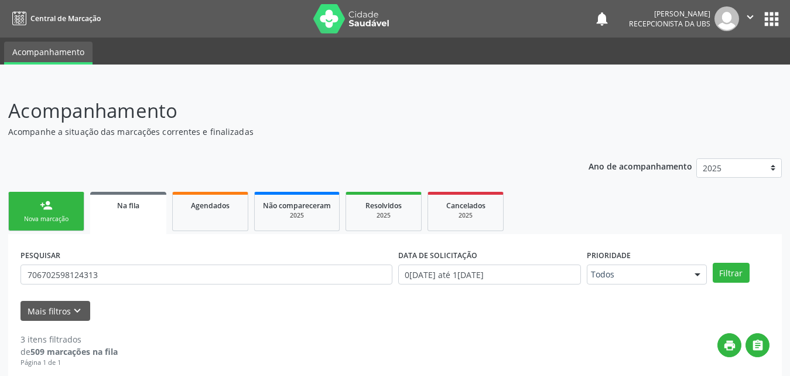
click at [117, 218] on link "Na fila" at bounding box center [128, 213] width 76 height 42
click at [233, 214] on link "Agendados" at bounding box center [210, 211] width 76 height 39
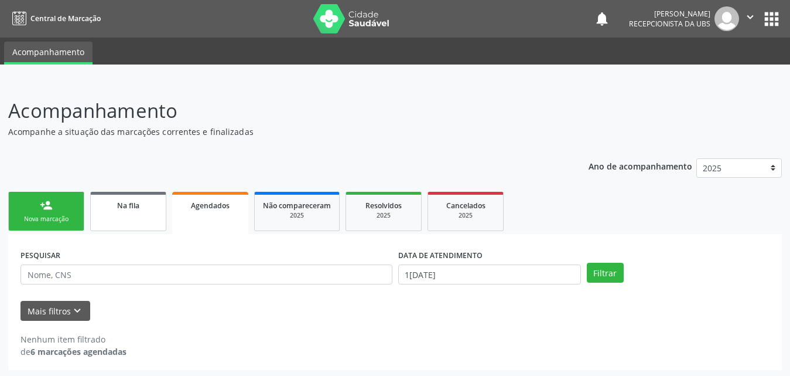
click at [141, 208] on div "Na fila" at bounding box center [128, 205] width 59 height 12
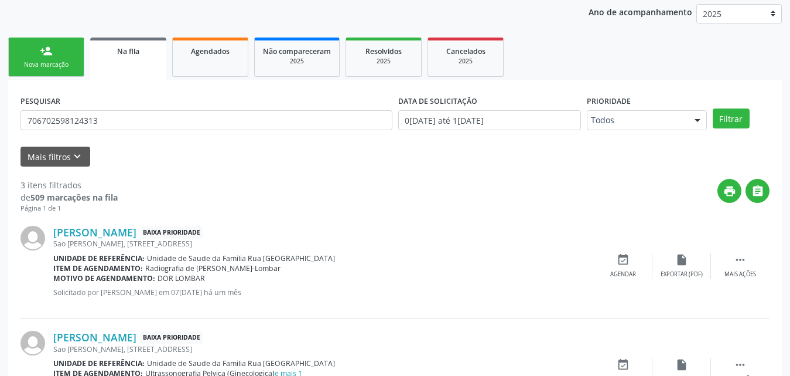
scroll to position [151, 0]
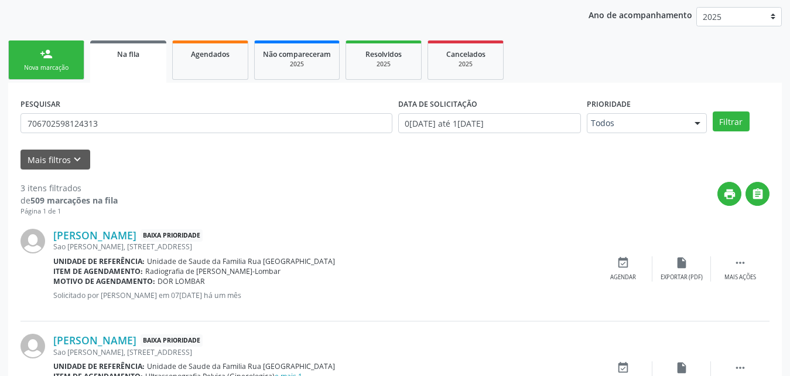
click at [103, 66] on link "Na fila" at bounding box center [128, 61] width 76 height 42
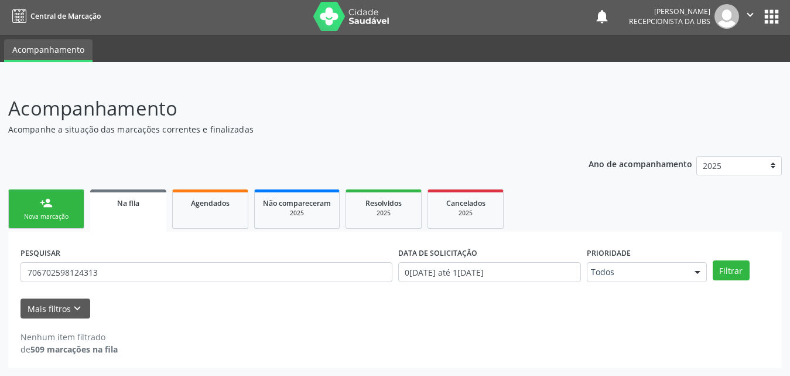
click at [156, 226] on link "Na fila" at bounding box center [128, 210] width 76 height 42
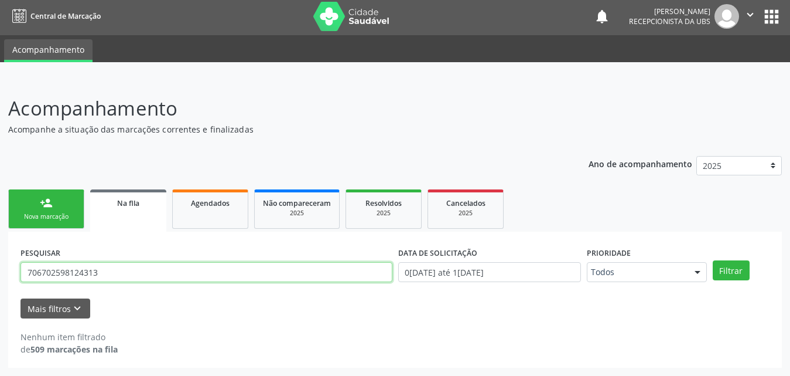
click at [142, 275] on input "706702598124313" at bounding box center [207, 272] width 372 height 20
click at [713, 260] on button "Filtrar" at bounding box center [731, 270] width 37 height 20
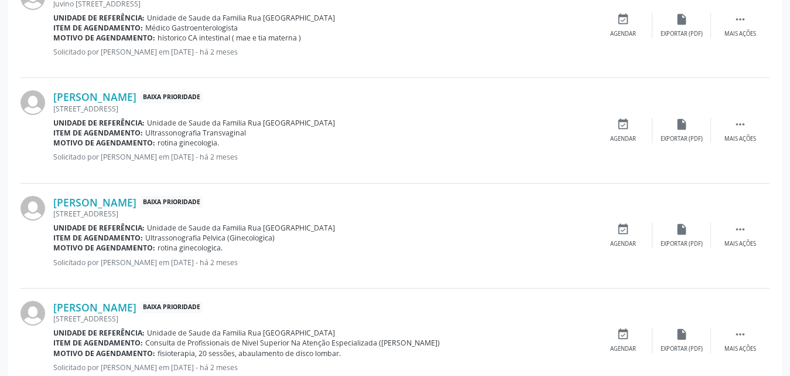
scroll to position [1660, 0]
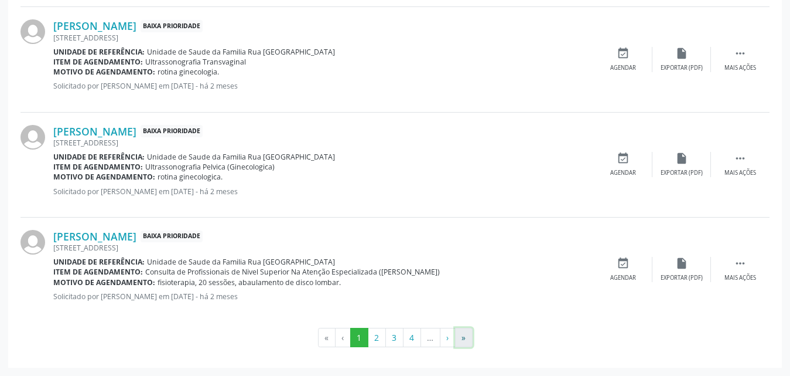
click at [463, 341] on button "»" at bounding box center [464, 338] width 18 height 20
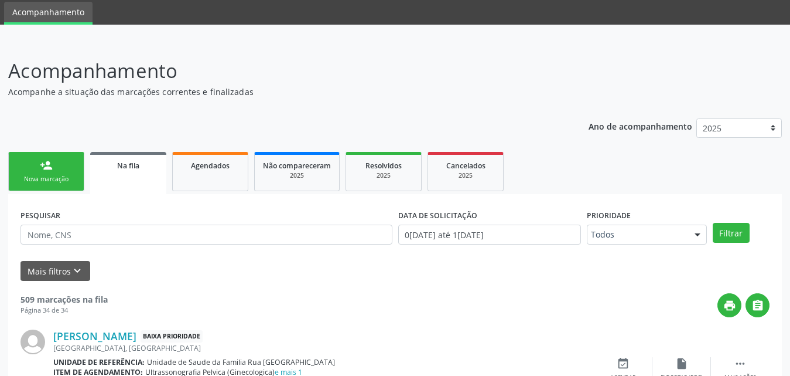
scroll to position [1505, 0]
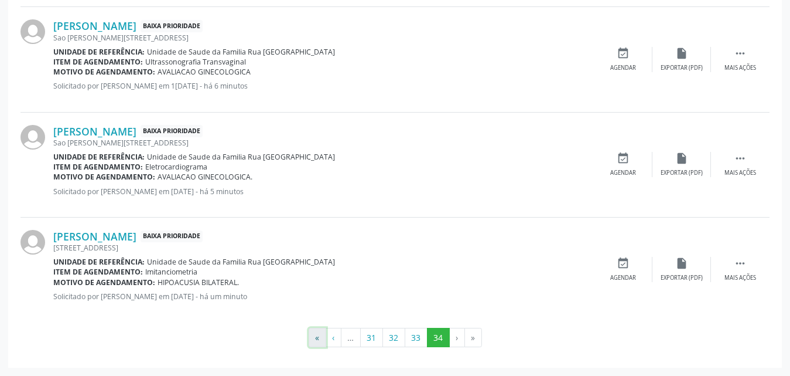
click at [315, 339] on button "«" at bounding box center [318, 338] width 18 height 20
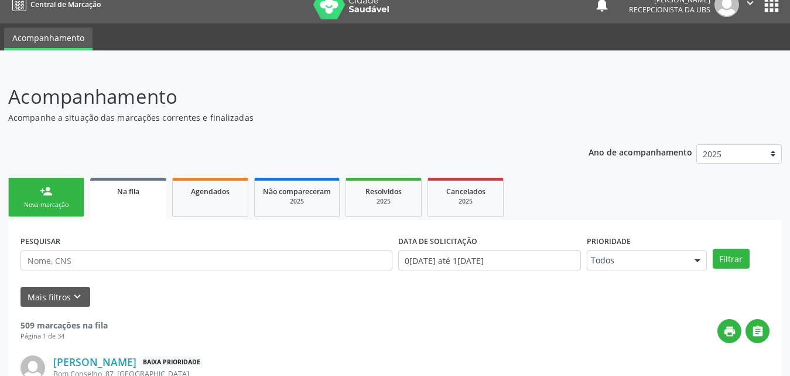
scroll to position [0, 0]
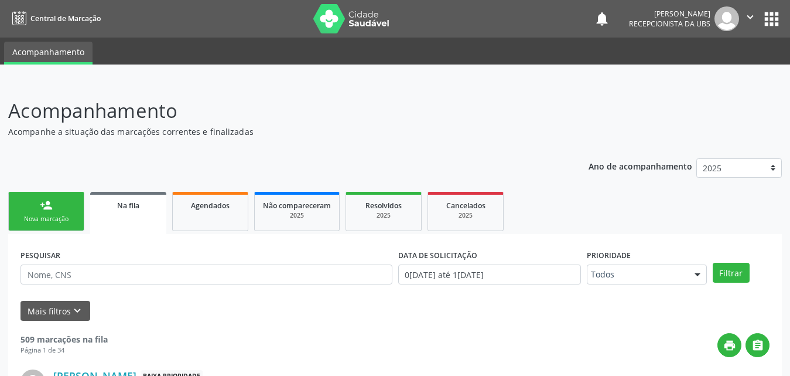
click at [55, 208] on link "person_add Nova marcação" at bounding box center [46, 211] width 76 height 39
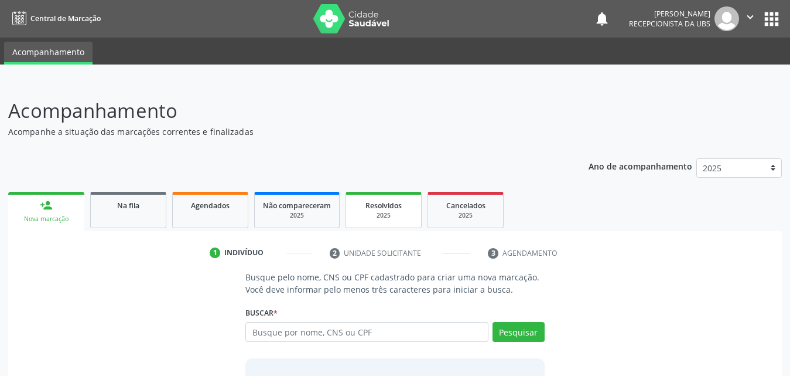
scroll to position [93, 0]
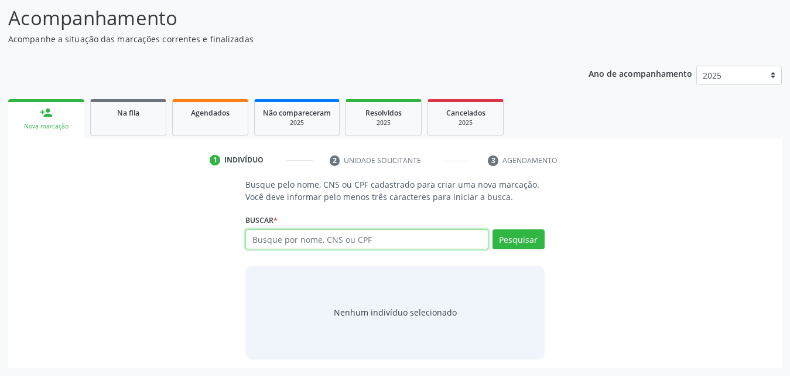
click at [363, 237] on input "text" at bounding box center [366, 239] width 243 height 20
type input "704006160954870"
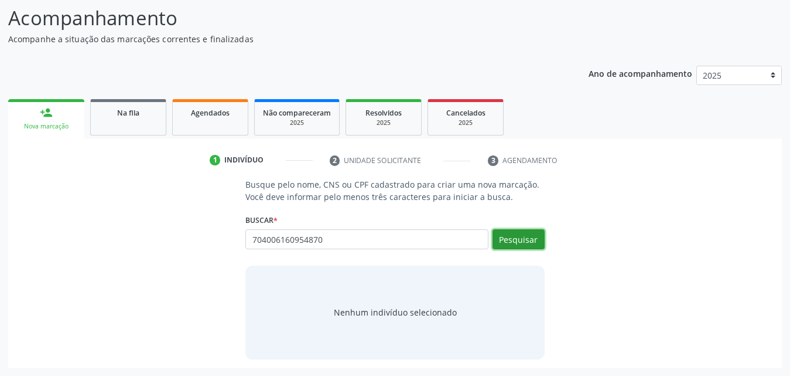
click at [525, 248] on button "Pesquisar" at bounding box center [519, 239] width 52 height 20
type input "704006160954870"
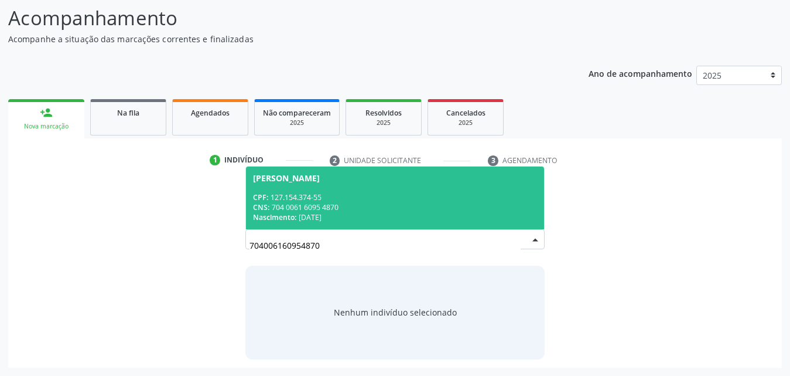
click at [335, 192] on div "CPF: 127.154.374-55" at bounding box center [395, 197] width 284 height 10
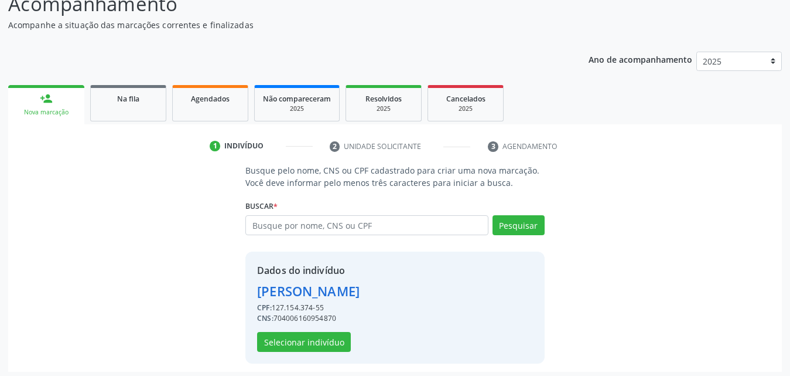
scroll to position [111, 0]
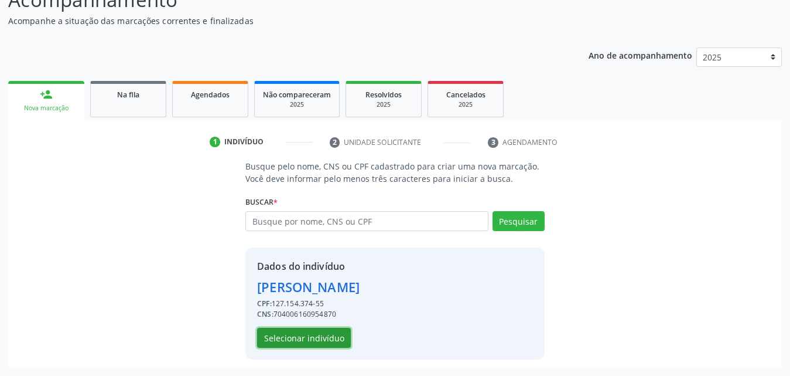
click at [294, 340] on button "Selecionar indivíduo" at bounding box center [304, 338] width 94 height 20
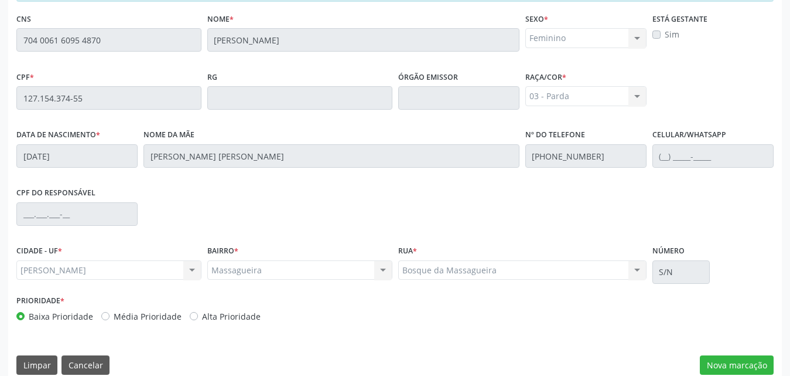
scroll to position [310, 0]
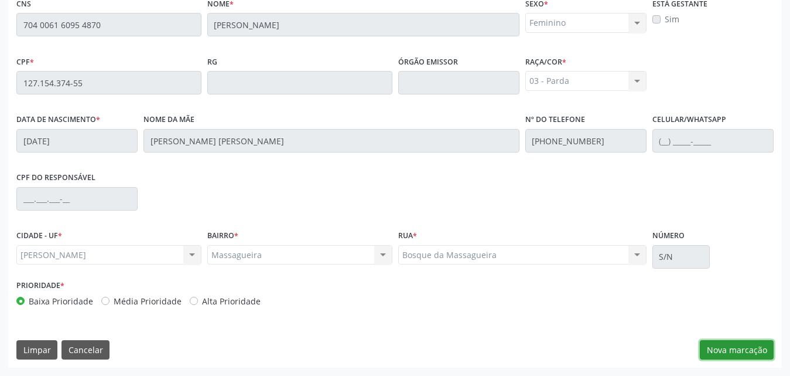
click at [742, 344] on button "Nova marcação" at bounding box center [737, 350] width 74 height 20
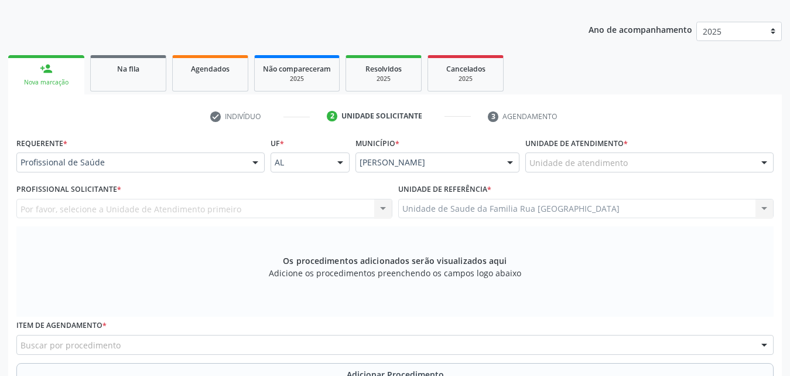
scroll to position [134, 0]
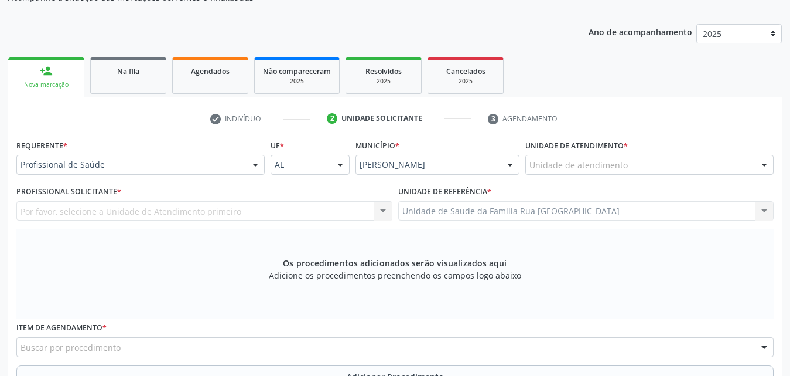
click at [639, 164] on div "Unidade de atendimento" at bounding box center [650, 165] width 248 height 20
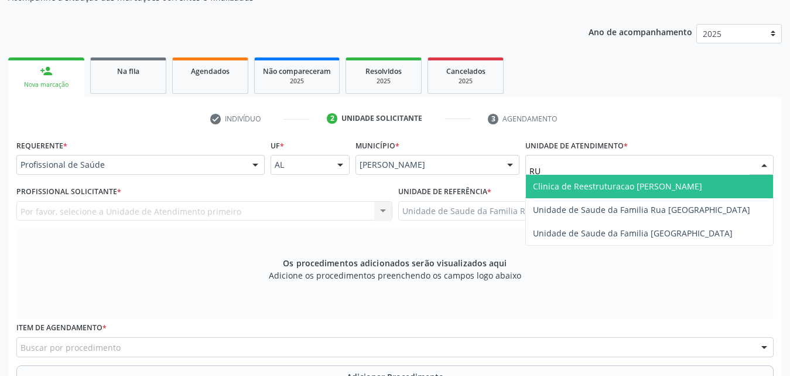
type input "RUA"
click at [644, 185] on span "Unidade de Saude da Familia Rua [GEOGRAPHIC_DATA]" at bounding box center [641, 185] width 217 height 11
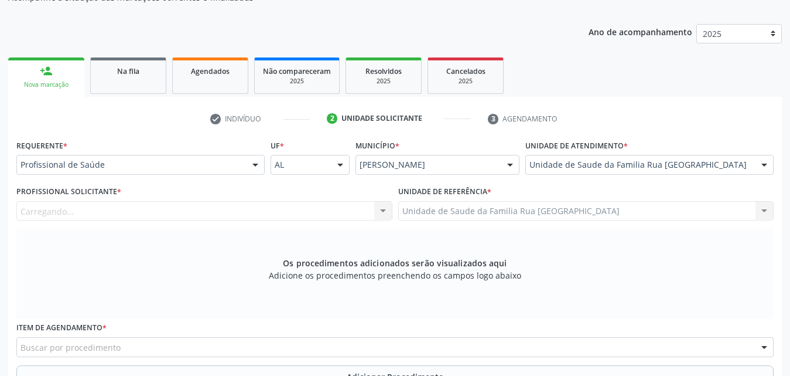
click at [154, 212] on div "Carregando..." at bounding box center [204, 211] width 376 height 20
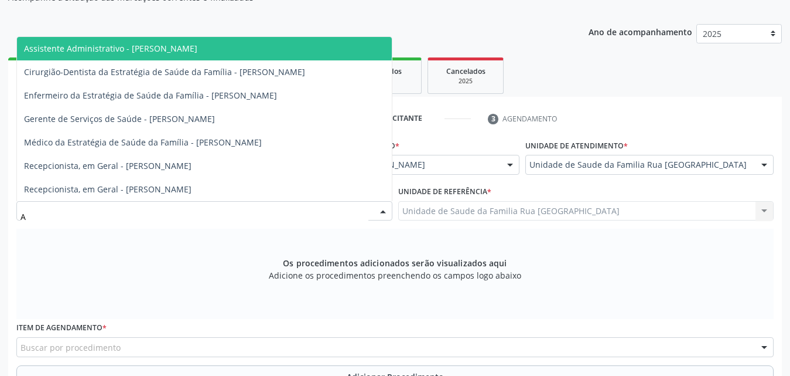
type input "AD"
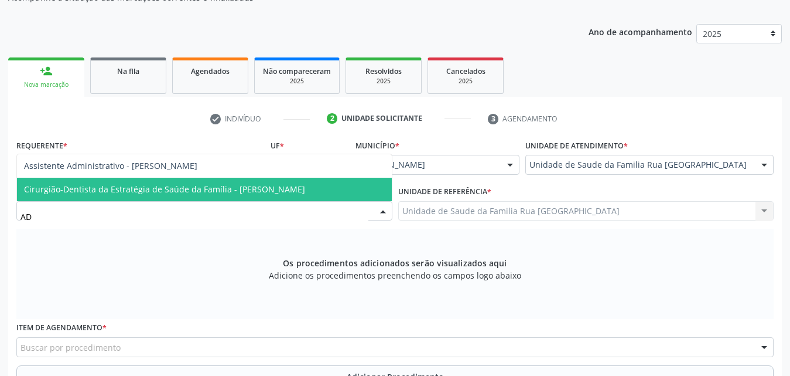
click at [152, 184] on span "Cirurgião-Dentista da Estratégia de Saúde da Família - [PERSON_NAME]" at bounding box center [164, 188] width 281 height 11
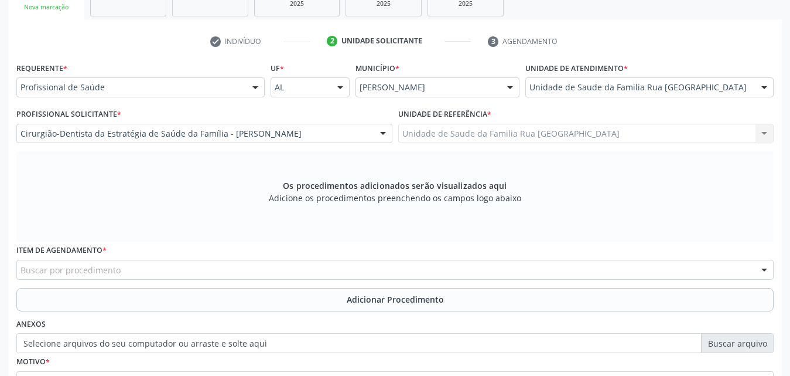
scroll to position [328, 0]
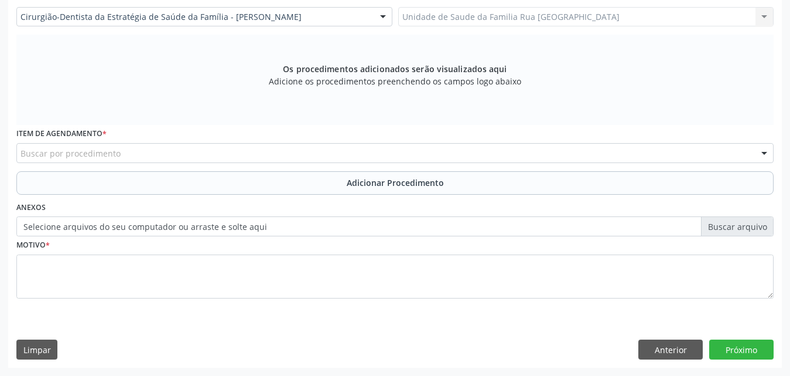
click at [237, 155] on div "Buscar por procedimento" at bounding box center [395, 153] width 758 height 20
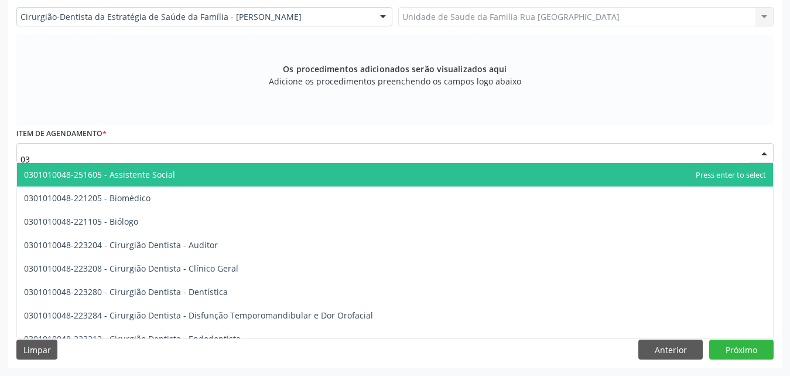
type input "0"
type input "0301010048"
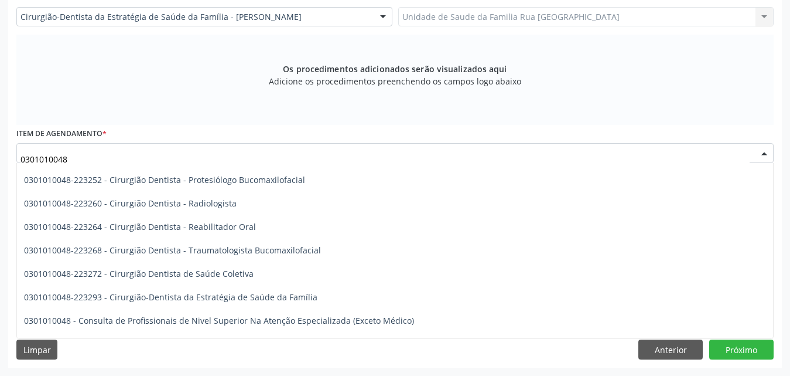
scroll to position [527, 0]
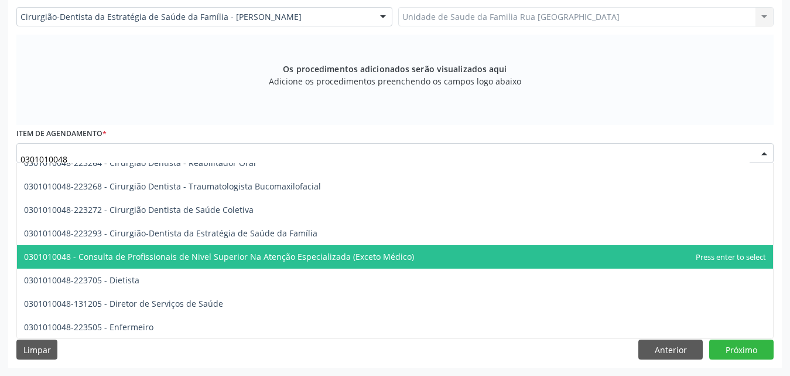
click at [289, 251] on span "0301010048 - Consulta de Profissionais de Nivel Superior Na Atenção Especializa…" at bounding box center [219, 256] width 390 height 11
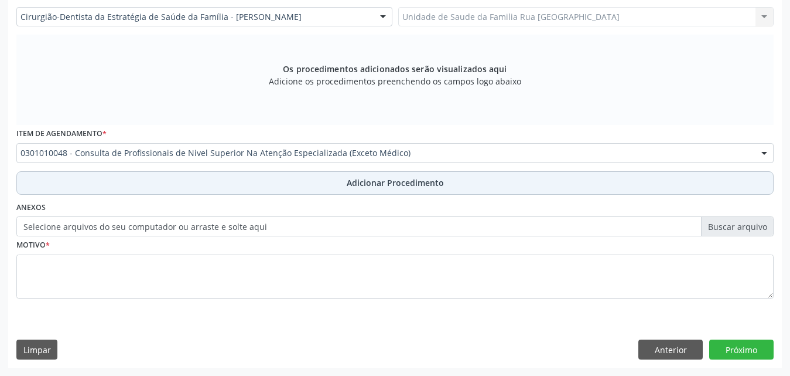
click at [429, 183] on span "Adicionar Procedimento" at bounding box center [395, 182] width 97 height 12
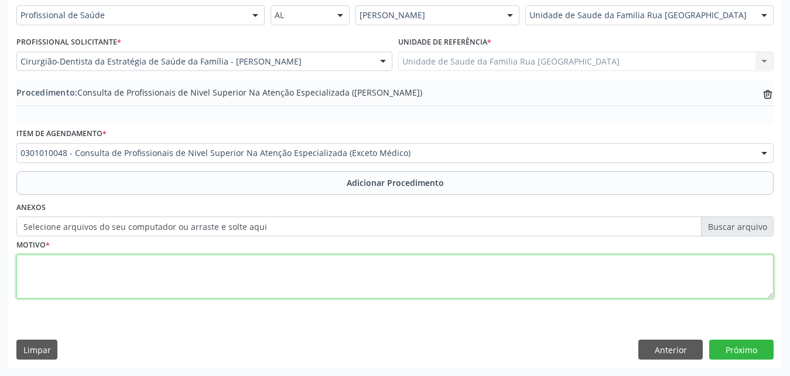
click at [211, 272] on textarea at bounding box center [395, 276] width 758 height 45
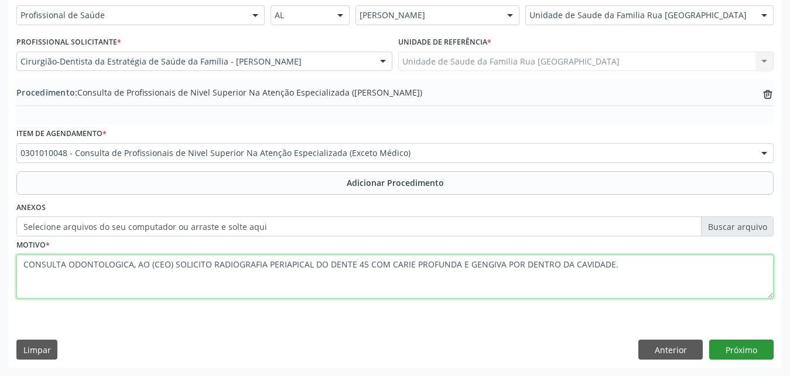
type textarea "CONSULTA ODONTOLOGICA, AO (CEO) SOLICITO RADIOGRAFIA PERIAPICAL DO DENTE 45 COM…"
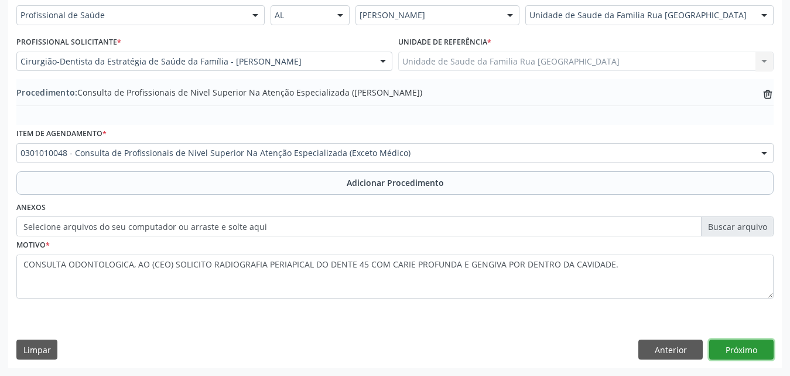
click at [732, 354] on button "Próximo" at bounding box center [742, 349] width 64 height 20
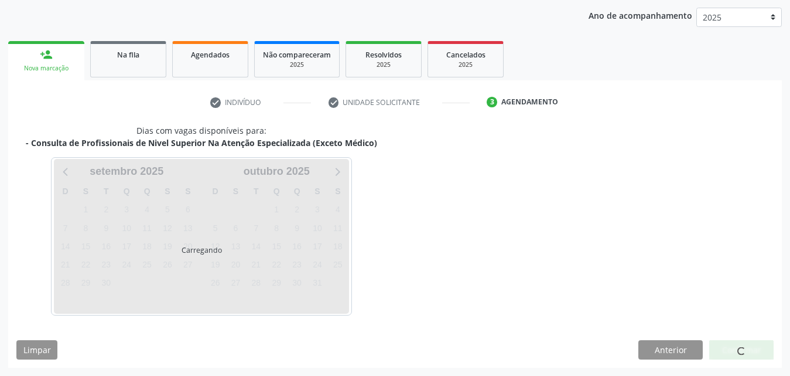
scroll to position [185, 0]
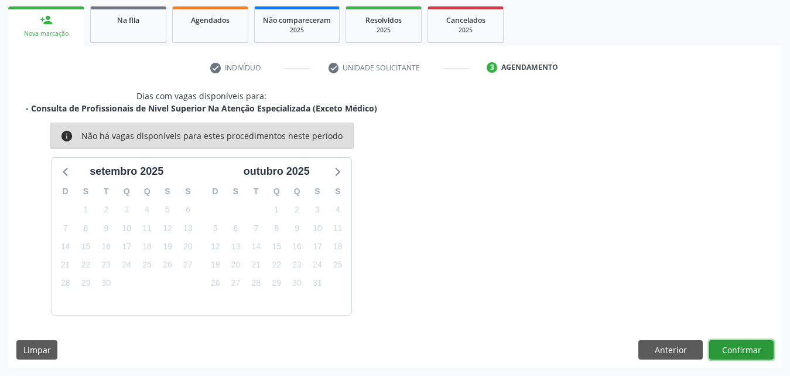
click at [729, 349] on button "Confirmar" at bounding box center [742, 350] width 64 height 20
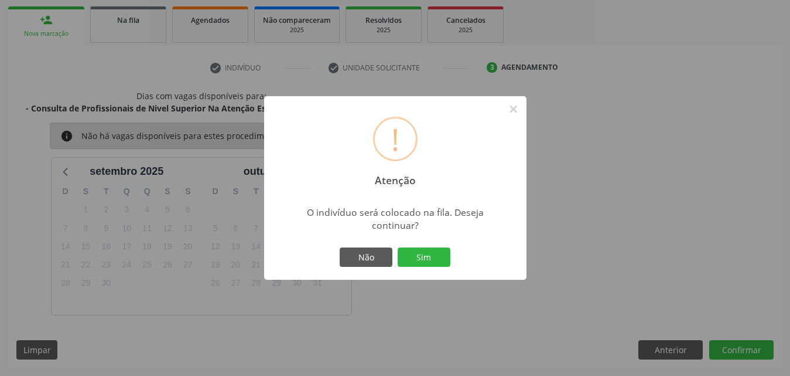
click at [425, 241] on div "! Atenção × O indivíduo será colocado na fila. Deseja continuar? Não Sim" at bounding box center [395, 188] width 262 height 184
click at [420, 258] on button "Sim" at bounding box center [424, 257] width 53 height 20
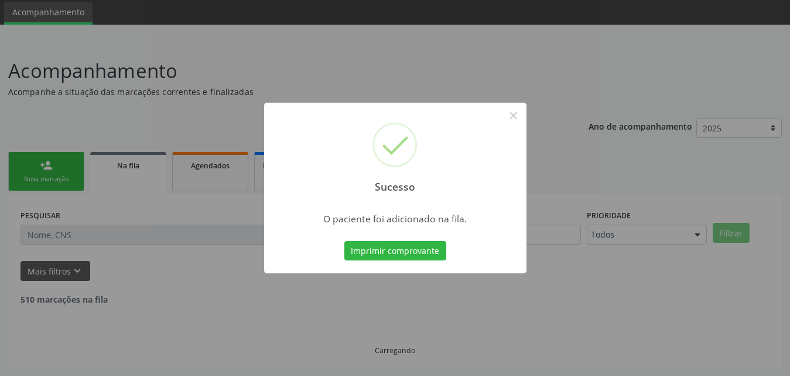
scroll to position [28, 0]
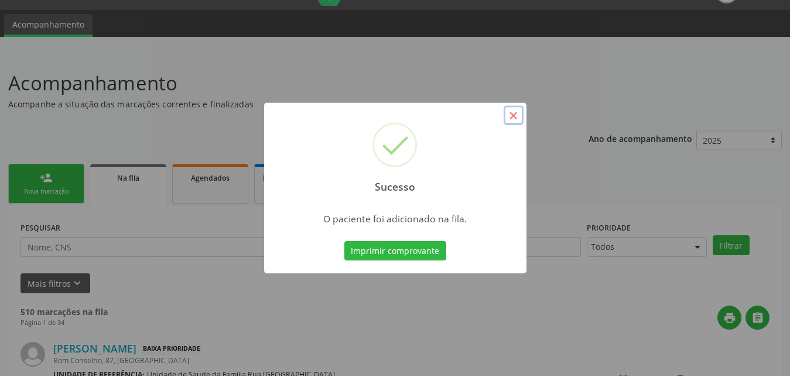
click at [517, 114] on button "×" at bounding box center [514, 115] width 20 height 20
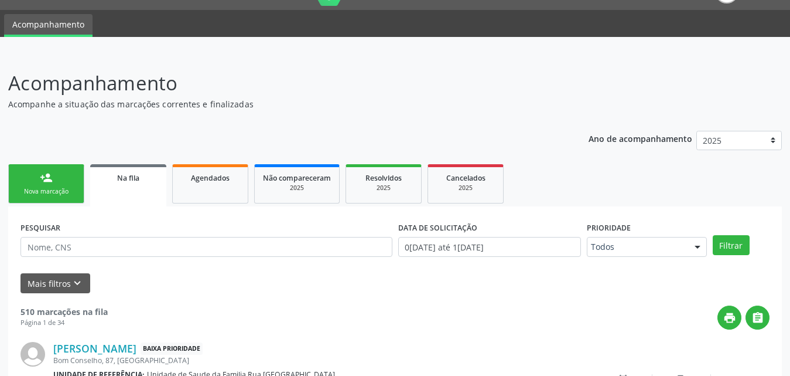
click at [144, 180] on div "Na fila" at bounding box center [128, 177] width 60 height 12
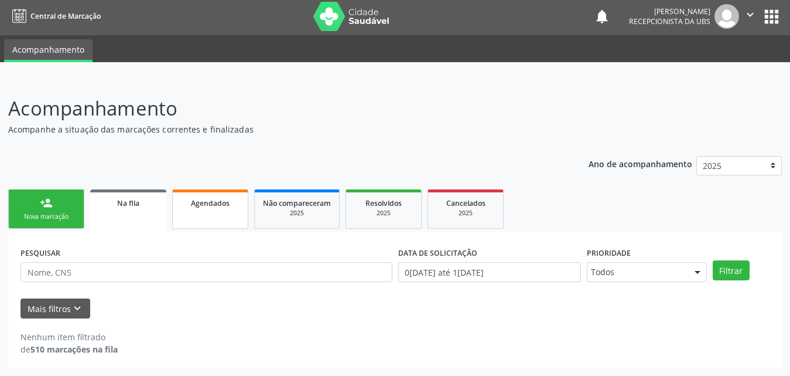
click at [192, 210] on link "Agendados" at bounding box center [210, 208] width 76 height 39
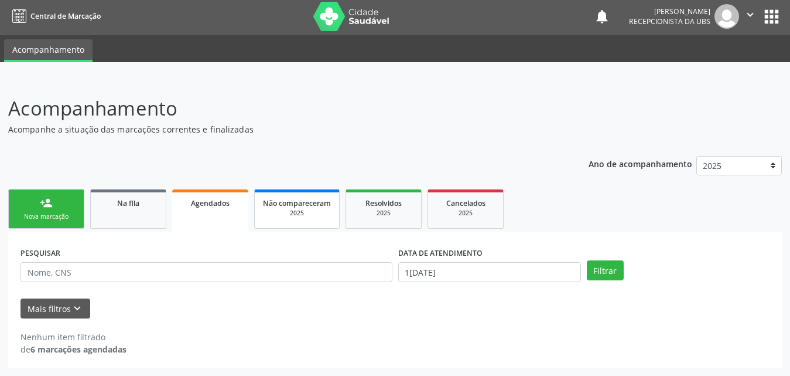
click at [276, 204] on span "Não compareceram" at bounding box center [297, 203] width 68 height 10
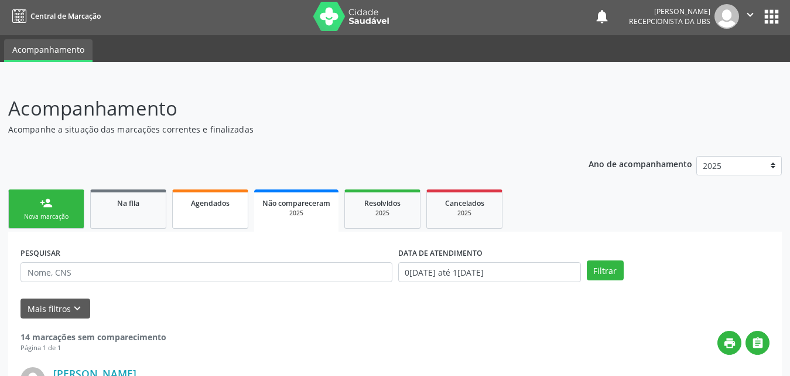
click at [227, 212] on link "Agendados" at bounding box center [210, 208] width 76 height 39
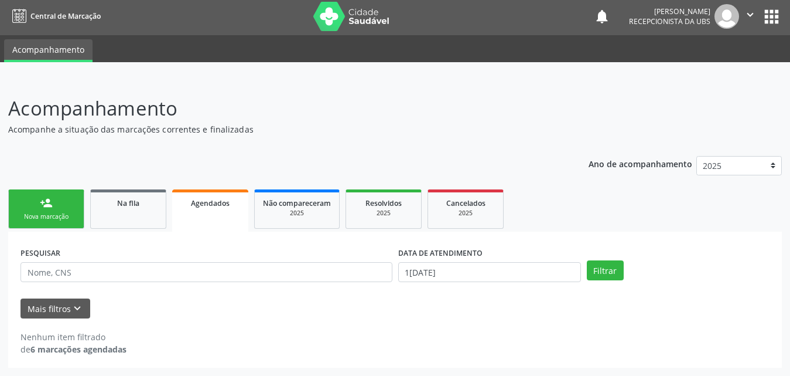
click at [227, 212] on link "Agendados" at bounding box center [210, 210] width 76 height 42
click at [142, 205] on div "Na fila" at bounding box center [128, 202] width 59 height 12
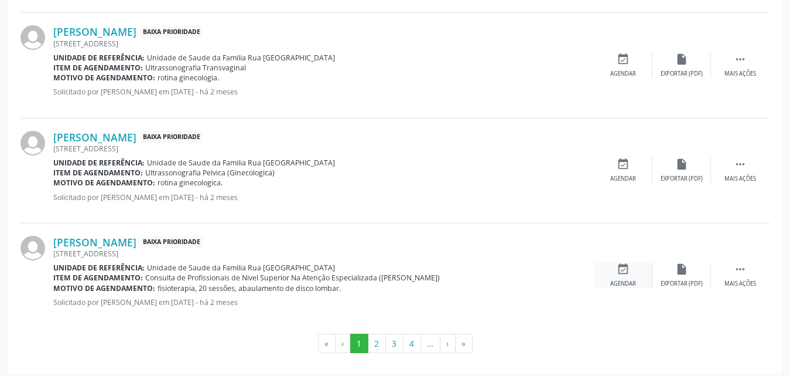
scroll to position [1660, 0]
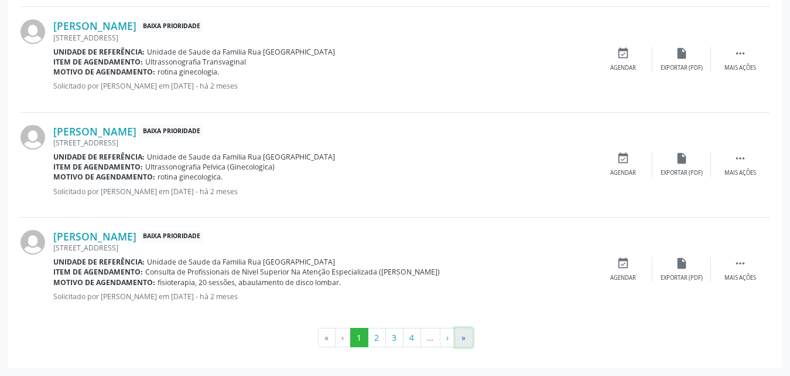
click at [466, 337] on button "»" at bounding box center [464, 338] width 18 height 20
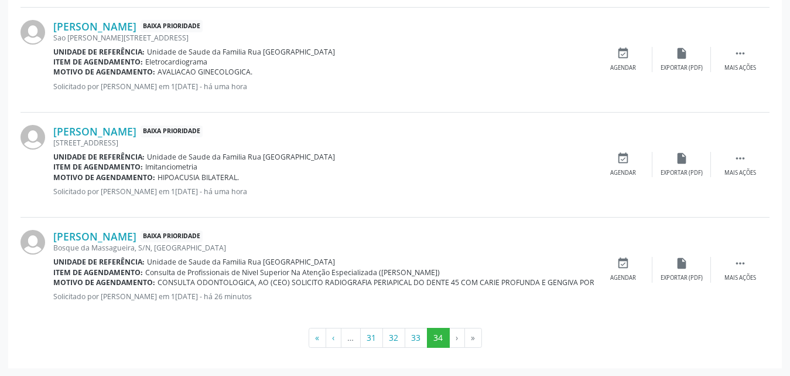
scroll to position [1610, 0]
click at [413, 339] on button "33" at bounding box center [416, 337] width 23 height 20
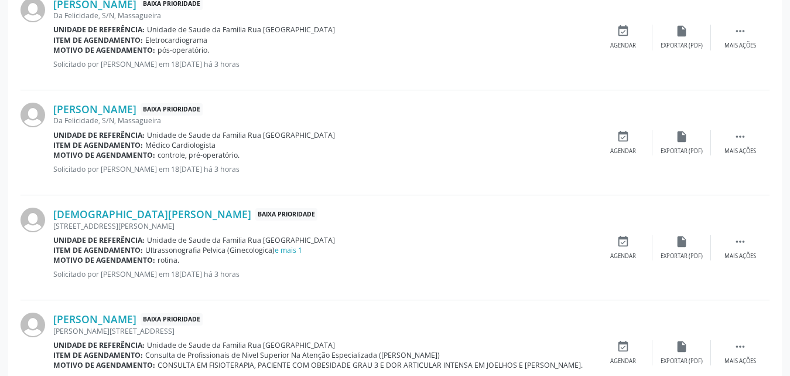
scroll to position [614, 0]
